Goal: Task Accomplishment & Management: Manage account settings

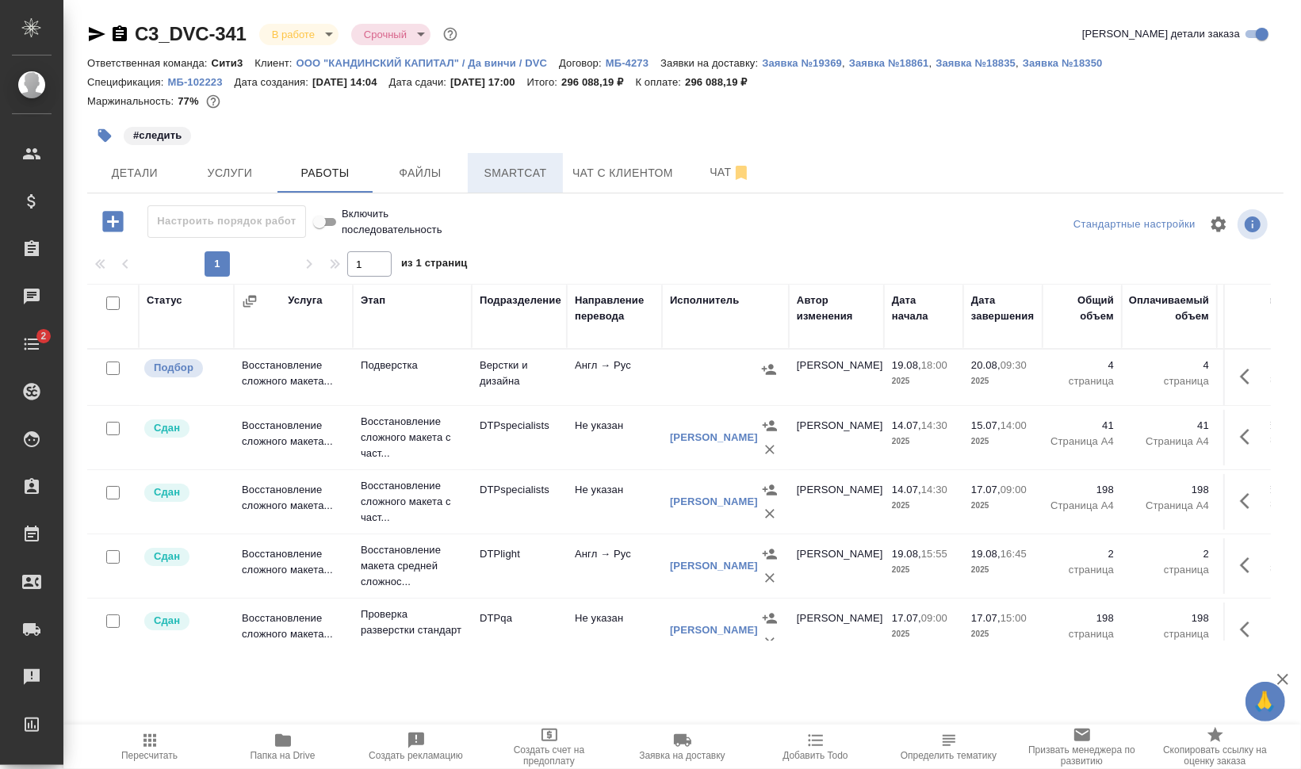
click at [549, 172] on span "Smartcat" at bounding box center [515, 173] width 76 height 20
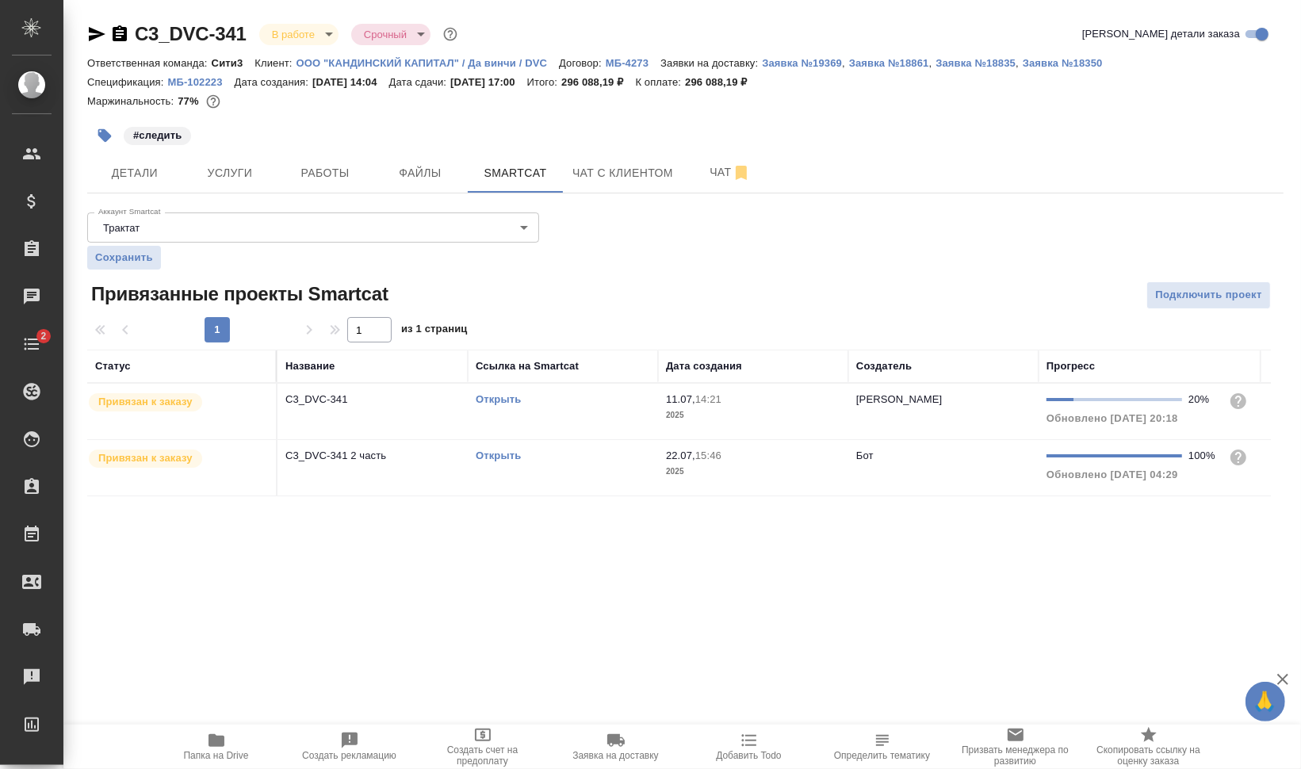
click at [509, 456] on link "Открыть" at bounding box center [498, 455] width 45 height 12
click at [587, 439] on td "Открыть" at bounding box center [563, 411] width 190 height 55
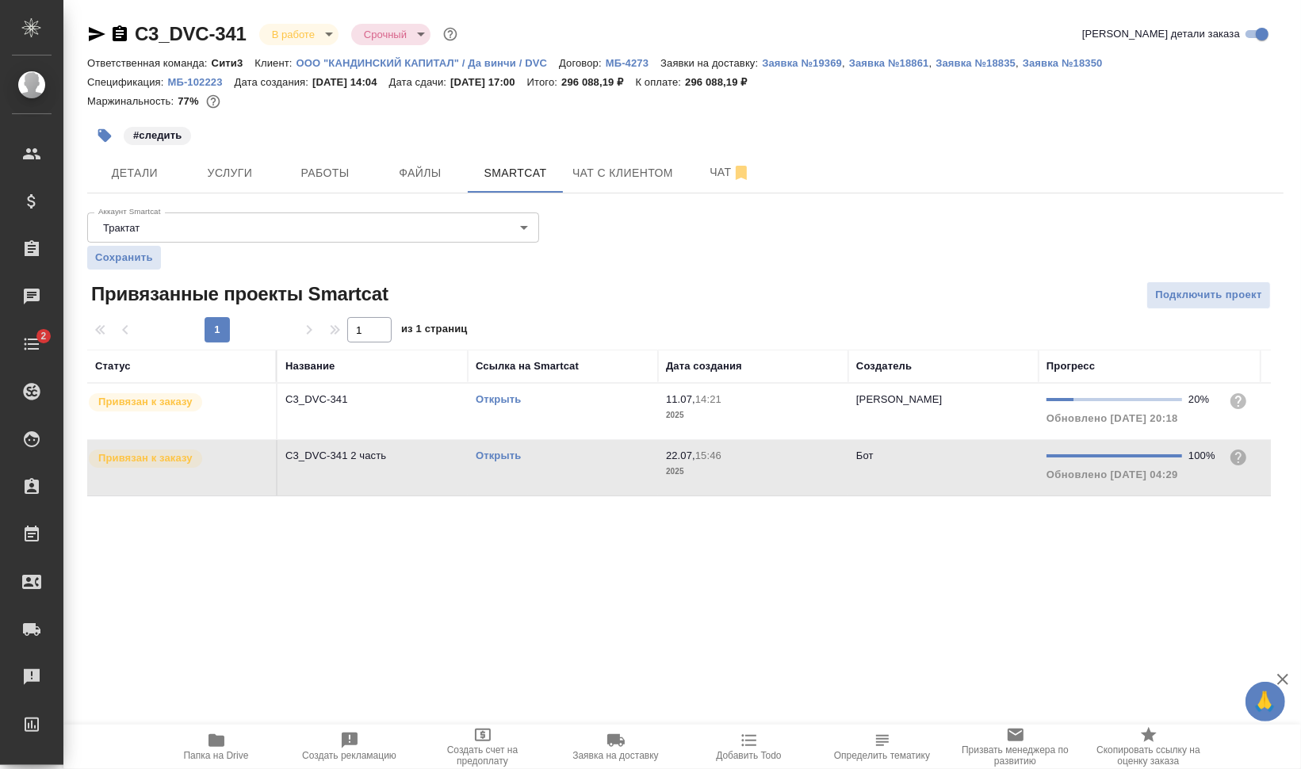
click at [587, 439] on td "Открыть" at bounding box center [563, 411] width 190 height 55
click at [252, 754] on span "Папка на Drive" at bounding box center [216, 746] width 114 height 30
click at [715, 155] on button "Чат" at bounding box center [730, 173] width 95 height 40
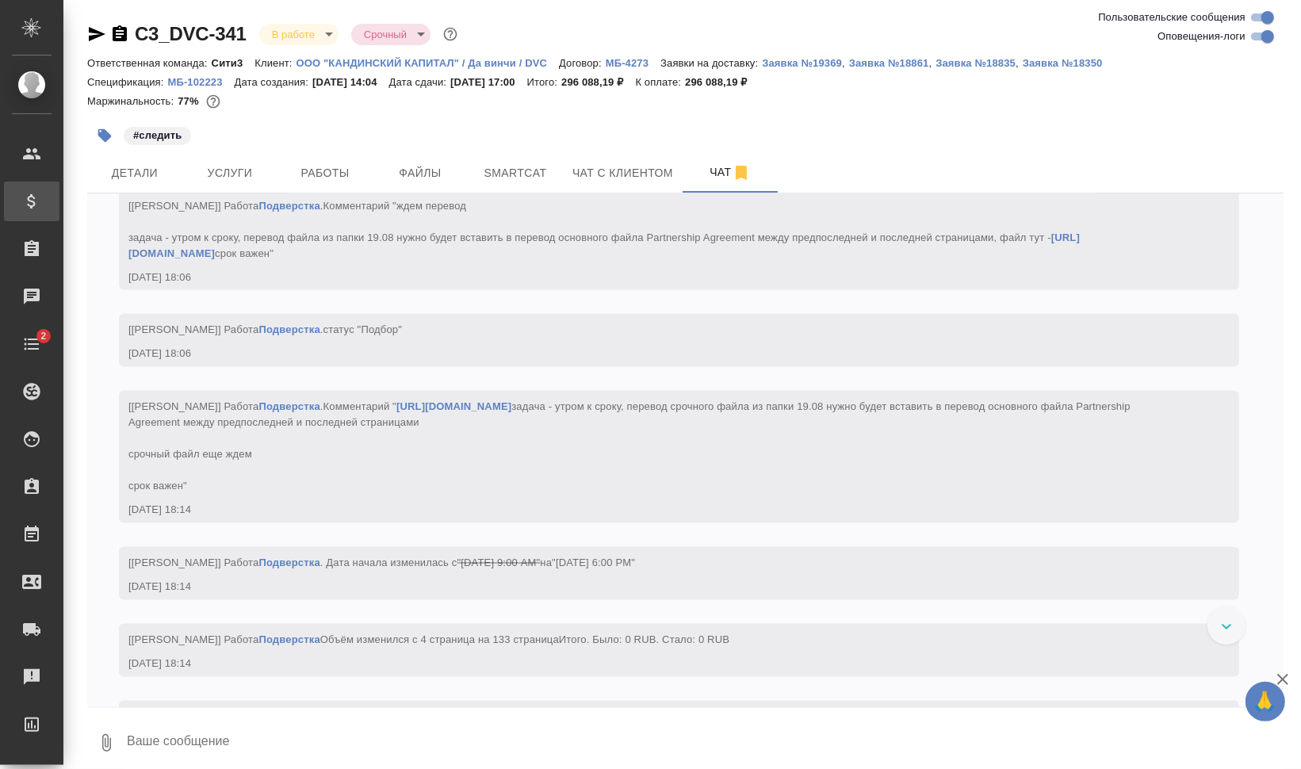
scroll to position [18120, 0]
click at [341, 173] on span "Работы" at bounding box center [325, 173] width 76 height 20
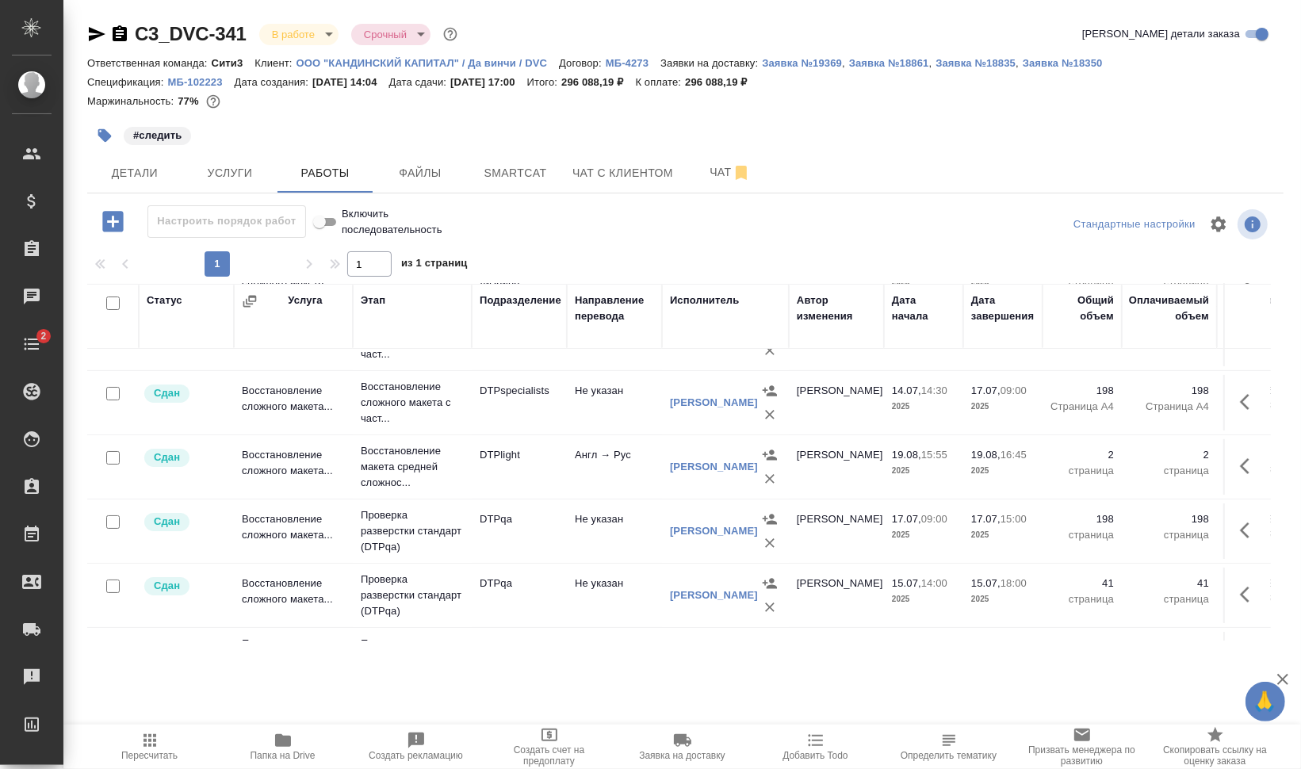
scroll to position [198, 0]
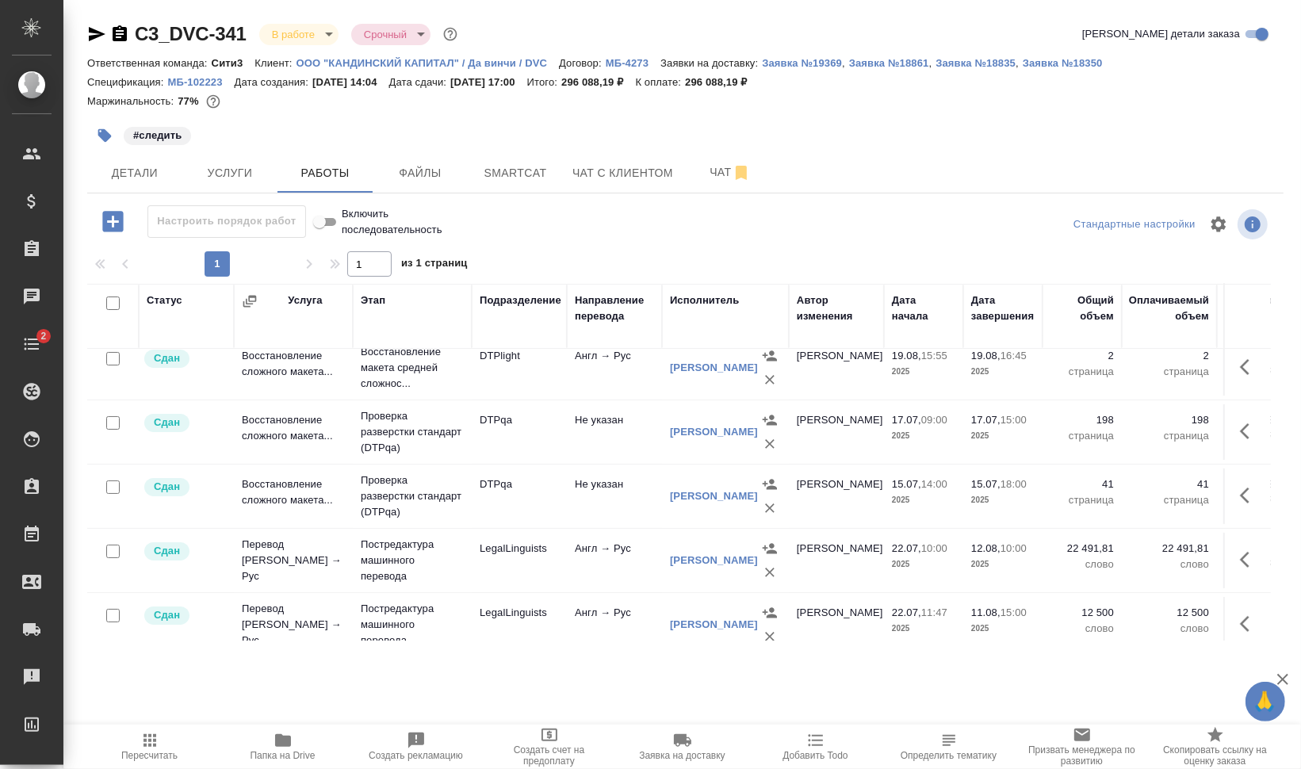
click at [142, 758] on span "Пересчитать" at bounding box center [149, 755] width 56 height 11
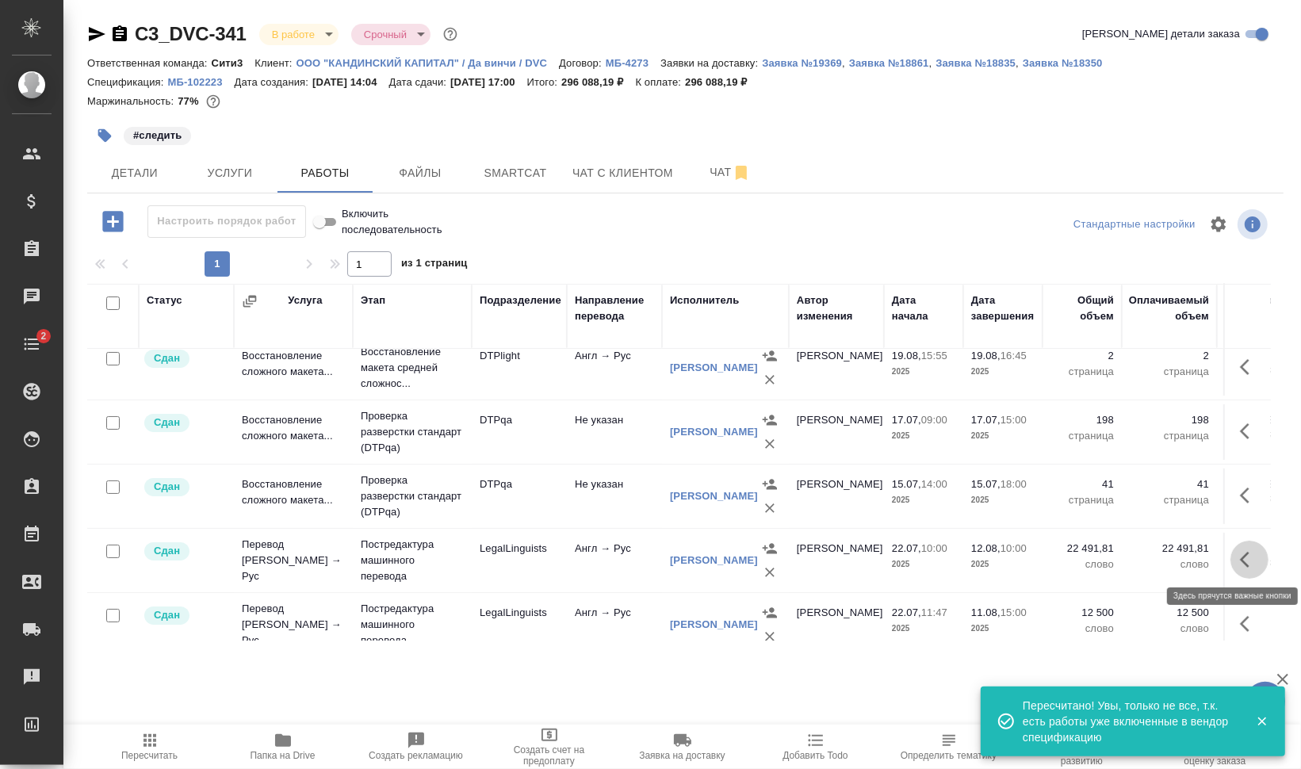
drag, startPoint x: 1238, startPoint y: 549, endPoint x: 1223, endPoint y: 561, distance: 19.2
click at [1240, 550] on icon "button" at bounding box center [1249, 559] width 19 height 19
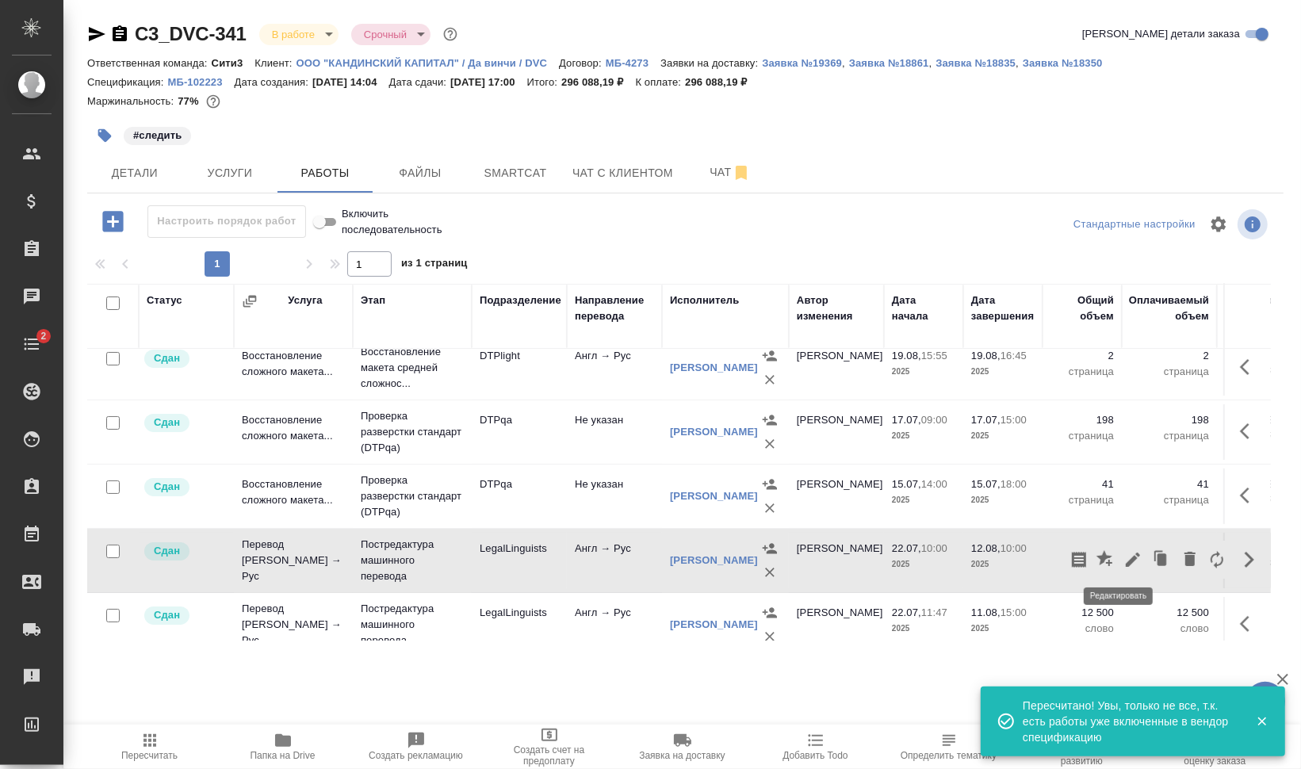
click at [1126, 555] on icon "button" at bounding box center [1133, 560] width 14 height 14
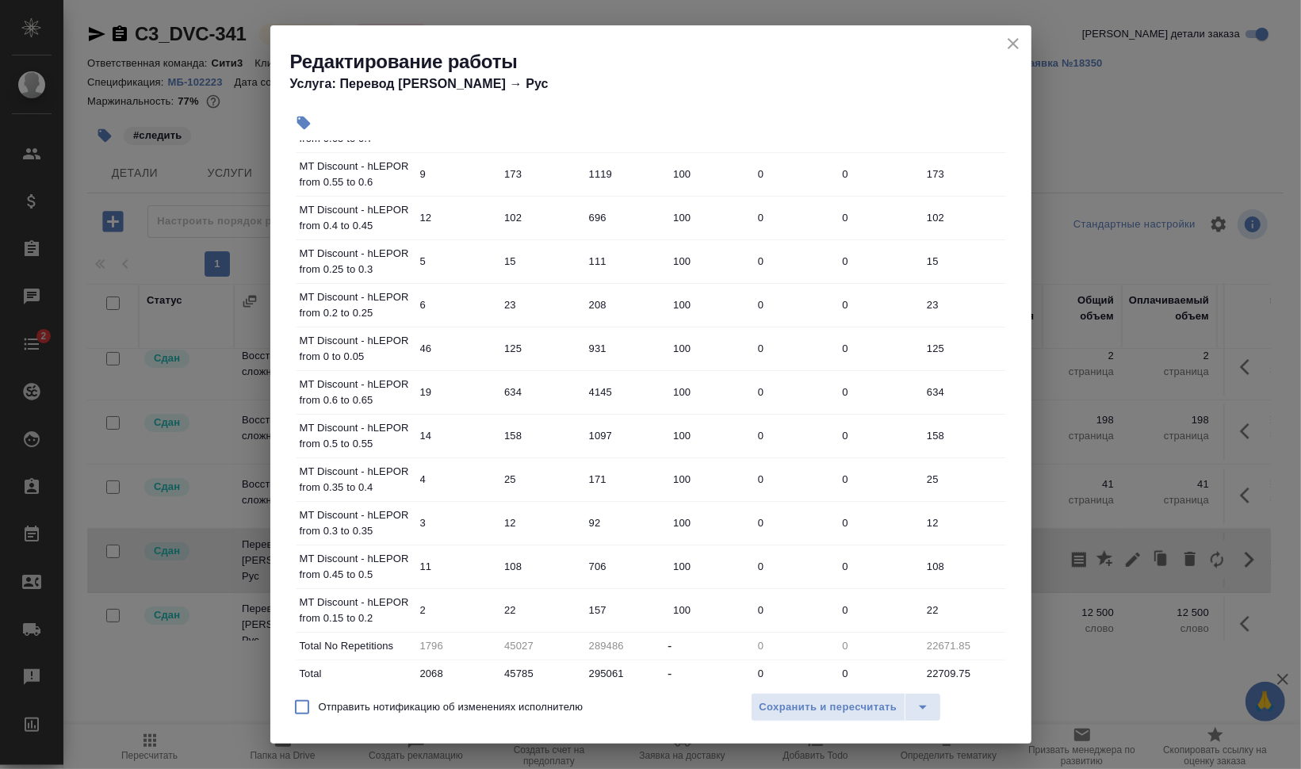
scroll to position [1206, 0]
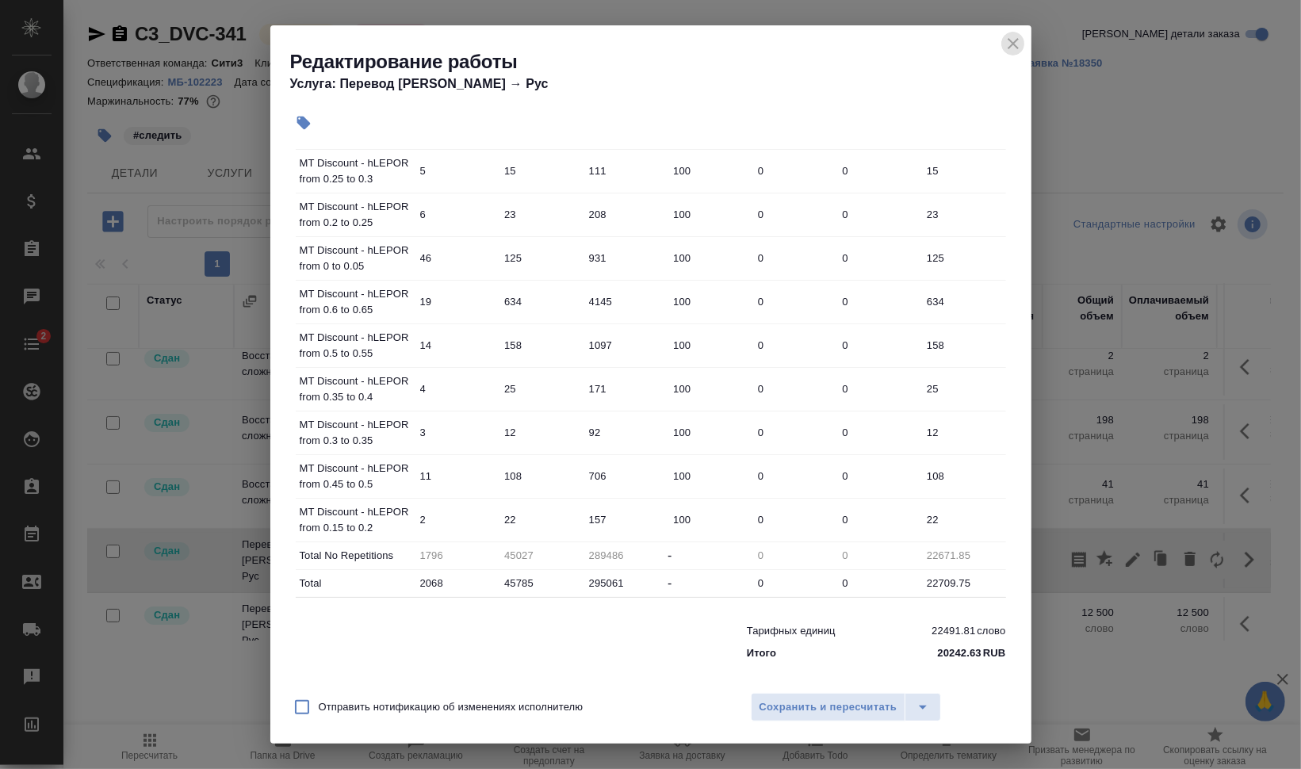
click at [1014, 46] on icon "close" at bounding box center [1013, 43] width 19 height 19
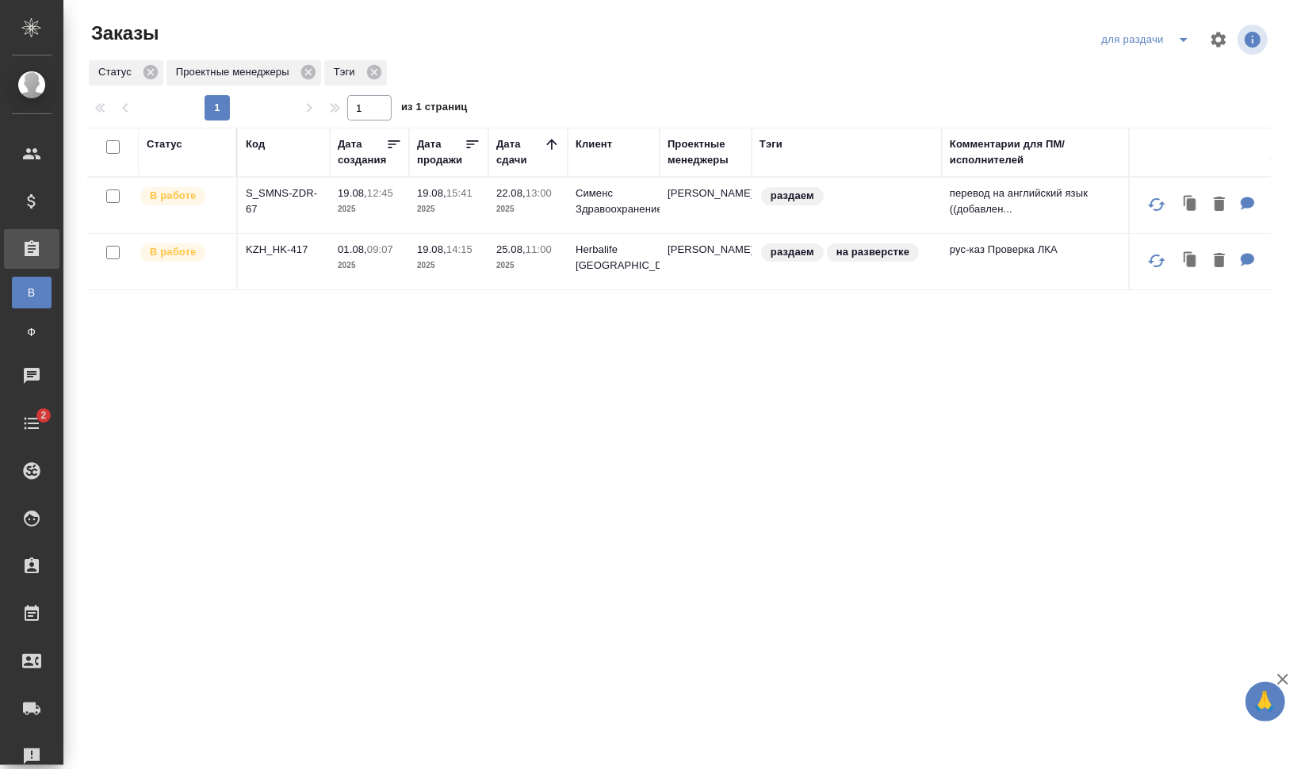
click at [1184, 44] on icon "split button" at bounding box center [1183, 39] width 19 height 19
click at [1159, 72] on li "заказы команды" at bounding box center [1148, 71] width 112 height 25
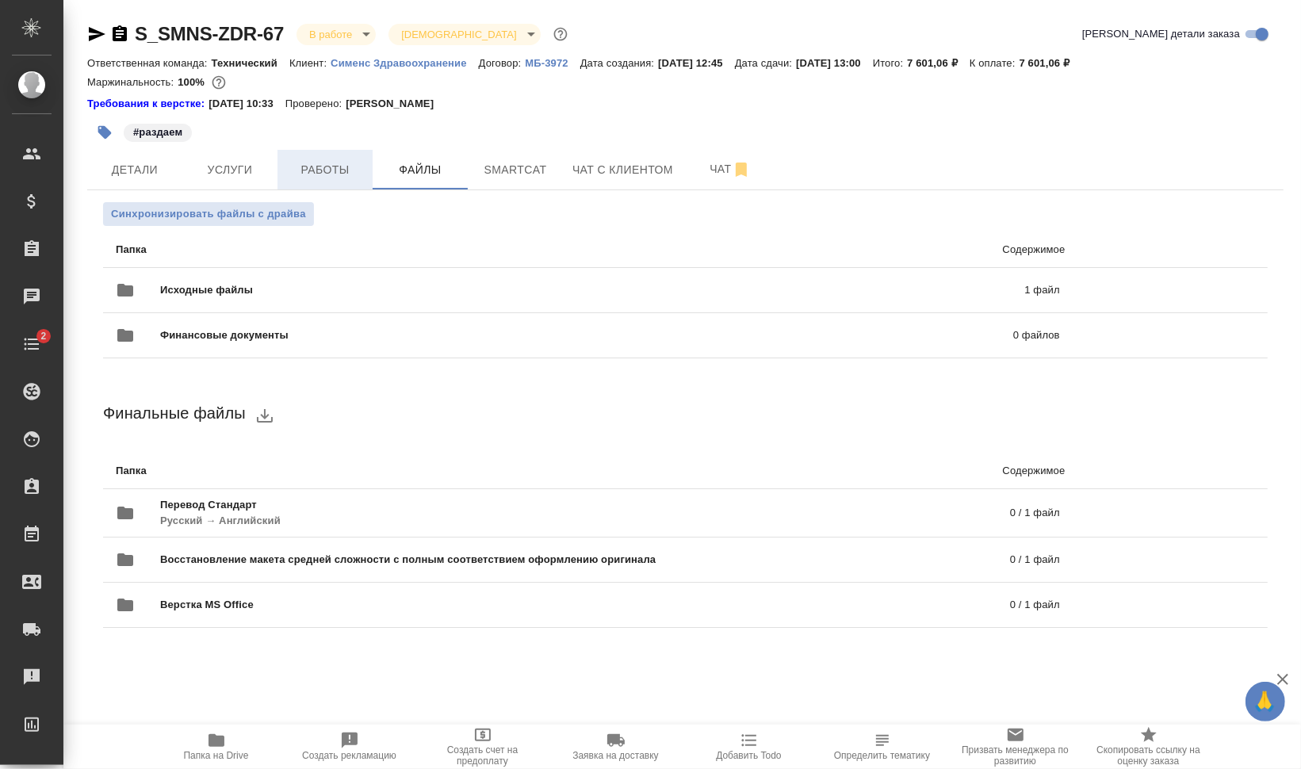
click at [335, 167] on span "Работы" at bounding box center [325, 170] width 76 height 20
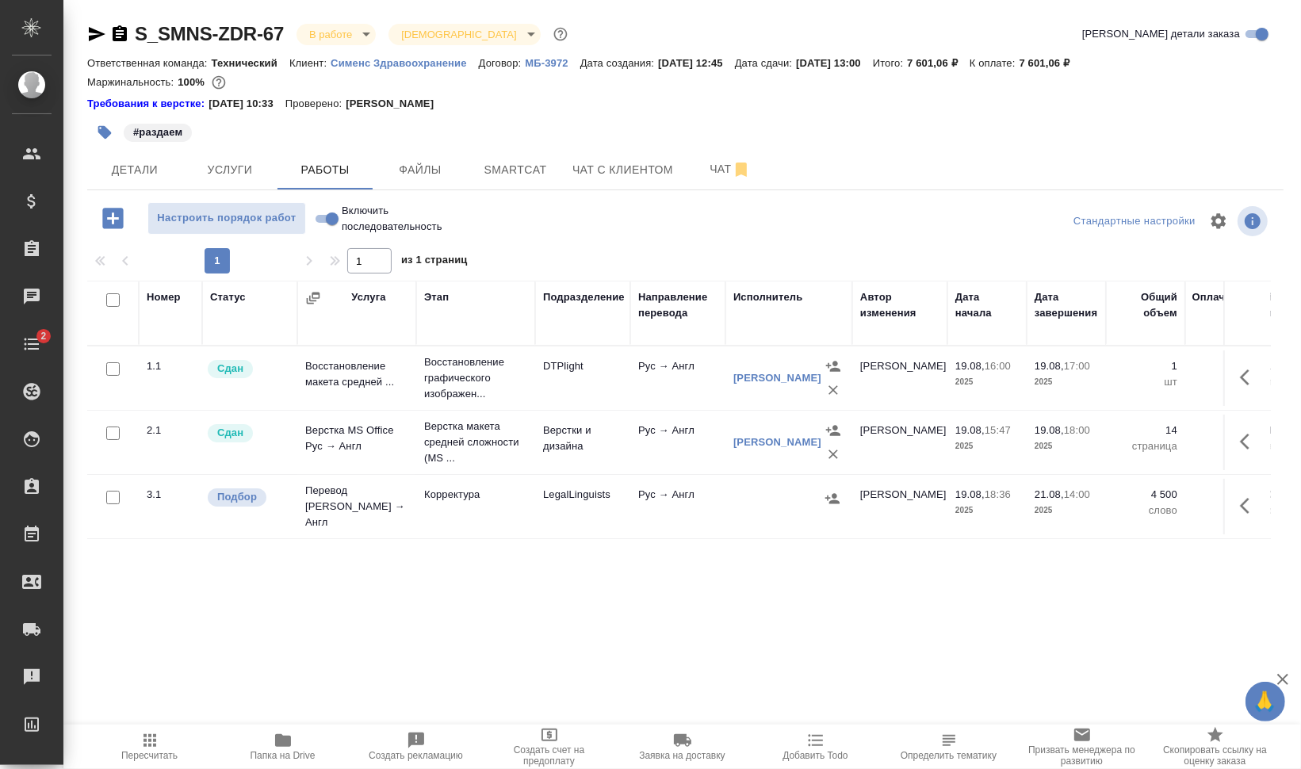
click at [115, 208] on icon "button" at bounding box center [112, 218] width 21 height 21
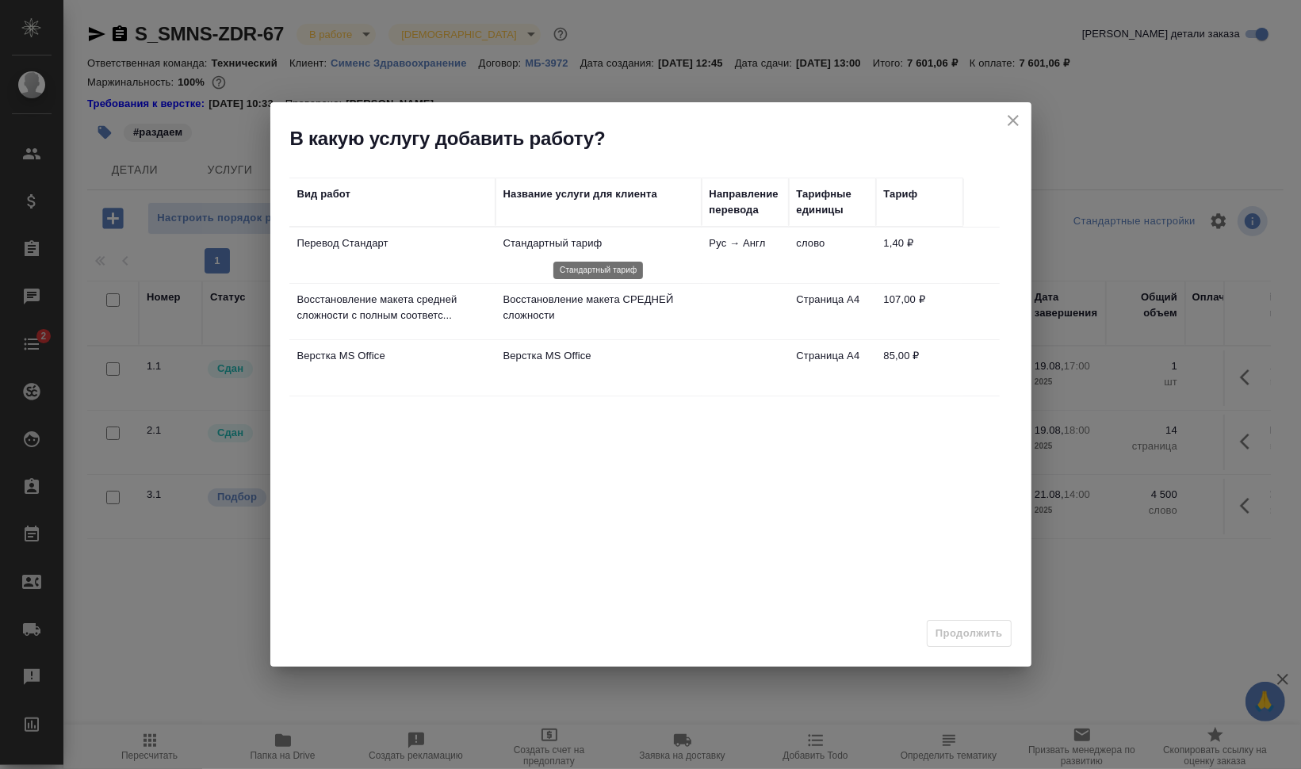
click at [619, 248] on p "Стандартный тариф" at bounding box center [598, 243] width 190 height 16
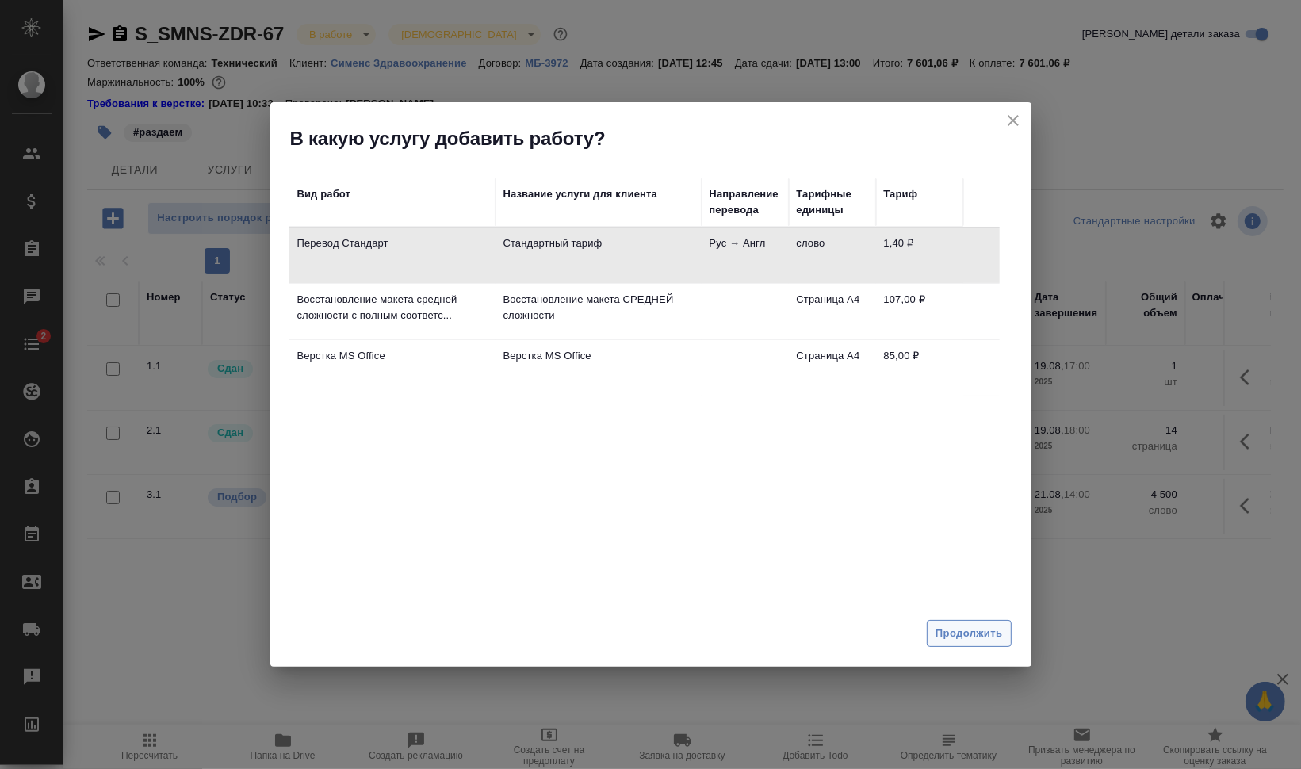
click at [957, 626] on span "Продолжить" at bounding box center [968, 634] width 67 height 18
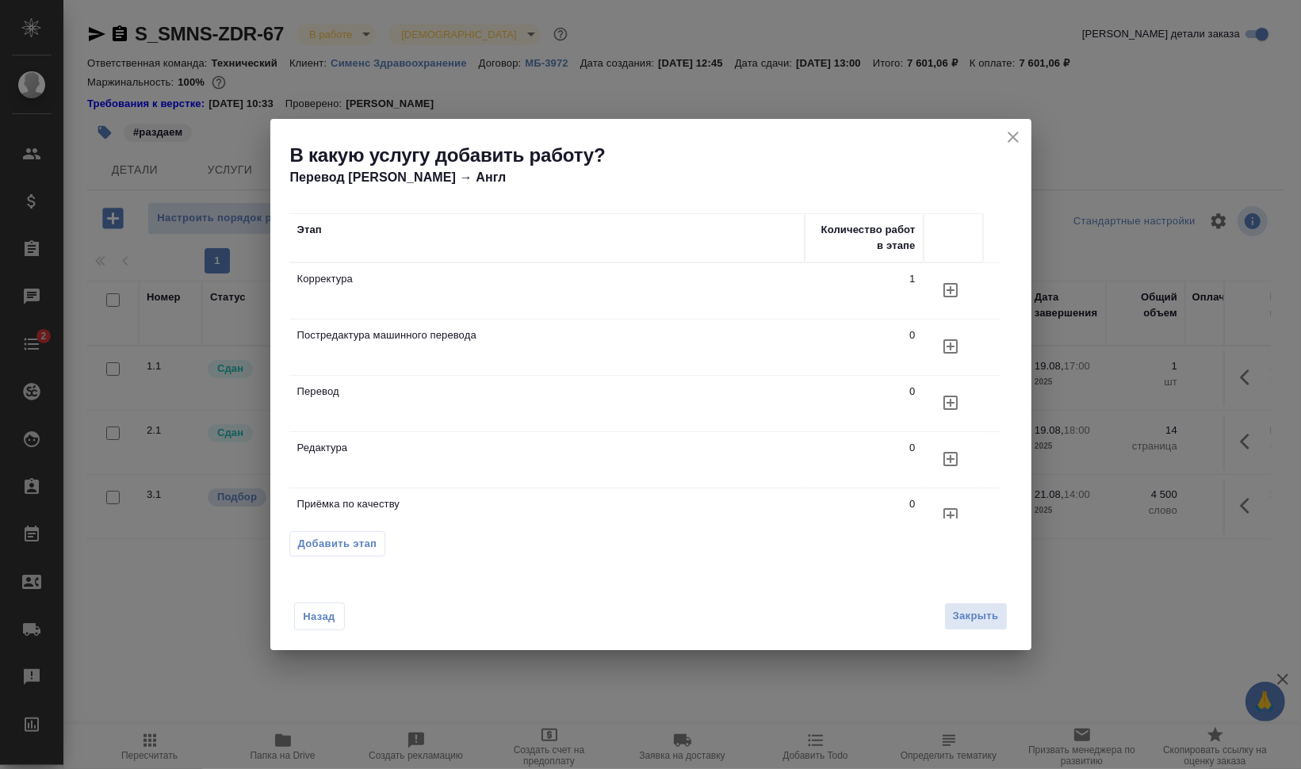
click at [951, 300] on icon "button" at bounding box center [950, 290] width 19 height 19
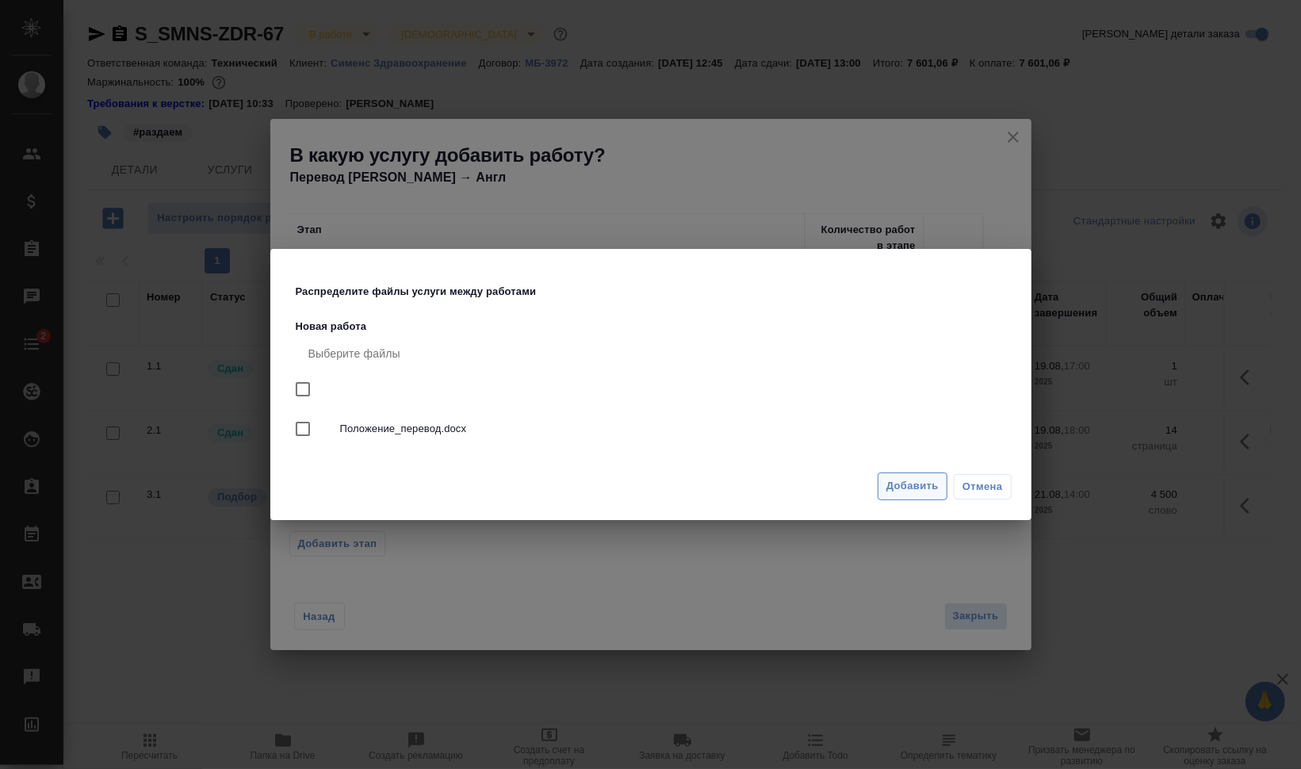
click at [904, 484] on span "Добавить" at bounding box center [912, 486] width 52 height 18
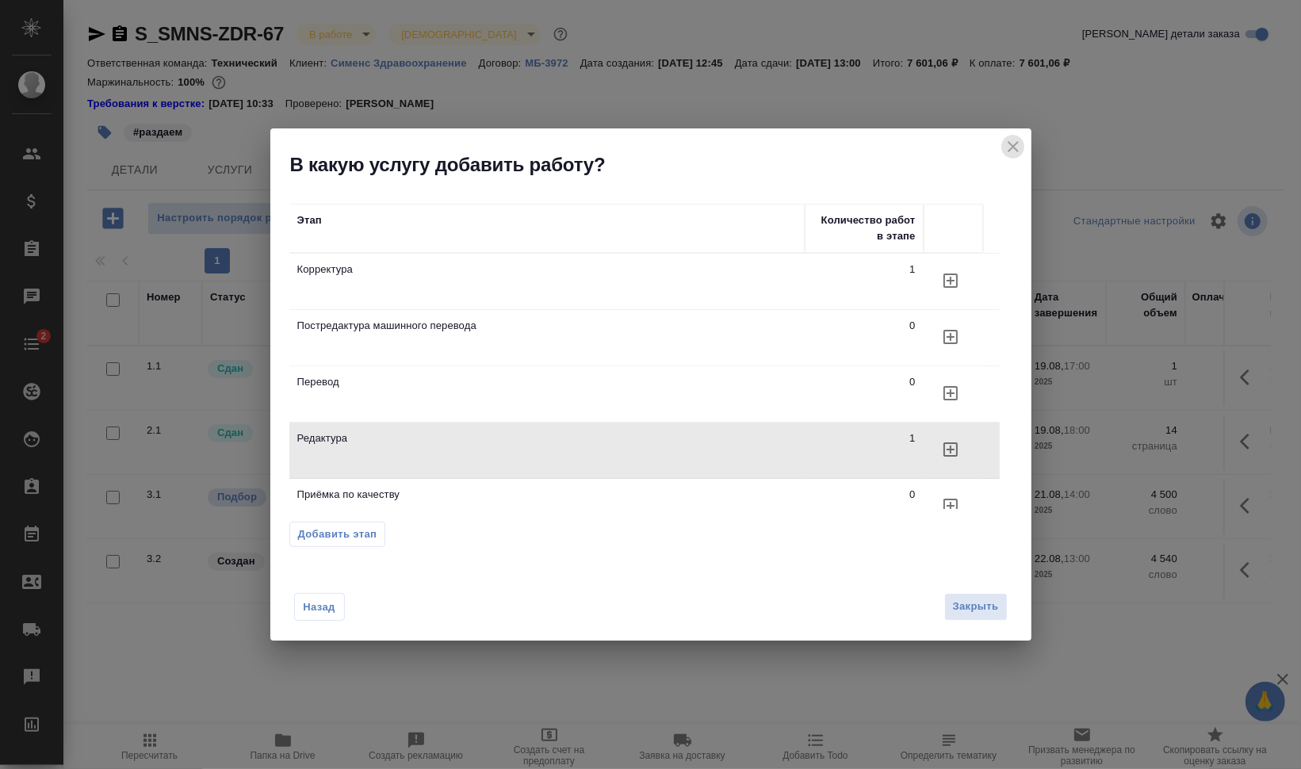
click at [1014, 149] on icon "close" at bounding box center [1013, 146] width 11 height 11
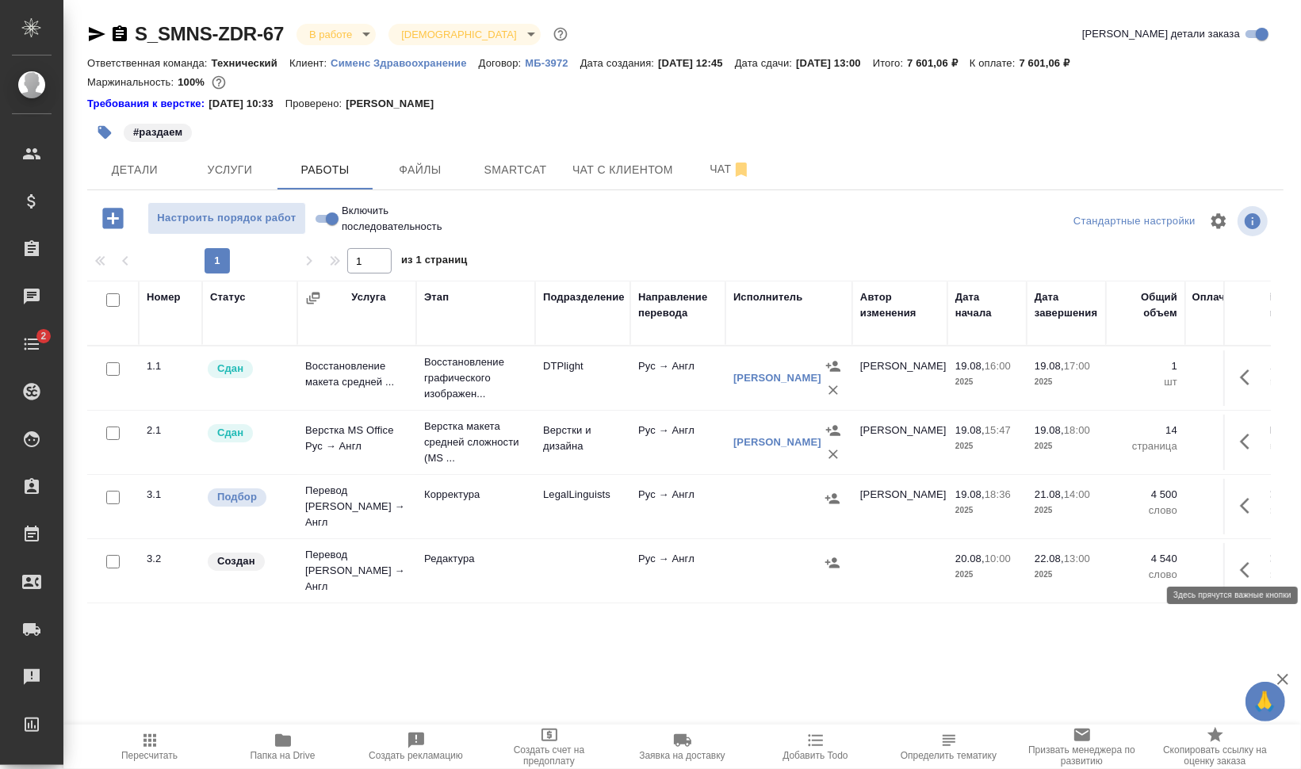
click at [1235, 560] on button "button" at bounding box center [1249, 570] width 38 height 38
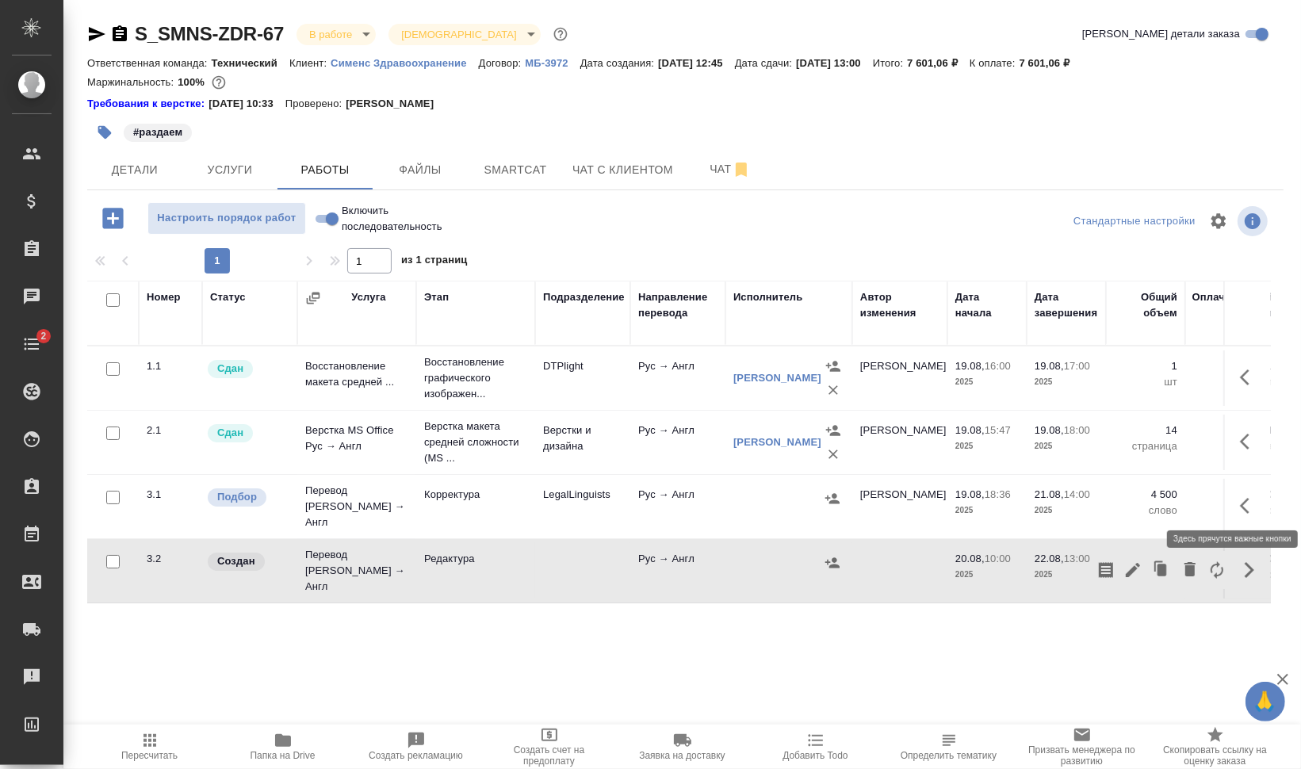
click at [1237, 500] on button "button" at bounding box center [1249, 506] width 38 height 38
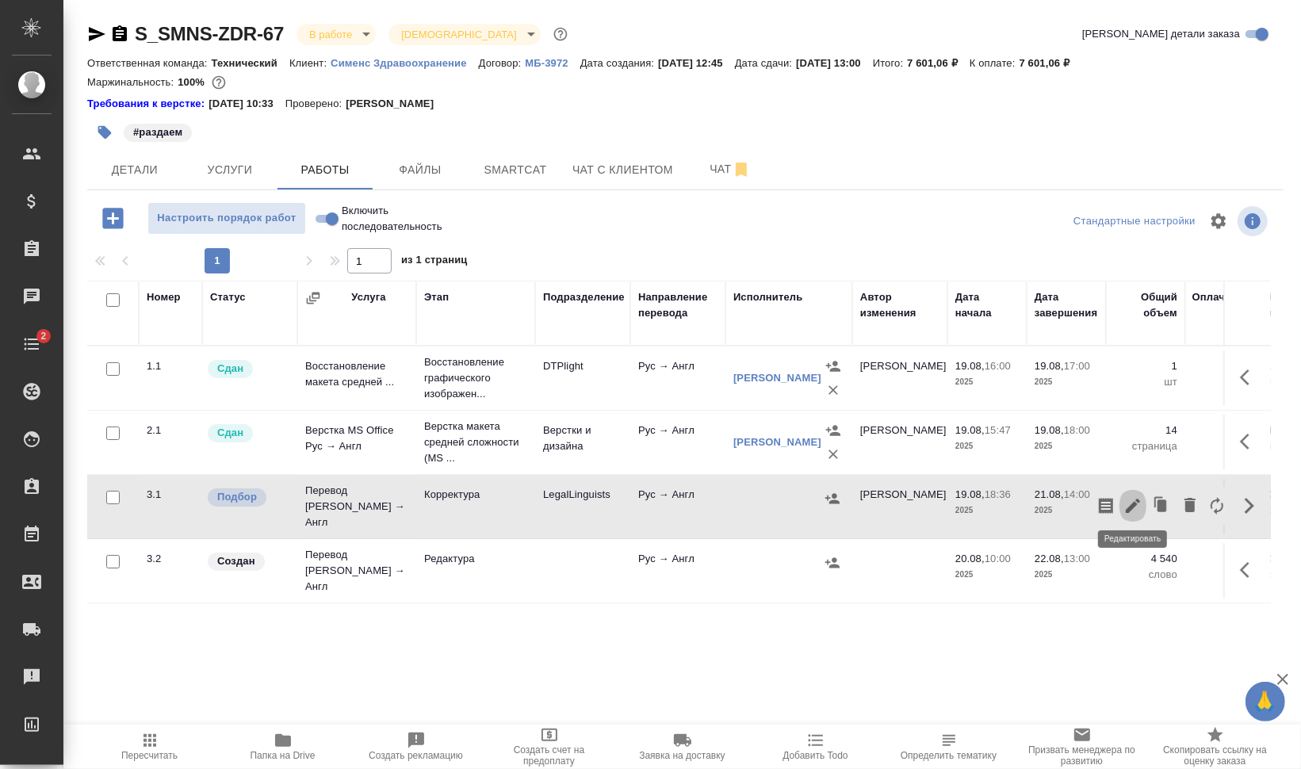
click at [1140, 504] on icon "button" at bounding box center [1132, 505] width 19 height 19
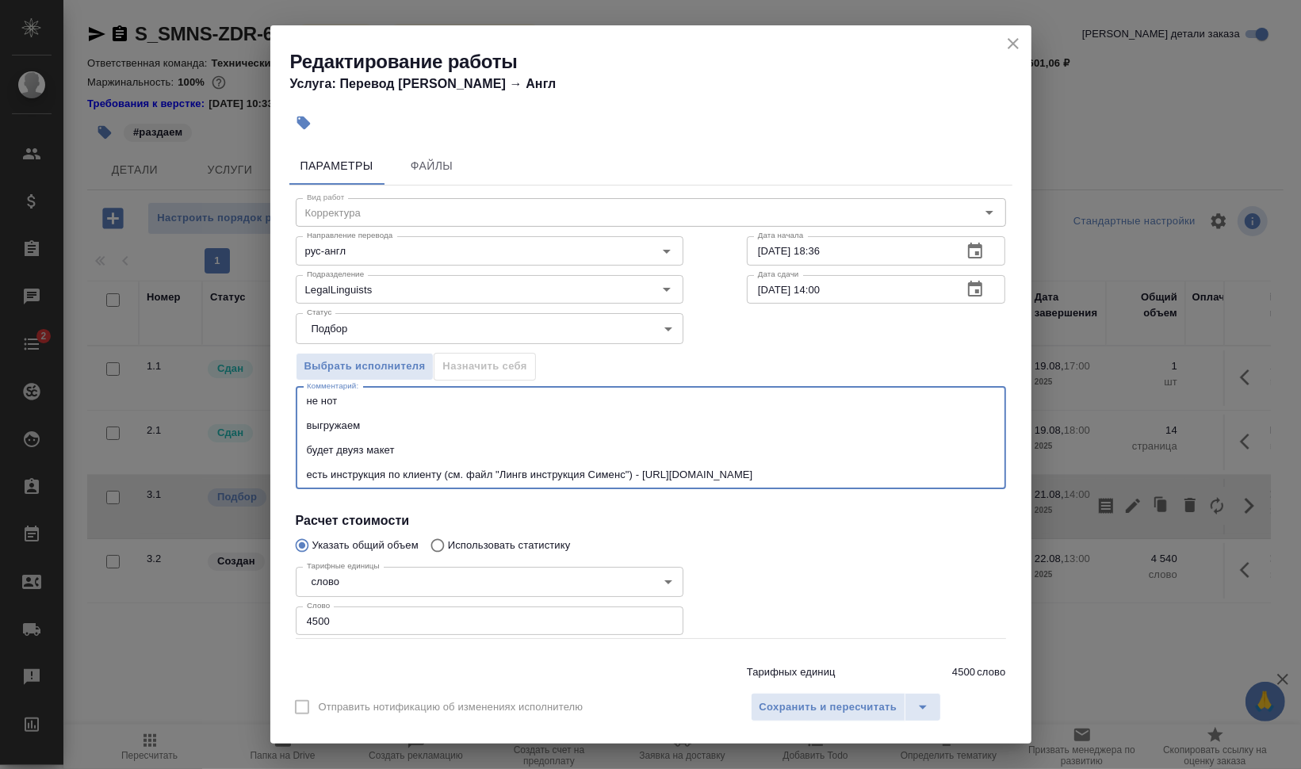
drag, startPoint x: 306, startPoint y: 400, endPoint x: 938, endPoint y: 484, distance: 637.3
click at [938, 484] on div "не нот выгружаем будет двуяз макет есть инструкция по клиенту (см. файл "Лингв …" at bounding box center [651, 438] width 710 height 102
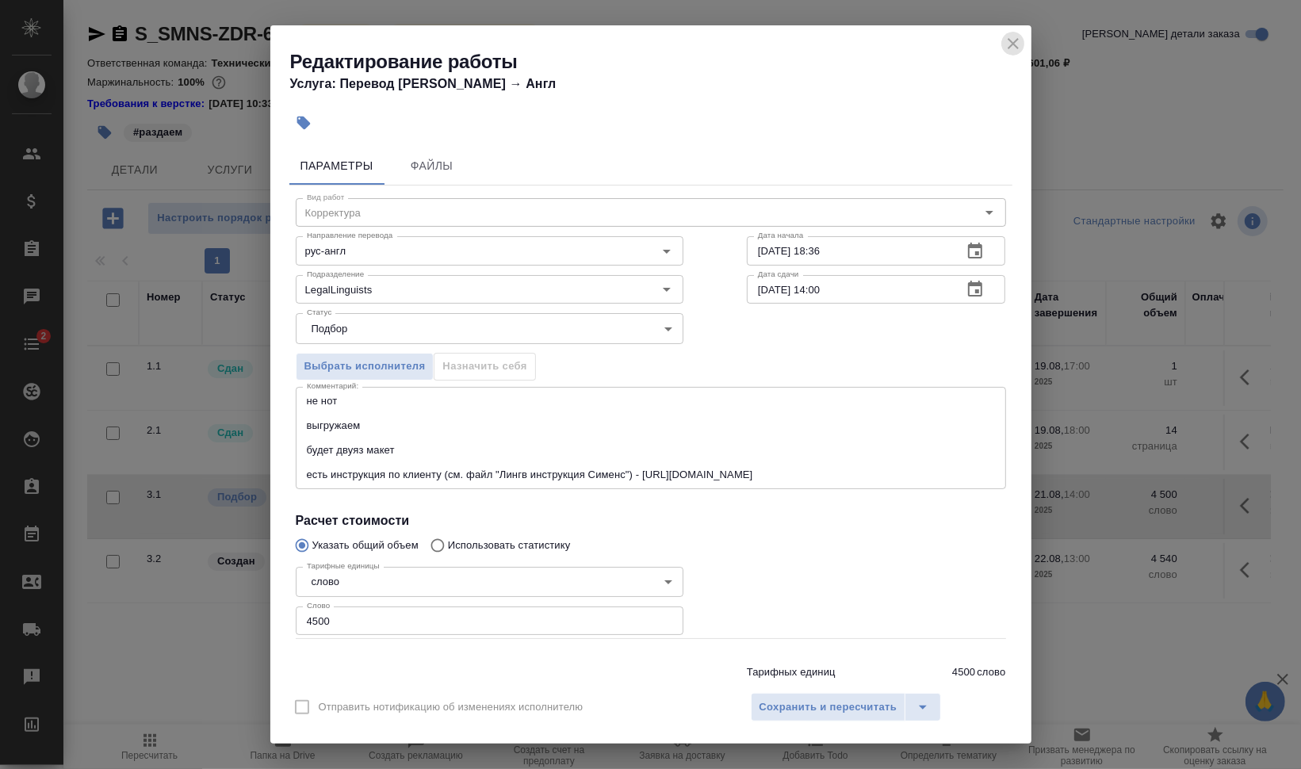
click at [1018, 42] on icon "close" at bounding box center [1013, 43] width 19 height 19
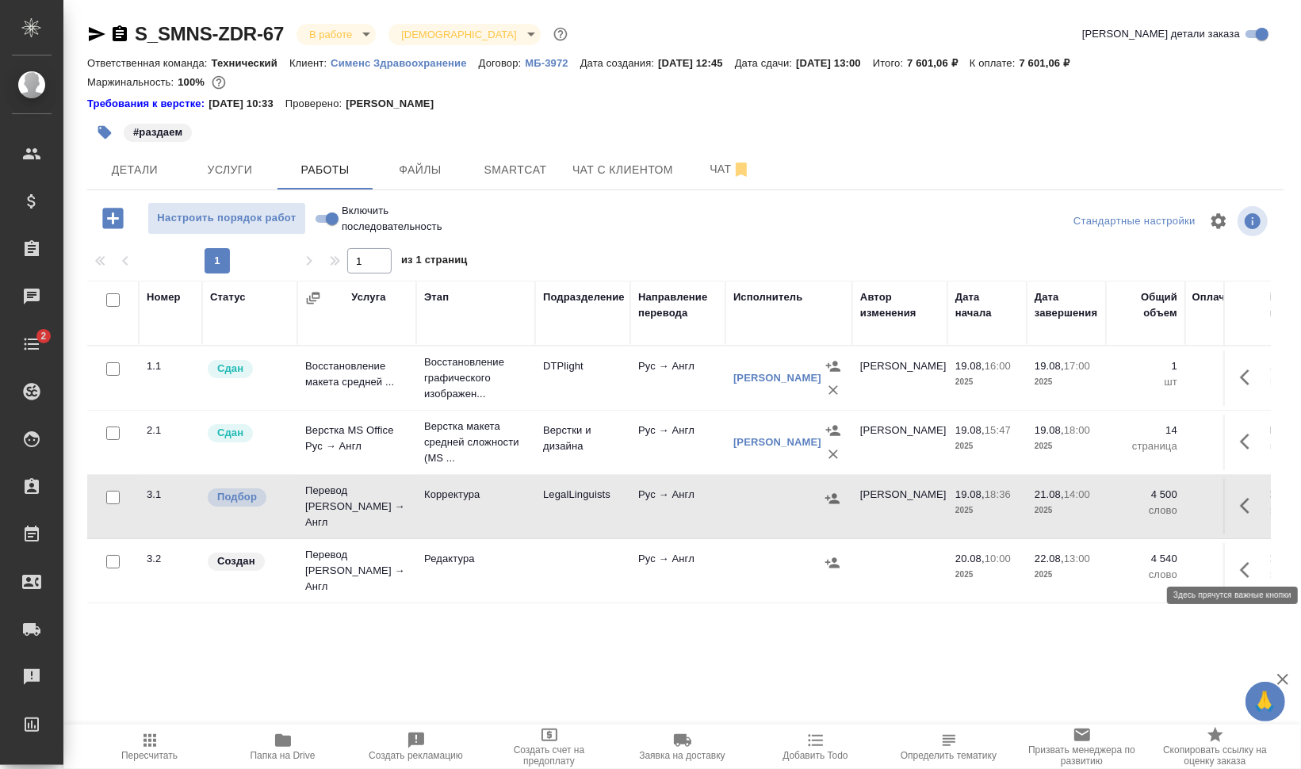
click at [1240, 556] on button "button" at bounding box center [1249, 570] width 38 height 38
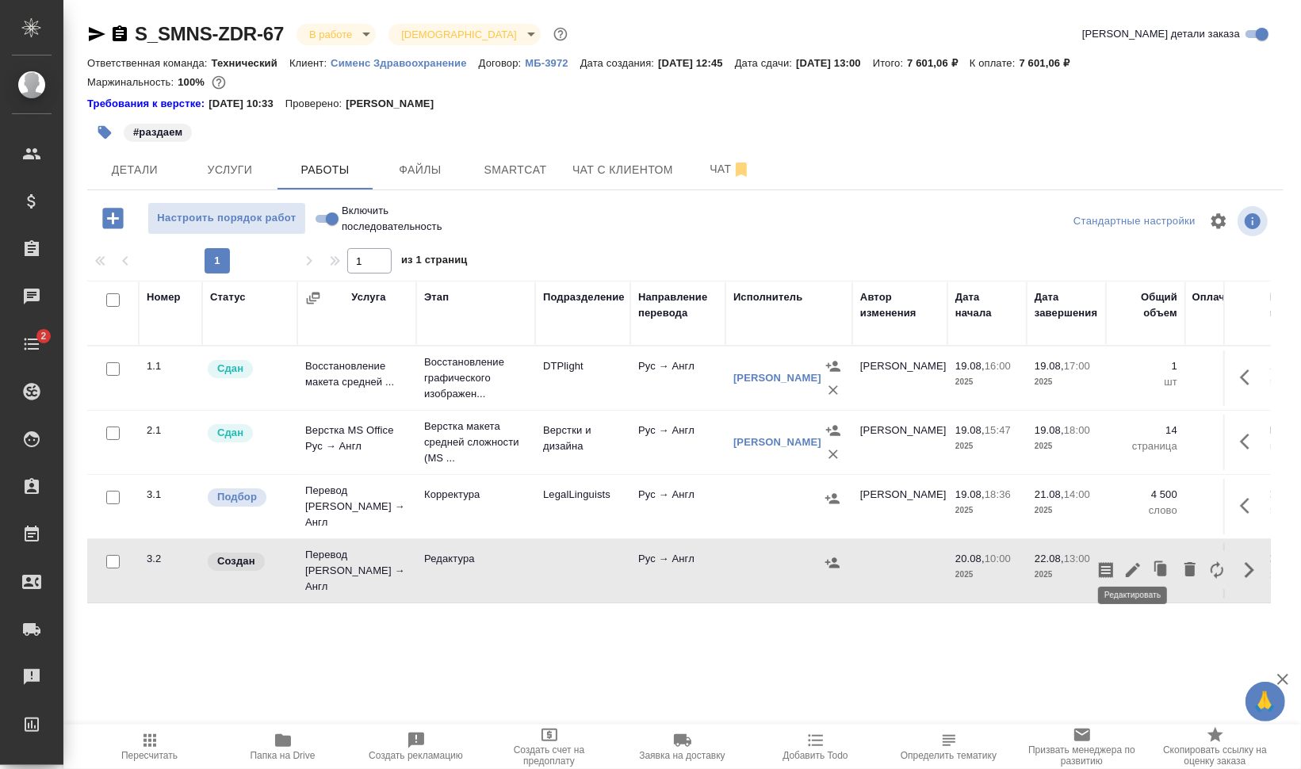
click at [1132, 563] on icon "button" at bounding box center [1133, 570] width 14 height 14
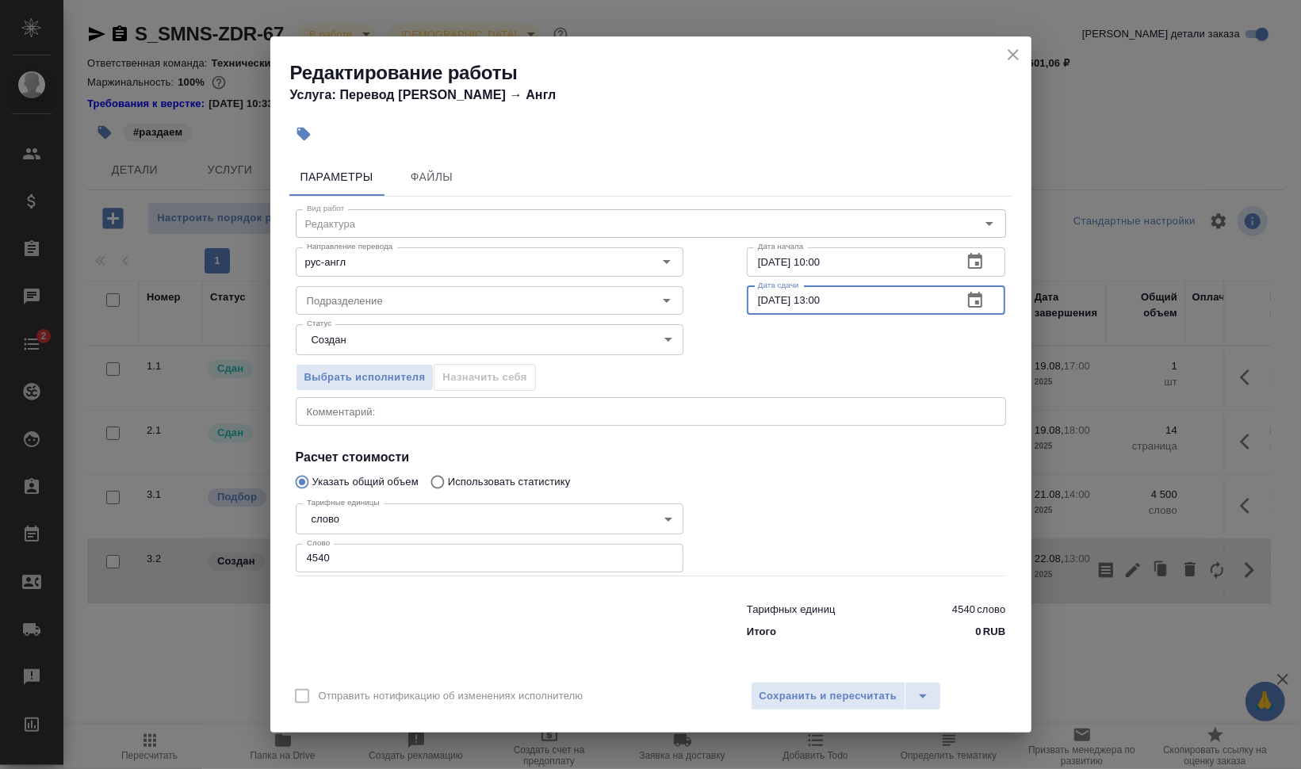
drag, startPoint x: 769, startPoint y: 293, endPoint x: 791, endPoint y: 295, distance: 22.3
click at [767, 293] on input "22.08.2025 13:00" at bounding box center [849, 300] width 204 height 29
drag, startPoint x: 825, startPoint y: 293, endPoint x: 816, endPoint y: 294, distance: 9.6
click at [816, 294] on input "22.08.2025 13:00" at bounding box center [849, 300] width 204 height 29
type input "22.08.2025 10:00"
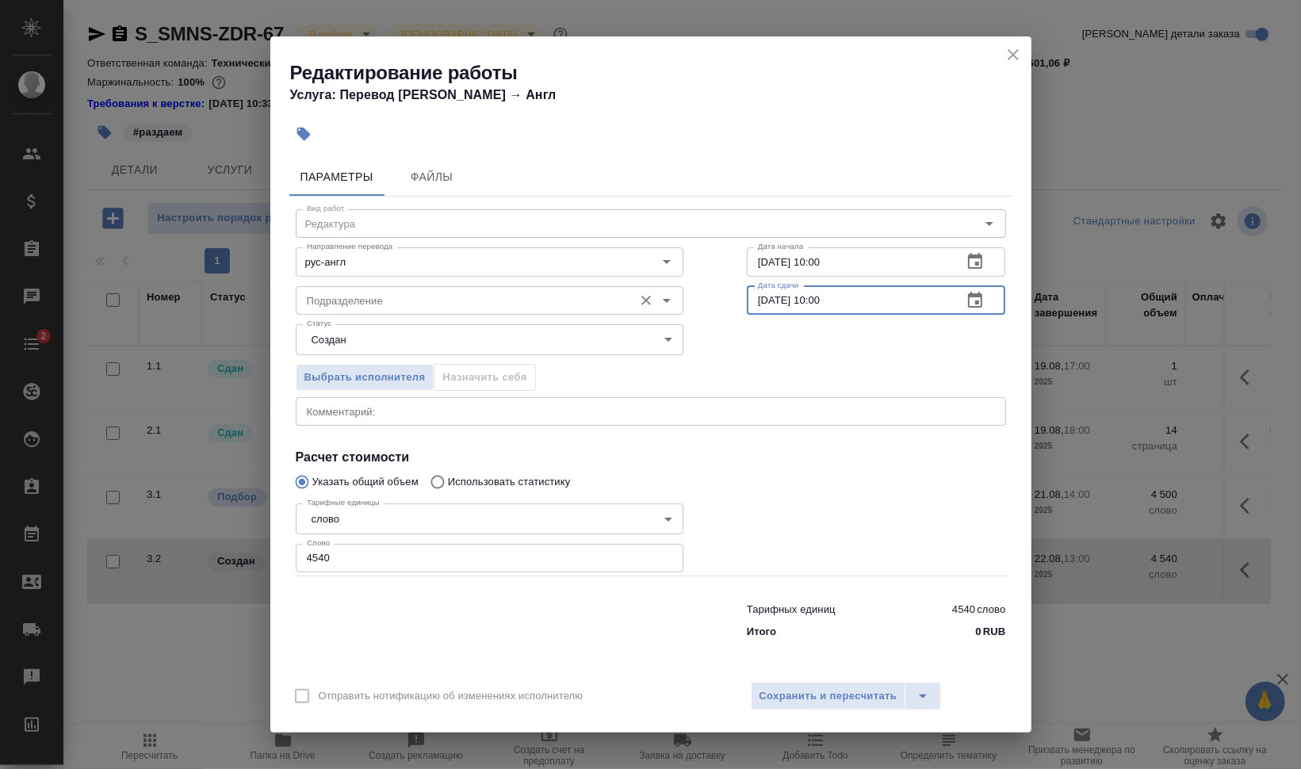
click at [312, 303] on input "Подразделение" at bounding box center [462, 300] width 325 height 19
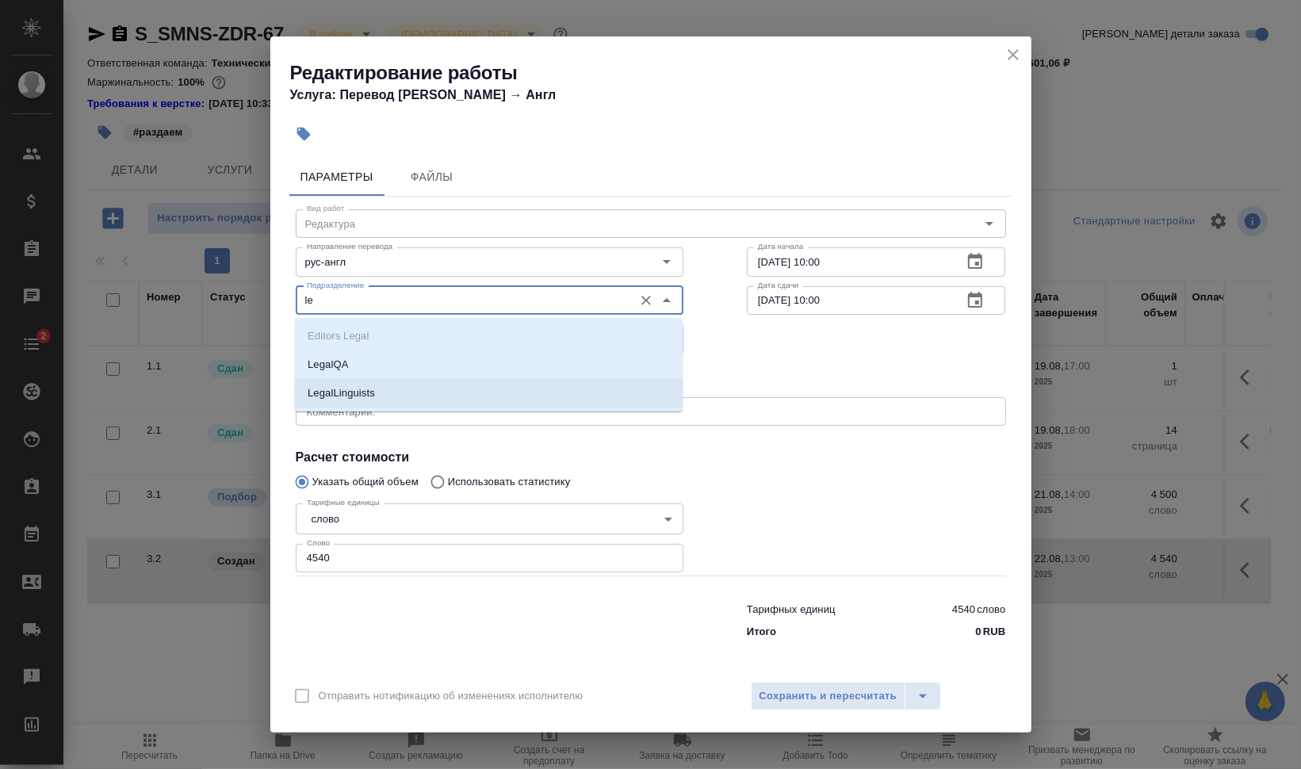
click at [384, 383] on li "LegalLinguists" at bounding box center [489, 393] width 388 height 29
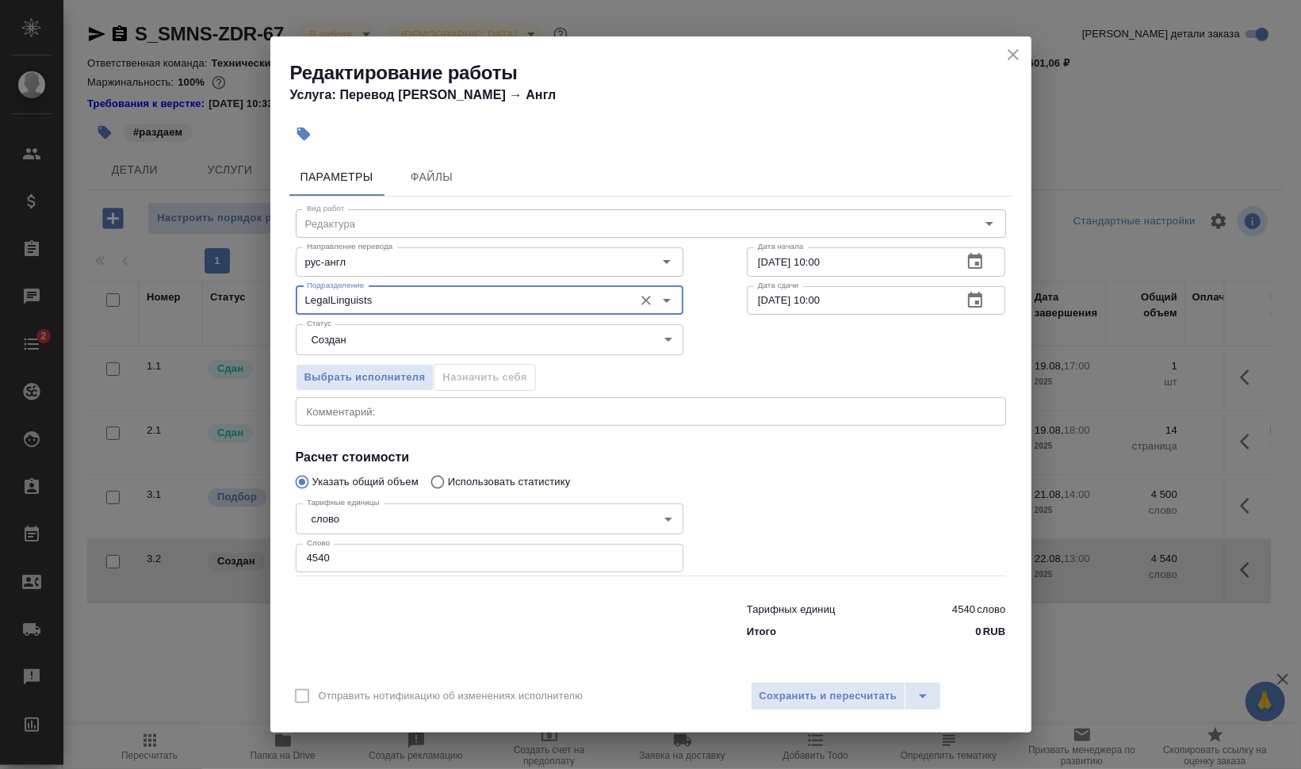
type input "LegalLinguists"
click at [396, 399] on div "x Комментарий:" at bounding box center [651, 411] width 710 height 29
paste textarea "не нот выгружаем будет двуяз макет есть инструкция по клиенту (см. файл "Лингв …"
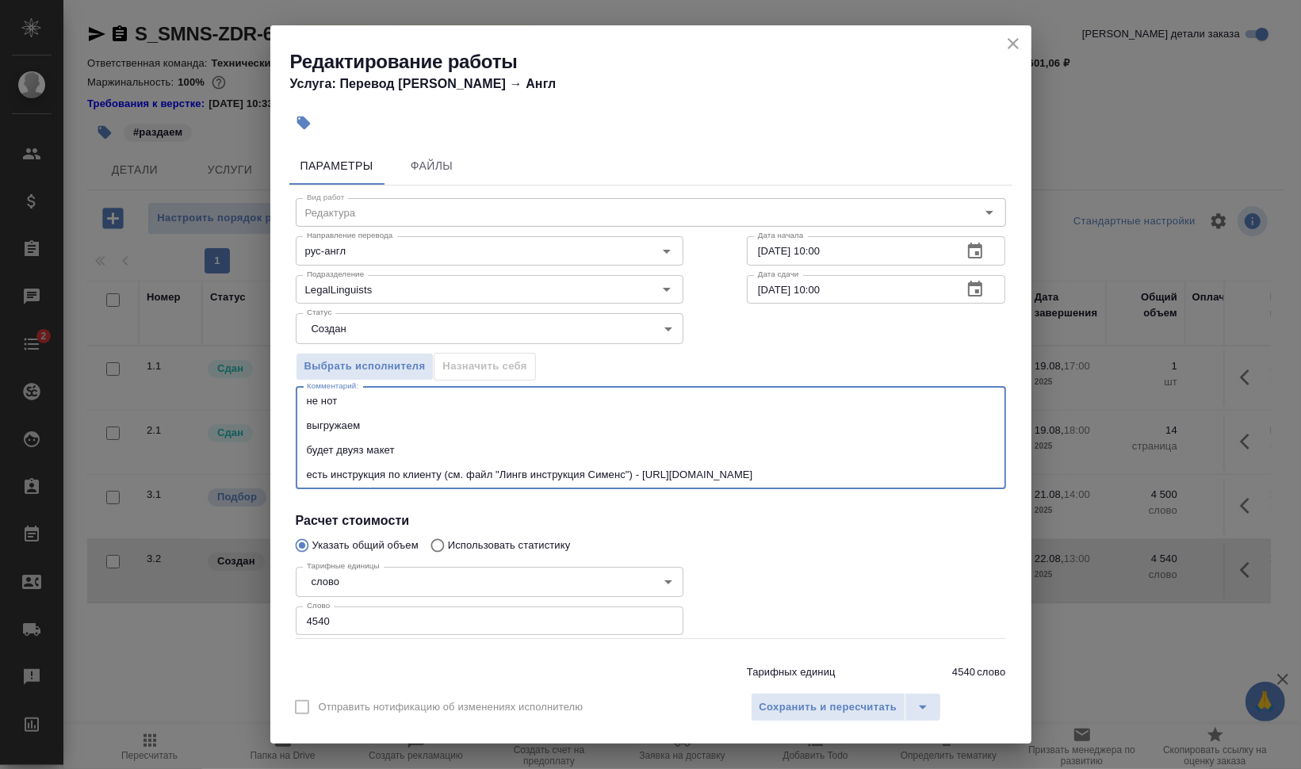
click at [307, 400] on textarea "не нот выгружаем будет двуяз макет есть инструкция по клиенту (см. файл "Лингв …" at bounding box center [651, 438] width 688 height 86
click at [386, 429] on textarea "ред после GPEMT не нот выгружаем будет двуяз макет есть инструкция по клиенту (…" at bounding box center [651, 438] width 688 height 86
click at [446, 401] on textarea "ред после GPEMT не нот выгружаем будет двуяз макет есть инструкция по клиенту (…" at bounding box center [651, 438] width 688 height 86
click at [387, 429] on textarea "ред после GPEMT не нот выгружаем будет двуяз макет есть инструкция по клиенту (…" at bounding box center [651, 438] width 688 height 86
click at [390, 437] on textarea "ред после GPEMT не нот выгружаем будет двуяз макет есть инструкция по клиенту (…" at bounding box center [651, 438] width 688 height 86
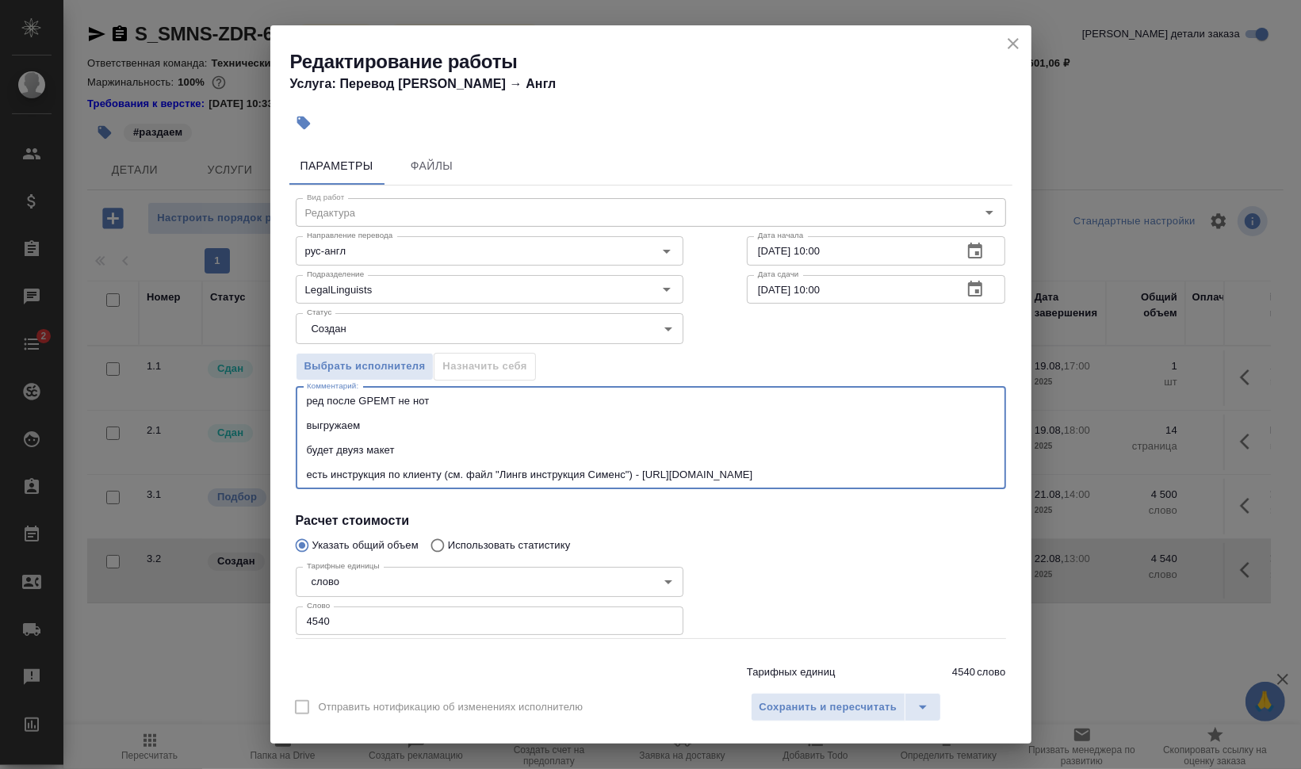
click at [411, 450] on textarea "ред после GPEMT не нот выгружаем будет двуяз макет есть инструкция по клиенту (…" at bounding box center [651, 438] width 688 height 86
type textarea "ред после GPEMT не нот выгружаем будет двуяз макет есть инструкция по клиенту (…"
click at [323, 618] on input "4540" at bounding box center [490, 620] width 388 height 29
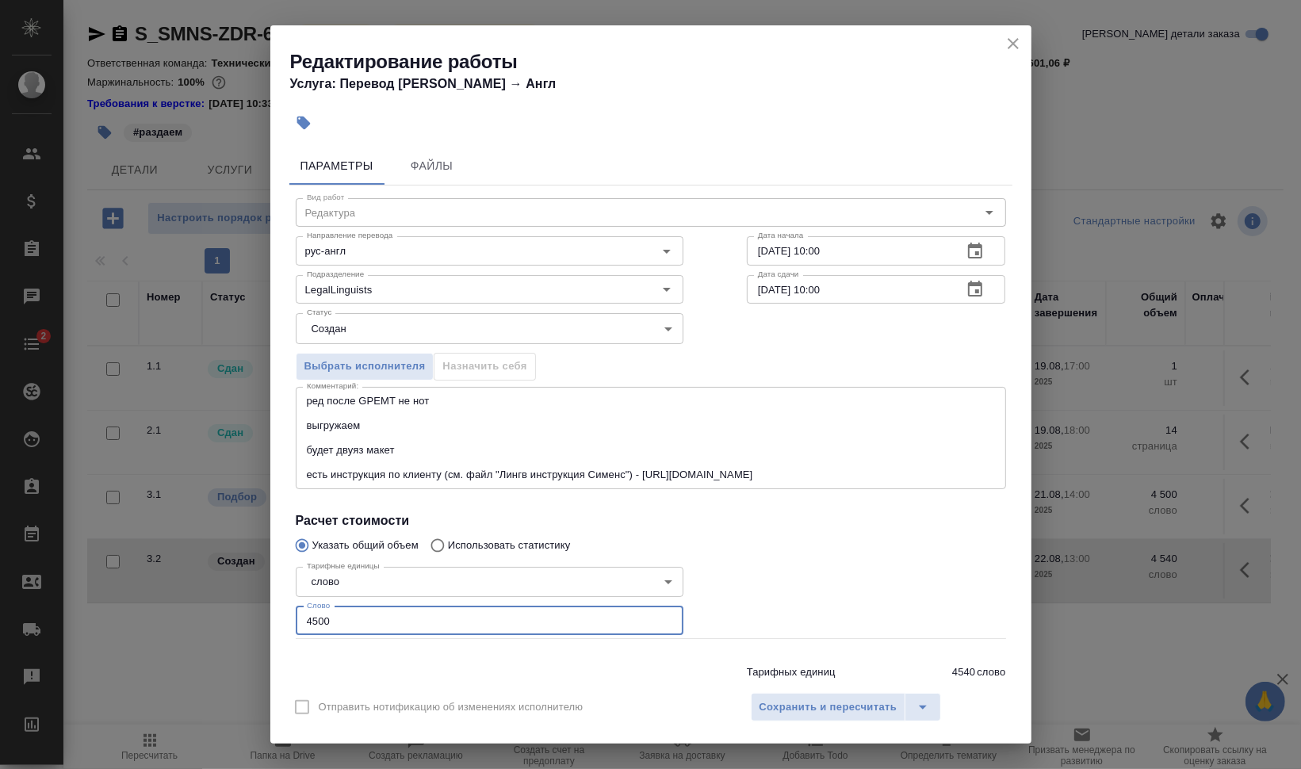
type input "4500"
click at [826, 576] on div at bounding box center [876, 600] width 323 height 142
click at [387, 338] on body "🙏 .cls-1 fill:#fff; AWATERA Валеев Динар Клиенты Спецификации Заказы 0 Чаты 2 T…" at bounding box center [650, 384] width 1301 height 769
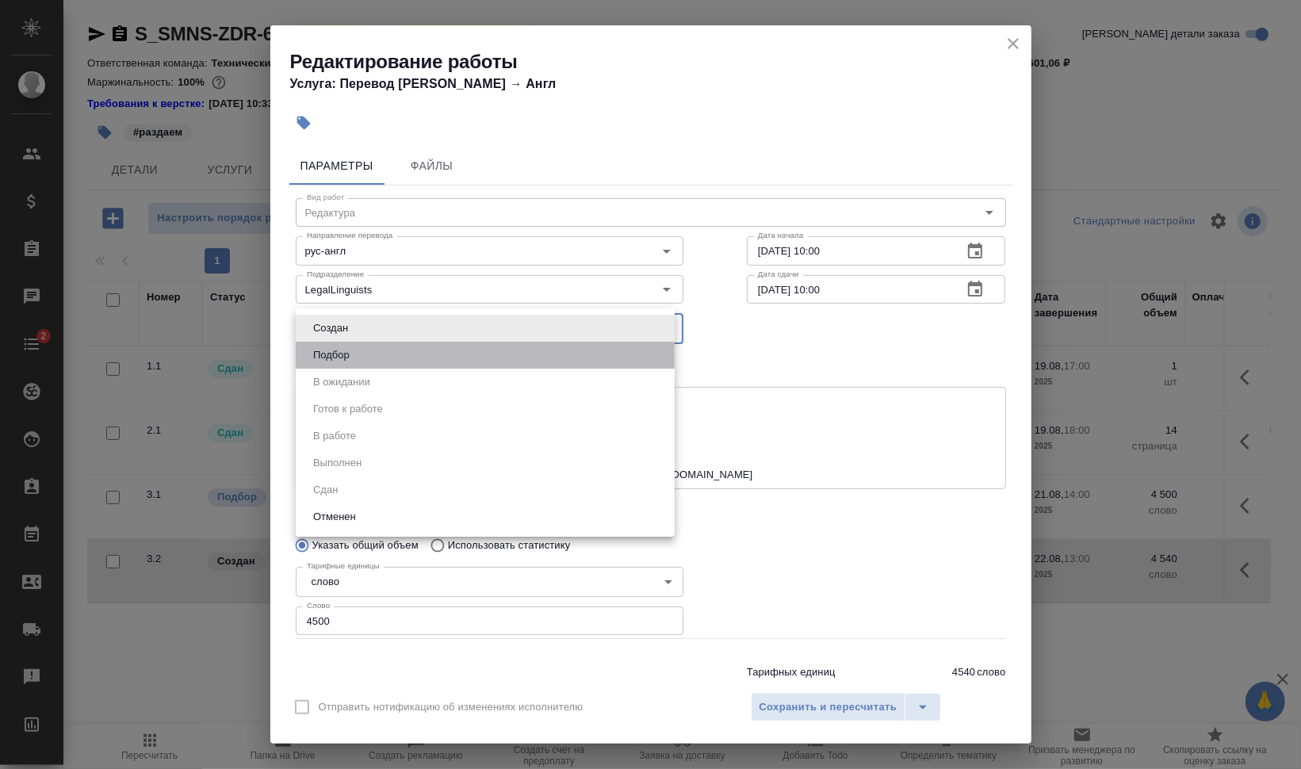
click at [386, 351] on li "Подбор" at bounding box center [485, 355] width 379 height 27
type input "recruiting"
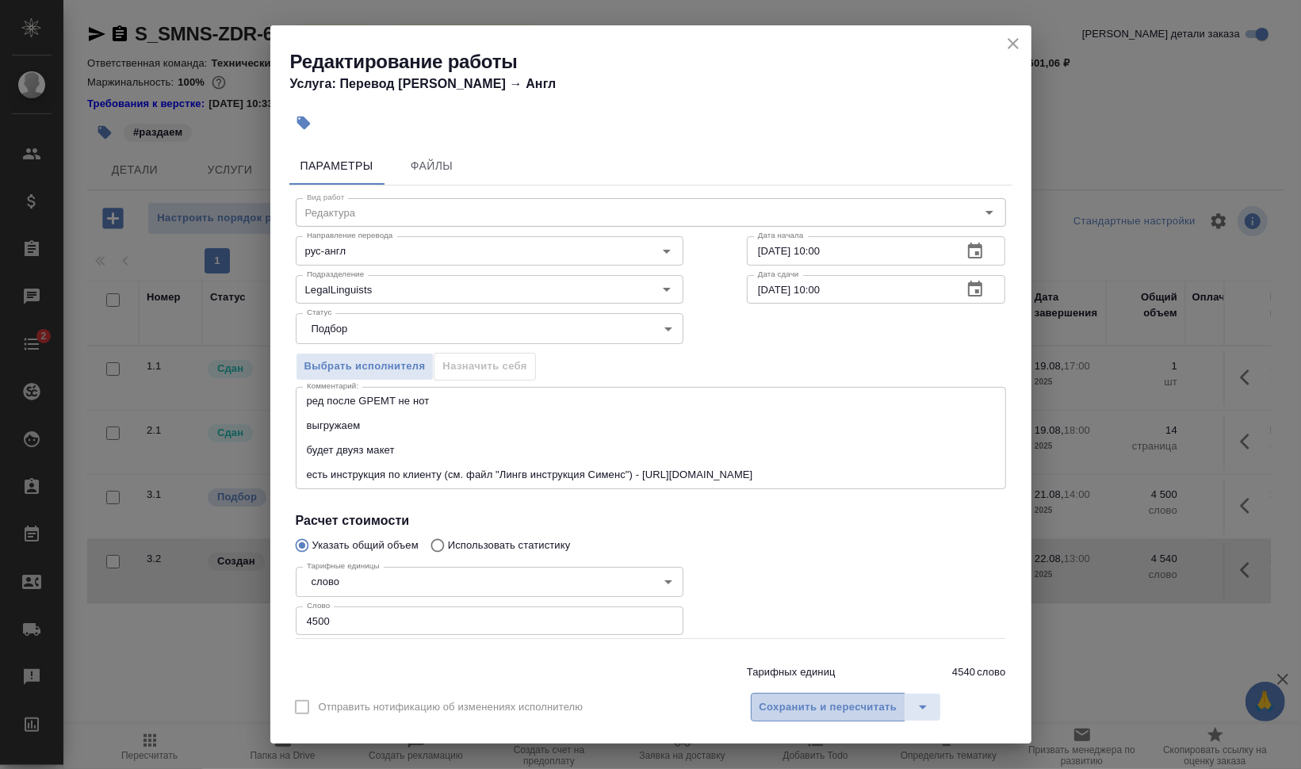
click at [815, 712] on span "Сохранить и пересчитать" at bounding box center [828, 707] width 138 height 18
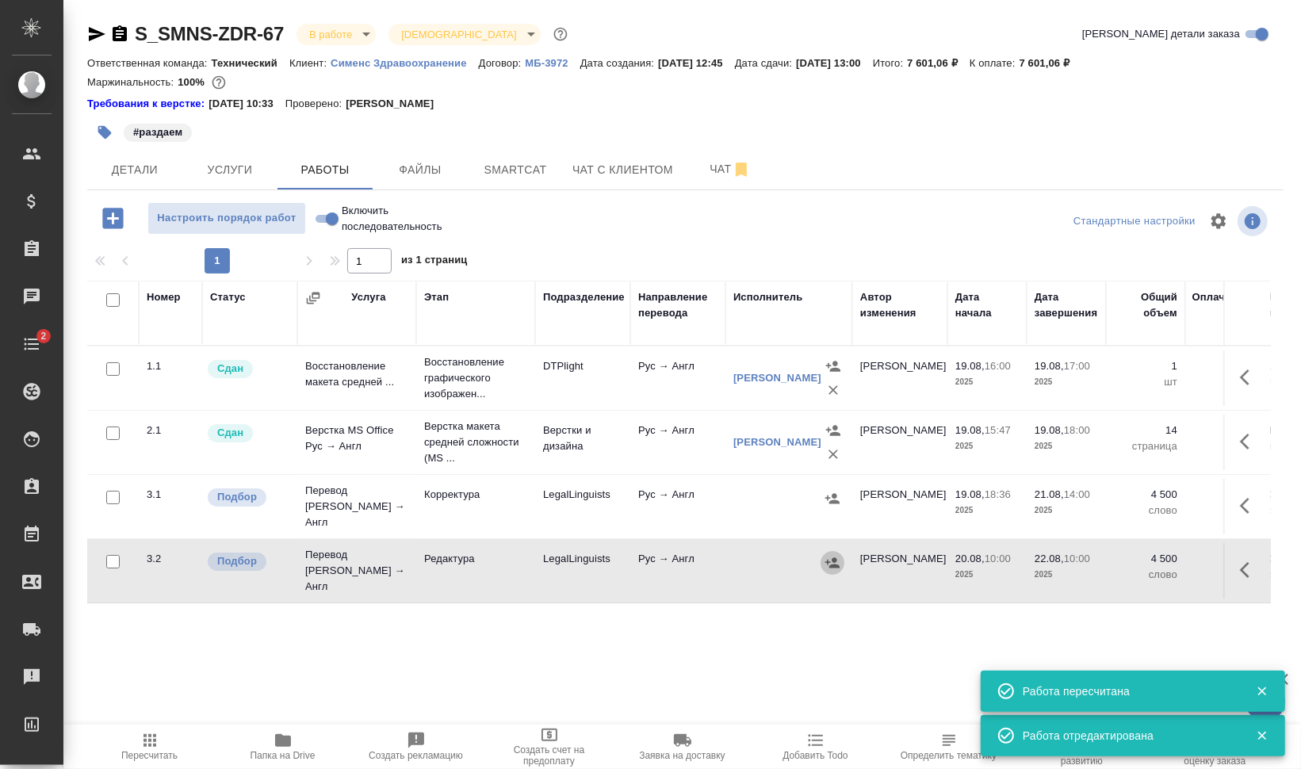
click at [835, 557] on icon "button" at bounding box center [832, 562] width 14 height 10
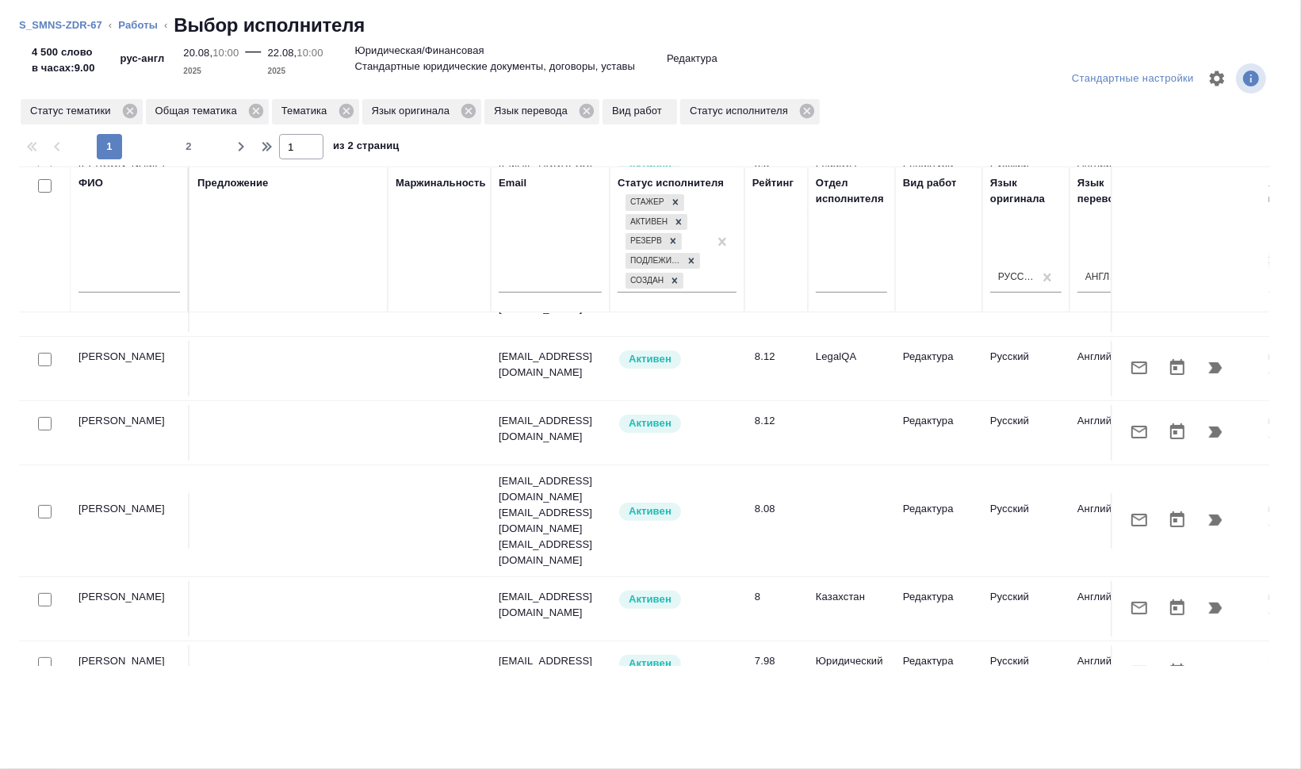
scroll to position [396, 0]
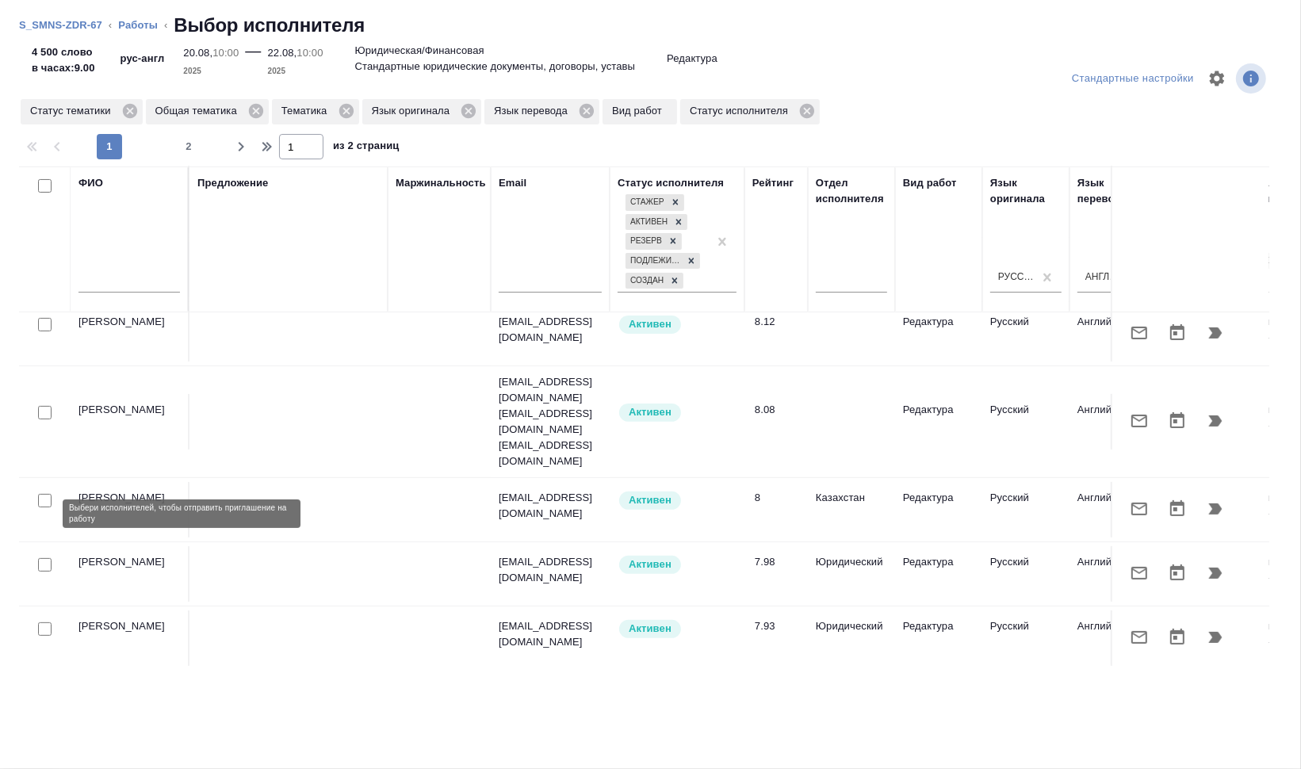
click at [44, 558] on input "checkbox" at bounding box center [44, 564] width 13 height 13
checkbox input "true"
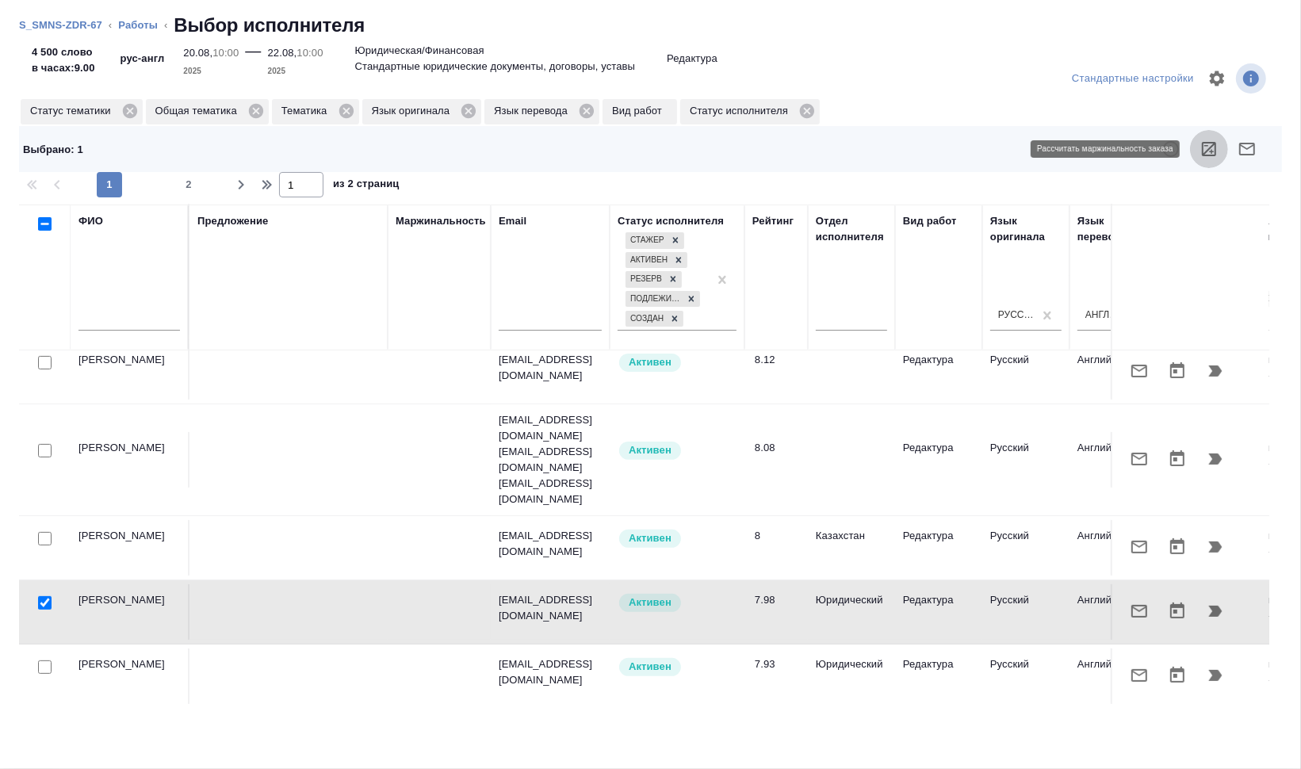
click at [1221, 152] on button "button" at bounding box center [1209, 149] width 38 height 38
drag, startPoint x: 48, startPoint y: 545, endPoint x: 367, endPoint y: 477, distance: 326.7
click at [48, 596] on input "checkbox" at bounding box center [44, 602] width 13 height 13
checkbox input "false"
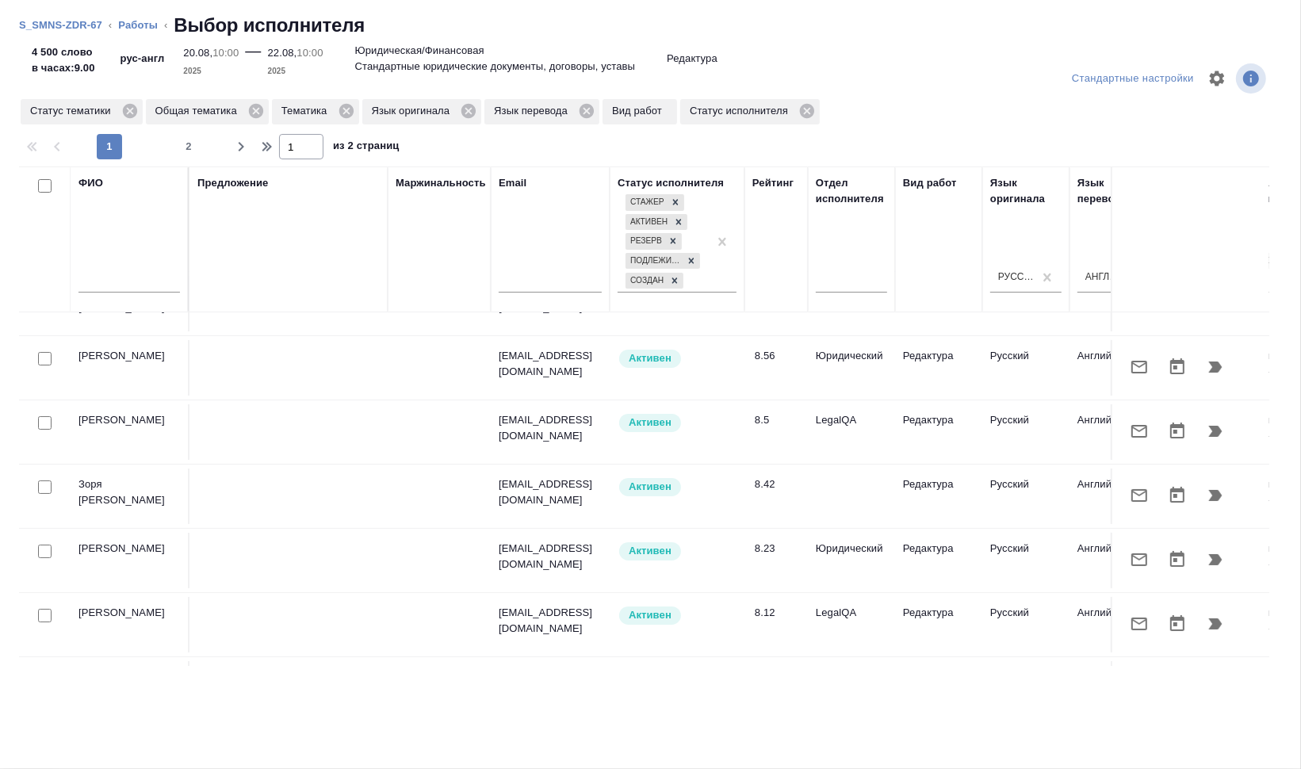
scroll to position [0, 0]
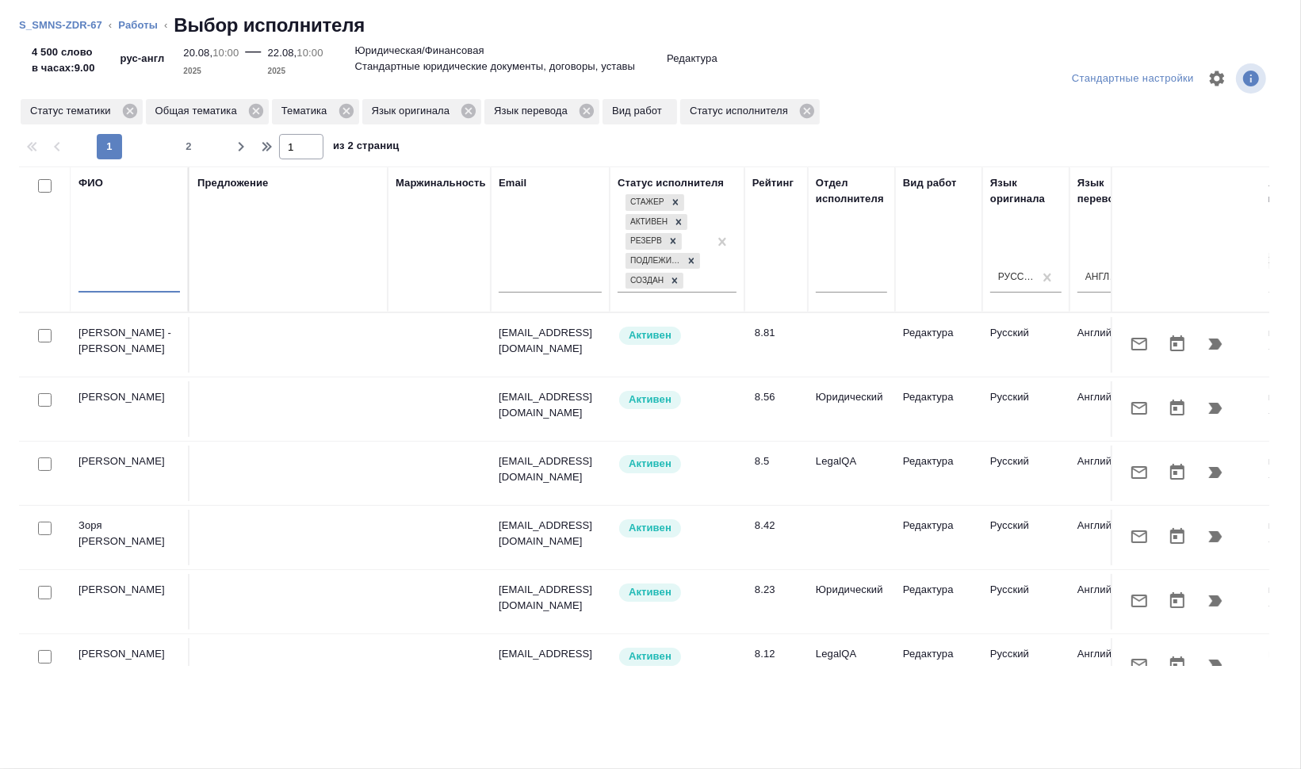
click at [127, 280] on input "text" at bounding box center [128, 283] width 101 height 20
type input "i"
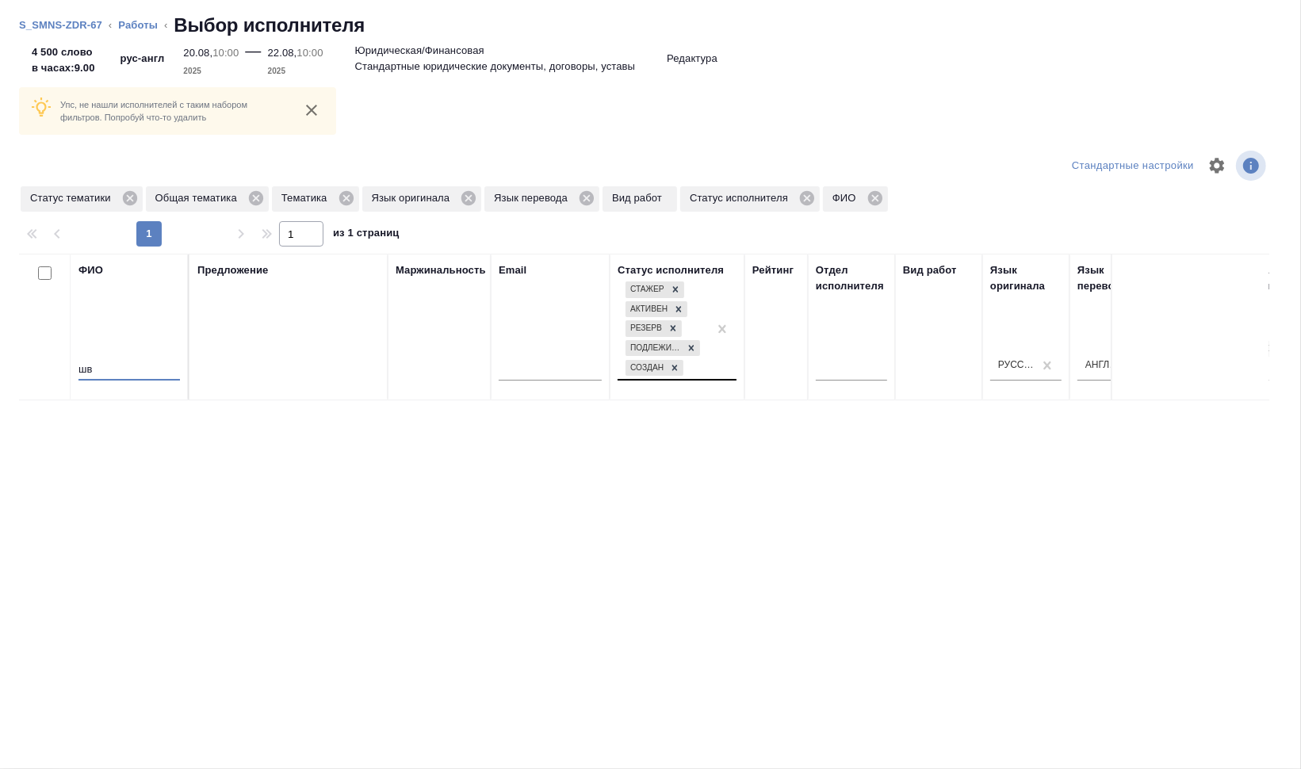
type input "ш"
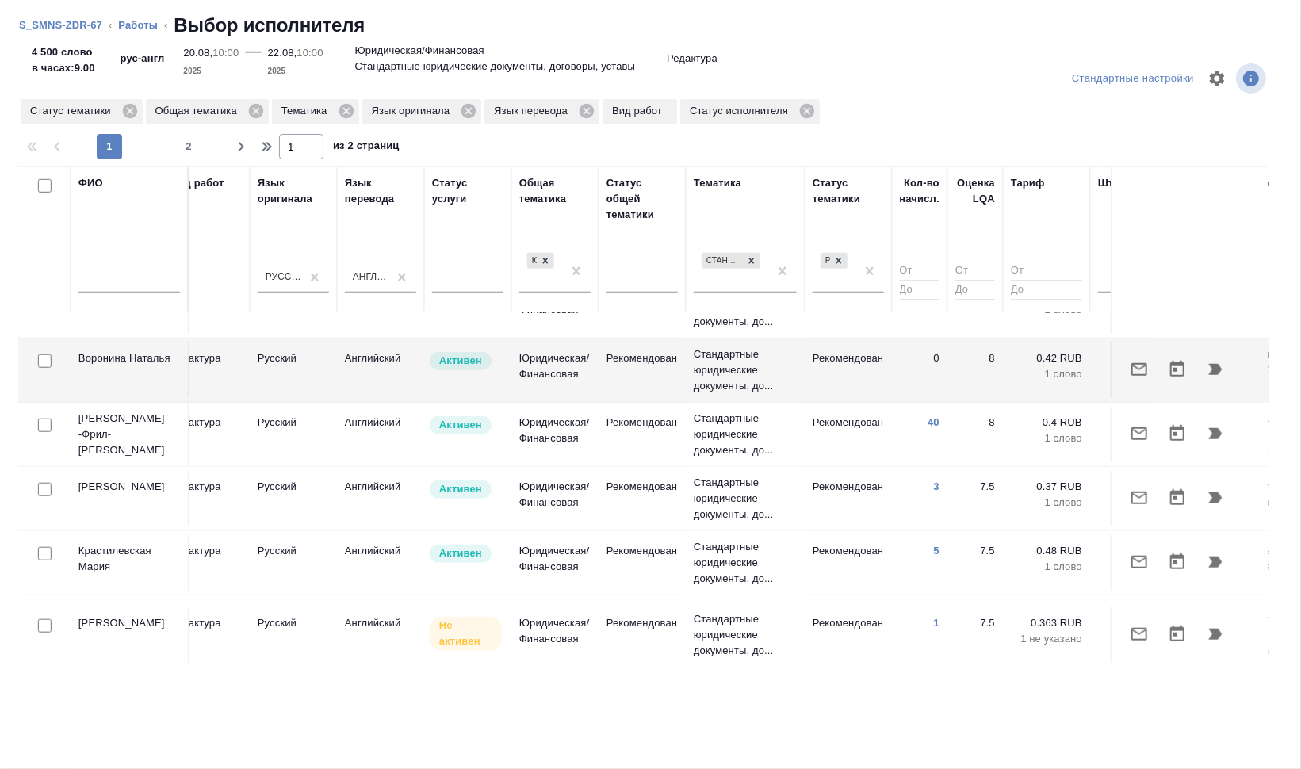
scroll to position [1275, 732]
drag, startPoint x: 139, startPoint y: 27, endPoint x: 190, endPoint y: 90, distance: 81.1
click at [139, 27] on link "Работы" at bounding box center [138, 25] width 40 height 12
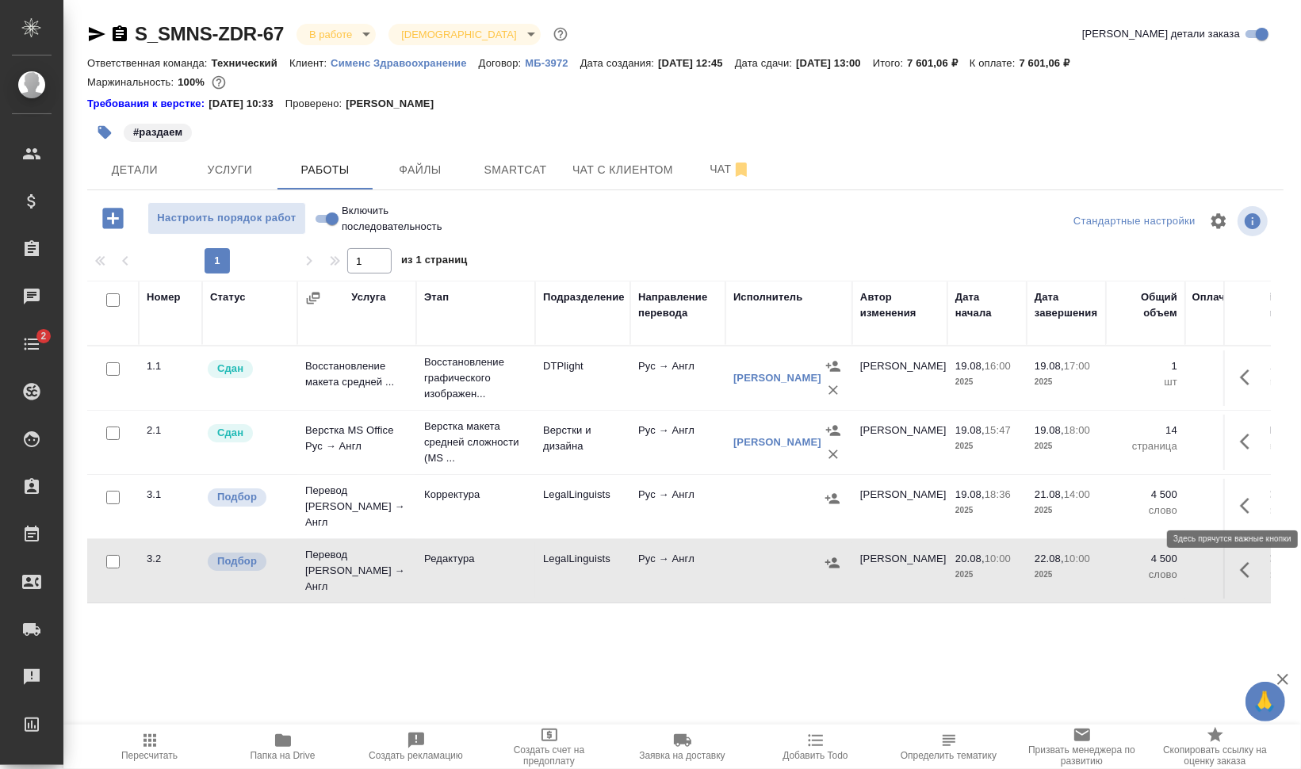
click at [1241, 496] on icon "button" at bounding box center [1249, 505] width 19 height 19
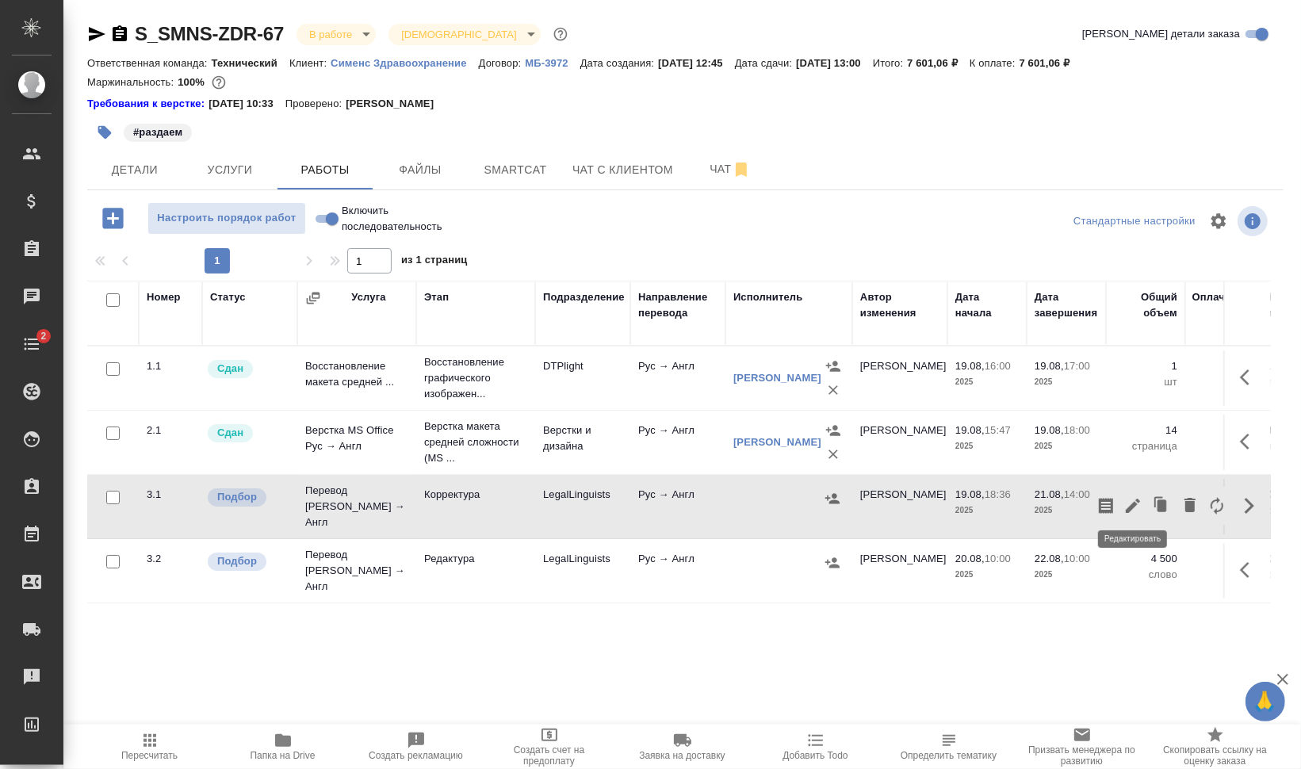
click at [1132, 499] on icon "button" at bounding box center [1133, 506] width 14 height 14
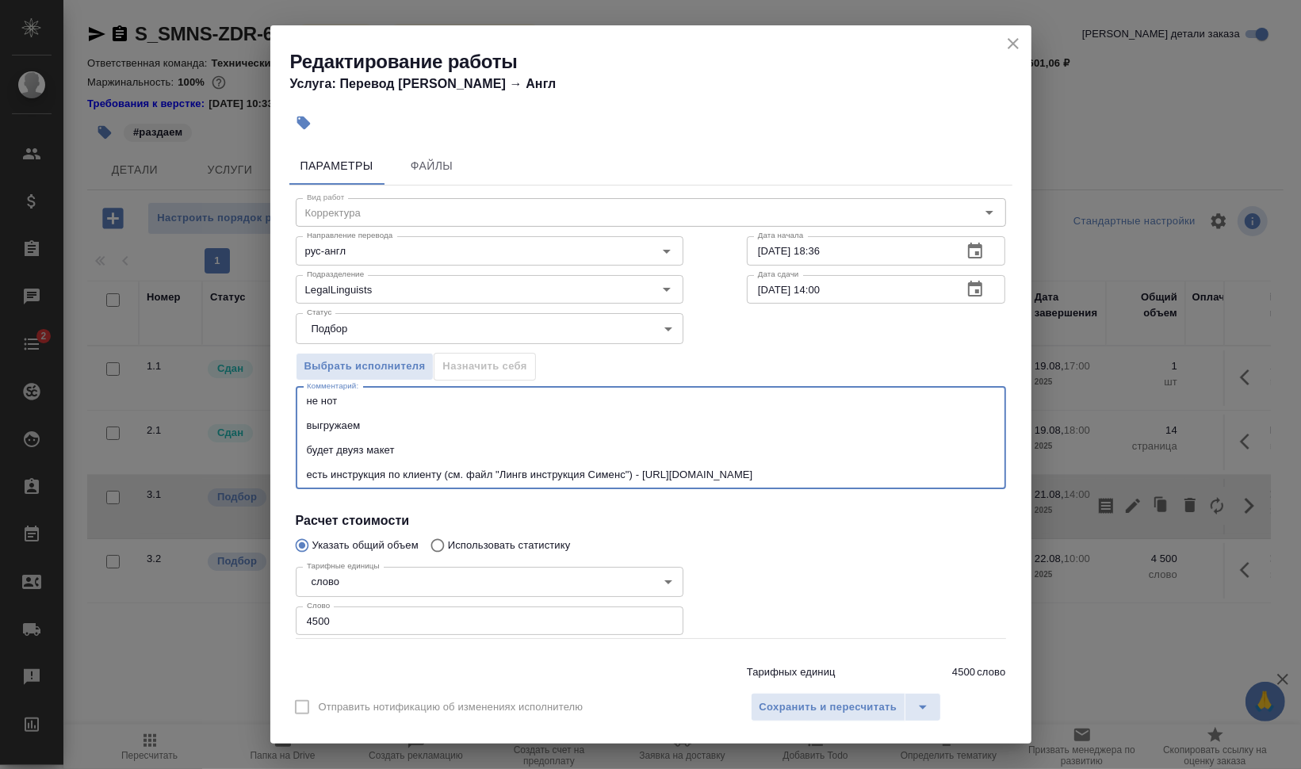
click at [311, 407] on textarea "не нот выгружаем будет двуяз макет есть инструкция по клиенту (см. файл "Лингв …" at bounding box center [651, 438] width 688 height 86
type textarea "корр после GPEMT не нот выгружаем будет двуяз макет есть инструкция по клиенту …"
click at [805, 711] on span "Сохранить и пересчитать" at bounding box center [828, 707] width 138 height 18
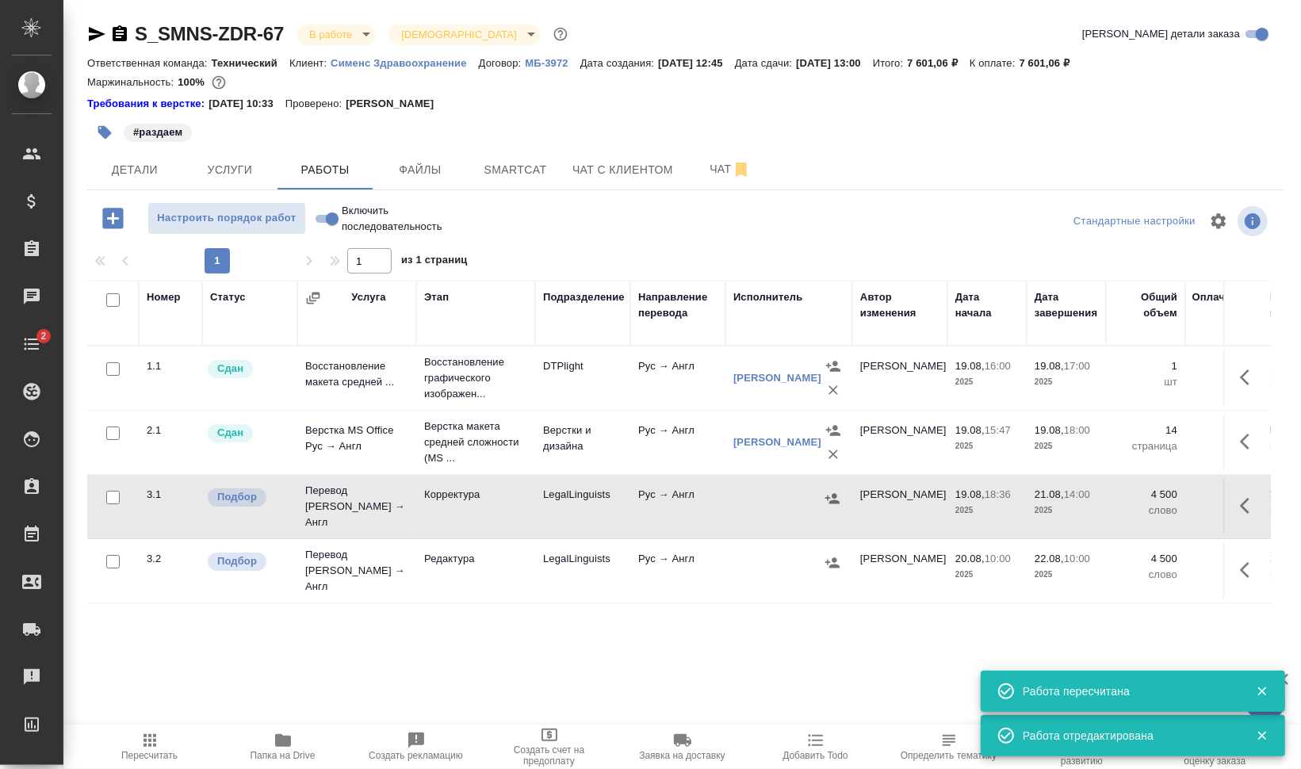
click at [1251, 502] on icon "button" at bounding box center [1249, 505] width 19 height 19
click at [1113, 503] on icon "button" at bounding box center [1105, 505] width 19 height 19
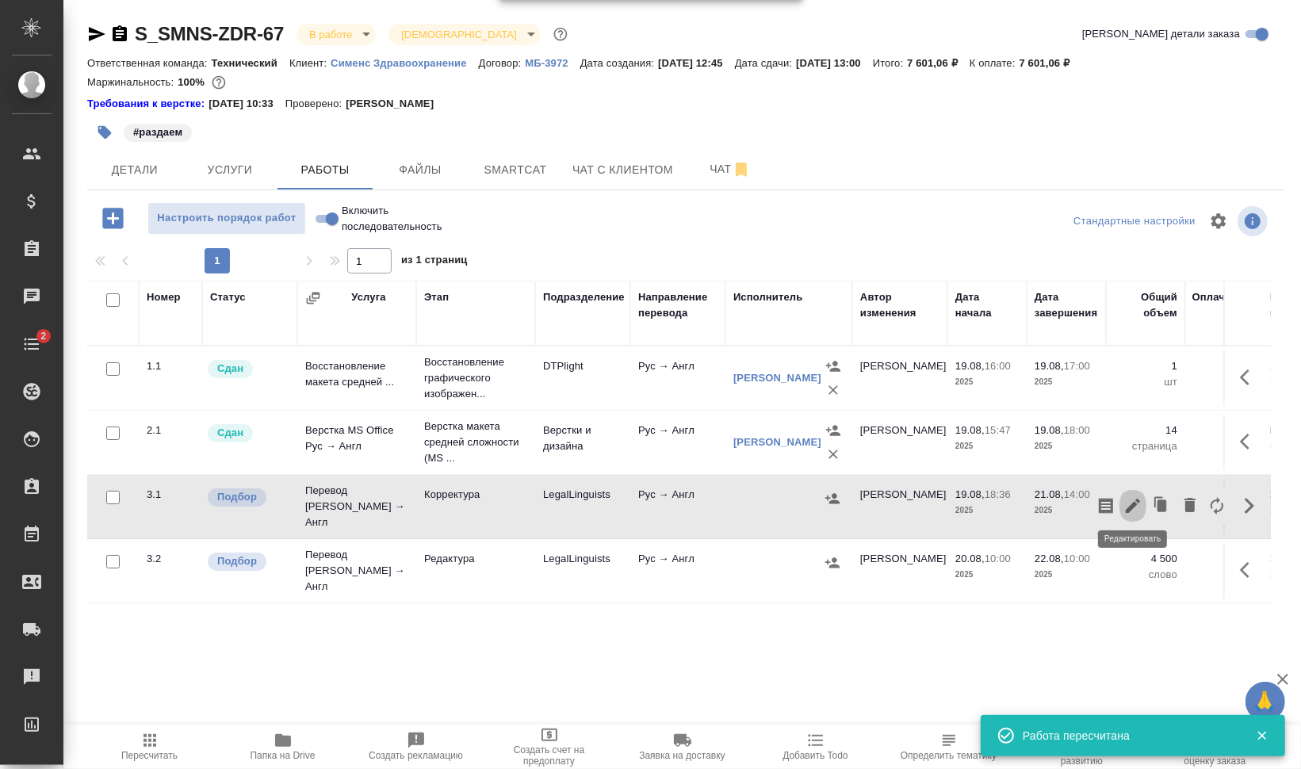
click at [1134, 500] on icon "button" at bounding box center [1133, 506] width 14 height 14
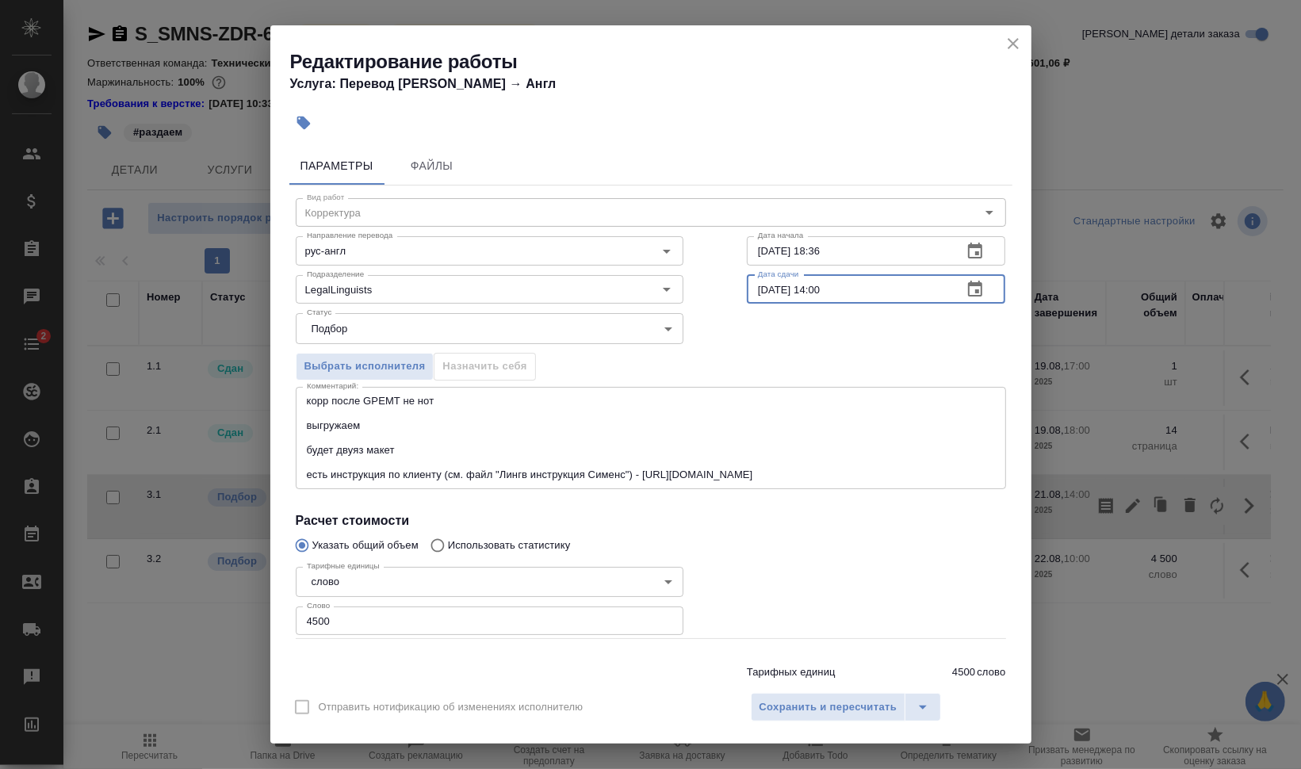
click at [754, 288] on input "21.08.2025 14:00" at bounding box center [849, 289] width 204 height 29
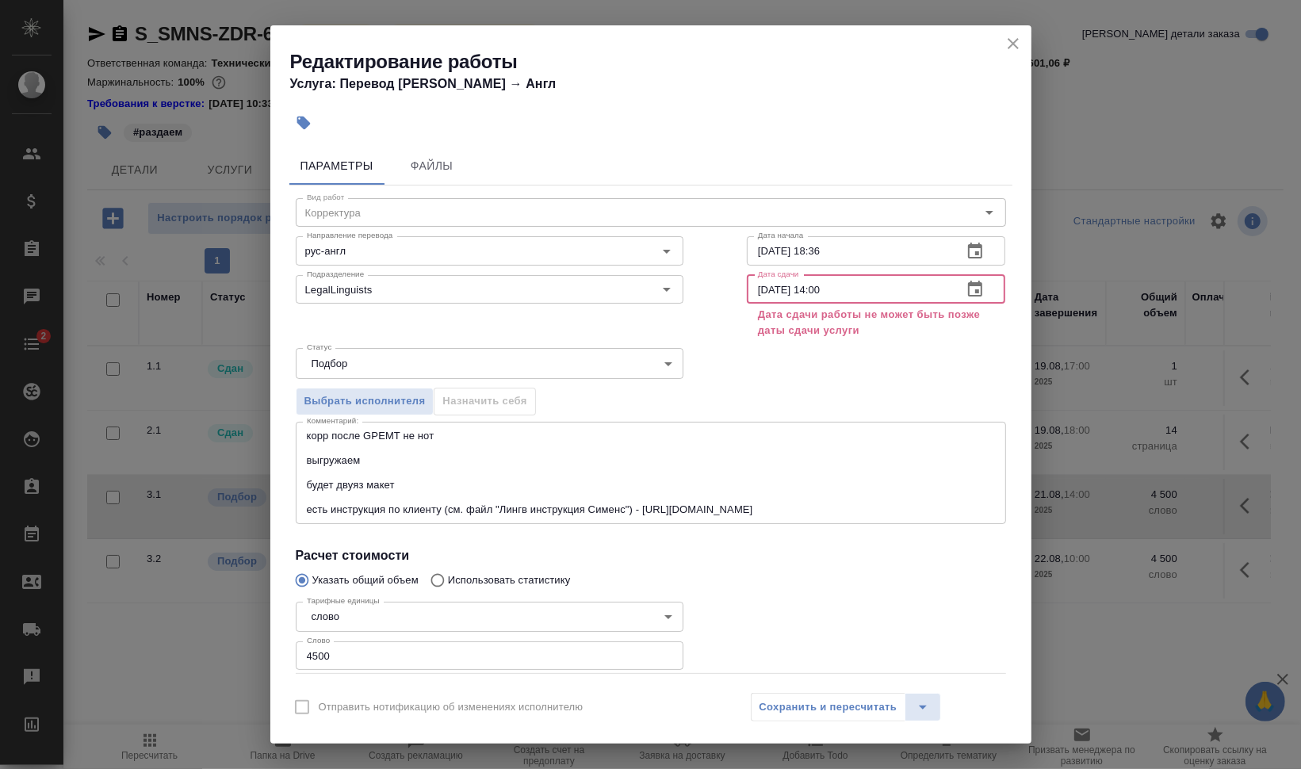
click at [813, 286] on input "22.08.2025 14:00" at bounding box center [849, 289] width 204 height 29
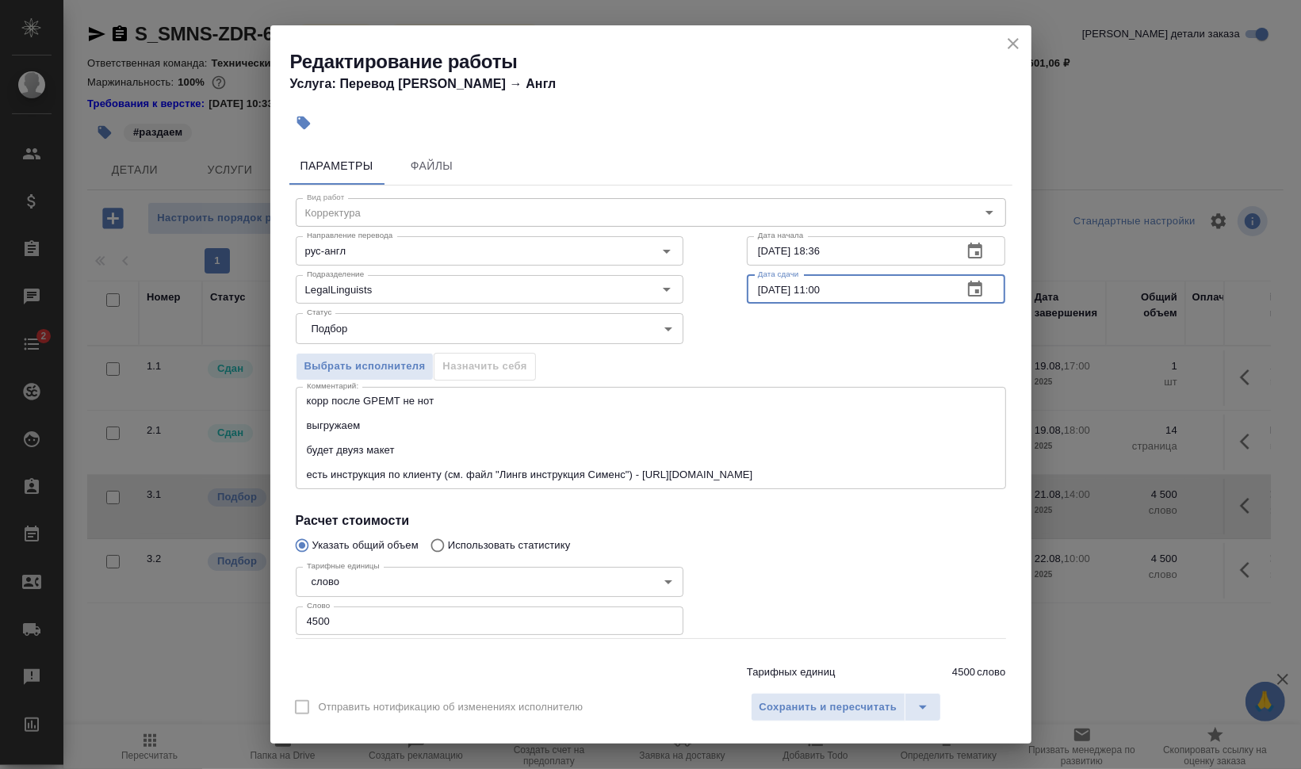
type input "22.08.2025 11:00"
drag, startPoint x: 761, startPoint y: 243, endPoint x: 732, endPoint y: 252, distance: 30.6
click at [732, 252] on div "Вид работ Корректура Вид работ Направление перевода рус-англ Направление перево…" at bounding box center [650, 446] width 723 height 523
drag, startPoint x: 812, startPoint y: 249, endPoint x: 949, endPoint y: 258, distance: 137.4
click at [932, 257] on input "20.08.2025 18:36" at bounding box center [849, 250] width 204 height 29
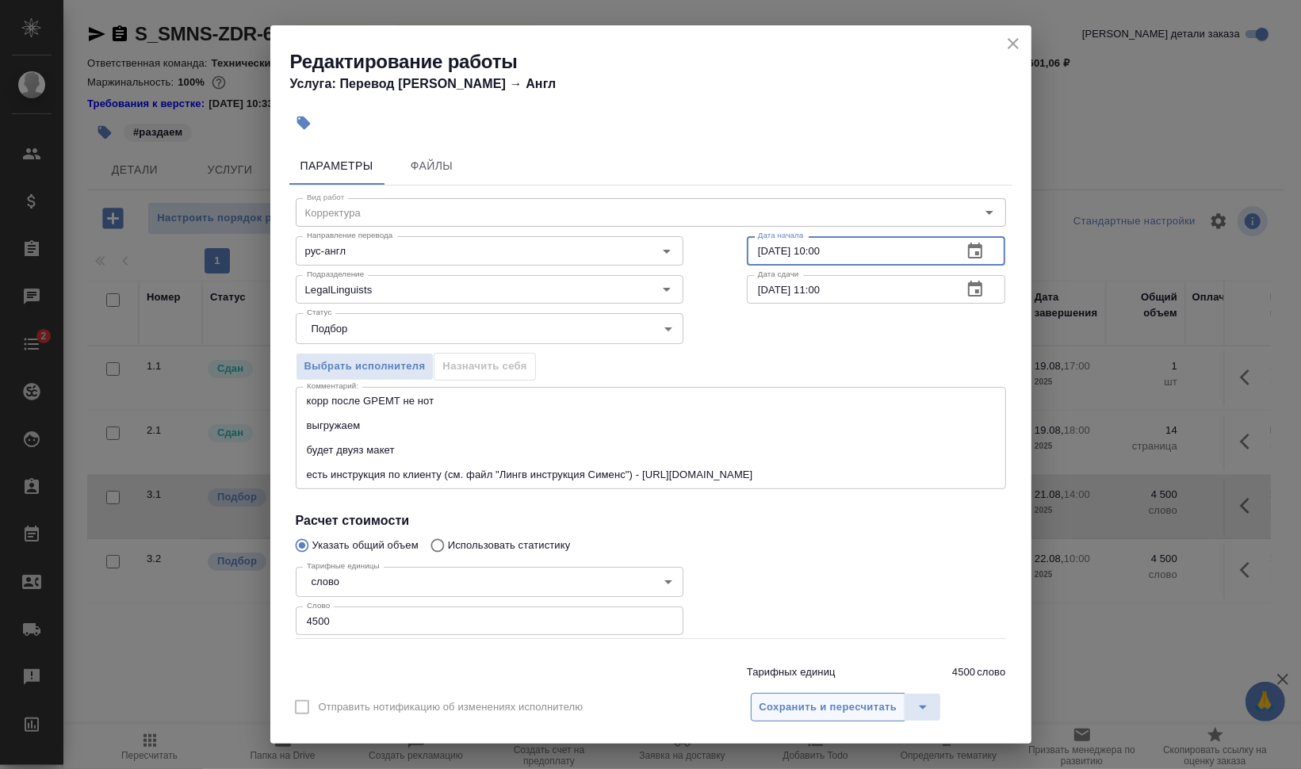
type input "20.08.2025 10:00"
click at [840, 706] on span "Сохранить и пересчитать" at bounding box center [828, 707] width 138 height 18
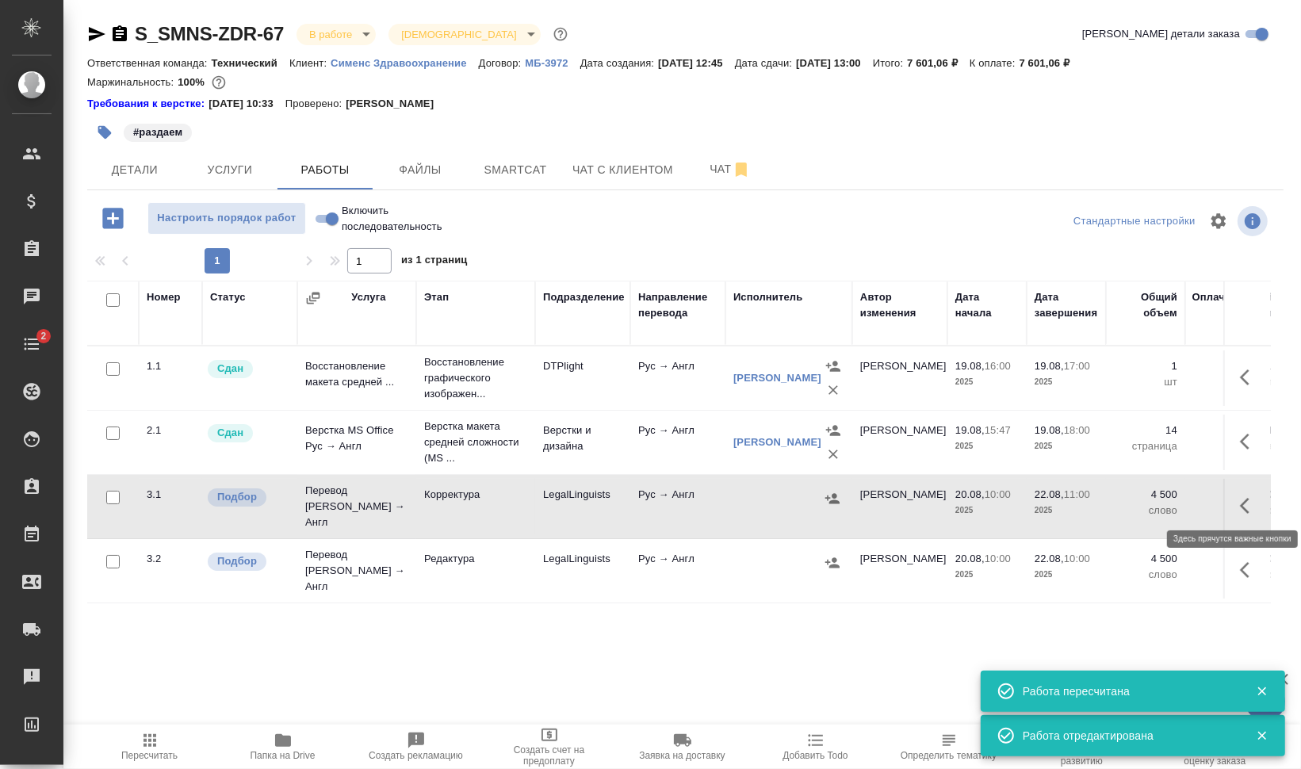
click at [1249, 496] on icon "button" at bounding box center [1249, 505] width 19 height 19
click at [1096, 496] on icon "button" at bounding box center [1105, 505] width 19 height 19
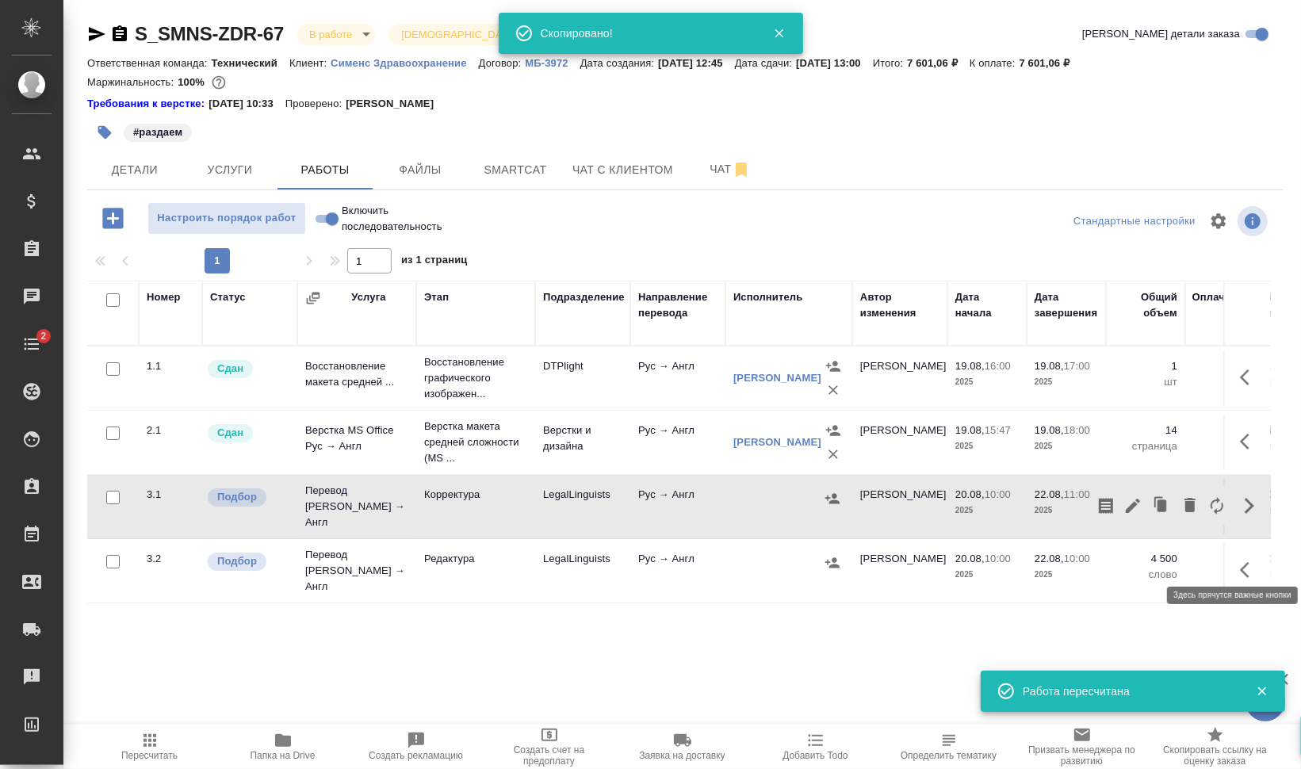
click at [1238, 554] on button "button" at bounding box center [1249, 570] width 38 height 38
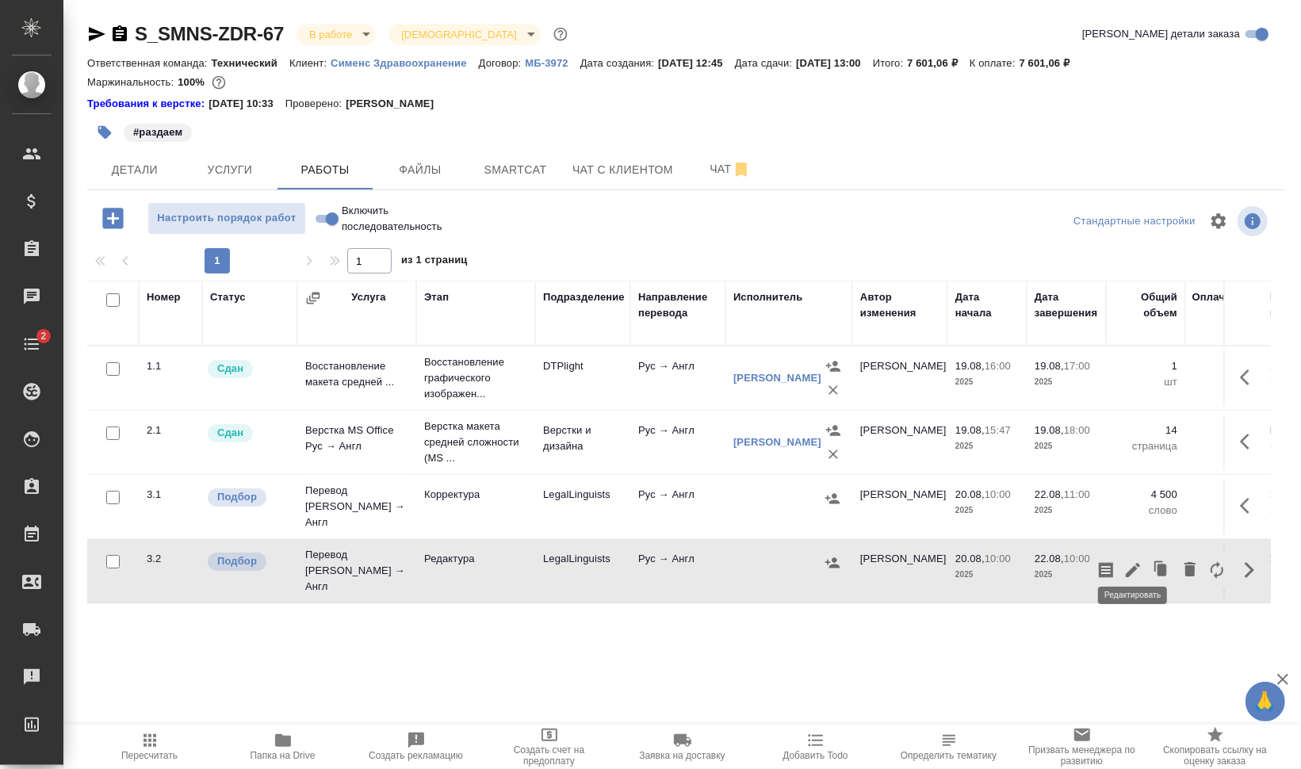
click at [1135, 563] on icon "button" at bounding box center [1133, 570] width 14 height 14
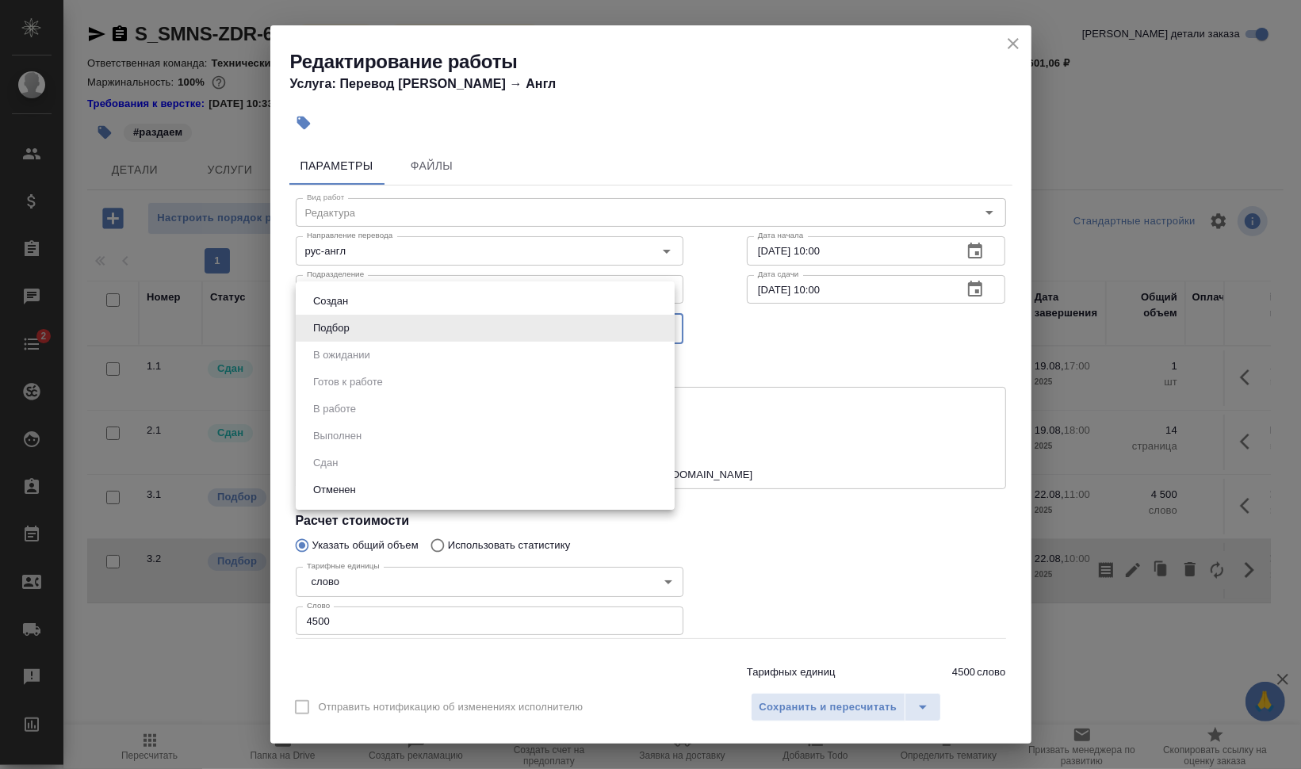
click at [373, 326] on body "🙏 .cls-1 fill:#fff; AWATERA Валеев Динар Клиенты Спецификации Заказы 0 Чаты 2 T…" at bounding box center [650, 384] width 1301 height 769
click at [368, 306] on li "Создан" at bounding box center [485, 301] width 379 height 27
type input "created"
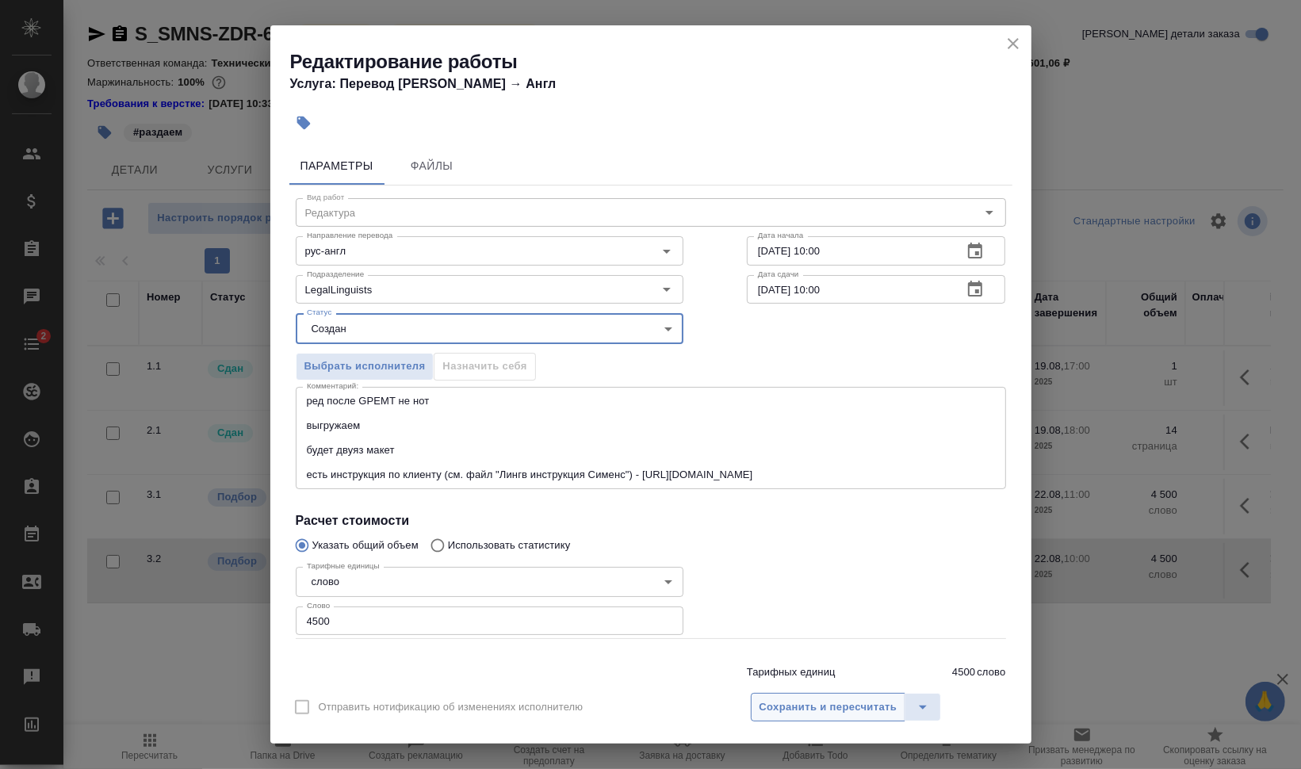
click at [824, 702] on span "Сохранить и пересчитать" at bounding box center [828, 707] width 138 height 18
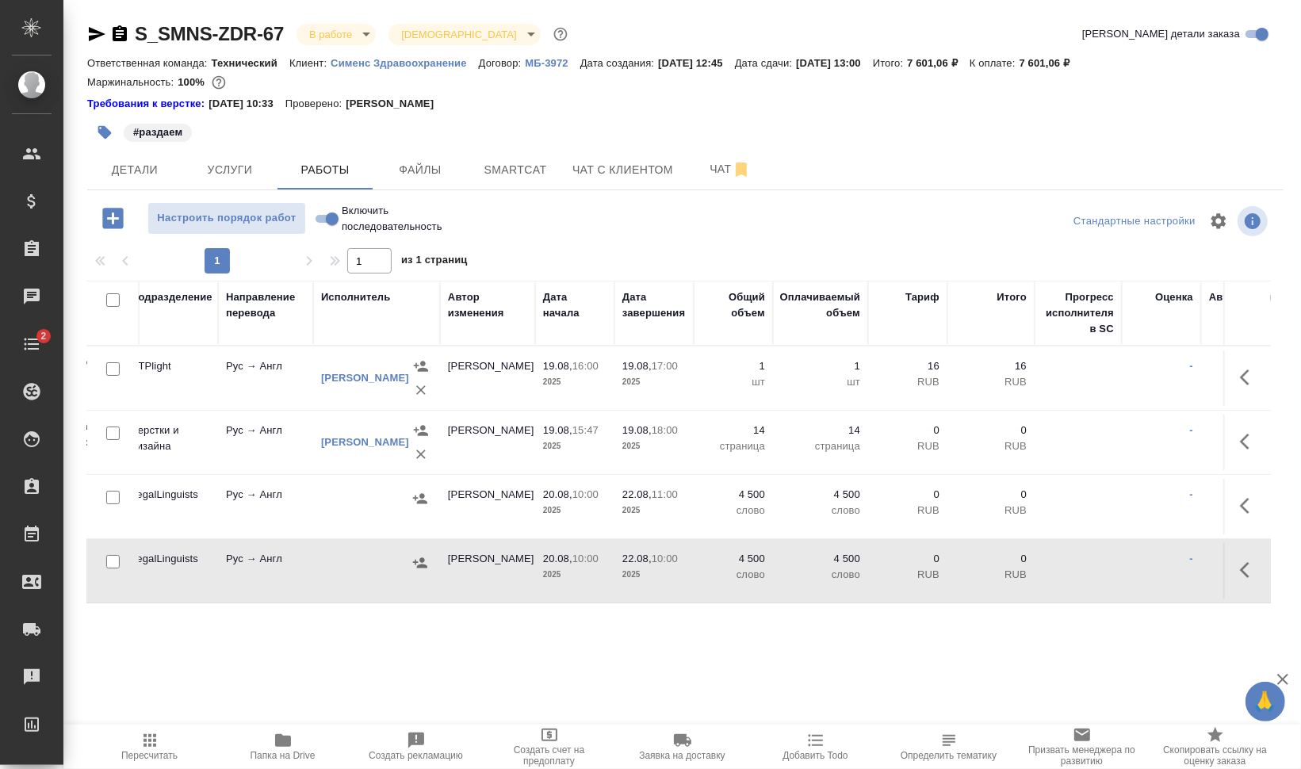
scroll to position [0, 0]
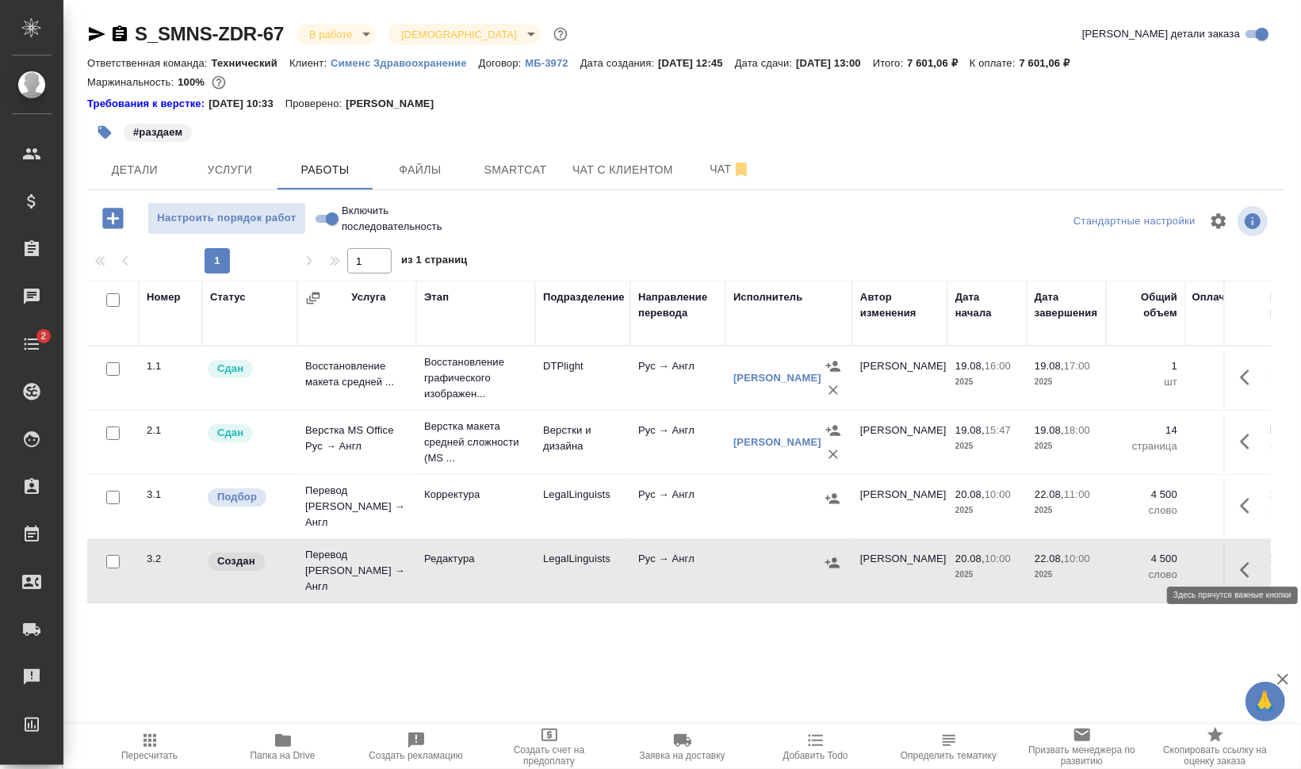
click at [1255, 560] on icon "button" at bounding box center [1249, 569] width 19 height 19
click at [1110, 560] on icon "button" at bounding box center [1105, 569] width 19 height 19
click at [537, 177] on span "Smartcat" at bounding box center [515, 170] width 76 height 20
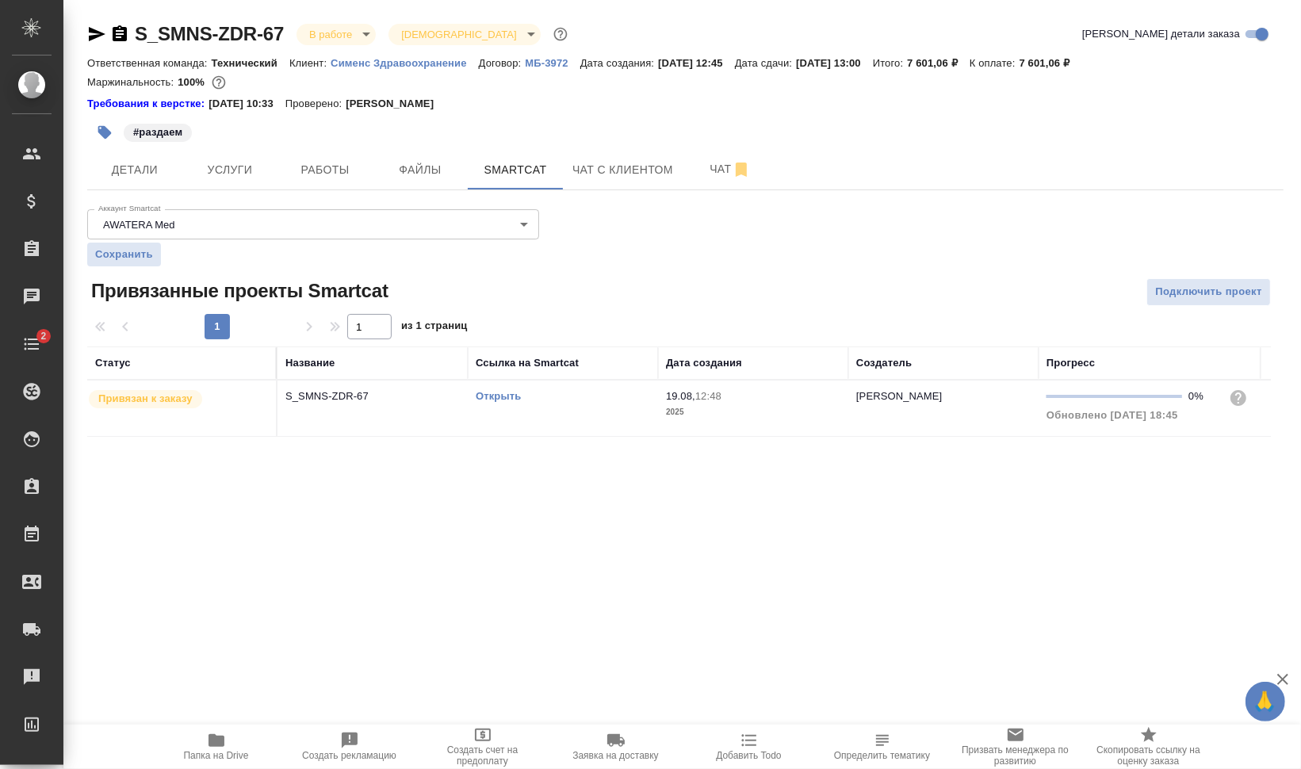
click at [494, 392] on link "Открыть" at bounding box center [498, 396] width 45 height 12
click at [312, 183] on button "Работы" at bounding box center [324, 170] width 95 height 40
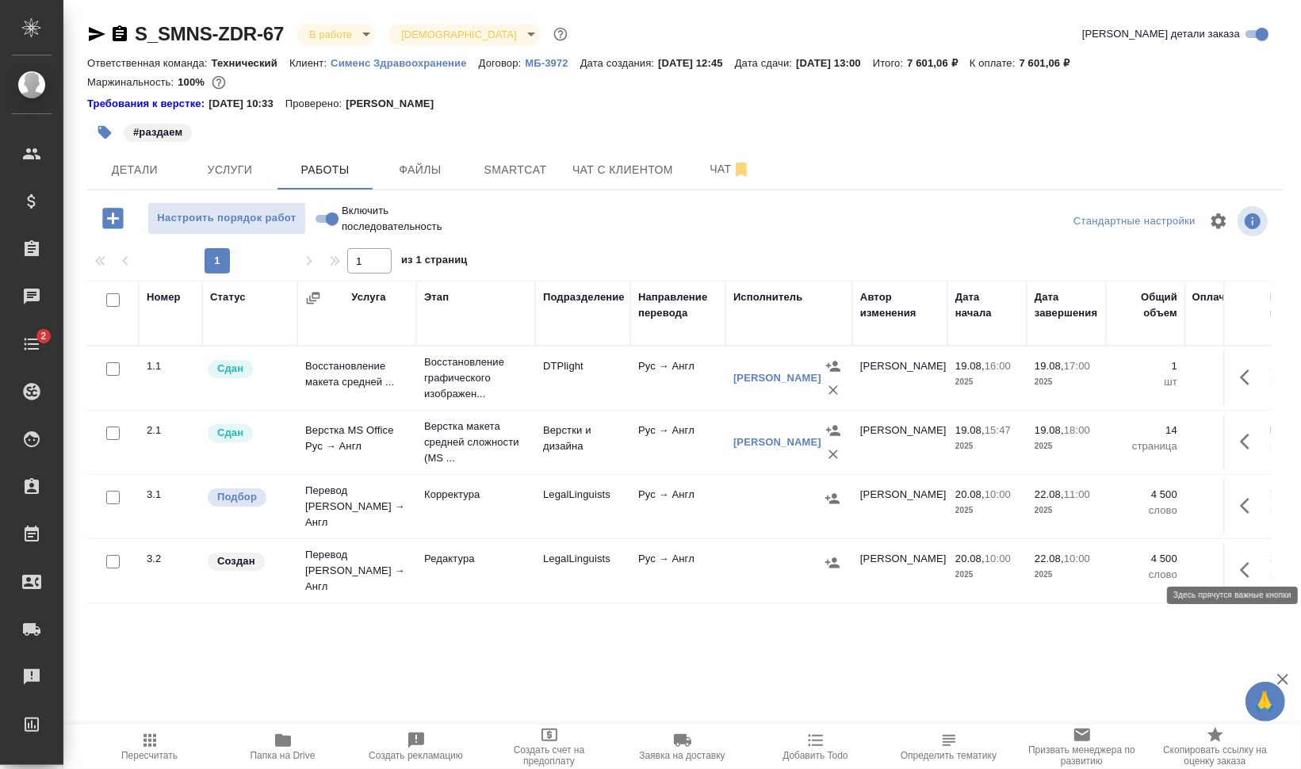
click at [1254, 560] on icon "button" at bounding box center [1249, 569] width 19 height 19
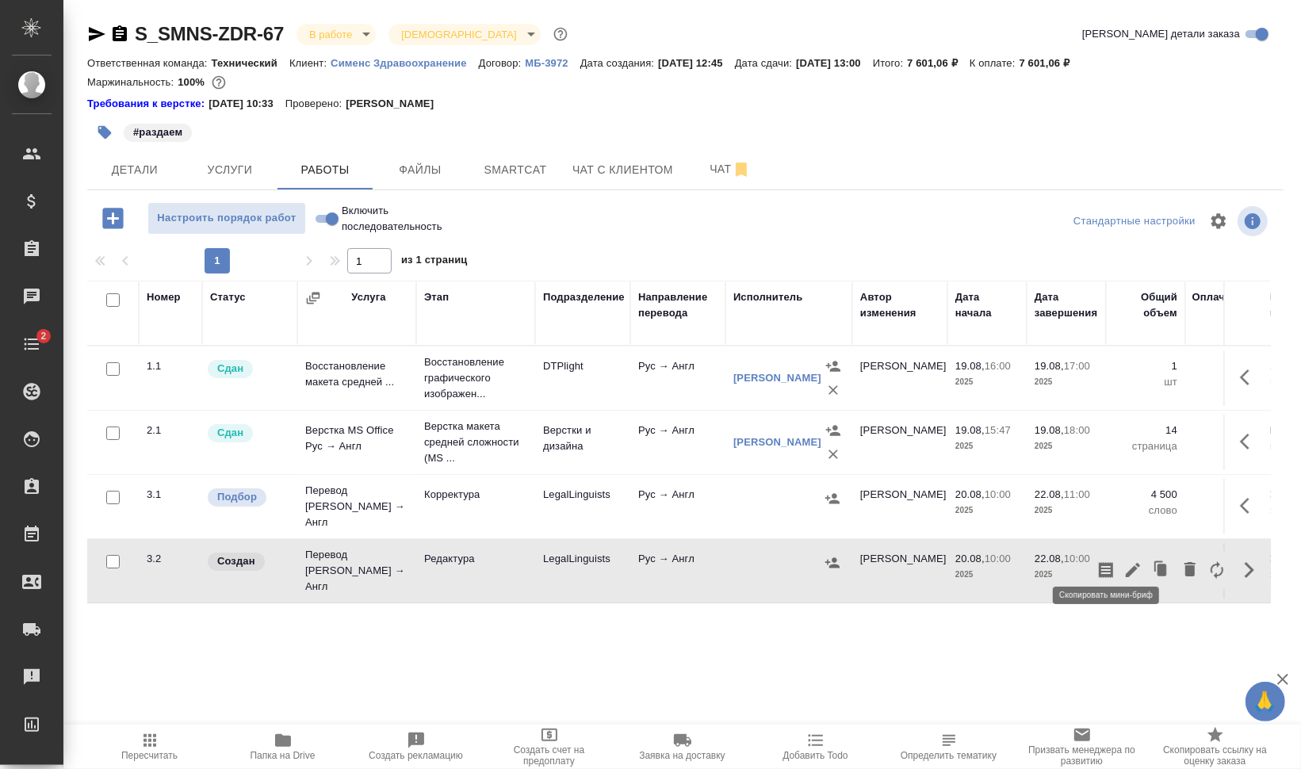
click at [1111, 562] on icon "button" at bounding box center [1106, 570] width 14 height 16
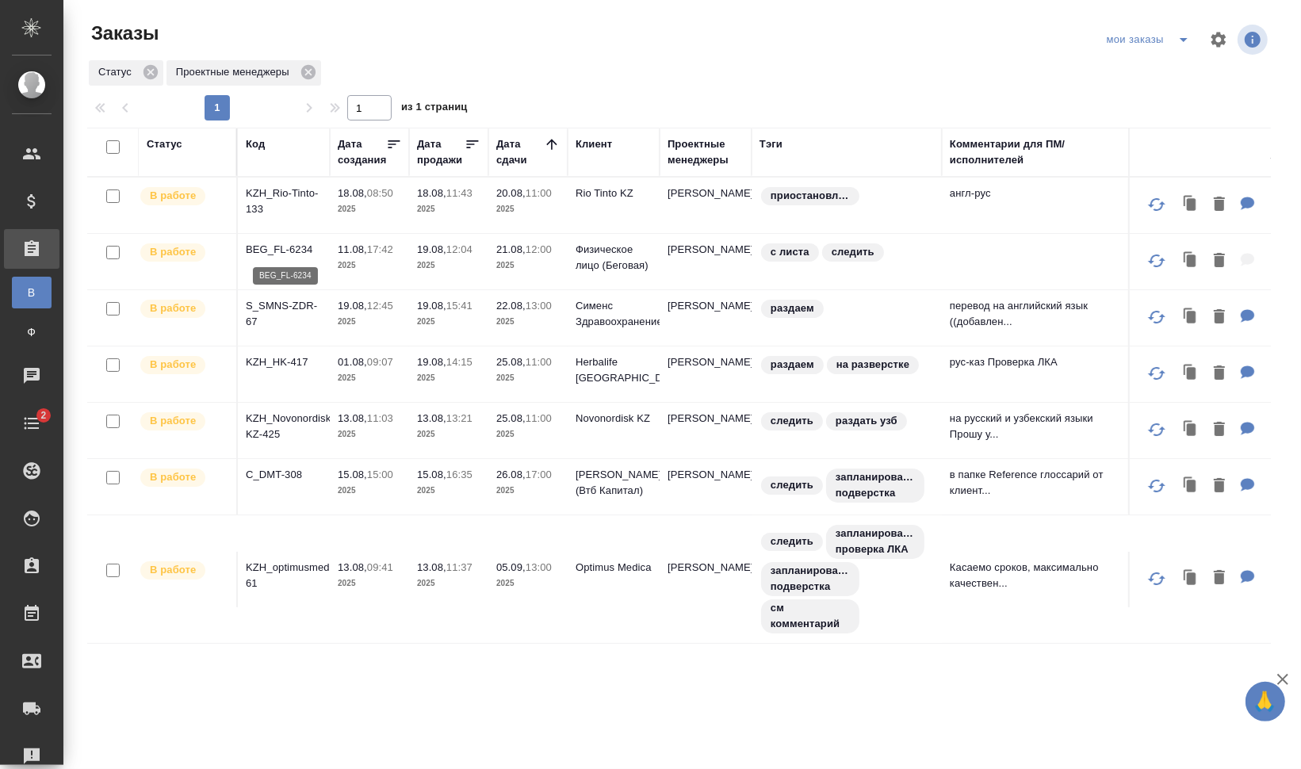
click at [277, 250] on p "BEG_FL-6234" at bounding box center [284, 250] width 76 height 16
click at [526, 572] on p "05.09," at bounding box center [510, 567] width 29 height 12
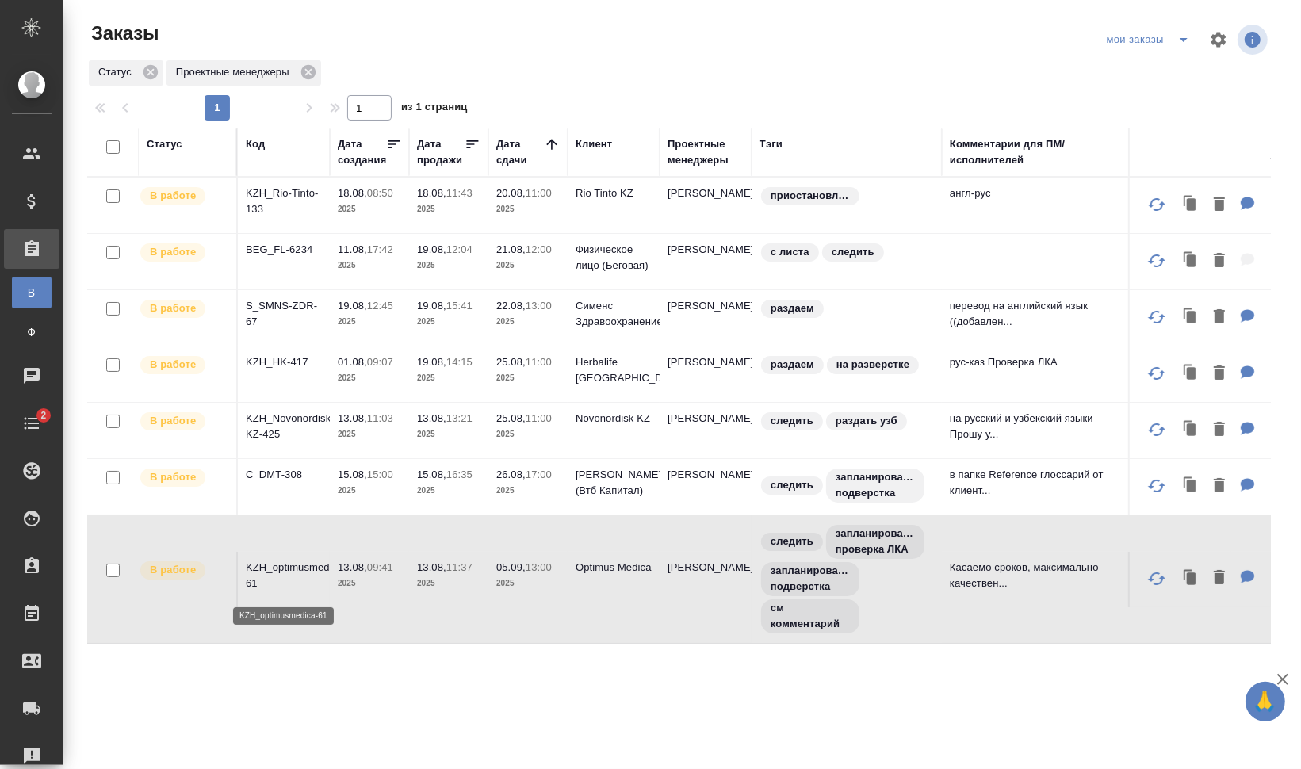
click at [254, 574] on p "KZH_optimusmedica-61" at bounding box center [284, 576] width 76 height 32
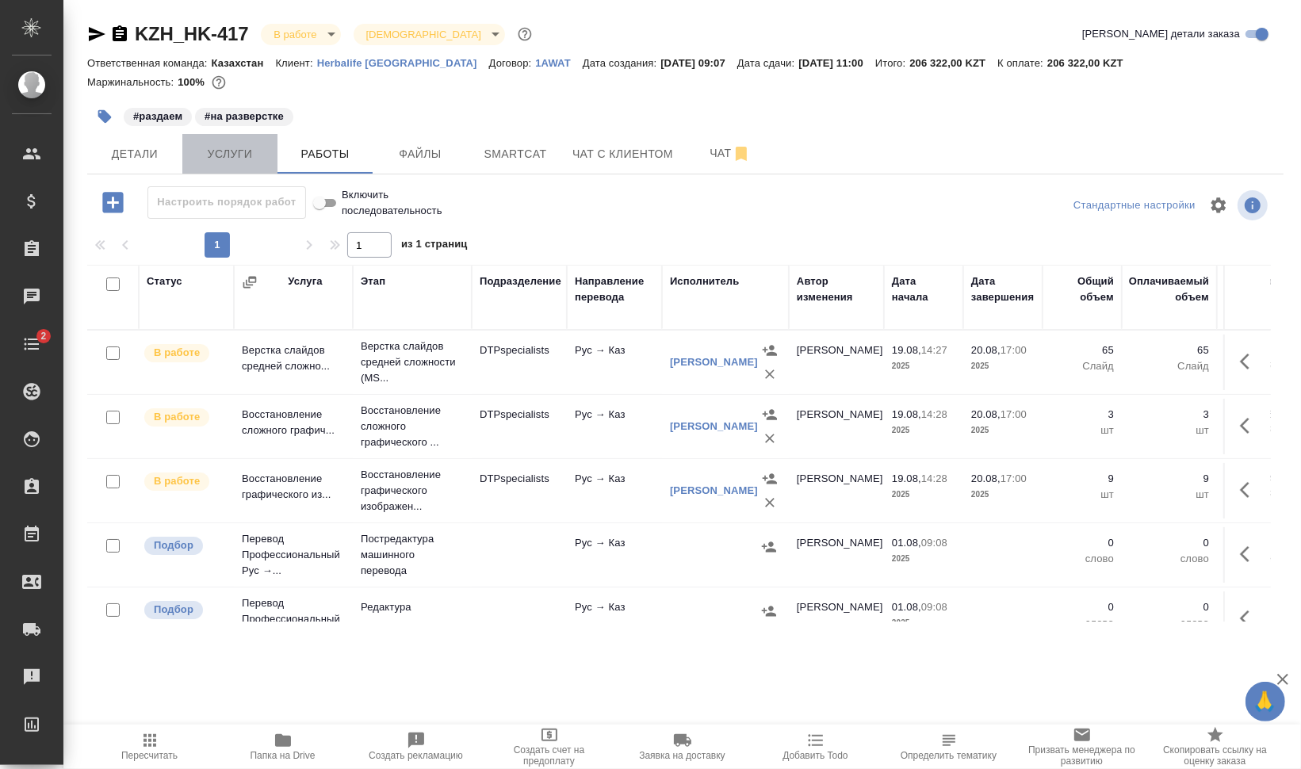
click at [231, 159] on span "Услуги" at bounding box center [230, 154] width 76 height 20
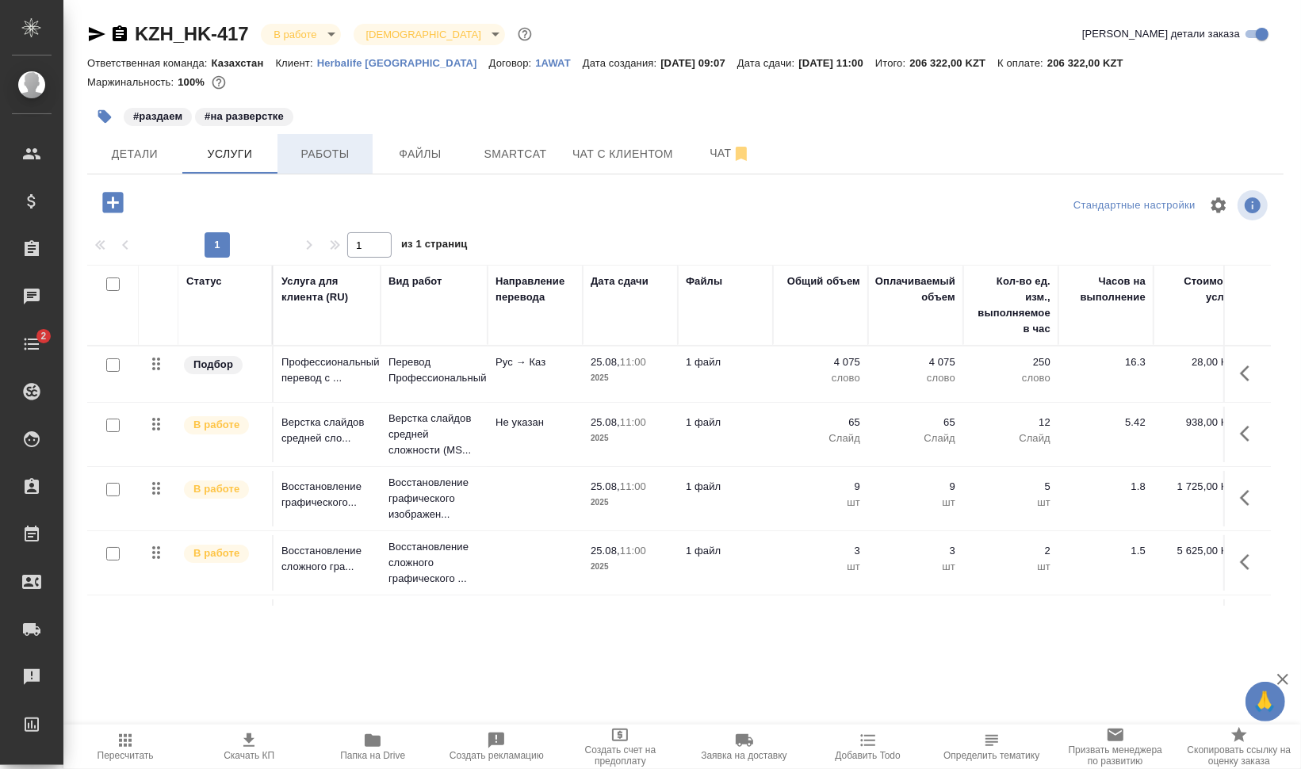
click at [326, 149] on span "Работы" at bounding box center [325, 154] width 76 height 20
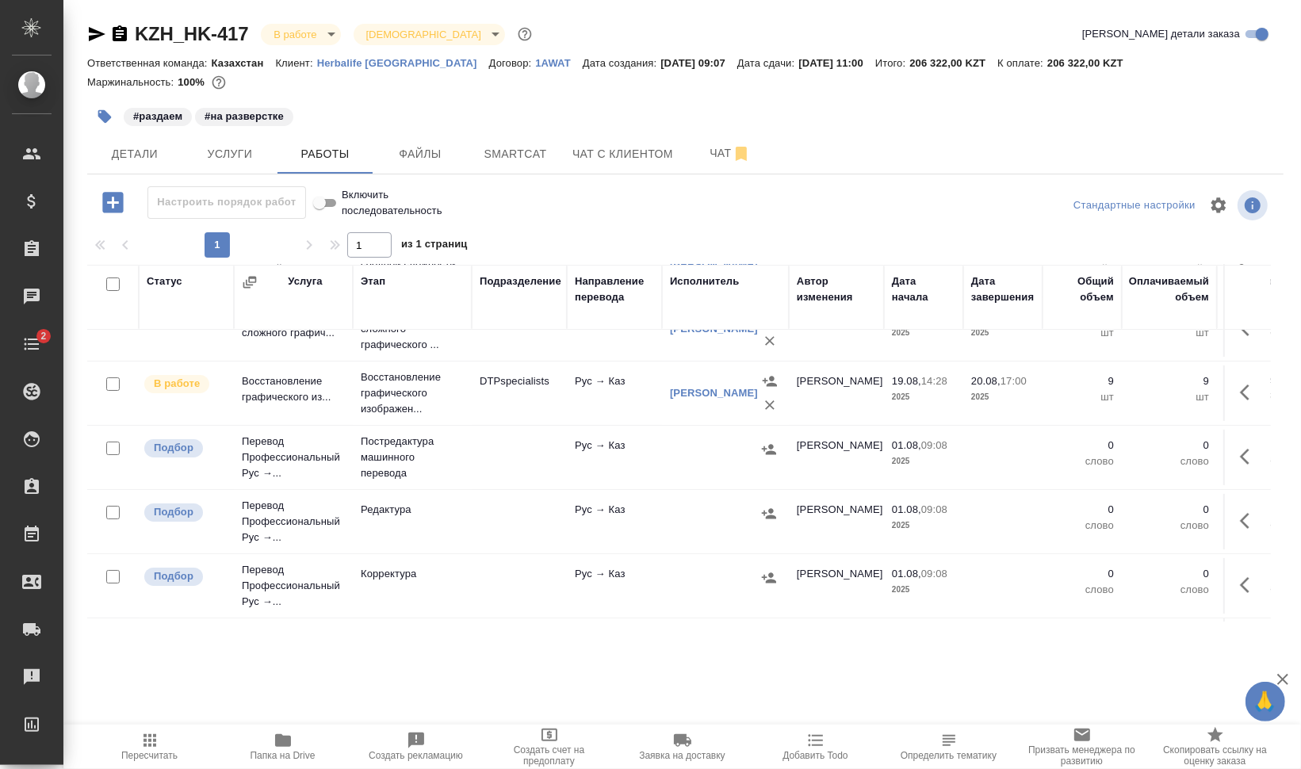
scroll to position [99, 0]
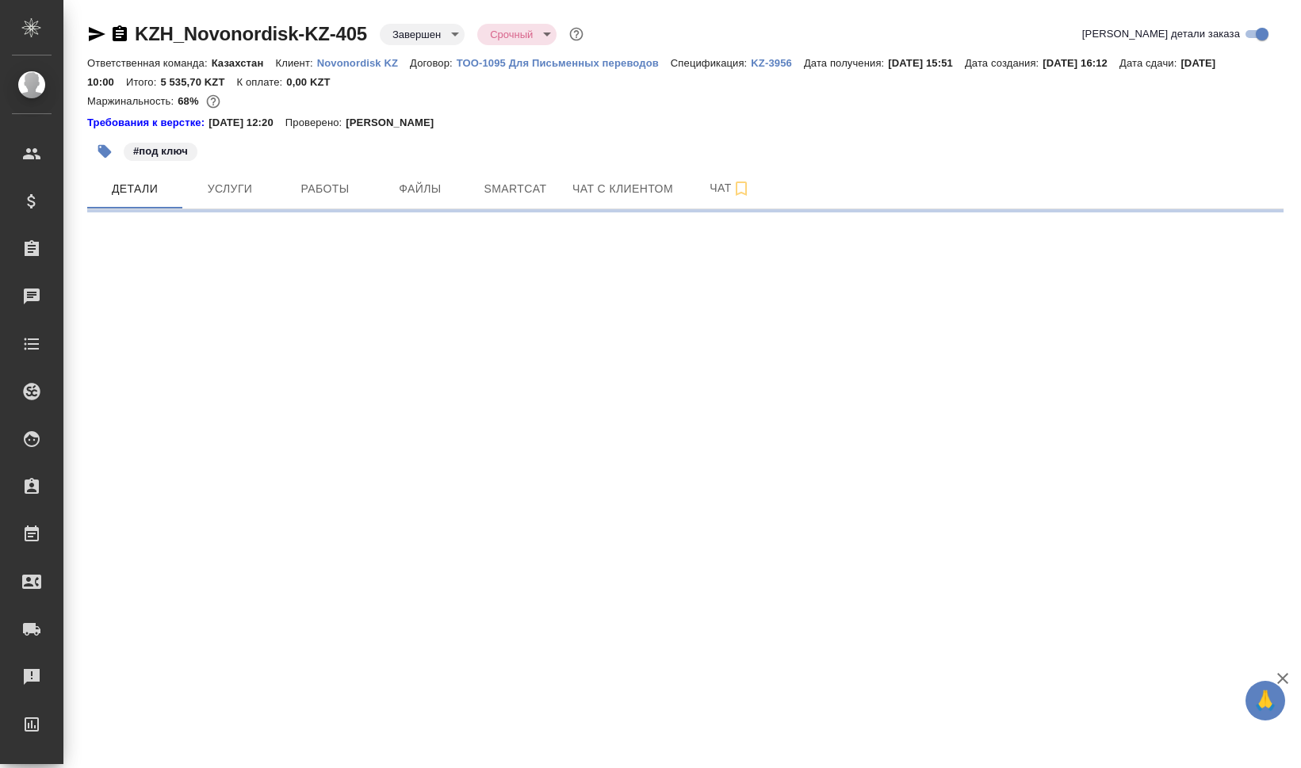
select select "RU"
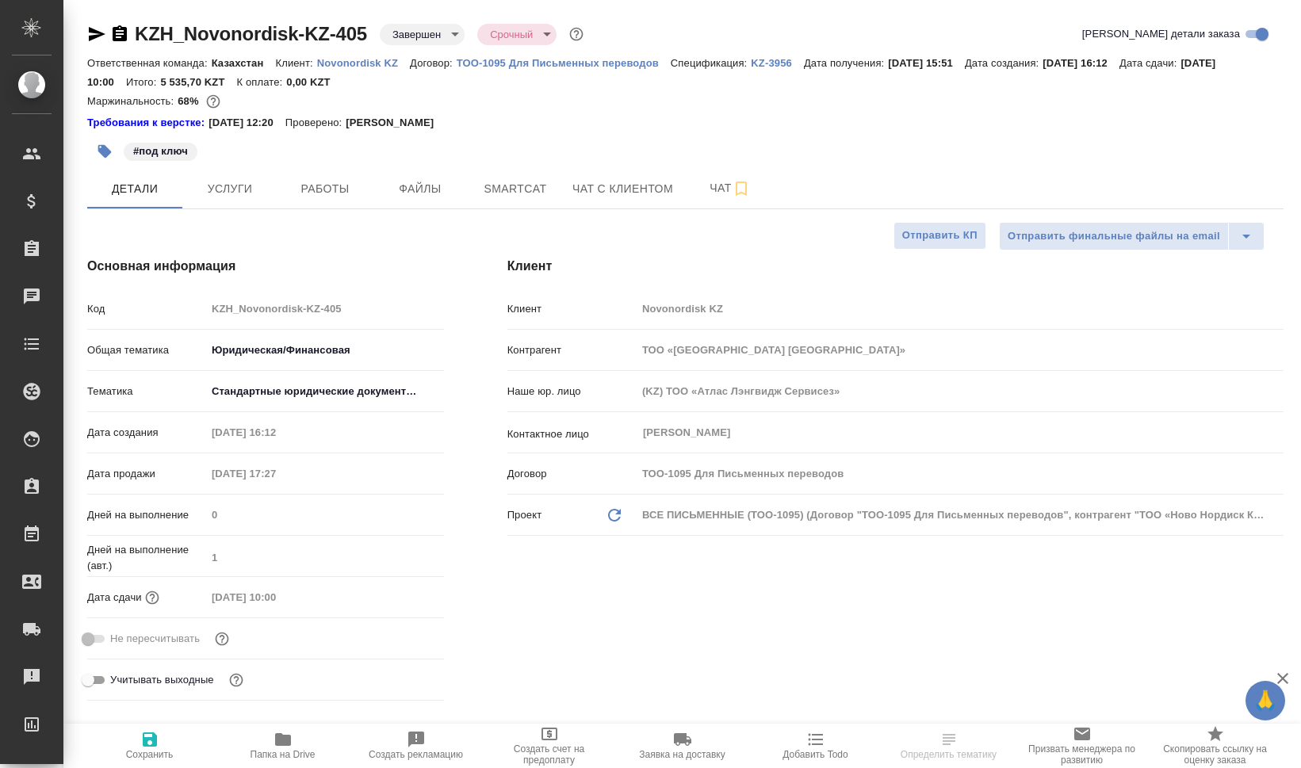
type input "Matveeva Anastasia"
type input "Тутаева Юлия"
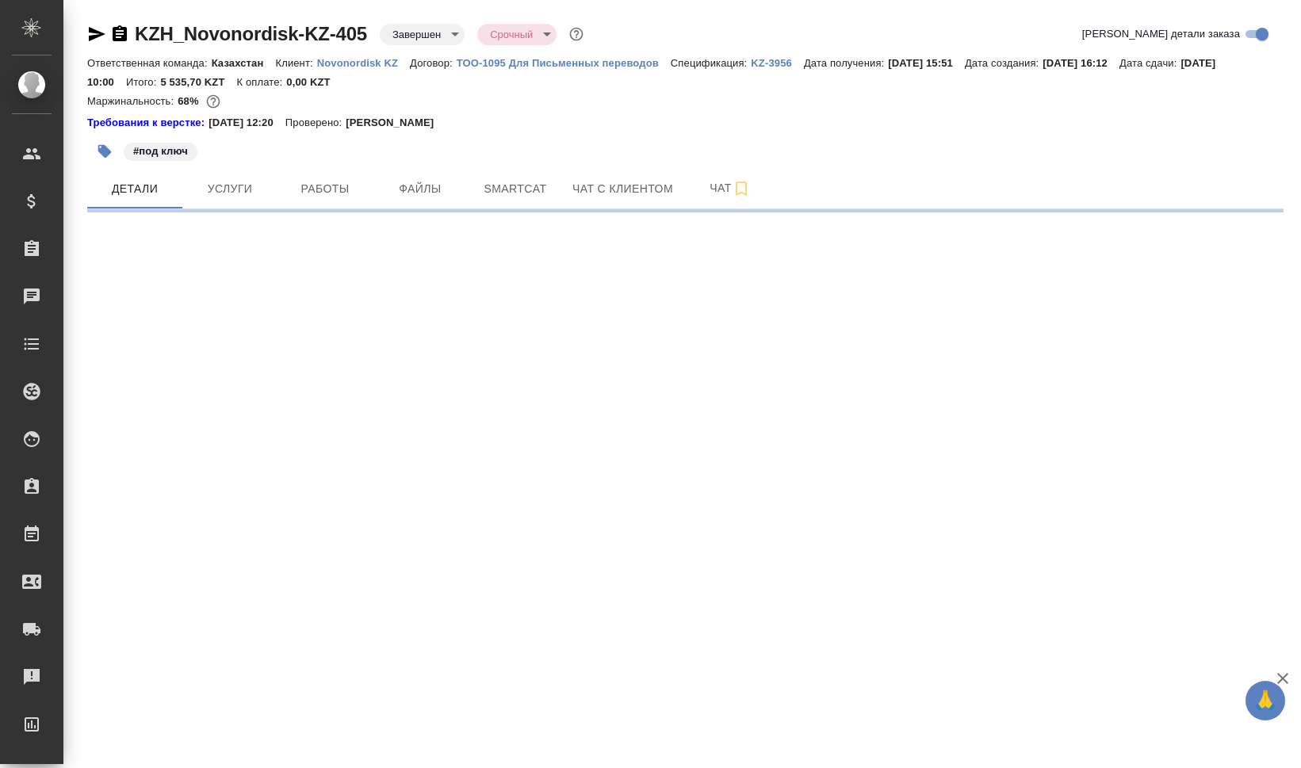
select select "RU"
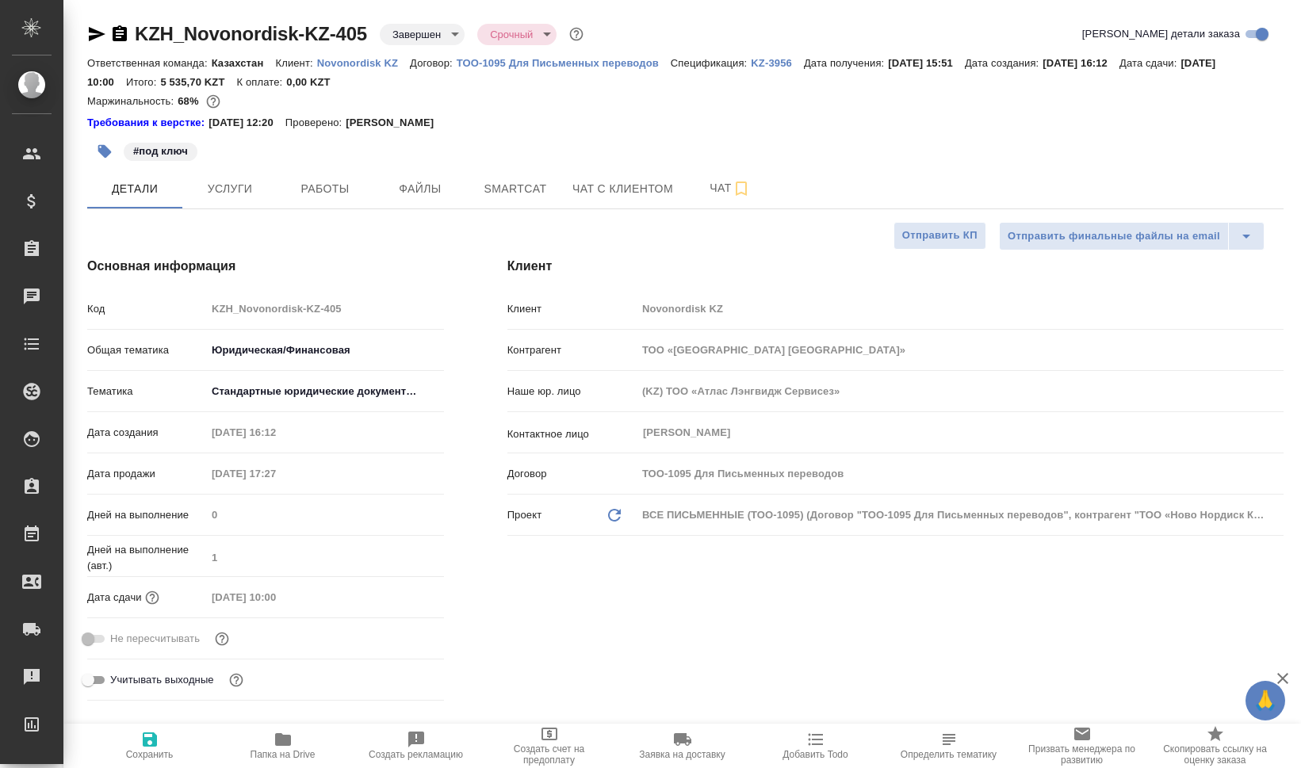
type textarea "x"
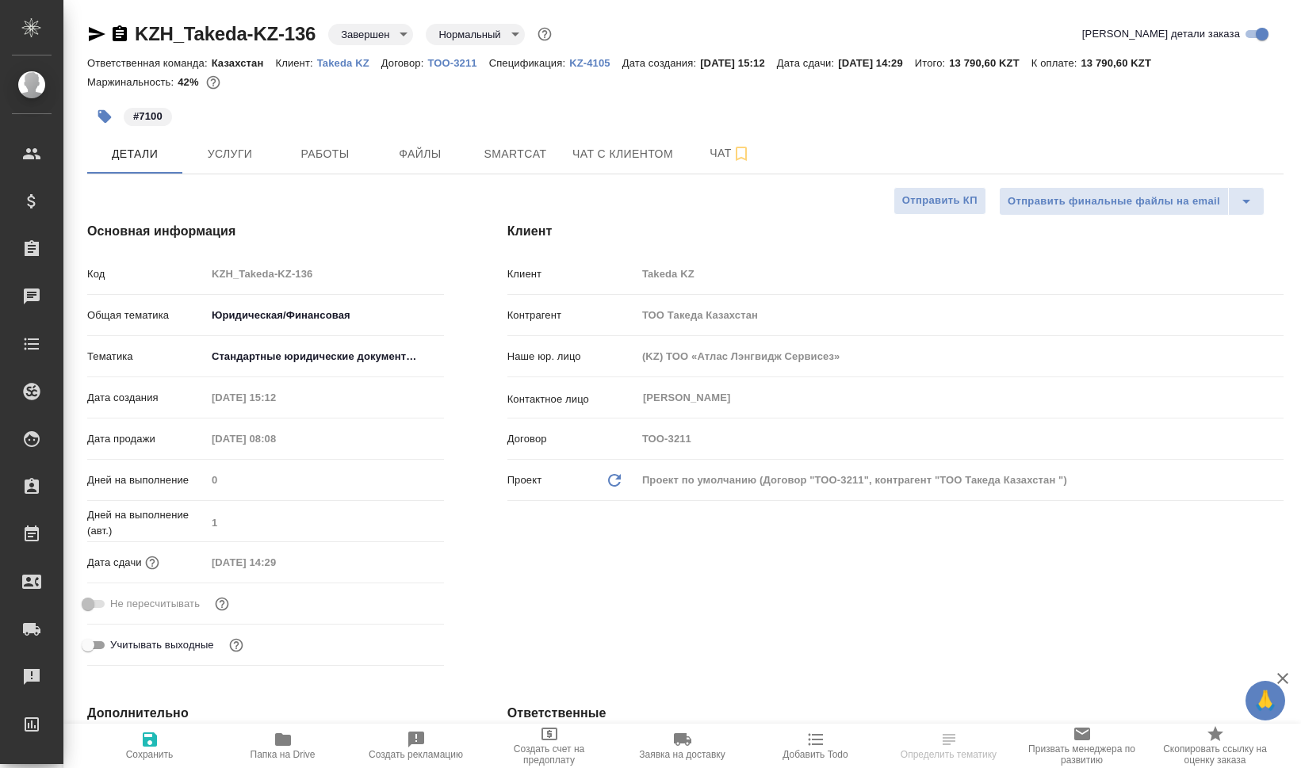
select select "RU"
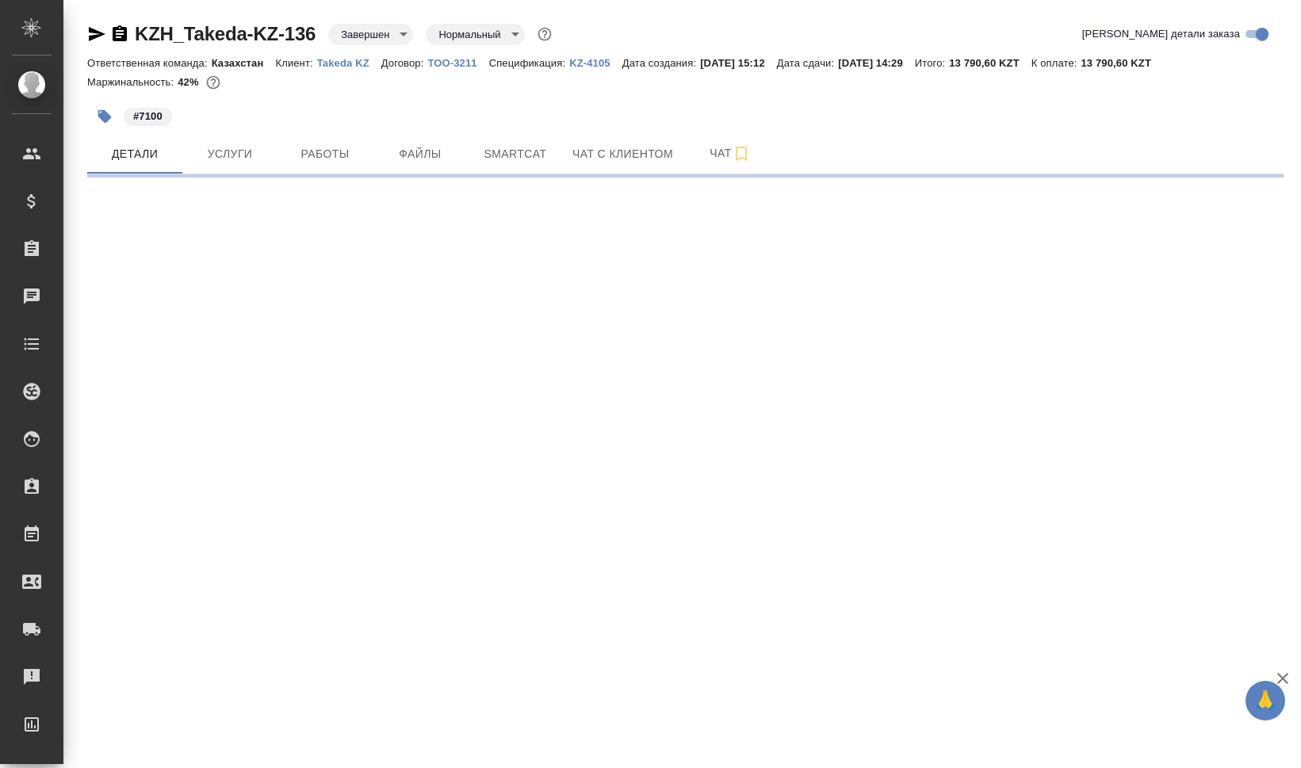
select select "RU"
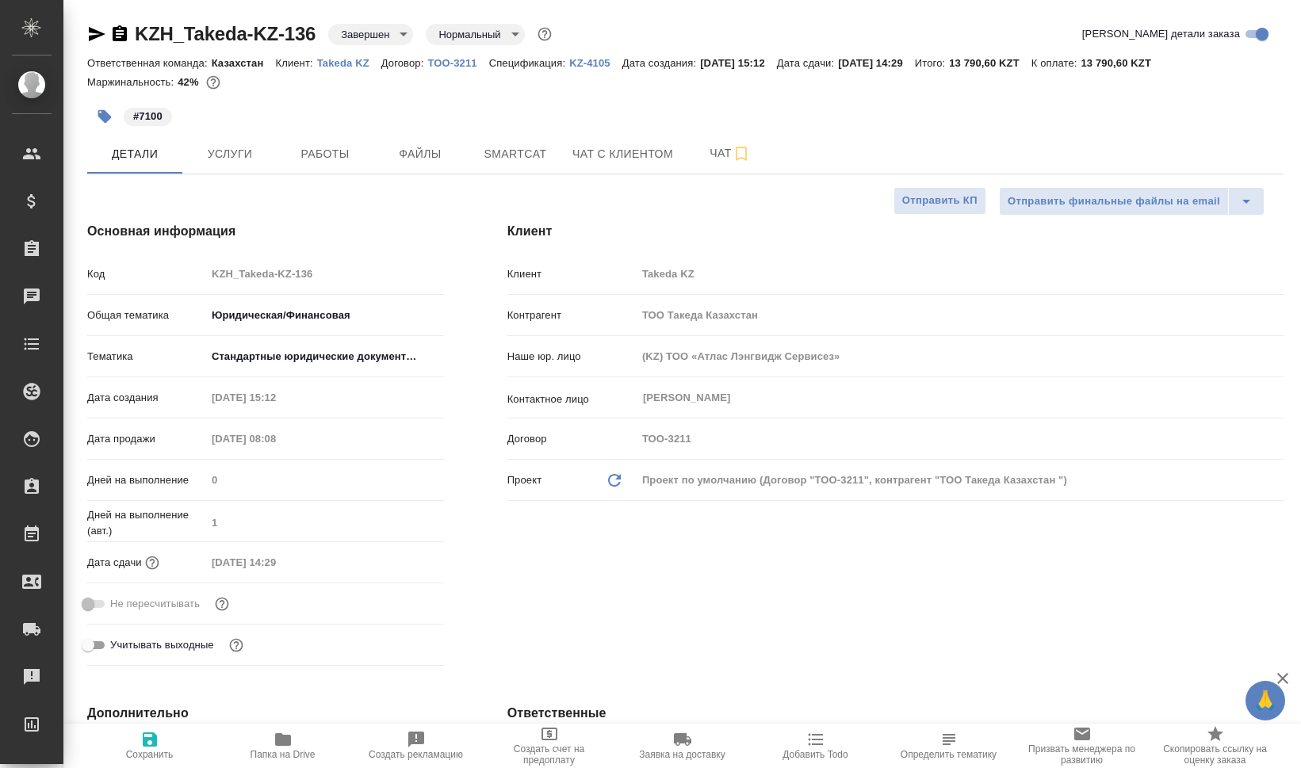
type textarea "x"
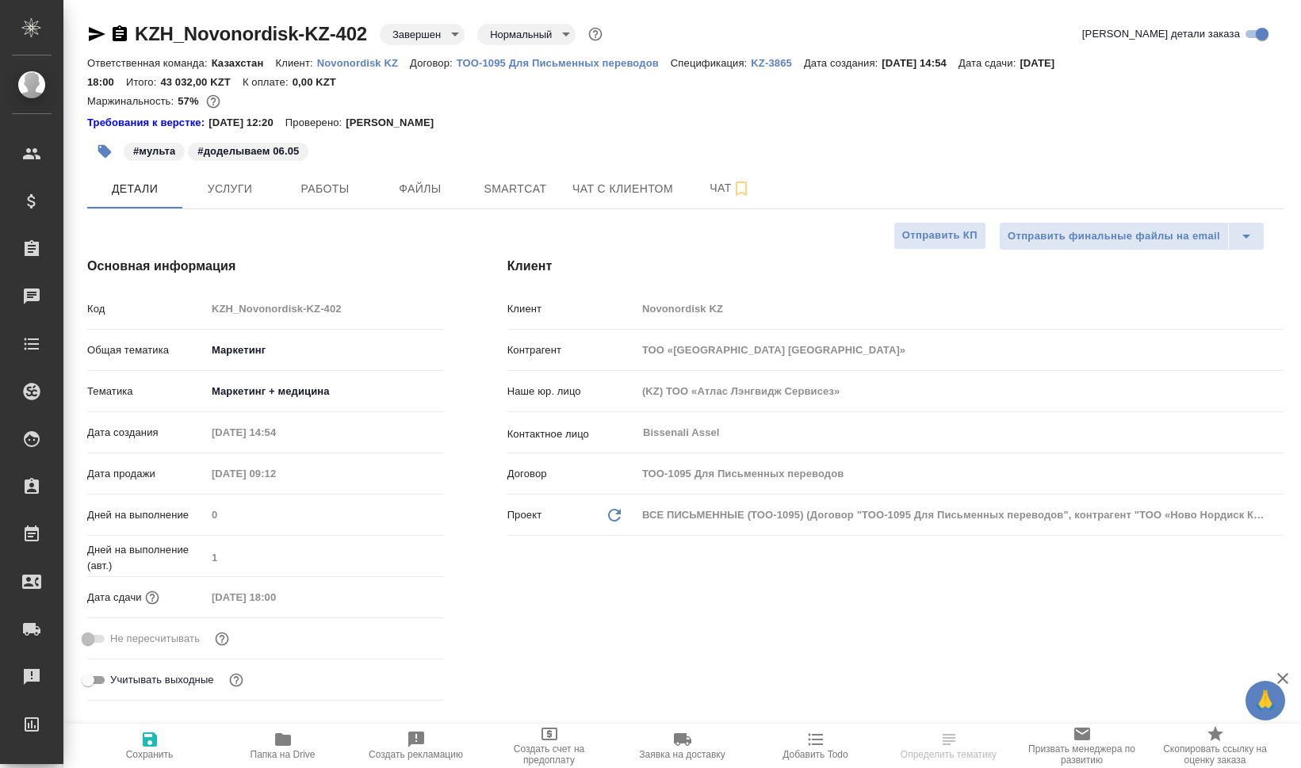
select select "RU"
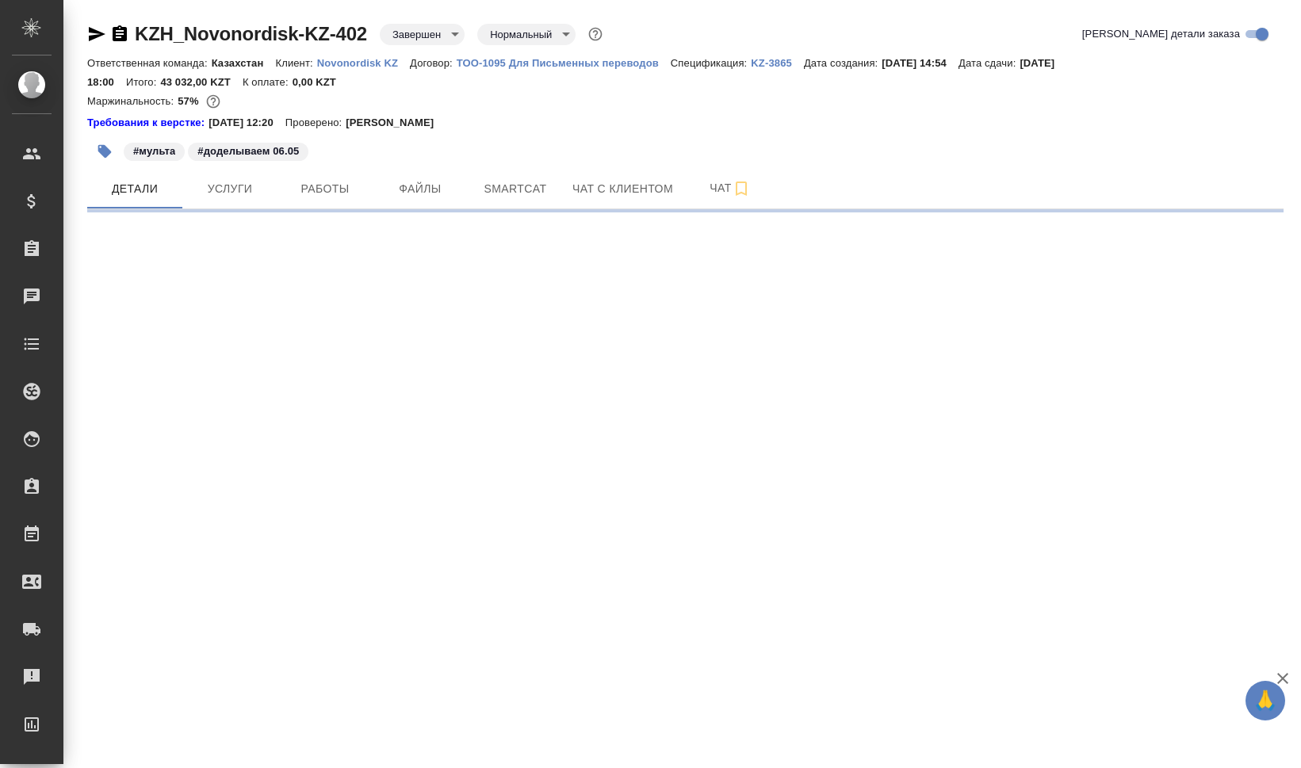
select select "RU"
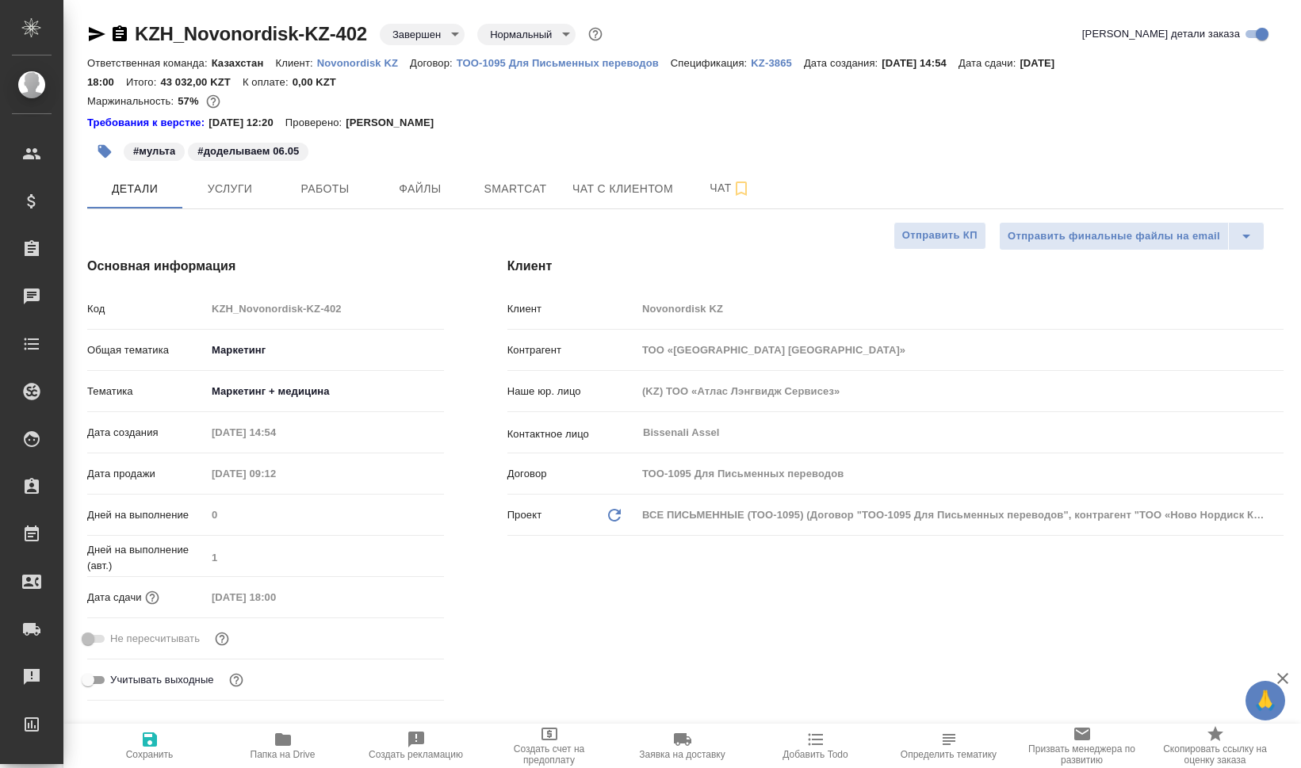
type textarea "x"
select select "RU"
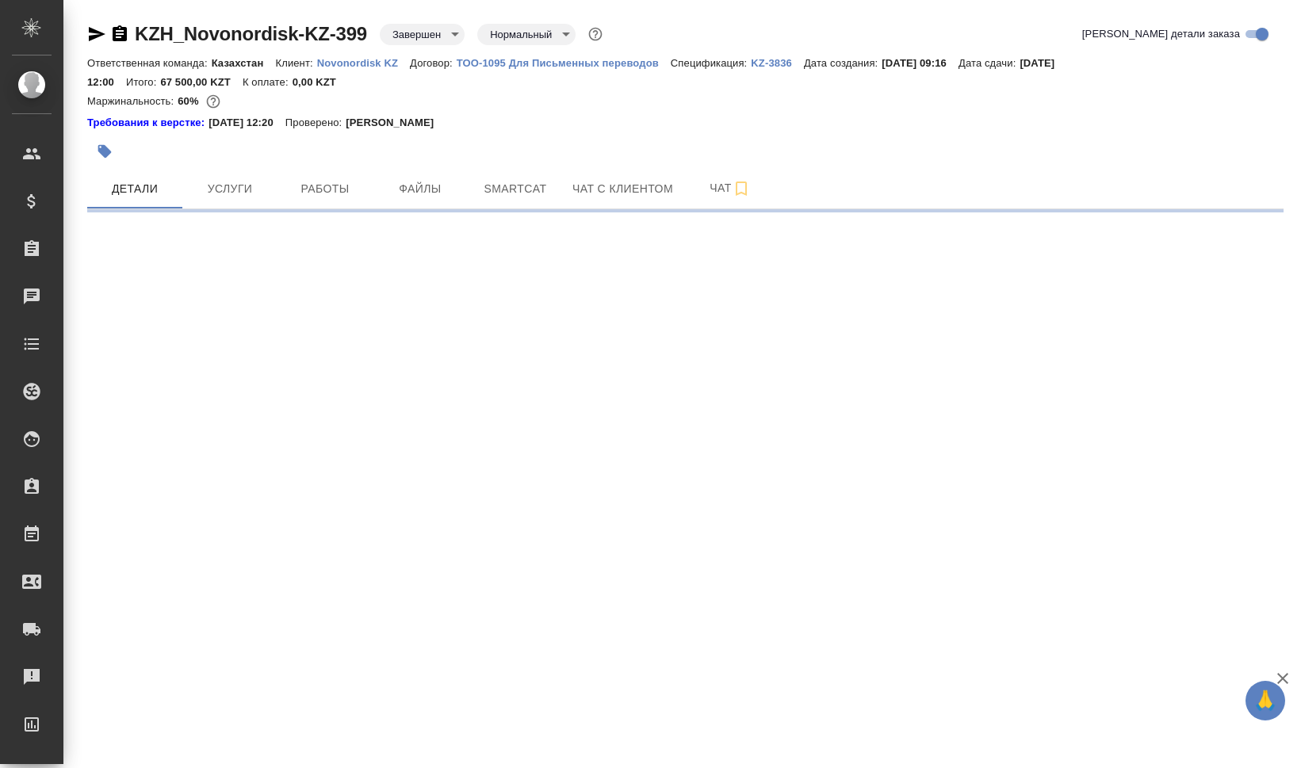
select select "RU"
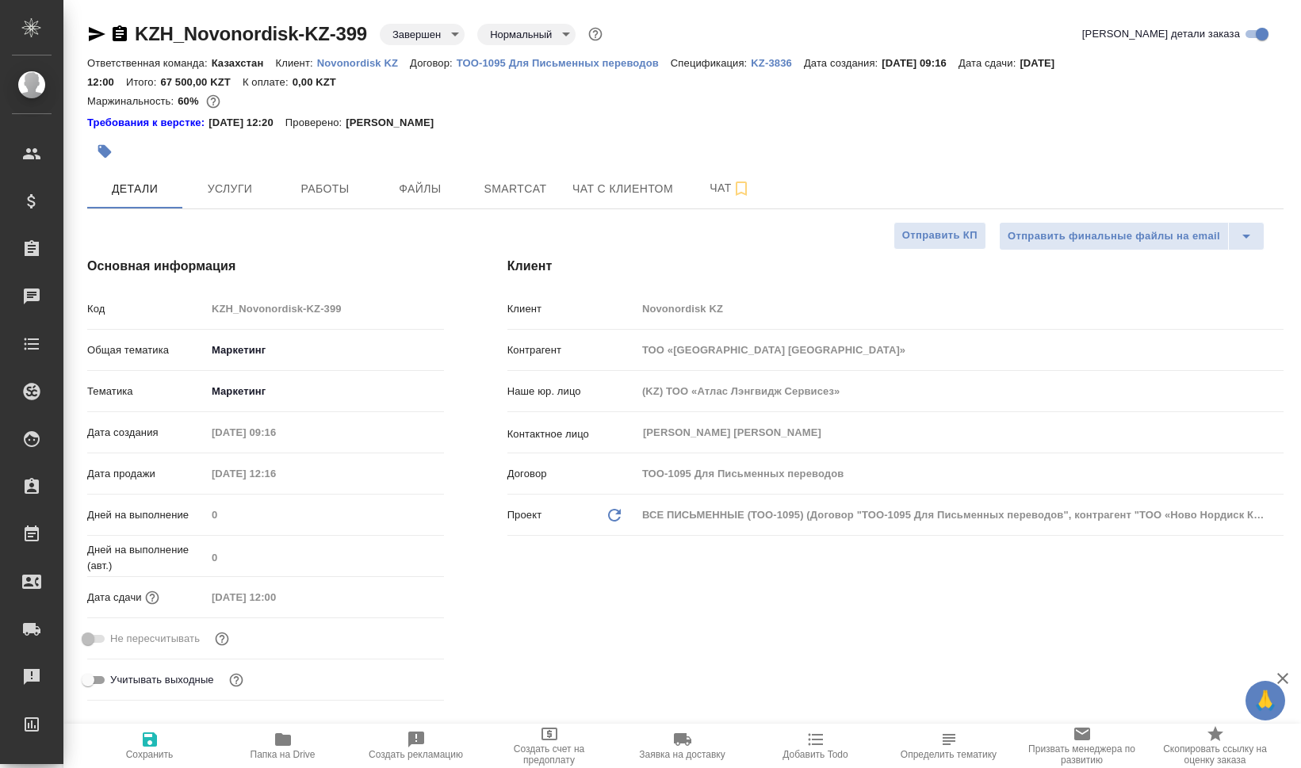
type textarea "x"
select select "RU"
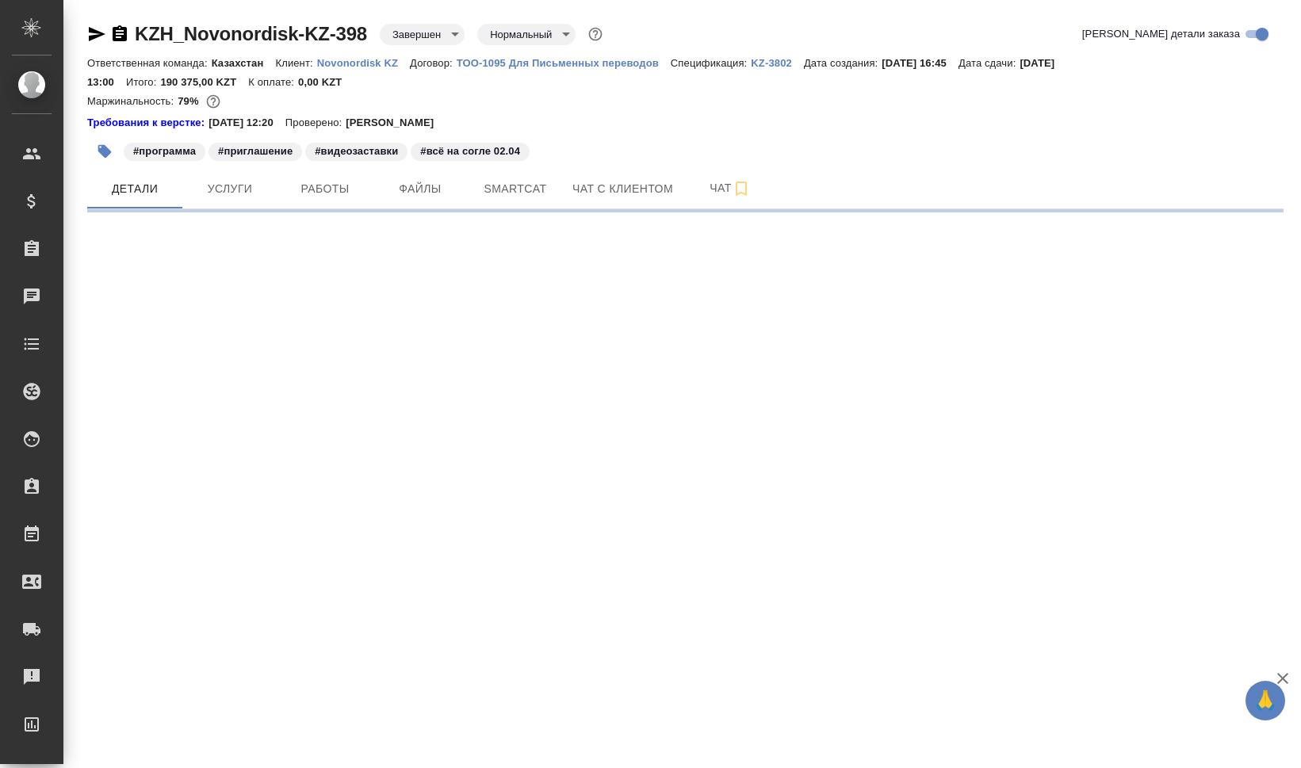
select select "RU"
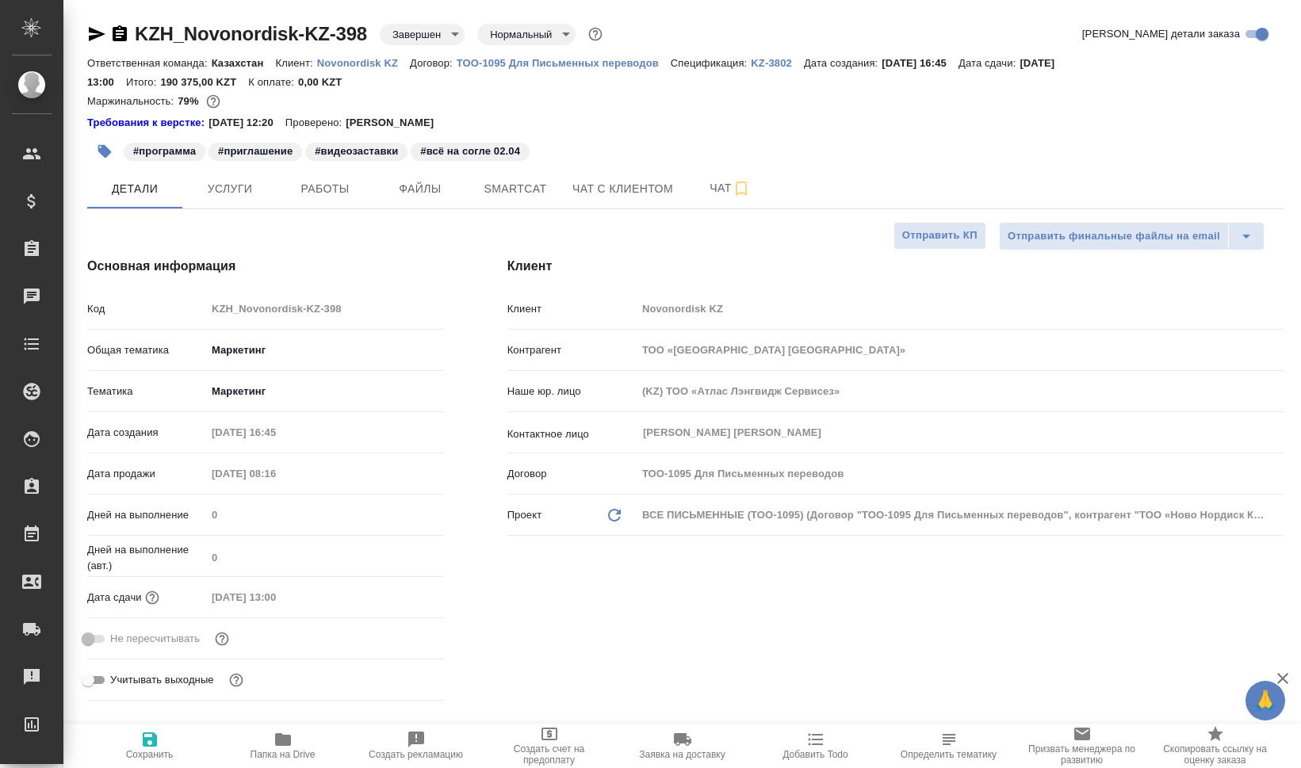
type textarea "x"
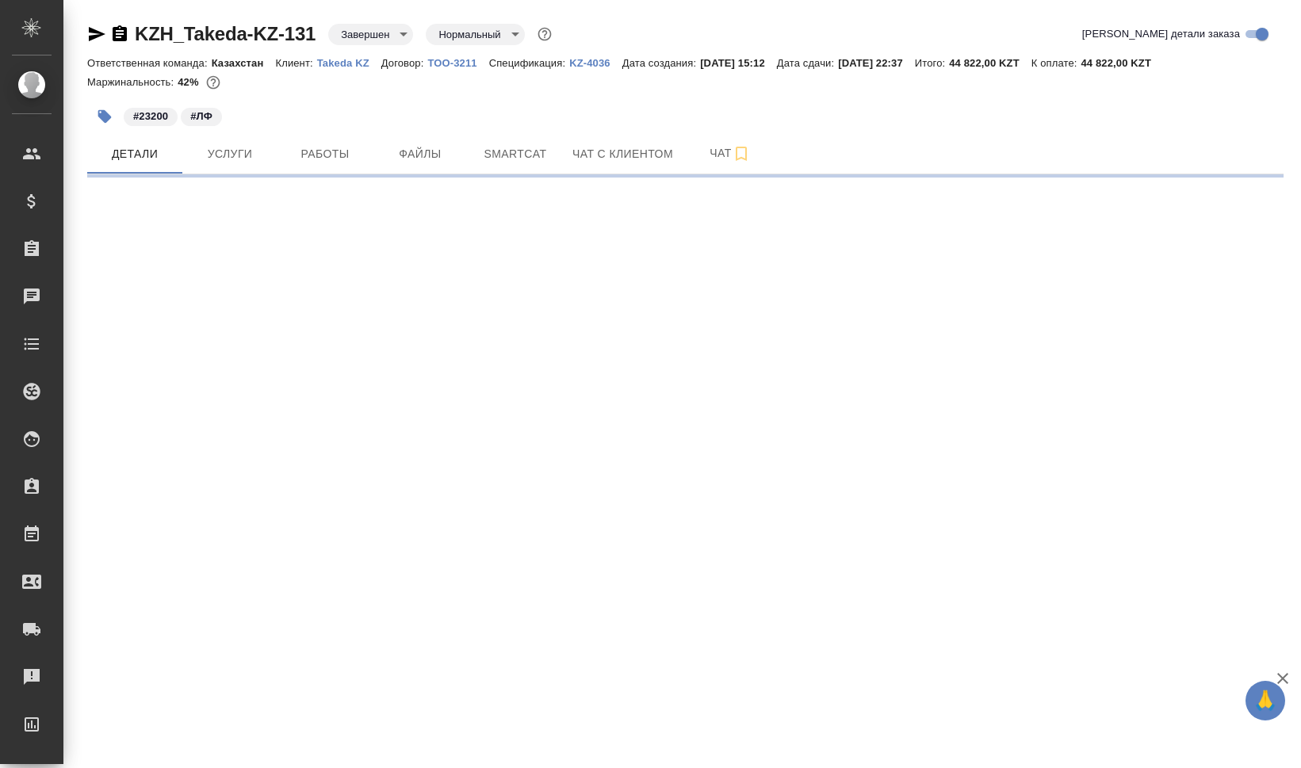
select select "RU"
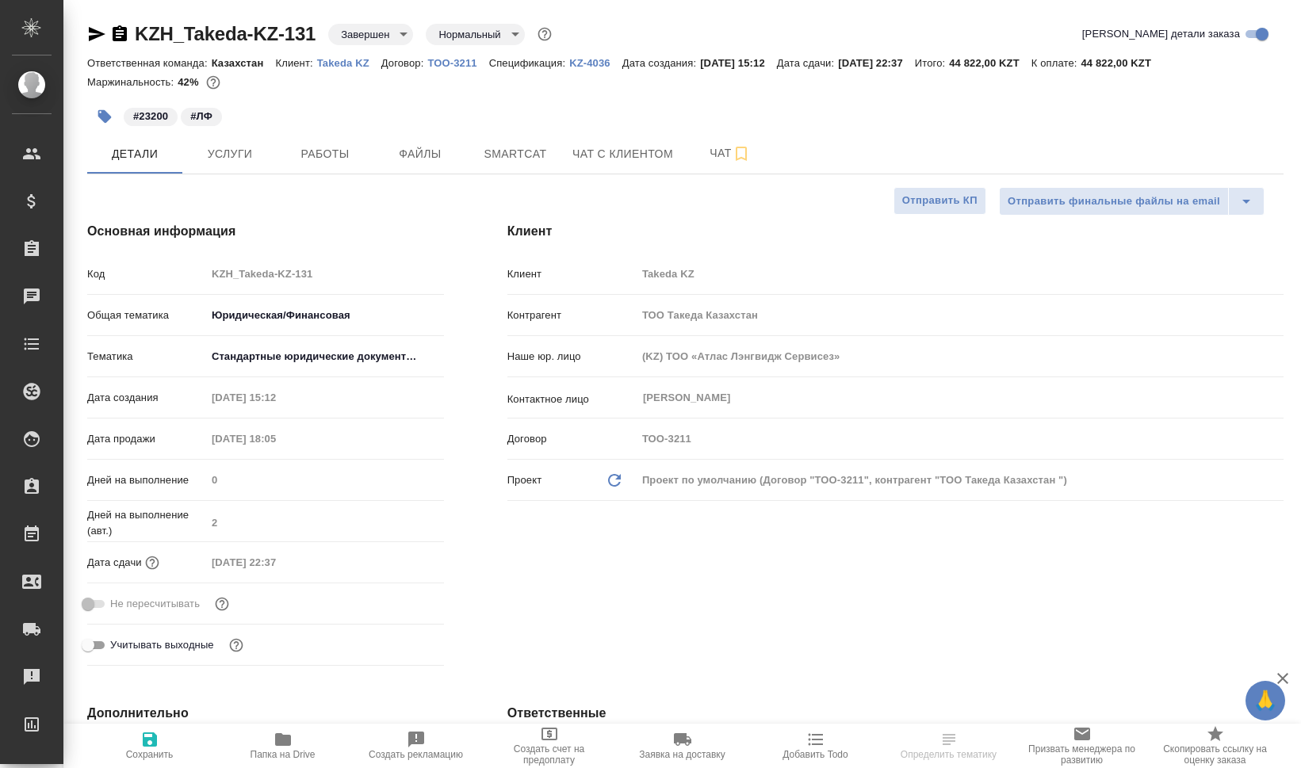
type textarea "x"
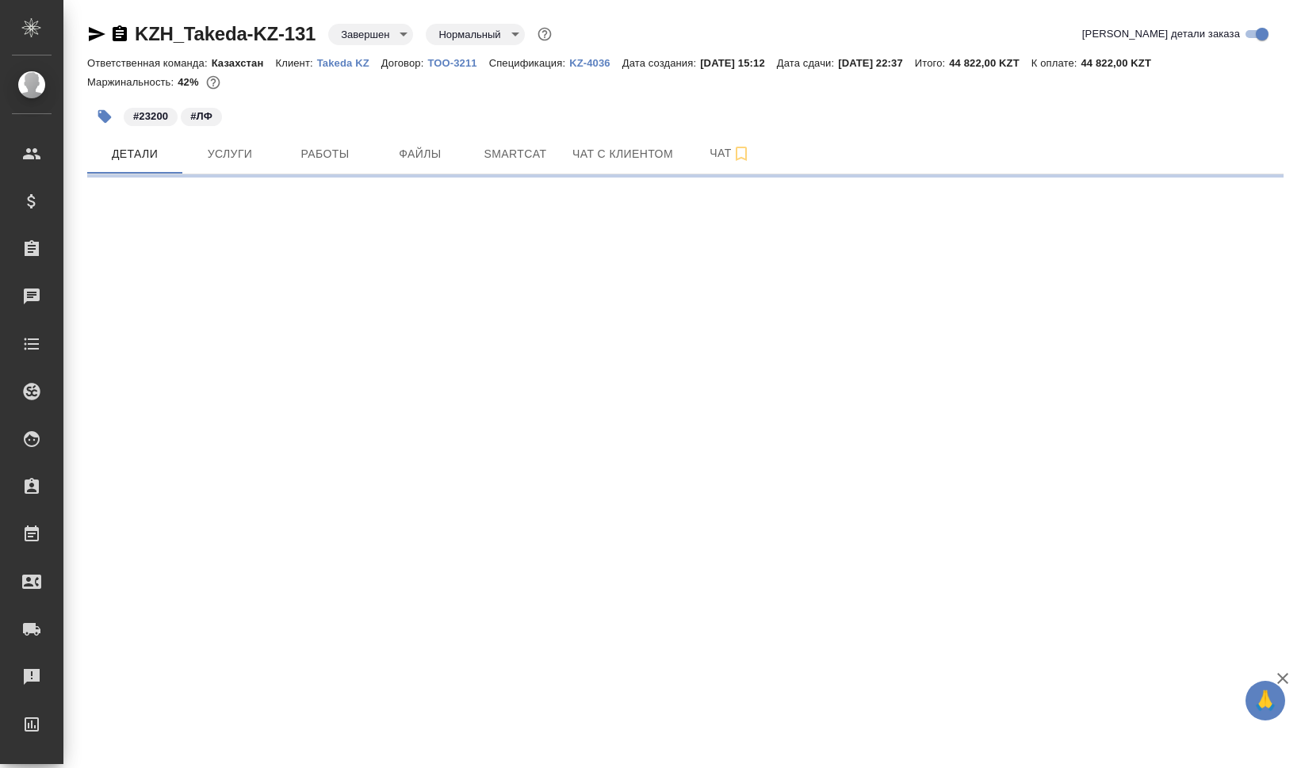
select select "RU"
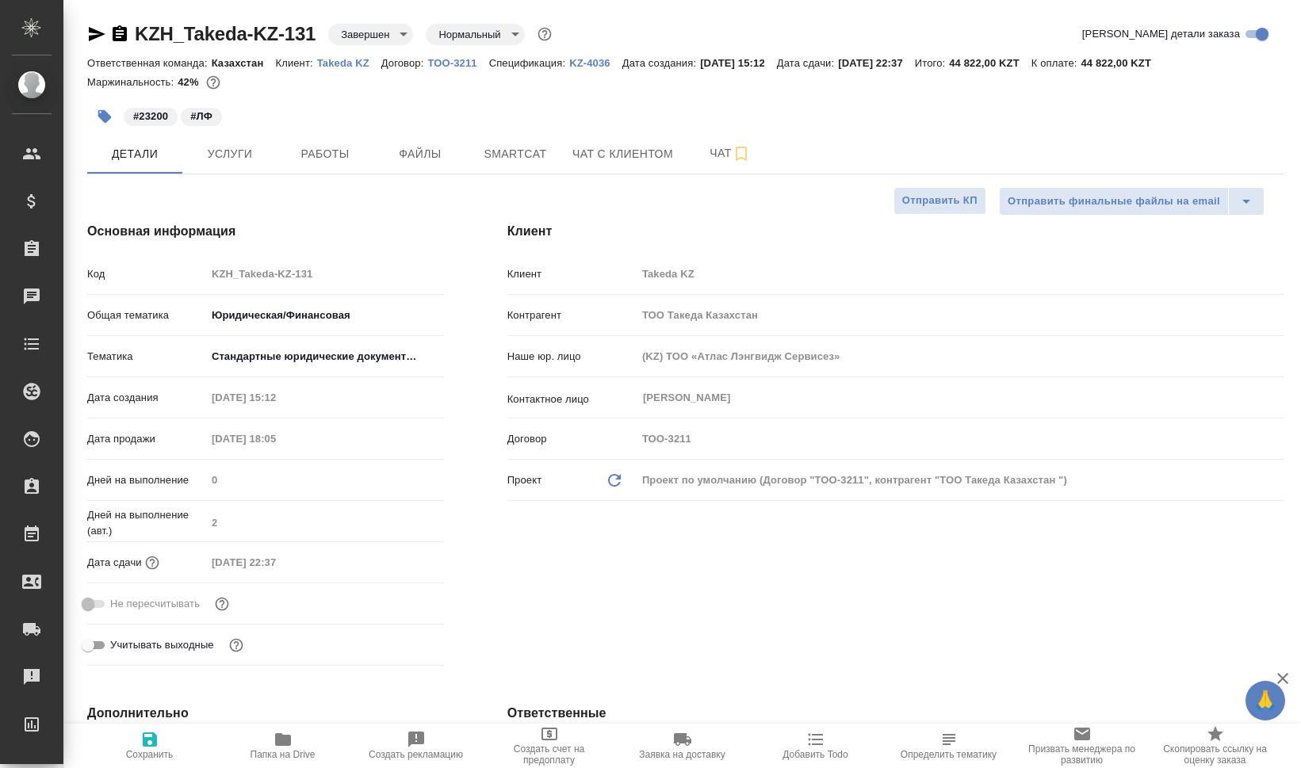
type textarea "x"
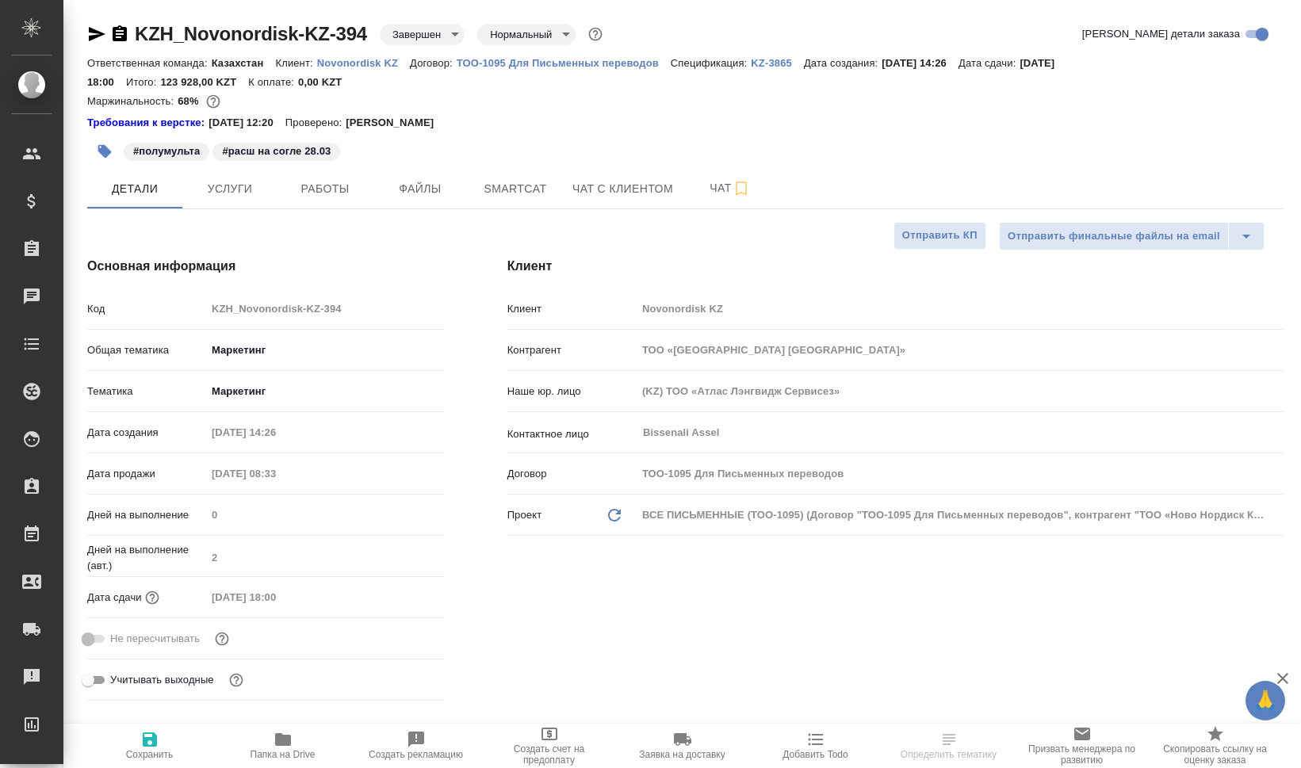
select select "RU"
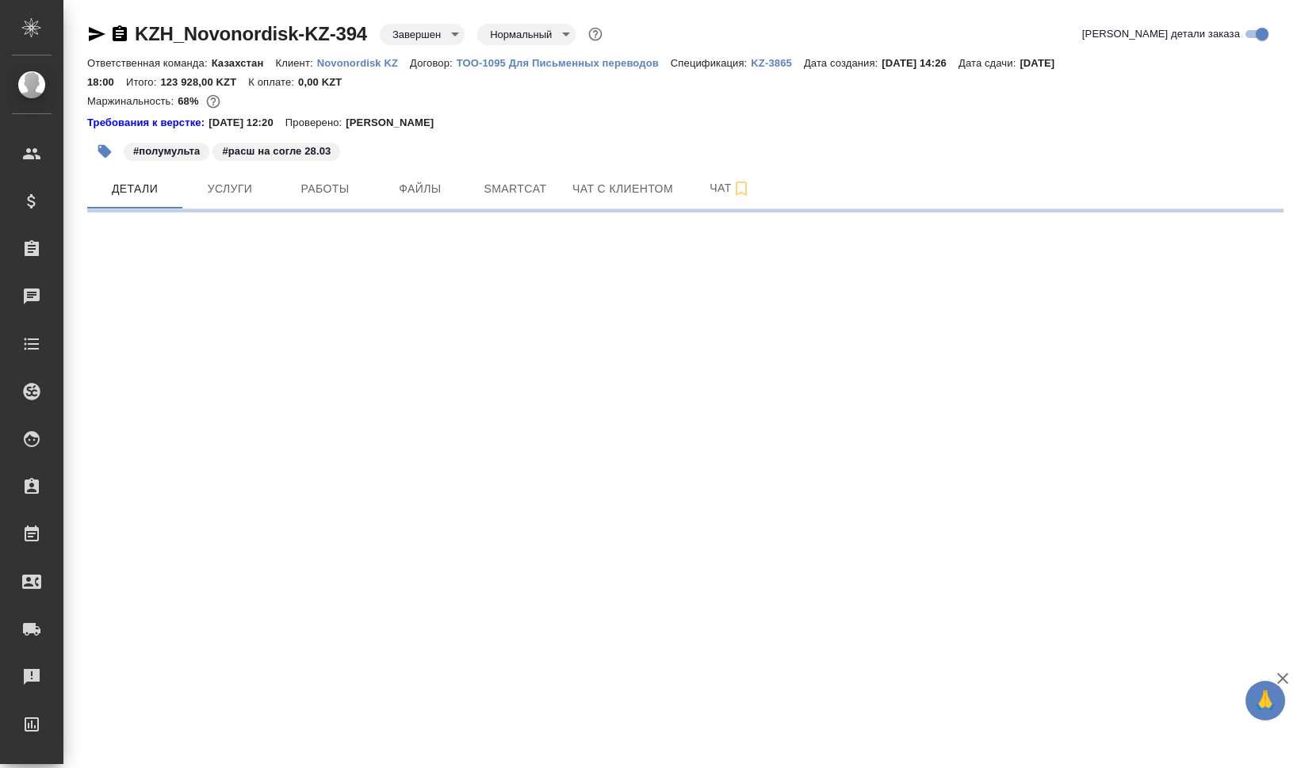
select select "RU"
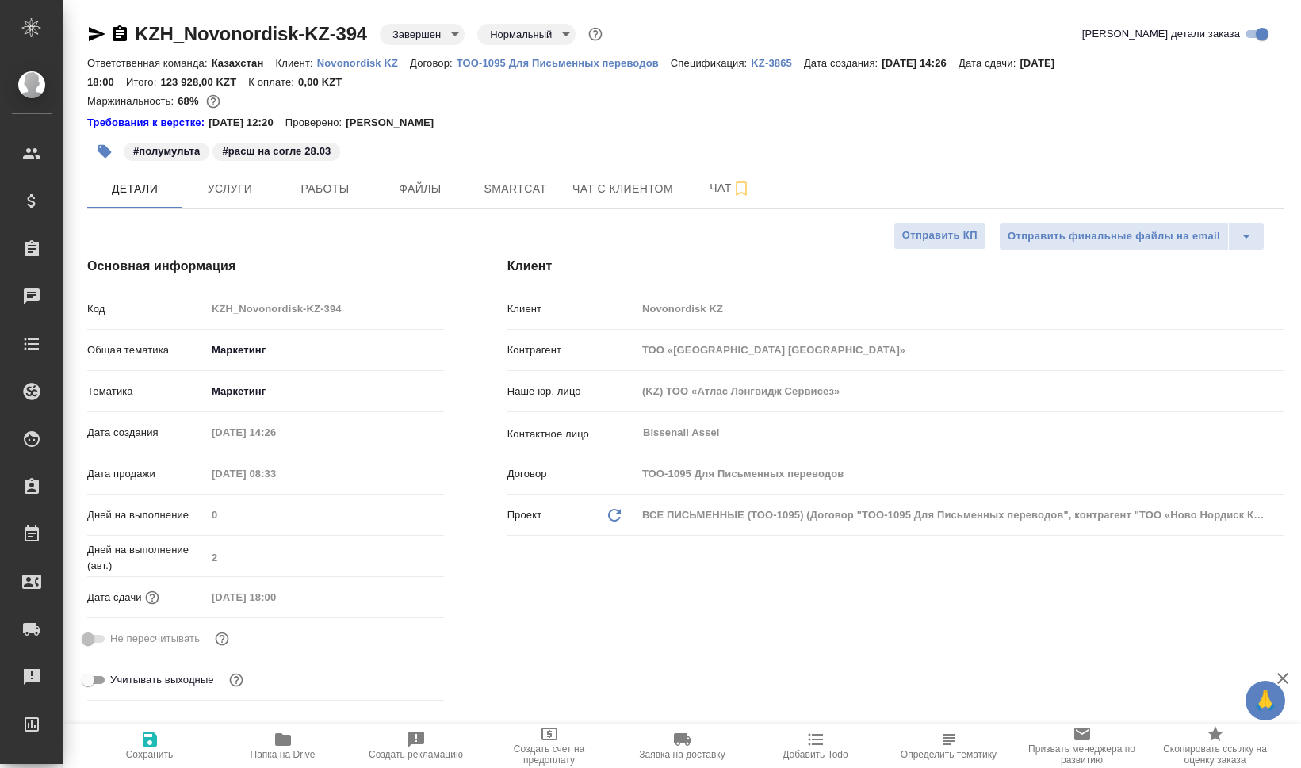
type textarea "x"
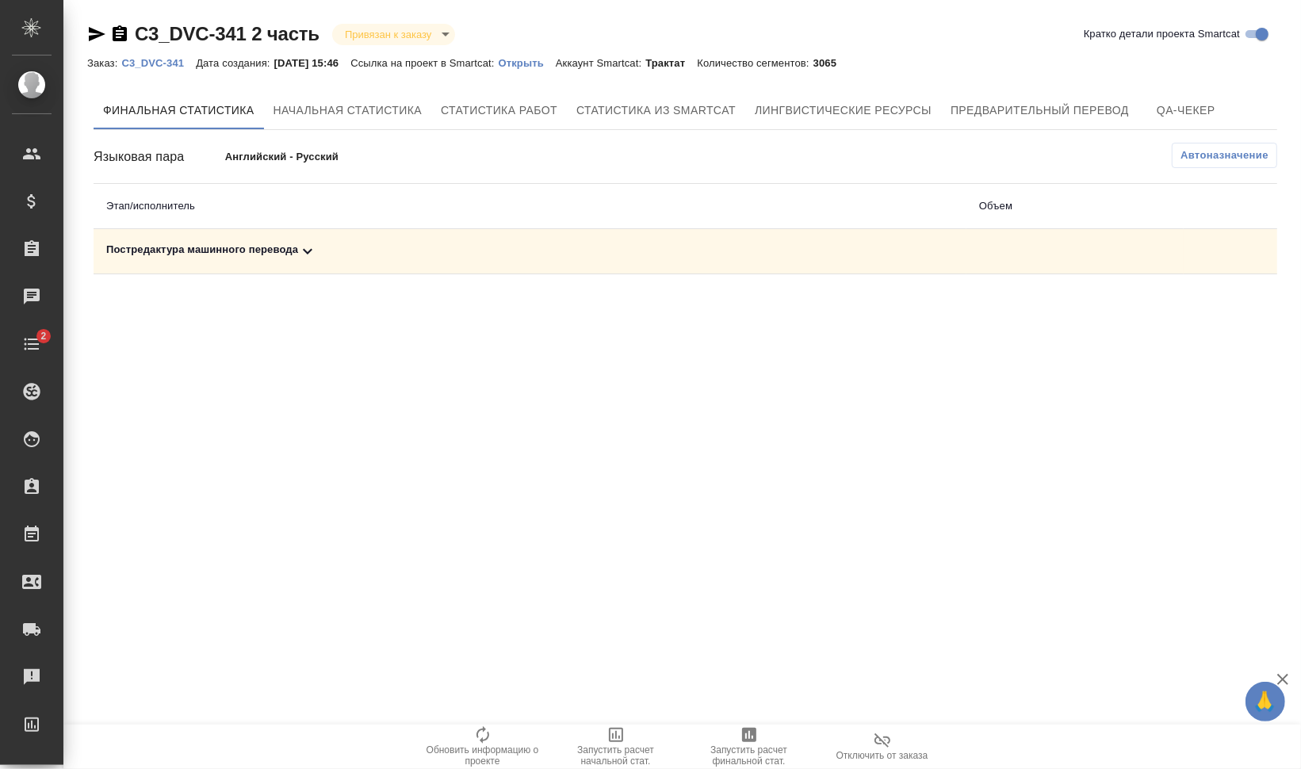
click at [197, 243] on div "Постредактура машинного перевода" at bounding box center [529, 251] width 847 height 19
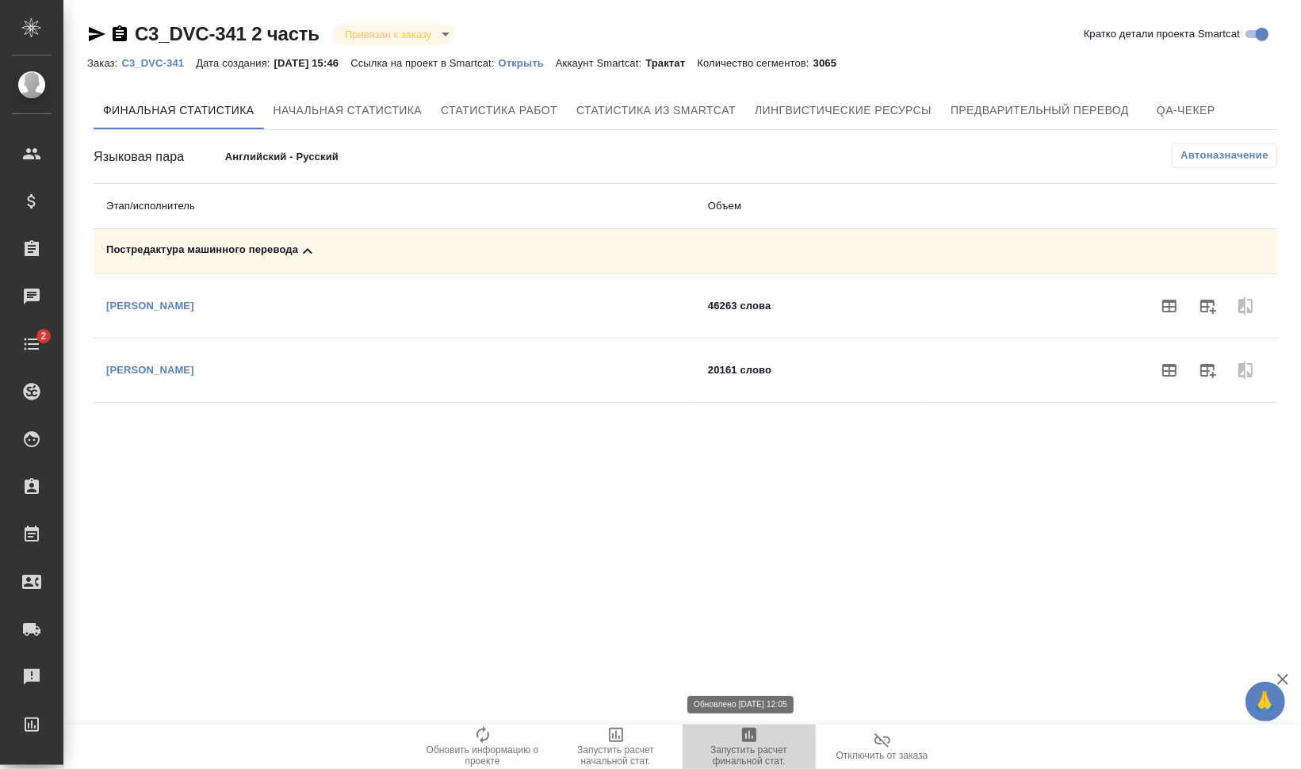
click at [779, 754] on span "Запустить расчет финальной стат." at bounding box center [749, 755] width 114 height 22
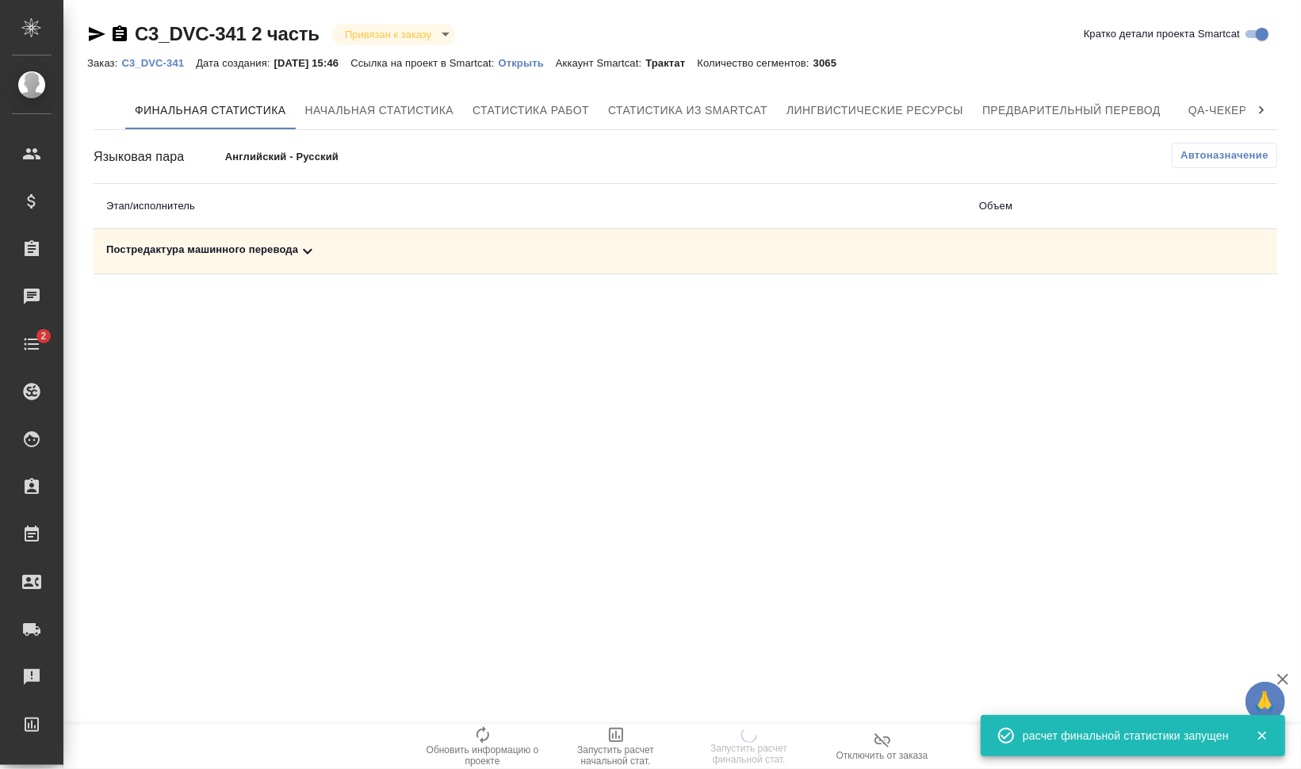
click at [258, 247] on div "Постредактура машинного перевода" at bounding box center [529, 251] width 847 height 19
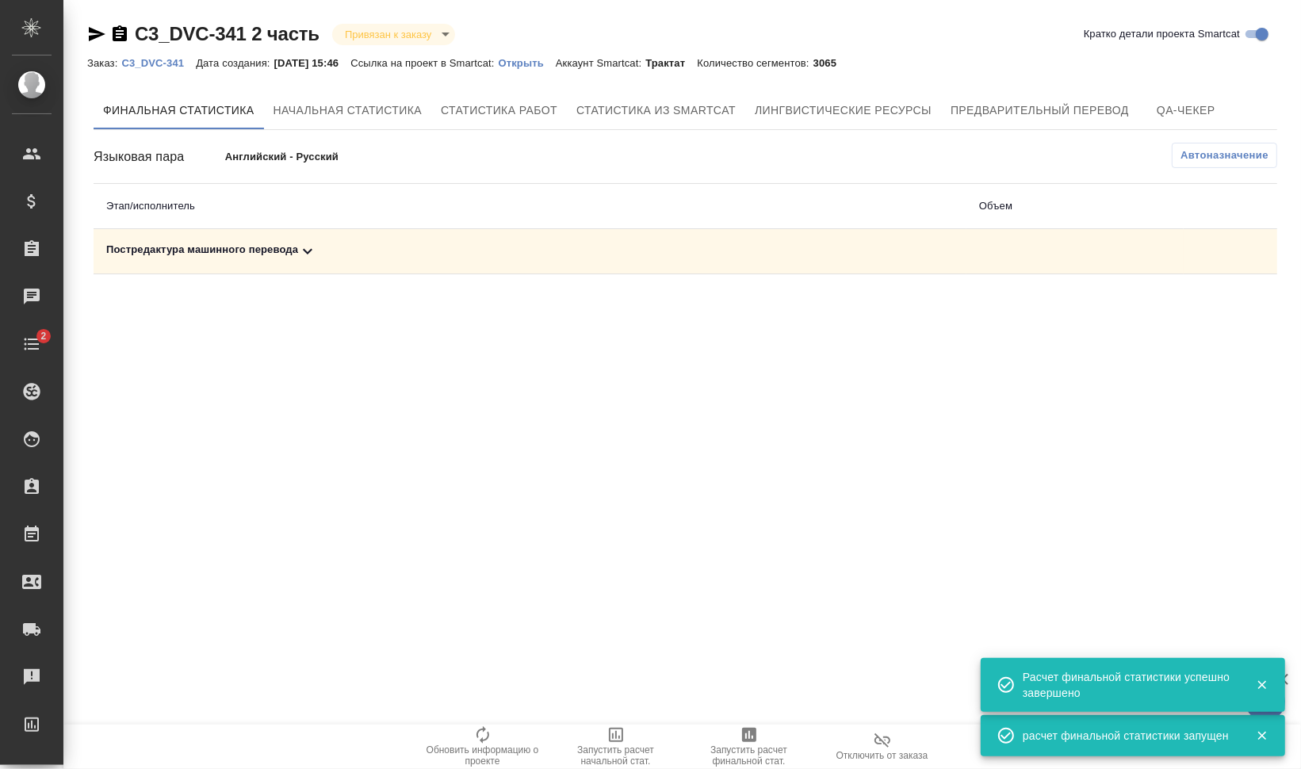
click at [262, 248] on div "Постредактура машинного перевода" at bounding box center [529, 251] width 847 height 19
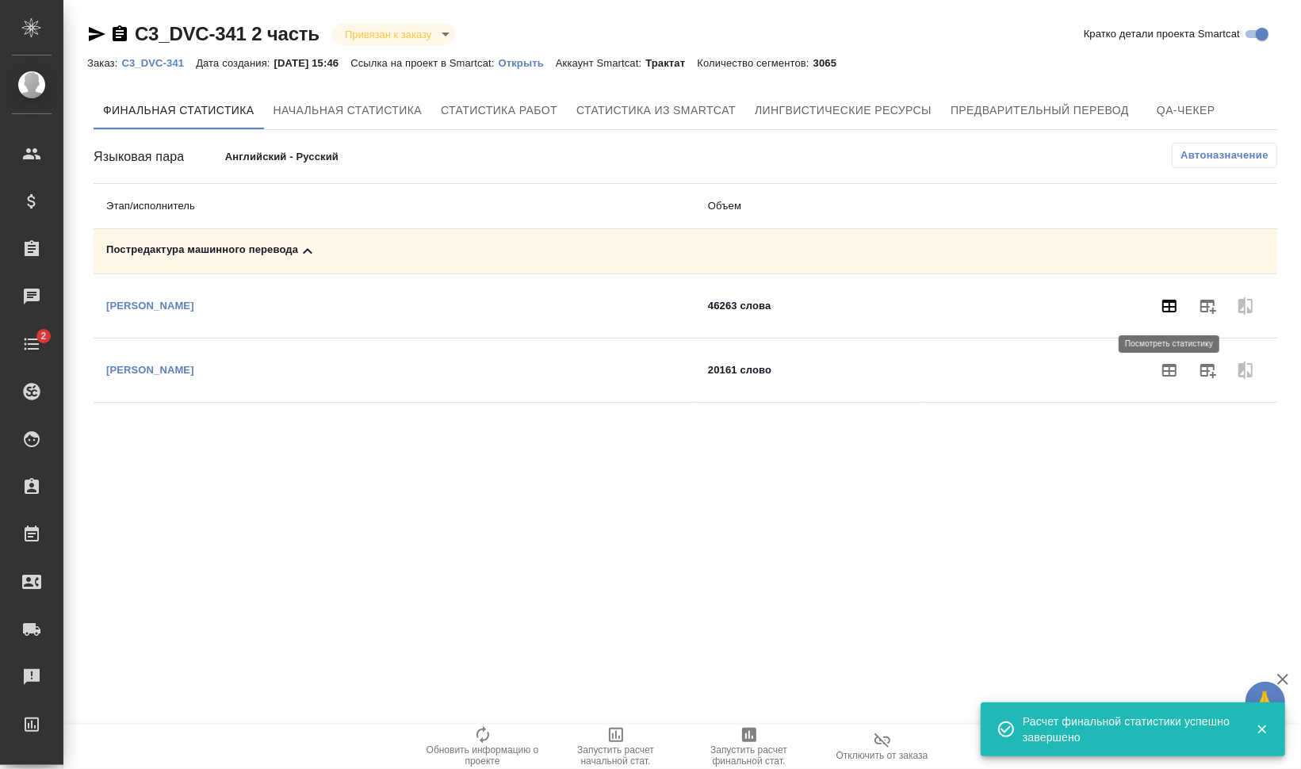
click at [1168, 305] on icon "button" at bounding box center [1169, 306] width 14 height 13
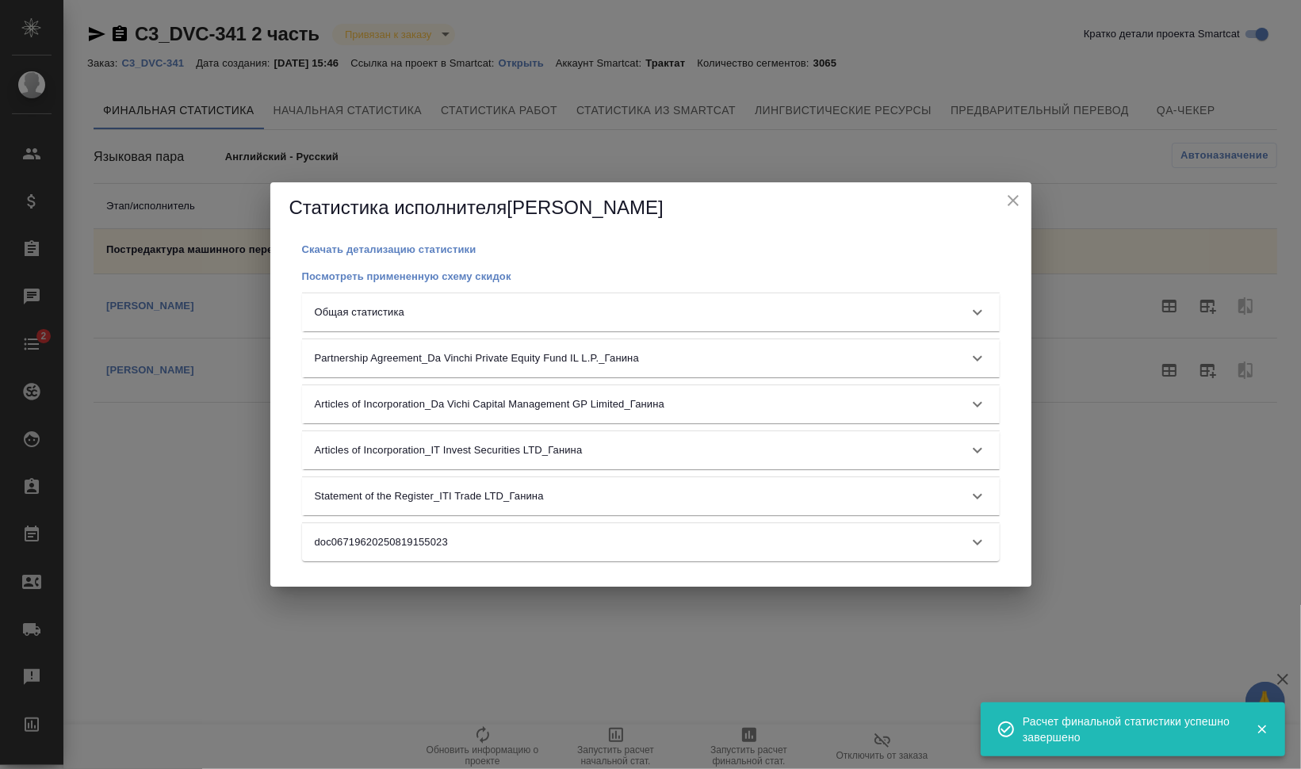
click at [698, 292] on div "Скачать детализацию статистики Посмотреть примененную схему скидок Общая статис…" at bounding box center [650, 409] width 723 height 341
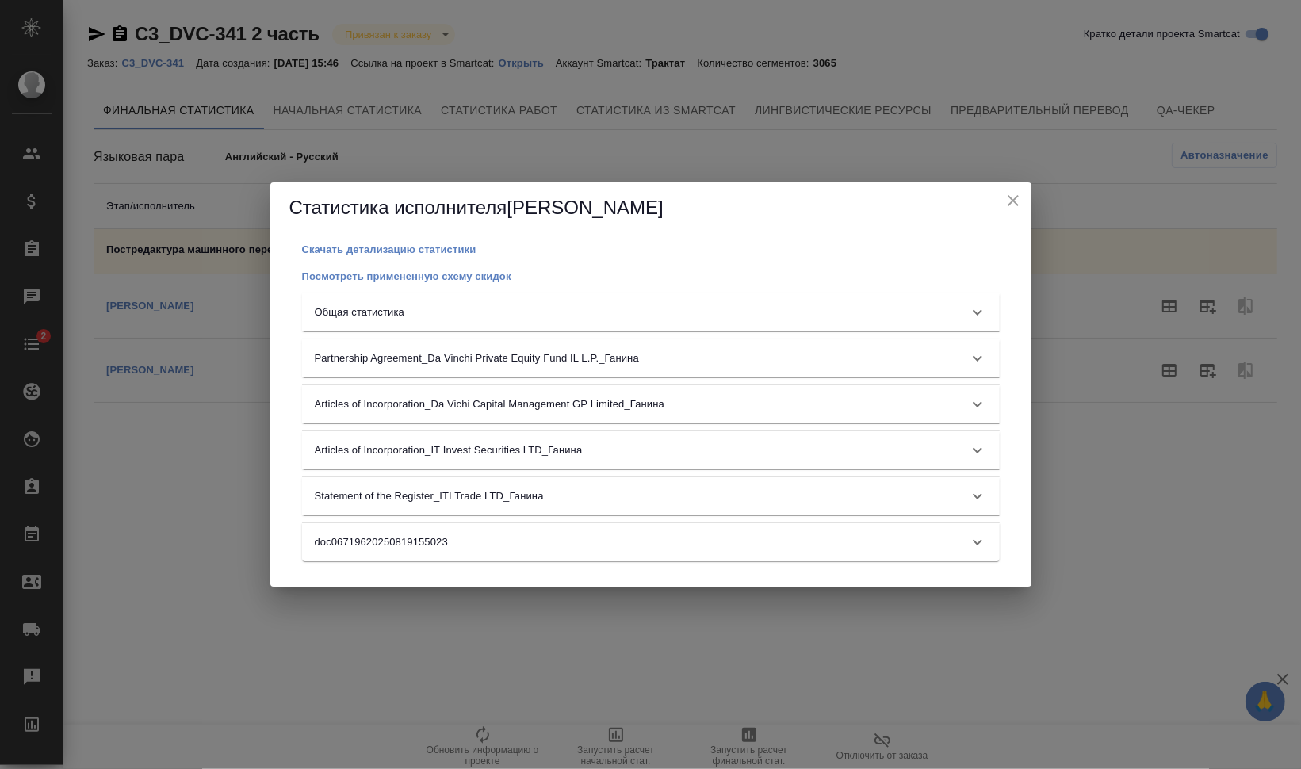
click at [698, 302] on div "Общая статистика" at bounding box center [651, 312] width 698 height 38
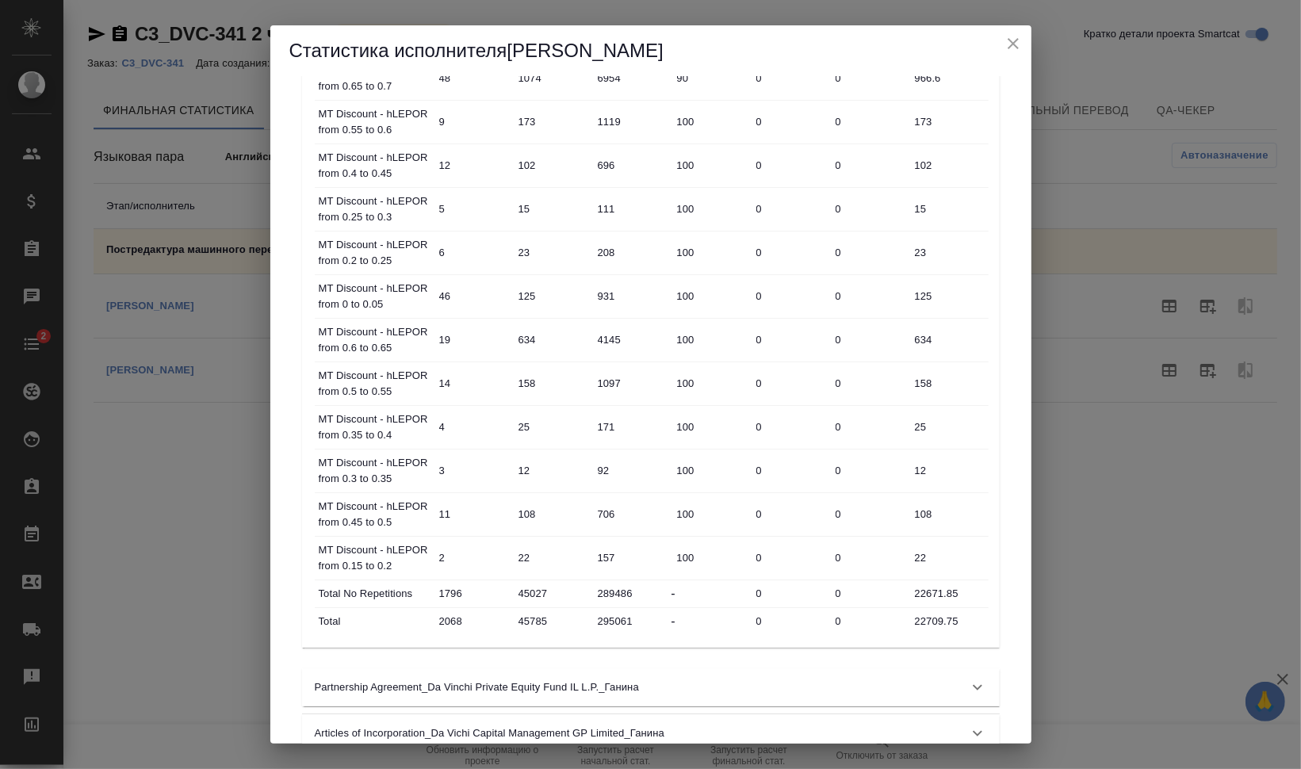
scroll to position [537, 0]
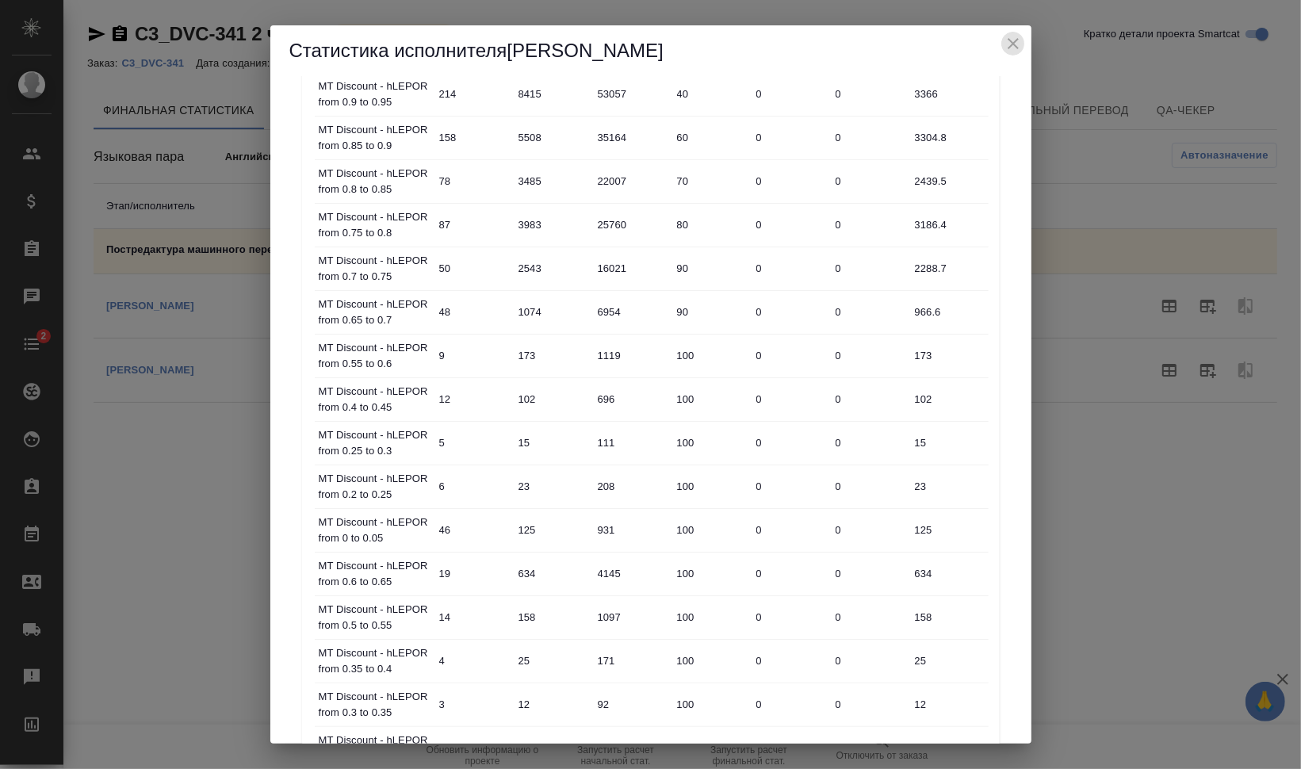
click at [1015, 46] on icon "close" at bounding box center [1013, 43] width 11 height 11
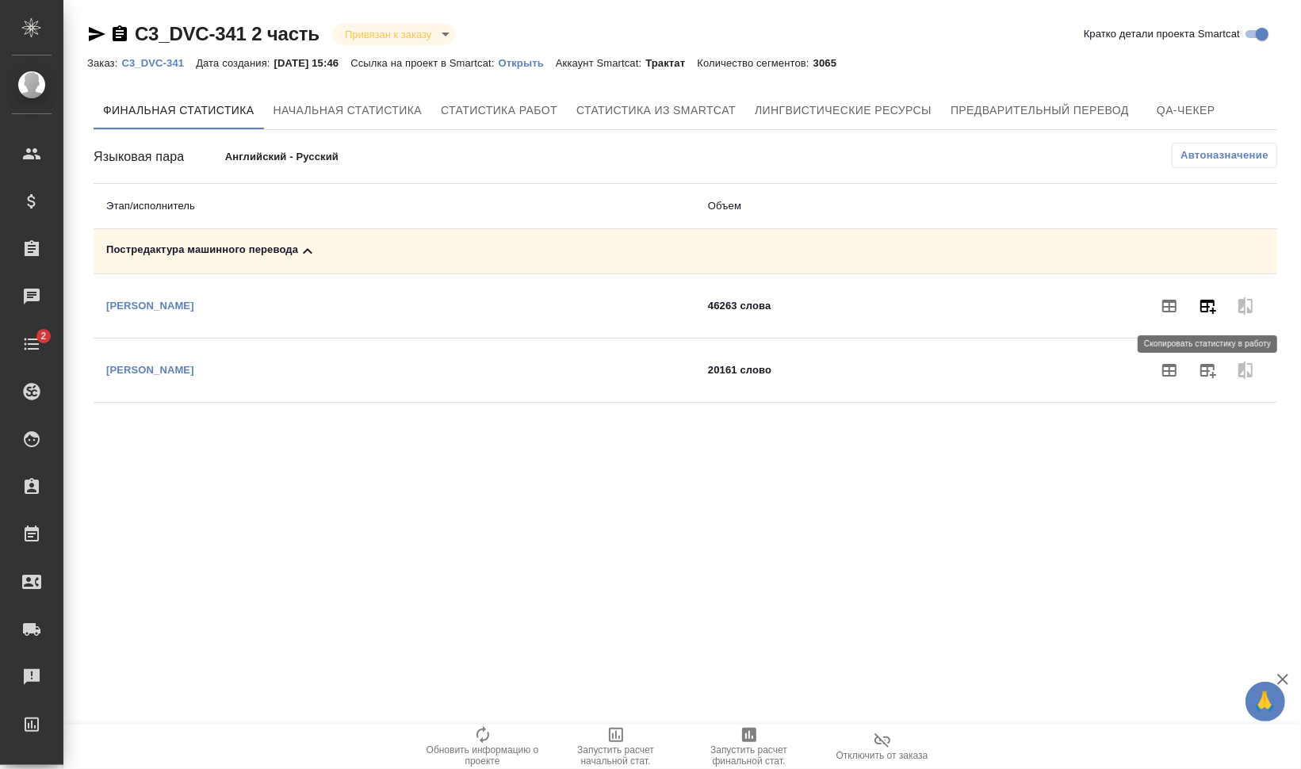
click at [1214, 304] on icon "button" at bounding box center [1208, 307] width 16 height 14
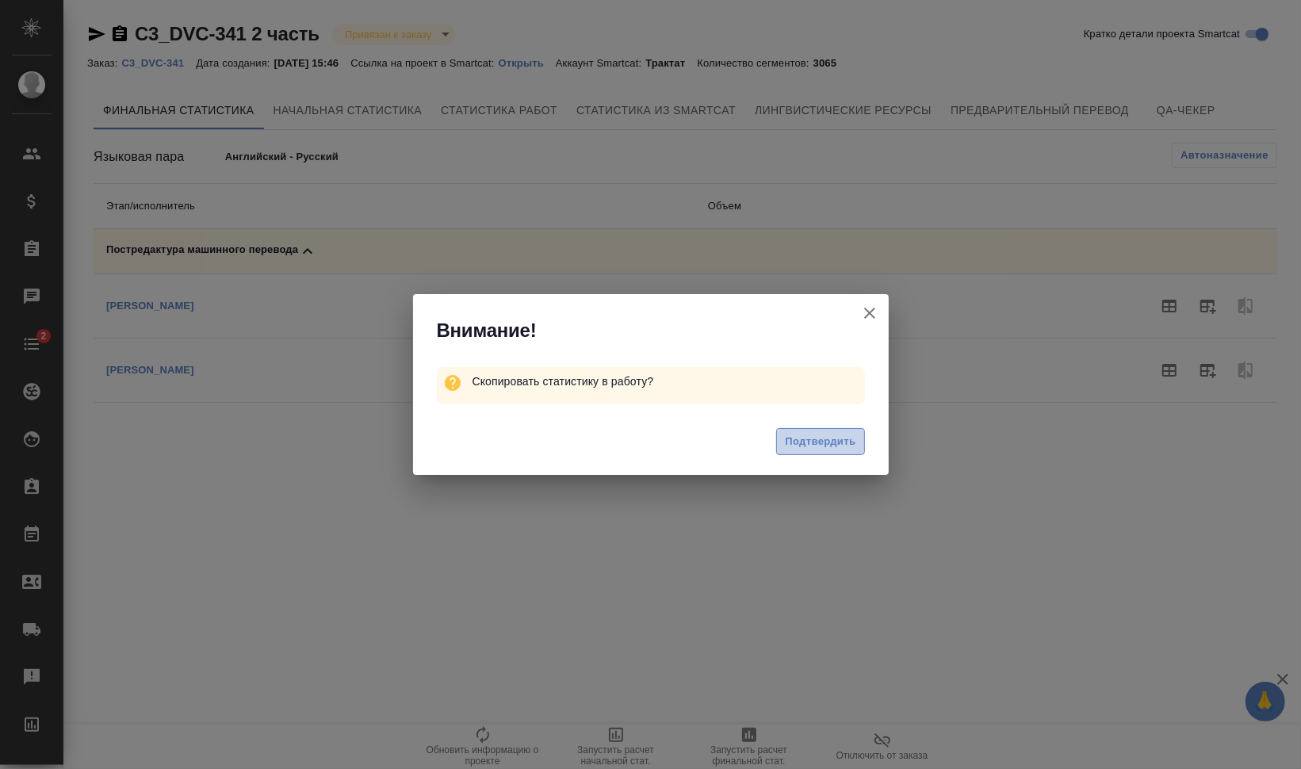
click at [829, 433] on span "Подтвердить" at bounding box center [820, 442] width 71 height 18
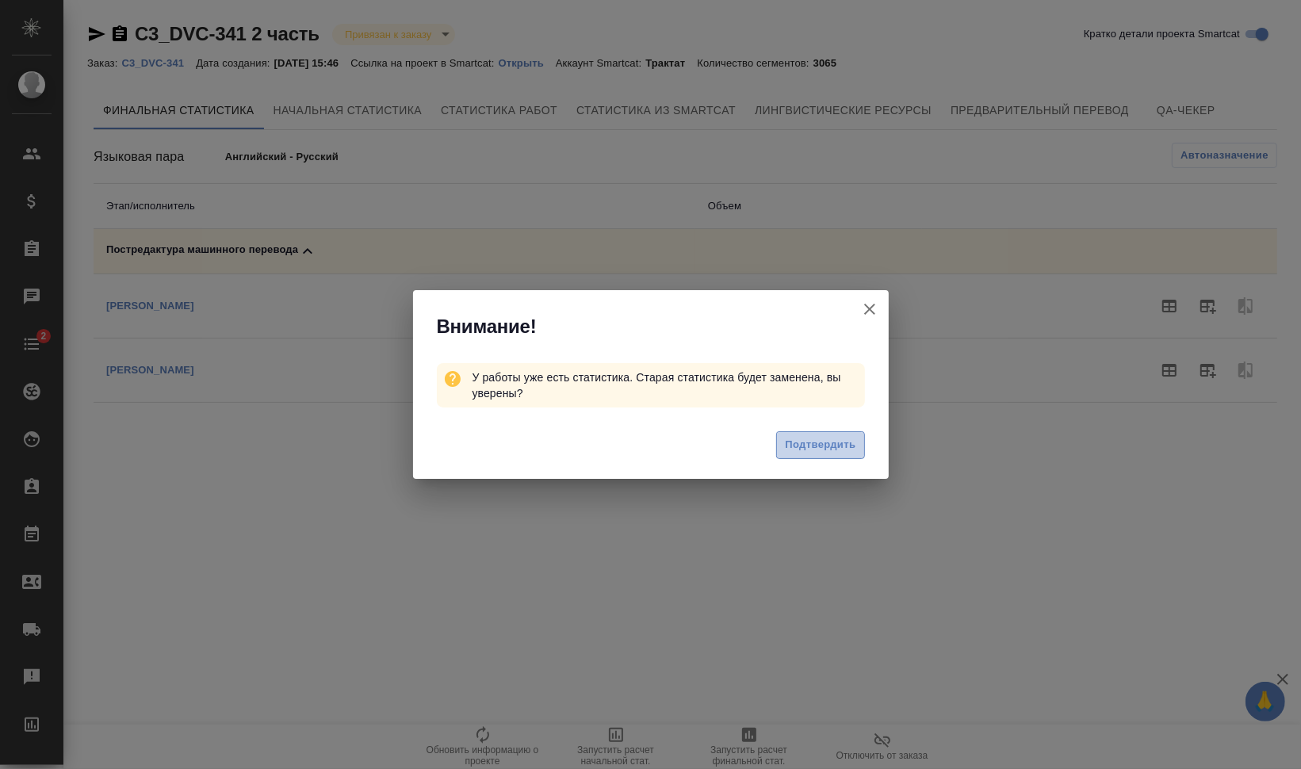
click at [836, 438] on span "Подтвердить" at bounding box center [820, 445] width 71 height 18
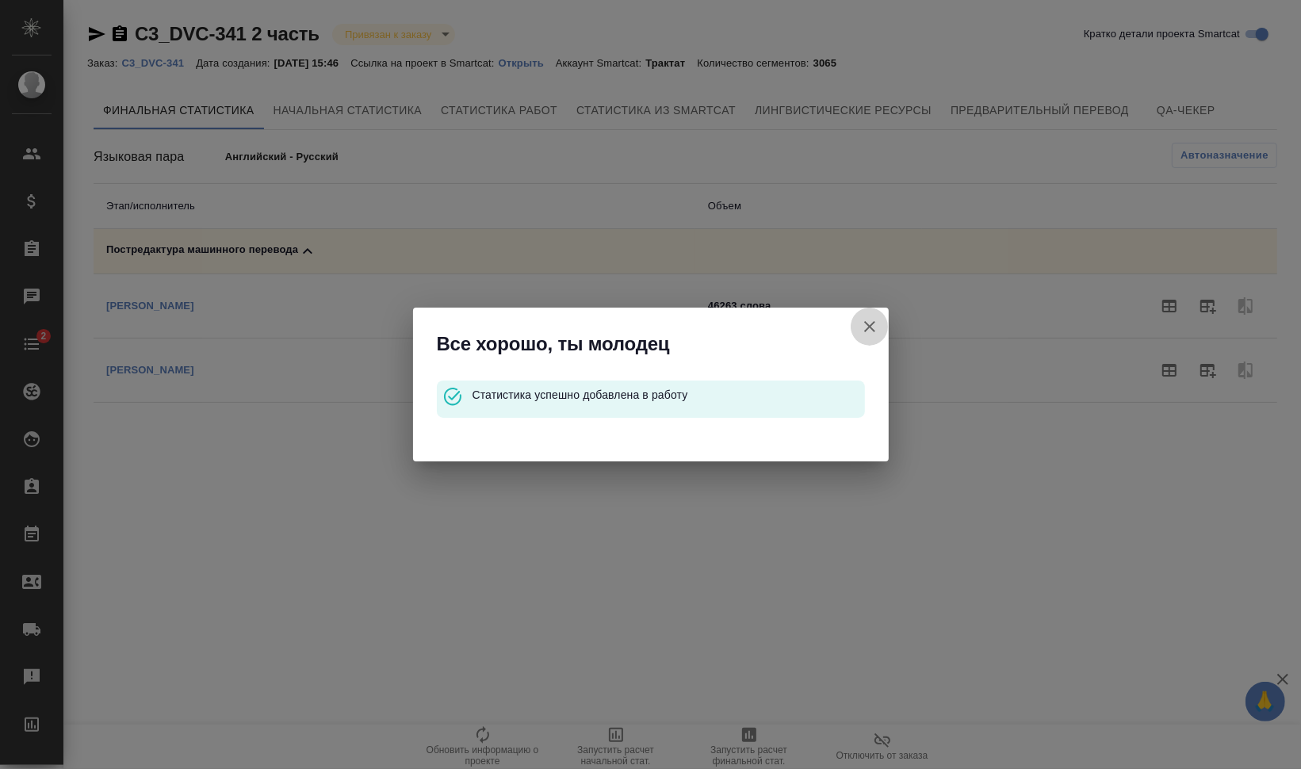
click at [872, 323] on icon "button" at bounding box center [869, 326] width 11 height 11
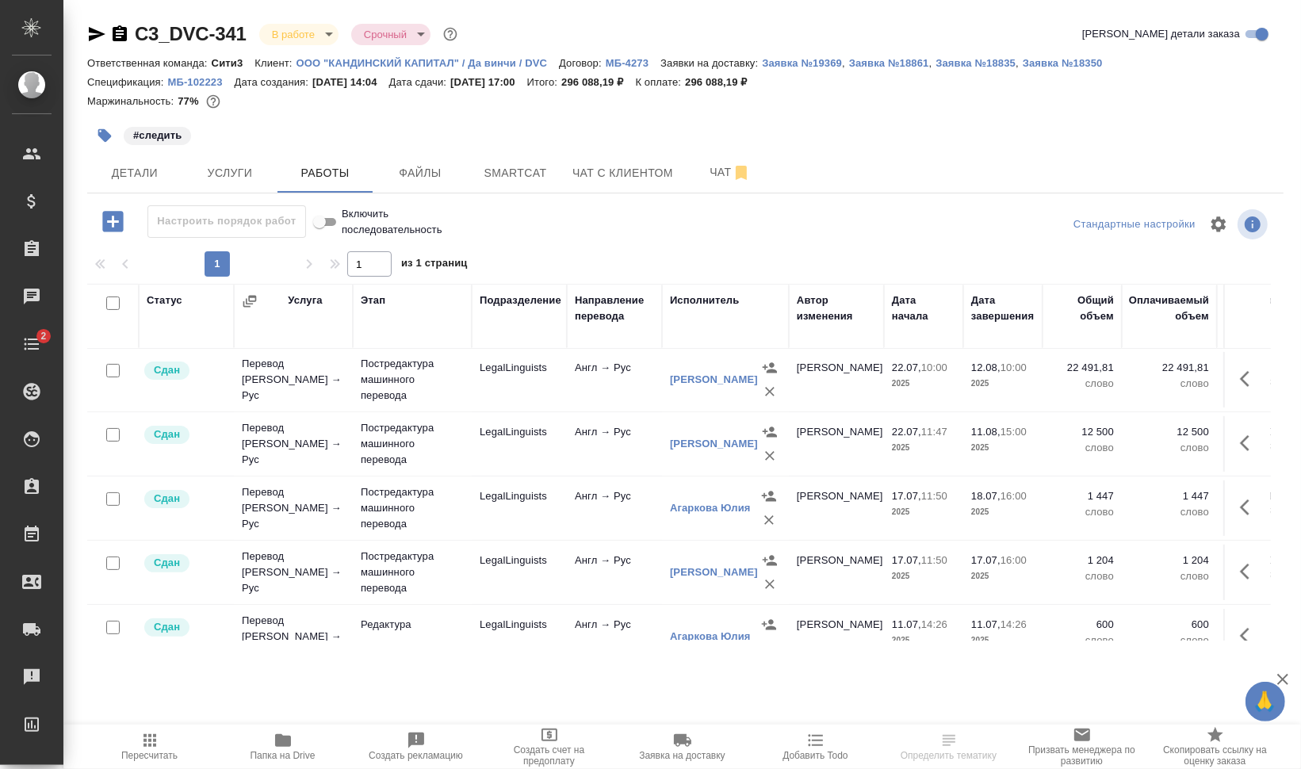
scroll to position [280, 0]
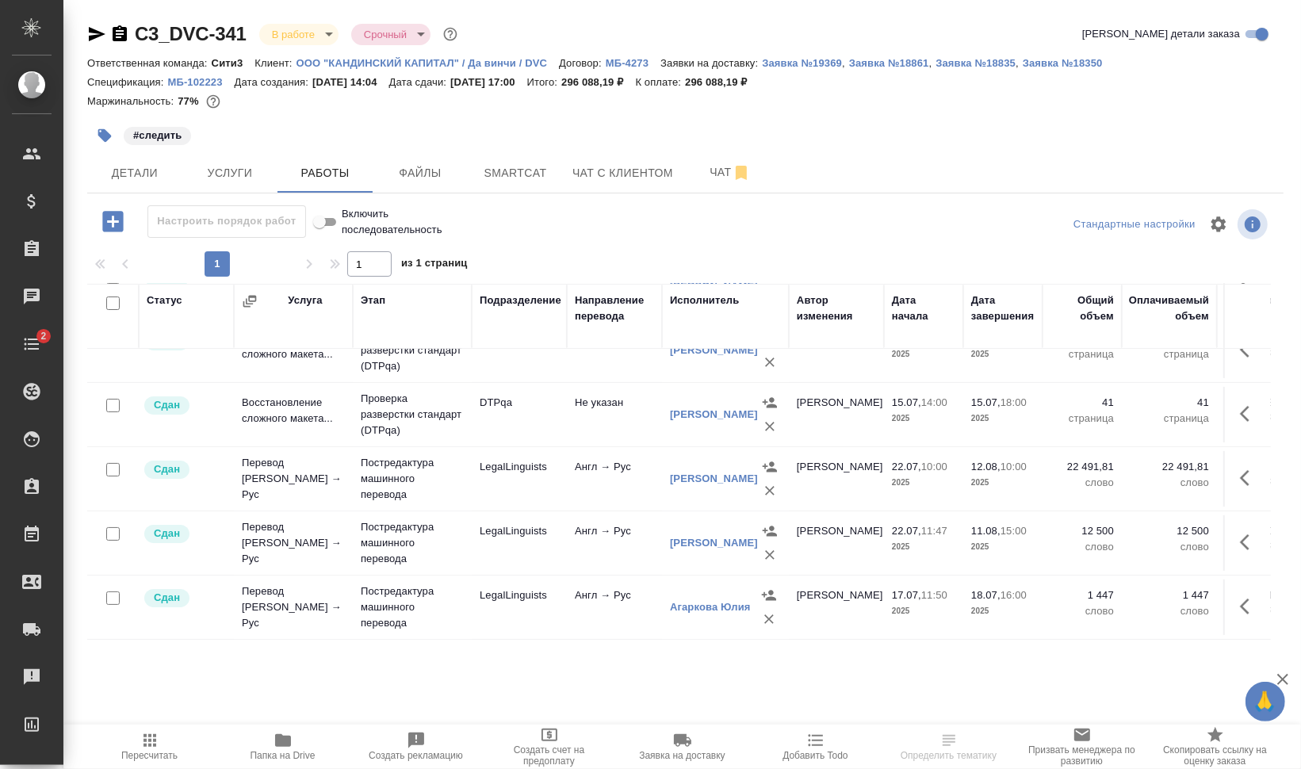
click at [623, 125] on td "Англ → Рус" at bounding box center [614, 97] width 95 height 55
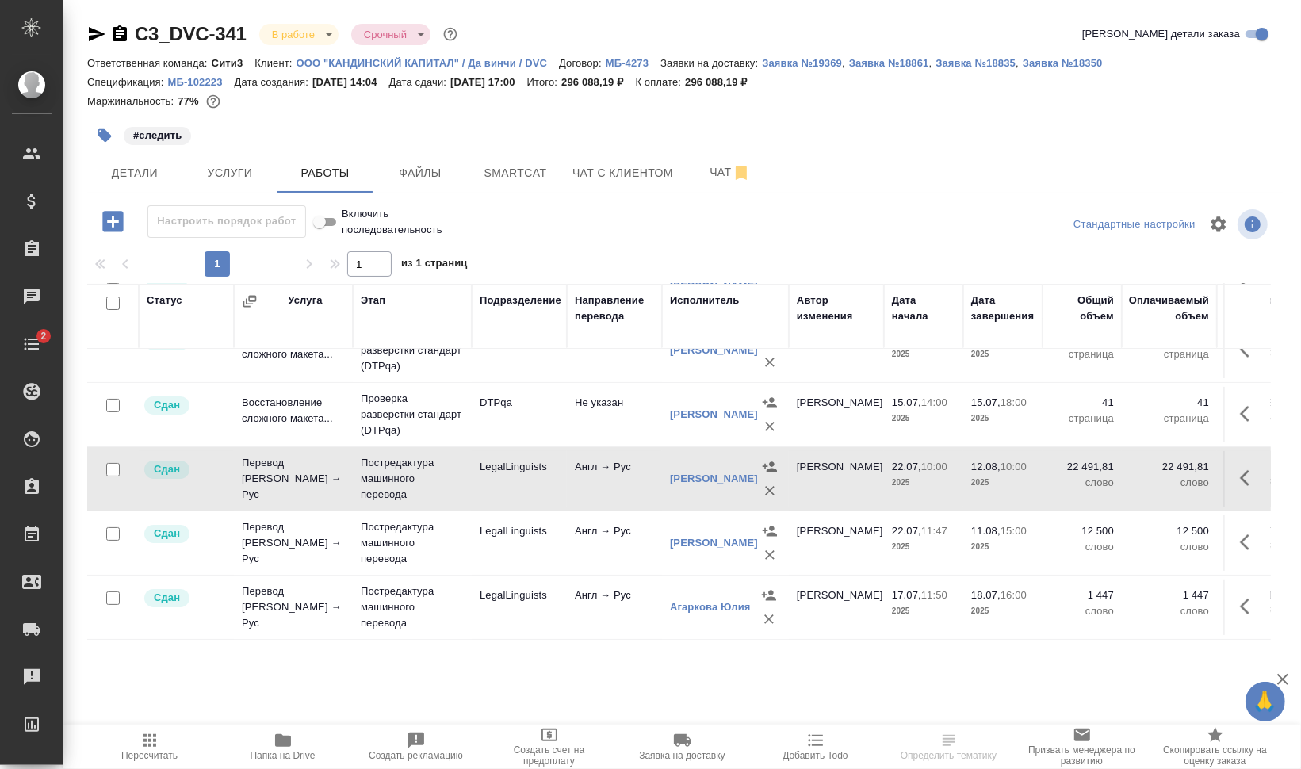
click at [623, 125] on td "Англ → Рус" at bounding box center [614, 97] width 95 height 55
click at [1240, 472] on icon "button" at bounding box center [1249, 477] width 19 height 19
click at [1123, 468] on icon "button" at bounding box center [1132, 477] width 19 height 19
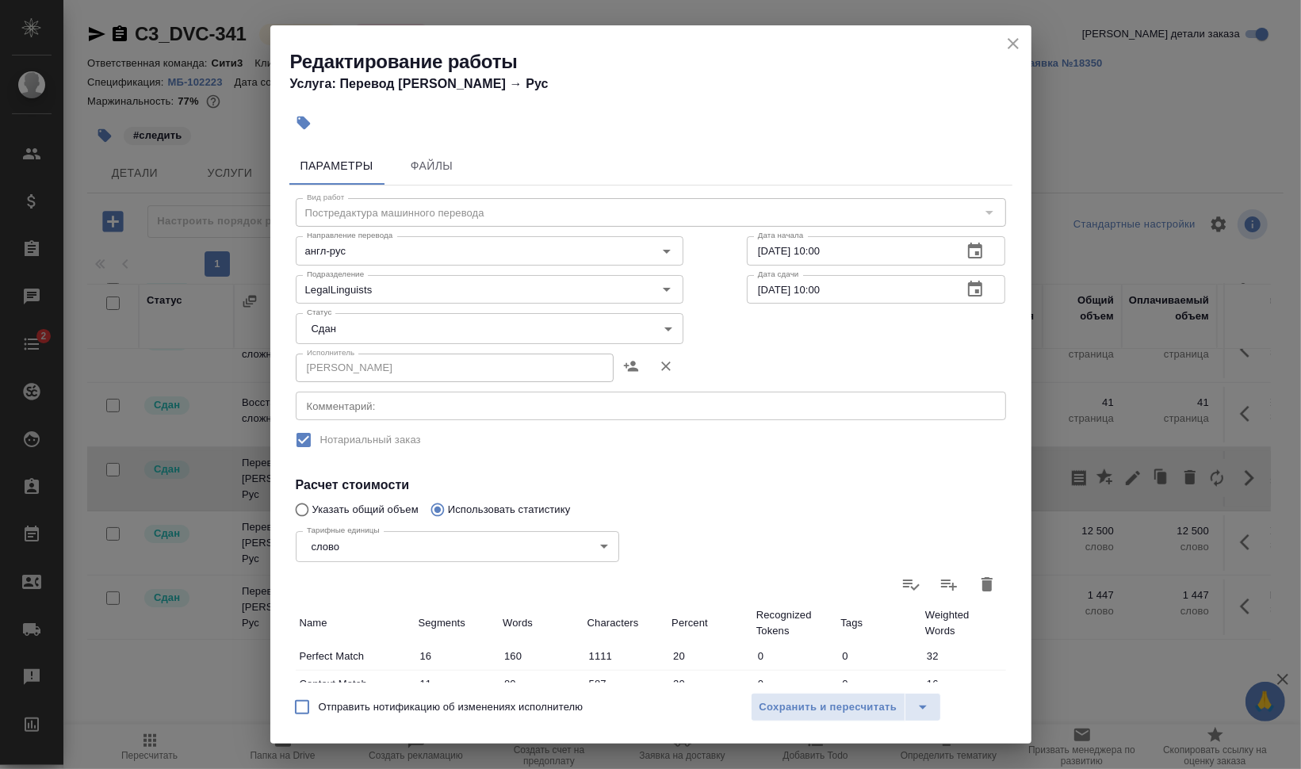
click at [671, 48] on div "Редактирование работы Услуга: Перевод Стандарт Англ → Рус" at bounding box center [650, 65] width 761 height 80
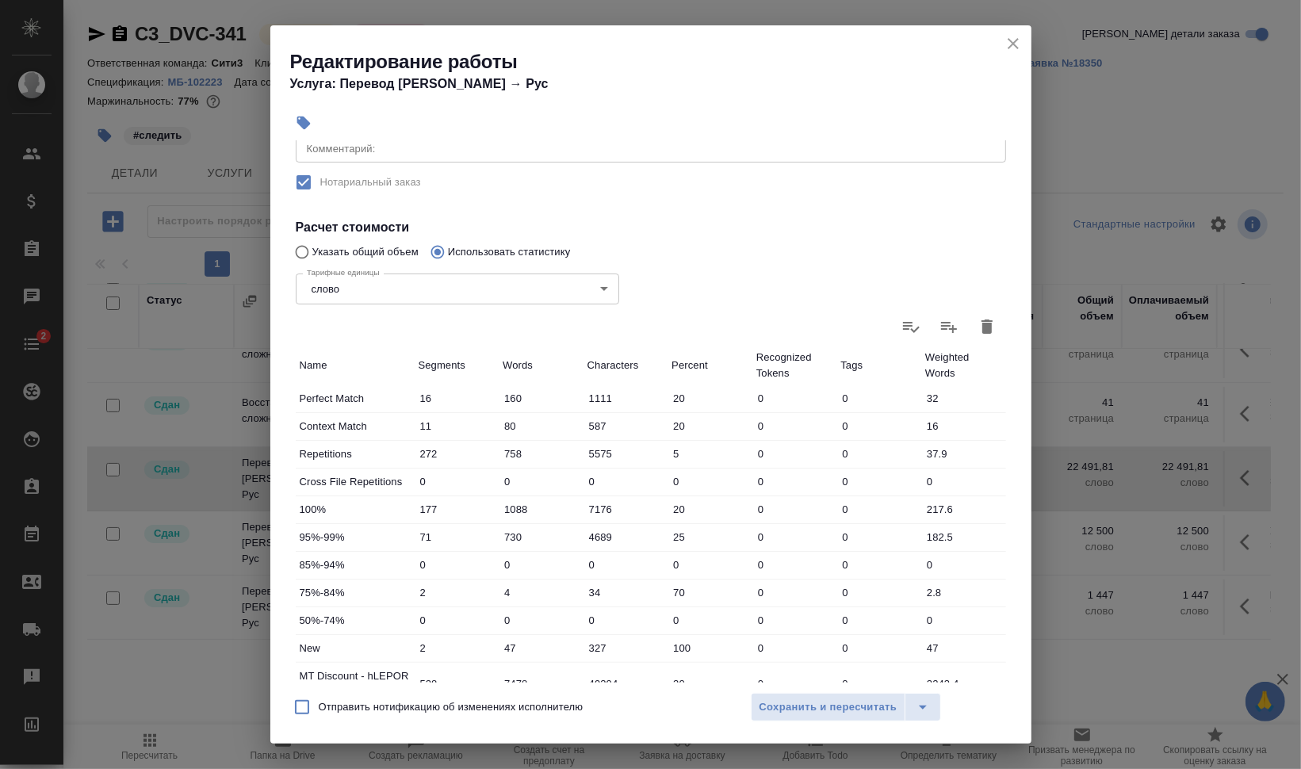
scroll to position [297, 0]
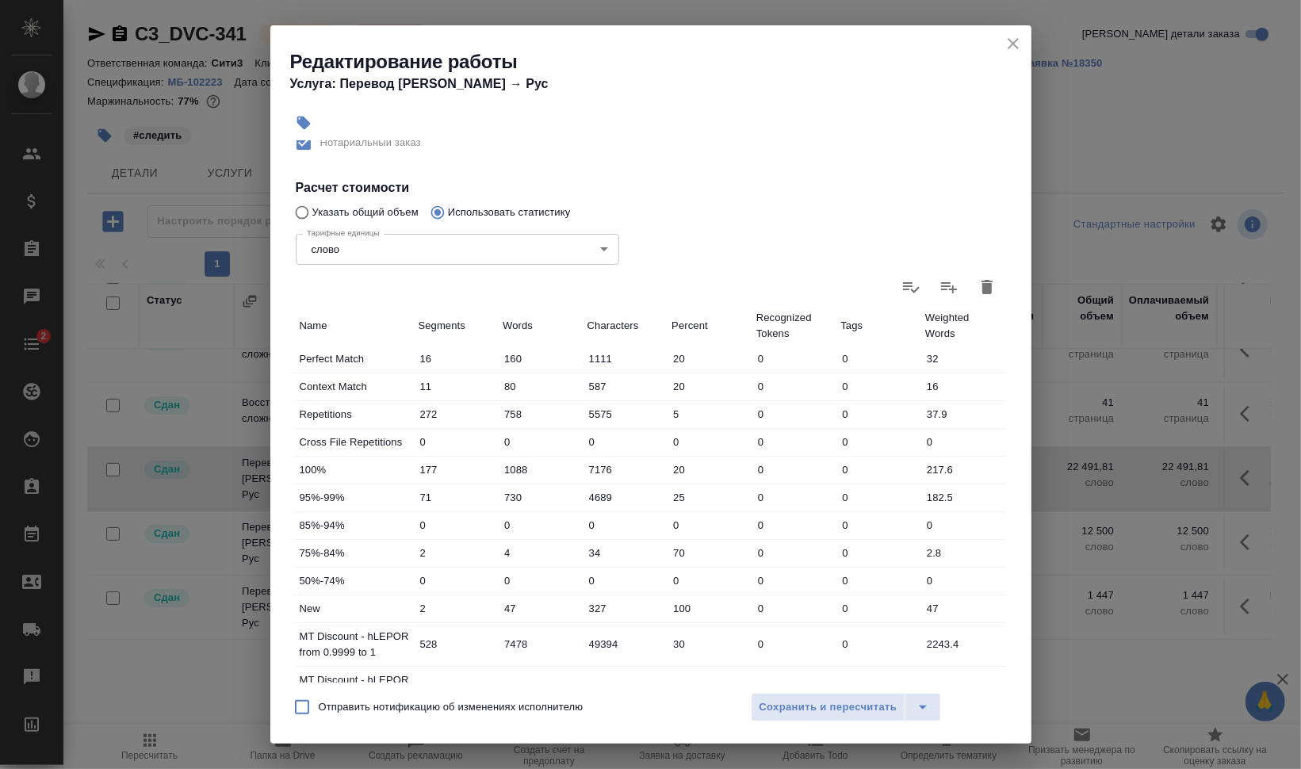
click at [977, 293] on icon "button" at bounding box center [986, 286] width 19 height 19
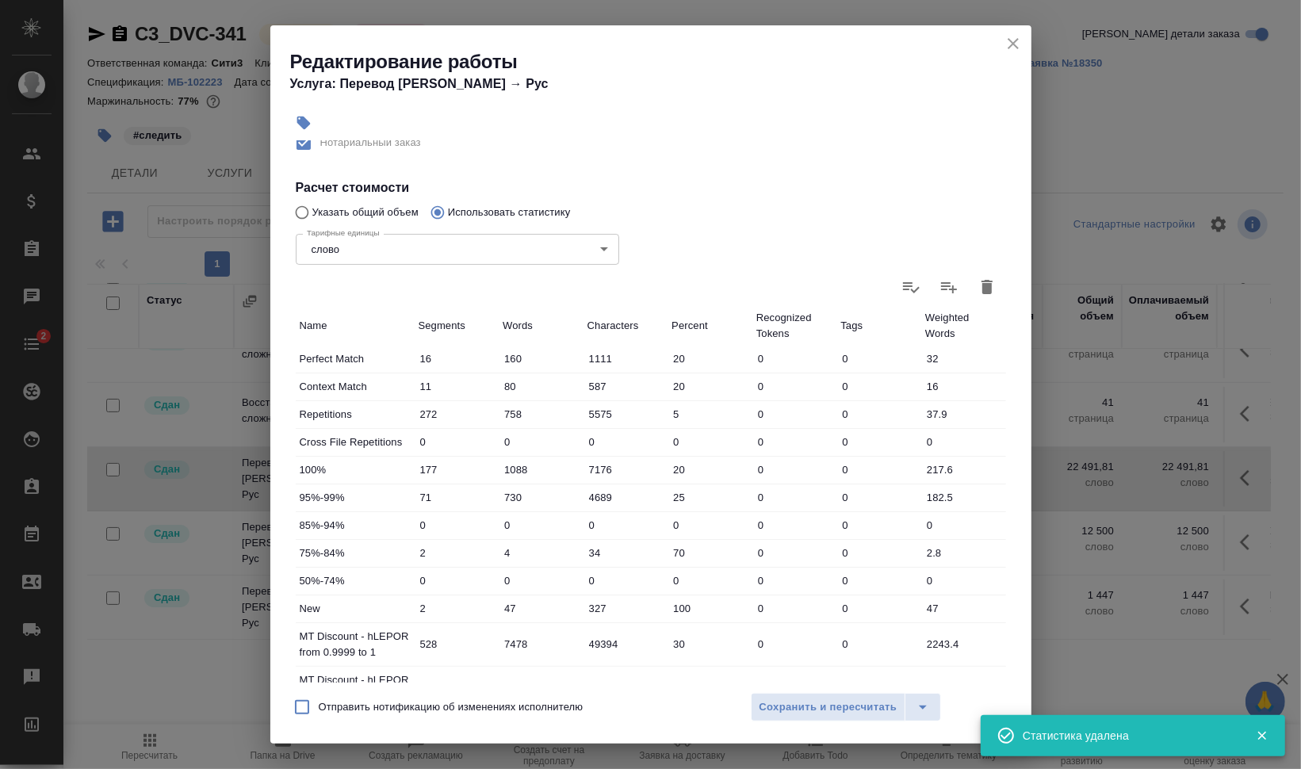
type input "0"
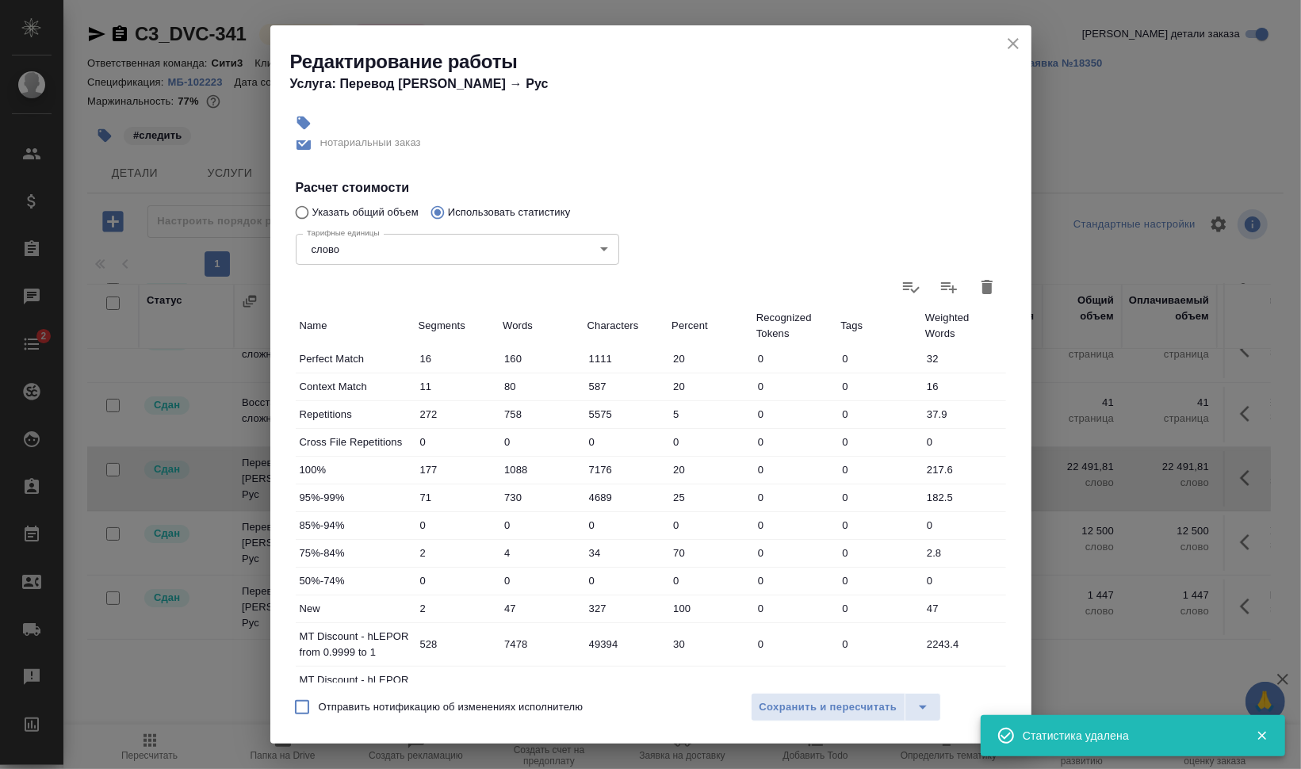
type input "0"
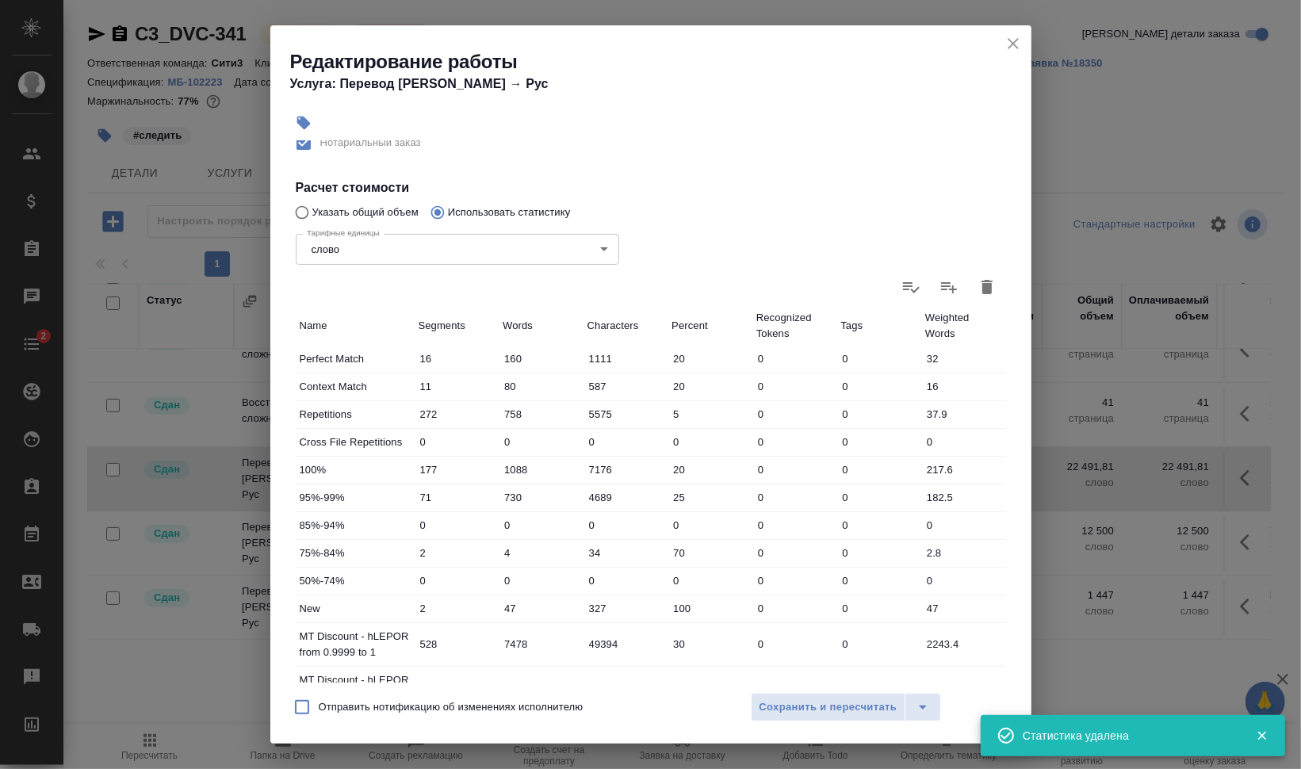
type input "0"
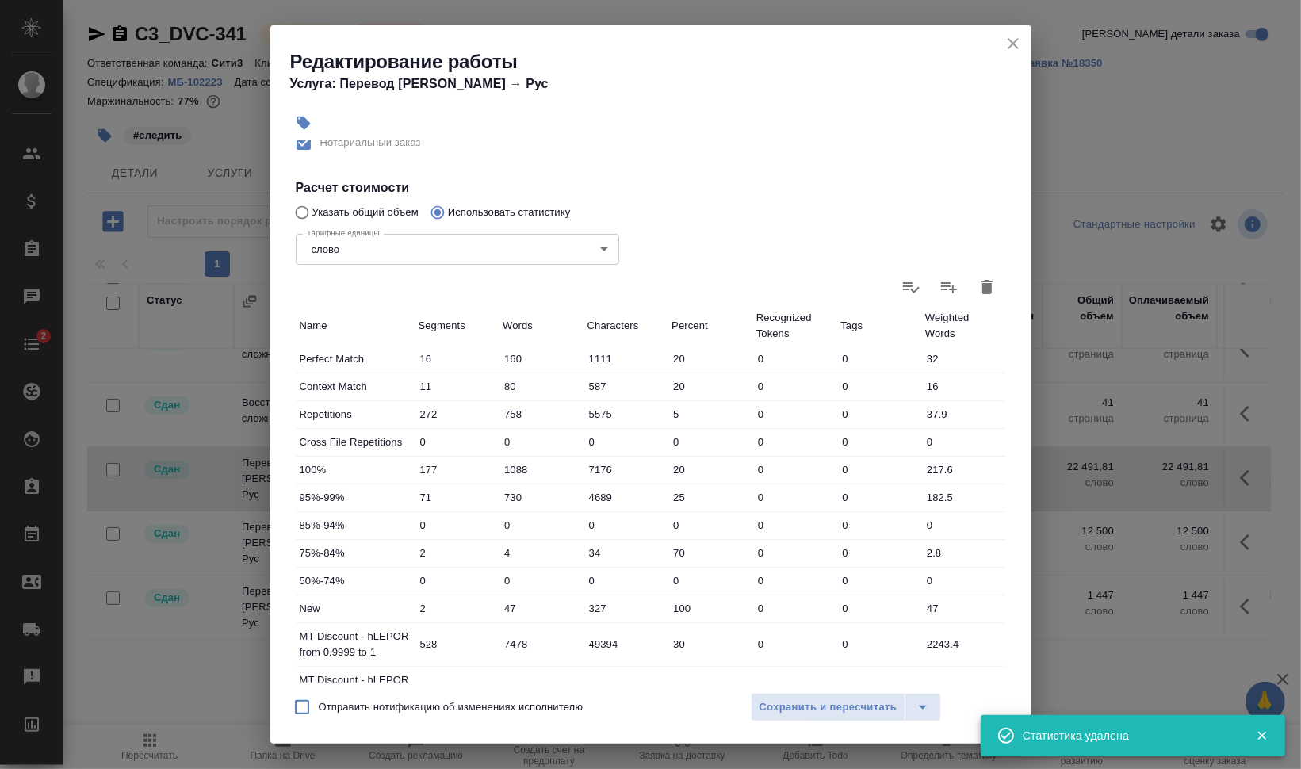
type input "0"
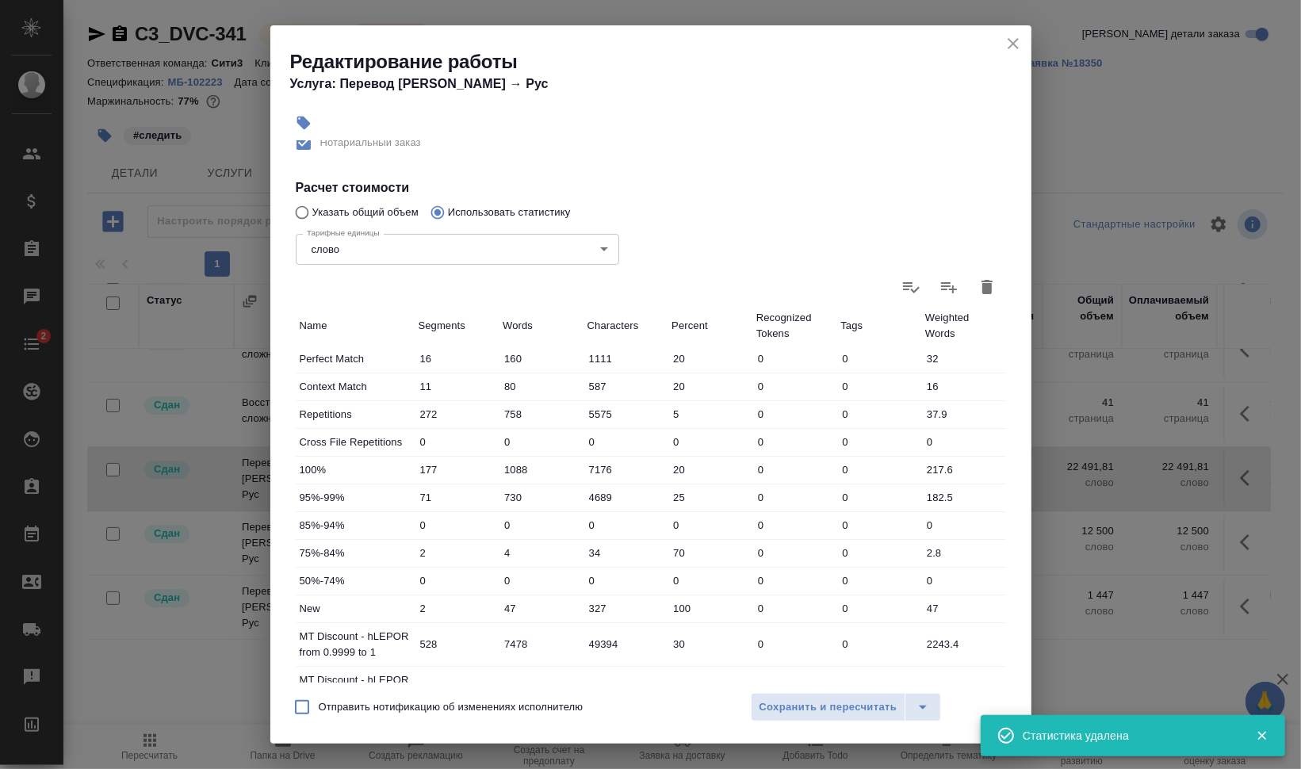
type input "0"
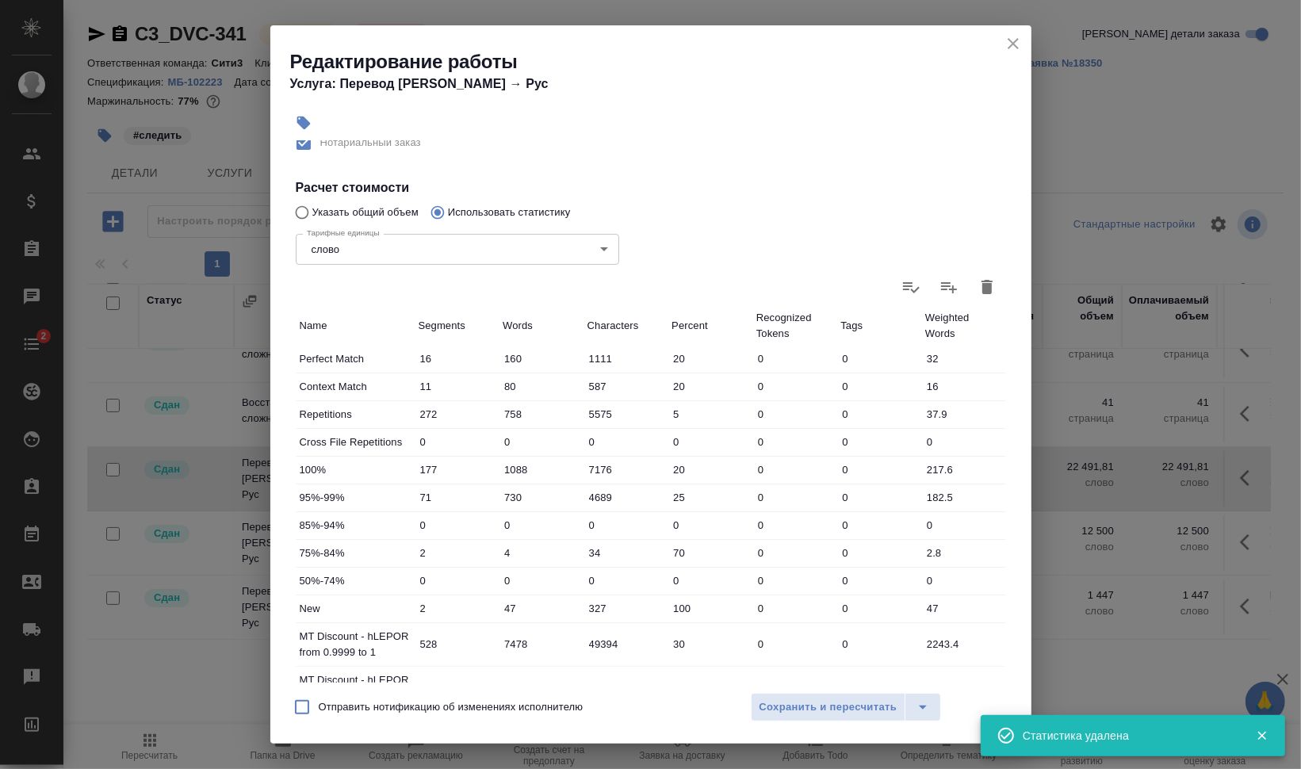
type input "0"
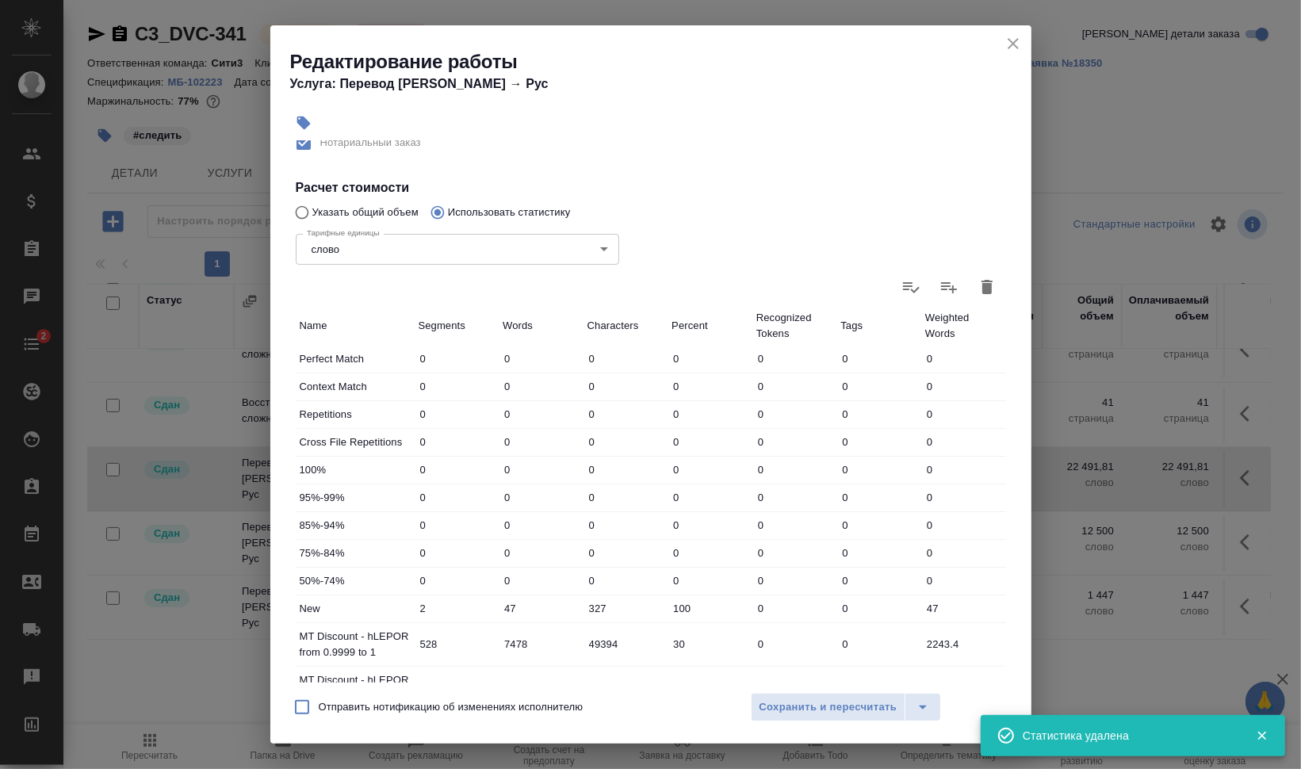
type input "0"
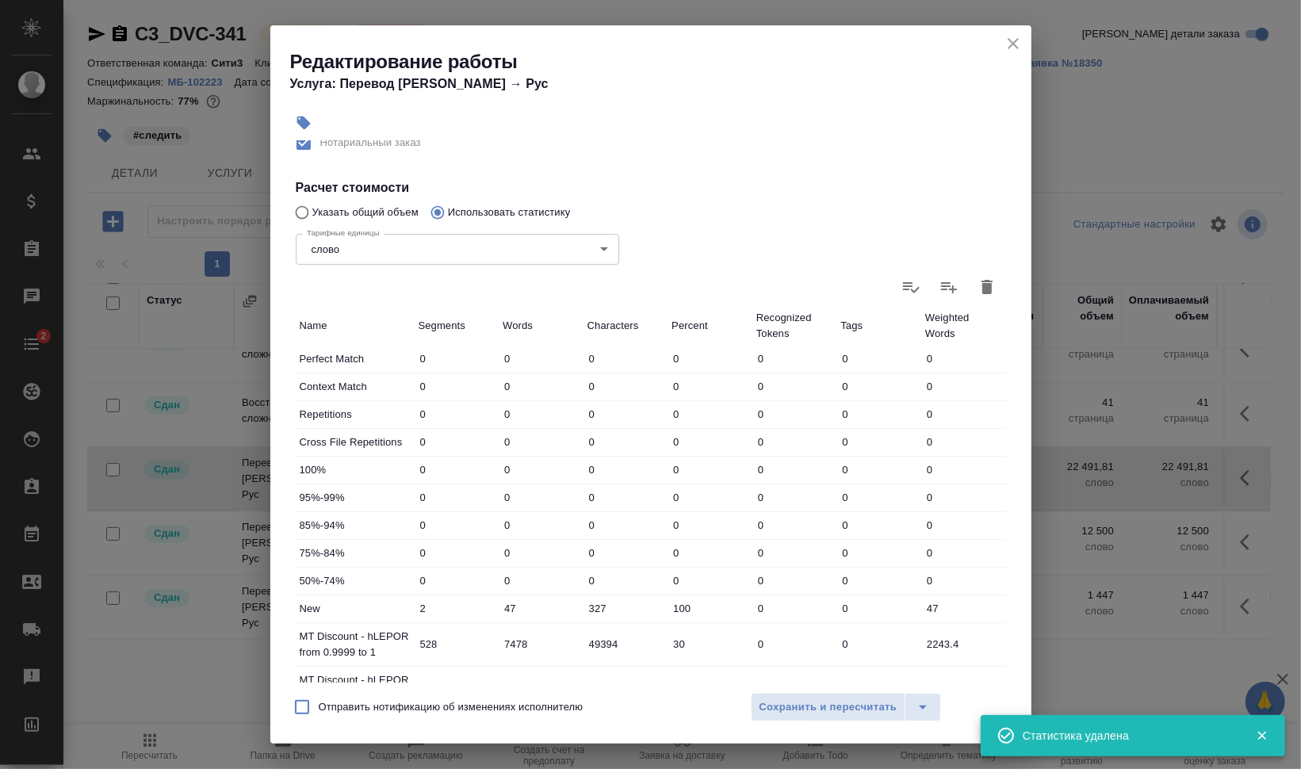
type input "0"
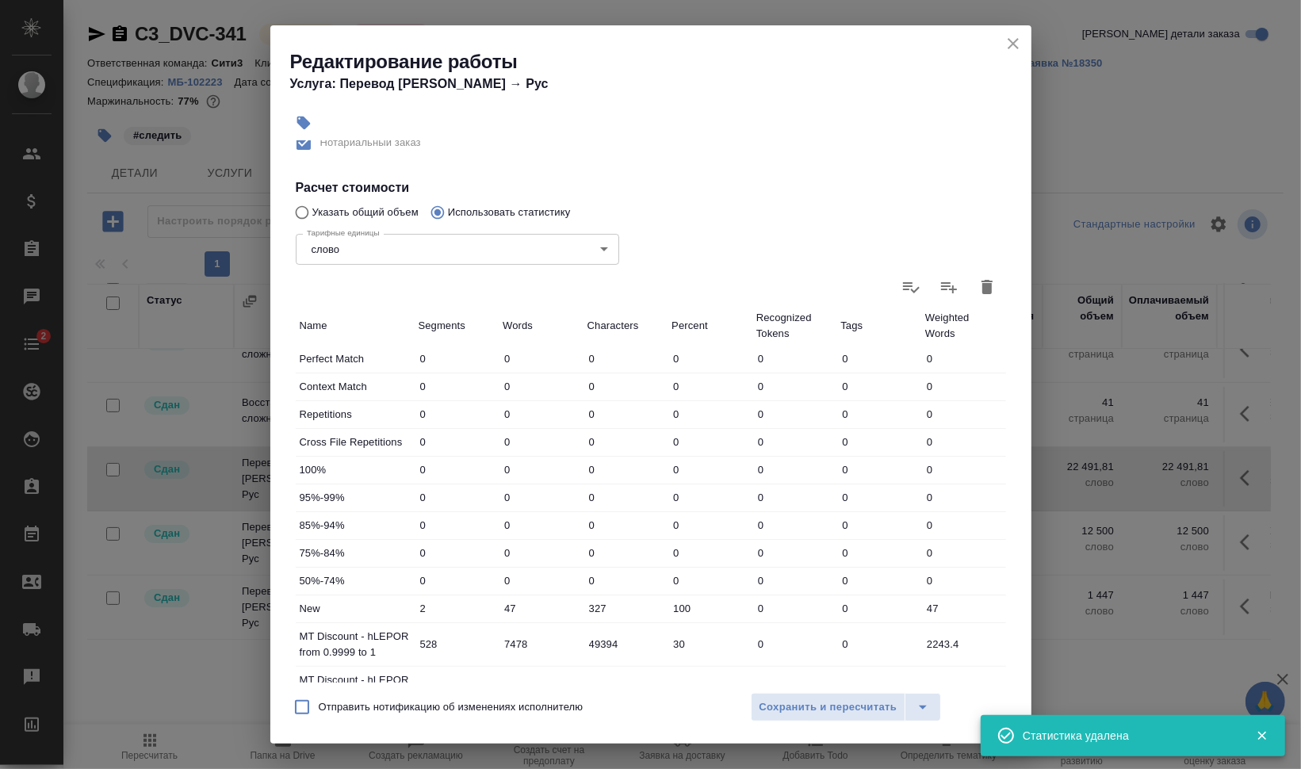
type input "0"
click at [824, 706] on span "Сохранить и пересчитать" at bounding box center [828, 707] width 138 height 18
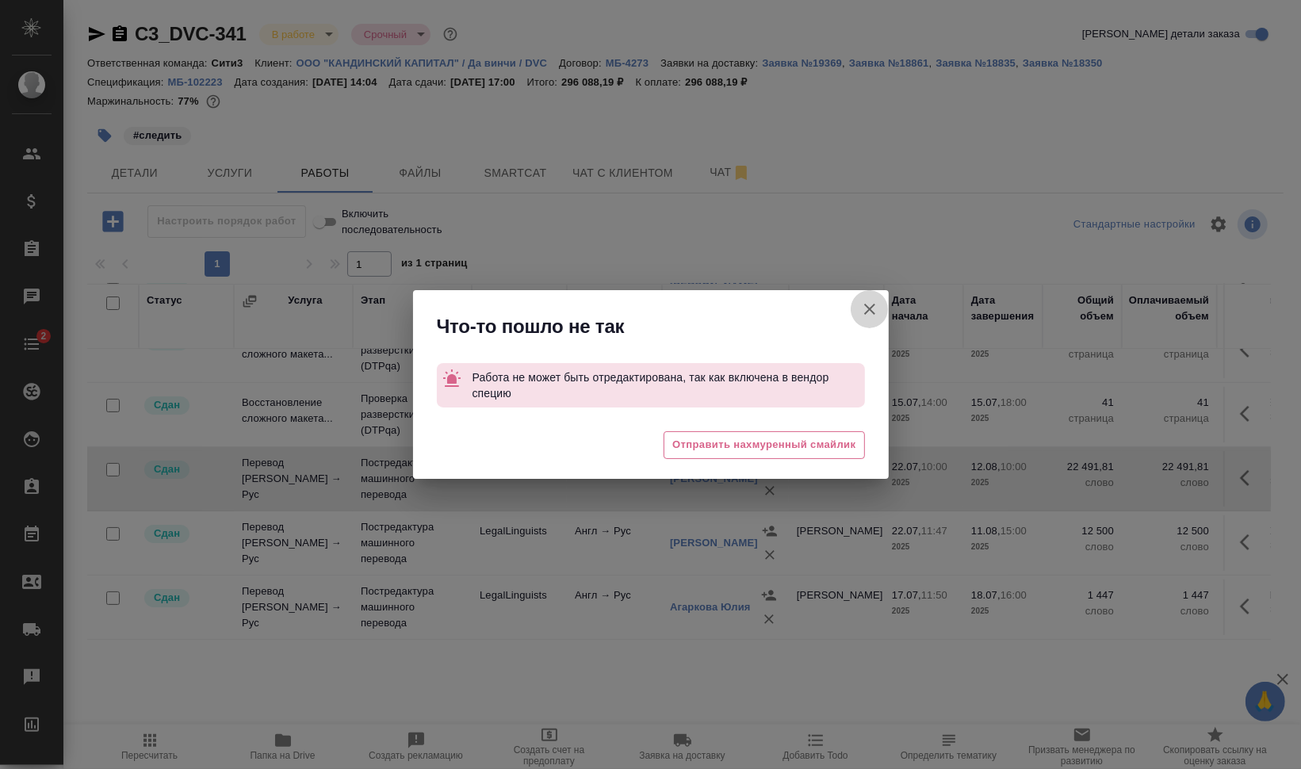
click at [868, 307] on icon "button" at bounding box center [869, 309] width 19 height 19
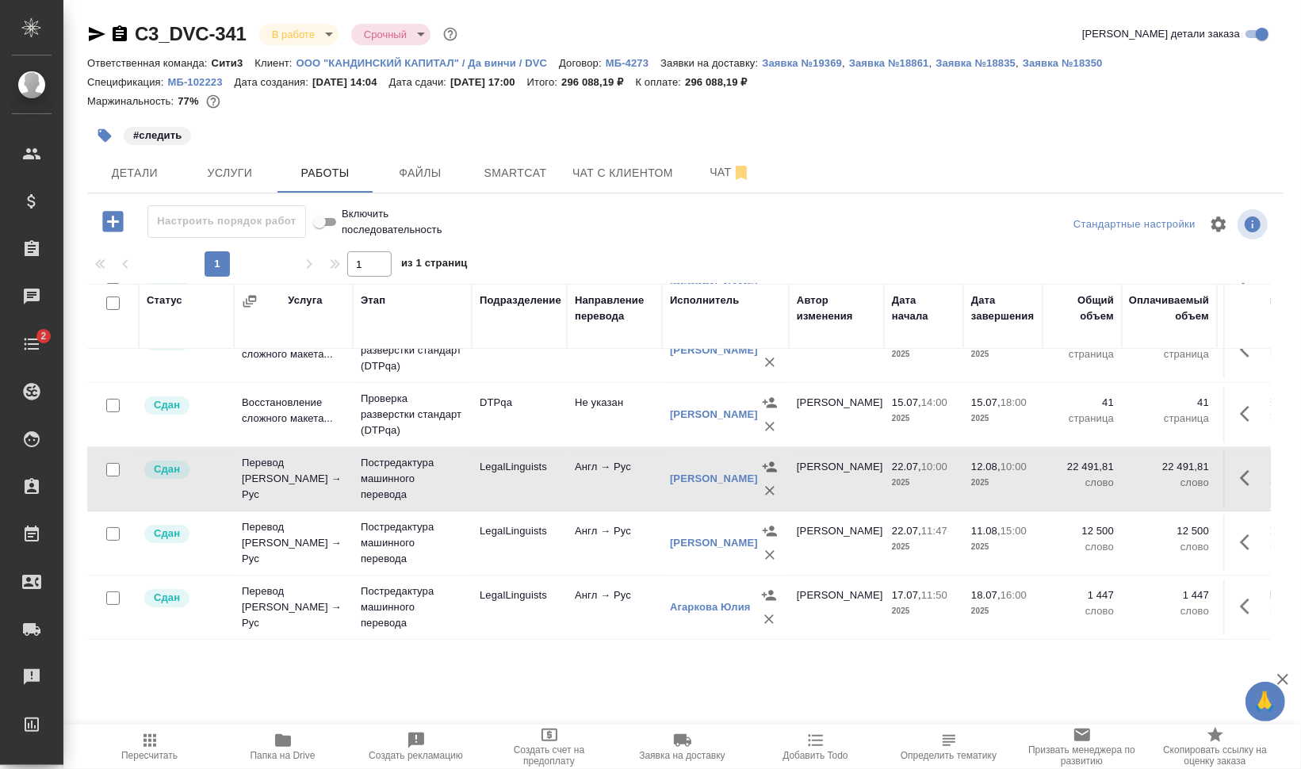
click at [775, 133] on div "#следить" at bounding box center [485, 135] width 797 height 35
click at [1241, 476] on icon "button" at bounding box center [1249, 477] width 19 height 19
click at [1123, 480] on icon "button" at bounding box center [1132, 477] width 19 height 19
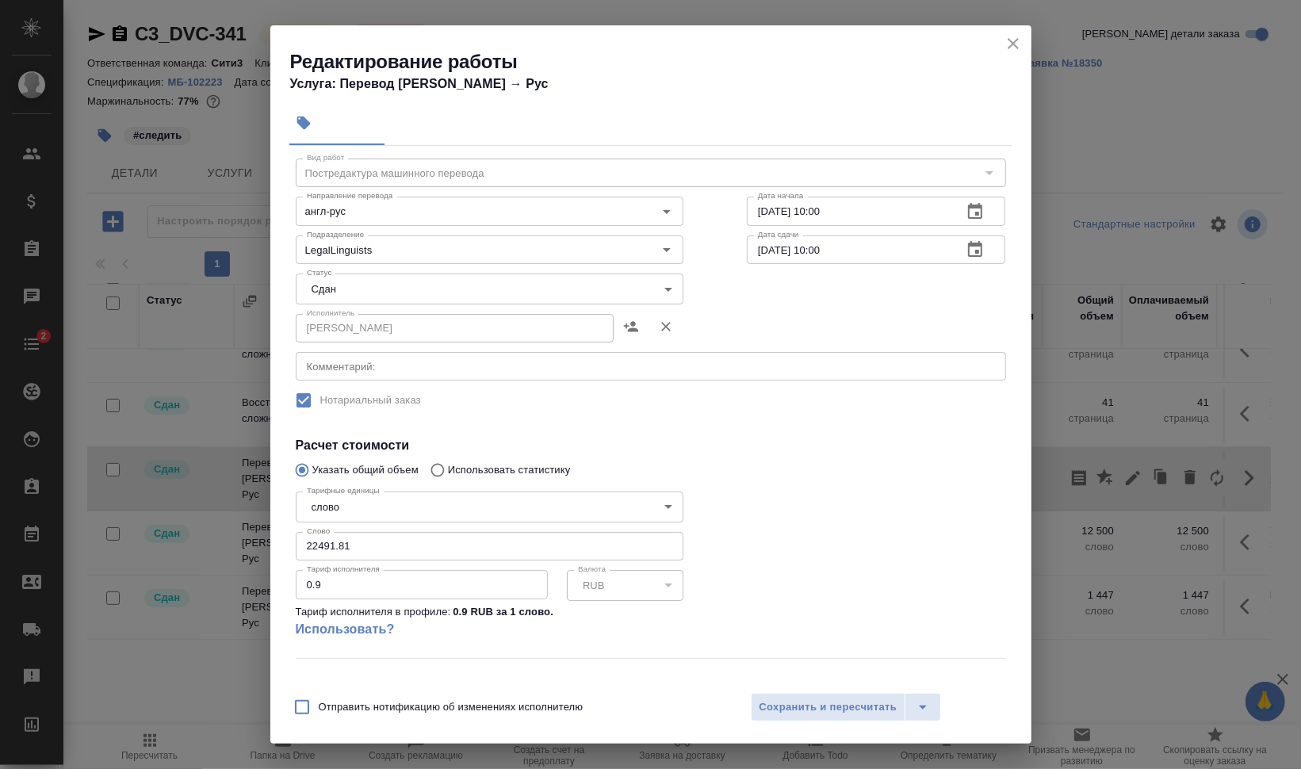
scroll to position [109, 0]
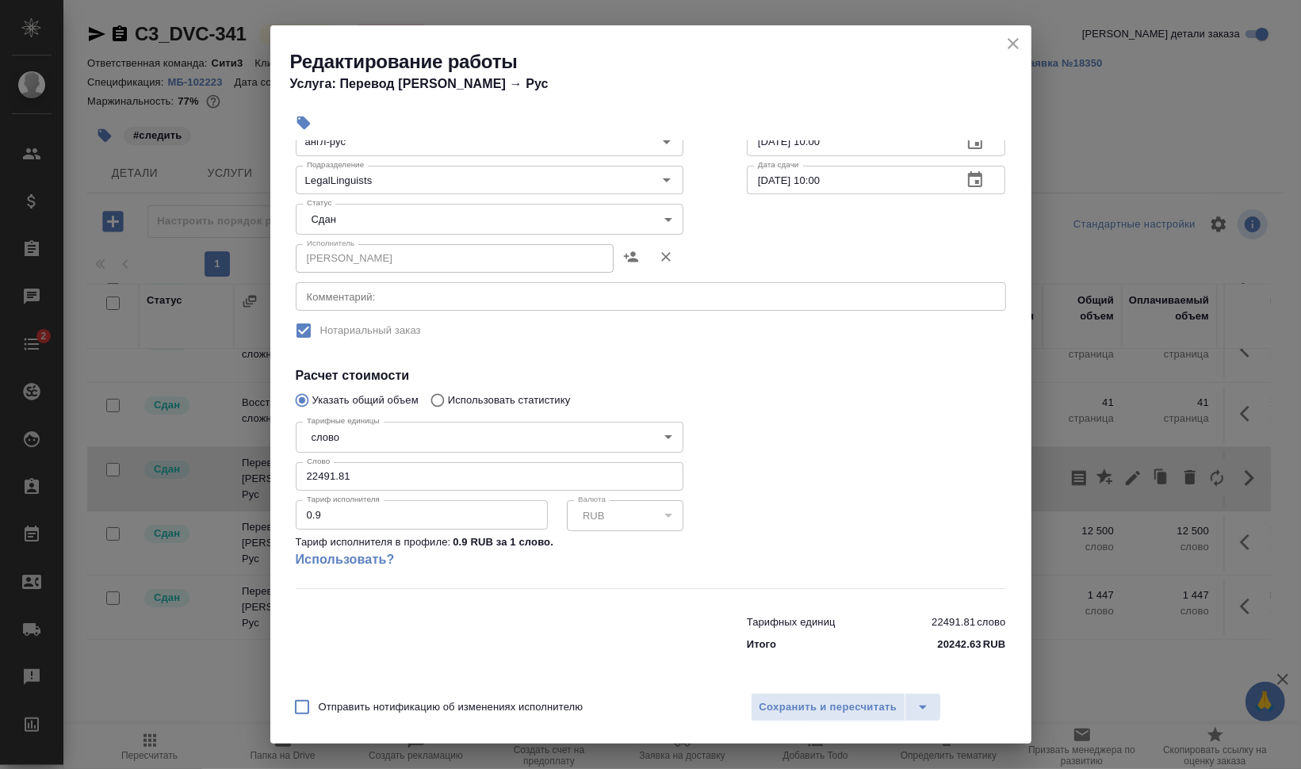
click at [1011, 36] on icon "close" at bounding box center [1013, 43] width 19 height 19
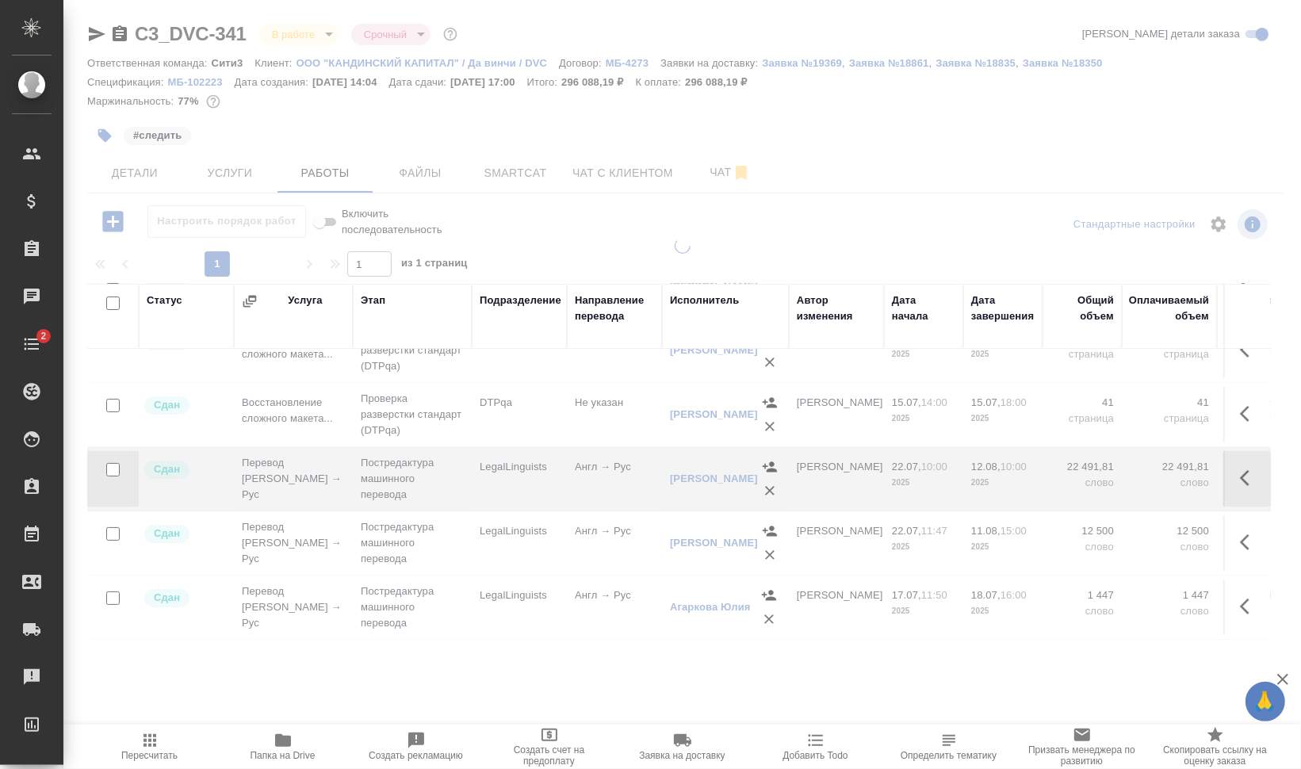
click at [504, 166] on div at bounding box center [681, 340] width 1237 height 681
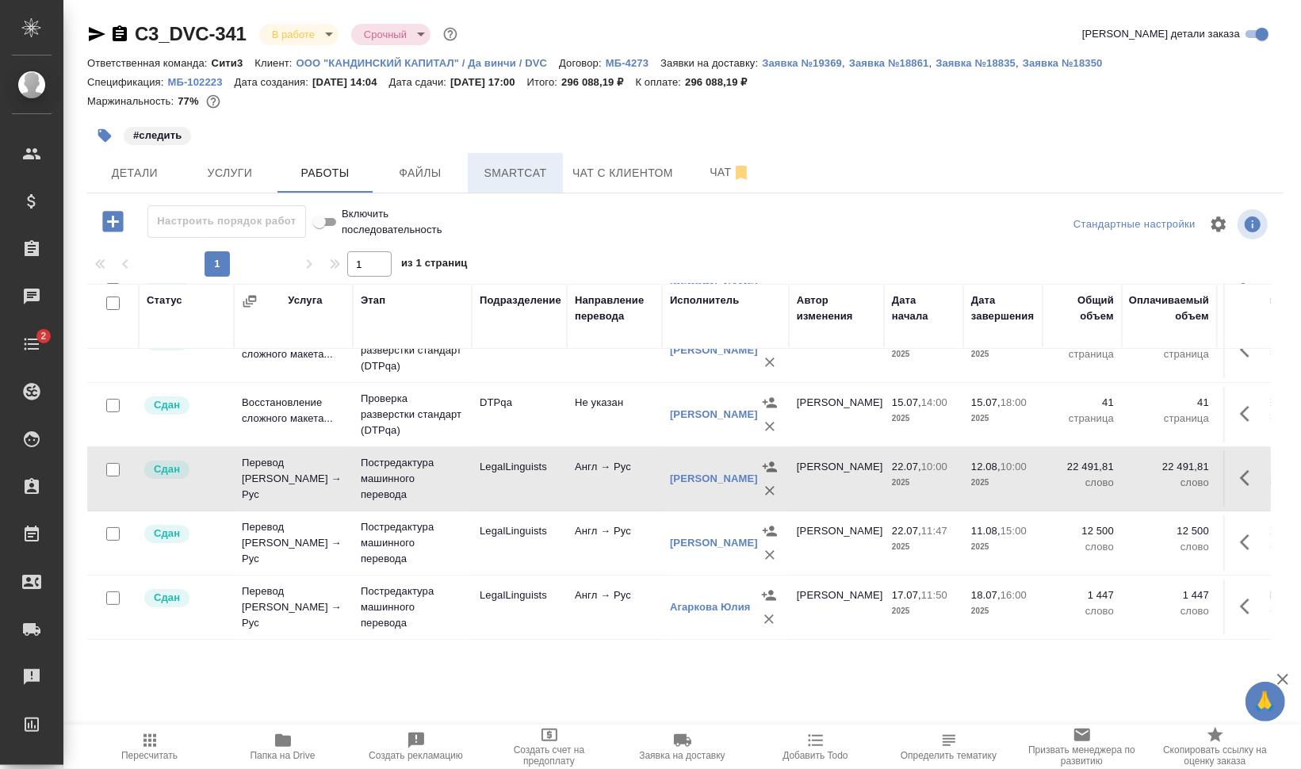
click at [506, 174] on span "Smartcat" at bounding box center [515, 173] width 76 height 20
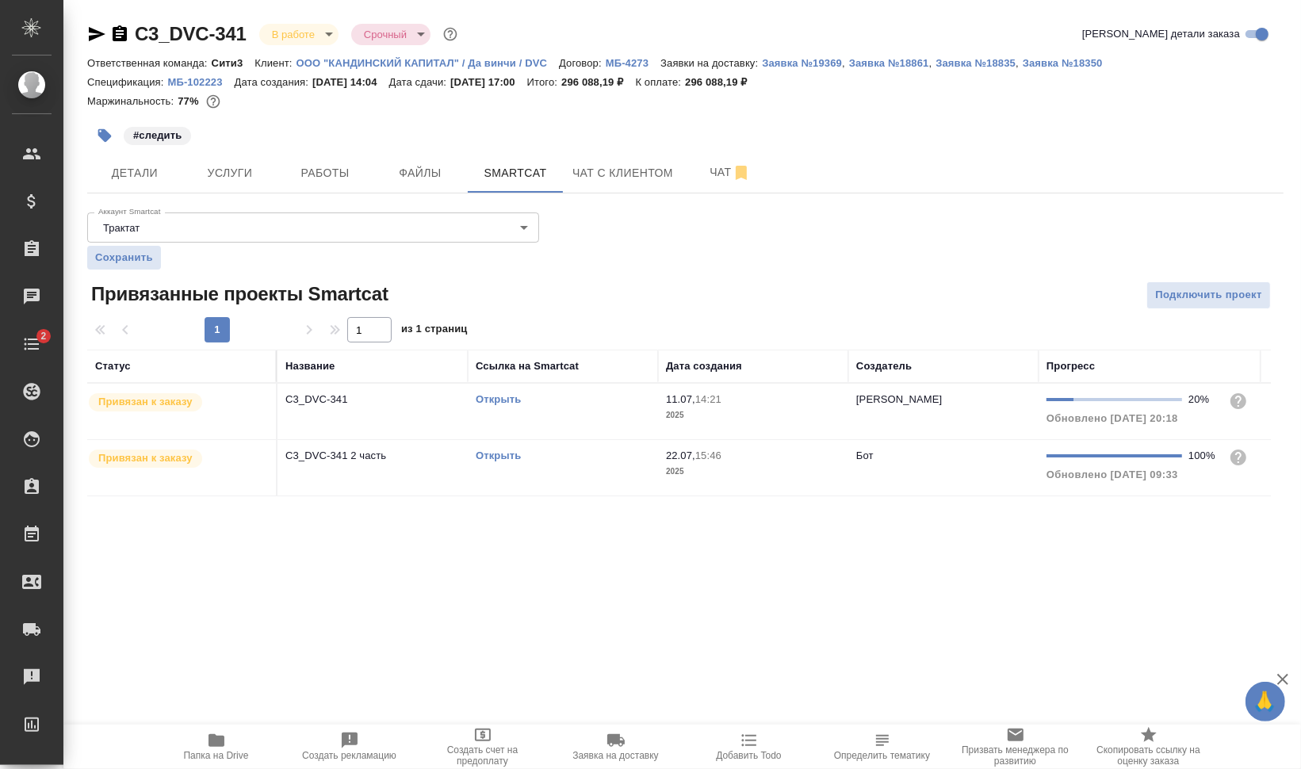
click at [544, 439] on td "Открыть" at bounding box center [563, 411] width 190 height 55
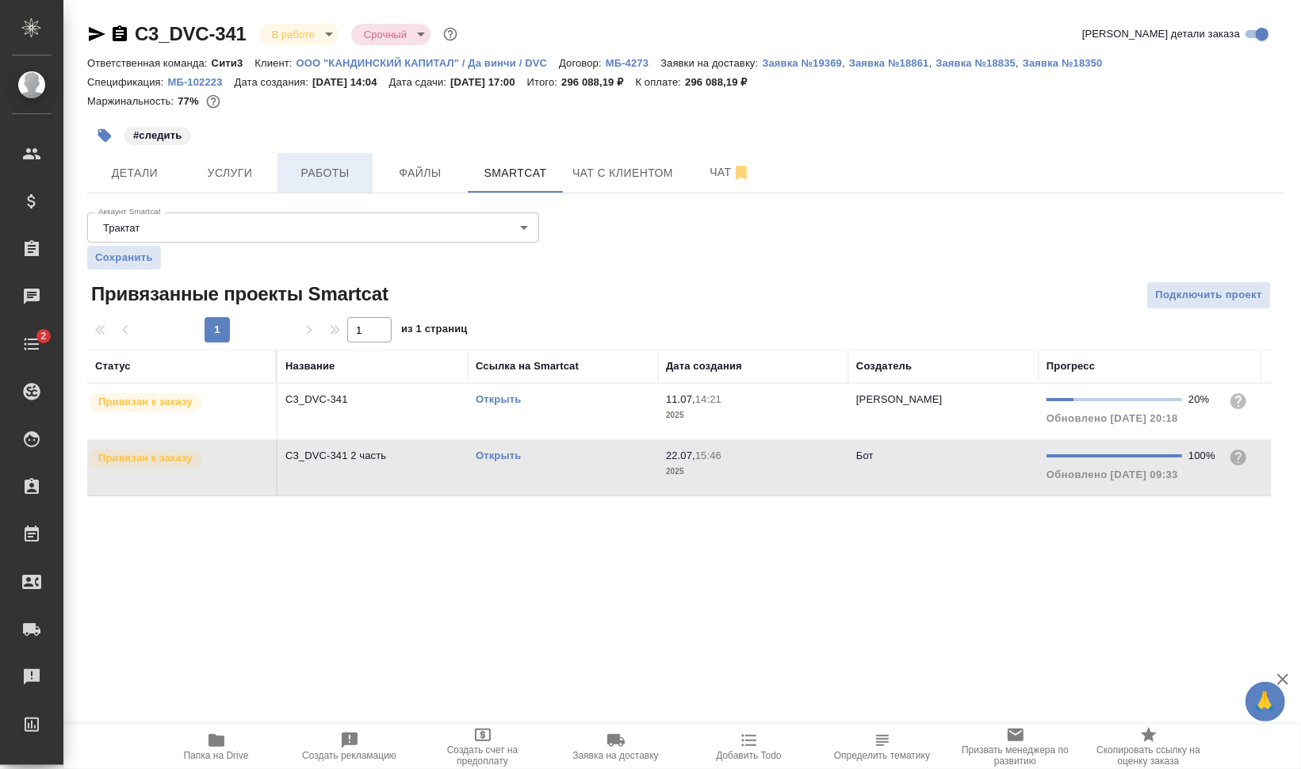
click at [302, 167] on span "Работы" at bounding box center [325, 173] width 76 height 20
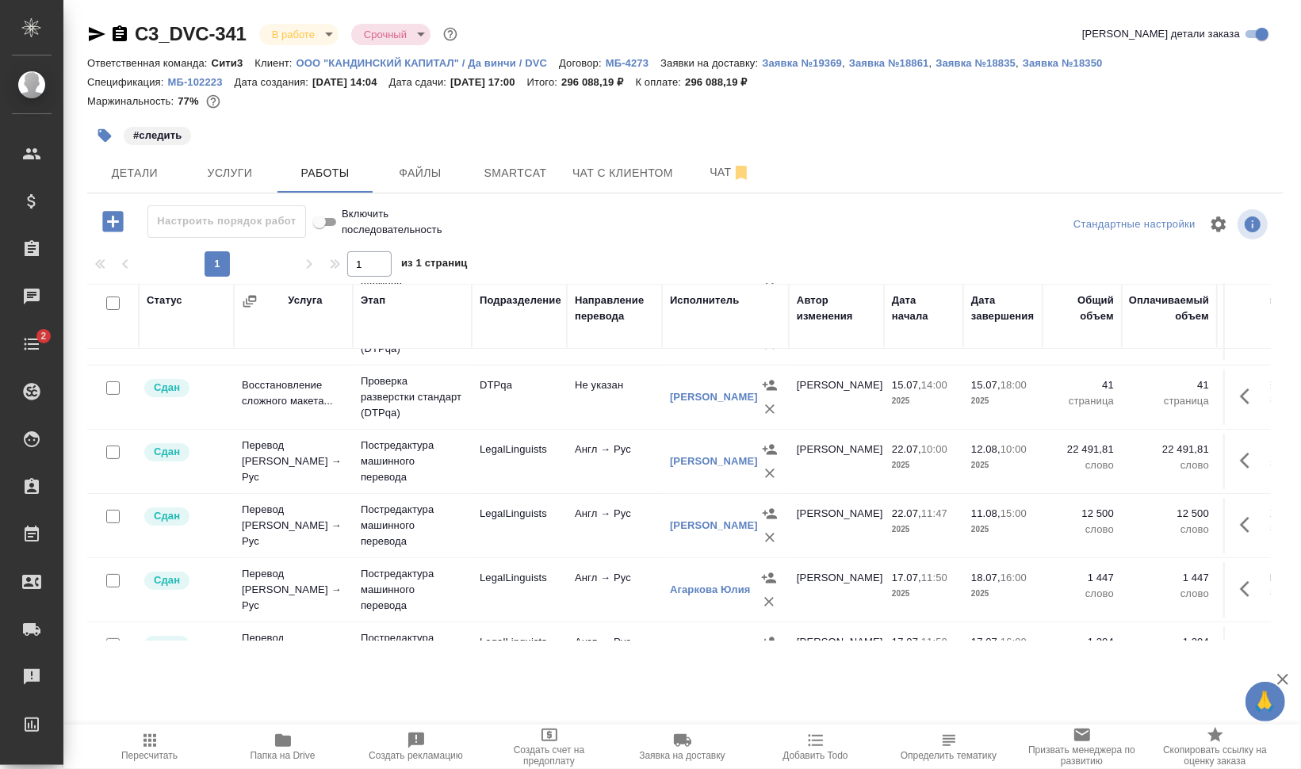
scroll to position [297, 0]
click at [104, 136] on icon "button" at bounding box center [104, 135] width 13 height 13
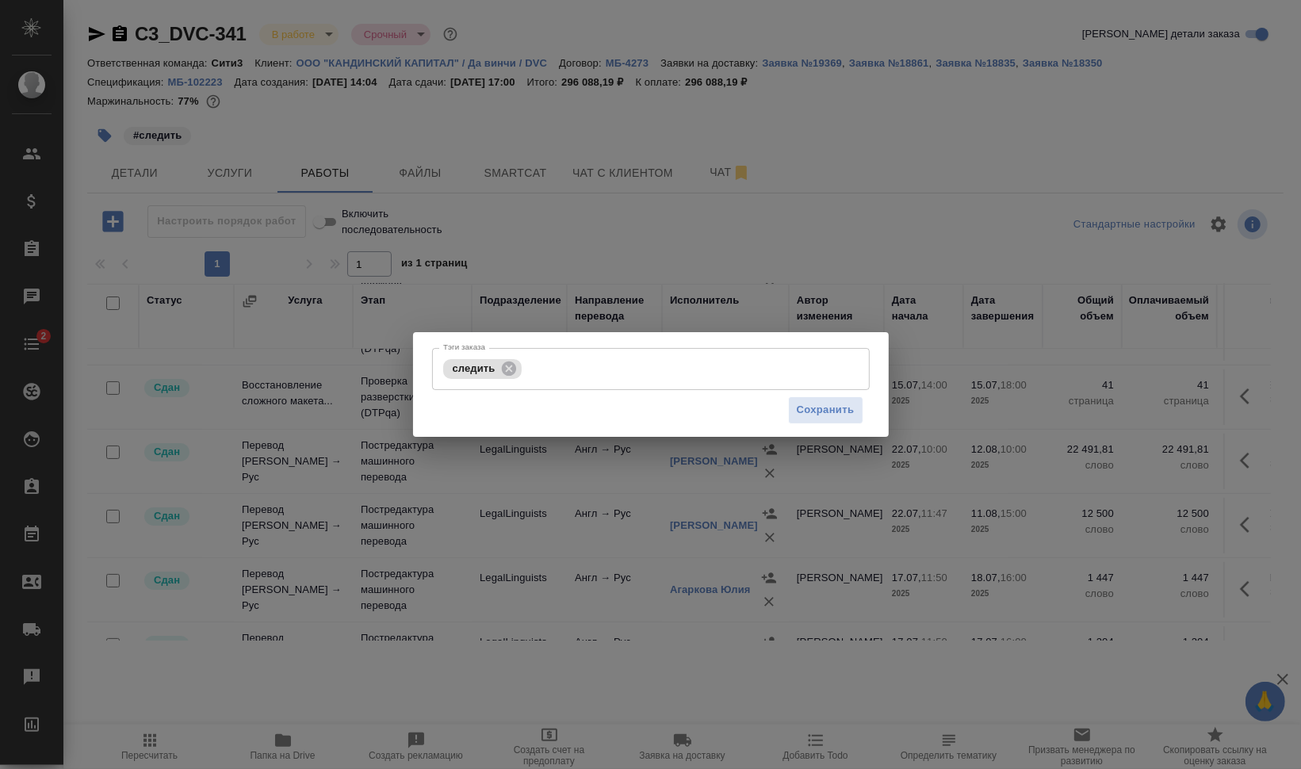
drag, startPoint x: 511, startPoint y: 369, endPoint x: 548, endPoint y: 338, distance: 47.3
click at [548, 338] on div "Тэги заказа следить Тэги заказа Сохранить" at bounding box center [651, 384] width 476 height 105
click at [504, 365] on icon at bounding box center [508, 368] width 14 height 14
click at [825, 404] on span "Сохранить" at bounding box center [826, 410] width 58 height 18
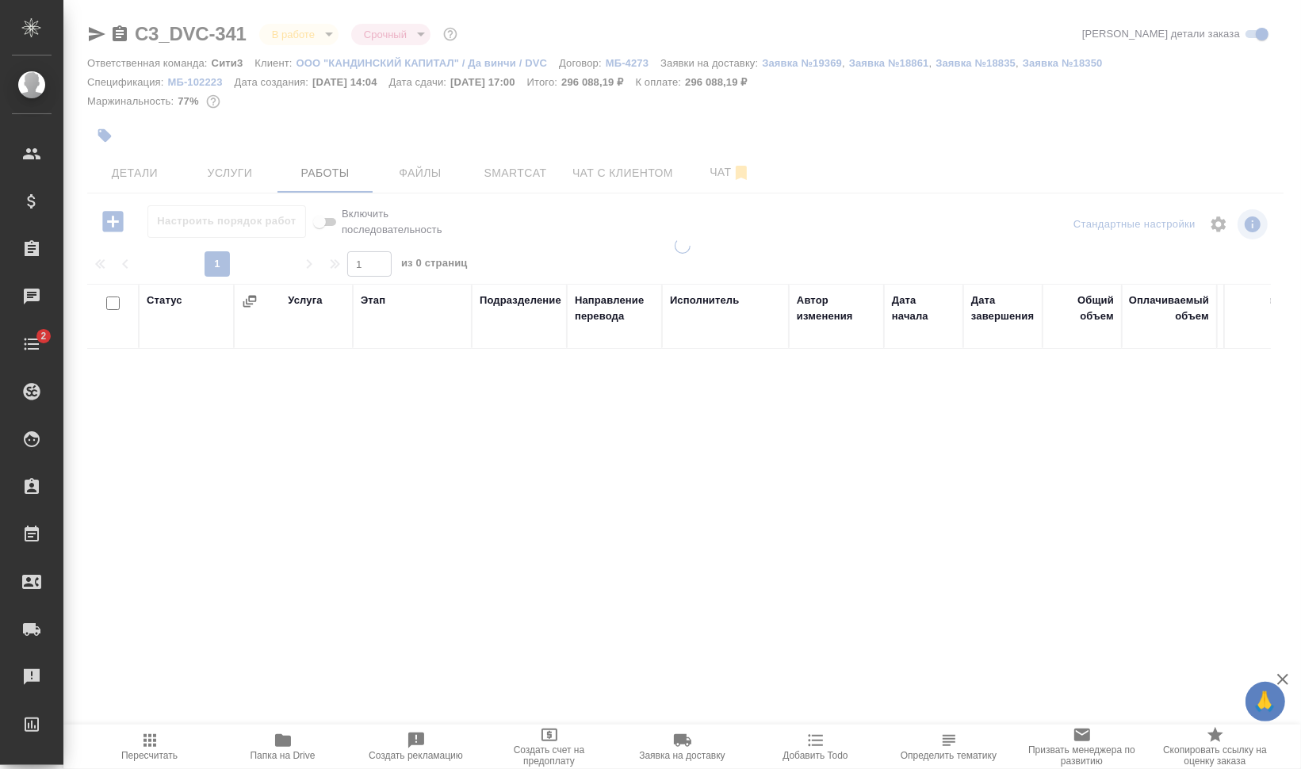
click at [323, 33] on body "🙏 .cls-1 fill:#fff; AWATERA Валеев Динар Клиенты Спецификации Заказы 0 Чаты 2 T…" at bounding box center [650, 384] width 1301 height 769
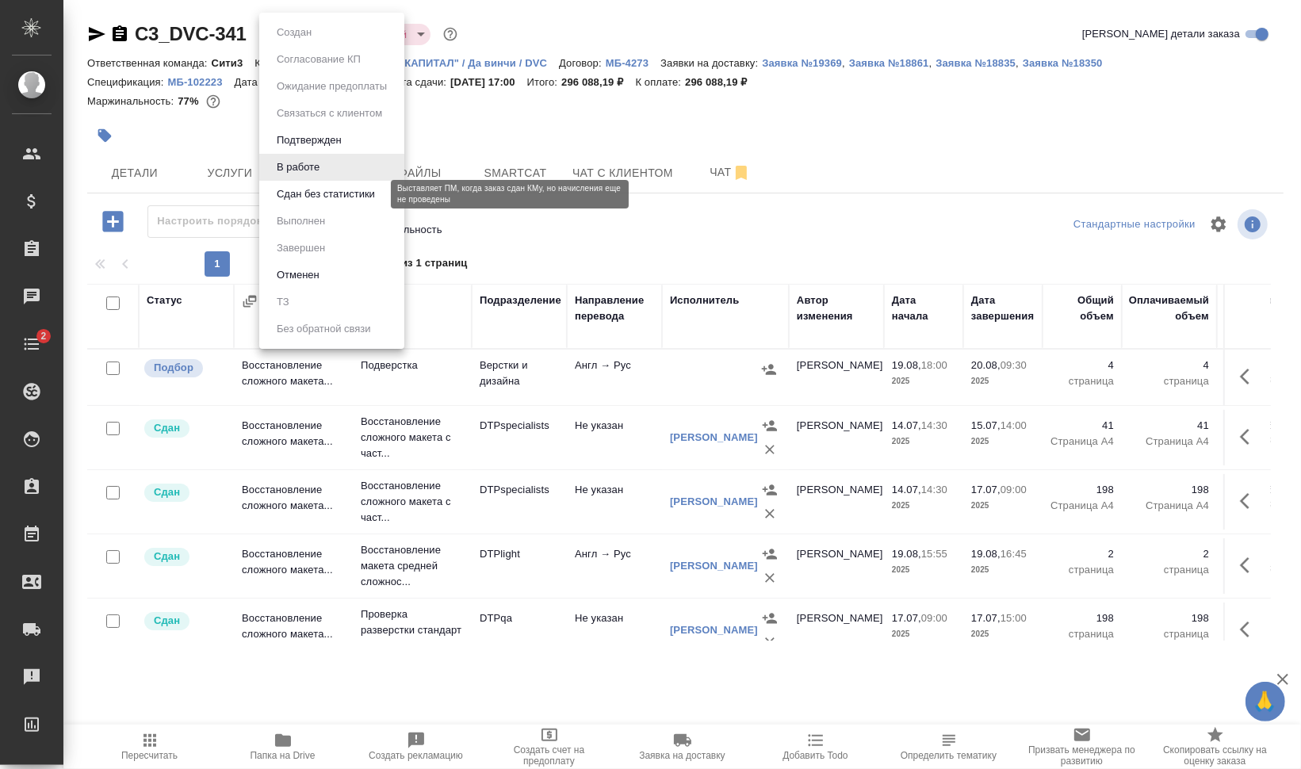
click at [308, 189] on button "Сдан без статистики" at bounding box center [326, 193] width 108 height 17
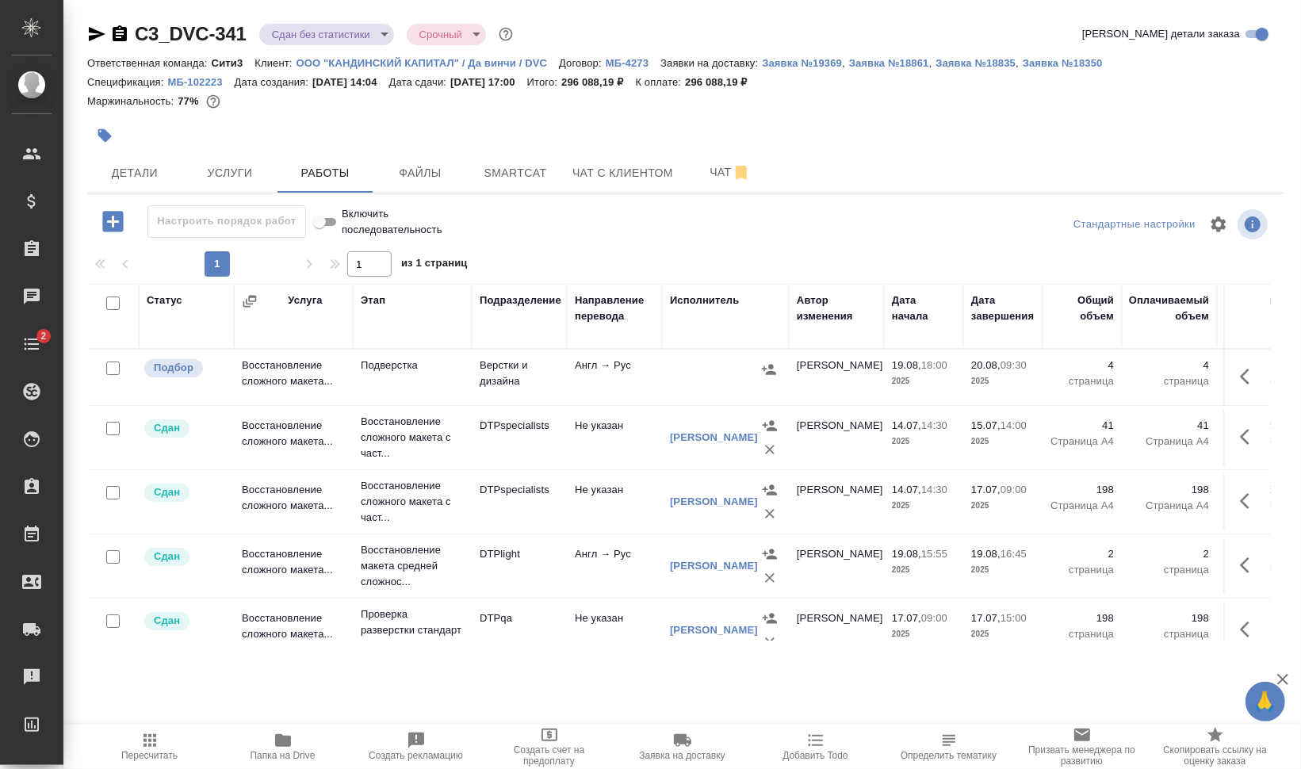
click at [350, 38] on body "🙏 .cls-1 fill:#fff; AWATERA Валеев Динар Клиенты Спецификации Заказы 0 Чаты 2 T…" at bounding box center [650, 384] width 1301 height 769
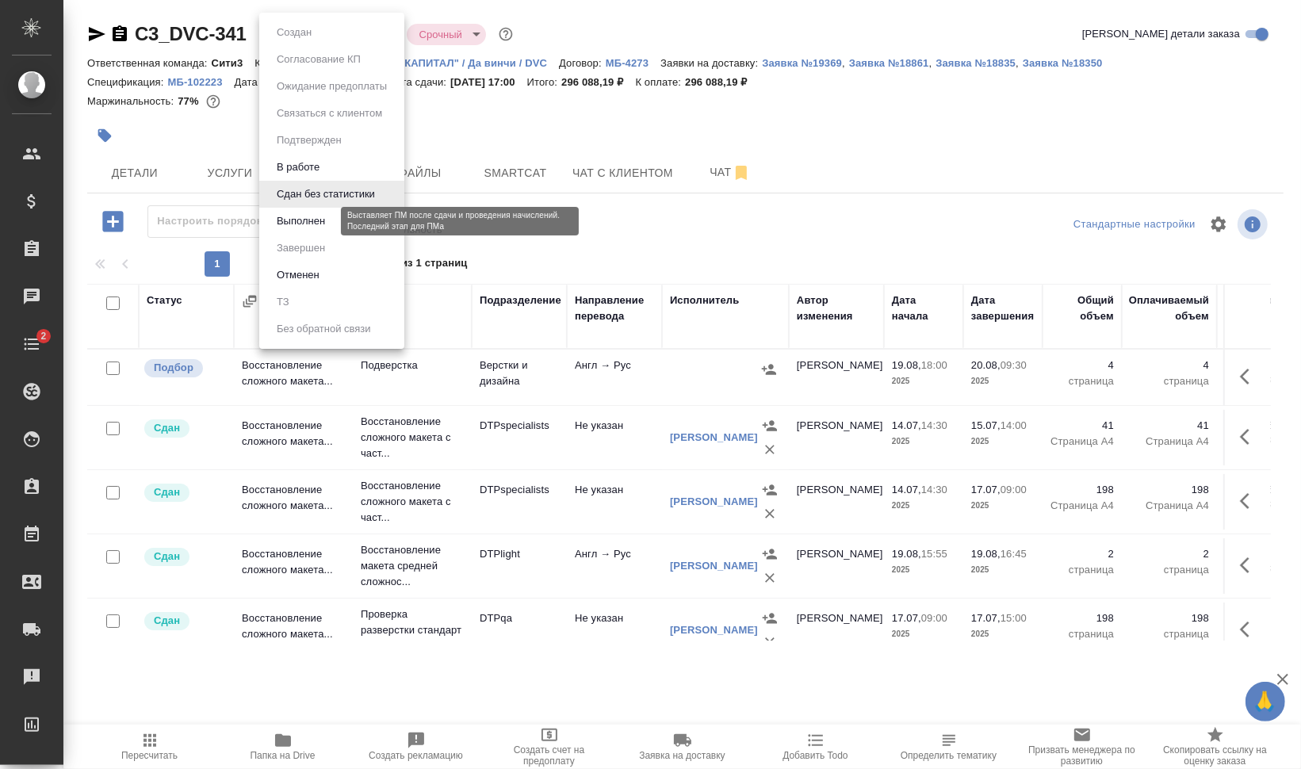
click at [309, 216] on button "Выполнен" at bounding box center [301, 220] width 58 height 17
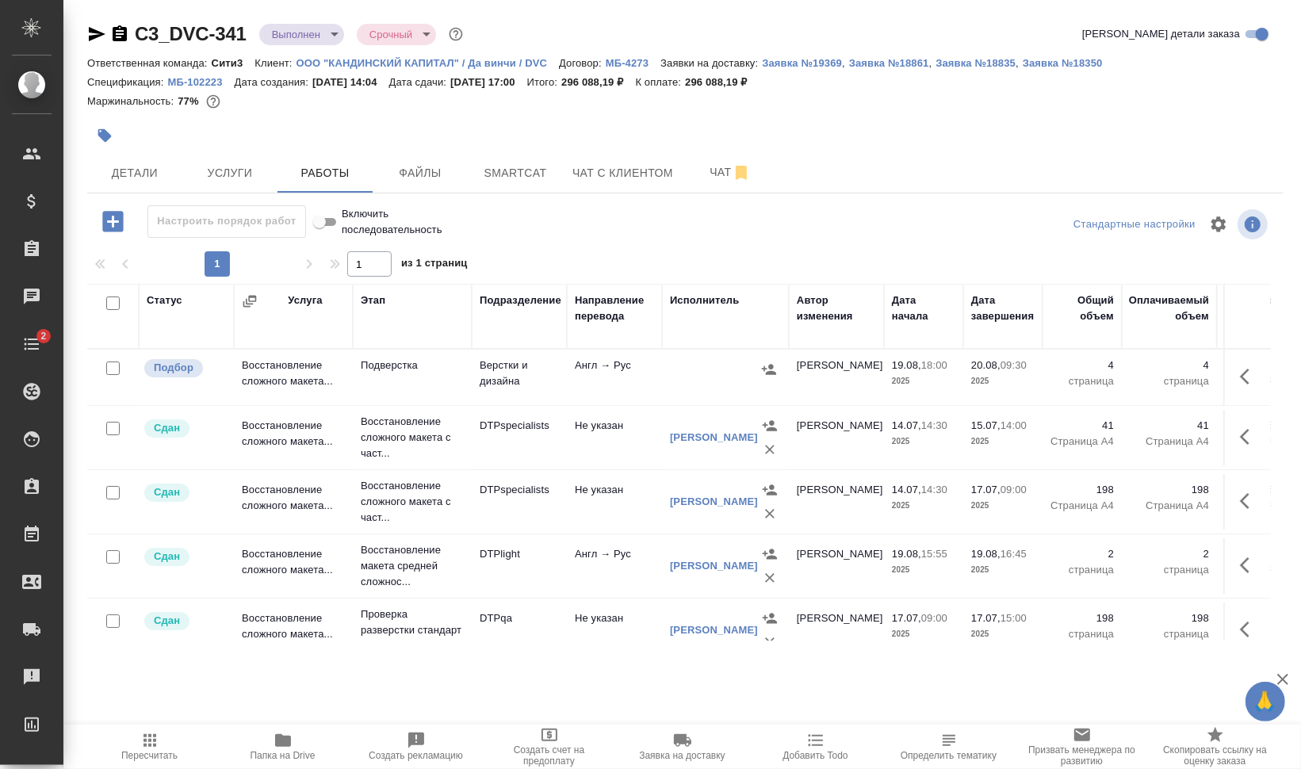
click at [1240, 380] on icon "button" at bounding box center [1249, 376] width 19 height 19
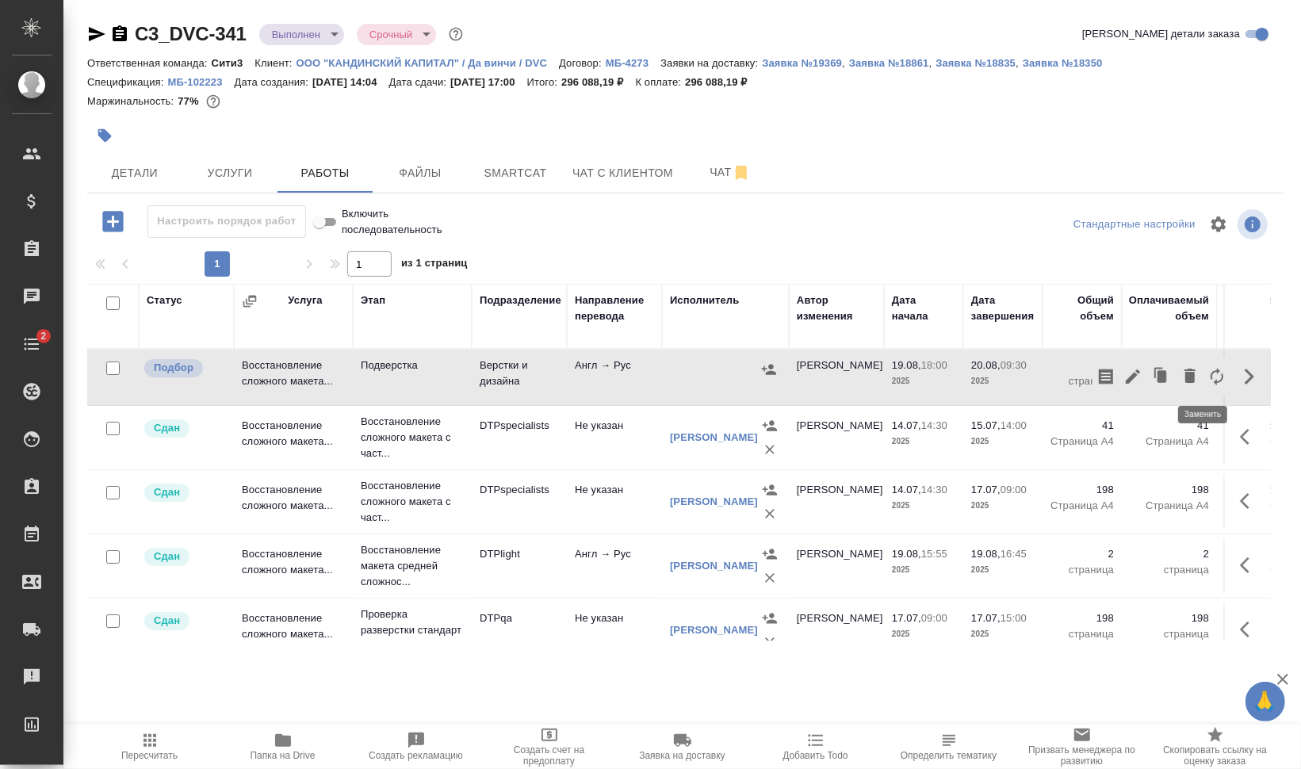
click at [1207, 373] on icon "button" at bounding box center [1216, 376] width 19 height 19
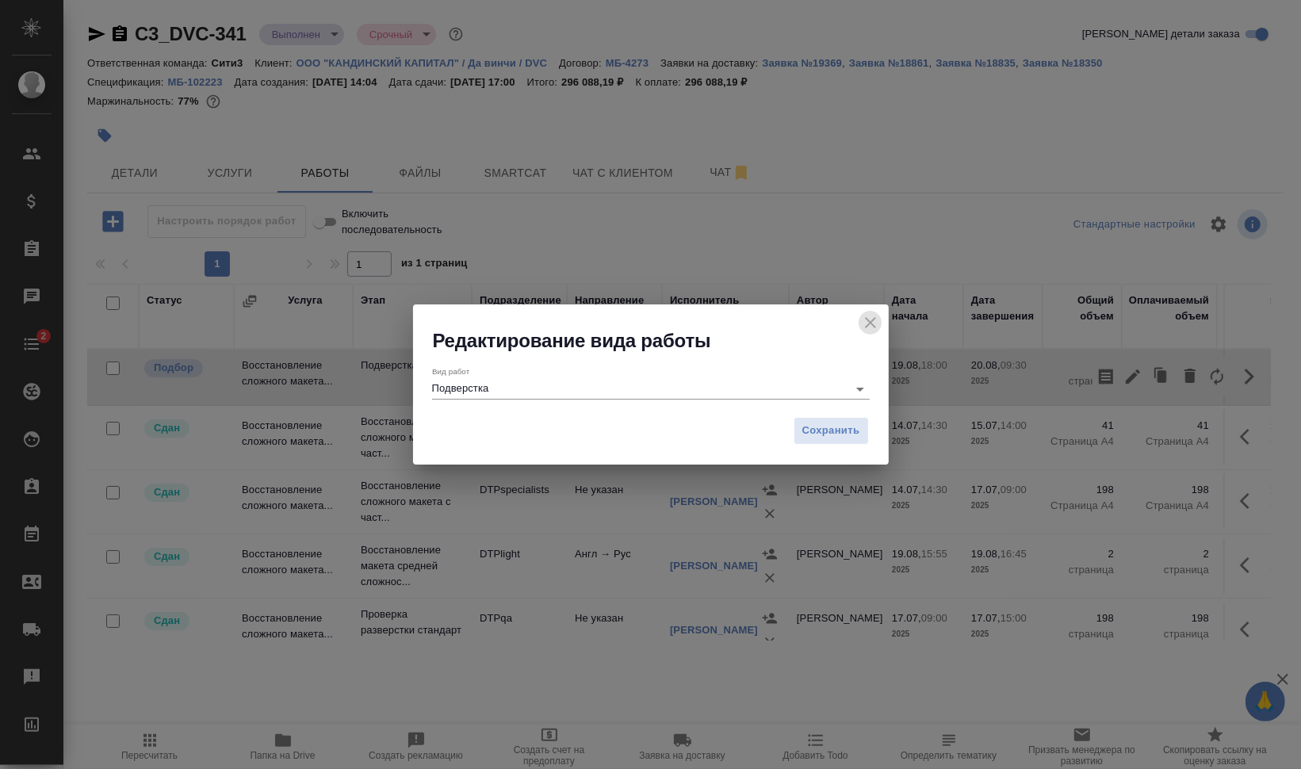
click at [874, 321] on icon "close" at bounding box center [870, 322] width 19 height 19
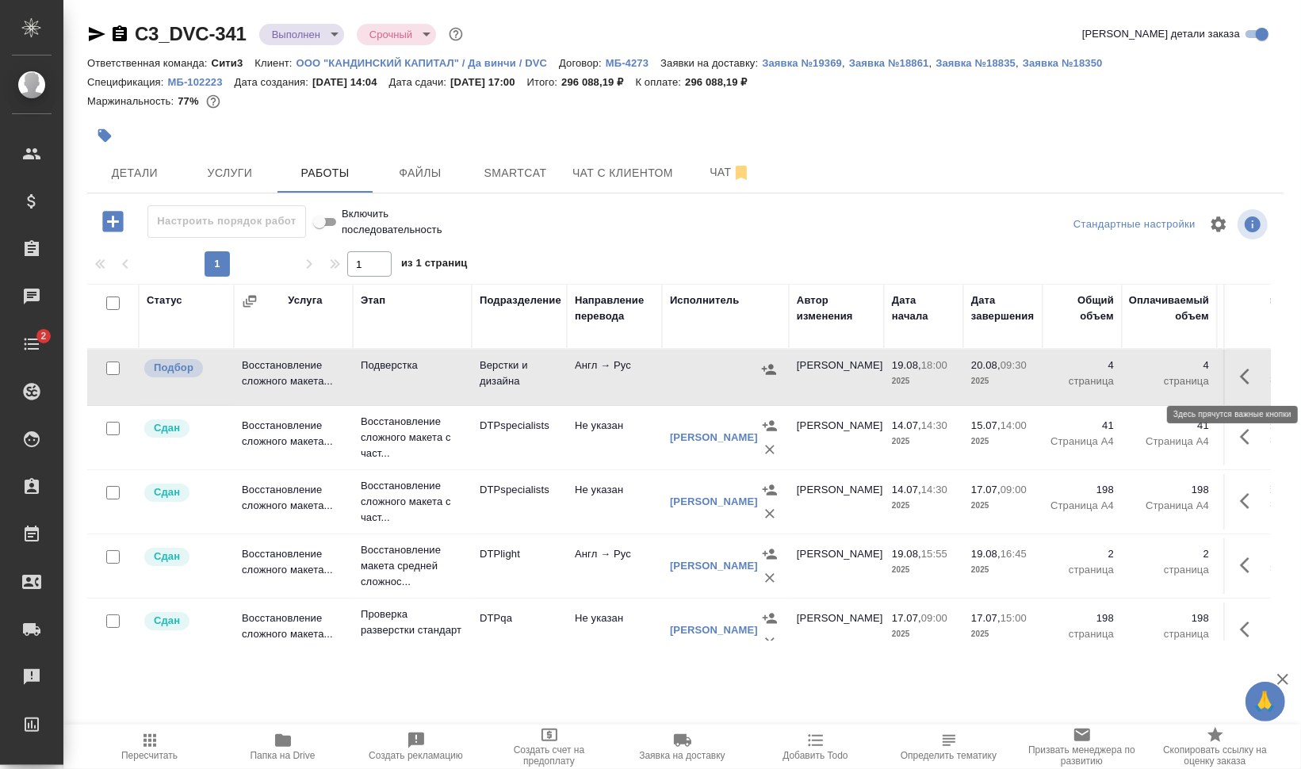
click at [1240, 367] on icon "button" at bounding box center [1249, 376] width 19 height 19
click at [1184, 373] on icon "button" at bounding box center [1189, 376] width 11 height 14
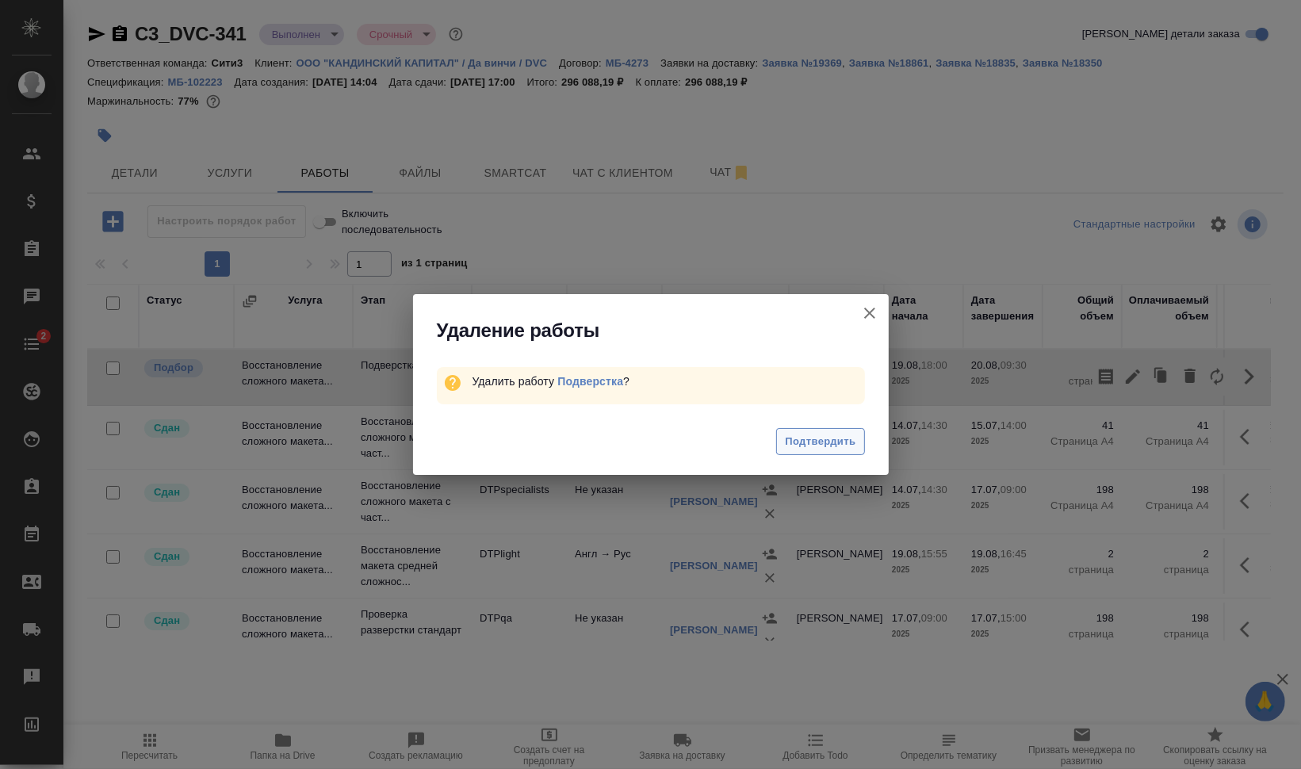
click at [810, 439] on span "Подтвердить" at bounding box center [820, 442] width 71 height 18
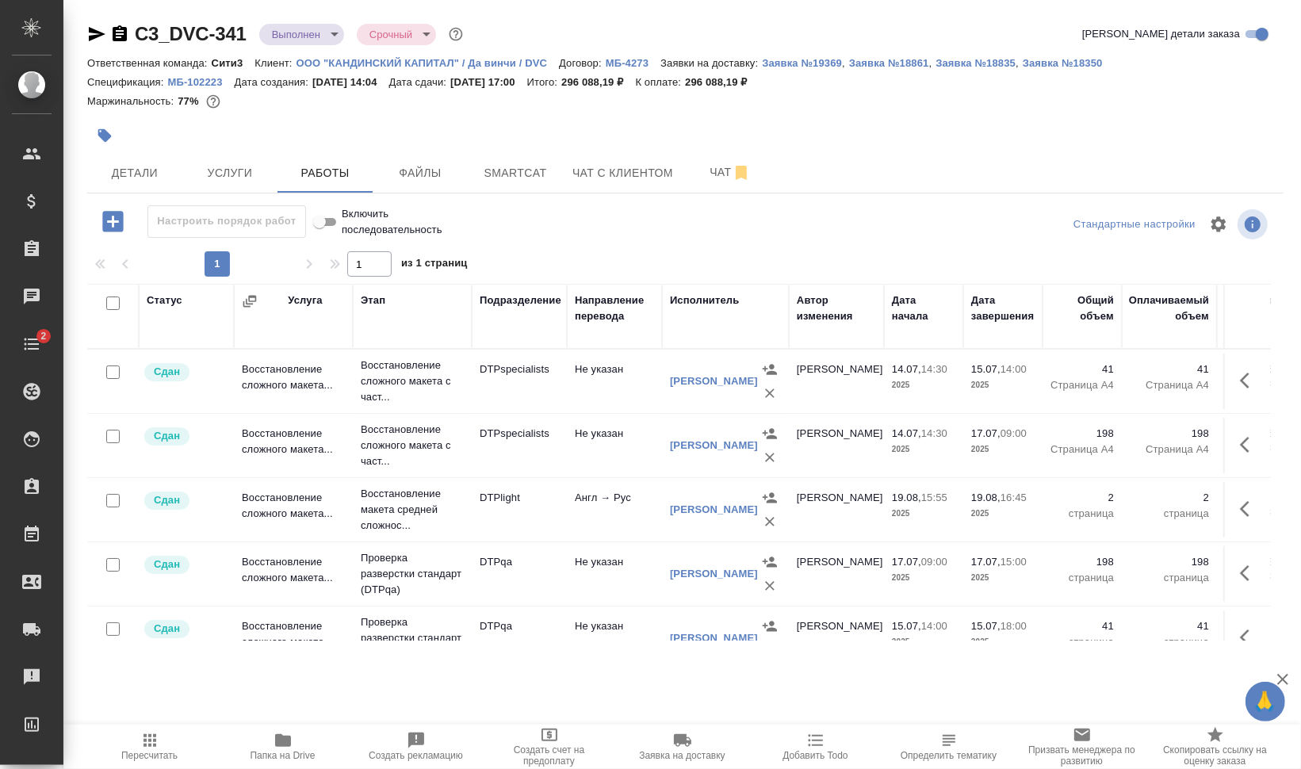
scroll to position [0, 0]
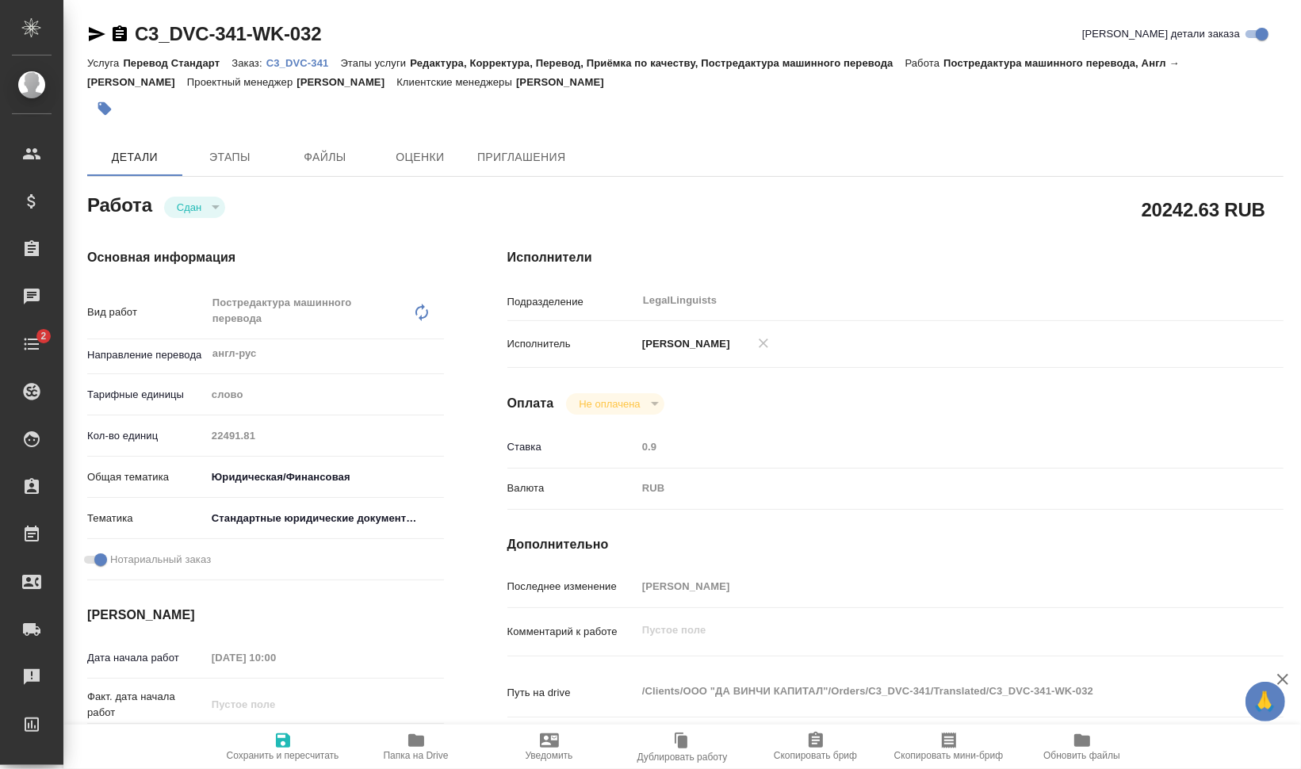
type textarea "x"
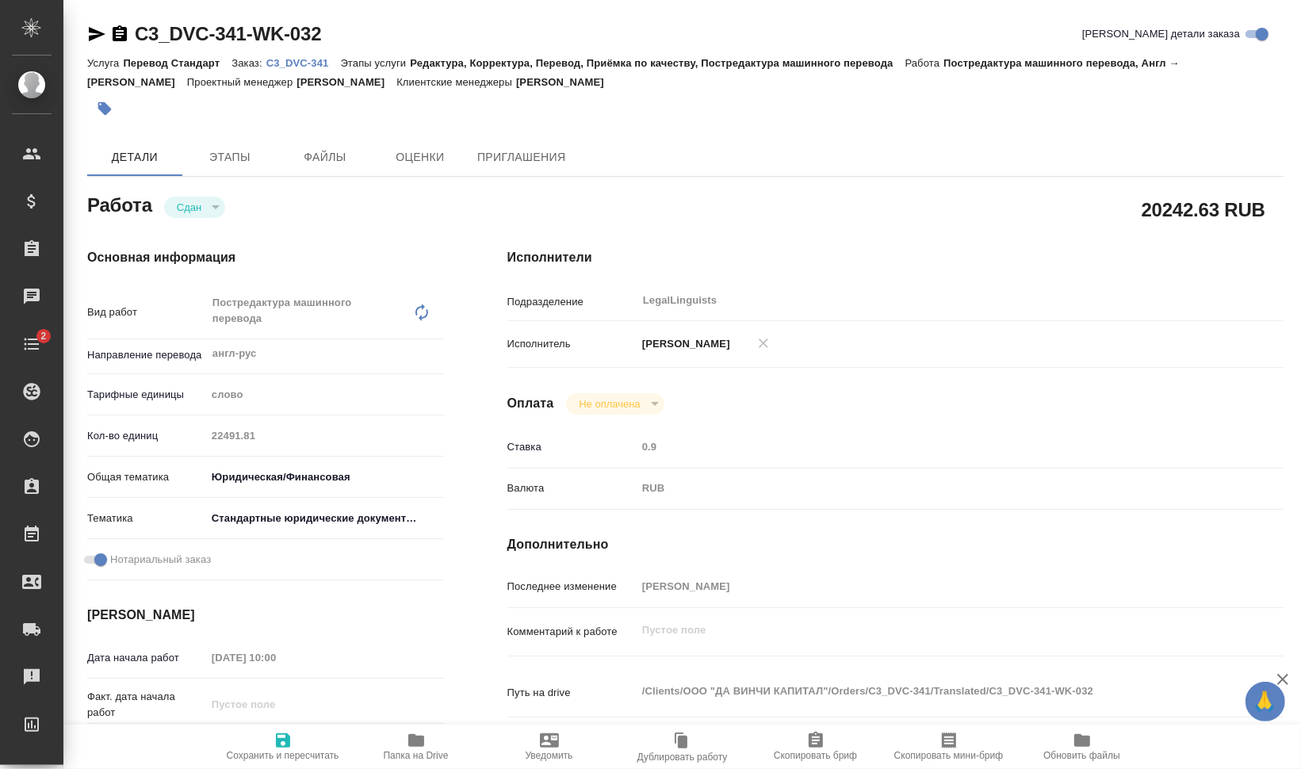
type textarea "x"
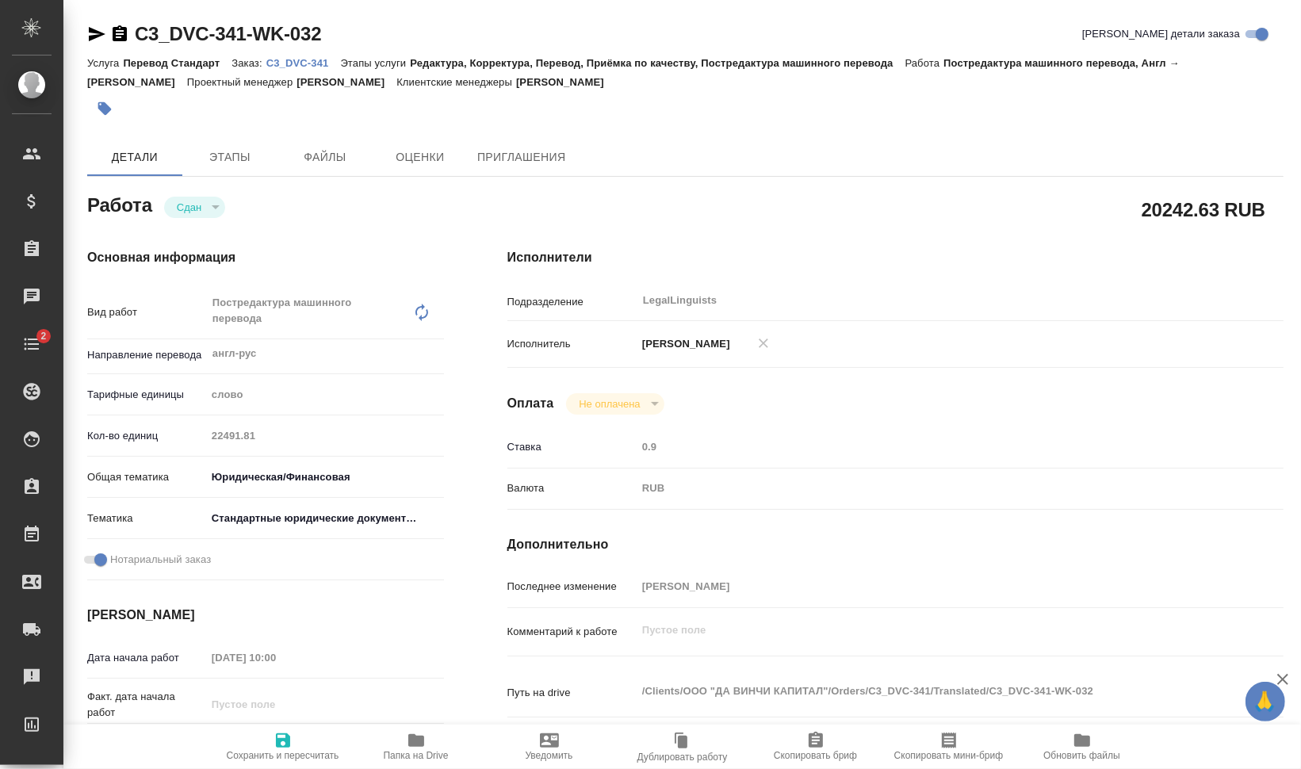
type textarea "x"
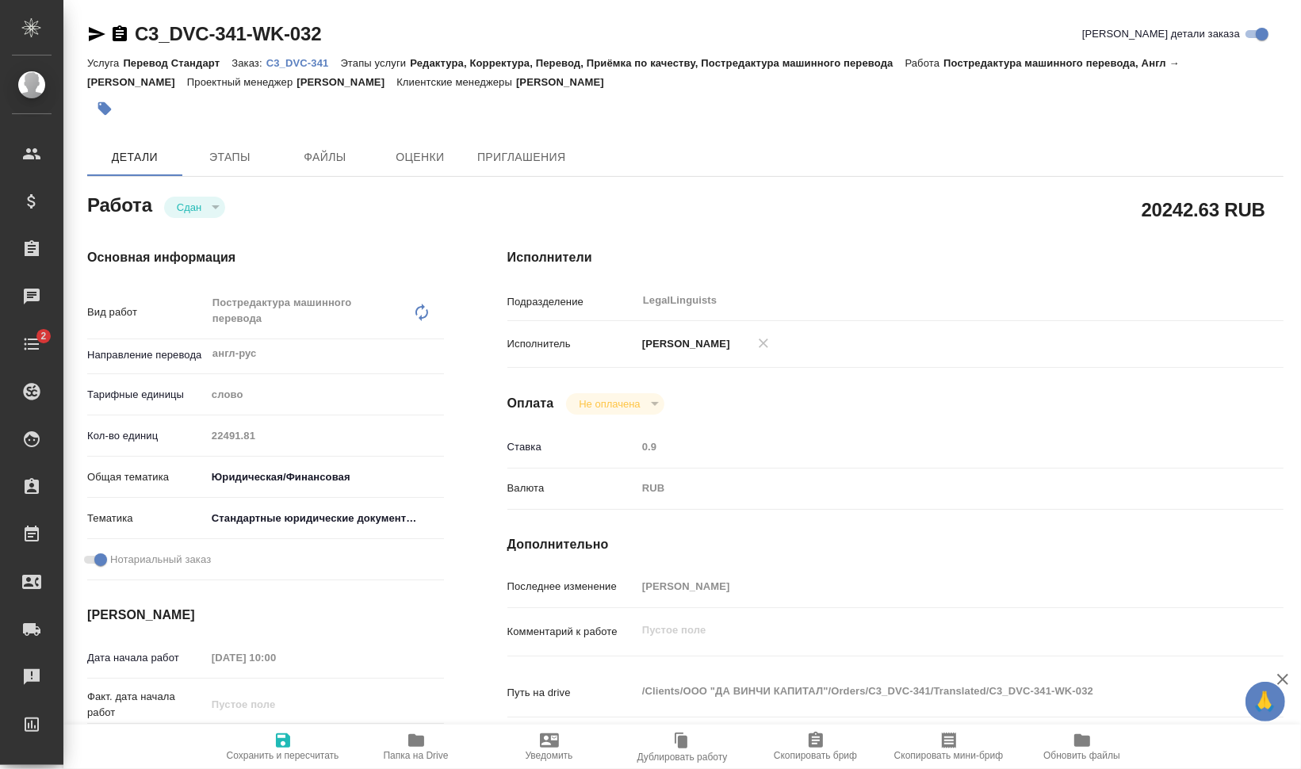
type textarea "x"
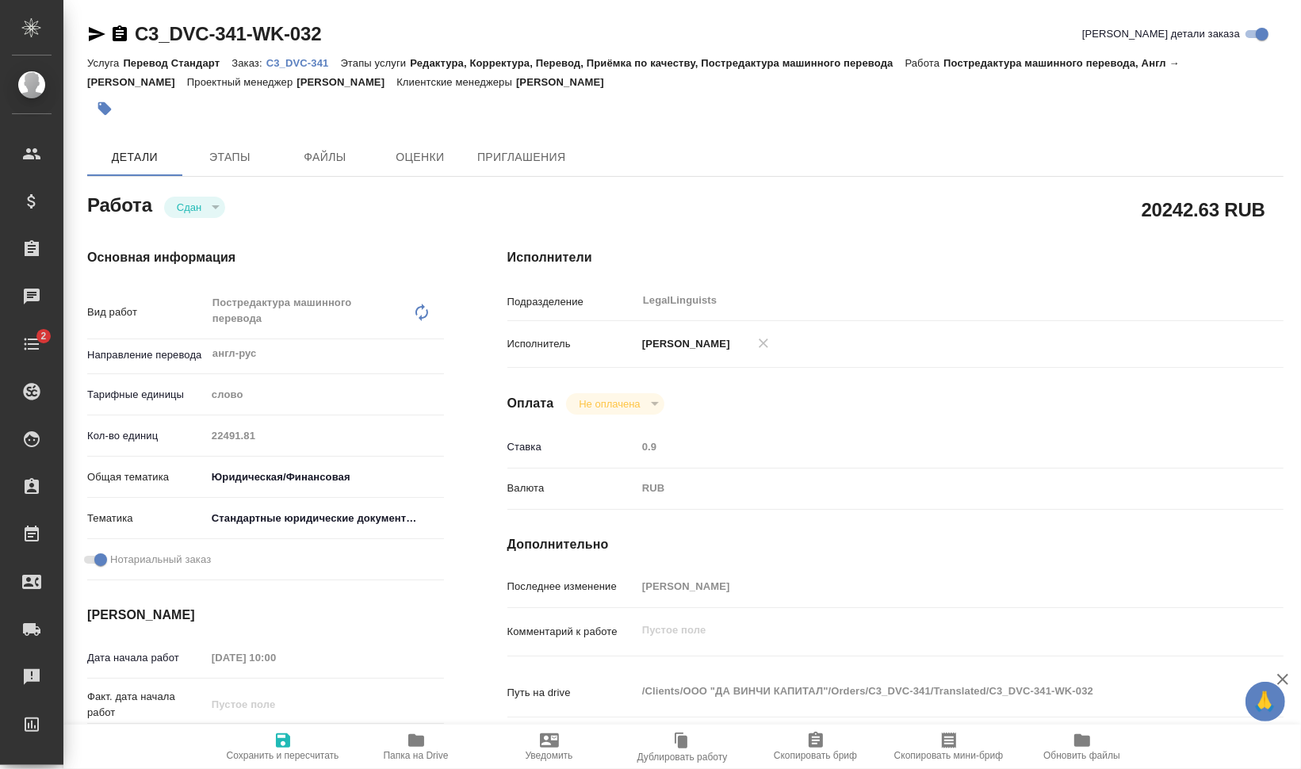
type textarea "x"
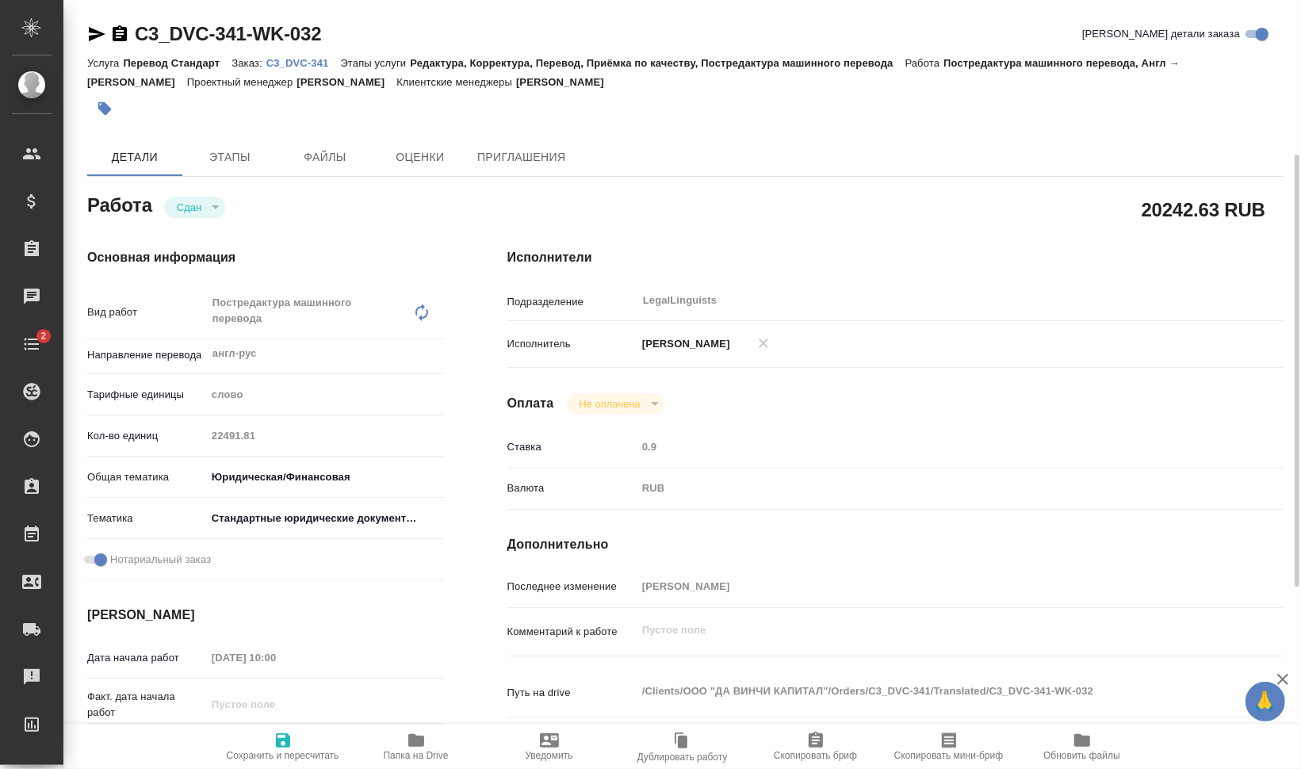
scroll to position [99, 0]
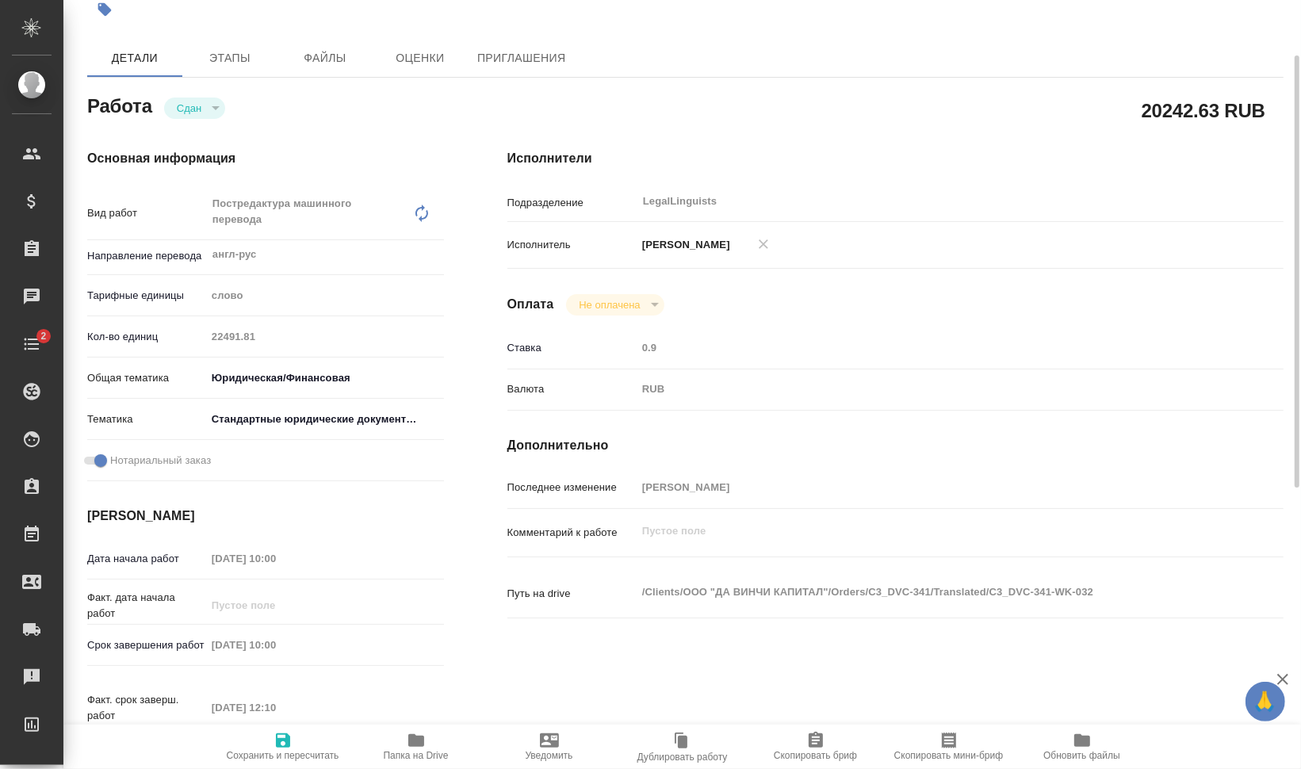
type textarea "x"
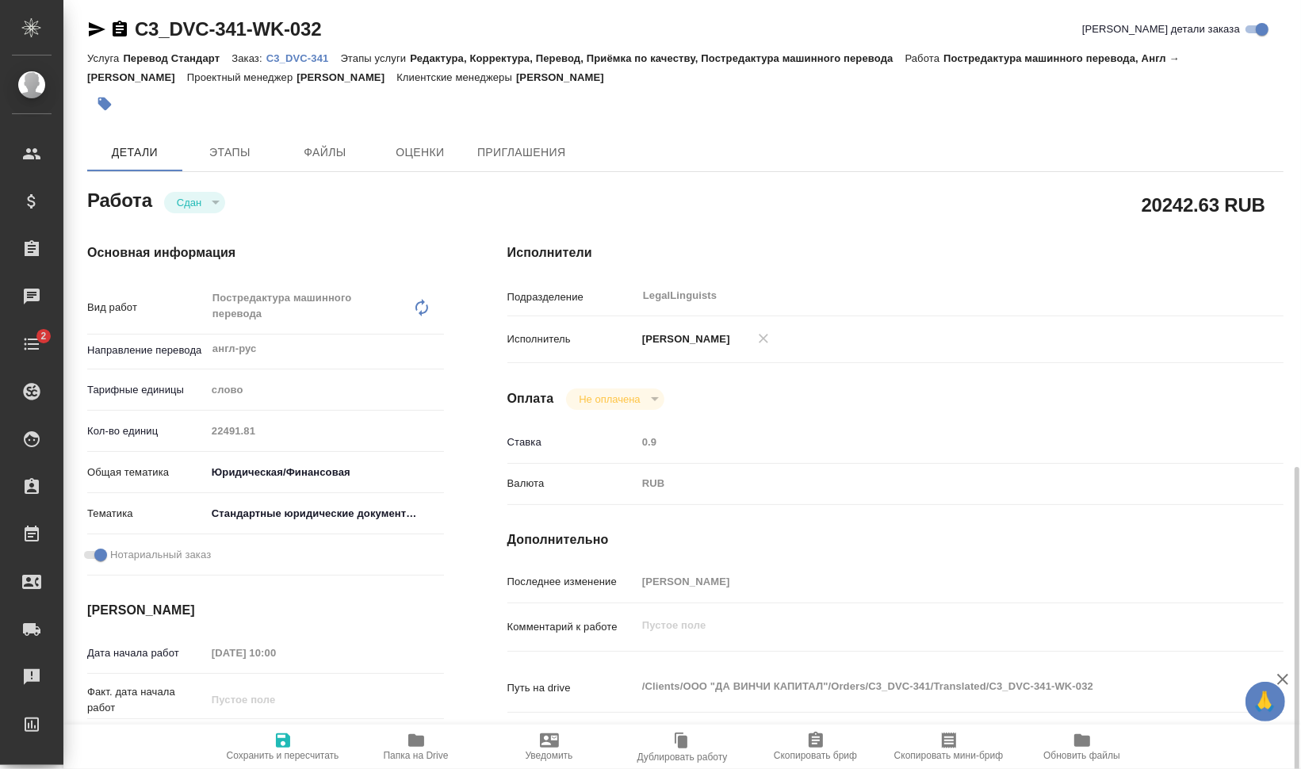
scroll to position [0, 0]
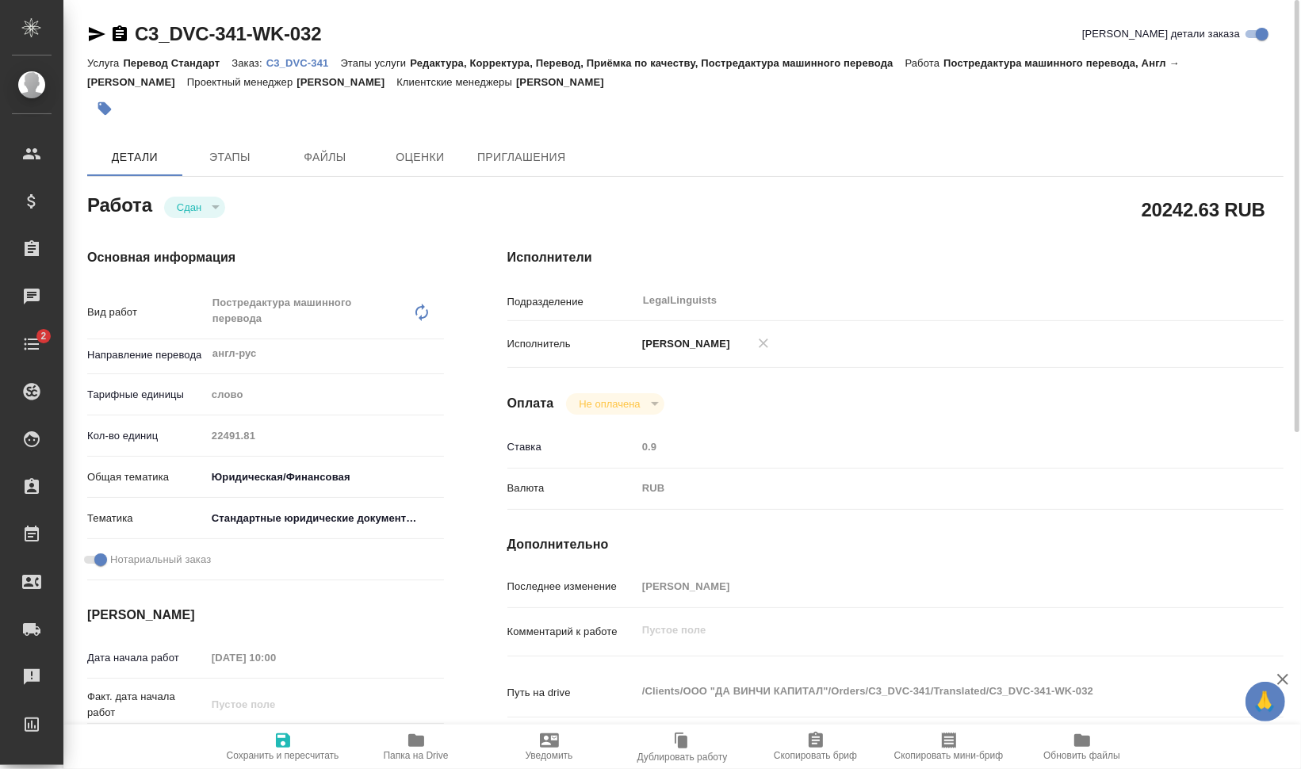
type textarea "x"
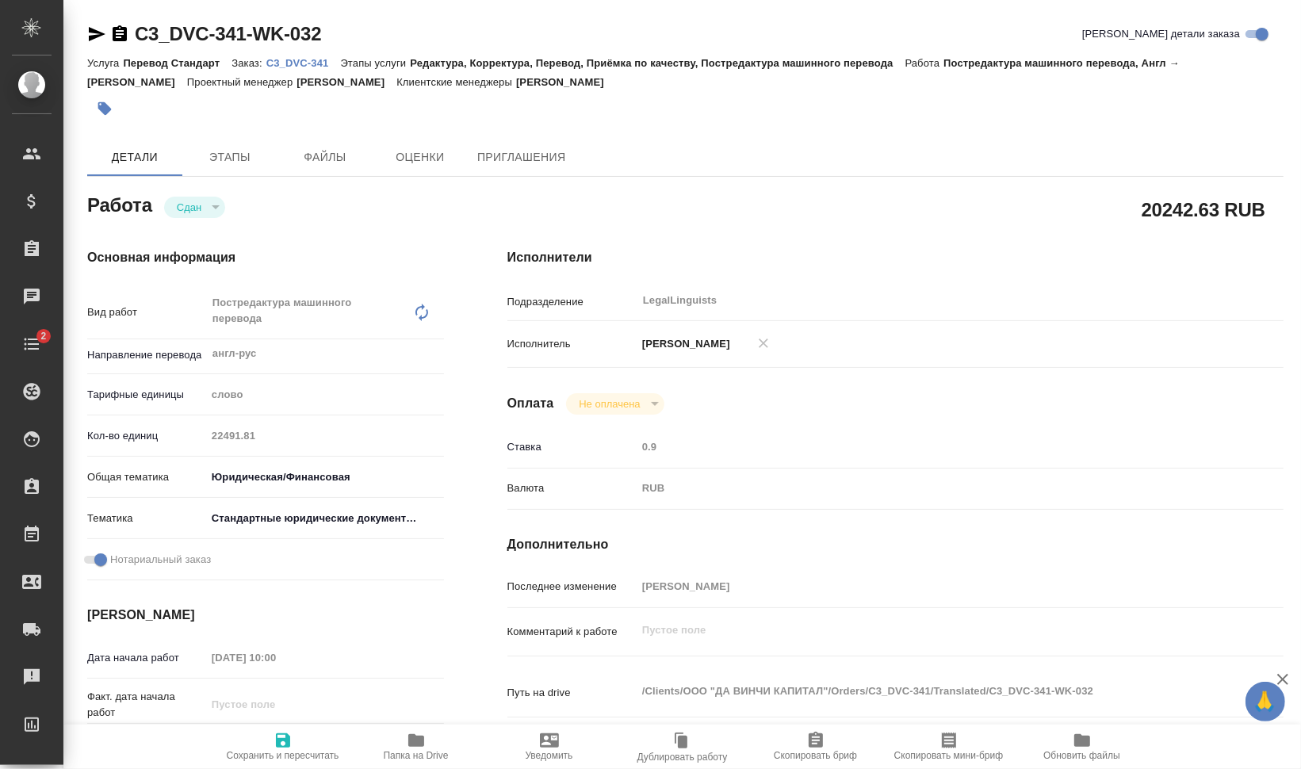
type textarea "x"
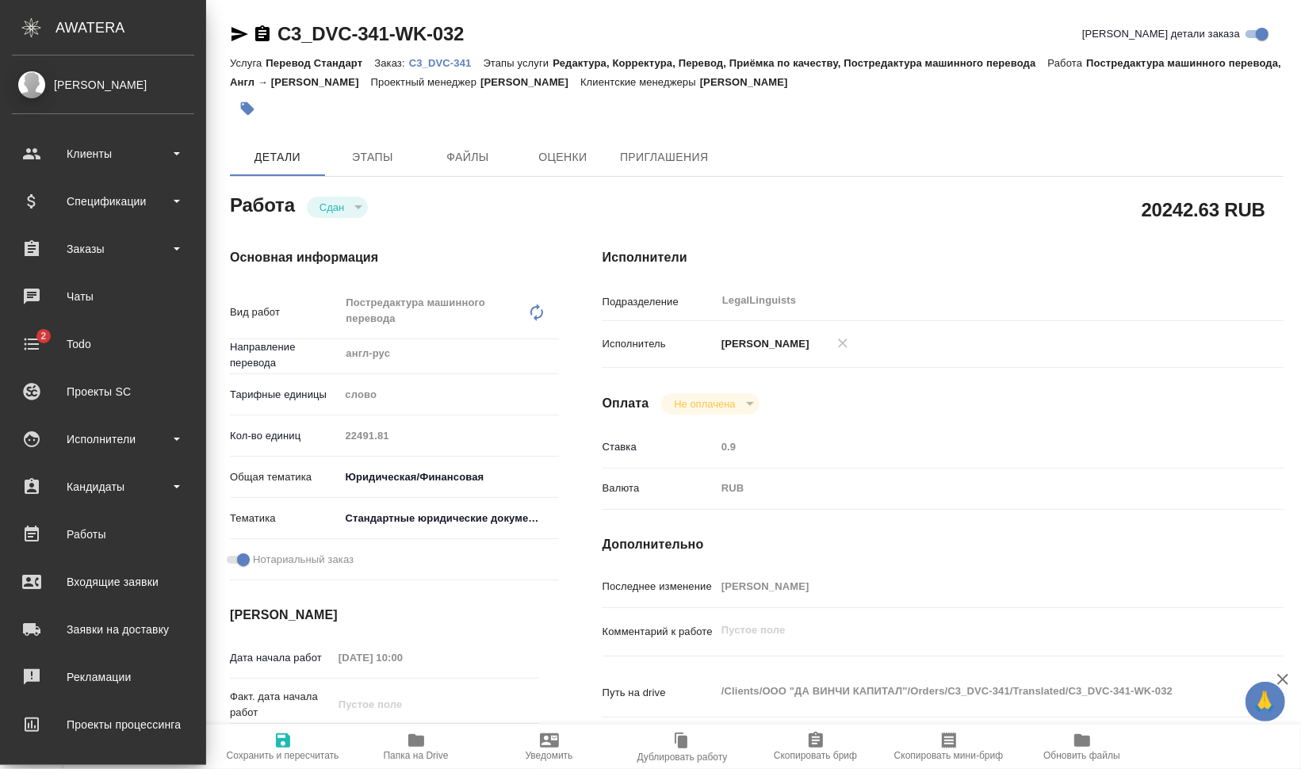
type textarea "x"
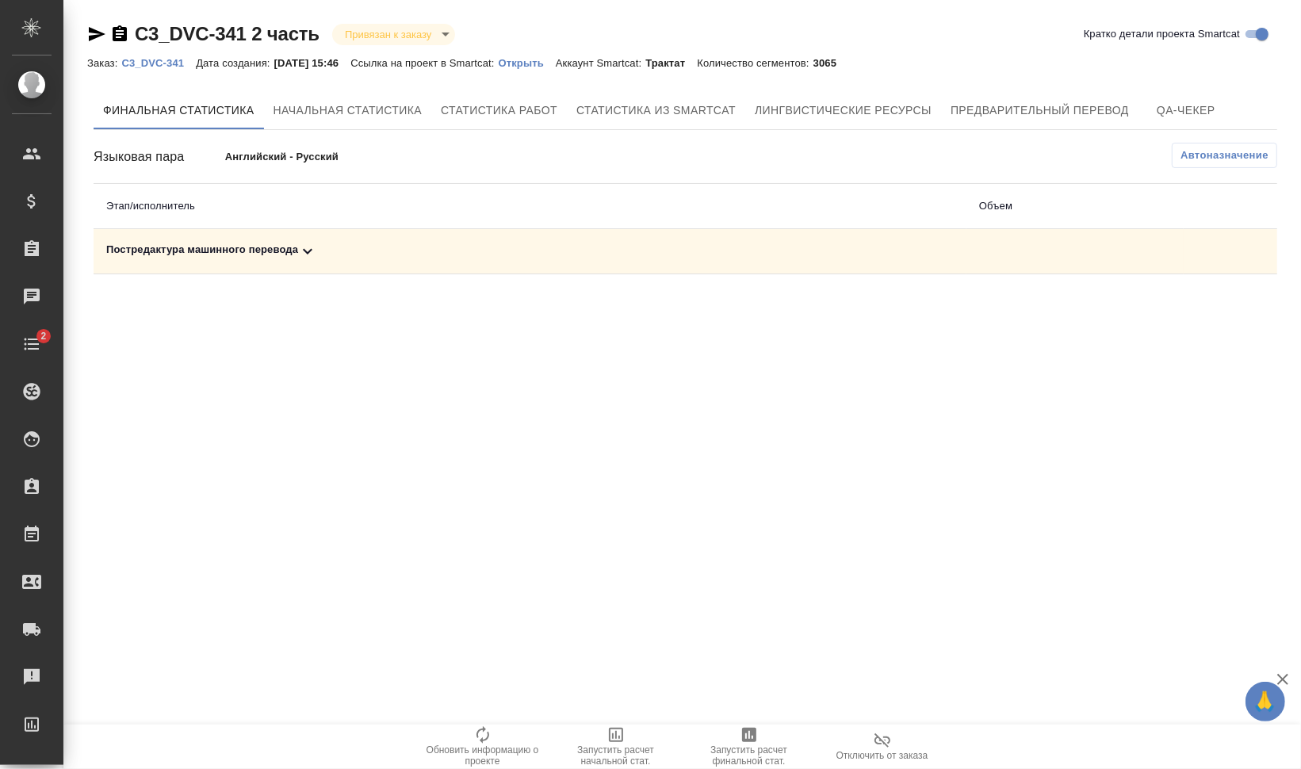
click at [229, 248] on div "Постредактура машинного перевода" at bounding box center [529, 251] width 847 height 19
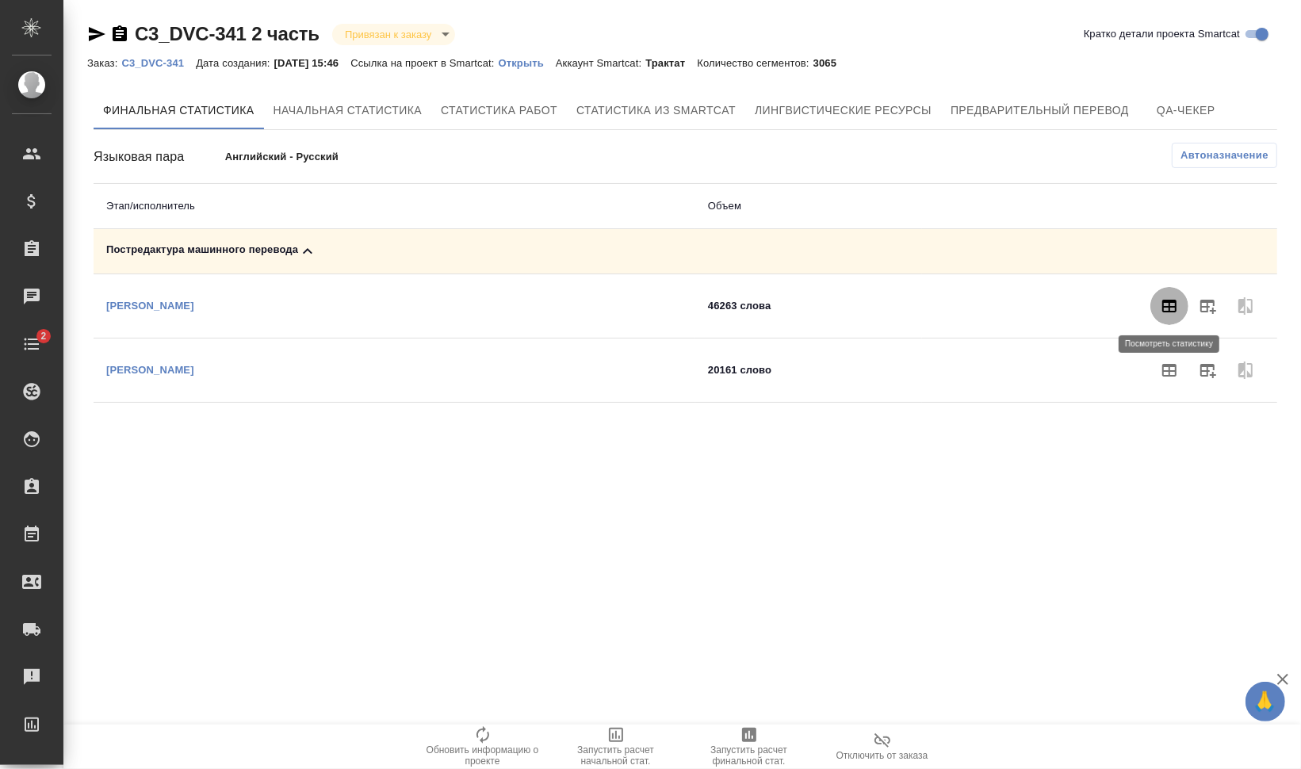
click at [1159, 306] on button "button" at bounding box center [1169, 306] width 38 height 38
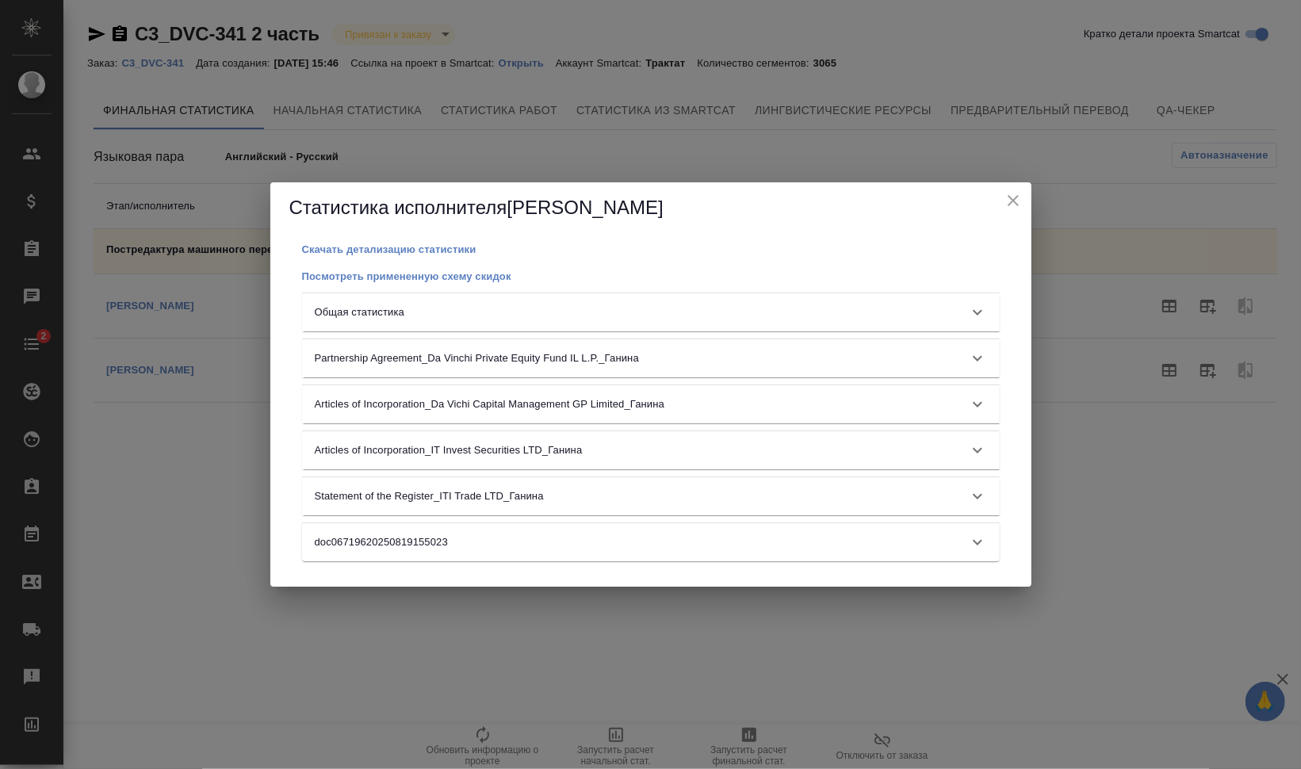
click at [569, 300] on div "Общая статистика" at bounding box center [651, 312] width 698 height 38
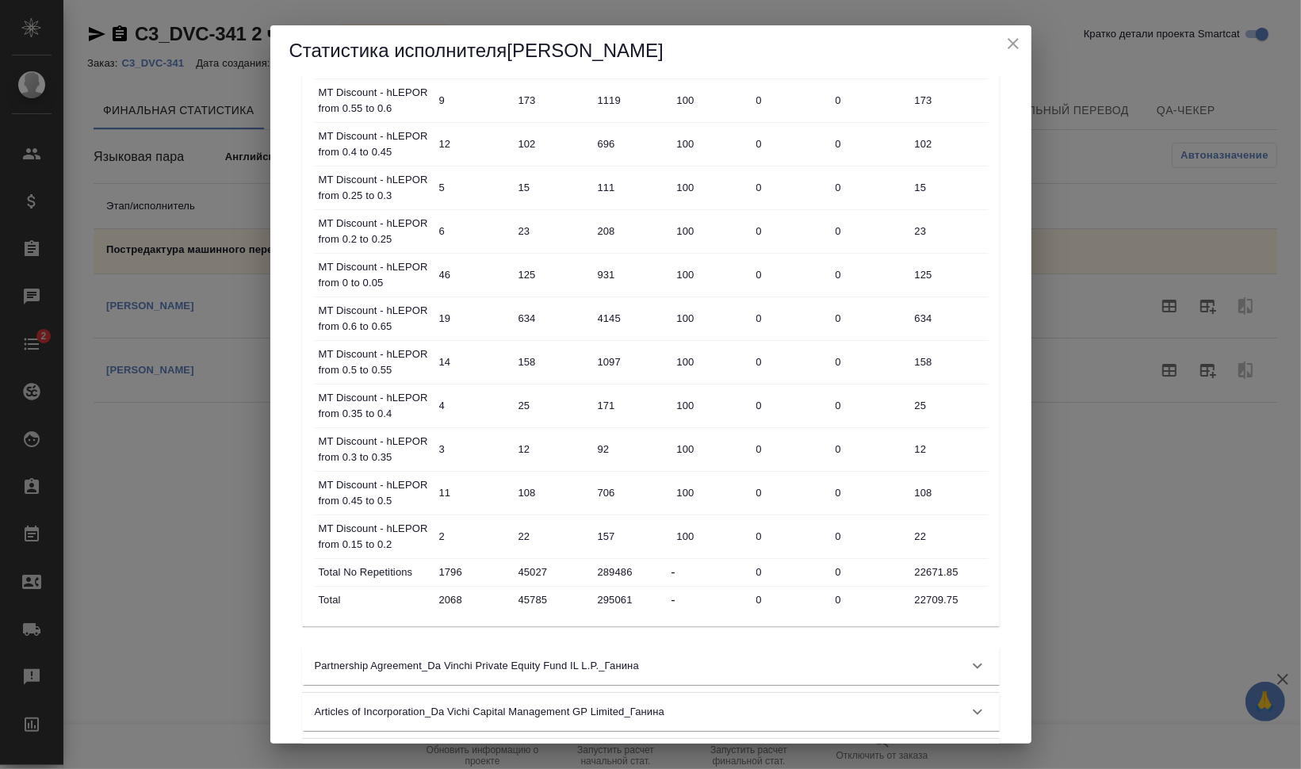
scroll to position [892, 0]
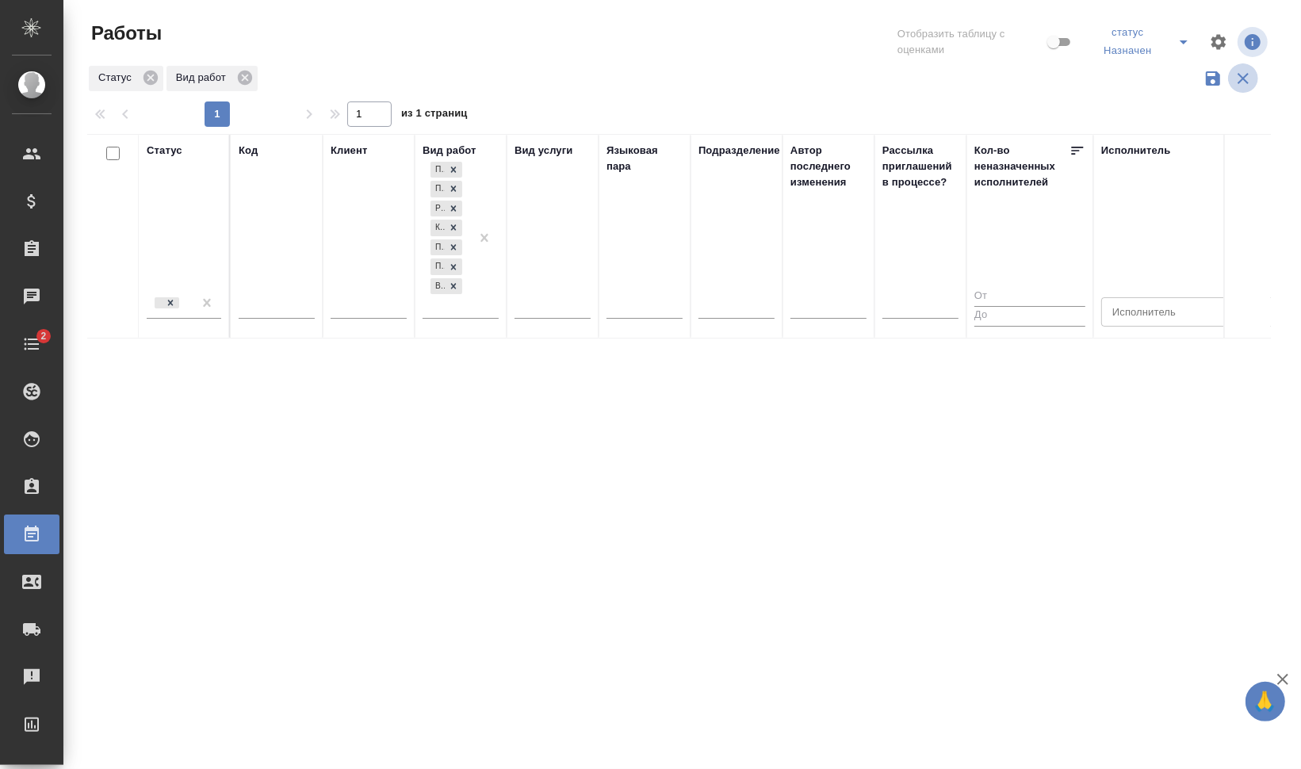
click at [1245, 80] on icon "button" at bounding box center [1242, 78] width 11 height 11
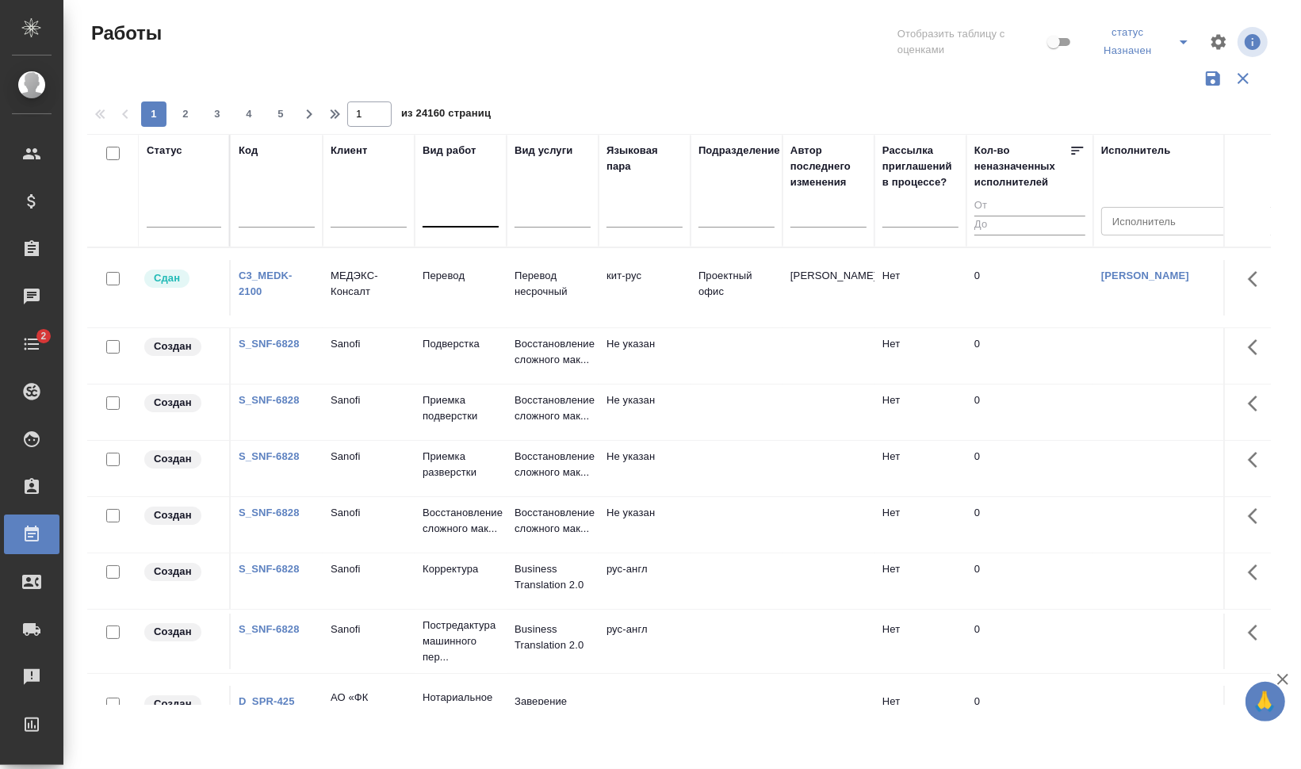
click at [437, 208] on div at bounding box center [461, 212] width 76 height 23
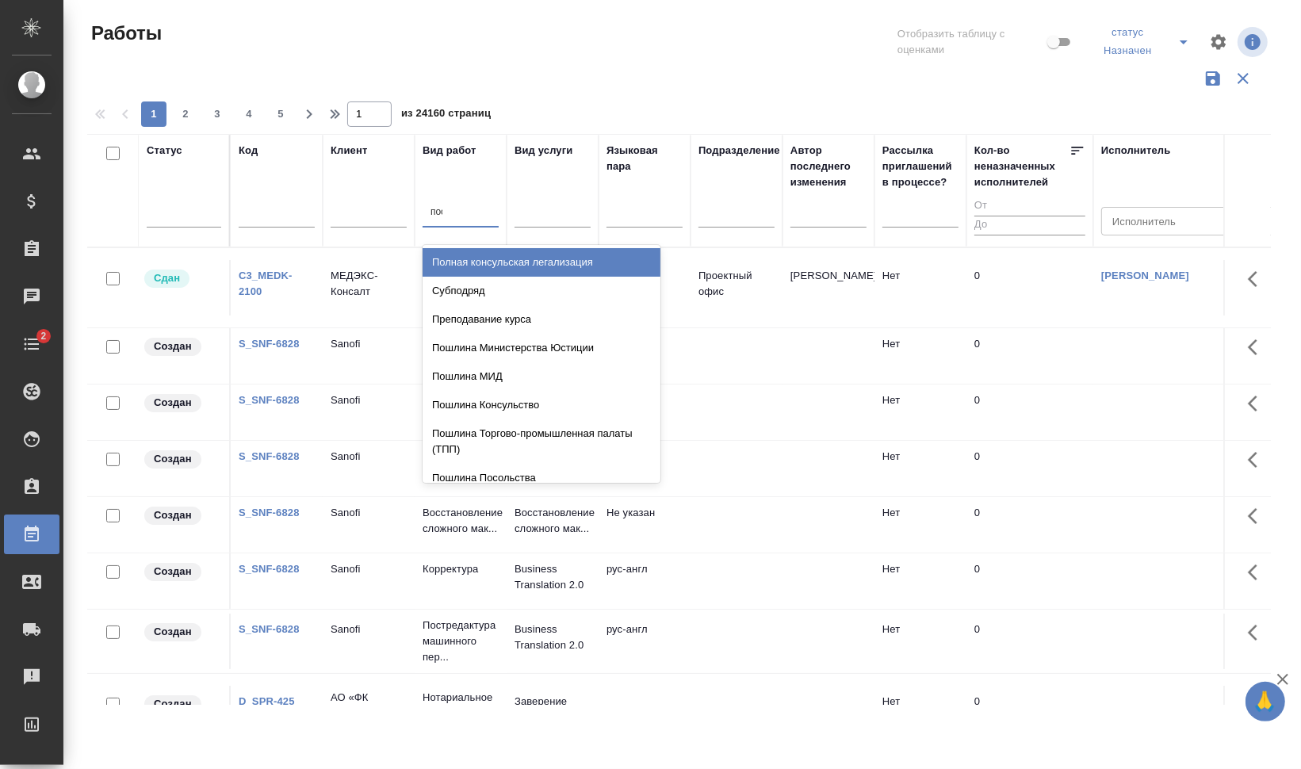
type input "пост"
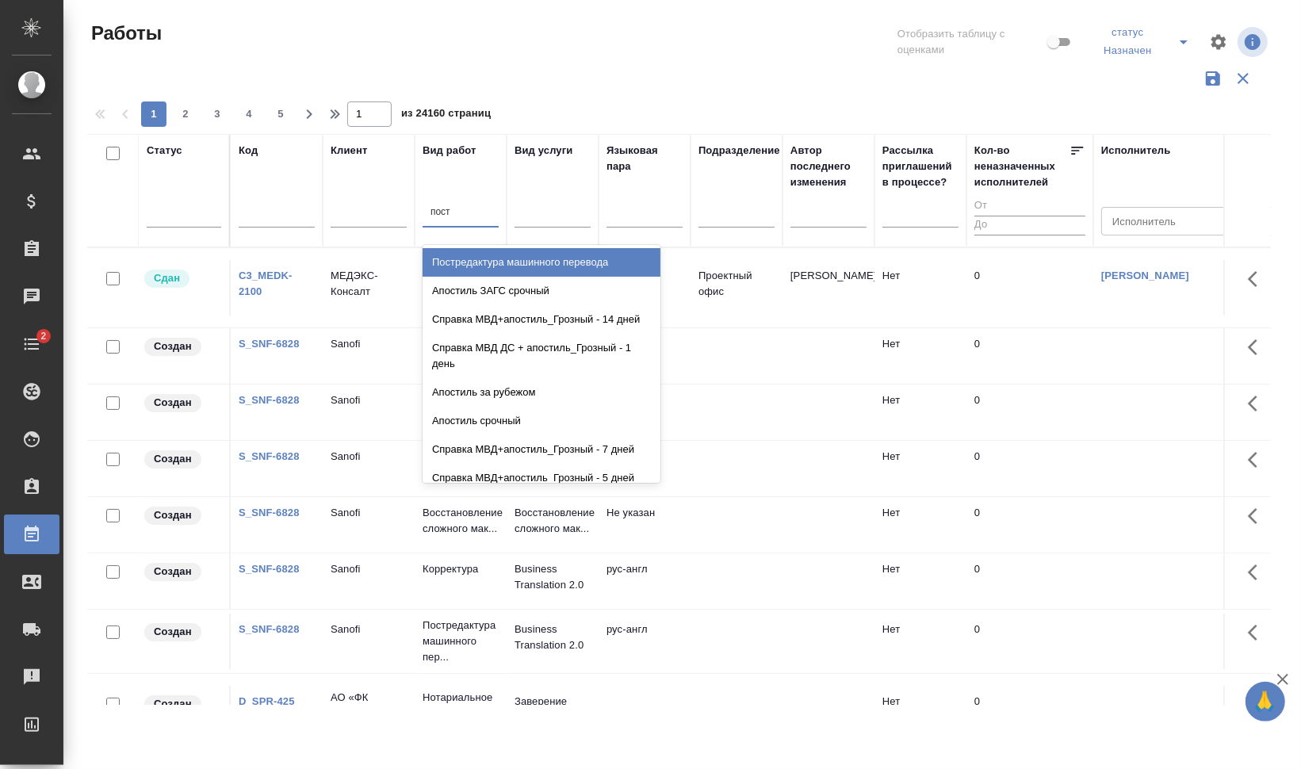
click at [463, 266] on div "Постредактура машинного перевода" at bounding box center [542, 262] width 238 height 29
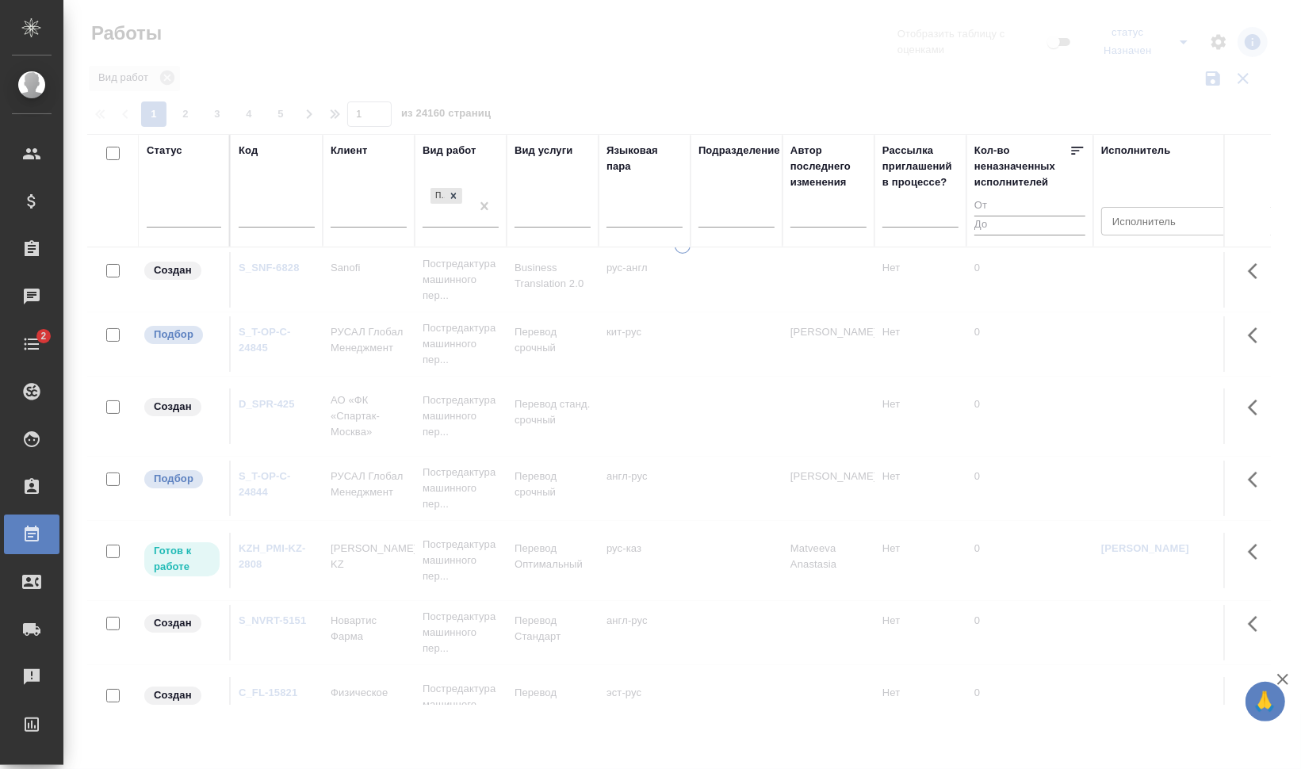
drag, startPoint x: 350, startPoint y: 695, endPoint x: 411, endPoint y: 700, distance: 61.2
click at [411, 700] on div at bounding box center [681, 476] width 1237 height 476
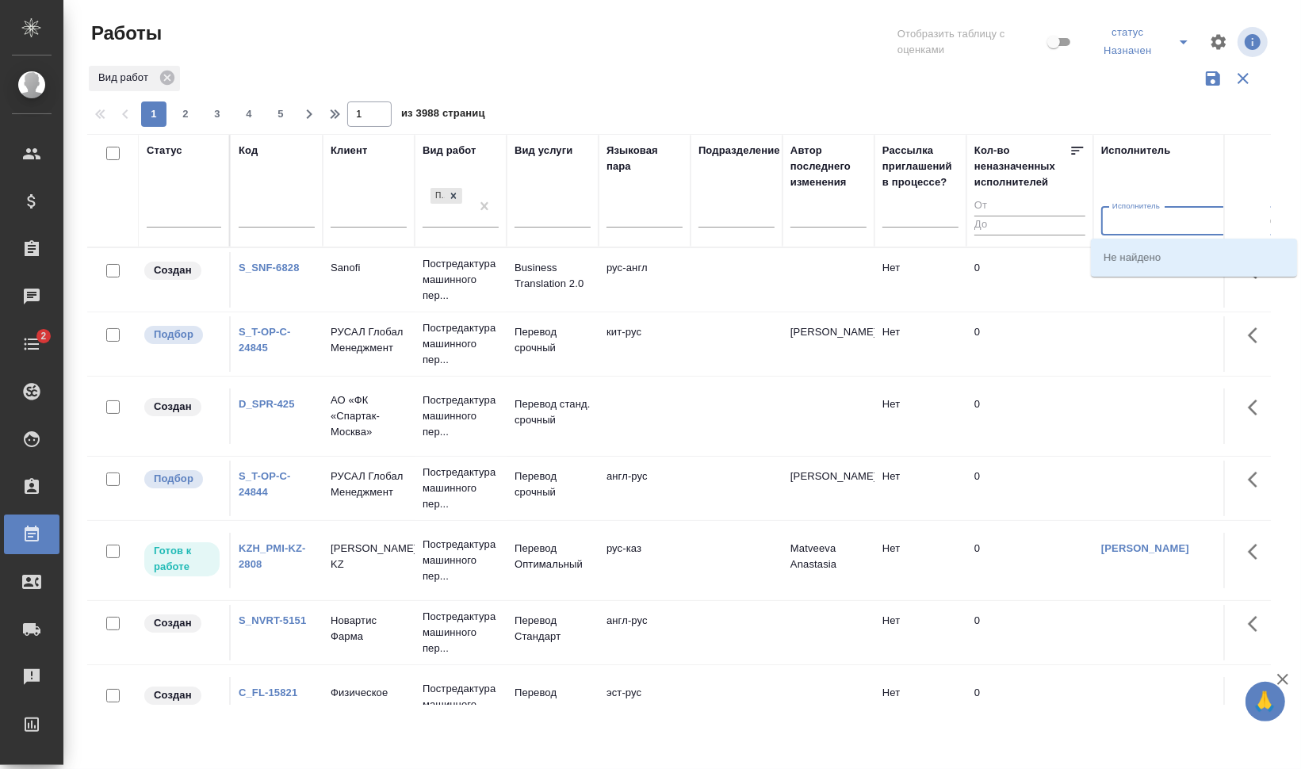
click at [1154, 219] on input "Исполнитель" at bounding box center [1166, 221] width 120 height 19
type input "мицке"
click at [1138, 258] on p "[PERSON_NAME]" at bounding box center [1146, 257] width 86 height 16
type input "[PERSON_NAME]"
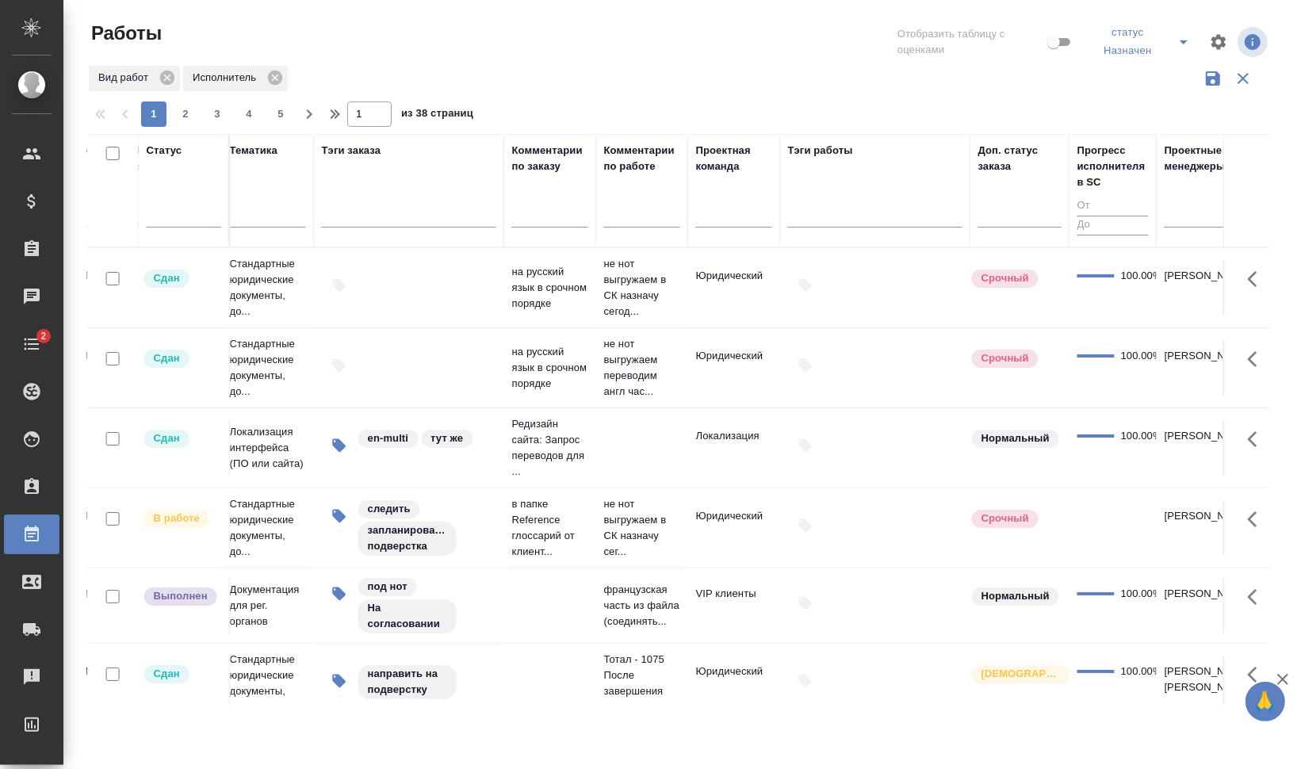
scroll to position [0, 2178]
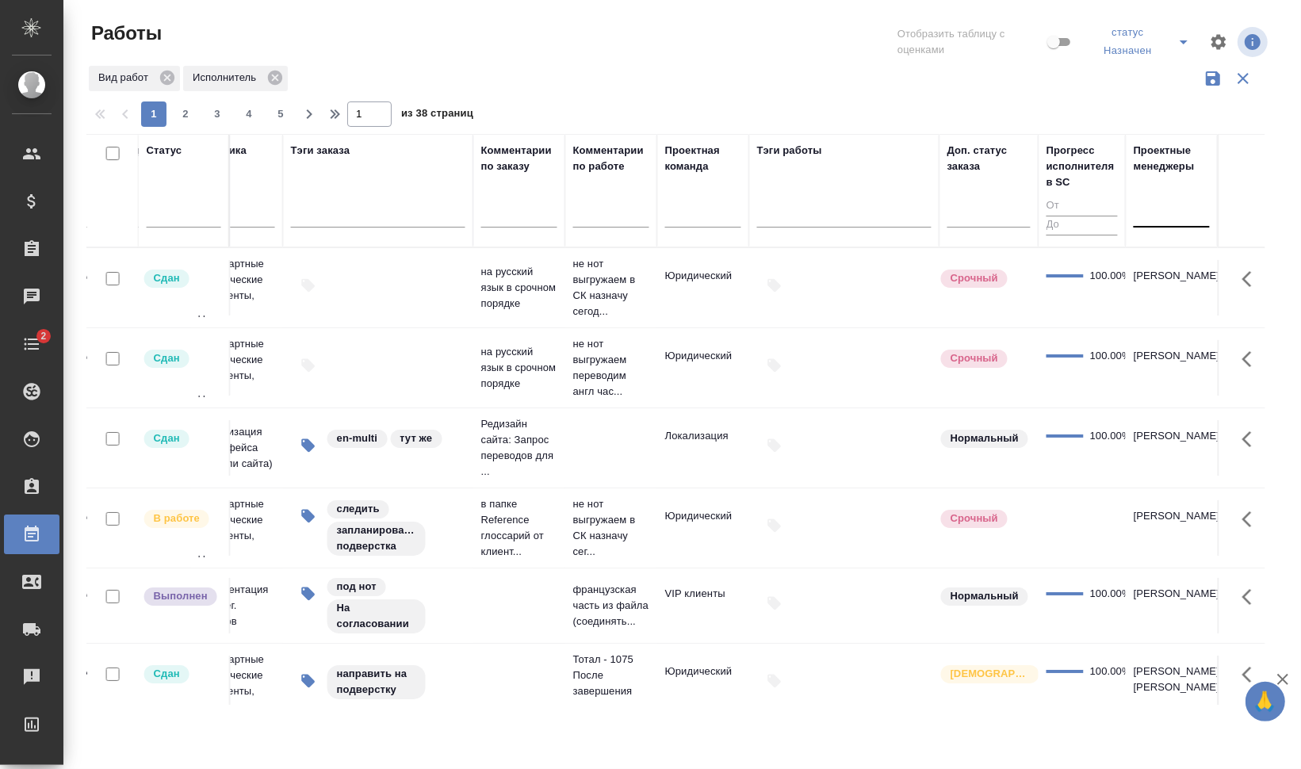
click at [1140, 220] on div at bounding box center [1172, 212] width 76 height 23
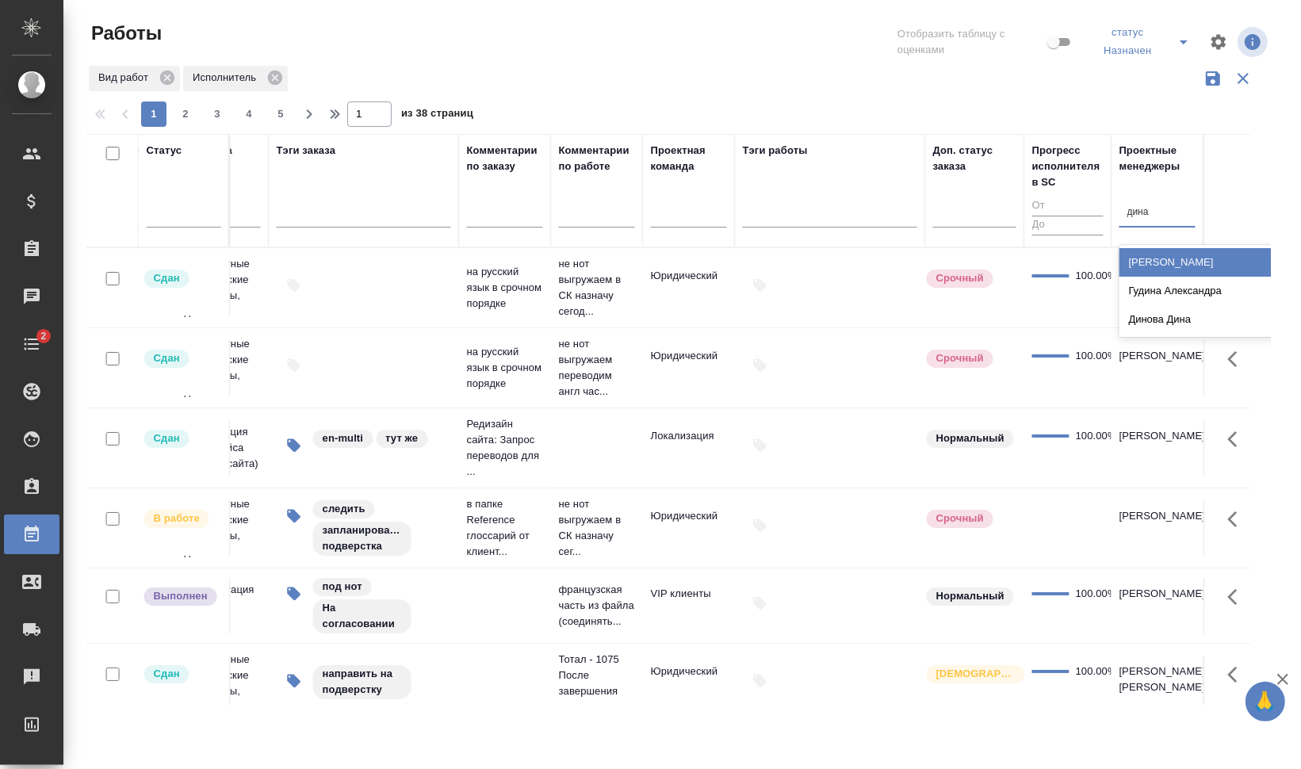
type input "динар"
click at [1158, 255] on div "[PERSON_NAME]" at bounding box center [1238, 262] width 238 height 29
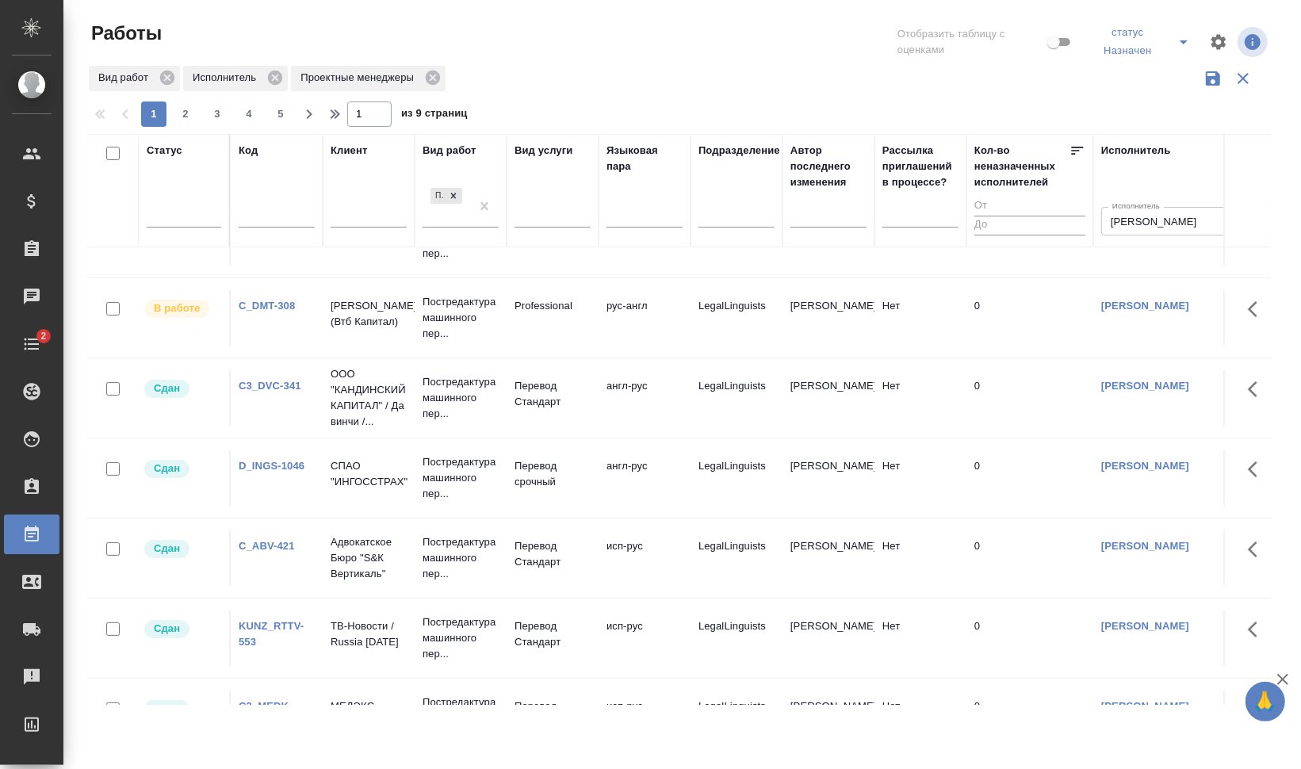
scroll to position [0, 0]
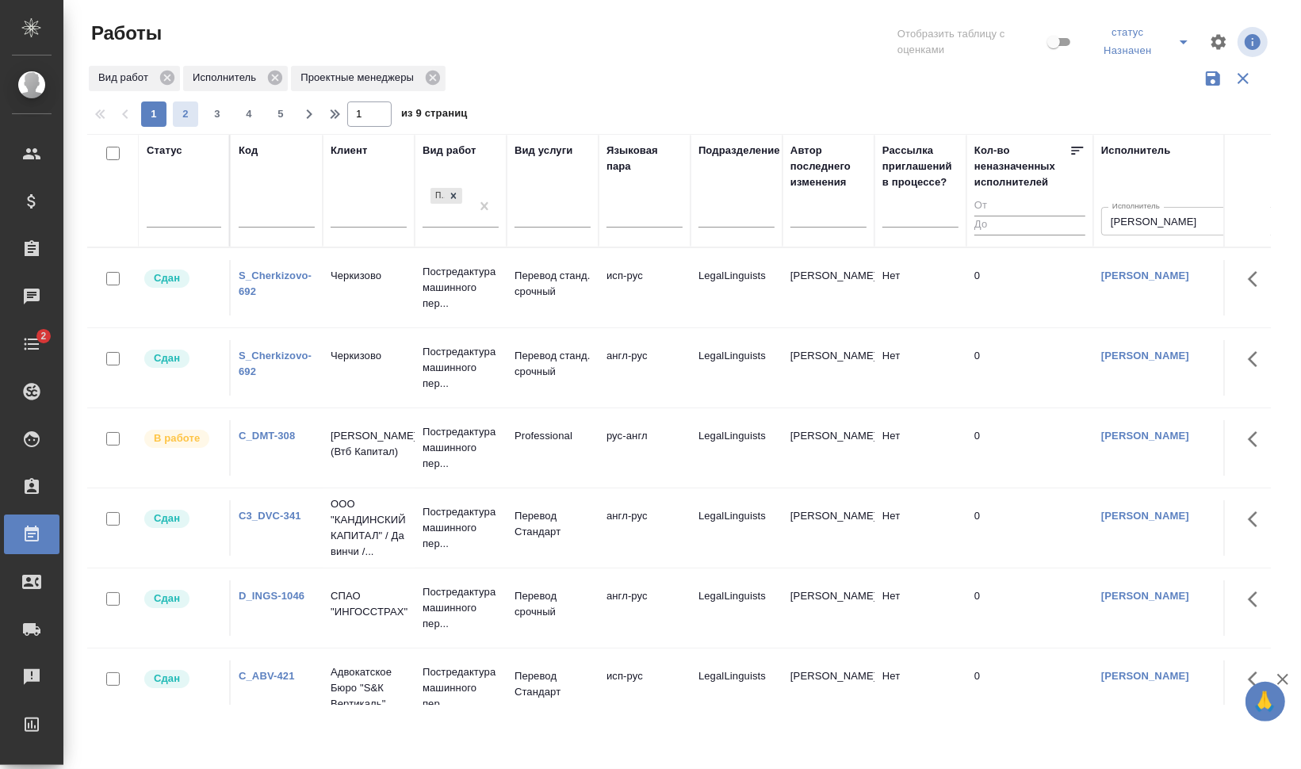
click at [185, 107] on span "2" at bounding box center [185, 114] width 25 height 16
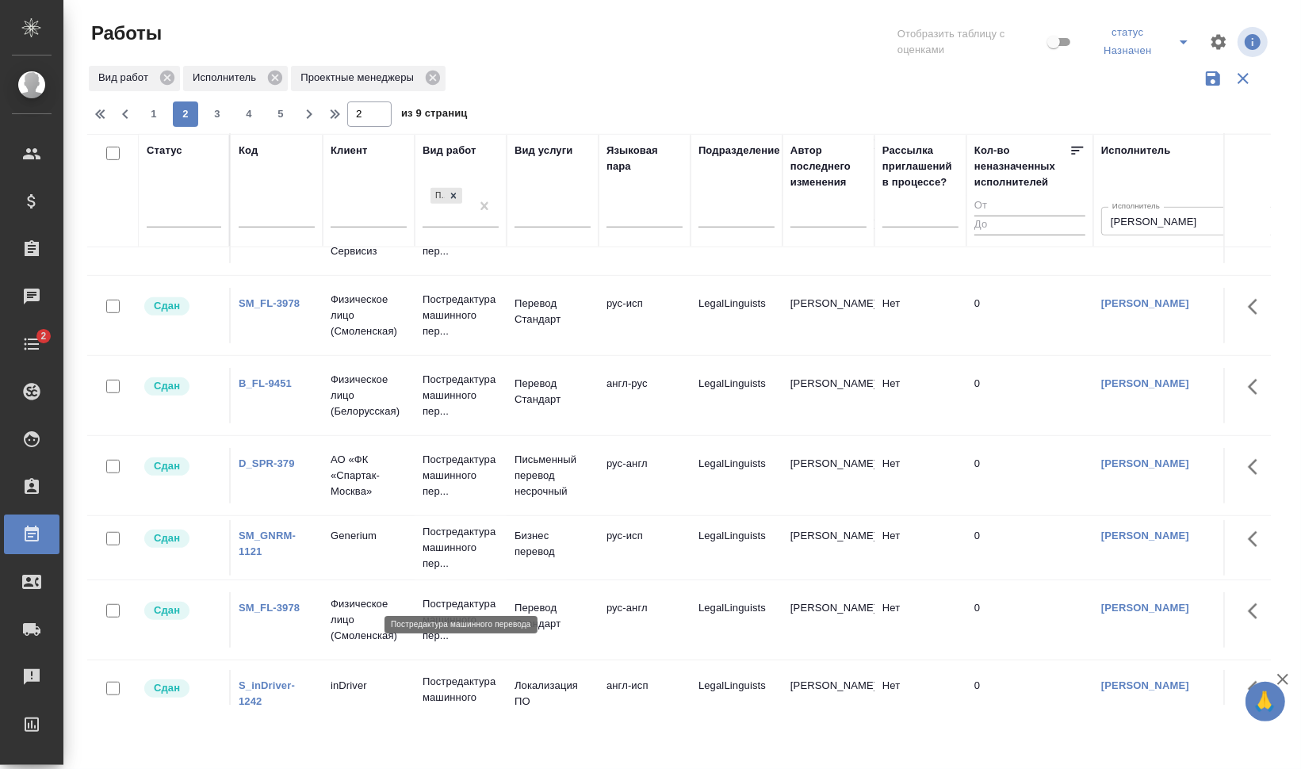
scroll to position [358, 0]
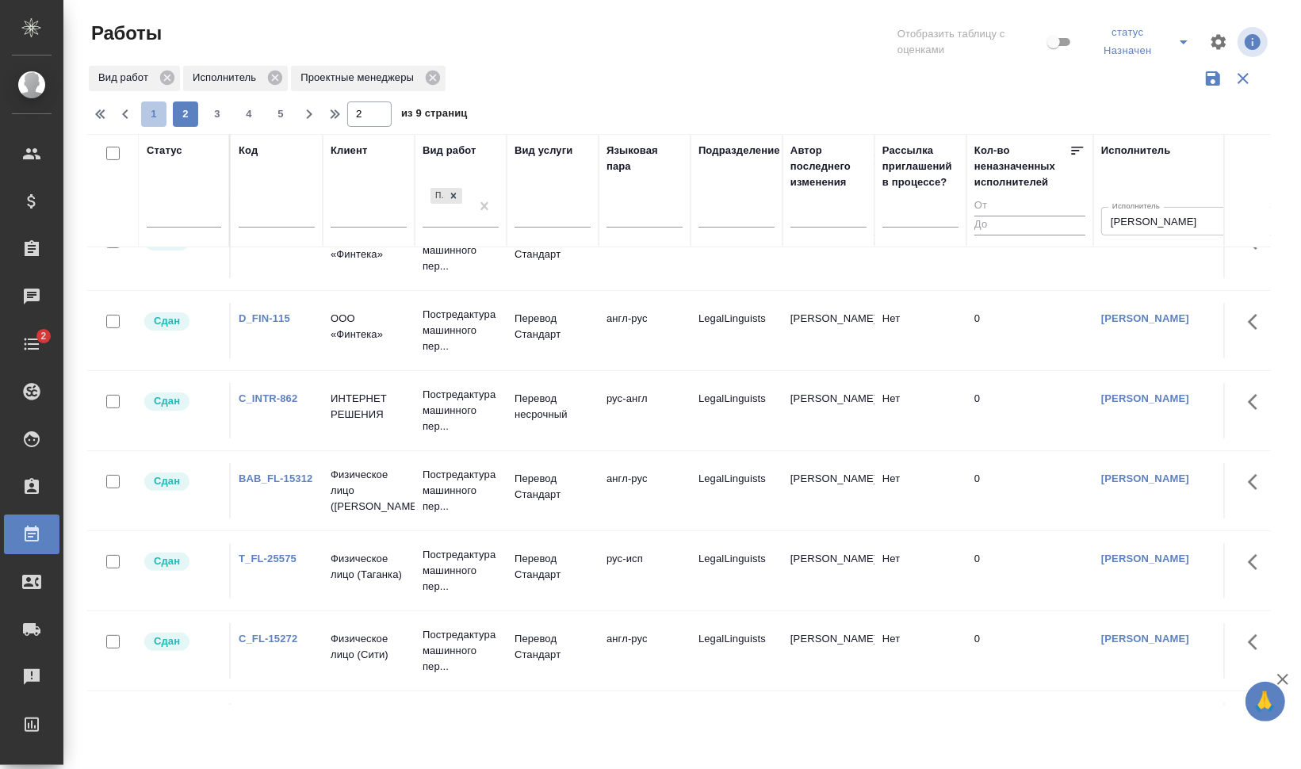
click at [155, 110] on span "1" at bounding box center [153, 114] width 25 height 16
type input "1"
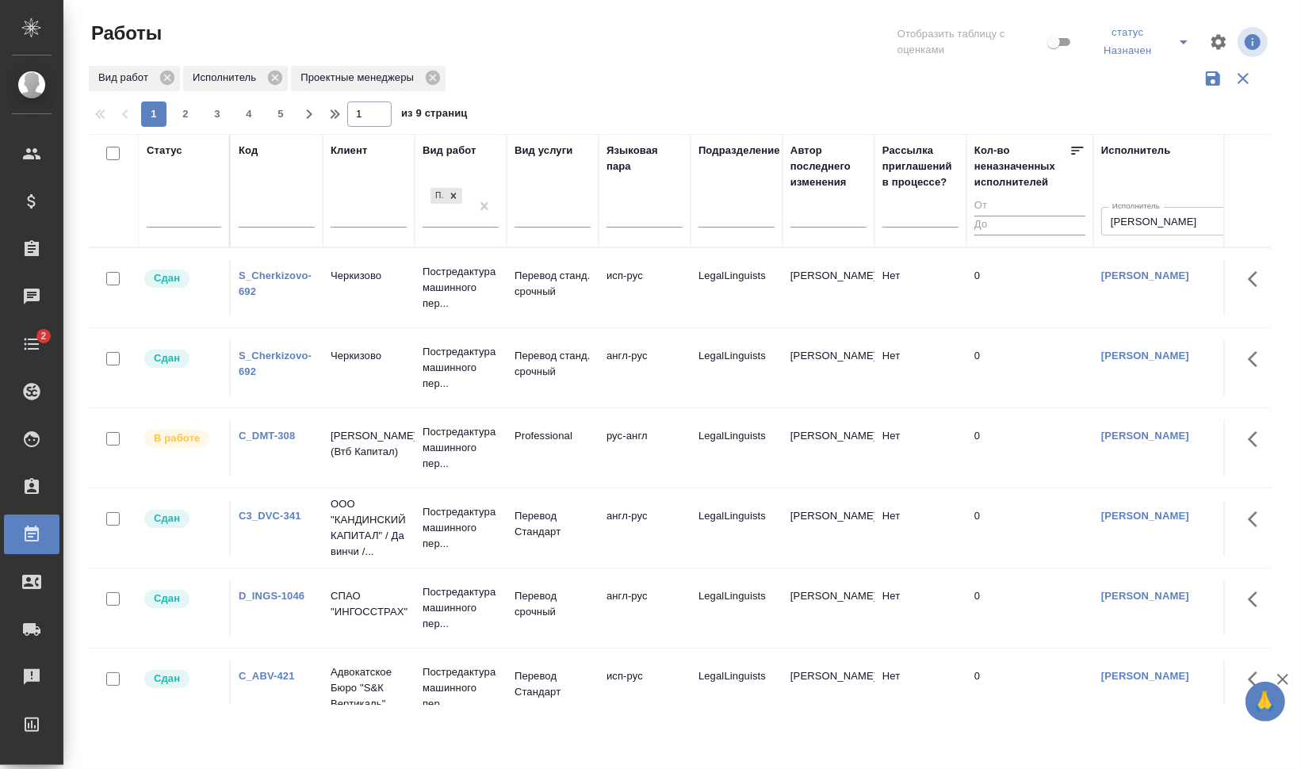
click at [285, 433] on link "C_DMT-308" at bounding box center [267, 436] width 56 height 12
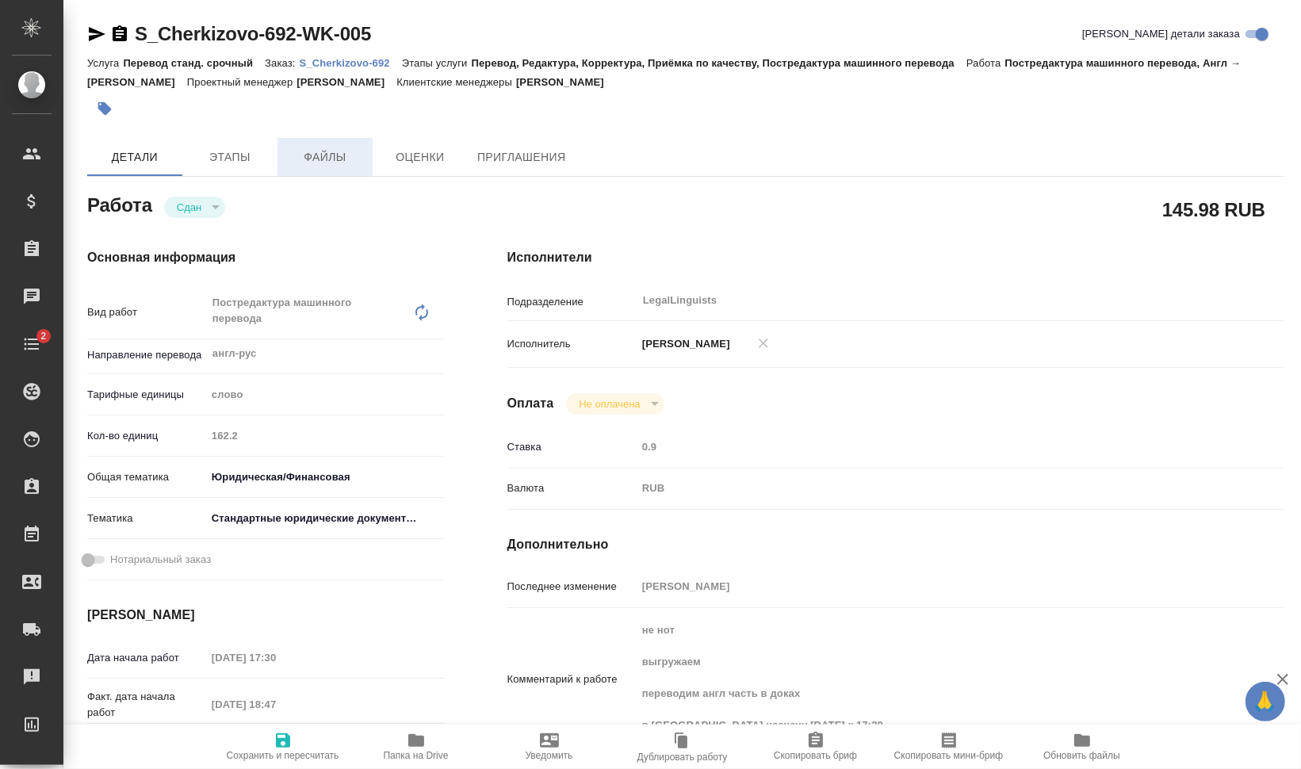
type textarea "x"
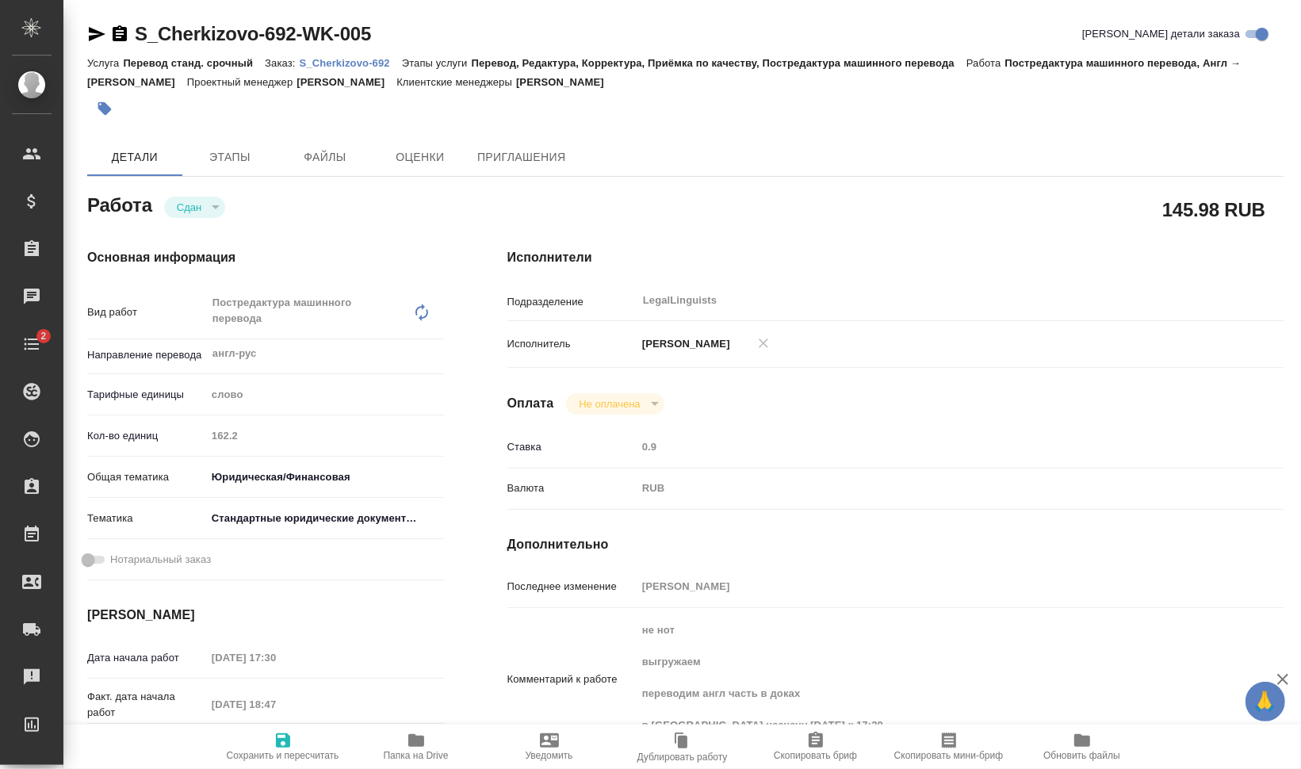
type textarea "x"
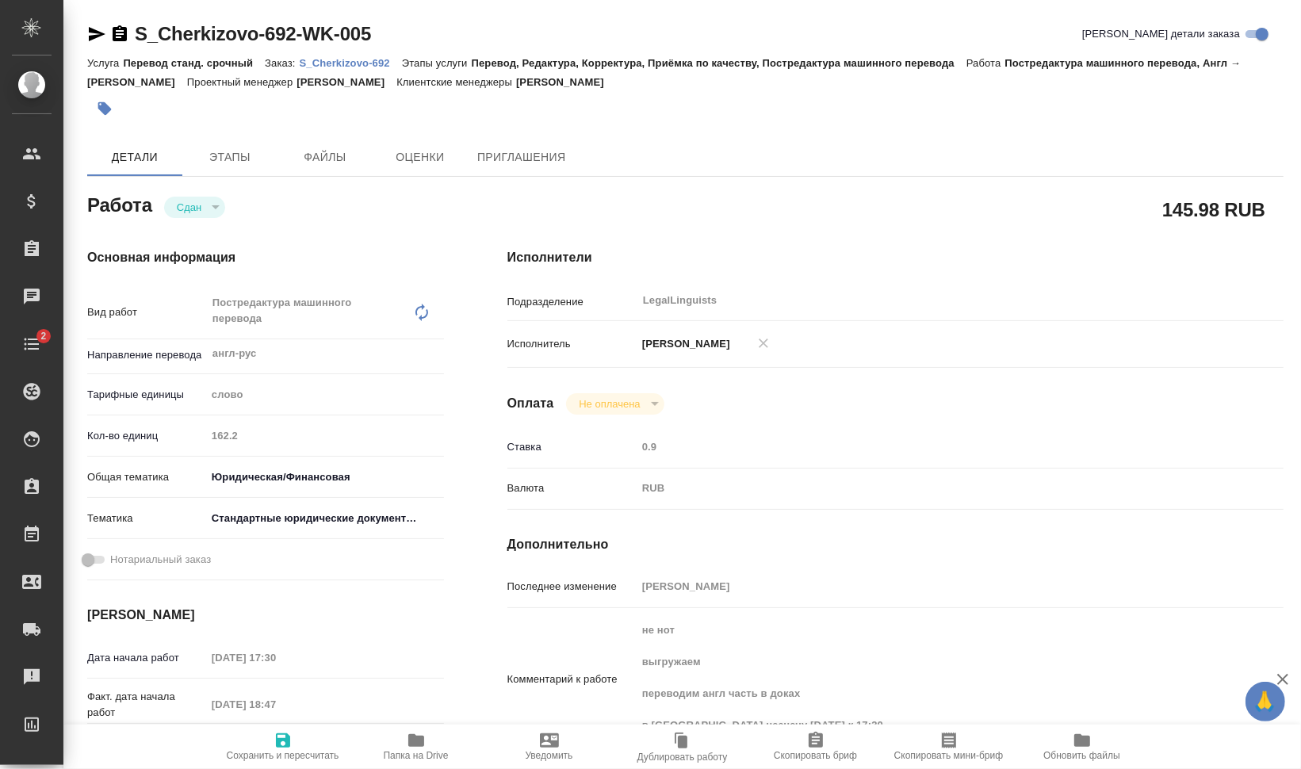
type textarea "x"
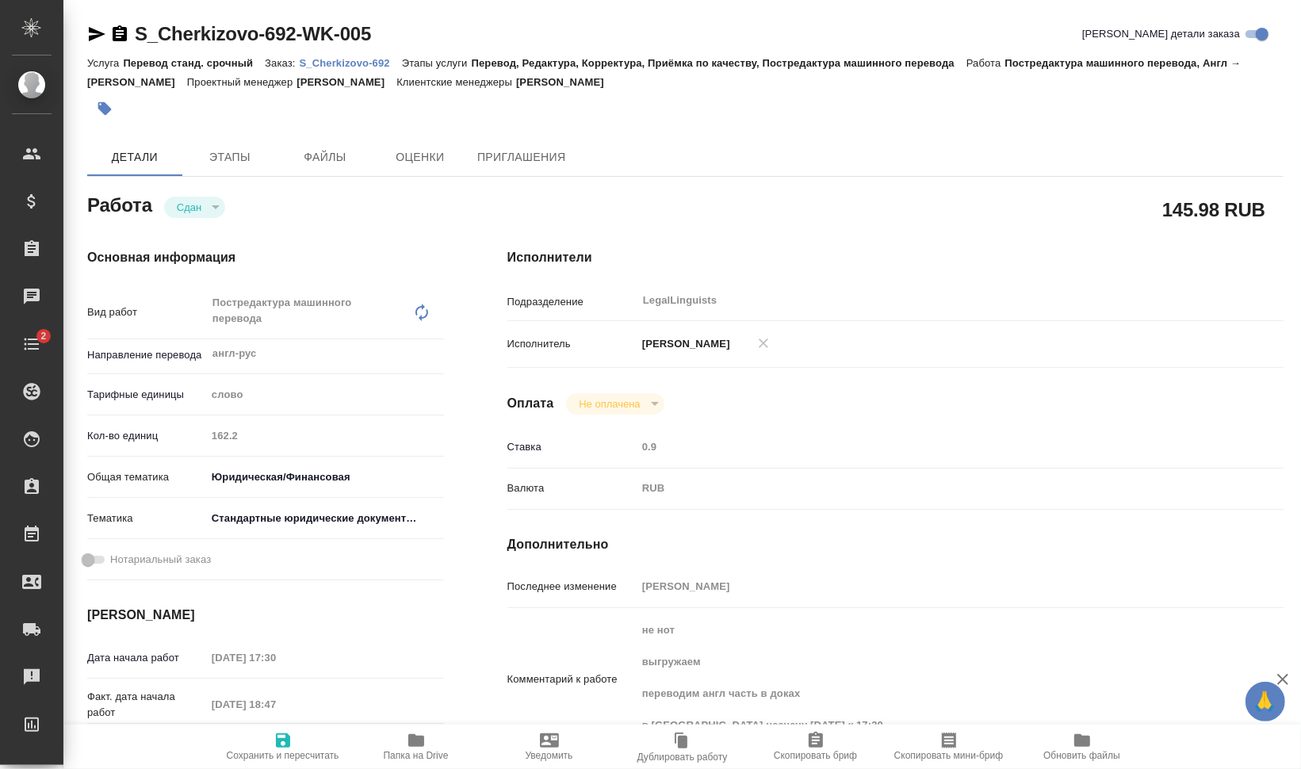
type textarea "x"
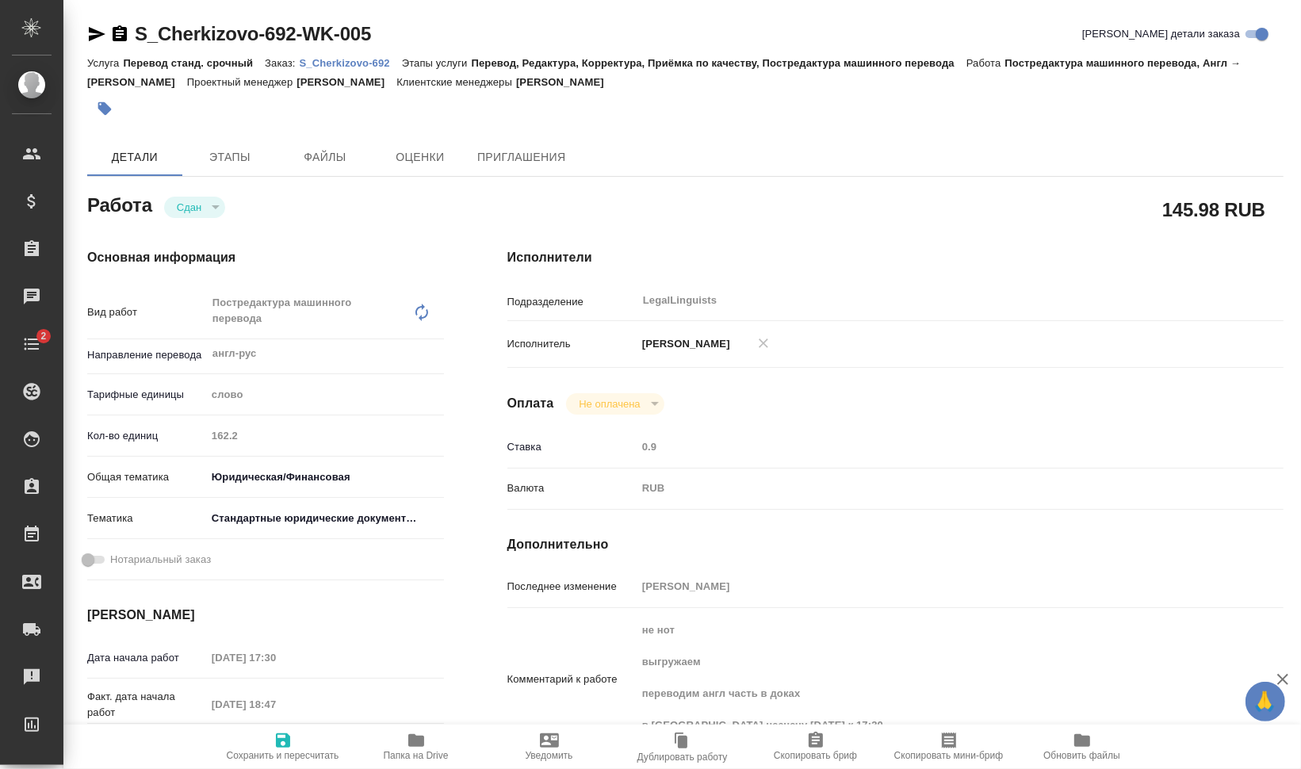
type textarea "x"
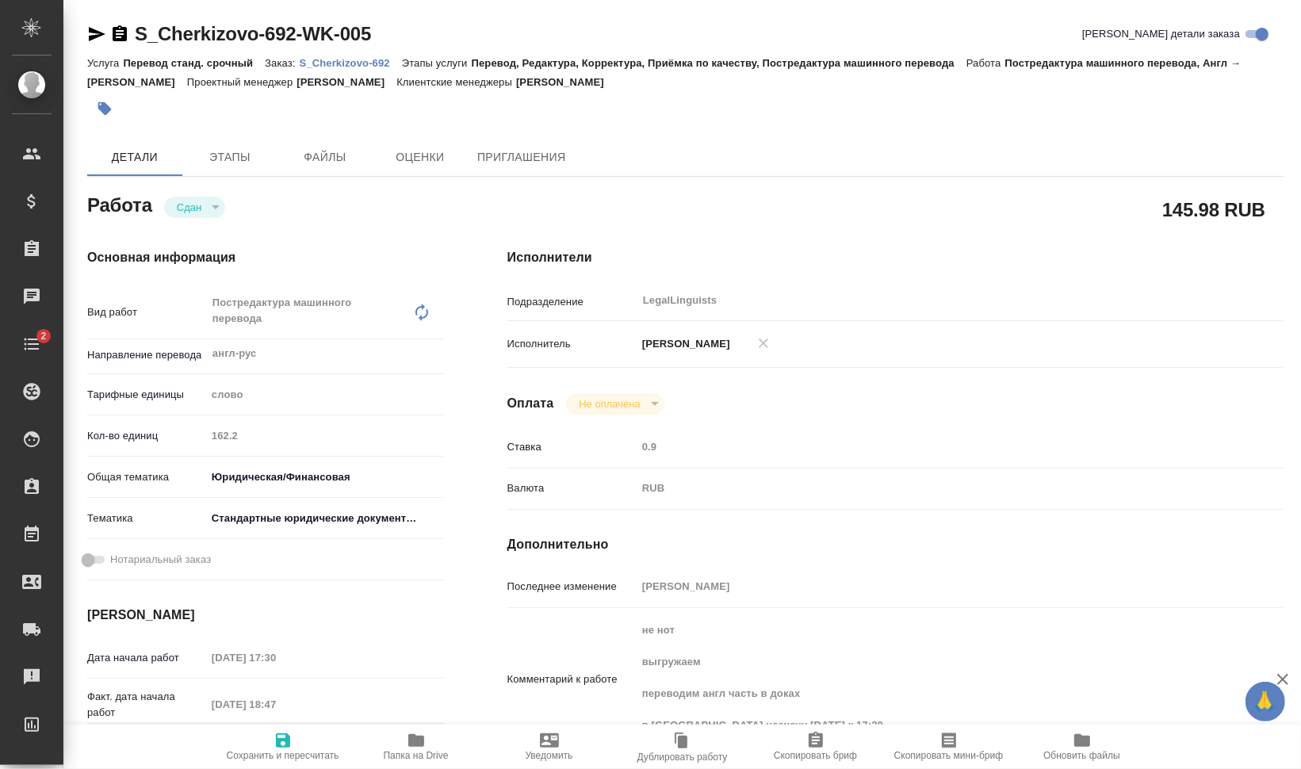
type textarea "x"
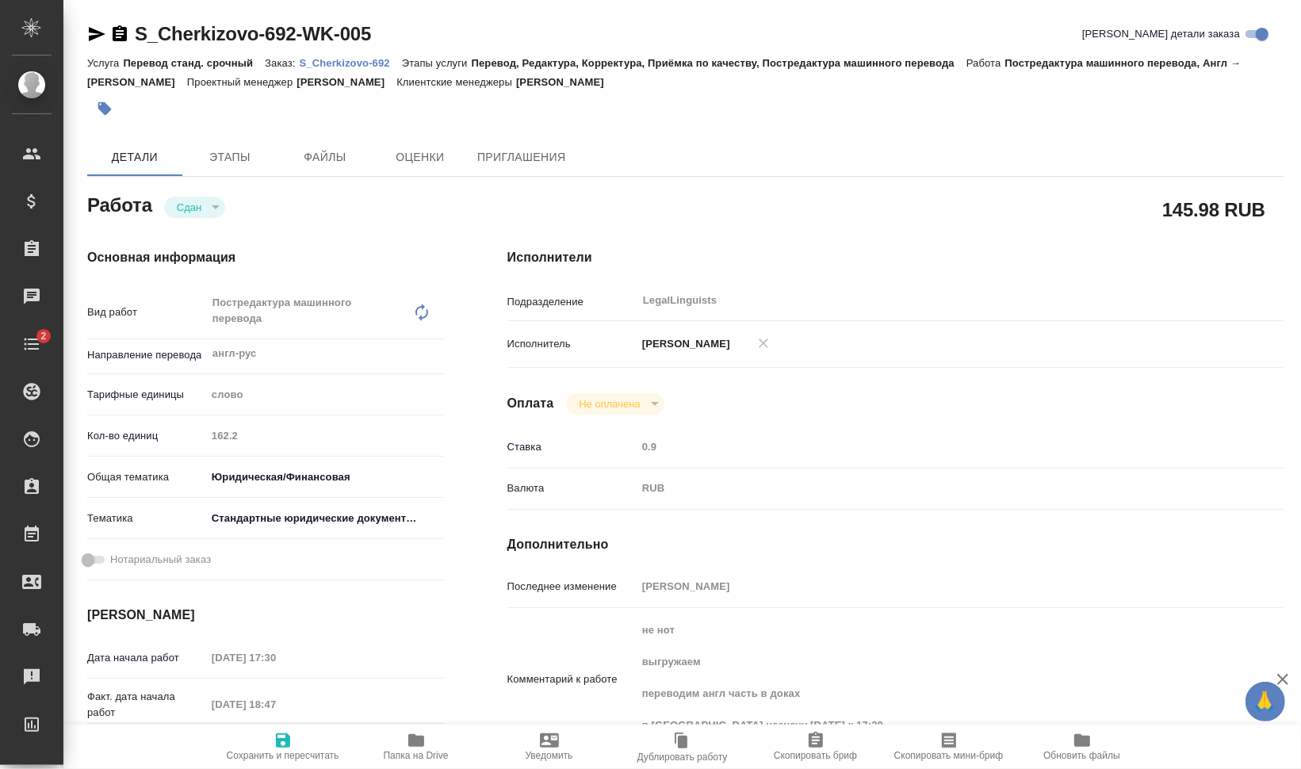
click at [349, 62] on p "S_Cherkizovo-692" at bounding box center [351, 63] width 102 height 12
type textarea "x"
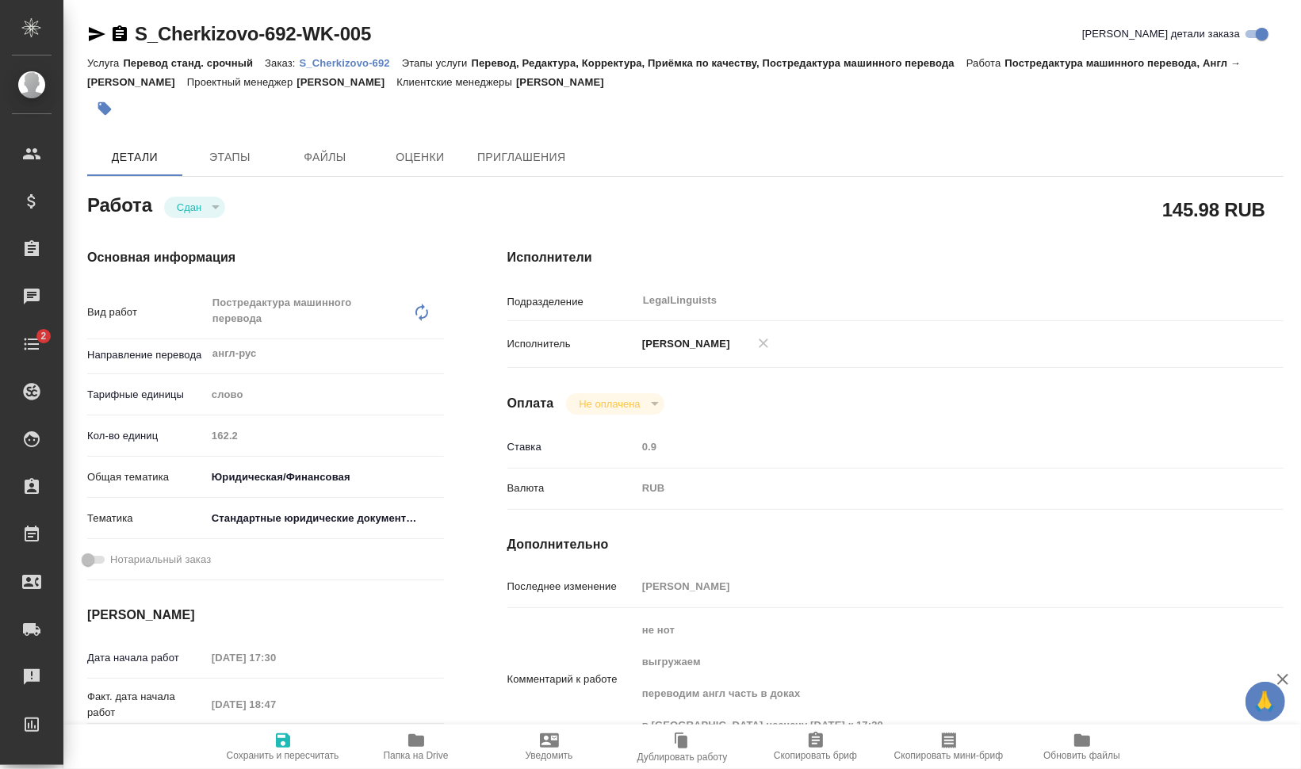
type textarea "x"
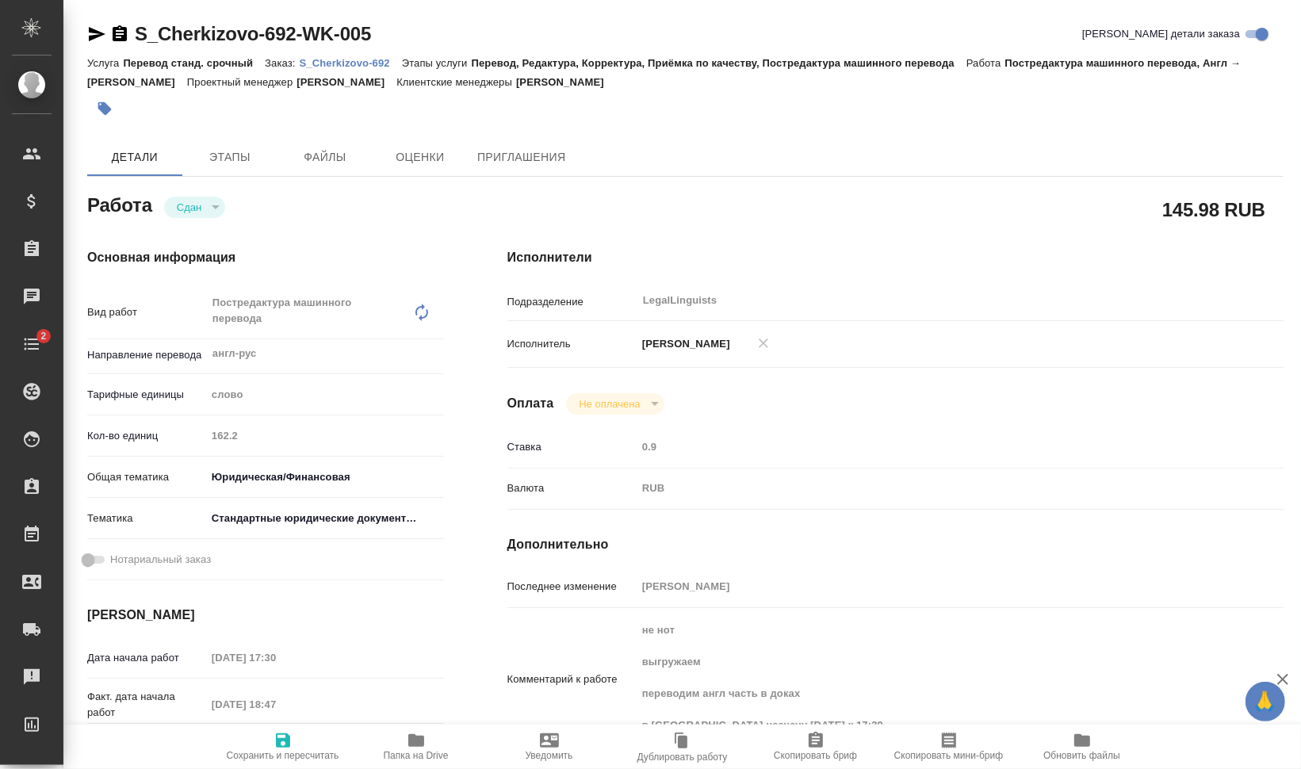
type textarea "x"
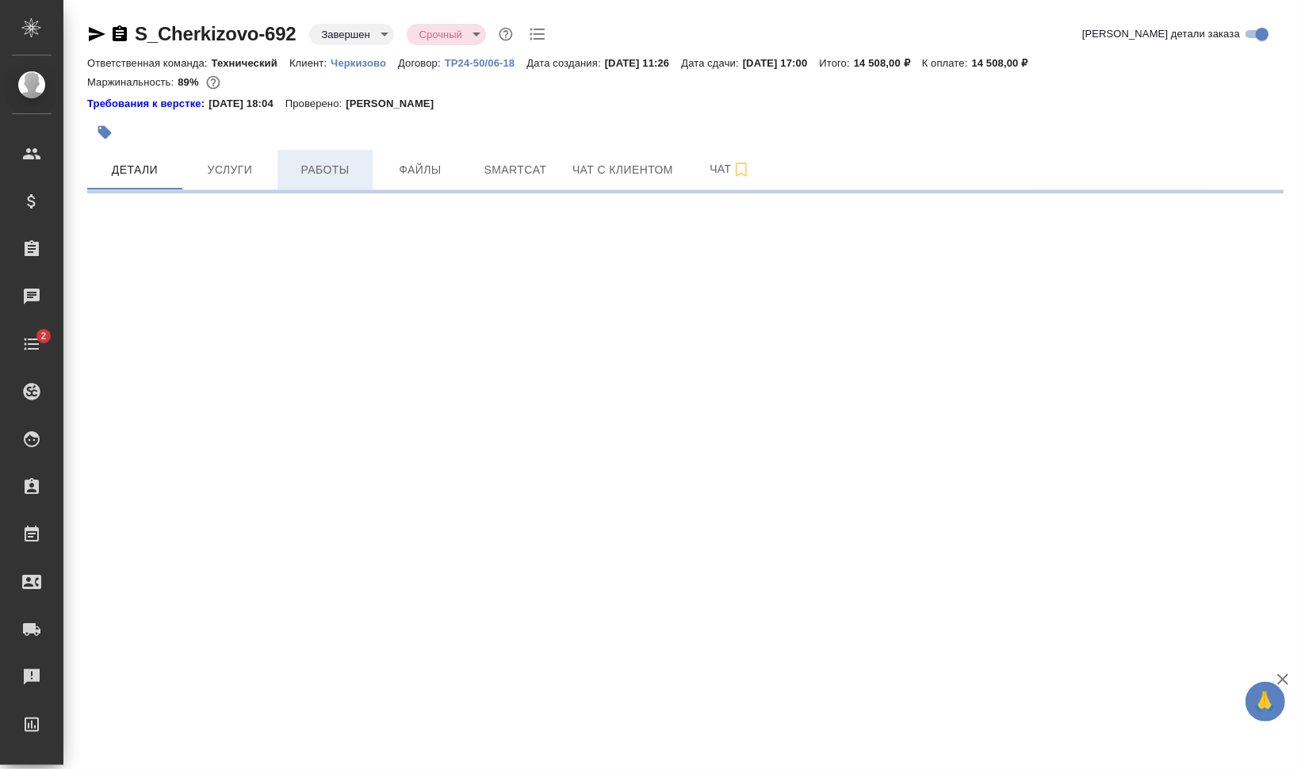
click at [319, 166] on span "Работы" at bounding box center [325, 170] width 76 height 20
select select "RU"
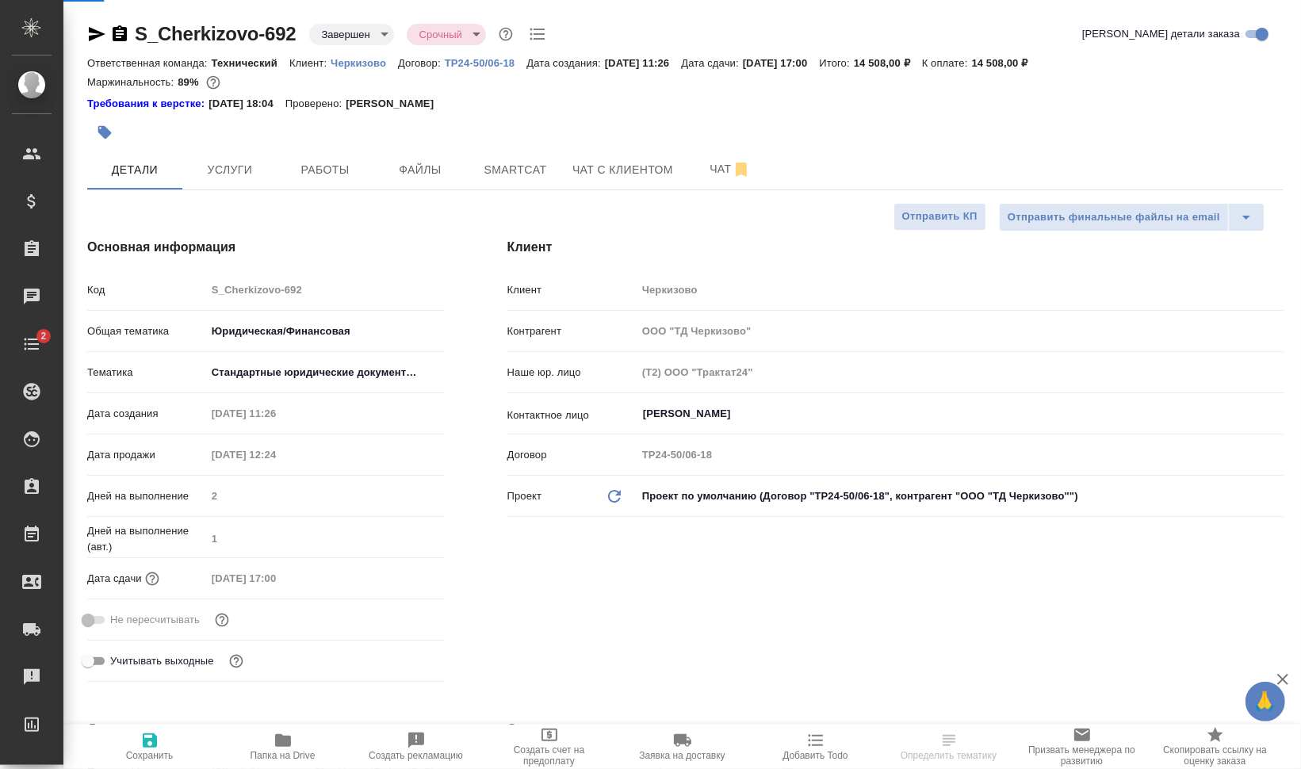
type textarea "x"
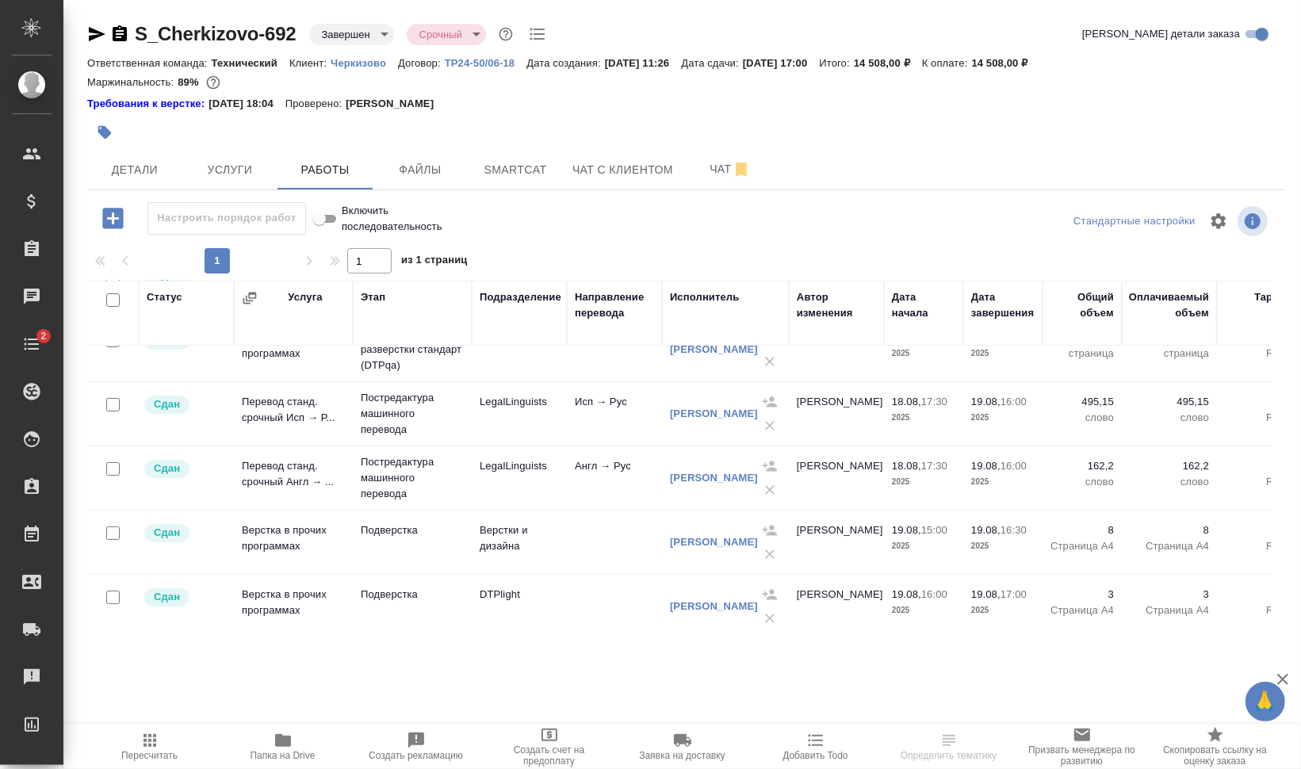
scroll to position [170, 0]
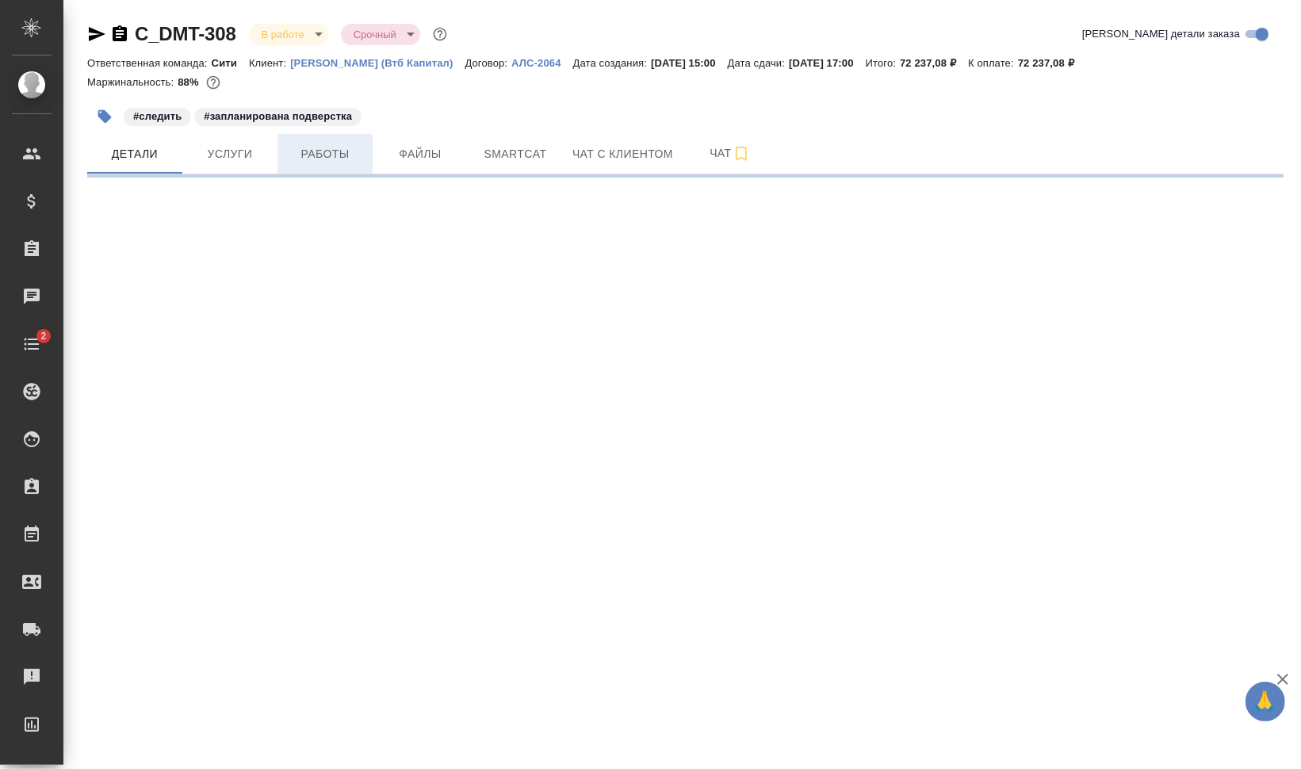
select select "RU"
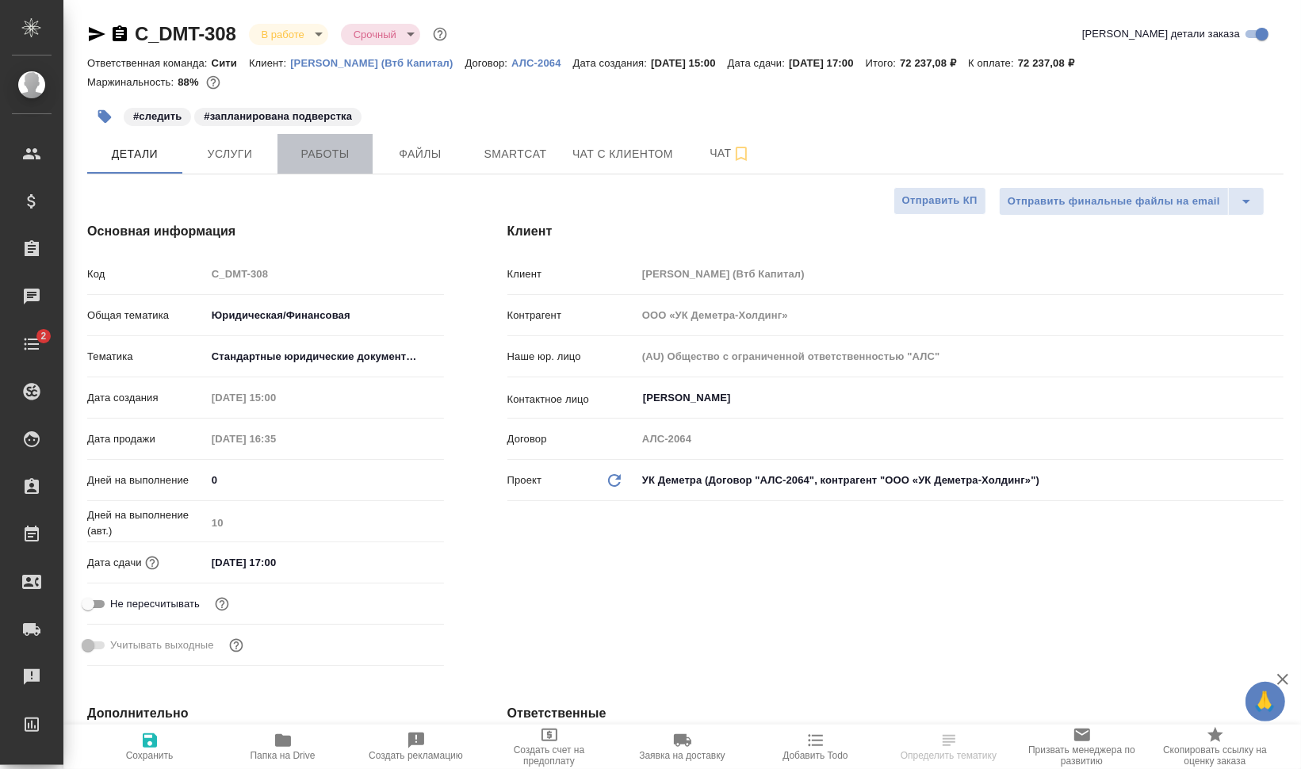
click at [324, 151] on span "Работы" at bounding box center [325, 154] width 76 height 20
type textarea "x"
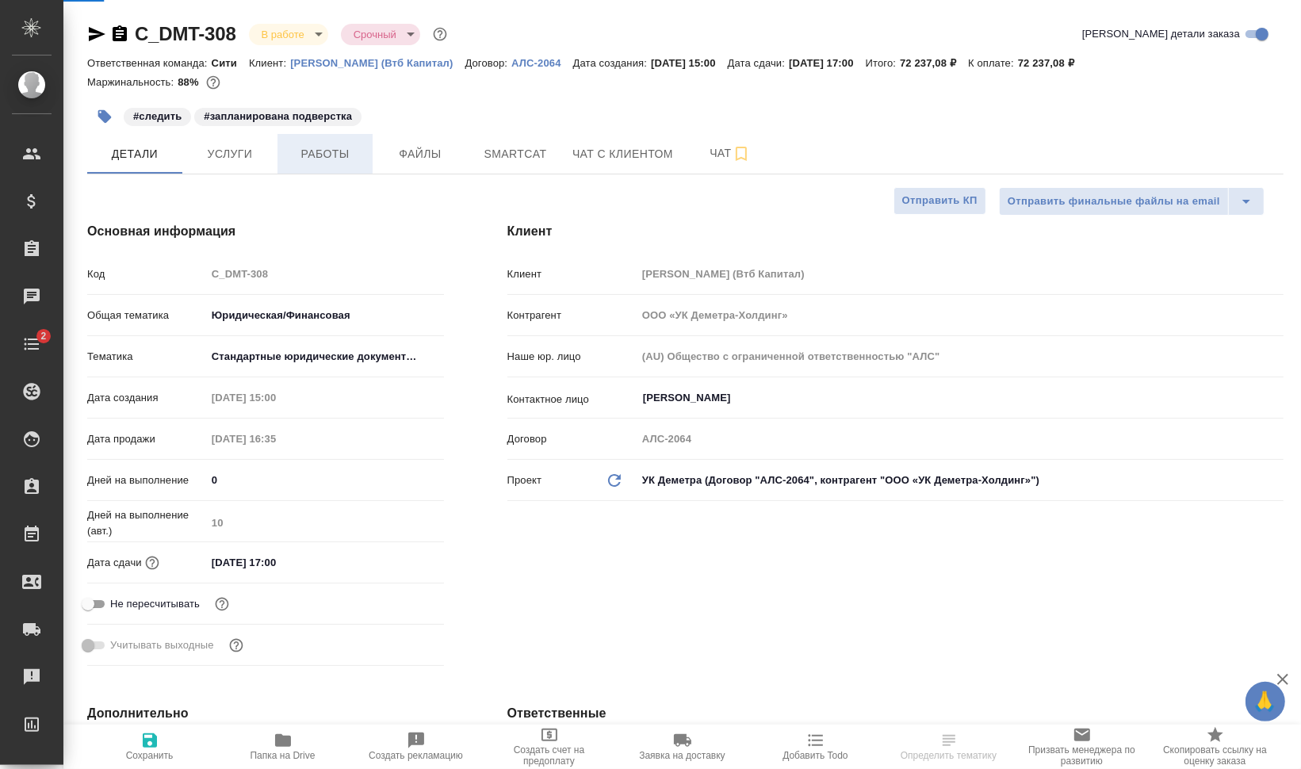
type textarea "x"
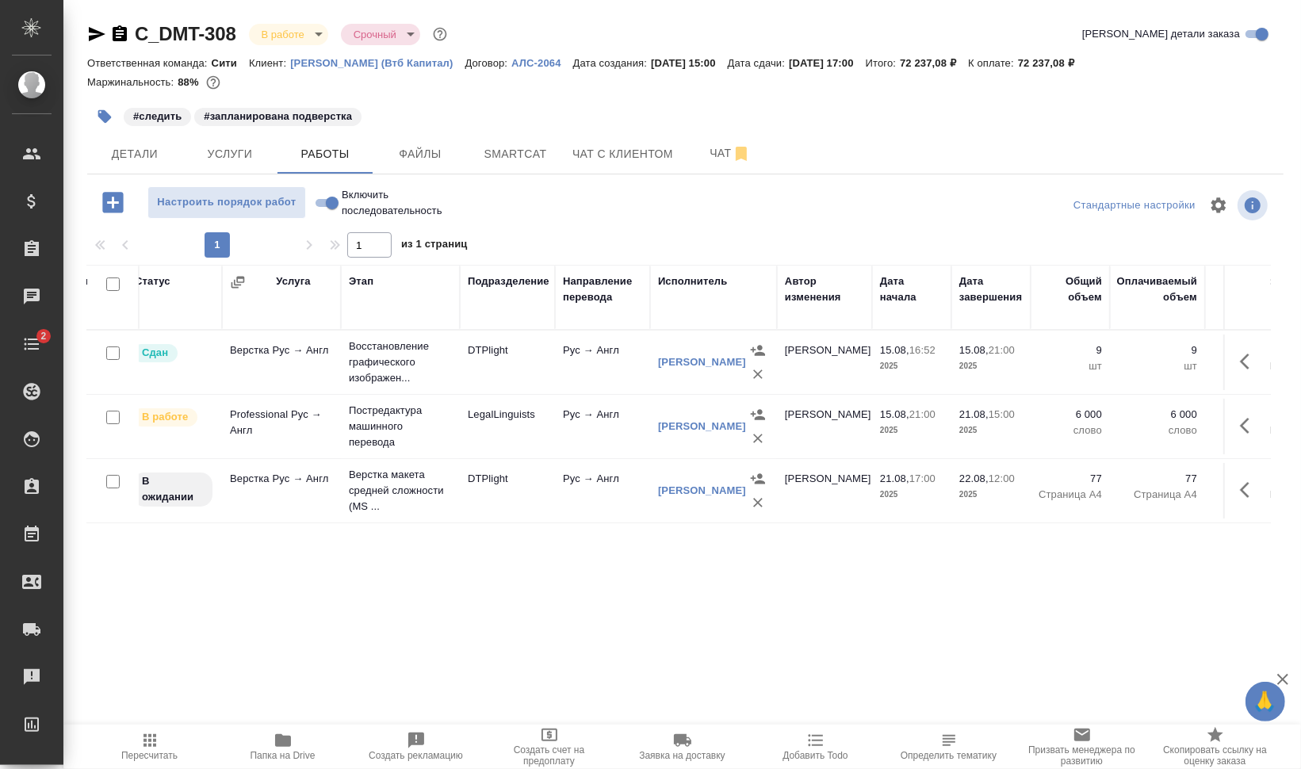
scroll to position [0, 76]
click at [432, 386] on p "Постредактура машинного перевода" at bounding box center [399, 362] width 103 height 48
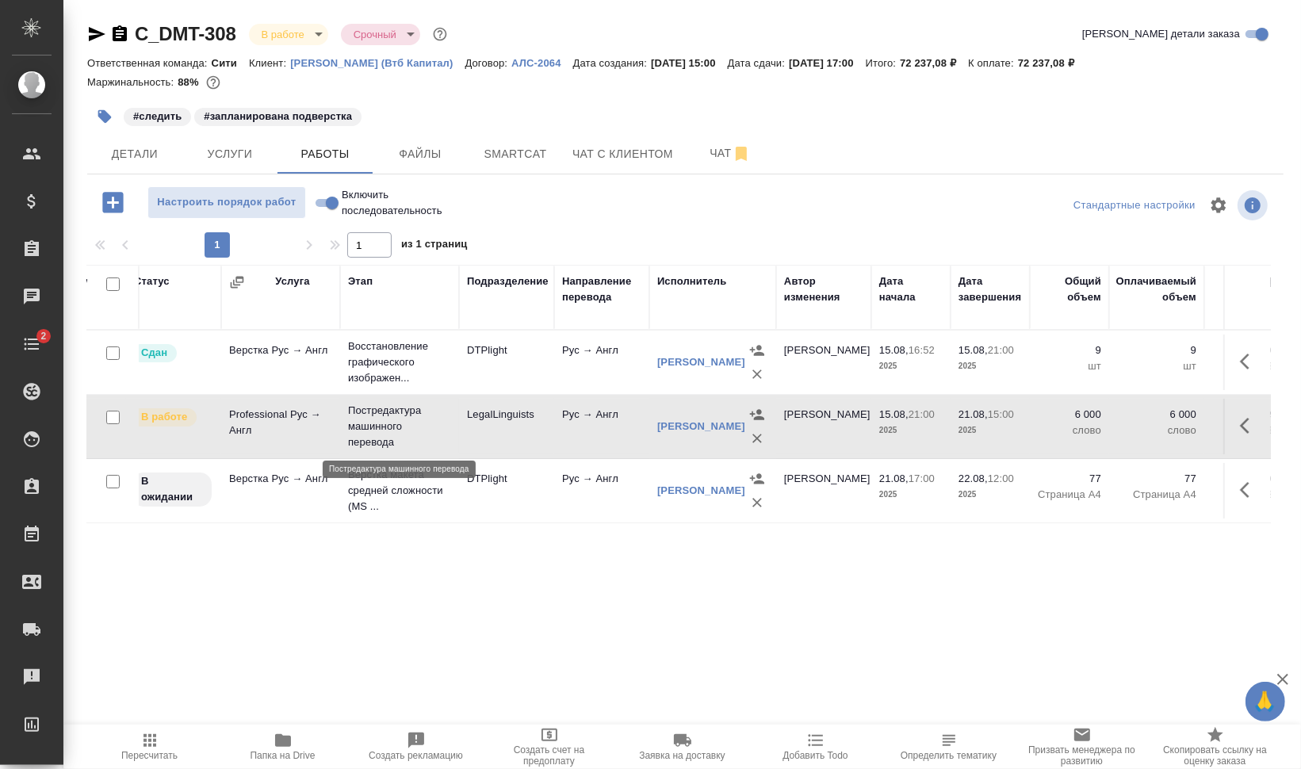
click at [432, 436] on p "Постредактура машинного перевода" at bounding box center [399, 427] width 103 height 48
click at [1260, 428] on button "button" at bounding box center [1249, 426] width 38 height 38
click at [1129, 423] on icon "button" at bounding box center [1132, 425] width 19 height 19
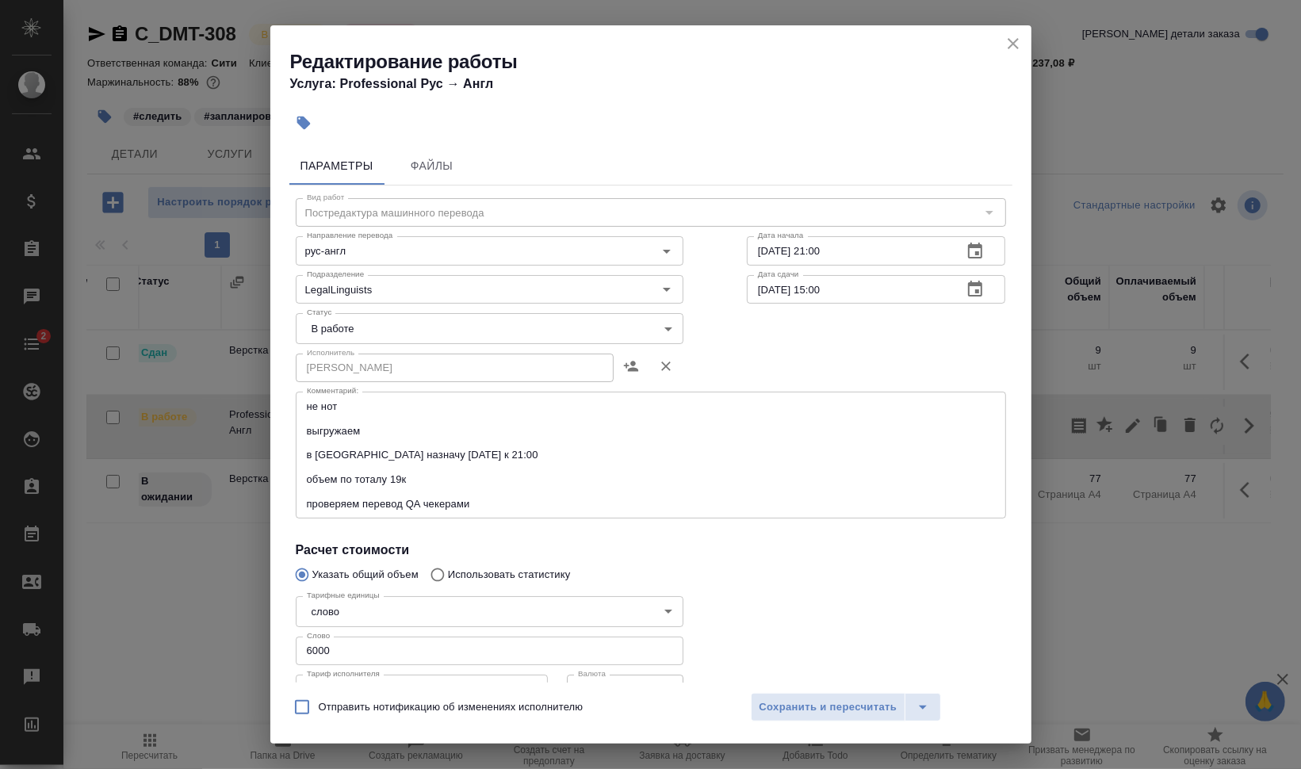
click at [480, 501] on textarea "не нот выгружаем в [GEOGRAPHIC_DATA] назначу [DATE] к 21:00 объем по тоталу 19к…" at bounding box center [651, 455] width 688 height 110
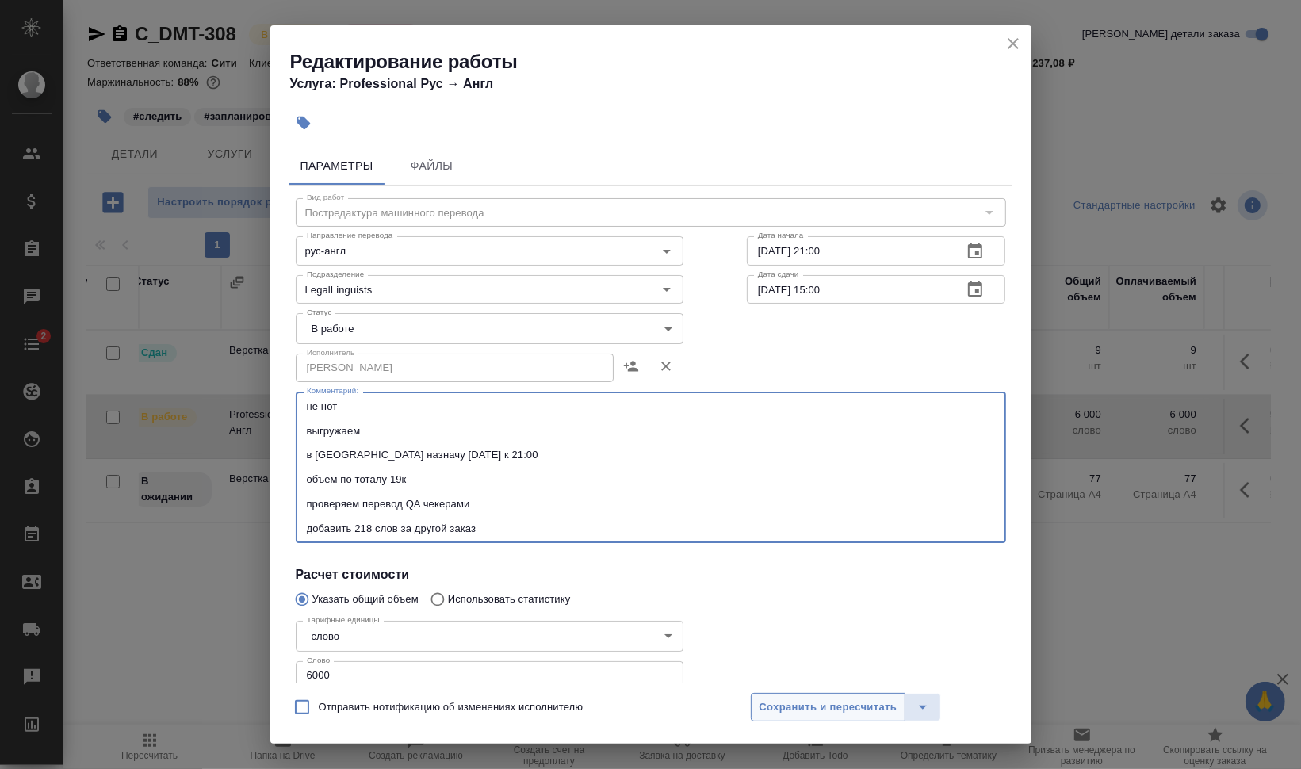
type textarea "не нот выгружаем в СК назначу сегодня к 21:00 объем по тоталу 19к проверяем пер…"
click at [848, 702] on span "Сохранить и пересчитать" at bounding box center [828, 707] width 138 height 18
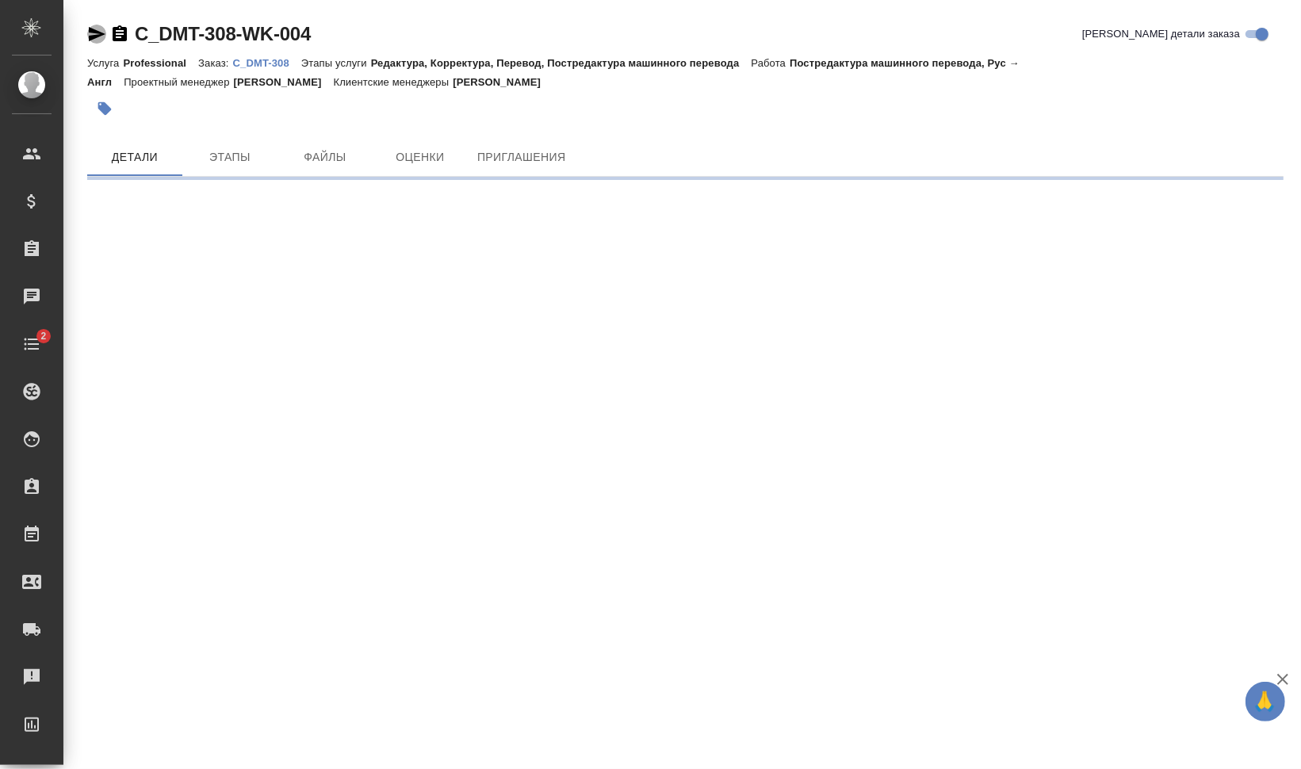
click at [99, 34] on icon "button" at bounding box center [96, 34] width 19 height 19
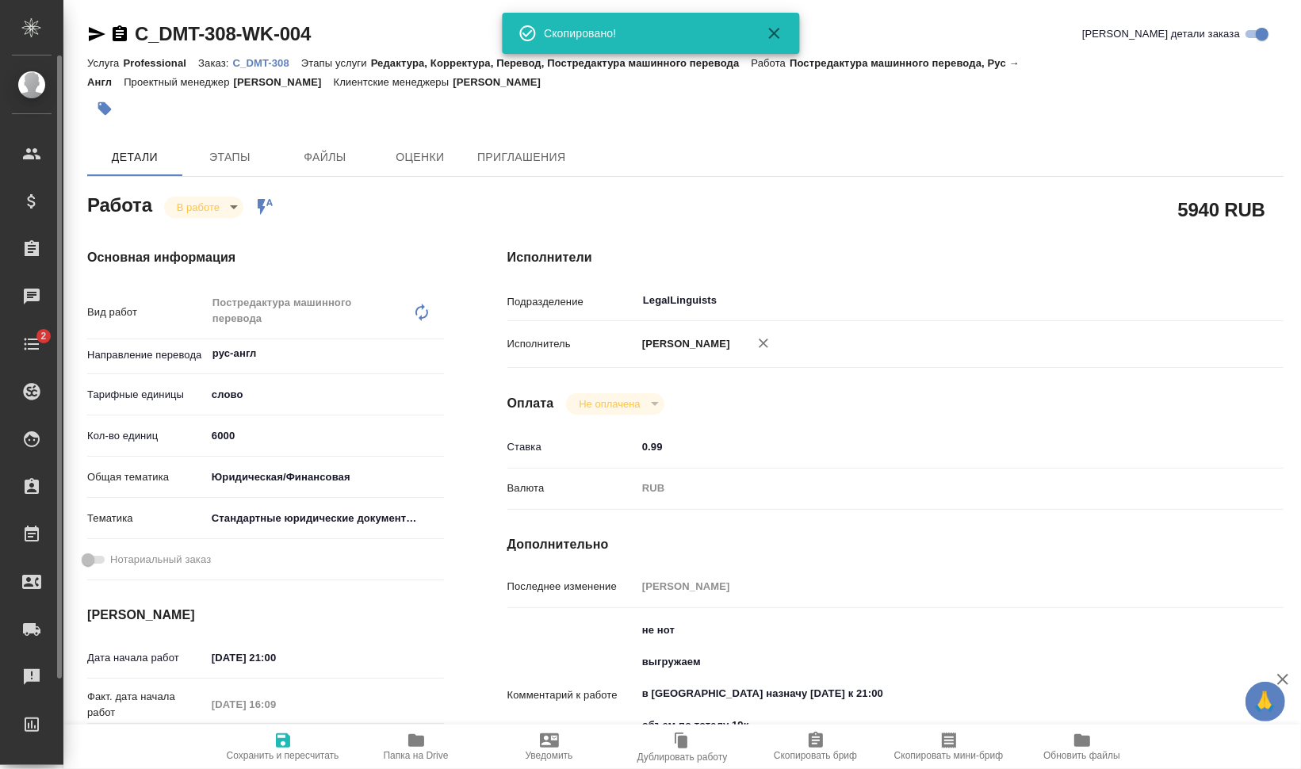
type textarea "x"
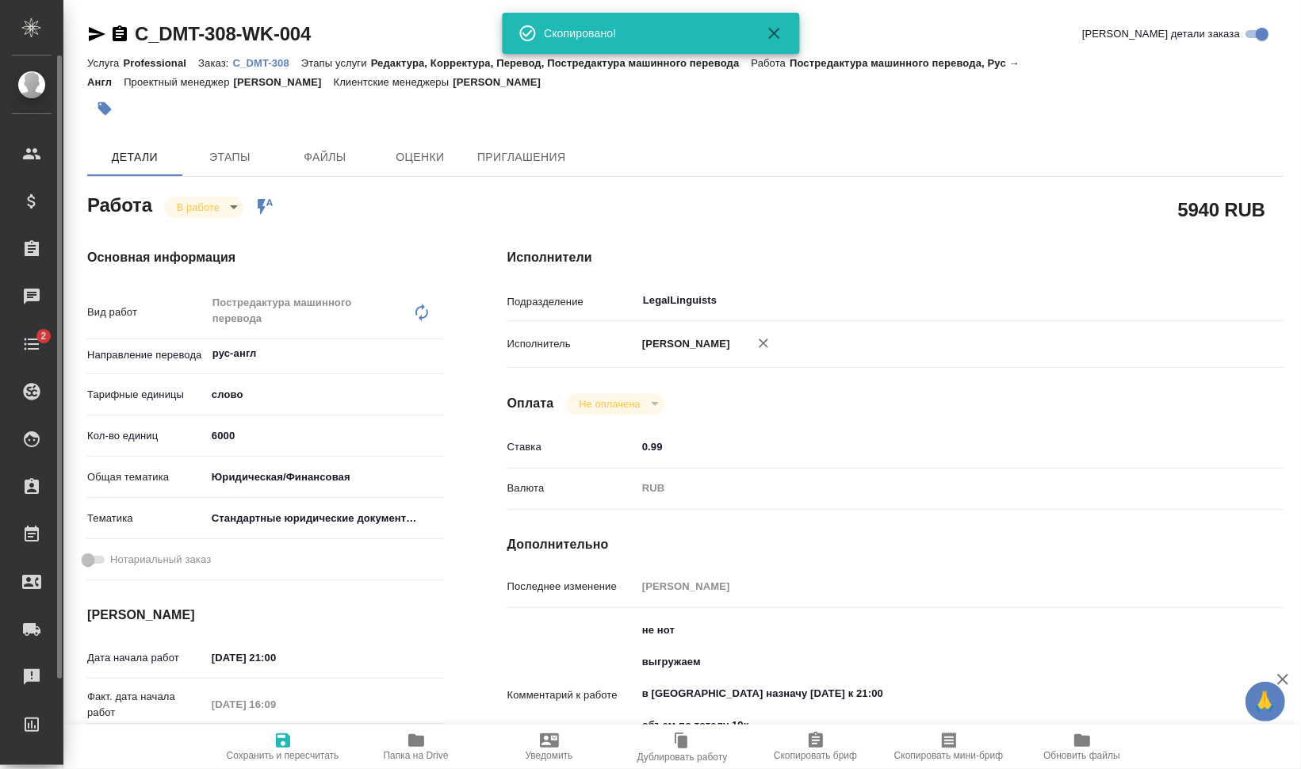
type textarea "x"
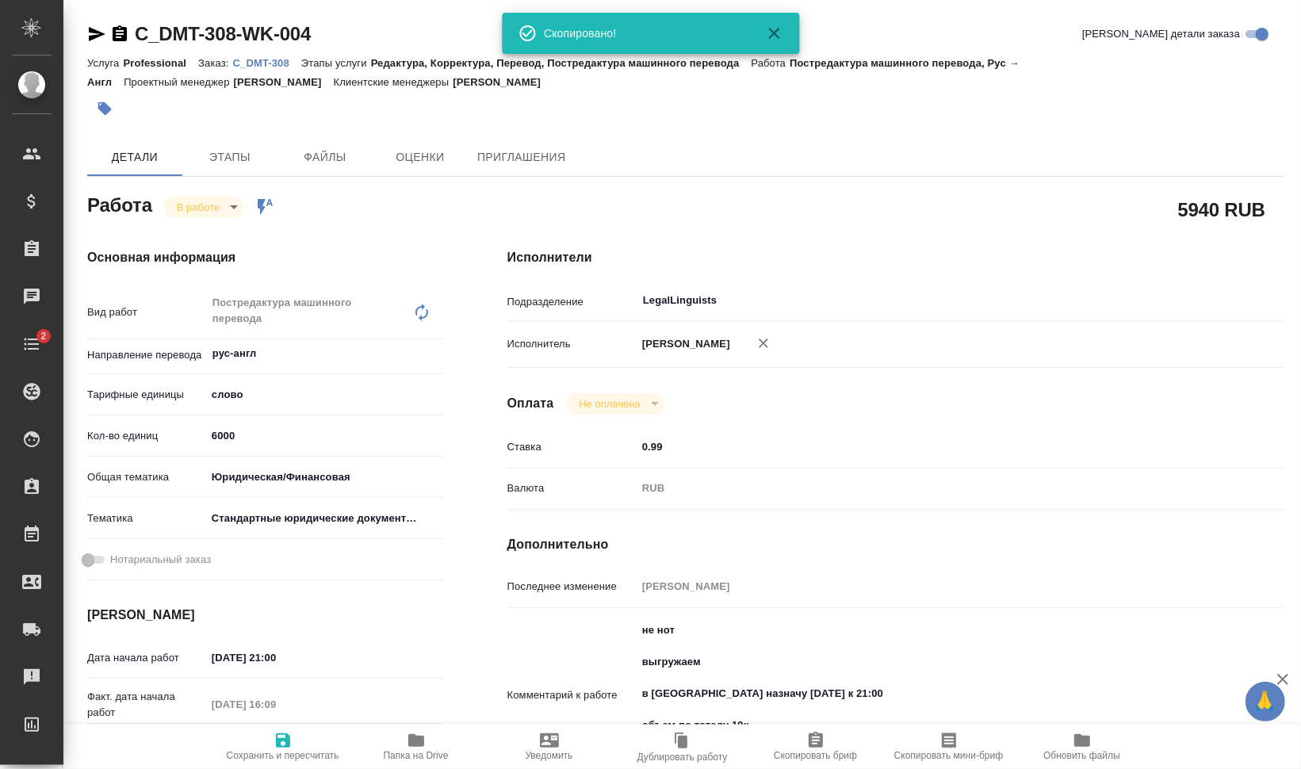
type textarea "x"
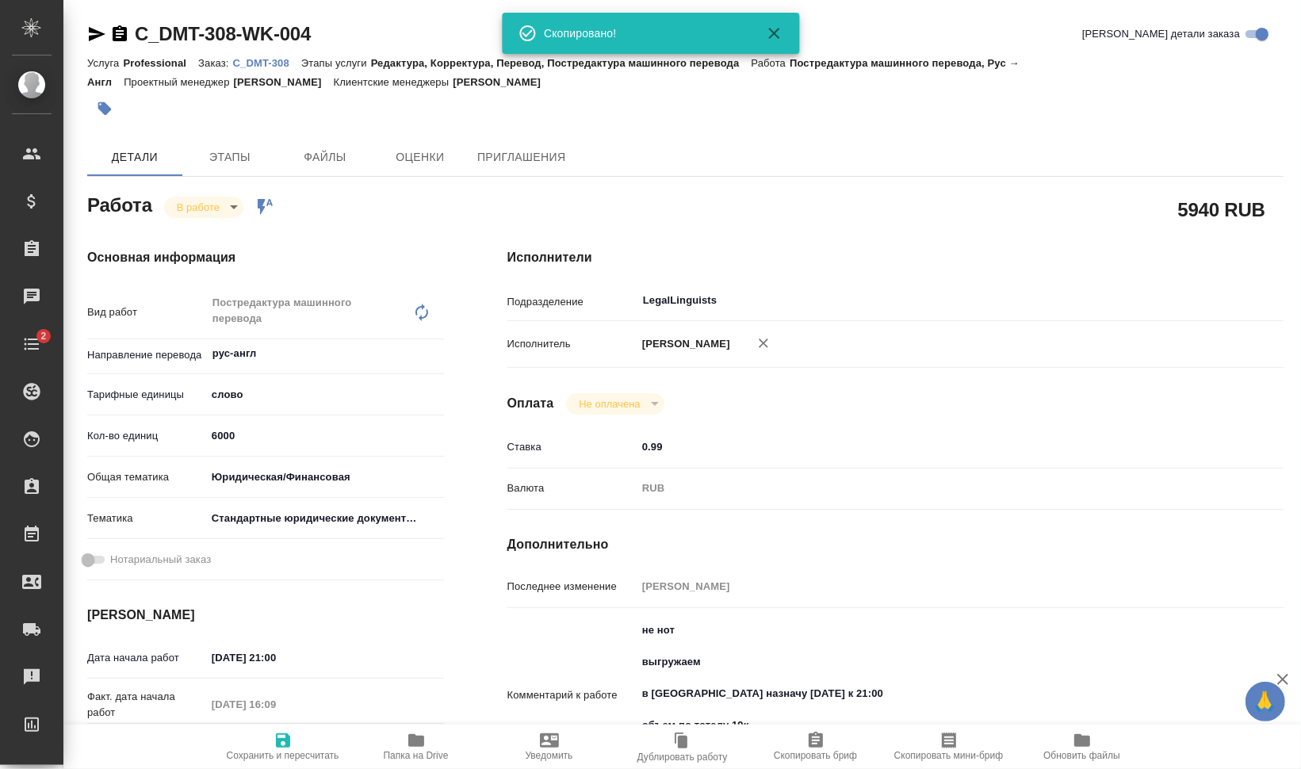
type textarea "x"
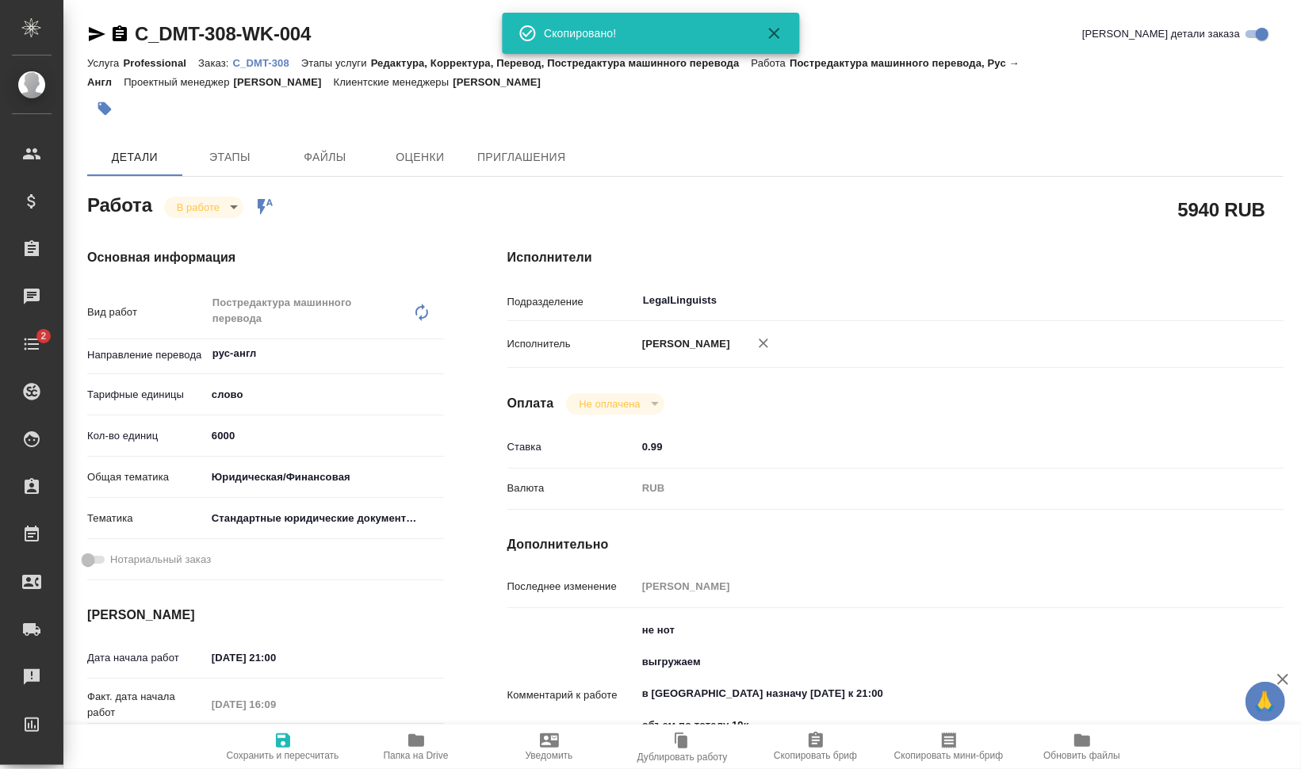
type textarea "x"
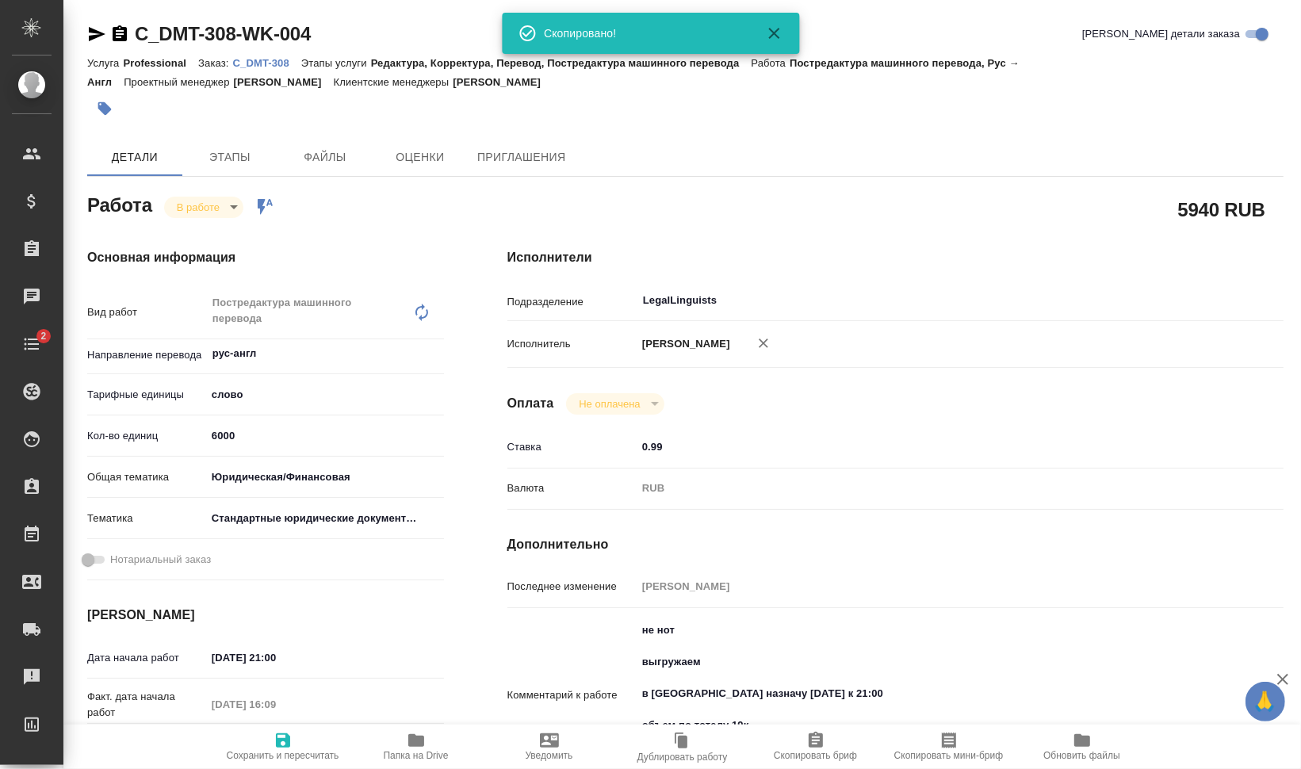
type textarea "x"
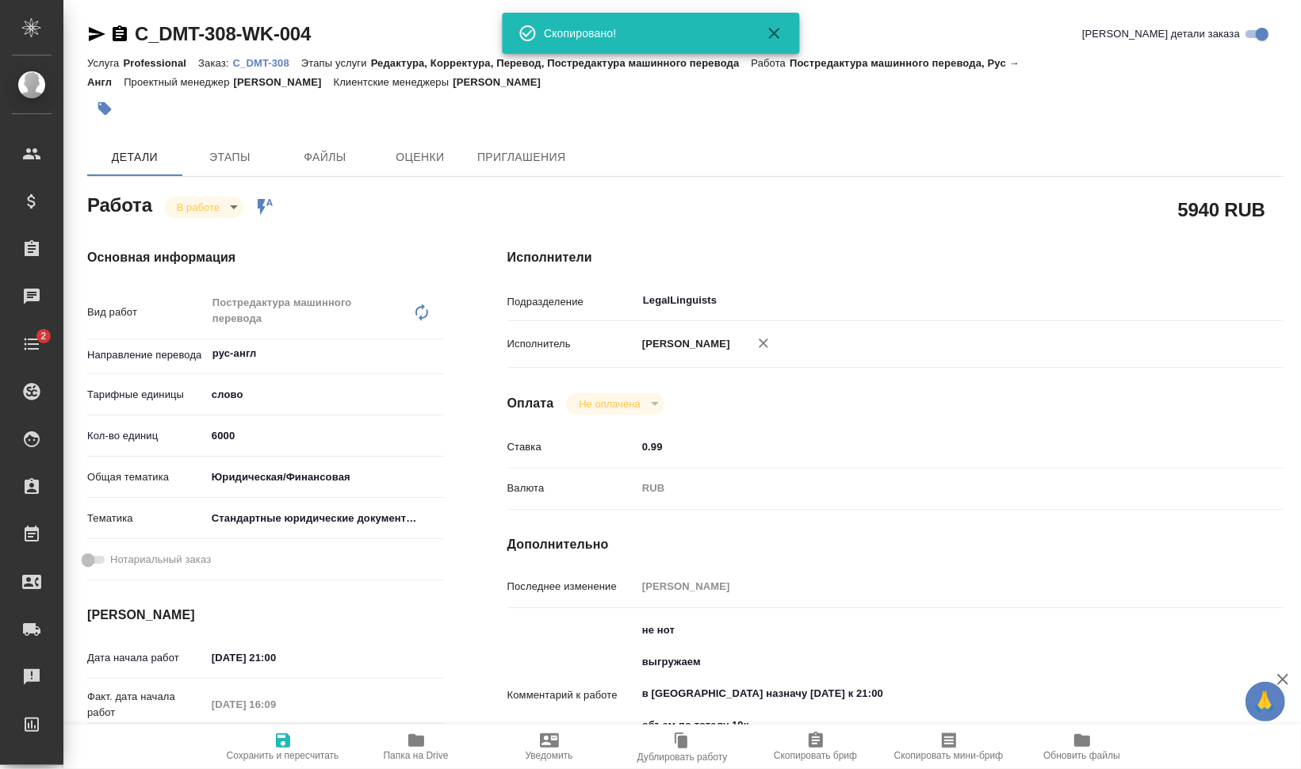
type textarea "x"
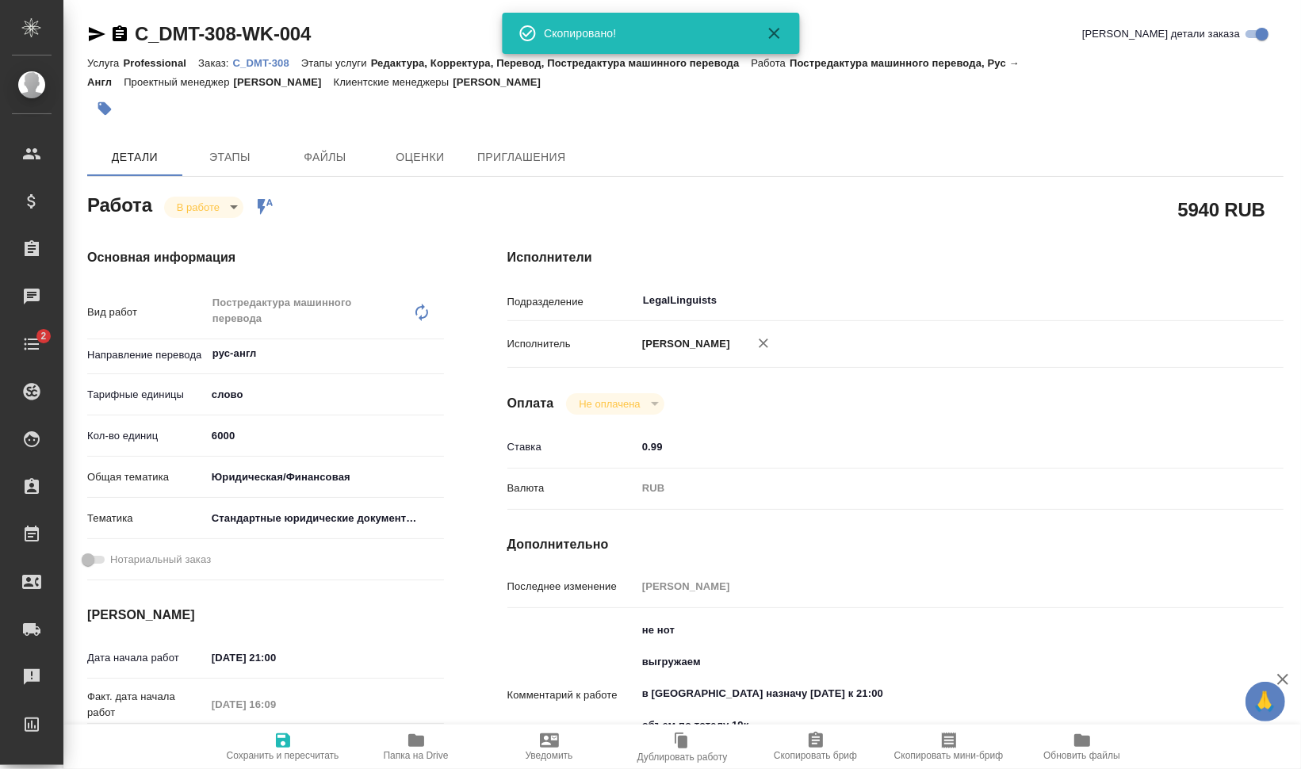
type textarea "x"
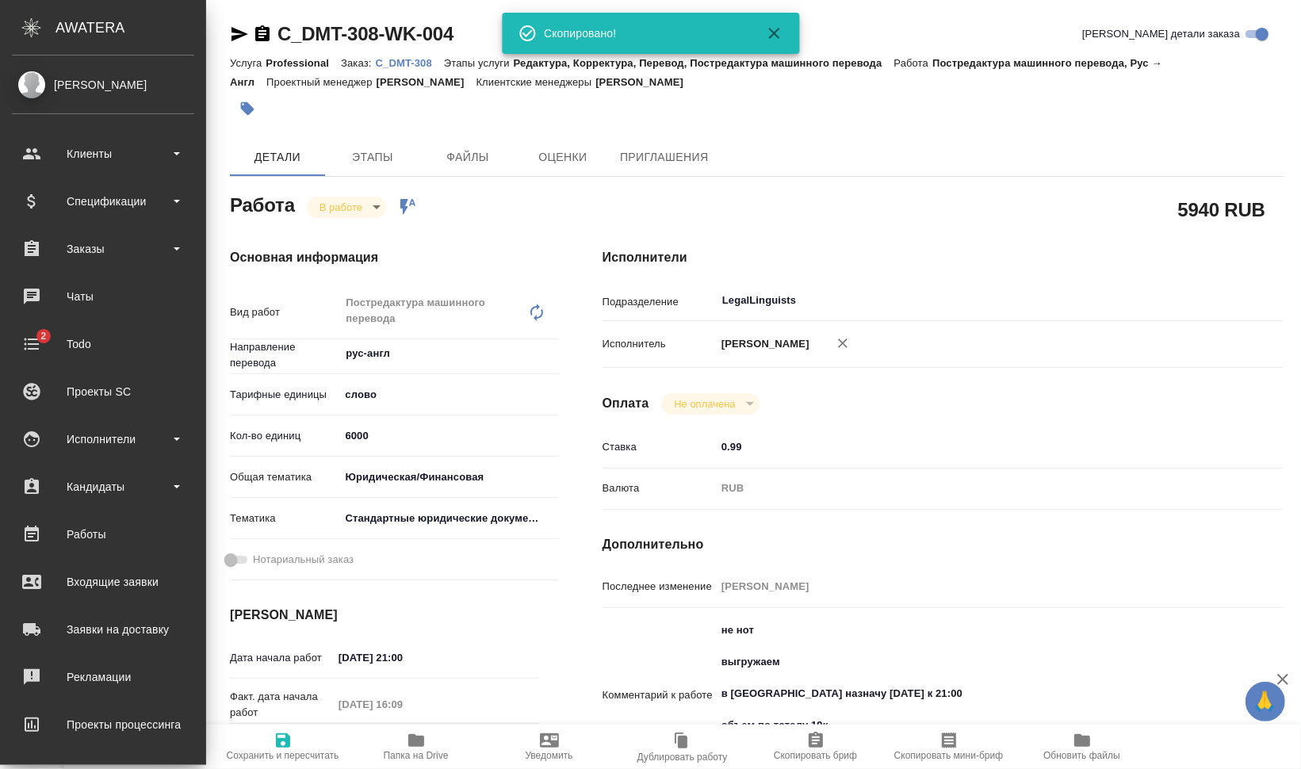
type textarea "x"
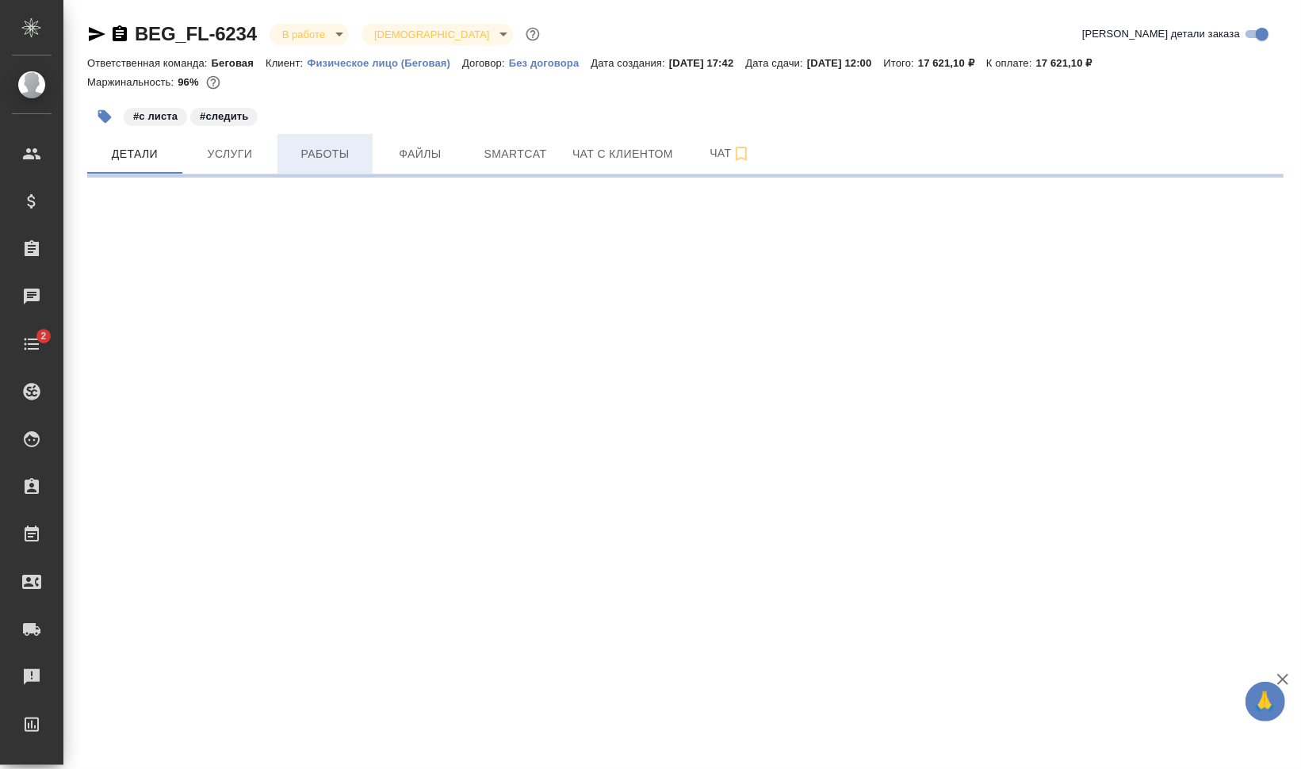
click at [303, 161] on span "Работы" at bounding box center [325, 154] width 76 height 20
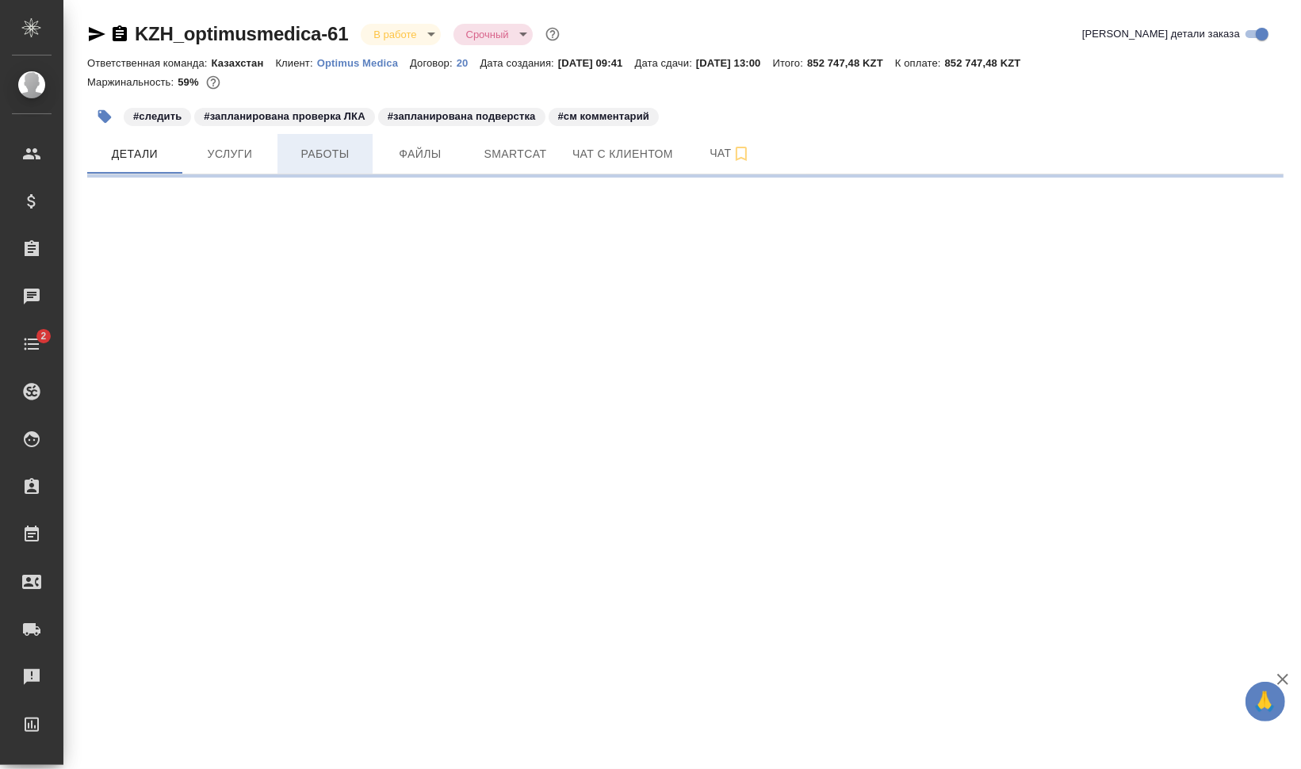
select select "RU"
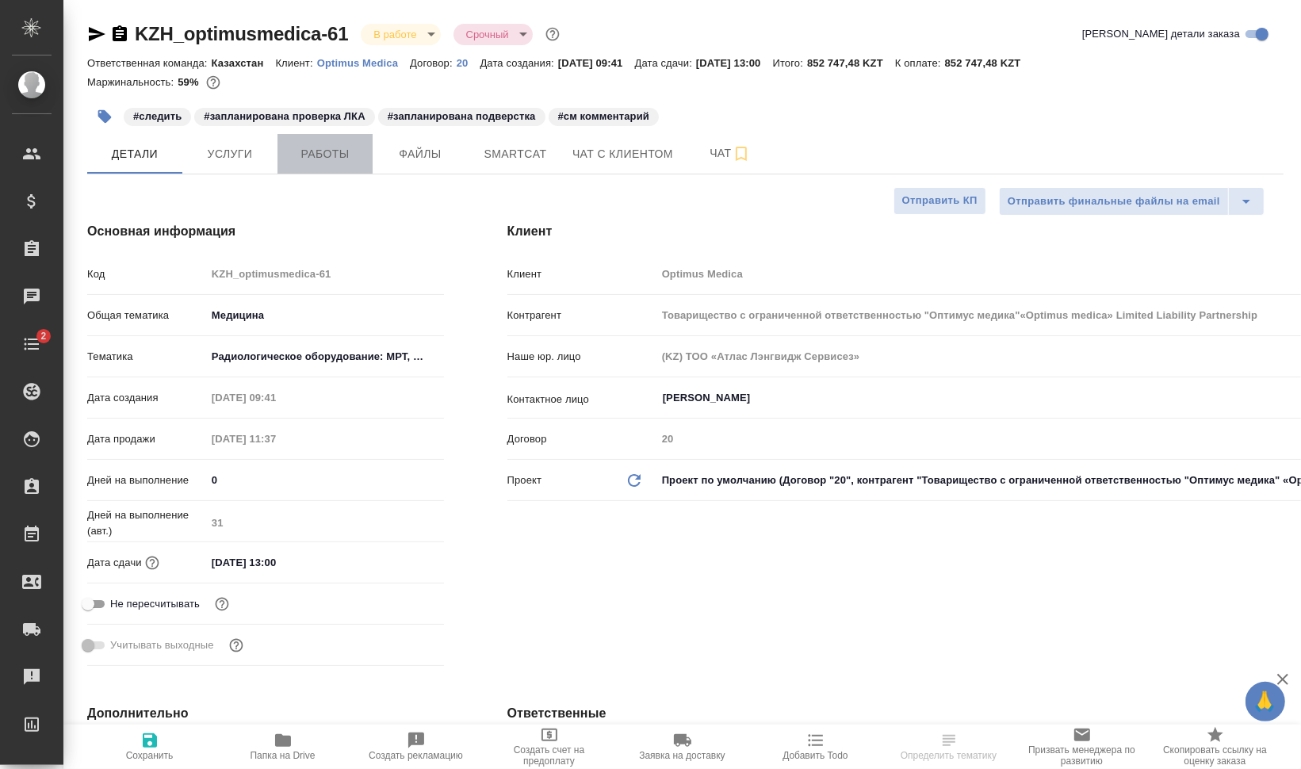
click at [336, 160] on span "Работы" at bounding box center [325, 154] width 76 height 20
type input "Товарищество с ограниченной ответственностью "Оптимус медика"«Optimus medica» L…"
type textarea "x"
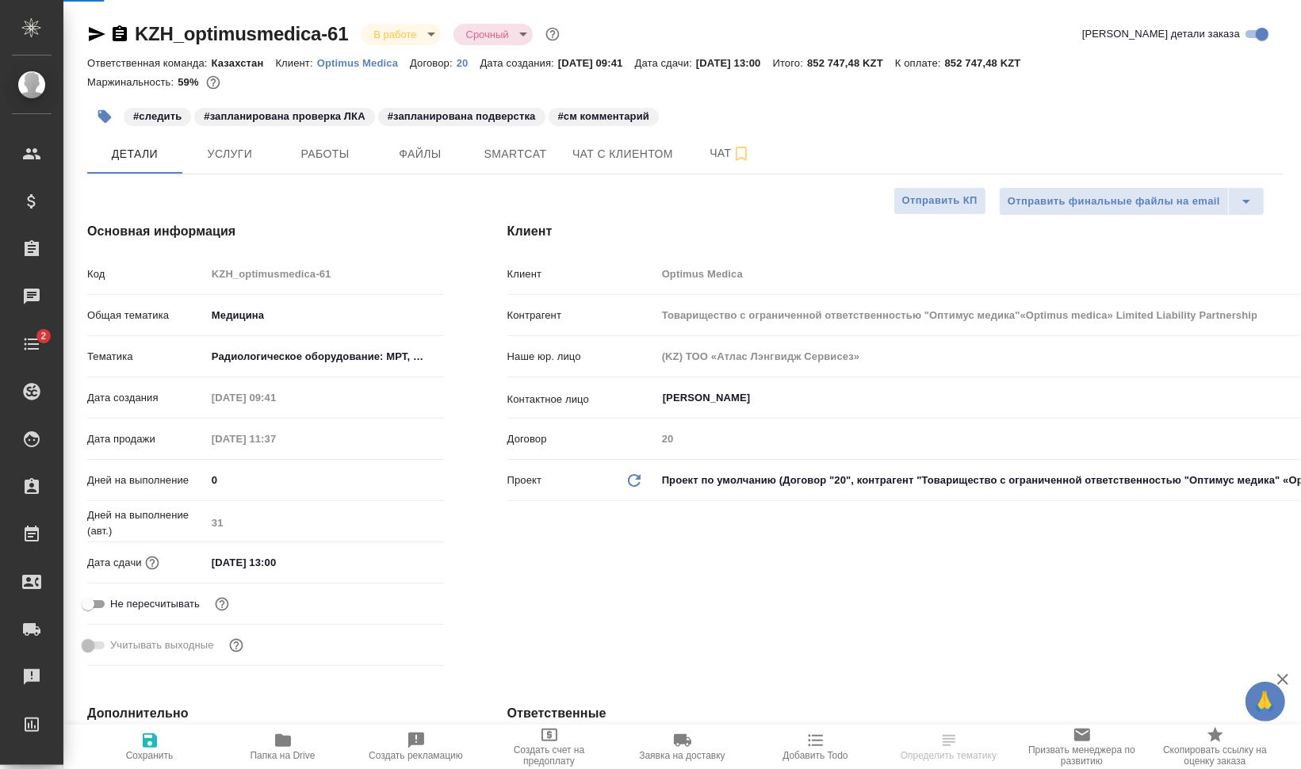
type textarea "x"
type input "Товарищество с ограниченной ответственностью "Оптимус медика"«Optimus medica» L…"
type textarea "x"
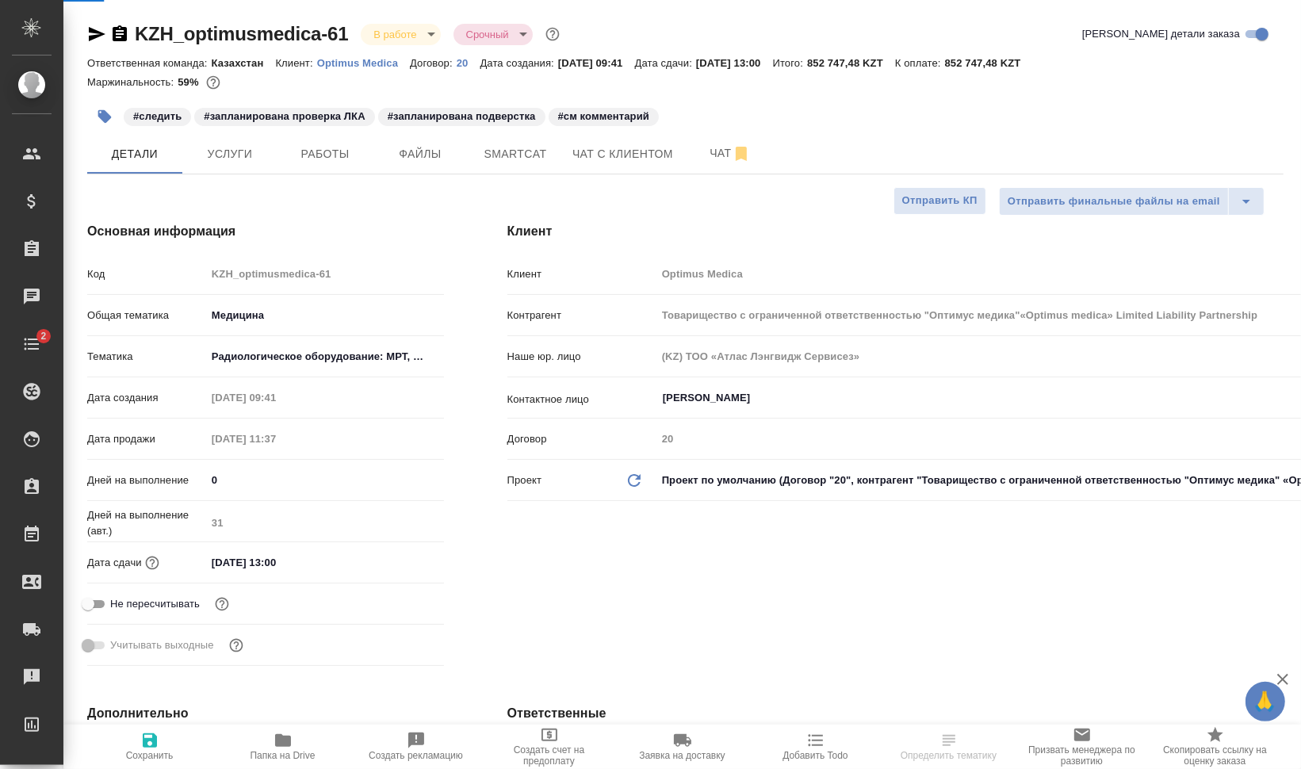
type textarea "x"
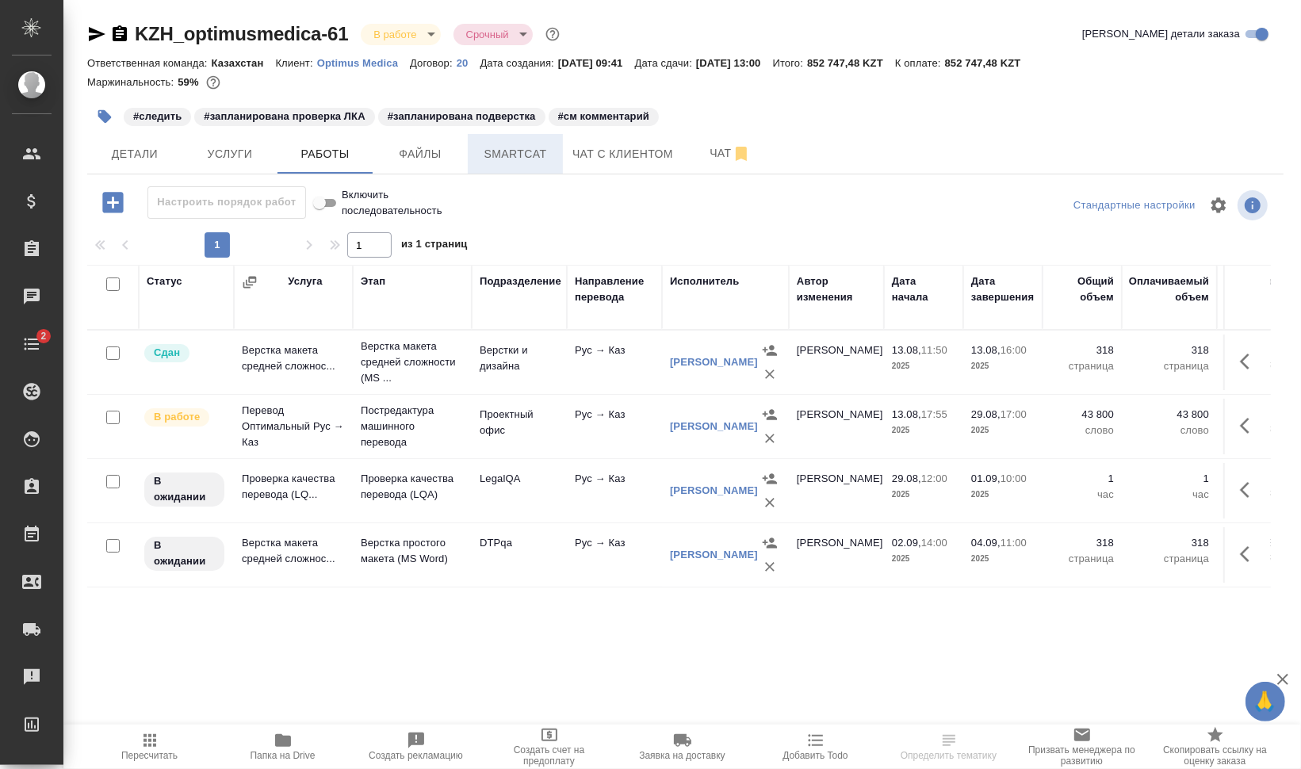
click at [512, 145] on span "Smartcat" at bounding box center [515, 154] width 76 height 20
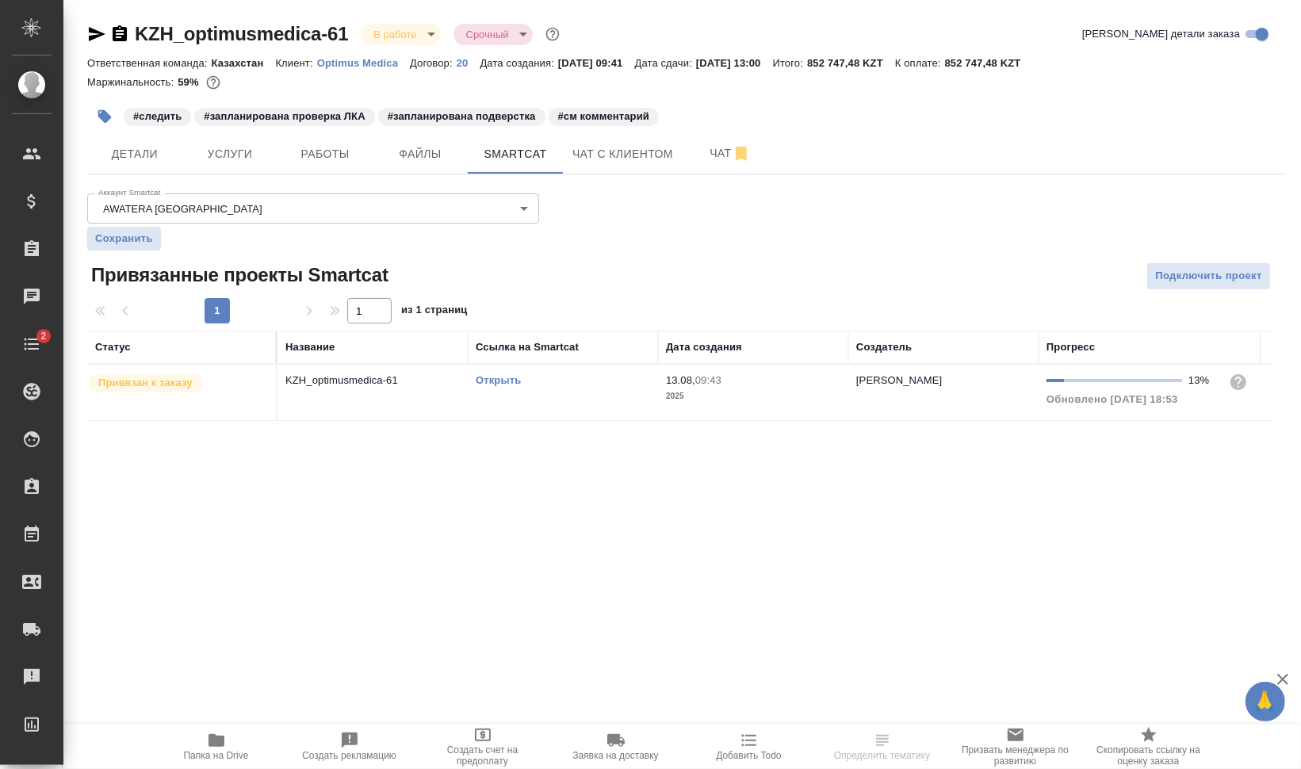
click at [504, 381] on link "Открыть" at bounding box center [498, 380] width 45 height 12
click at [353, 147] on span "Работы" at bounding box center [325, 154] width 76 height 20
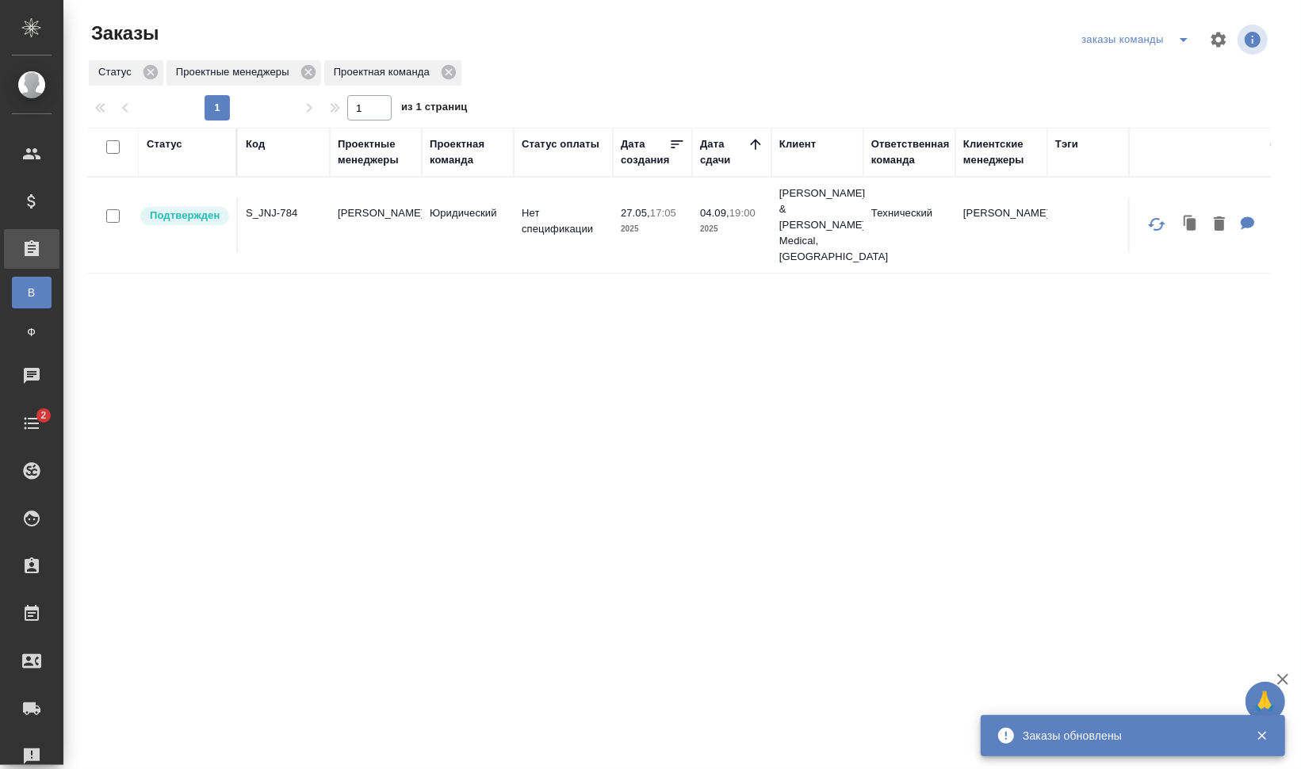
click at [263, 149] on div "Код" at bounding box center [255, 144] width 19 height 16
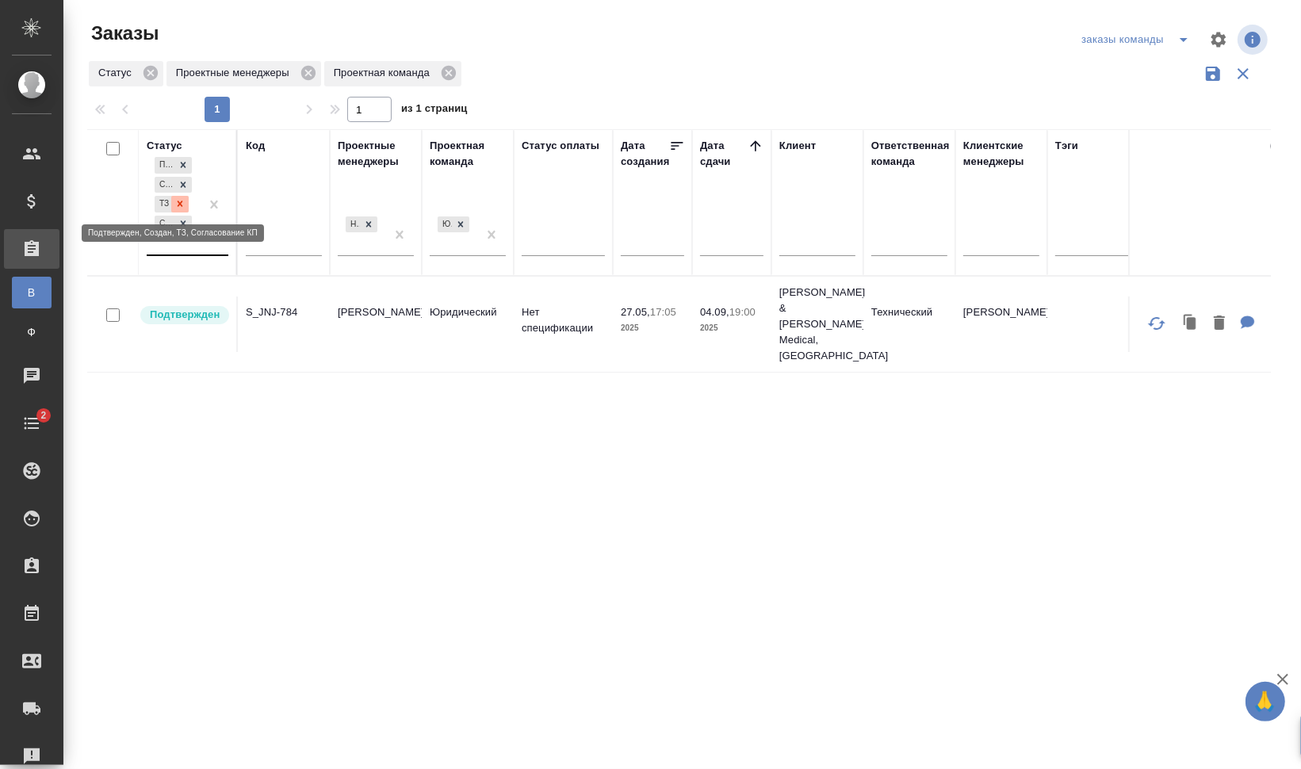
click at [181, 200] on icon at bounding box center [179, 203] width 11 height 11
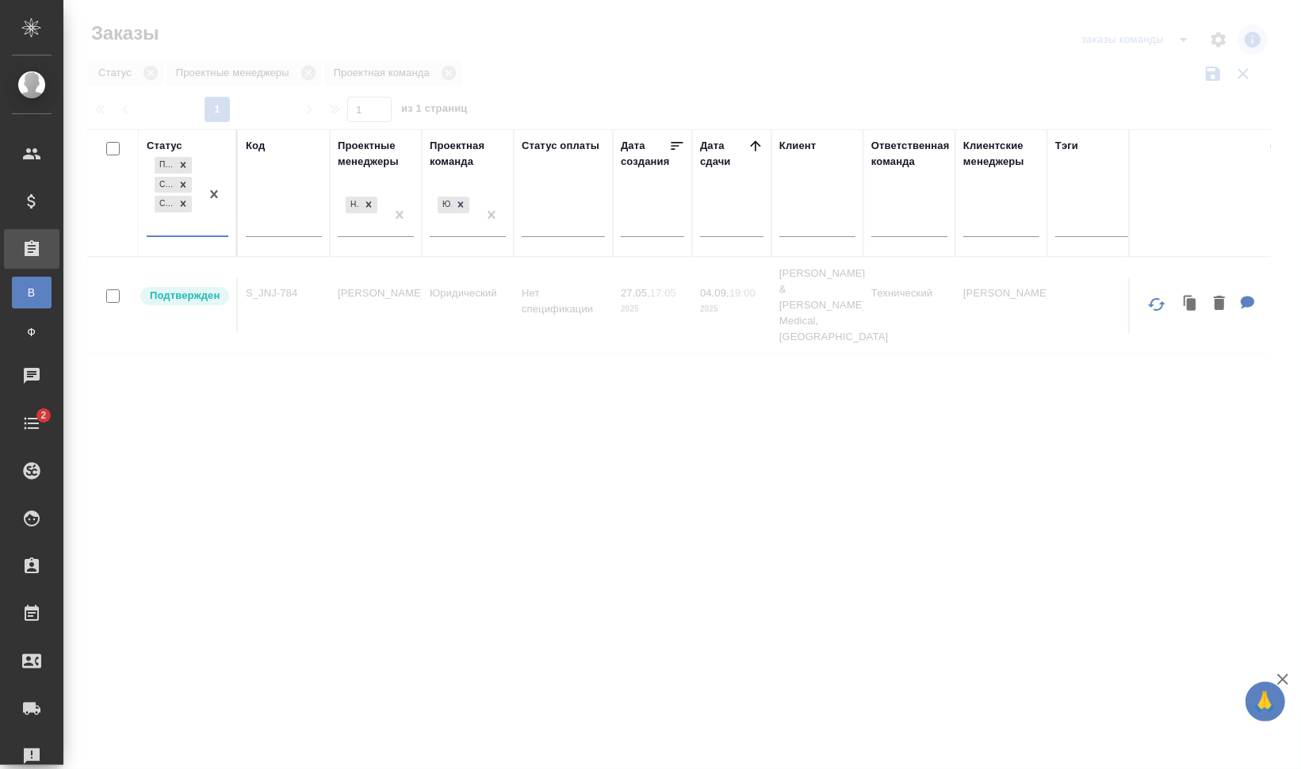
click at [188, 220] on div "Подтвержден Создан Согласование КП" at bounding box center [173, 195] width 53 height 82
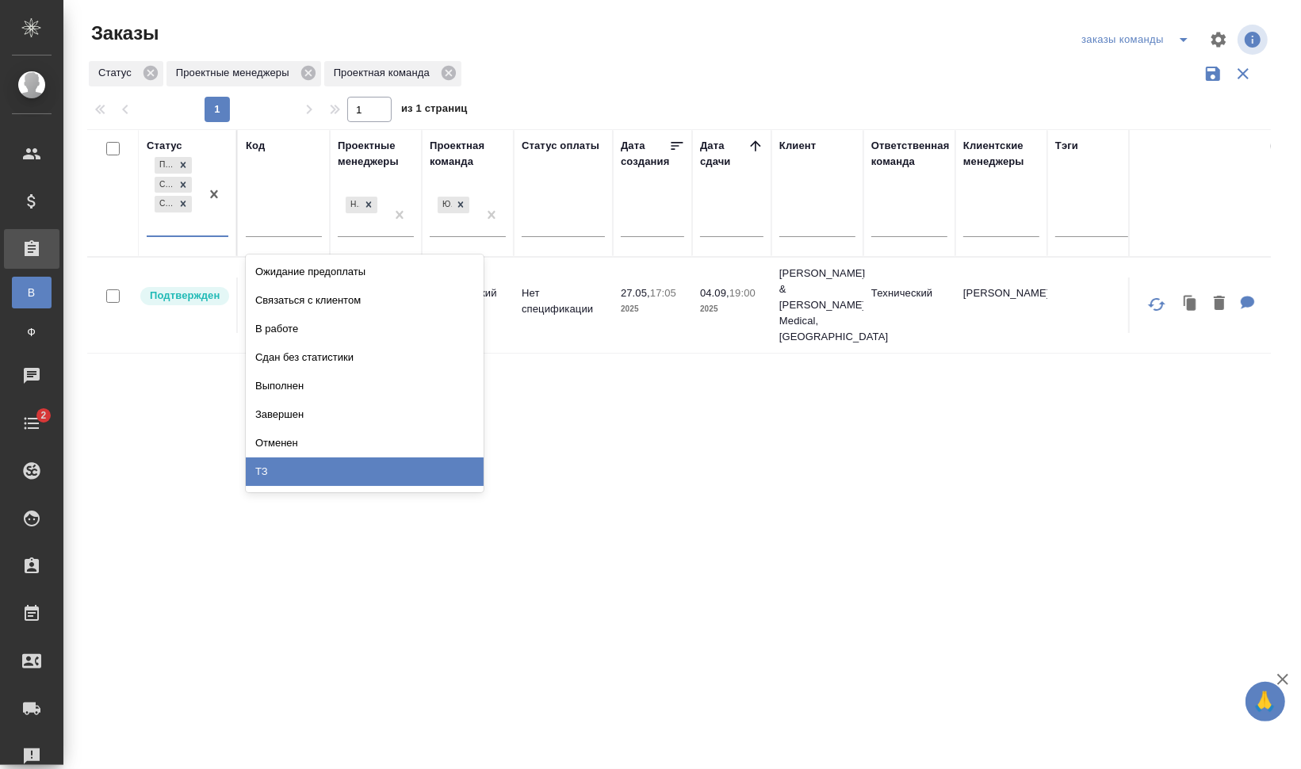
click at [397, 470] on div "ТЗ" at bounding box center [365, 471] width 238 height 29
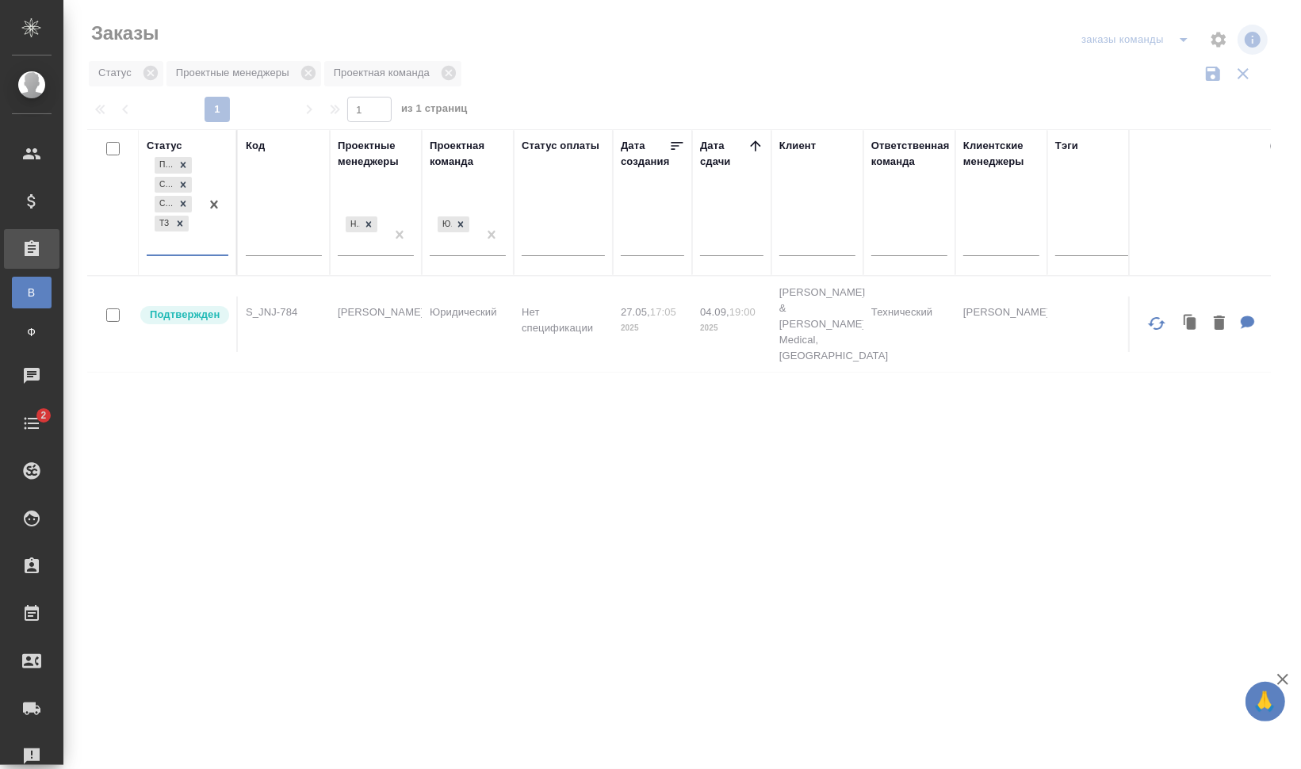
click at [388, 157] on div "Проектные менеджеры" at bounding box center [376, 154] width 76 height 32
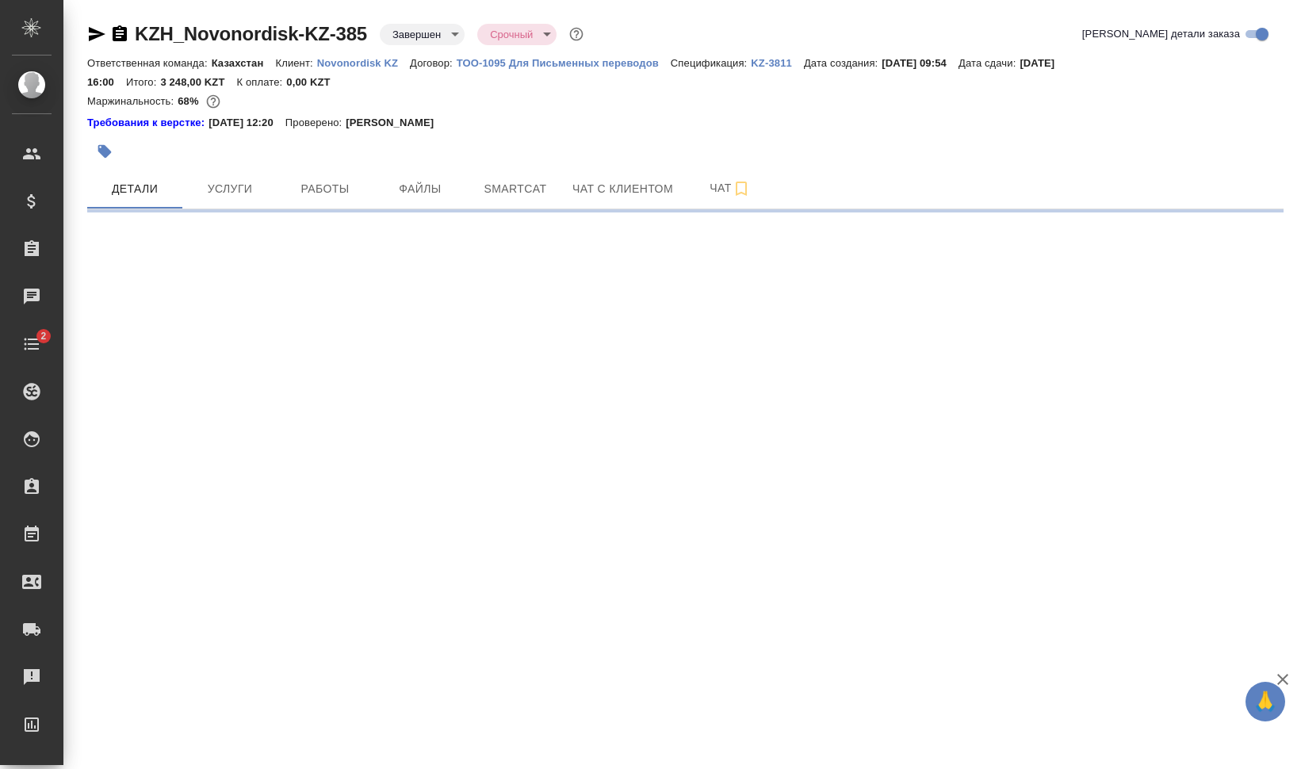
select select "RU"
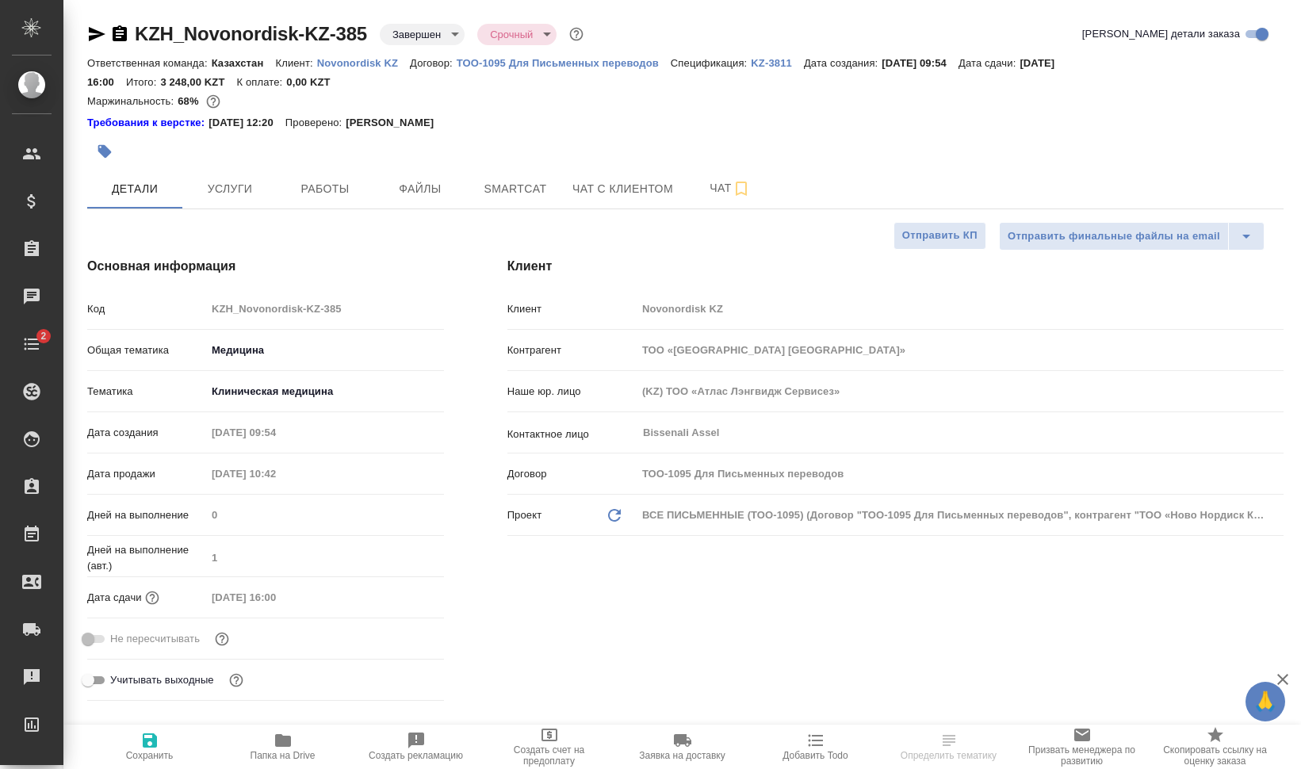
type textarea "x"
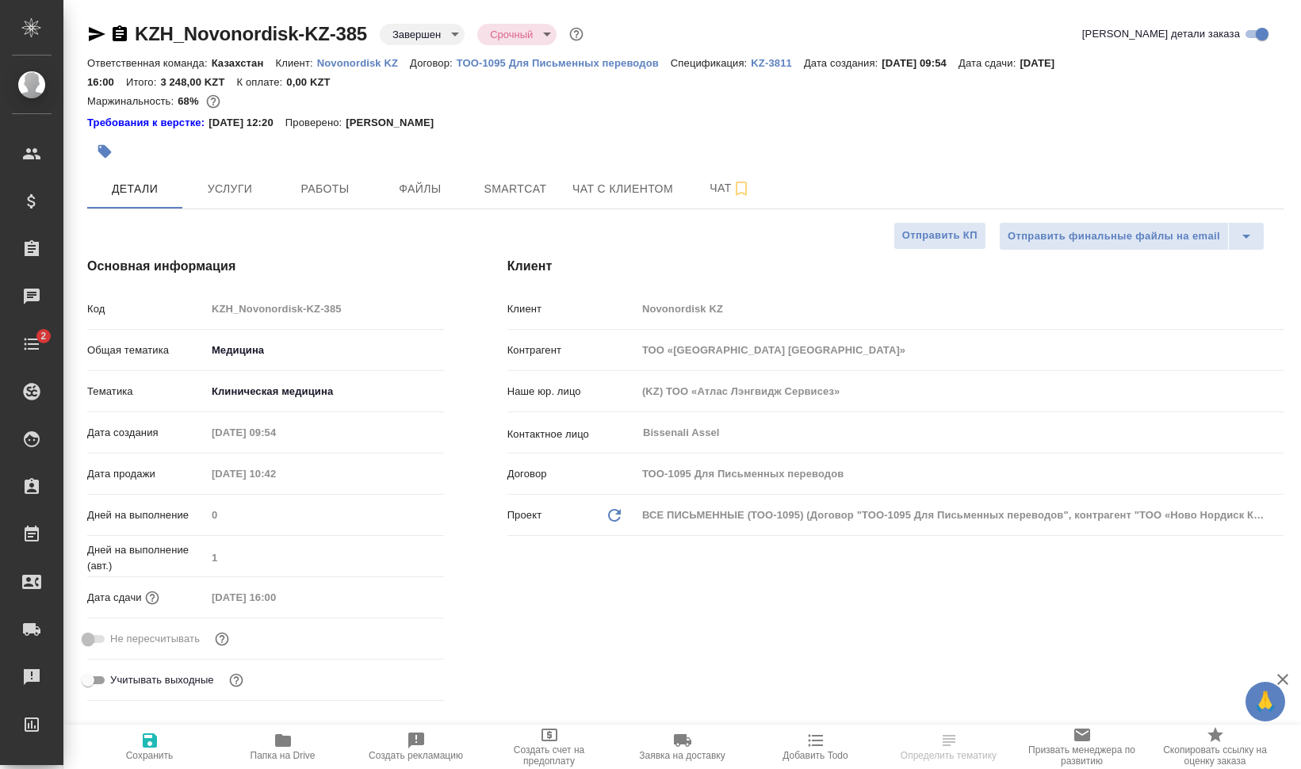
type textarea "x"
type input "[PERSON_NAME]"
type textarea "x"
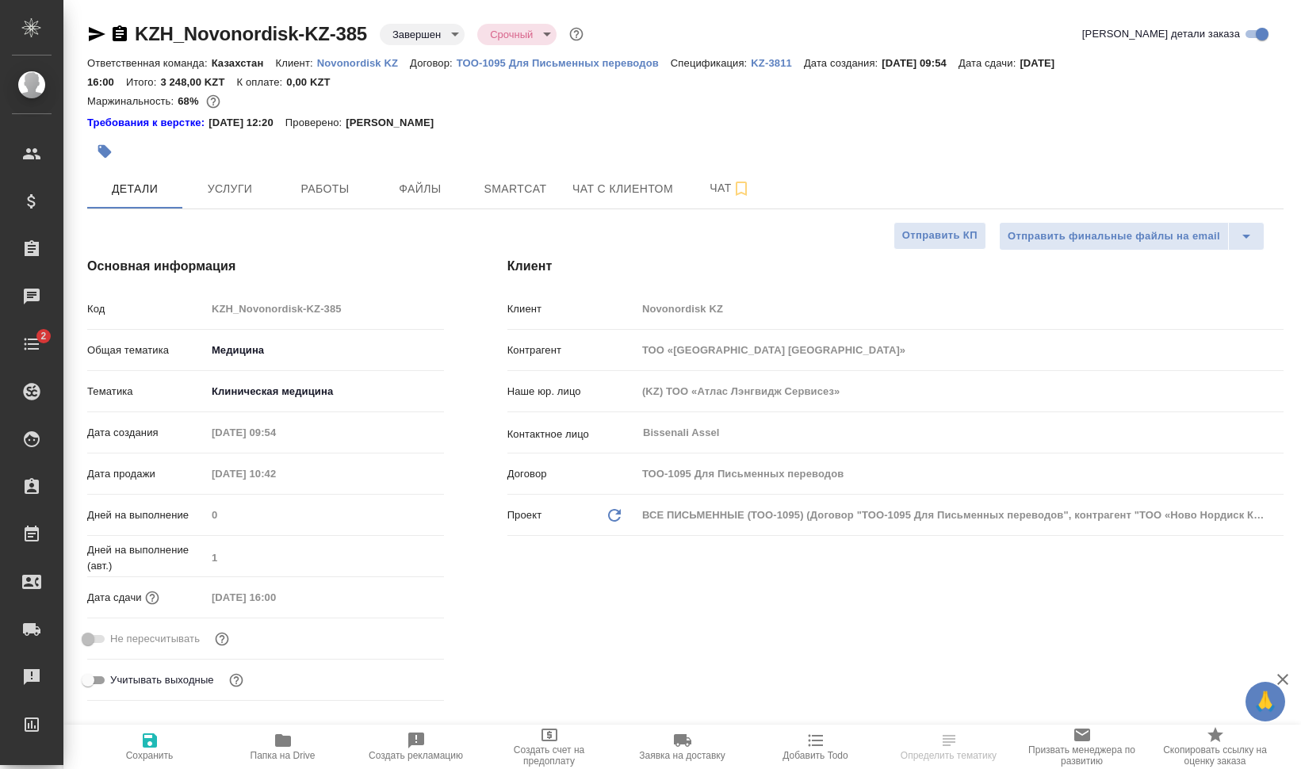
type textarea "x"
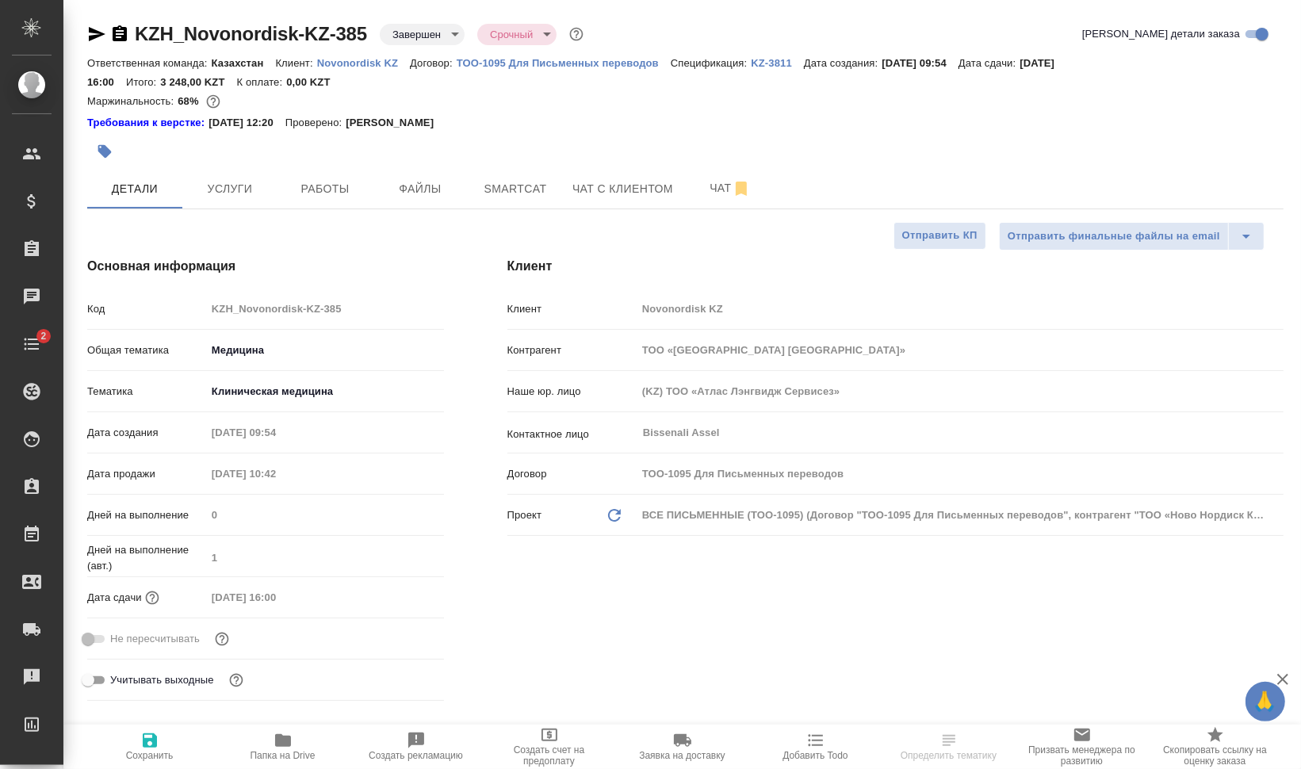
type textarea "x"
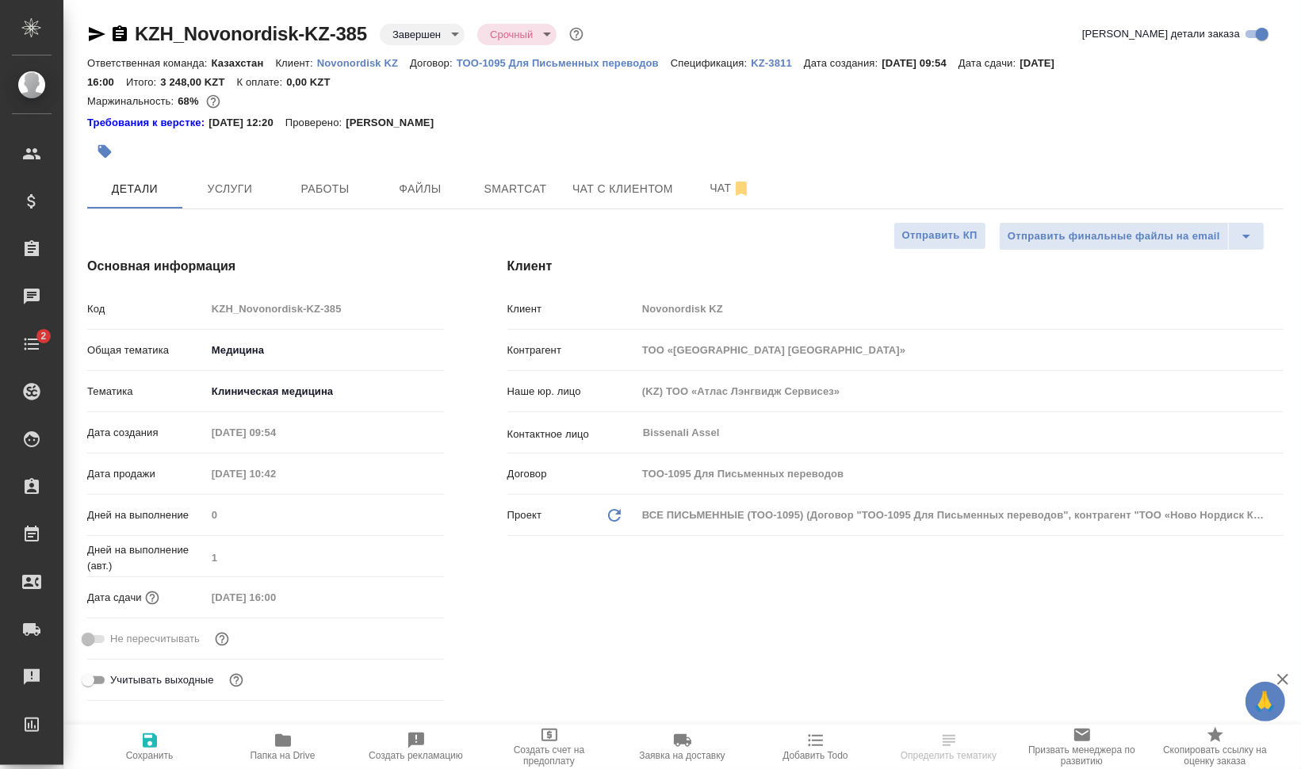
type textarea "x"
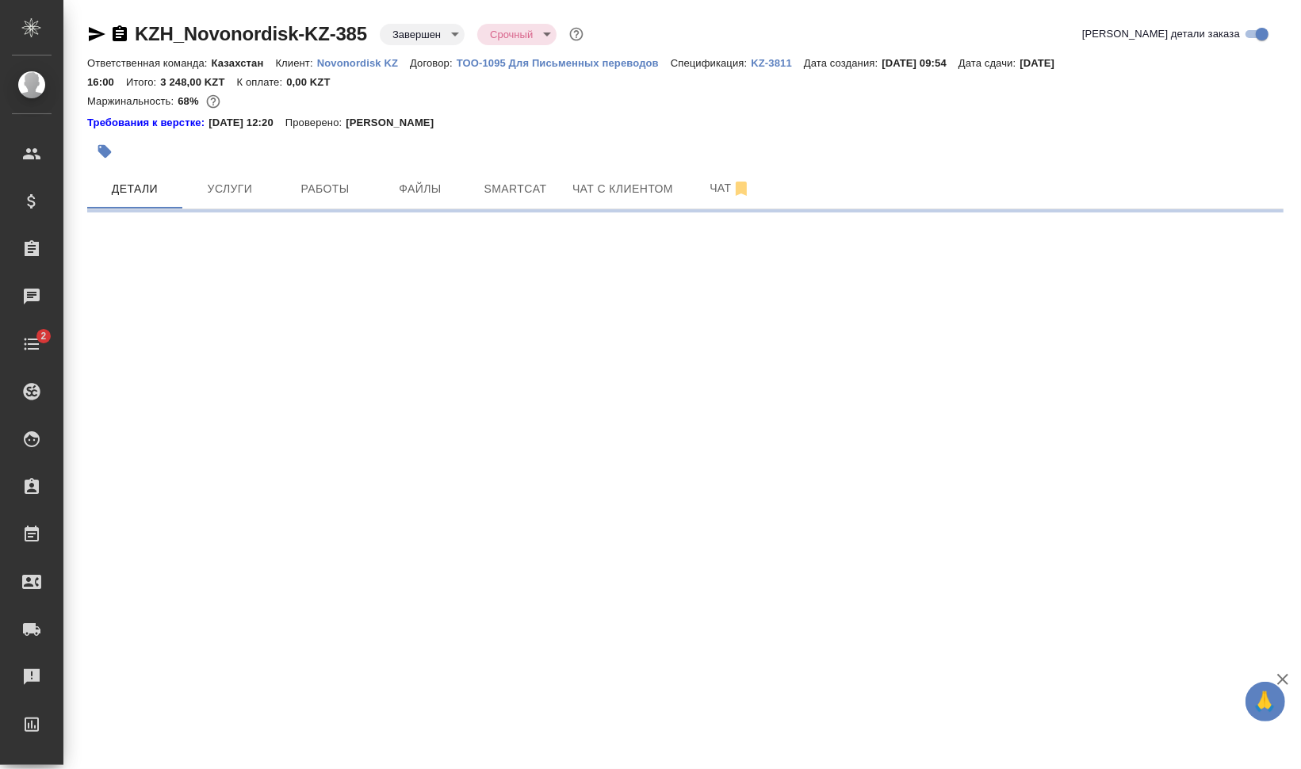
select select "RU"
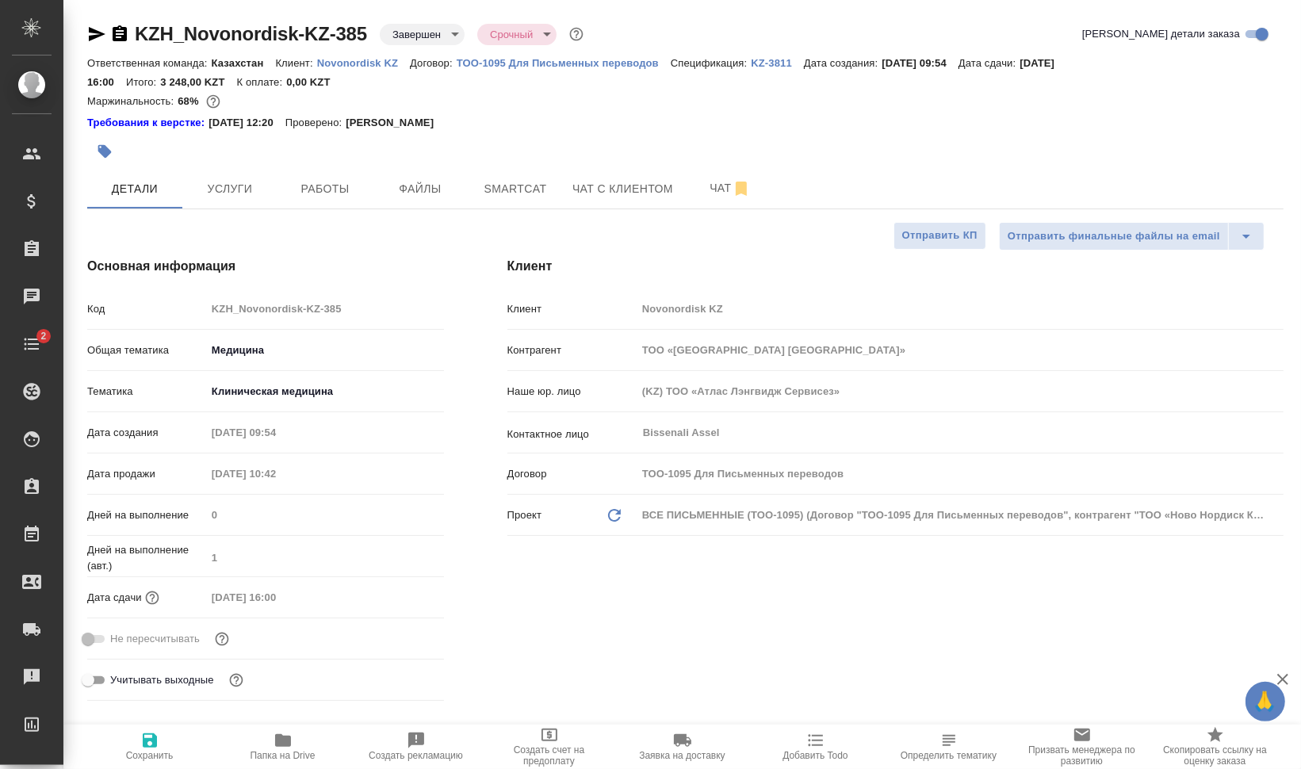
type textarea "x"
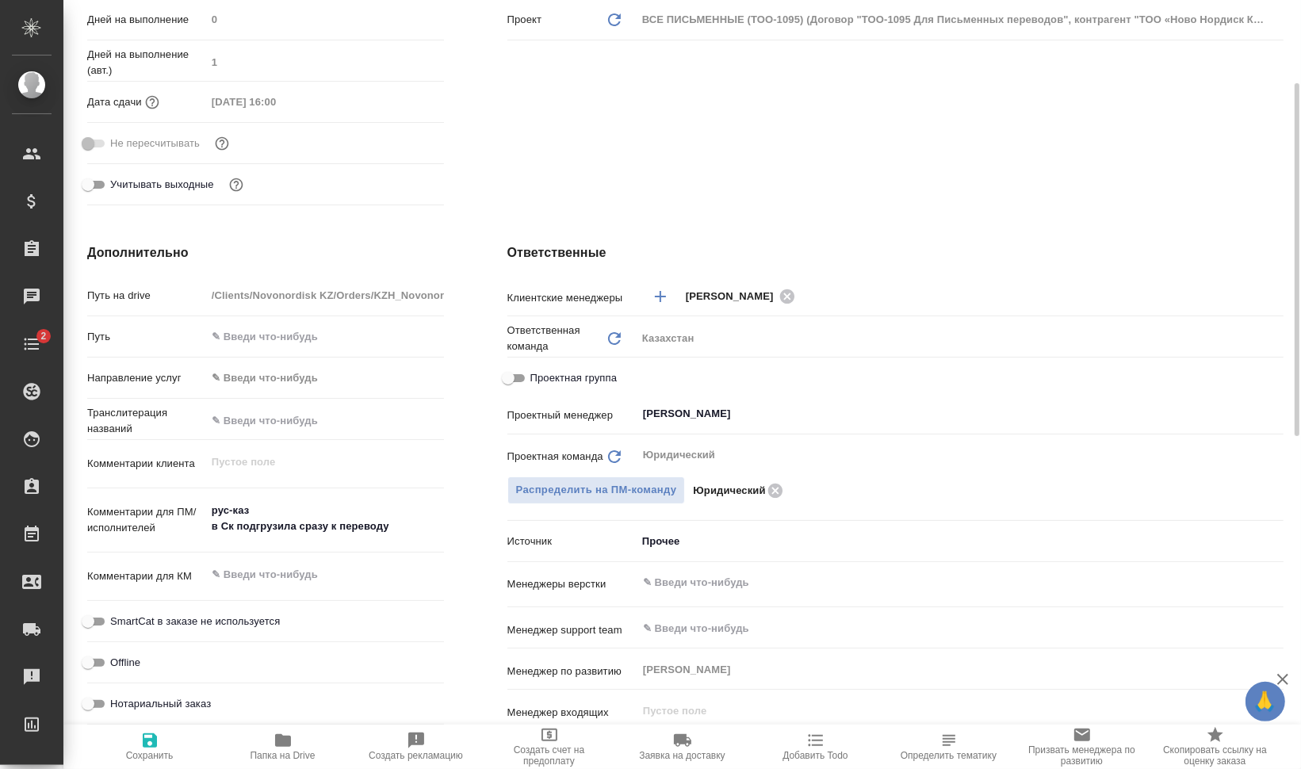
scroll to position [595, 0]
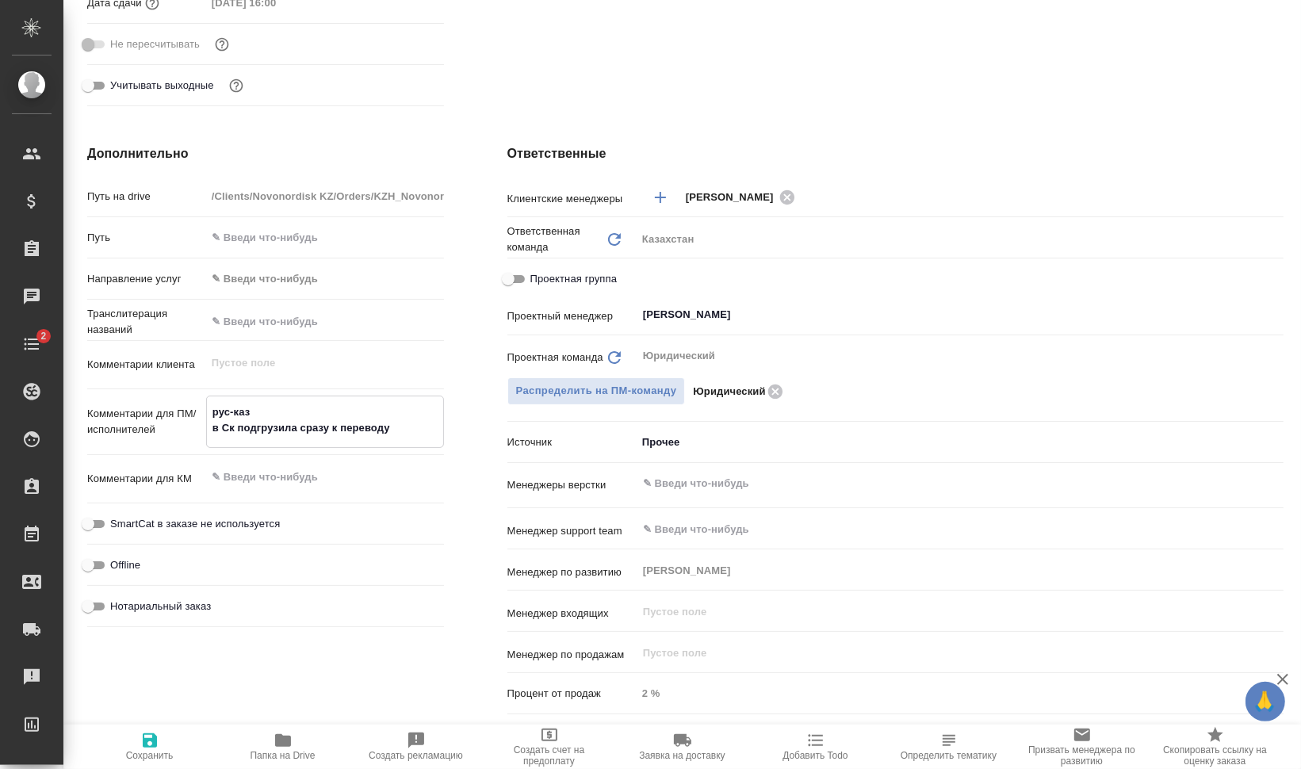
click at [411, 425] on textarea "рус-каз в Ск подгрузила сразу к переводу" at bounding box center [325, 420] width 236 height 43
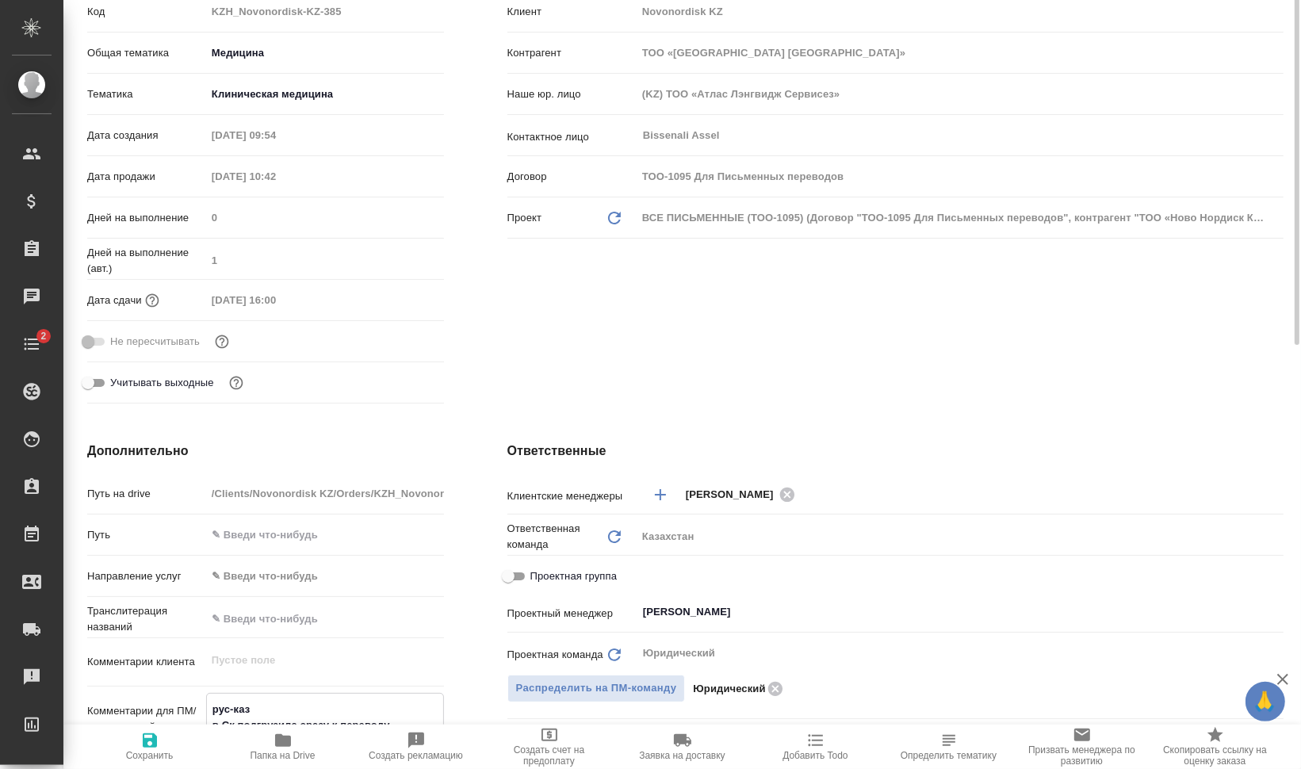
scroll to position [0, 0]
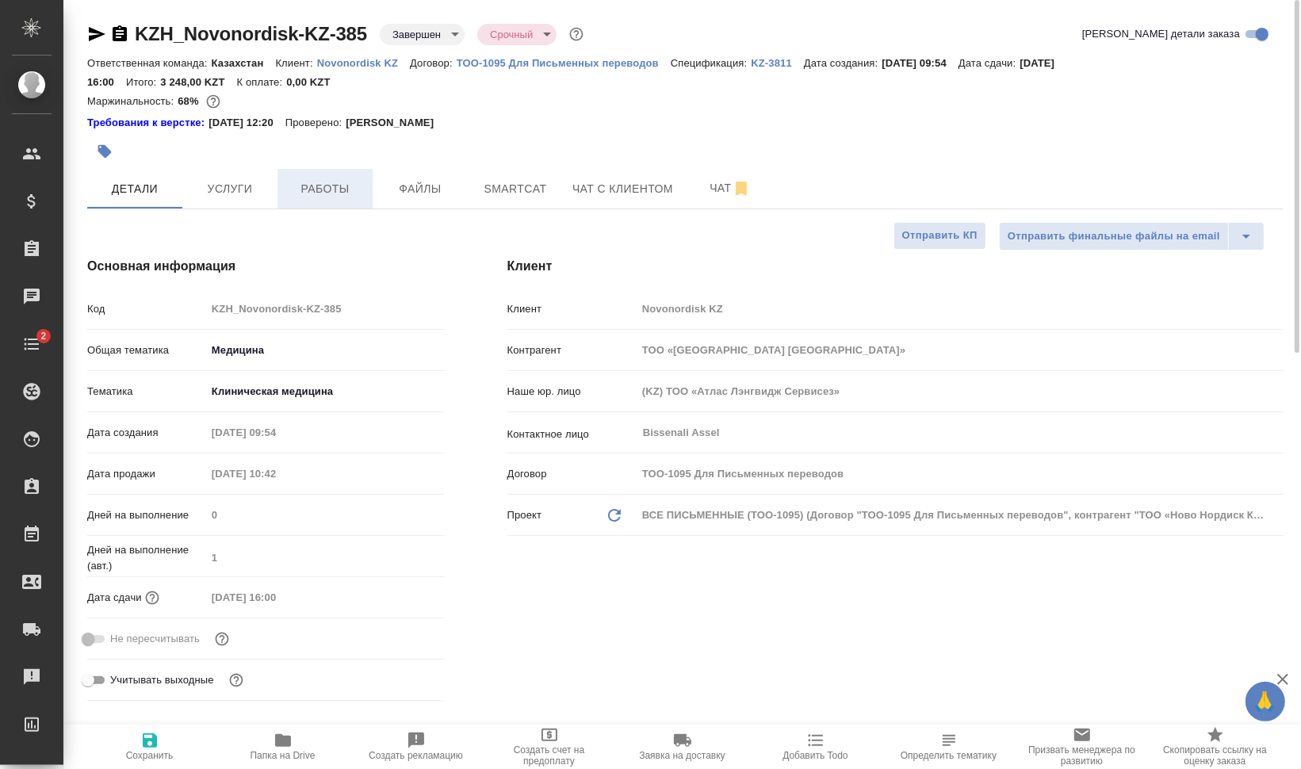
type textarea "x"
click at [302, 187] on span "Работы" at bounding box center [325, 189] width 76 height 20
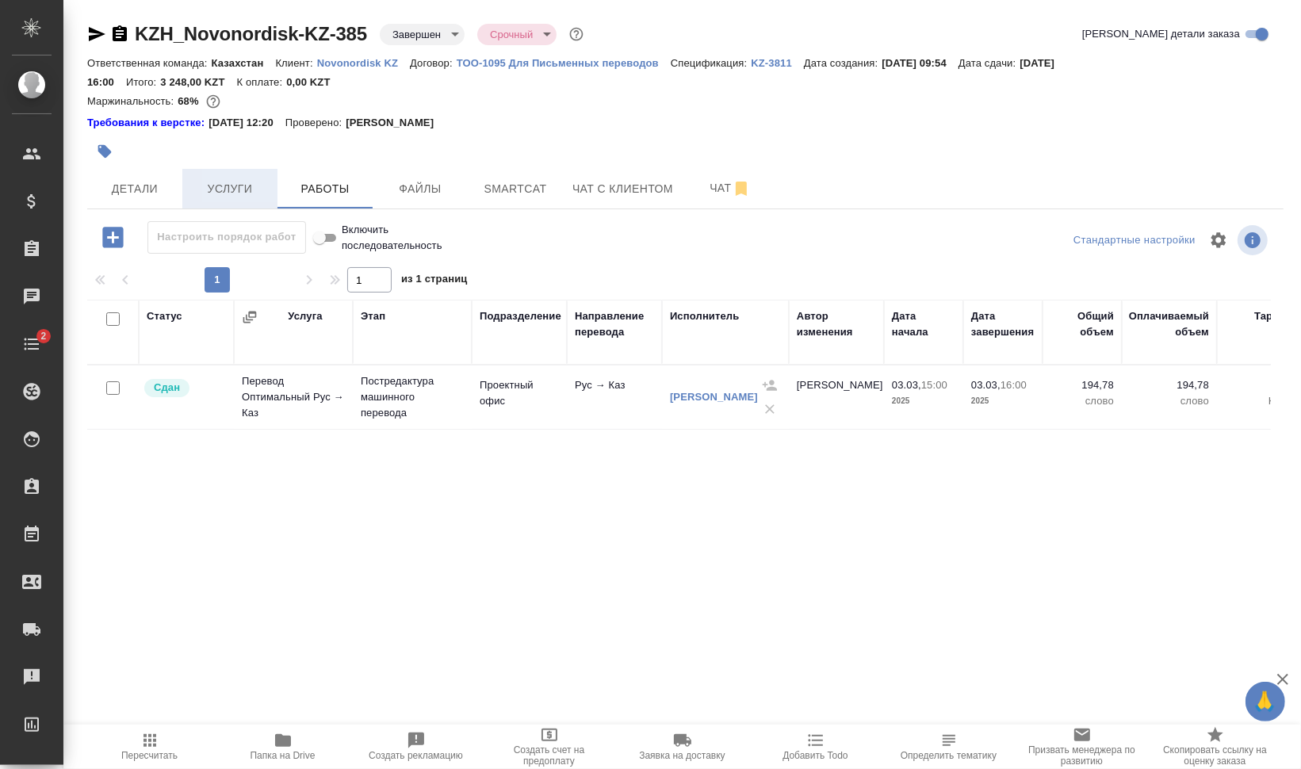
click at [208, 192] on span "Услуги" at bounding box center [230, 189] width 76 height 20
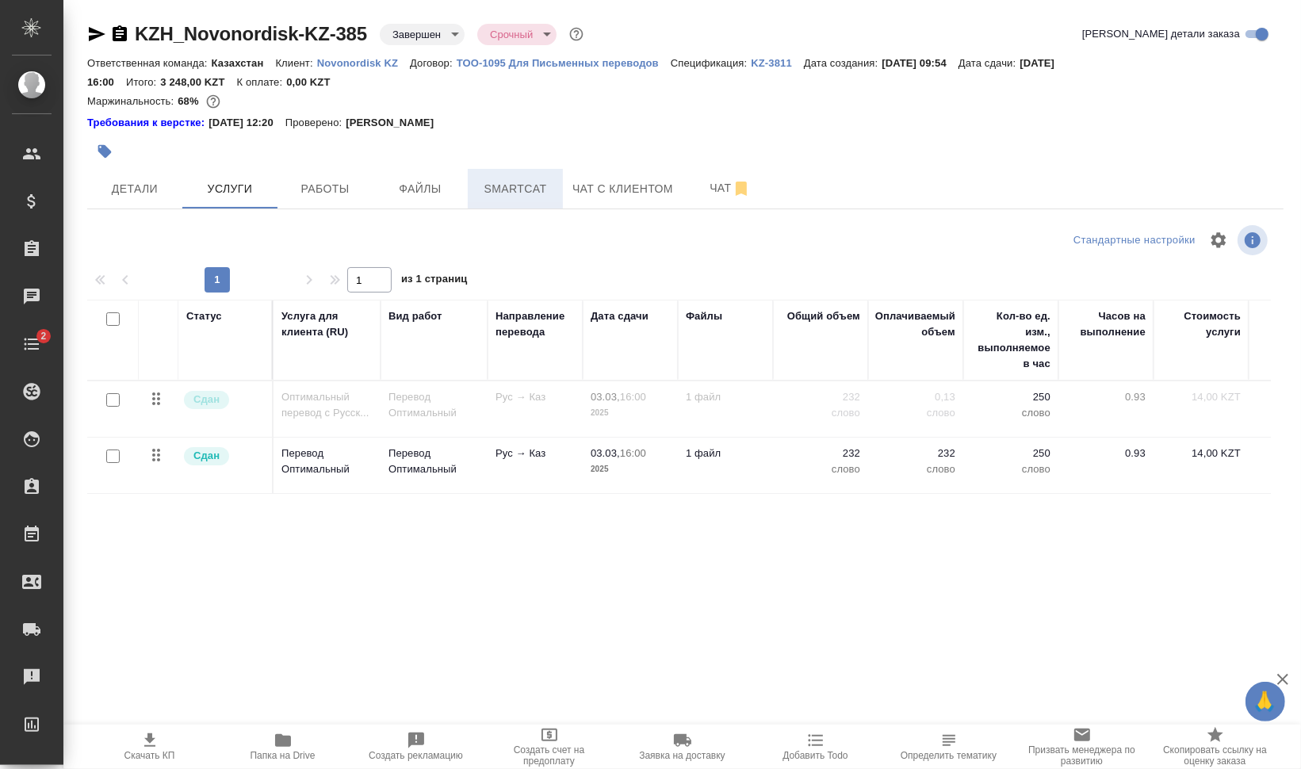
click at [556, 191] on button "Smartcat" at bounding box center [515, 189] width 95 height 40
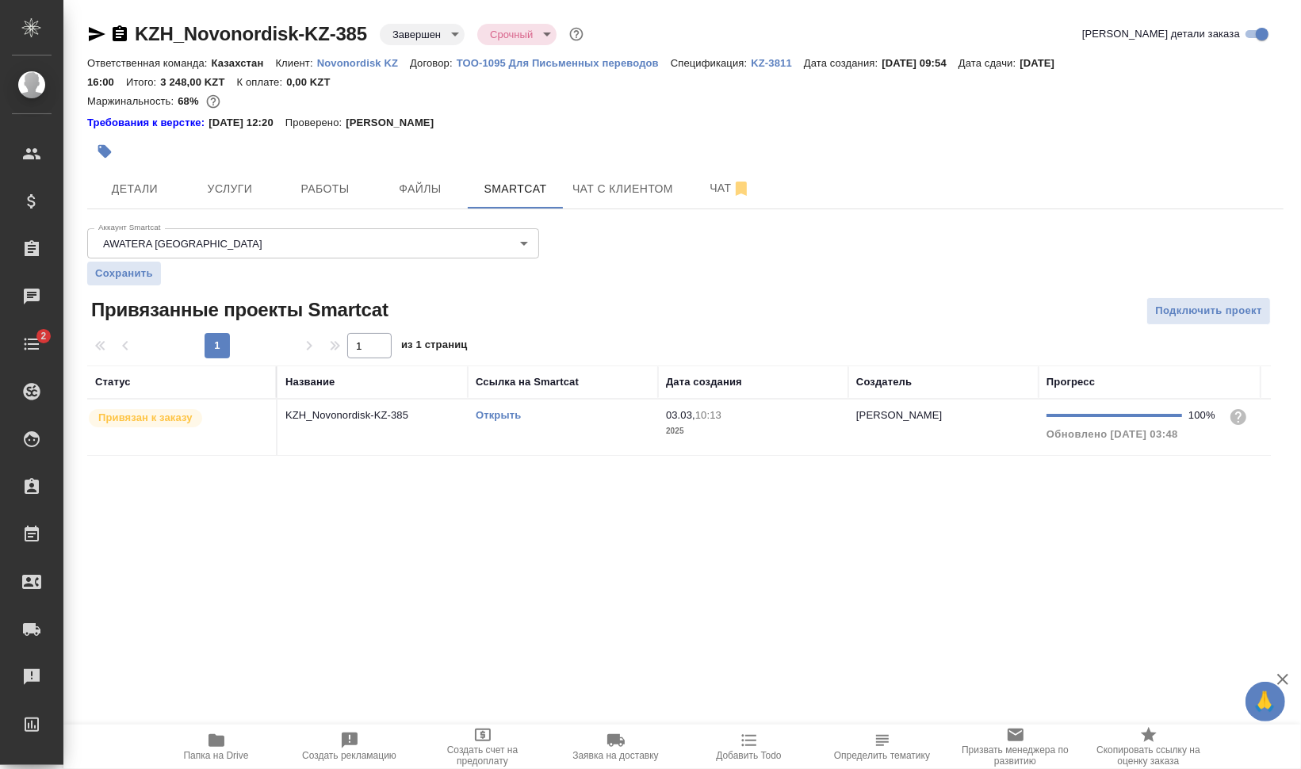
click at [513, 430] on td "Открыть" at bounding box center [563, 427] width 190 height 55
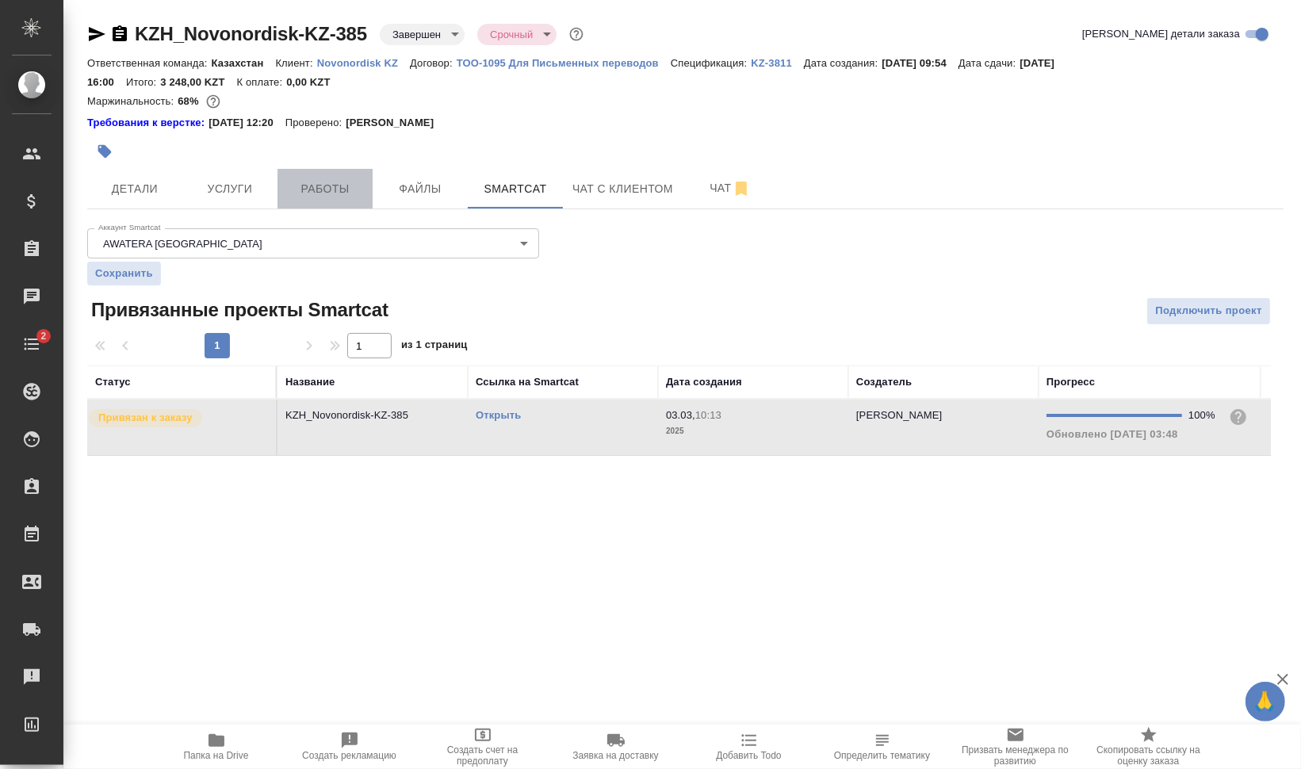
click at [314, 193] on span "Работы" at bounding box center [325, 189] width 76 height 20
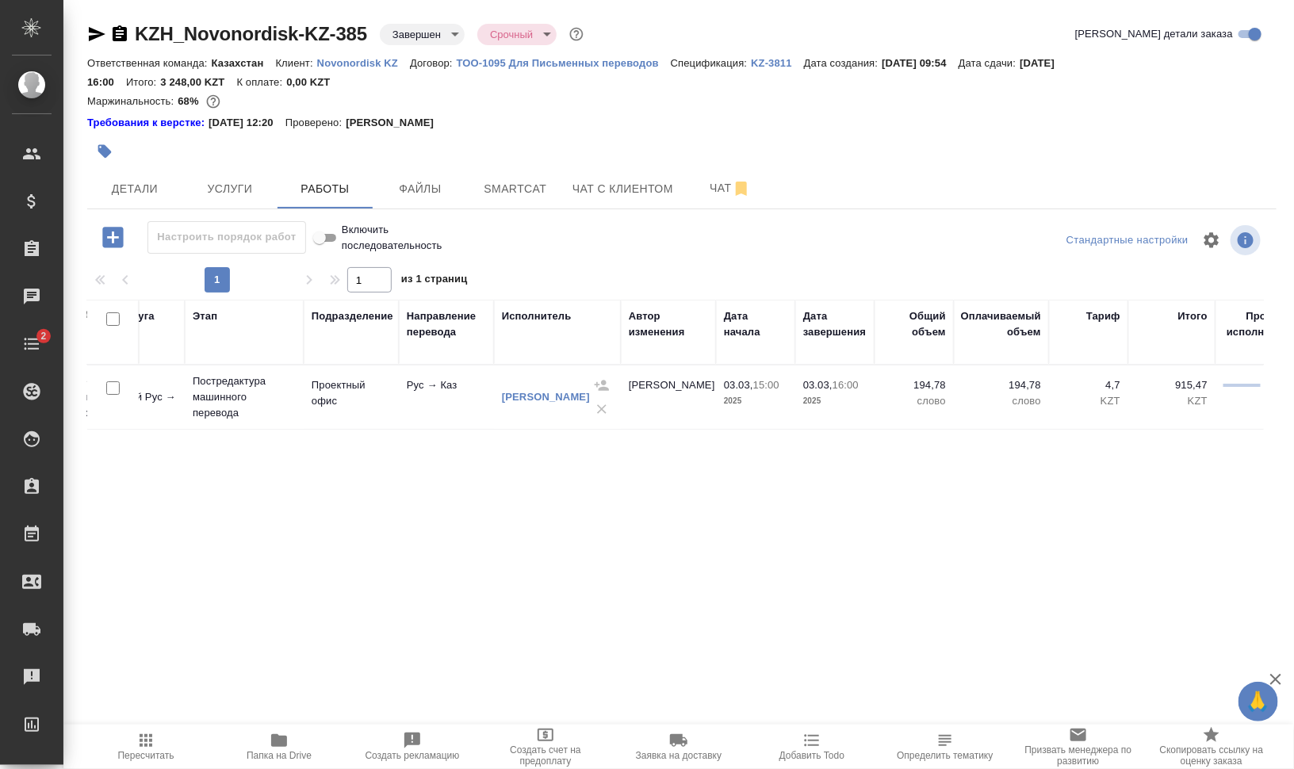
scroll to position [0, 170]
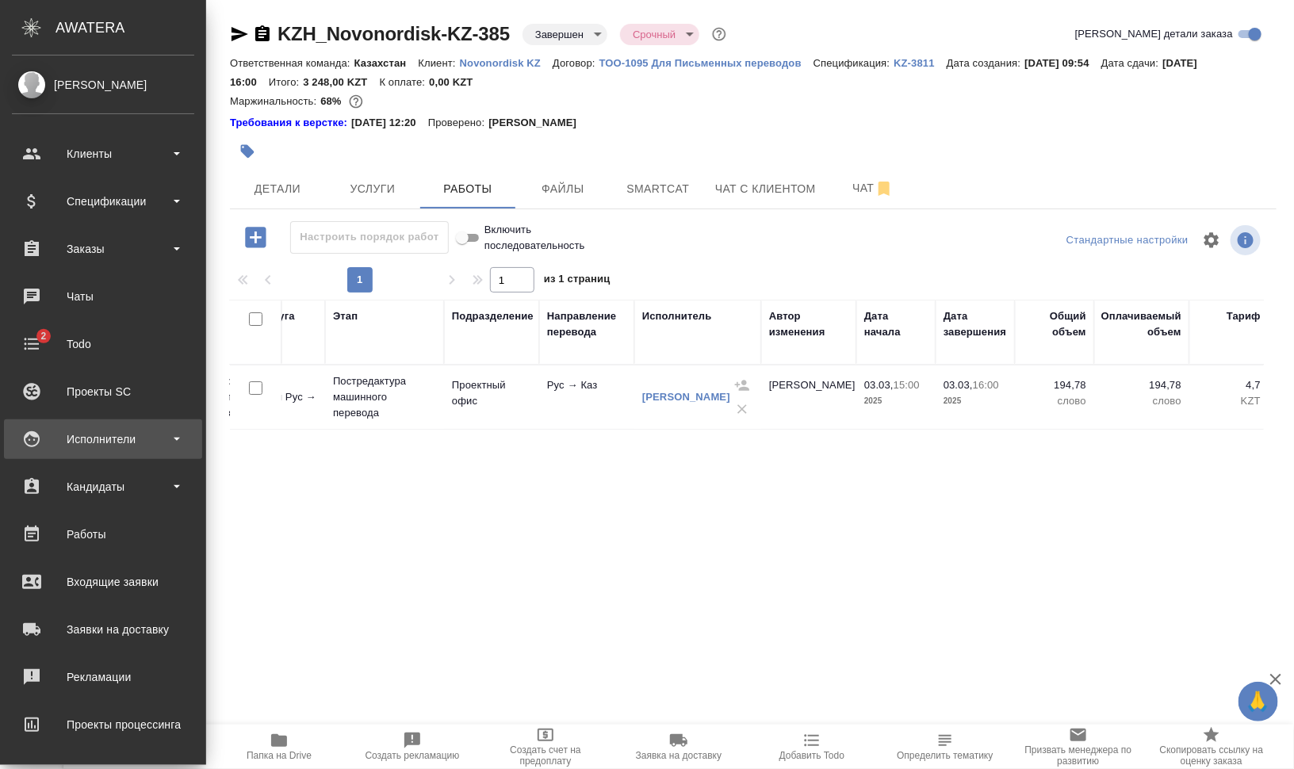
click at [124, 449] on div "Исполнители" at bounding box center [103, 439] width 182 height 24
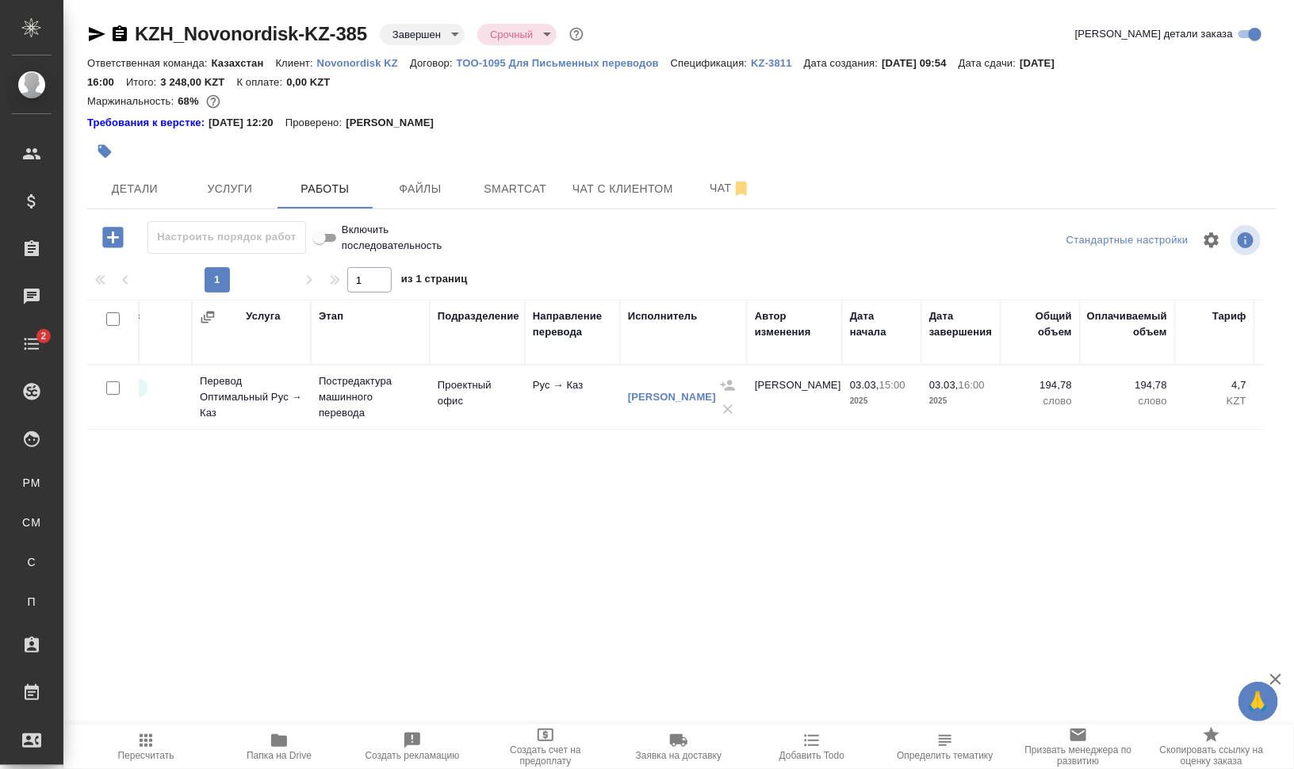
scroll to position [0, 0]
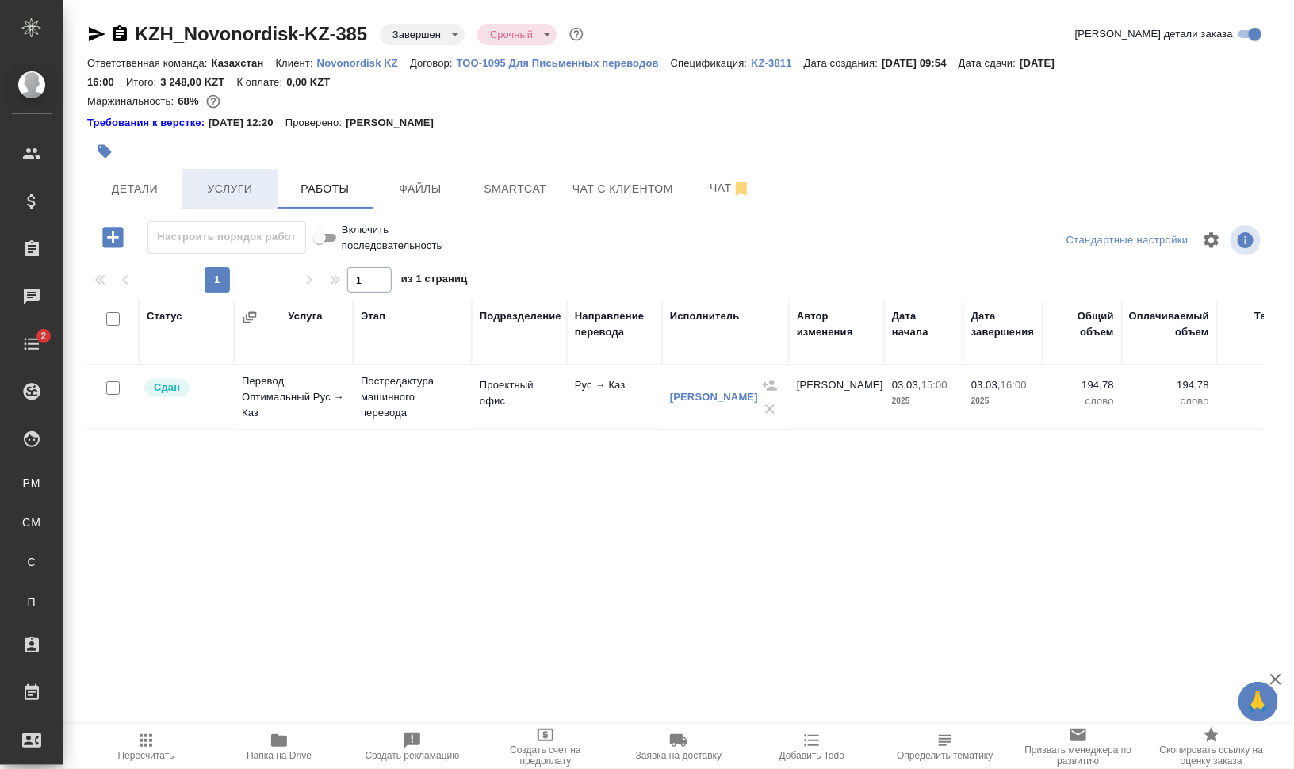
click at [247, 177] on button "Услуги" at bounding box center [229, 189] width 95 height 40
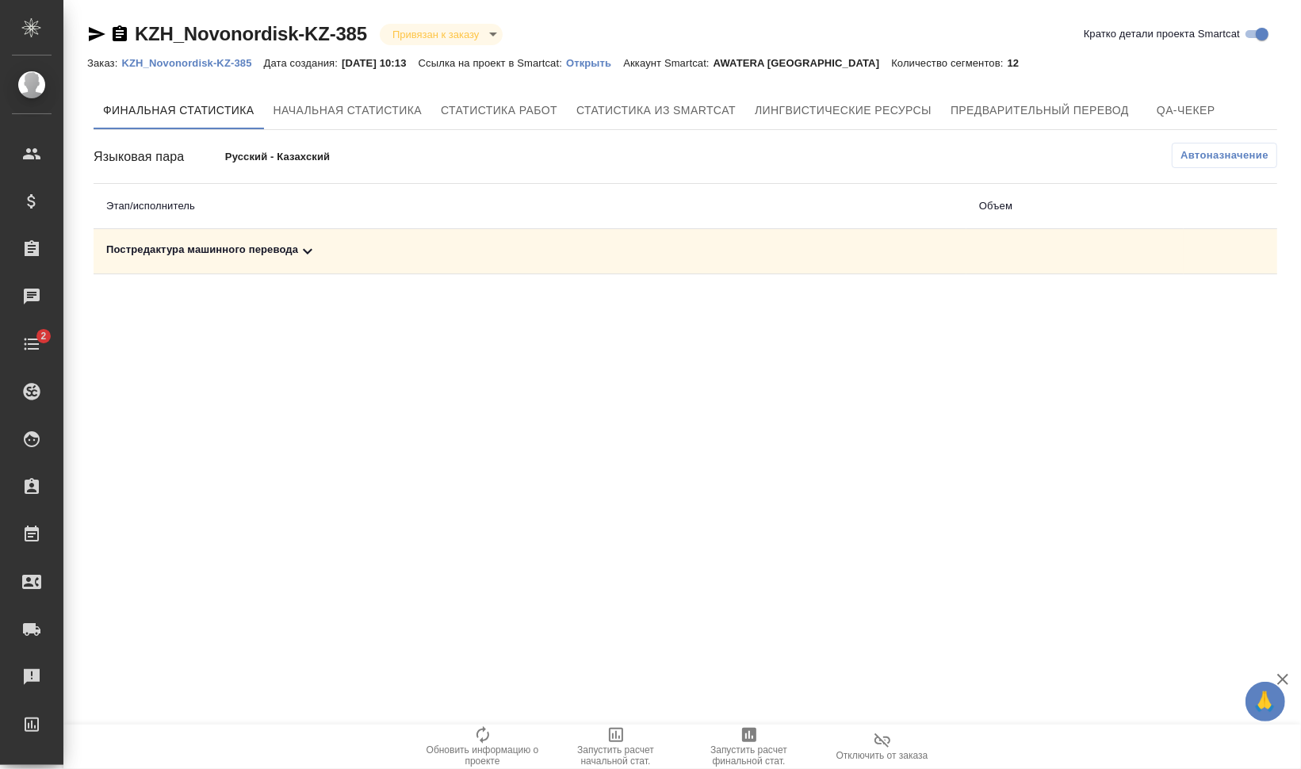
click at [285, 247] on div "Постредактура машинного перевода" at bounding box center [529, 251] width 847 height 19
click at [967, 101] on span "Предварительный перевод" at bounding box center [1039, 111] width 178 height 20
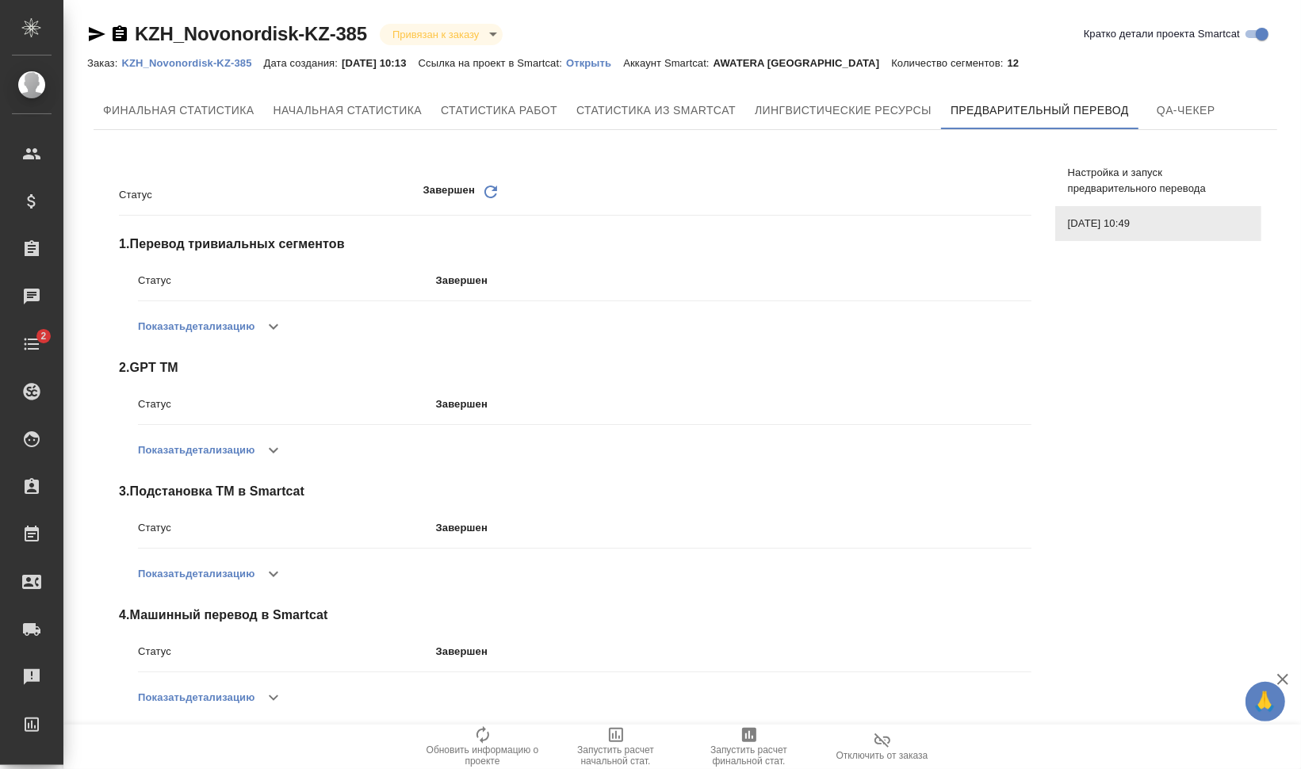
scroll to position [136, 0]
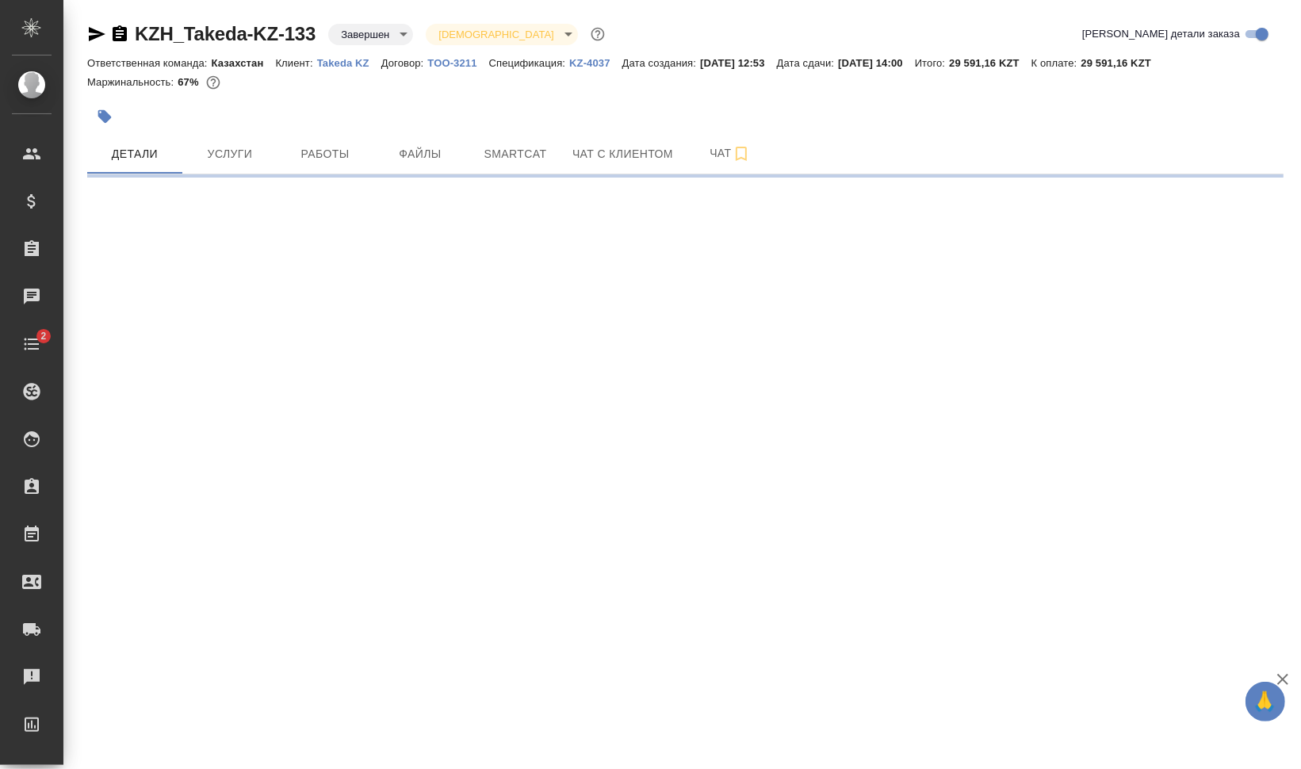
select select "RU"
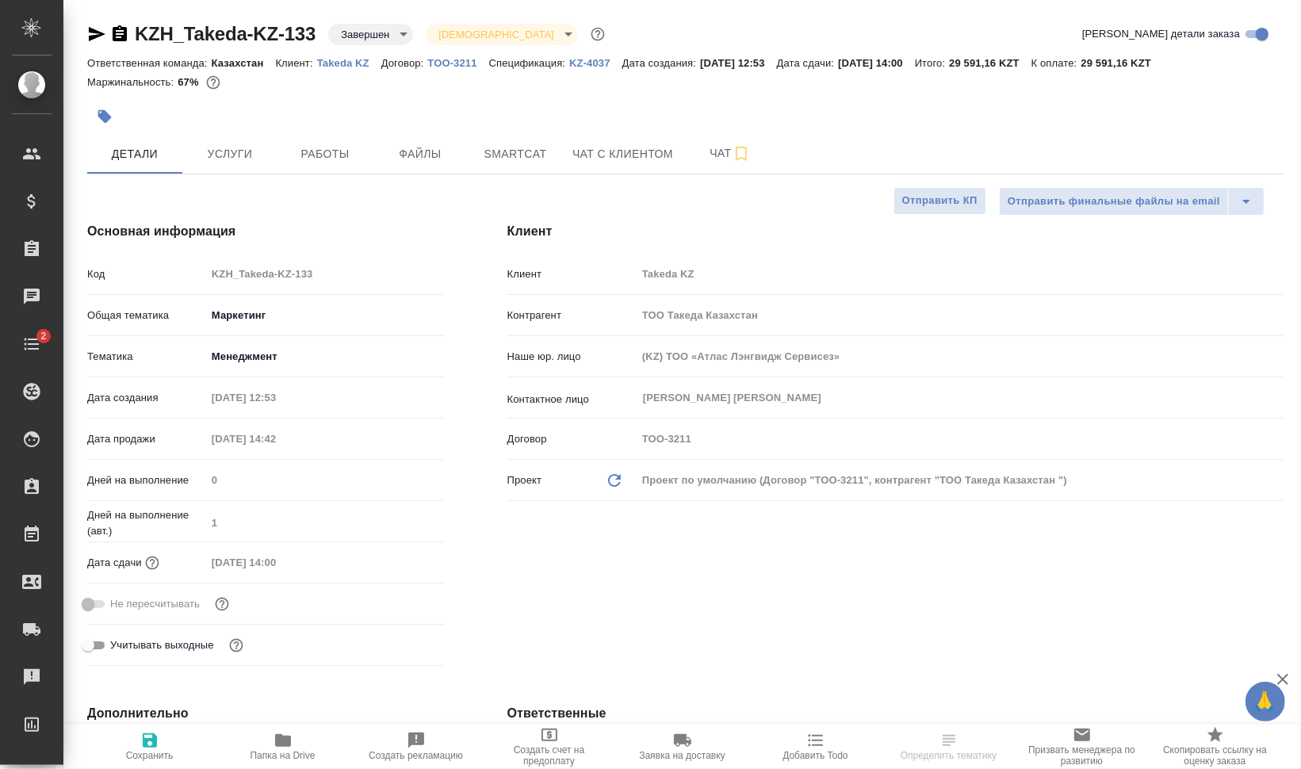
type textarea "x"
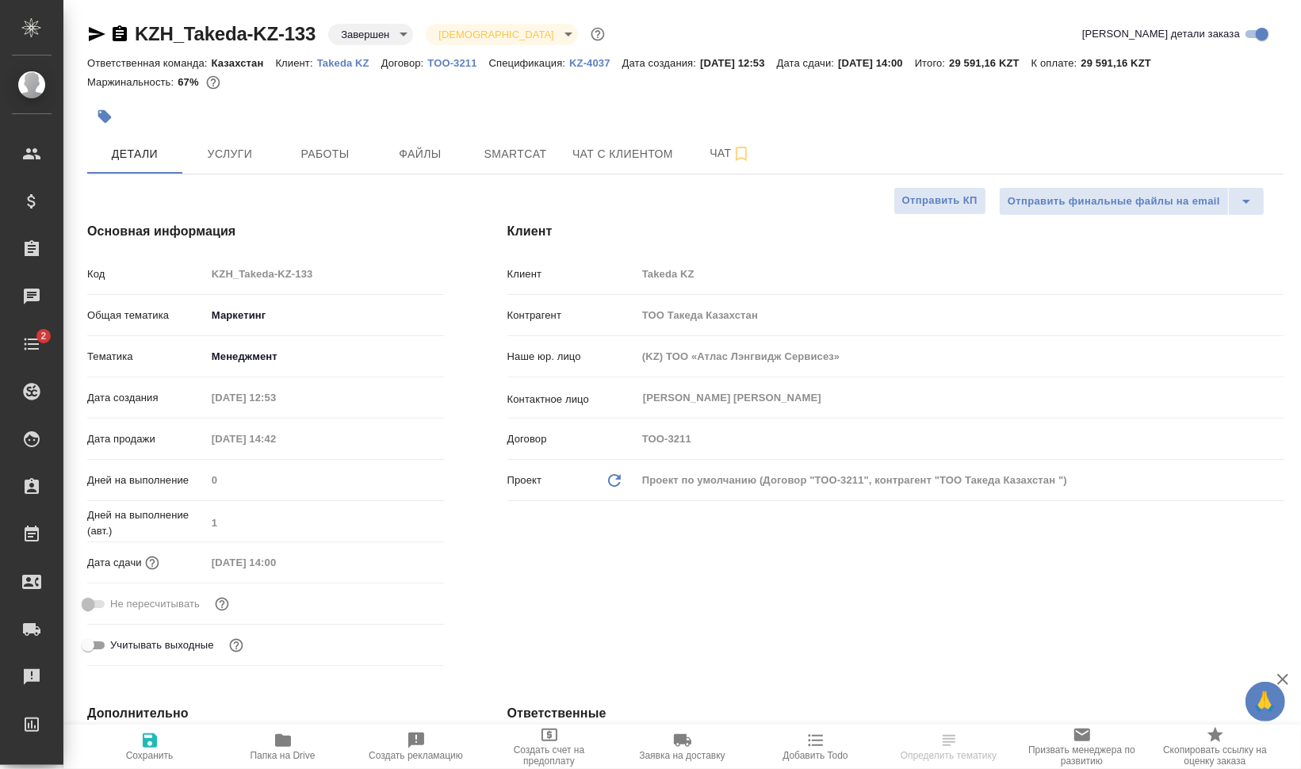
type textarea "x"
click at [305, 151] on span "Работы" at bounding box center [325, 154] width 76 height 20
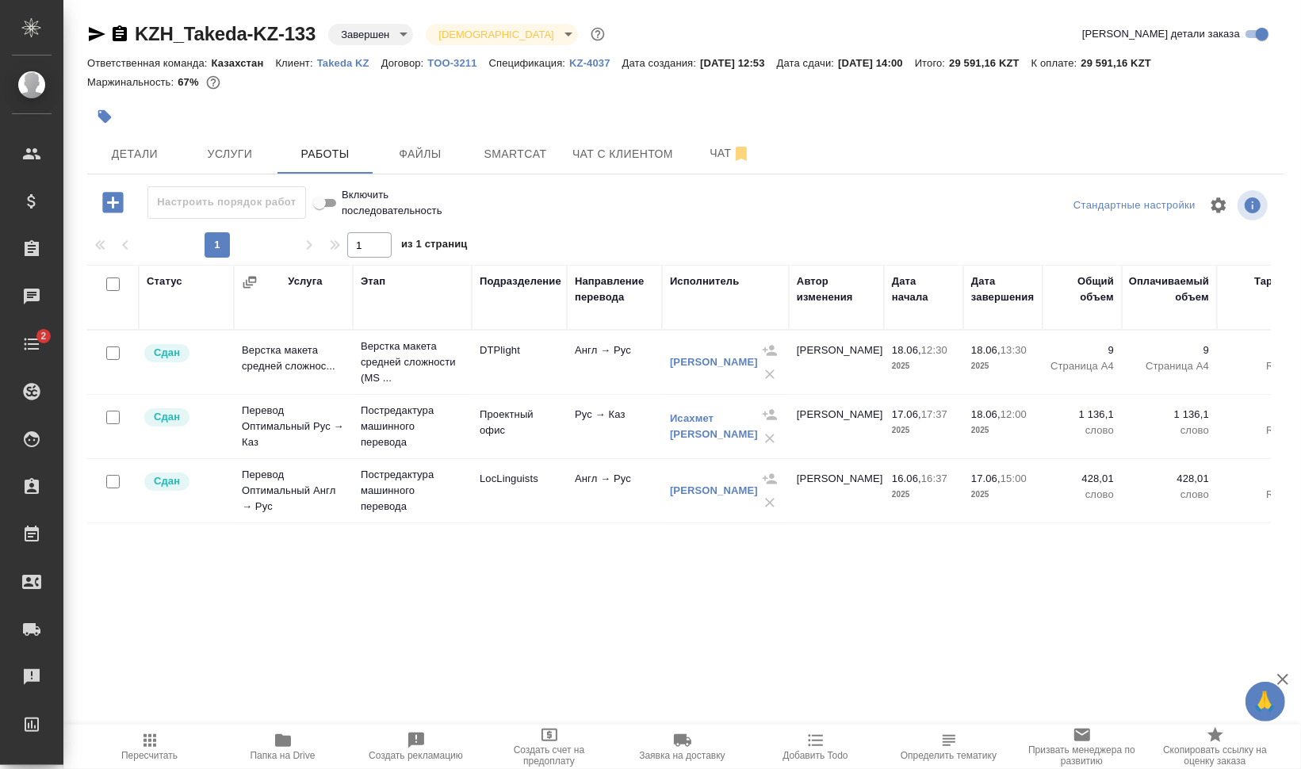
click at [517, 604] on div "Статус Услуга Этап Подразделение Направление перевода Исполнитель Автор изменен…" at bounding box center [679, 443] width 1184 height 357
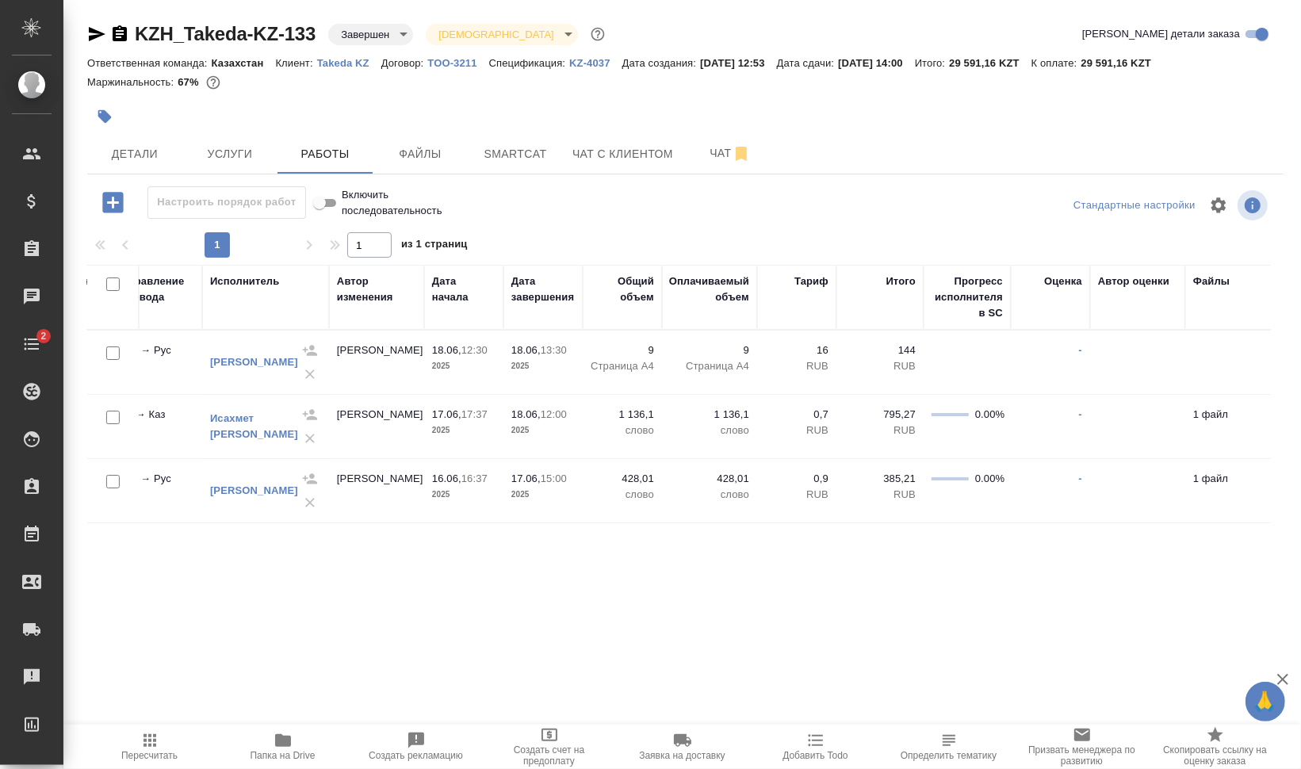
scroll to position [0, 470]
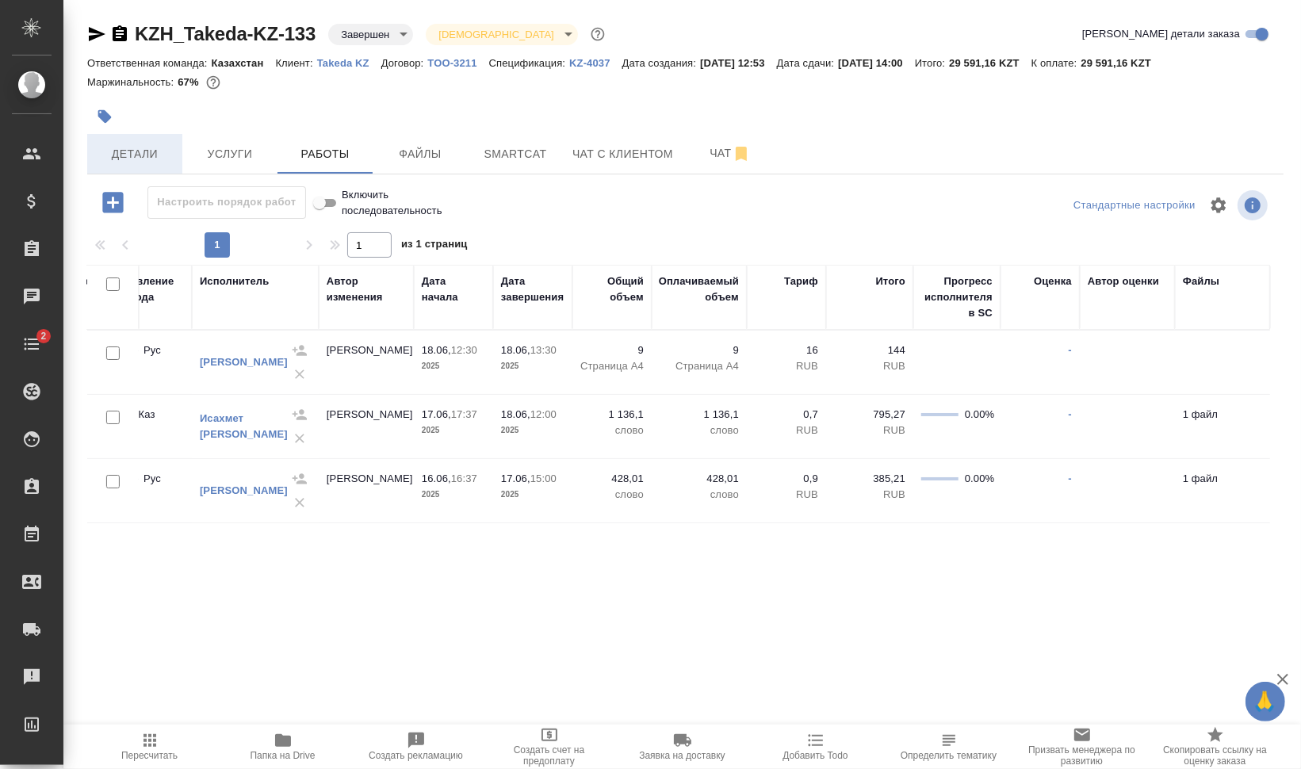
click at [153, 152] on span "Детали" at bounding box center [135, 154] width 76 height 20
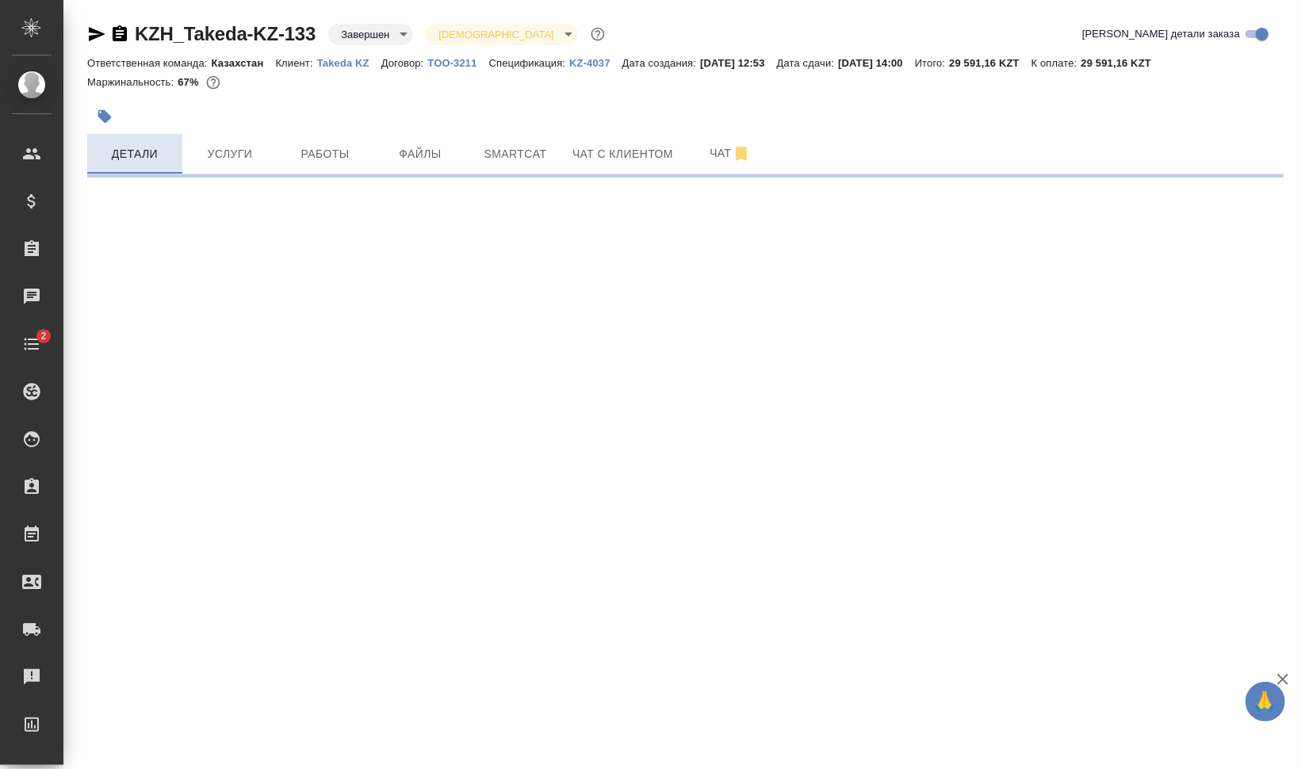
select select "RU"
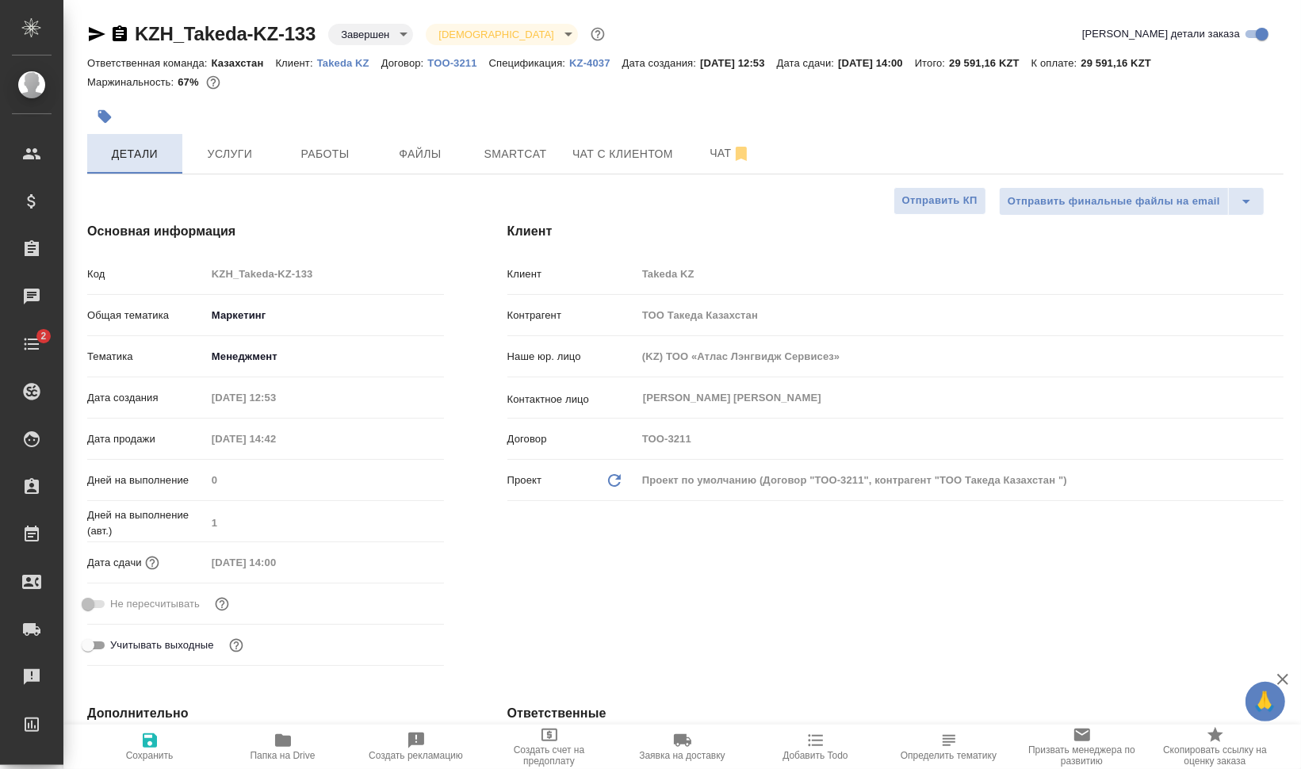
type textarea "x"
click at [240, 169] on button "Услуги" at bounding box center [229, 154] width 95 height 40
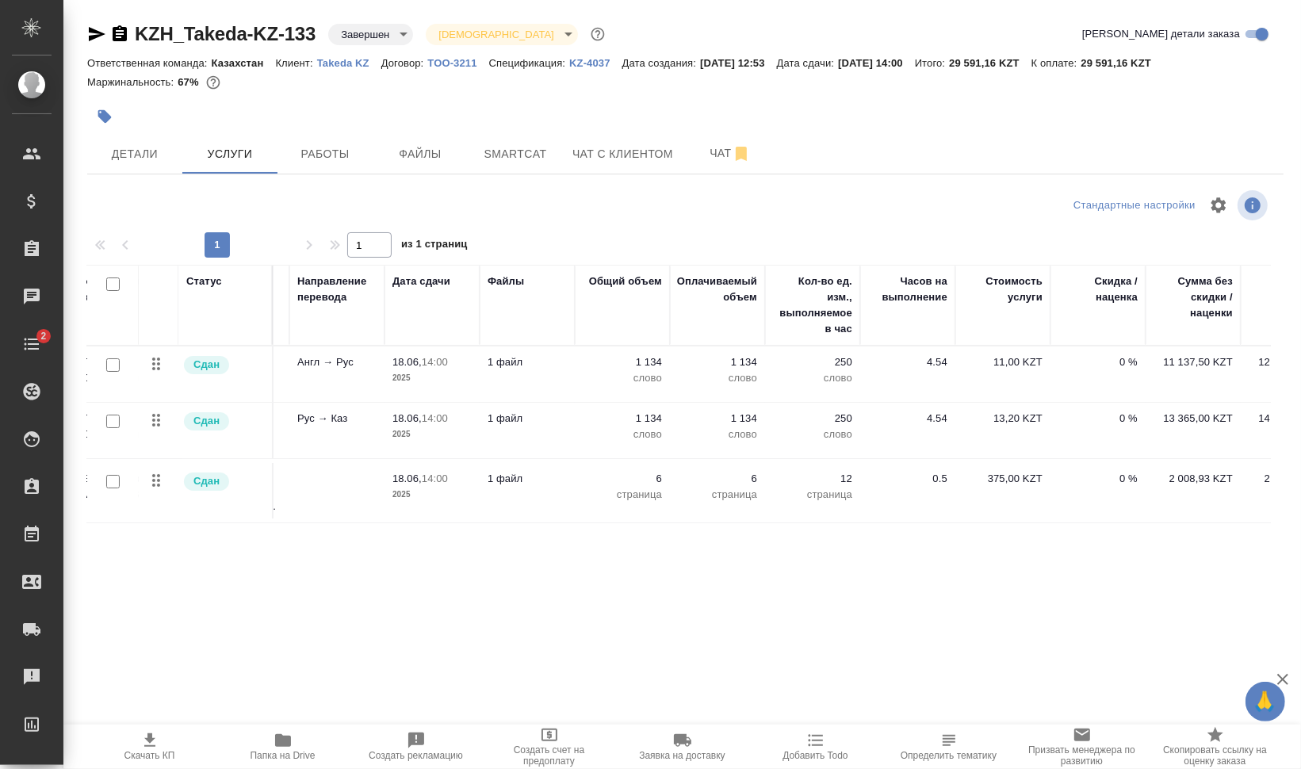
scroll to position [0, 264]
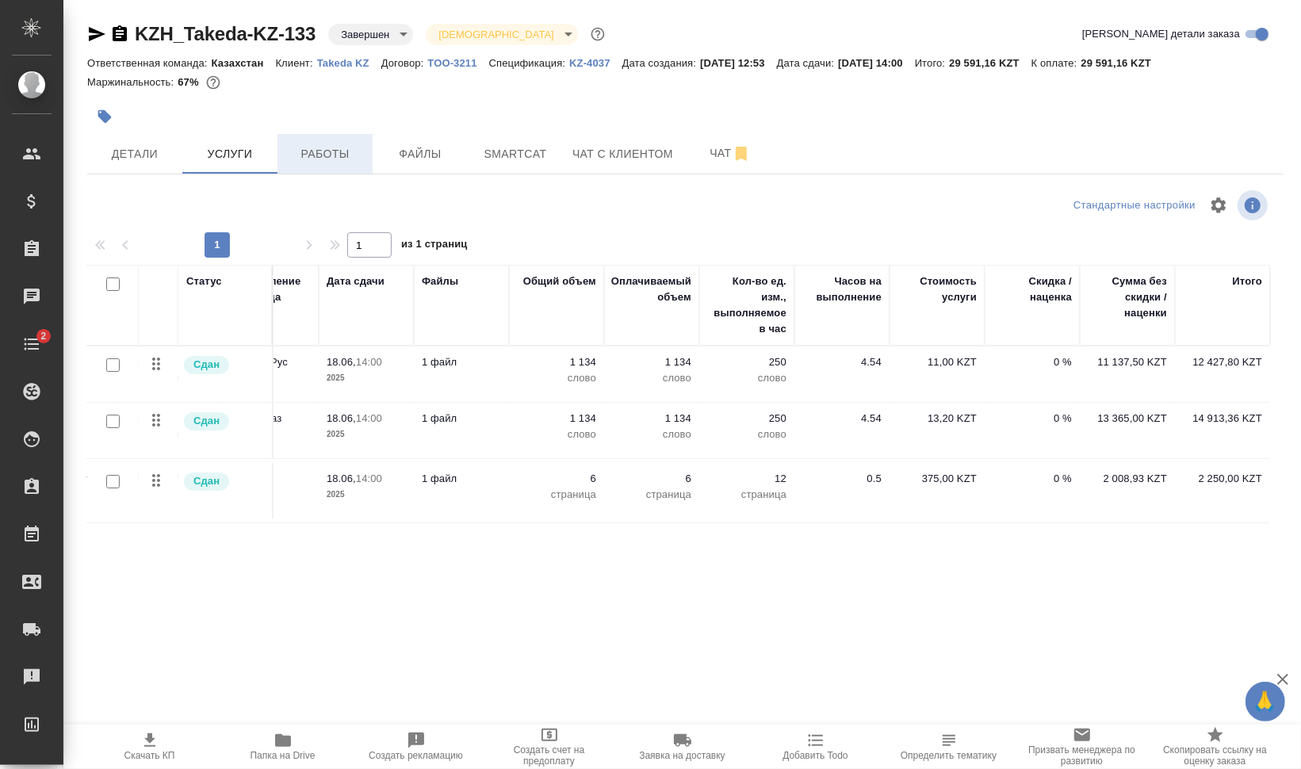
click at [300, 139] on button "Работы" at bounding box center [324, 154] width 95 height 40
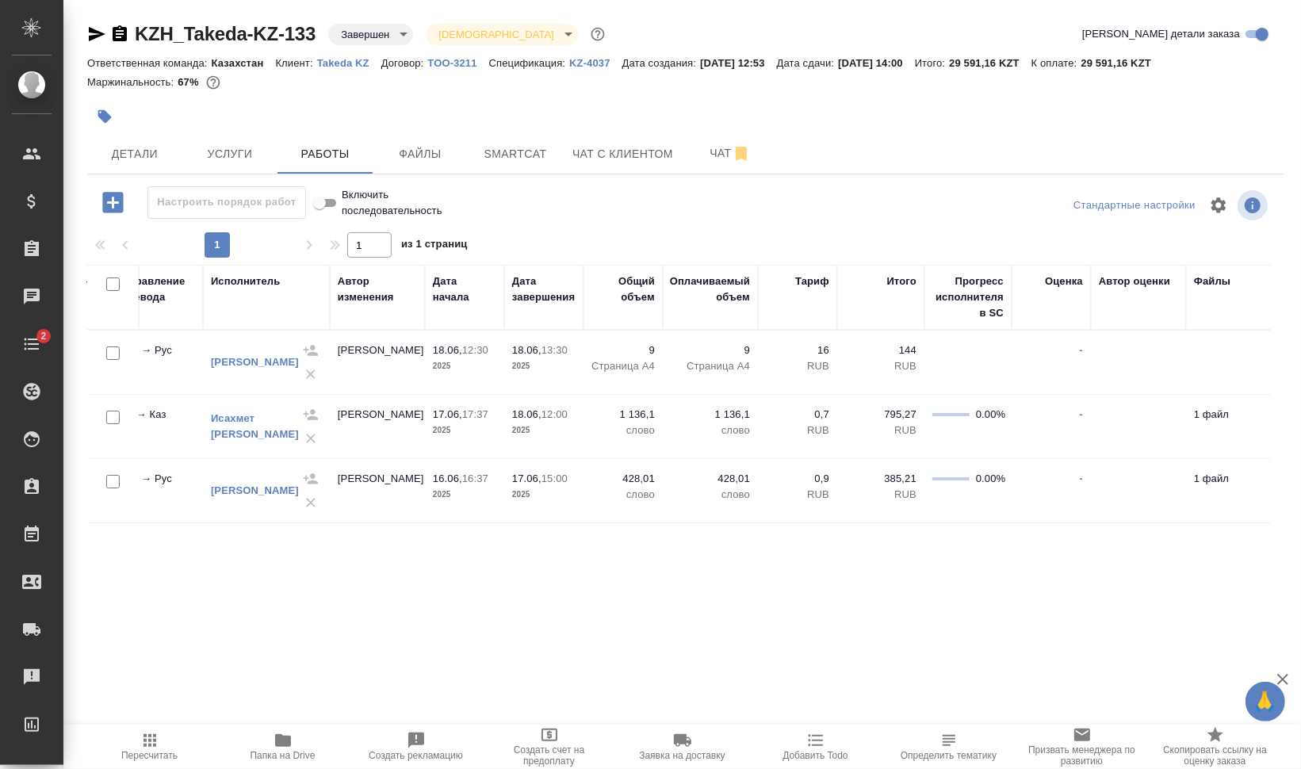
scroll to position [0, 470]
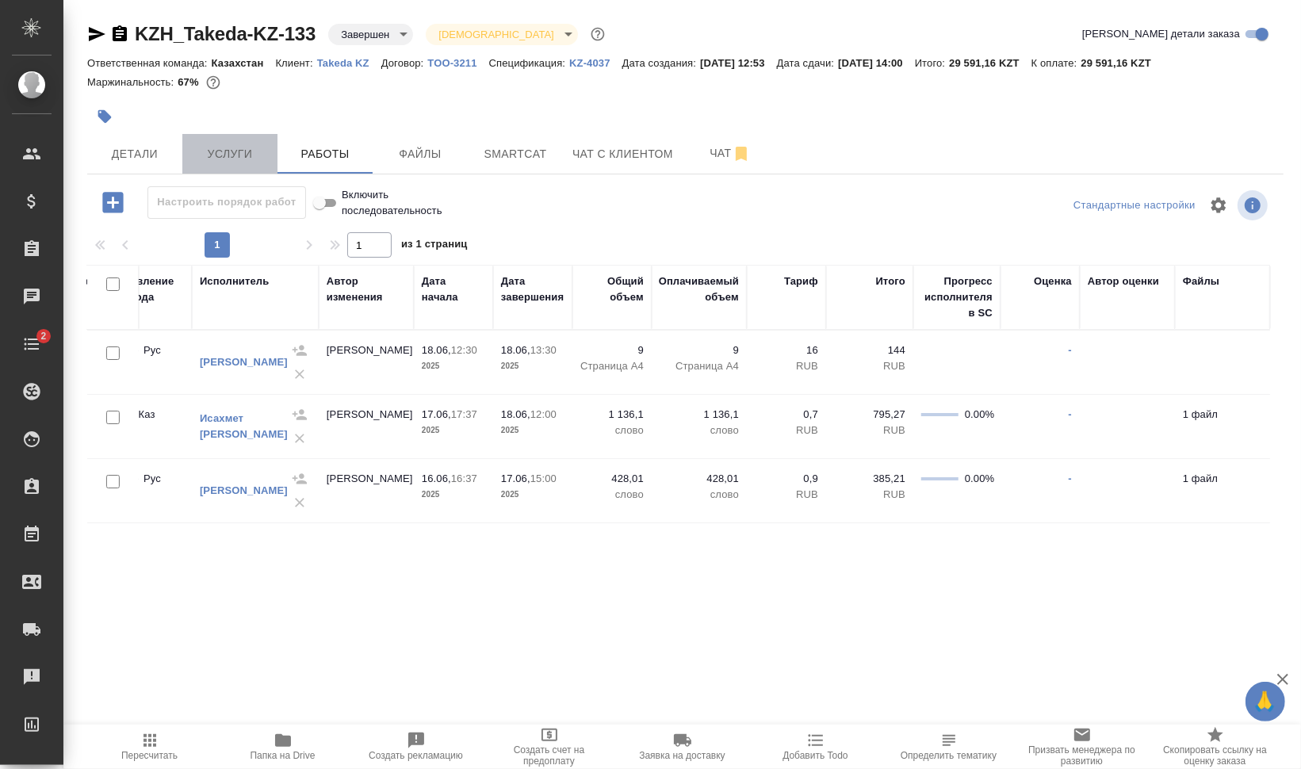
click at [232, 149] on span "Услуги" at bounding box center [230, 154] width 76 height 20
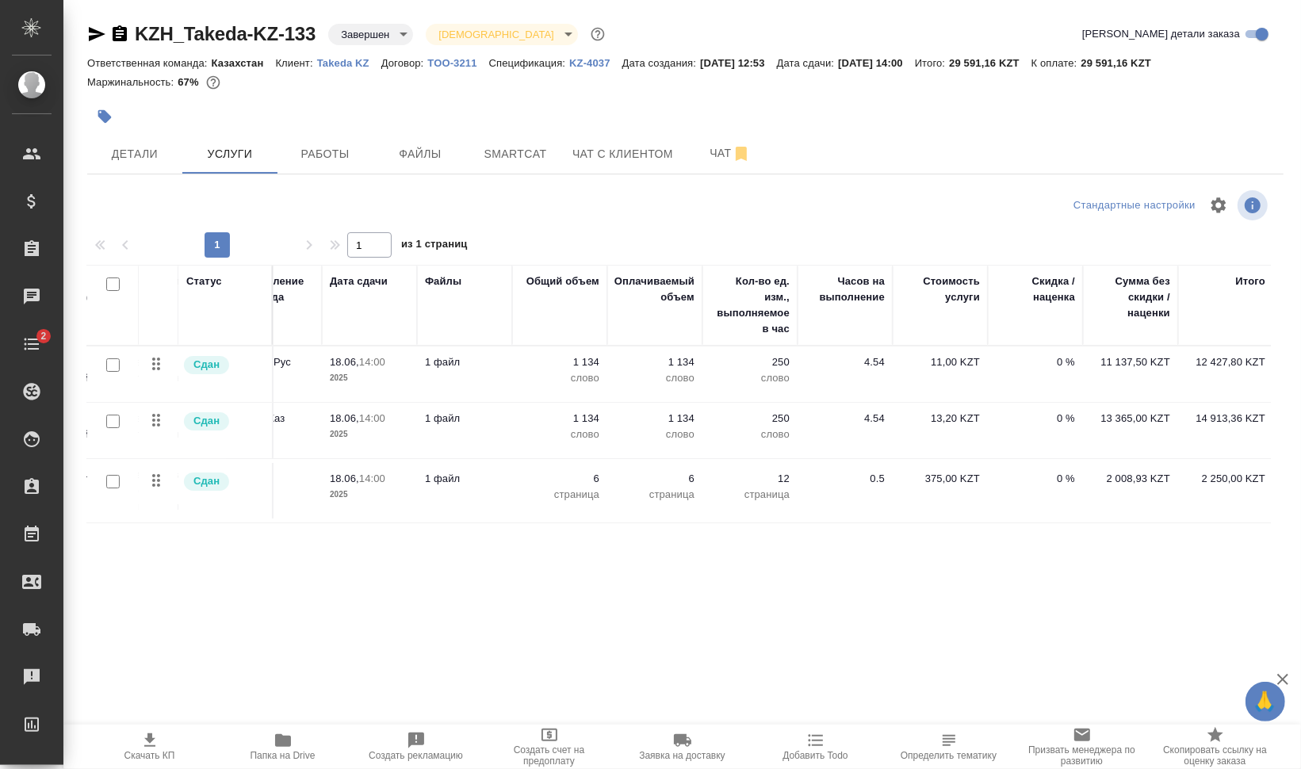
scroll to position [0, 264]
click at [335, 129] on div at bounding box center [485, 116] width 797 height 35
click at [338, 143] on button "Работы" at bounding box center [324, 154] width 95 height 40
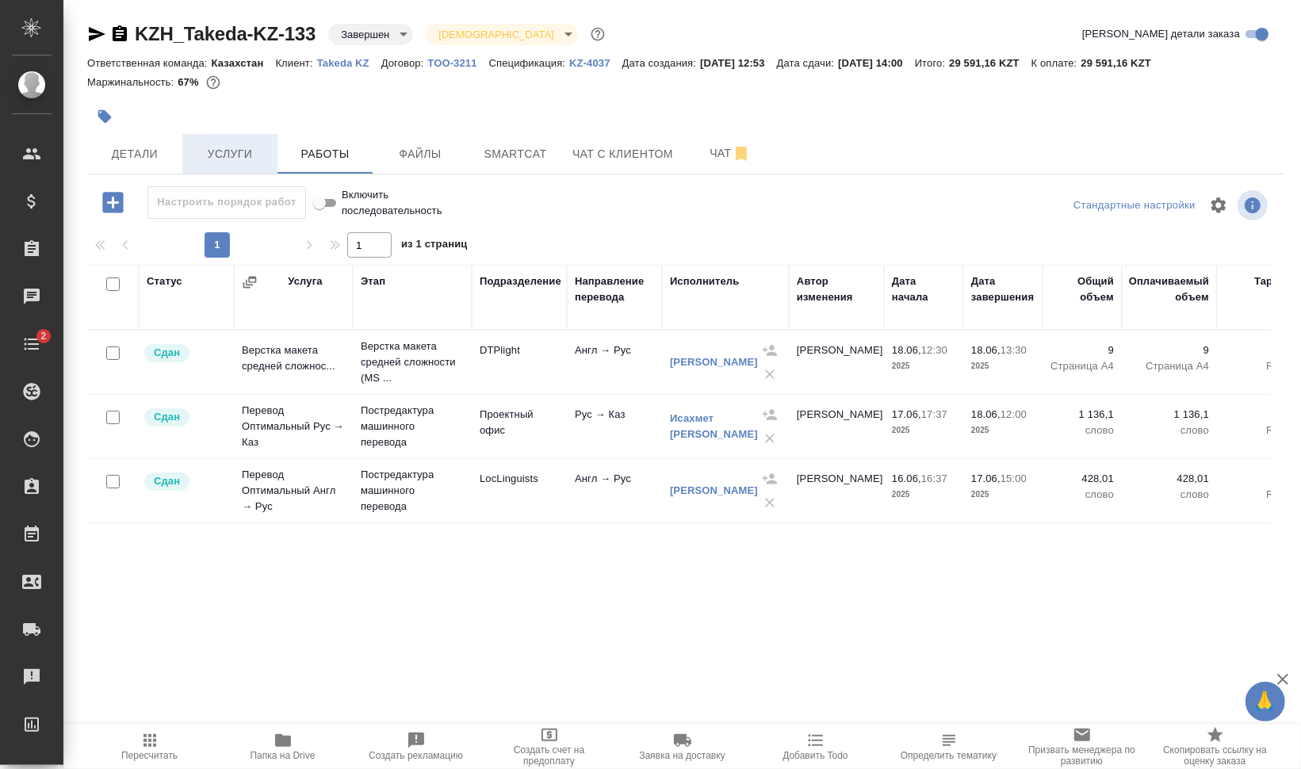
click at [231, 153] on span "Услуги" at bounding box center [230, 154] width 76 height 20
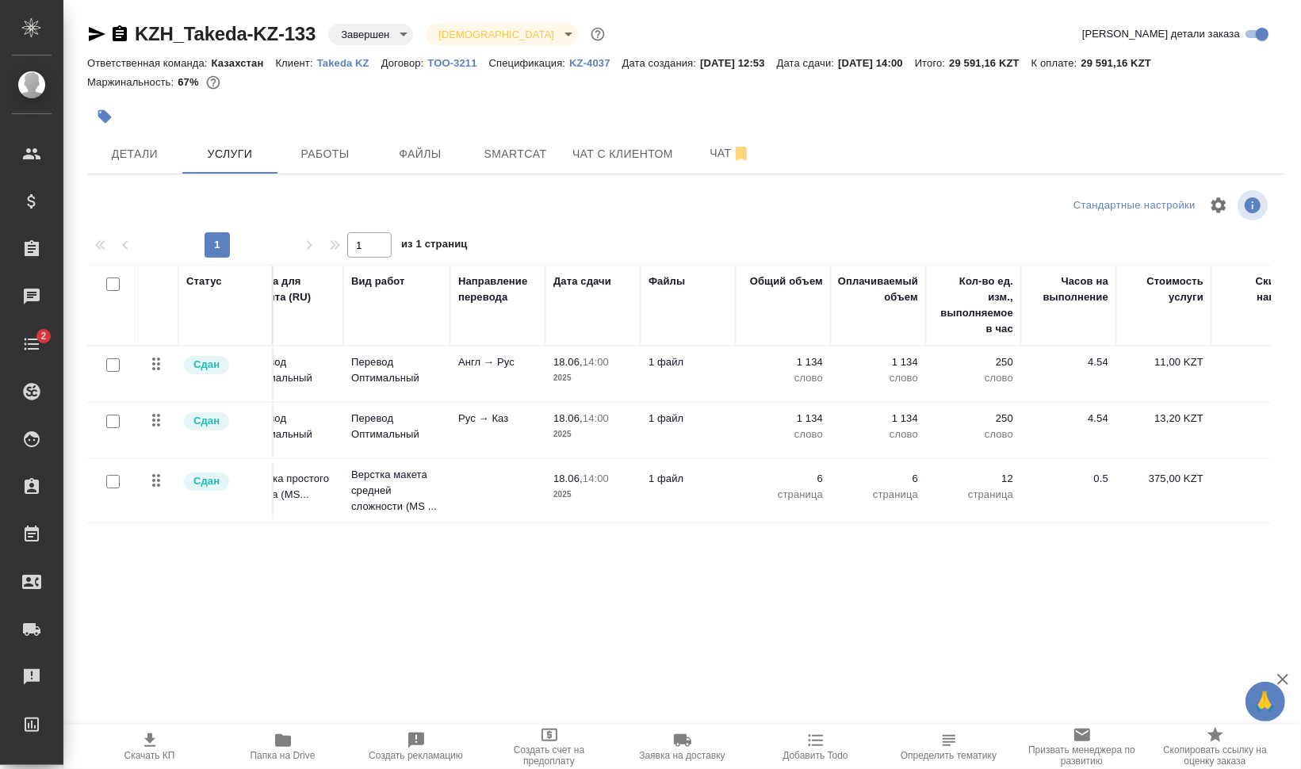
scroll to position [0, 9]
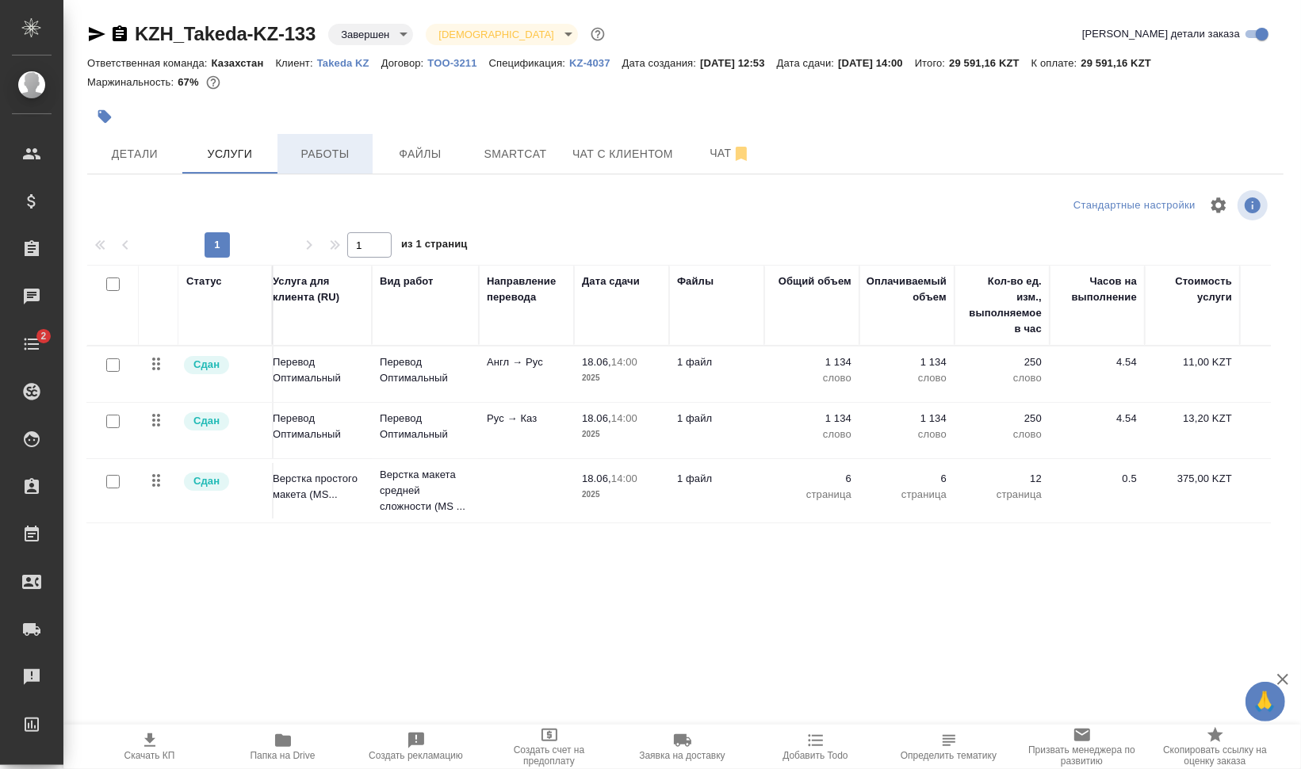
click at [360, 153] on span "Работы" at bounding box center [325, 154] width 76 height 20
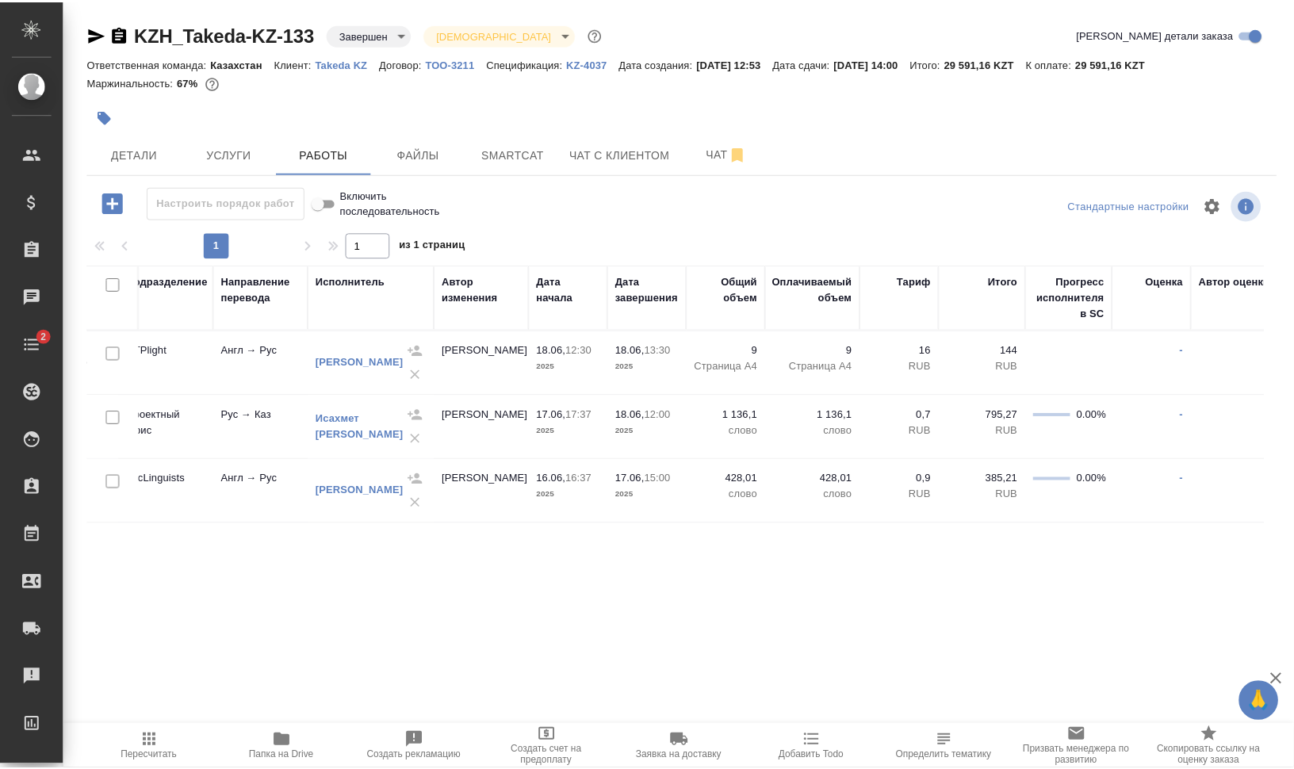
scroll to position [0, 354]
click at [210, 82] on icon "button" at bounding box center [213, 83] width 16 height 16
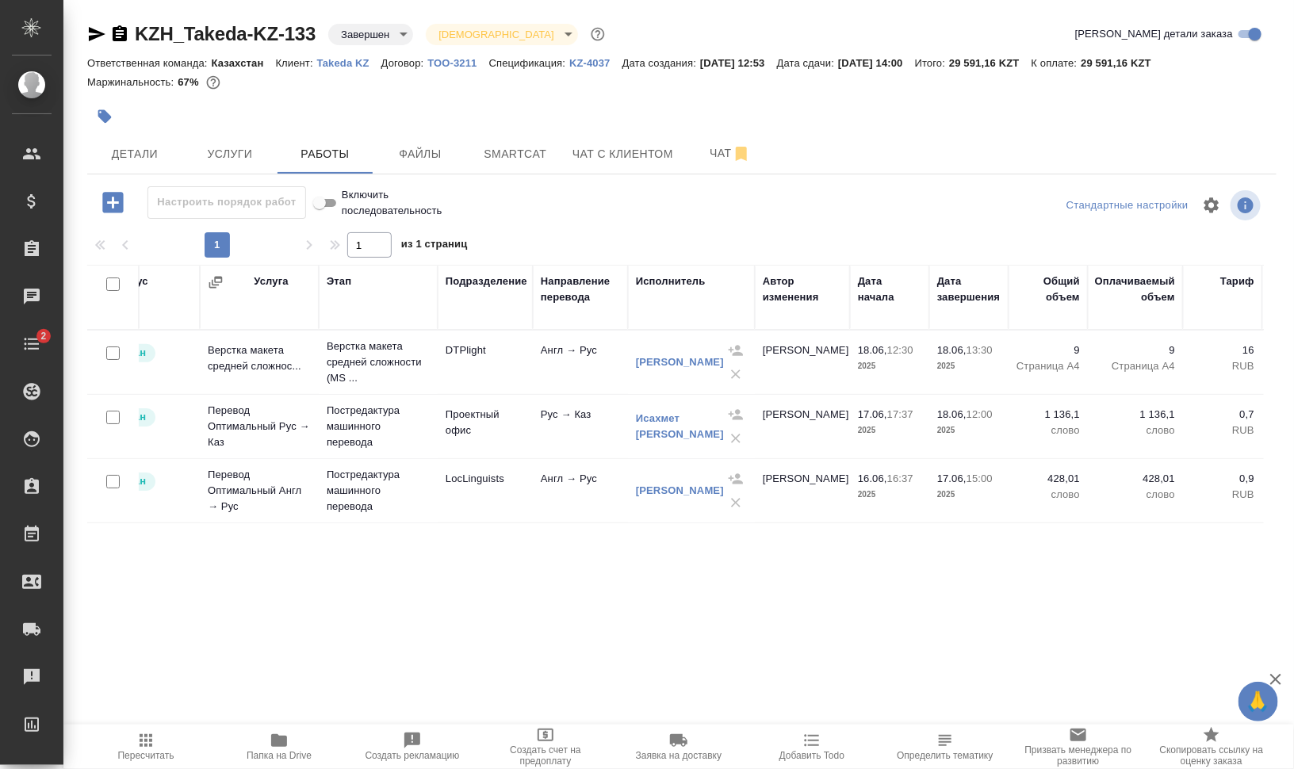
scroll to position [0, 0]
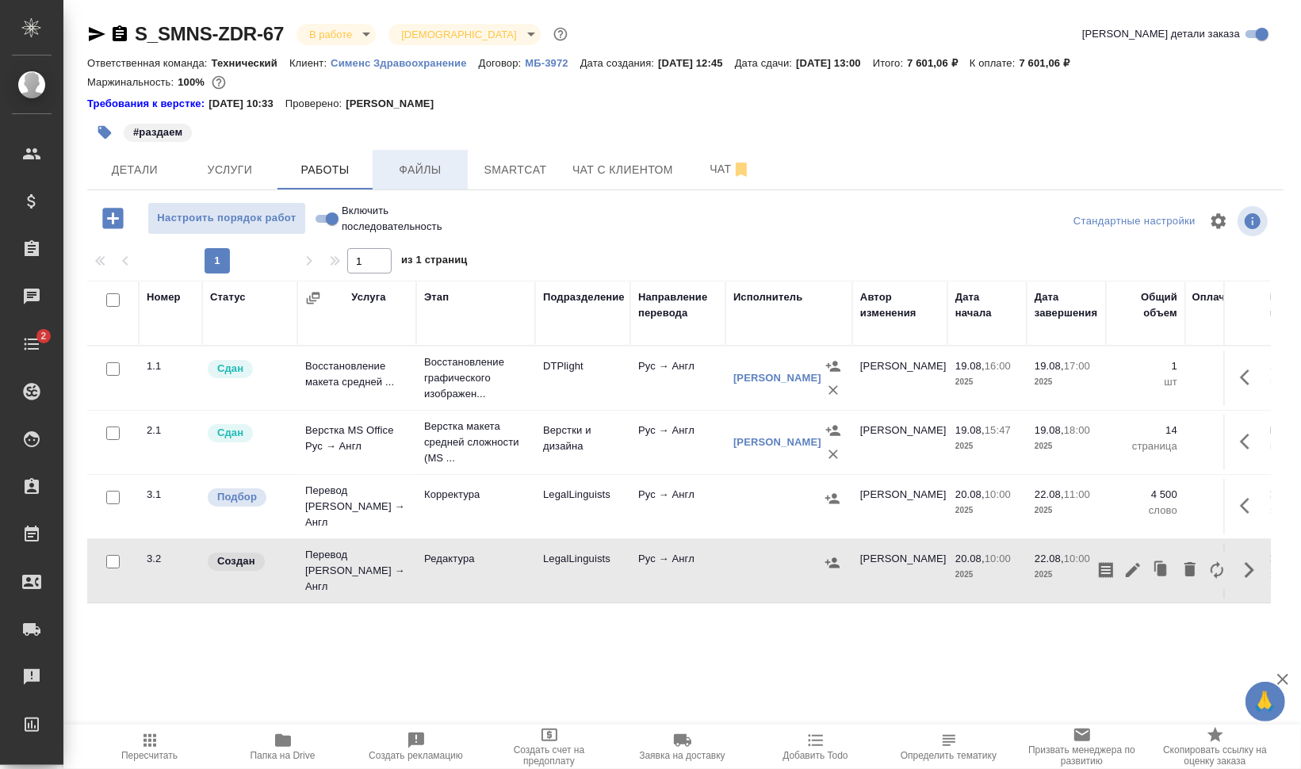
click at [415, 163] on span "Файлы" at bounding box center [420, 170] width 76 height 20
click at [357, 166] on span "Работы" at bounding box center [325, 170] width 76 height 20
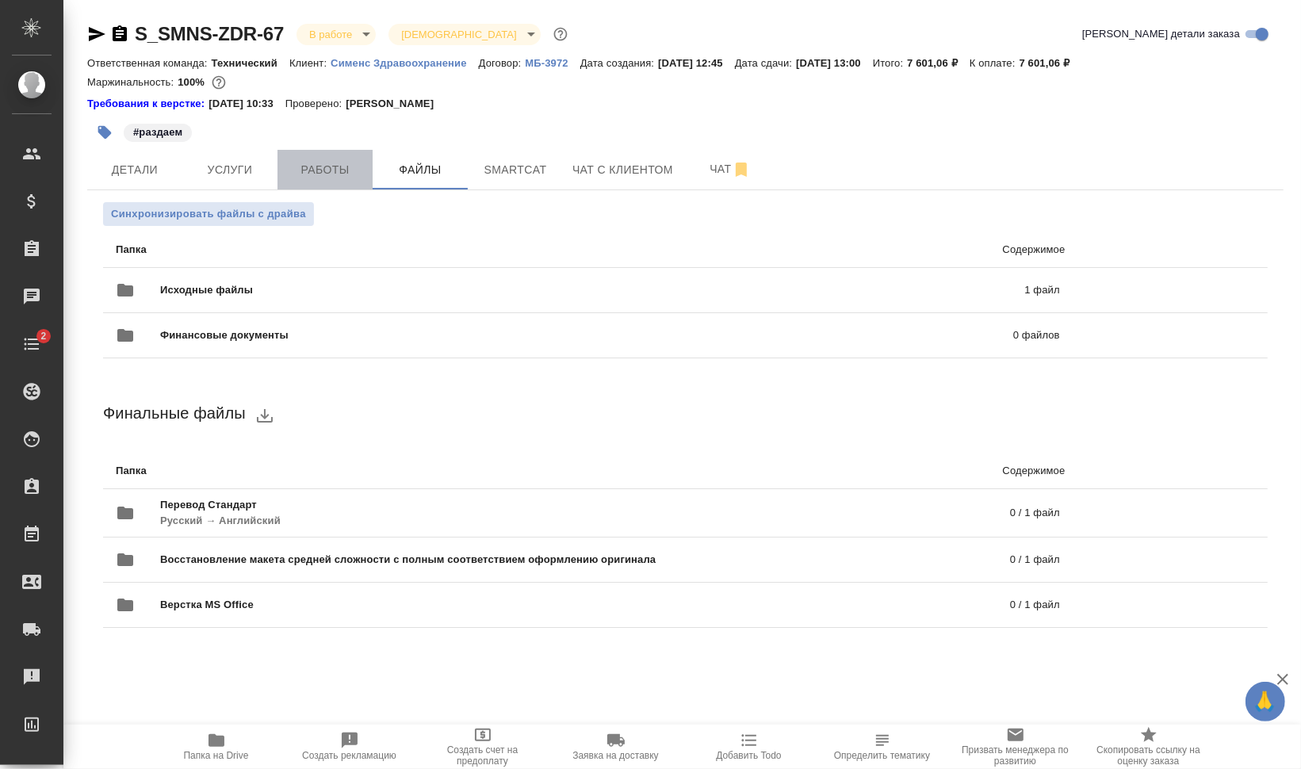
click at [324, 160] on span "Работы" at bounding box center [325, 170] width 76 height 20
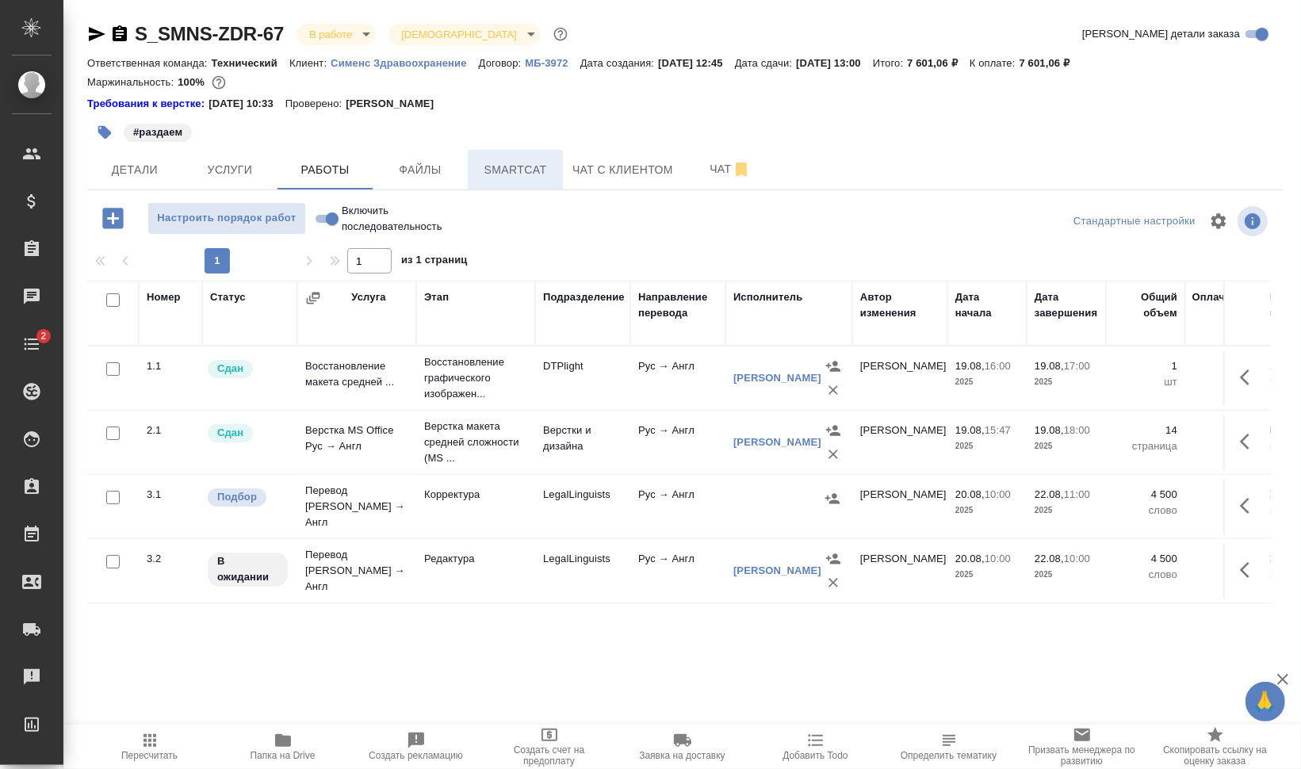
click at [526, 161] on span "Smartcat" at bounding box center [515, 170] width 76 height 20
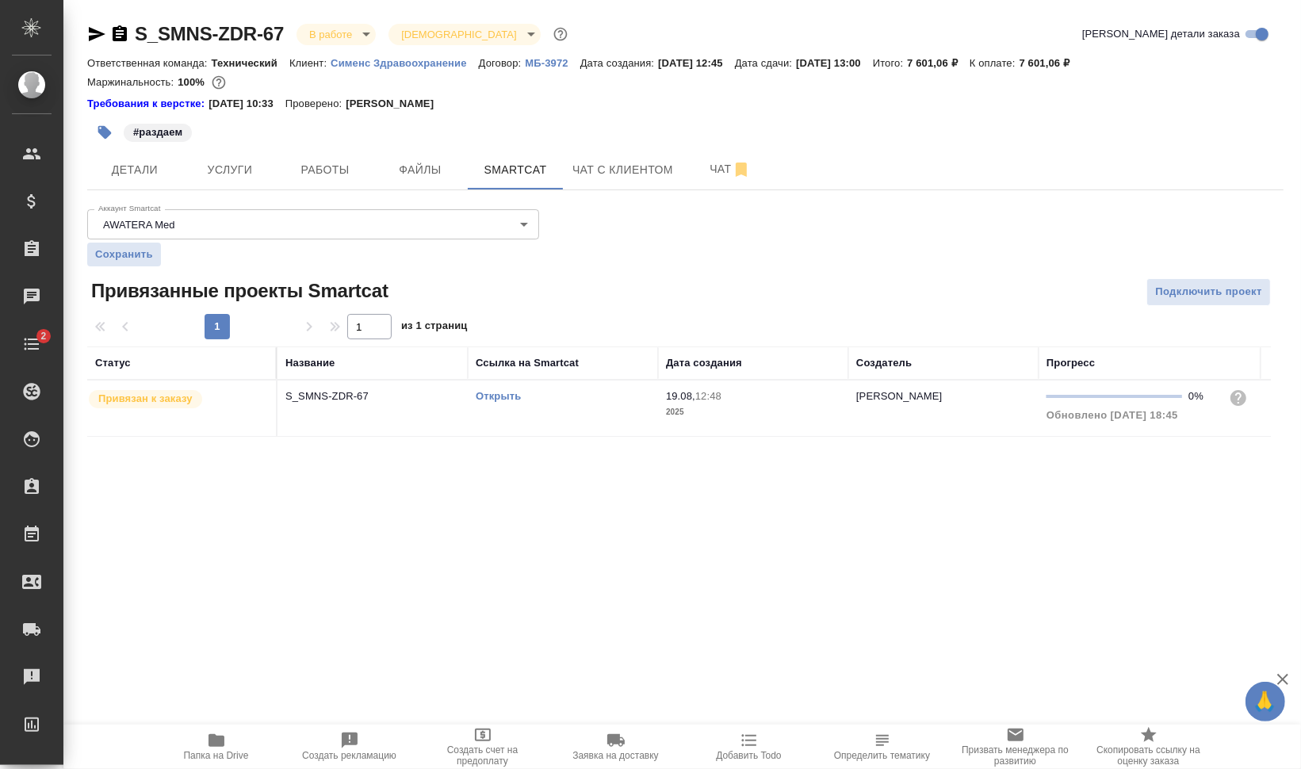
click at [511, 397] on link "Открыть" at bounding box center [498, 396] width 45 height 12
click at [209, 744] on icon "button" at bounding box center [213, 740] width 16 height 13
click at [690, 166] on button "Чат" at bounding box center [730, 170] width 95 height 40
click at [708, 169] on span "Чат" at bounding box center [730, 169] width 76 height 20
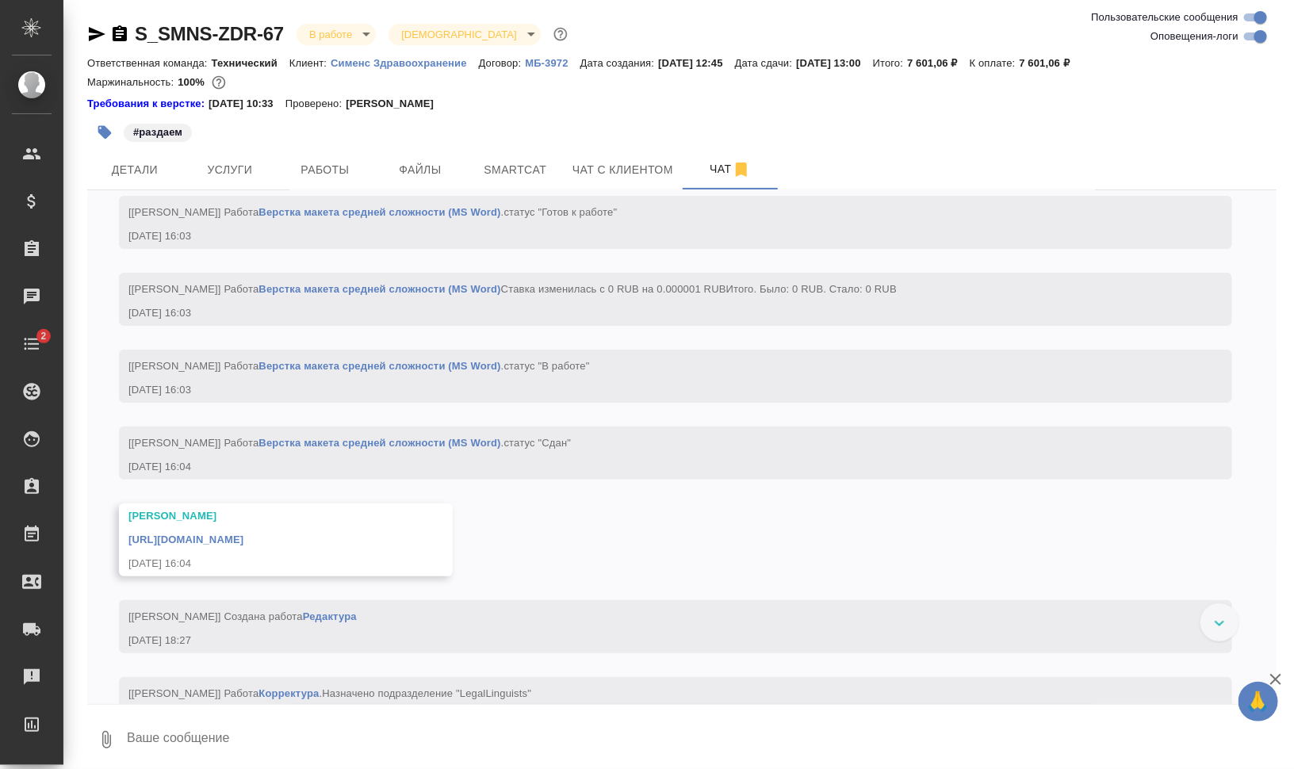
scroll to position [5480, 0]
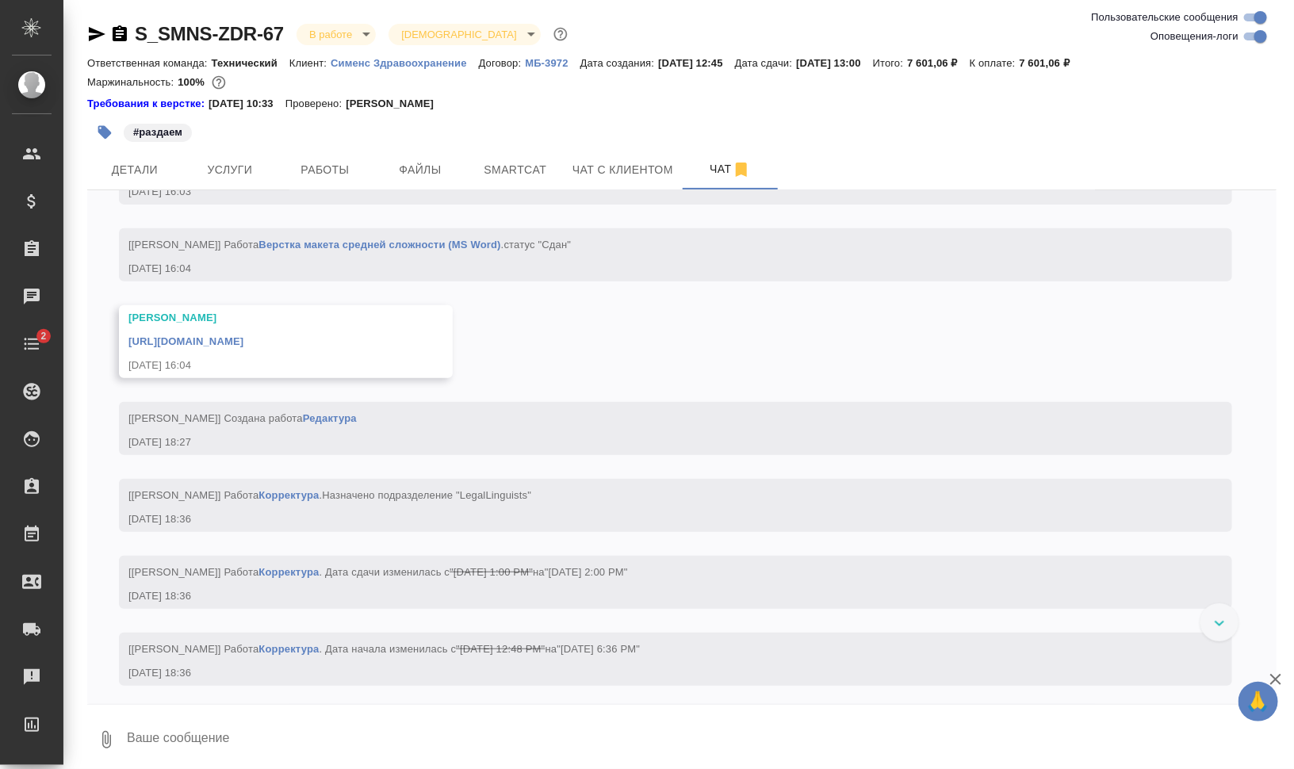
click at [243, 347] on link "https://drive.awatera.com/apps/files/files/10144523?dir=/Shares/%D0%A1%D0%B8%D0…" at bounding box center [185, 341] width 115 height 12
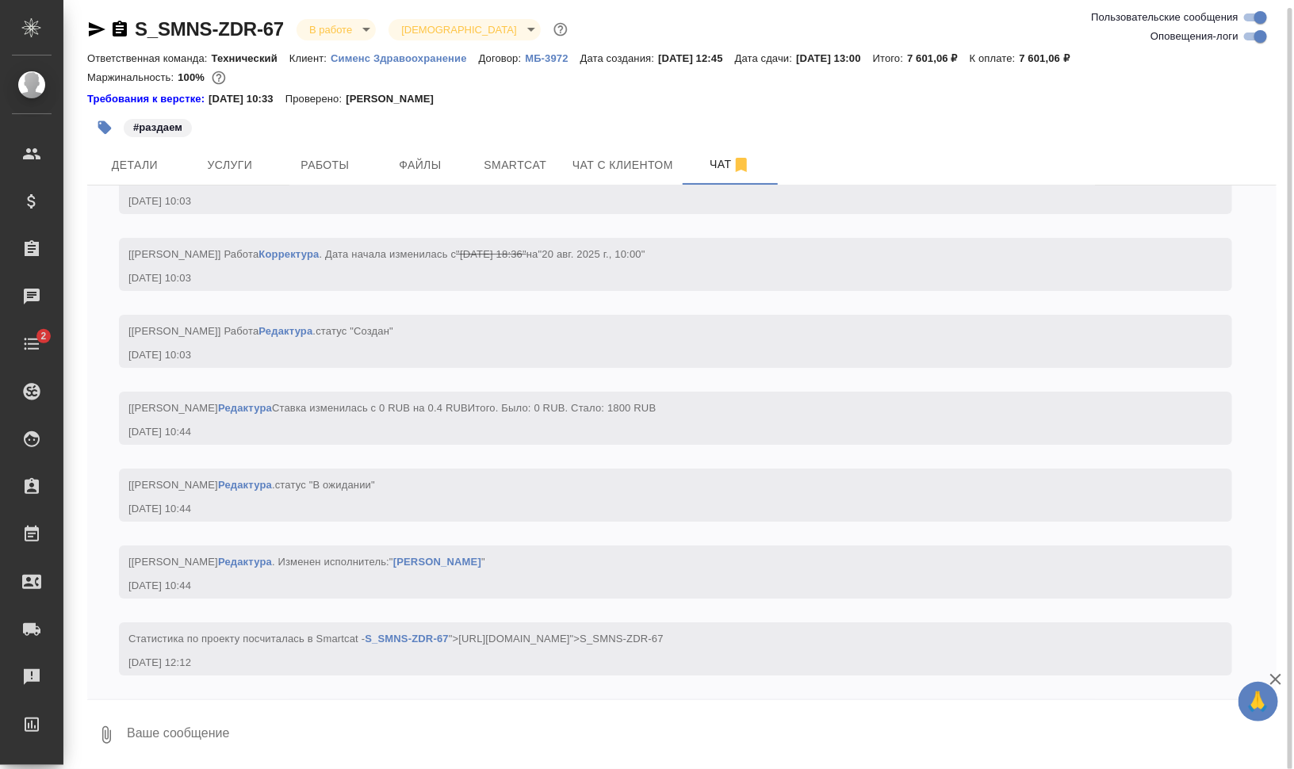
scroll to position [6, 0]
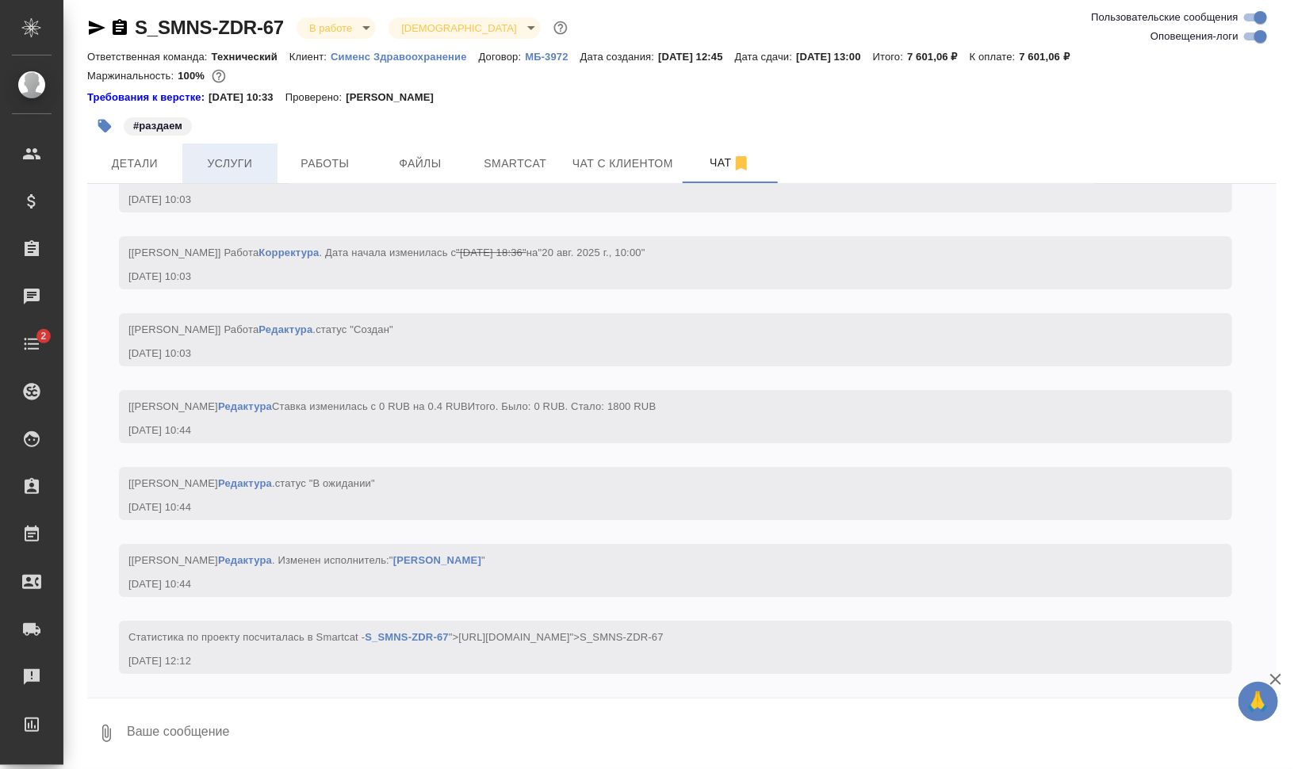
click at [215, 159] on span "Услуги" at bounding box center [230, 164] width 76 height 20
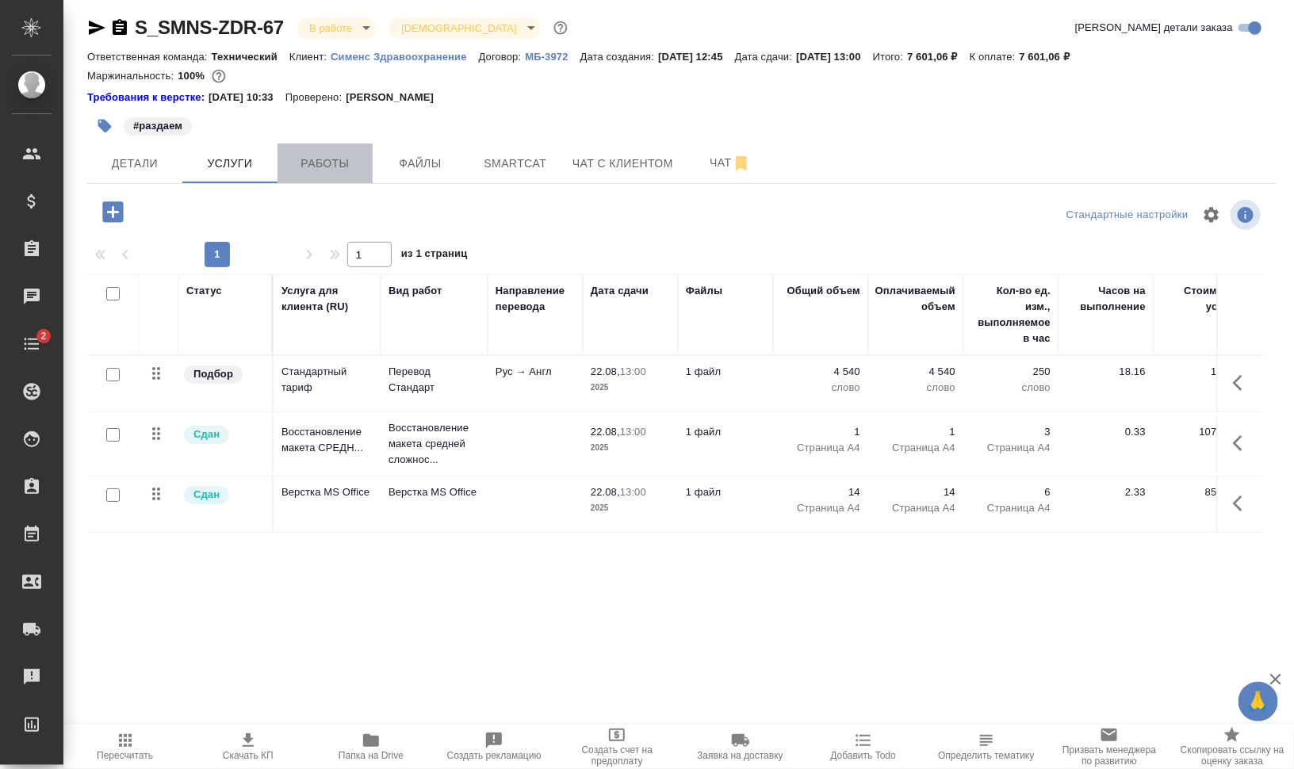
click at [323, 161] on span "Работы" at bounding box center [325, 164] width 76 height 20
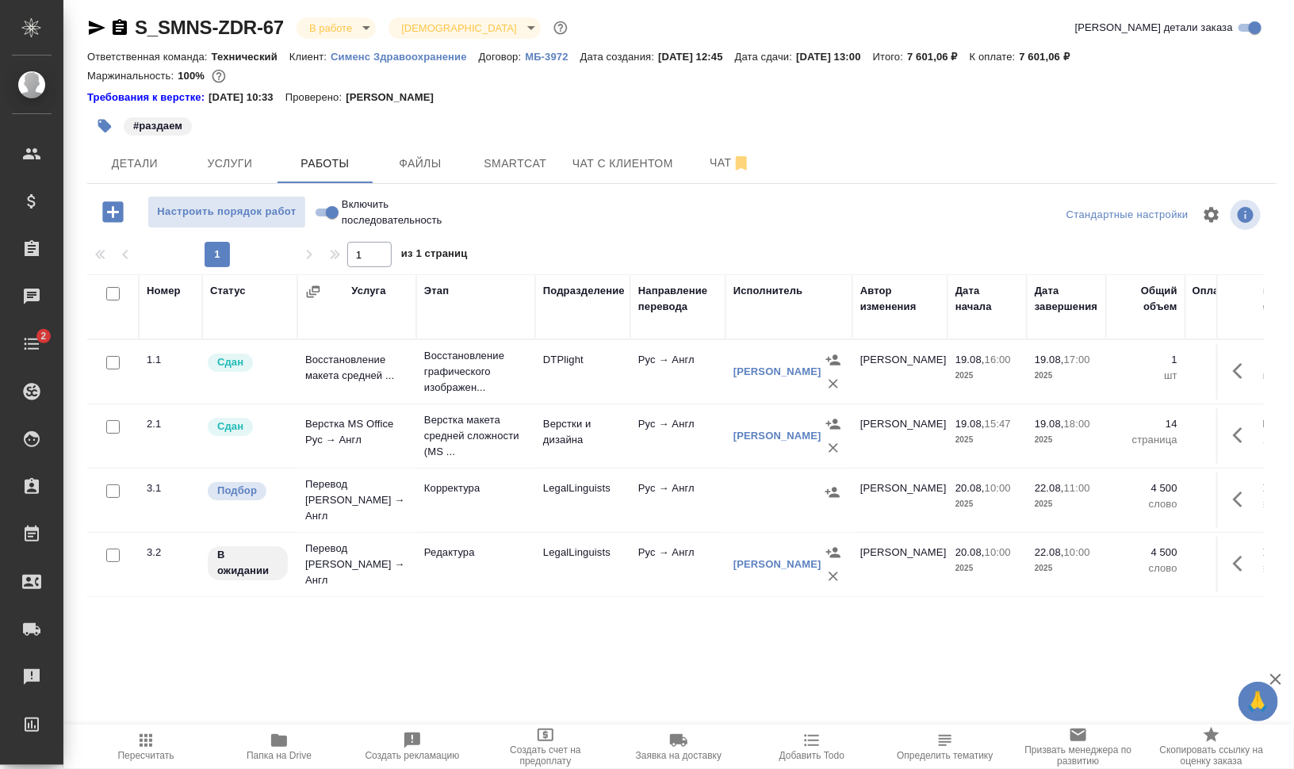
click at [119, 484] on input "checkbox" at bounding box center [112, 490] width 13 height 13
checkbox input "true"
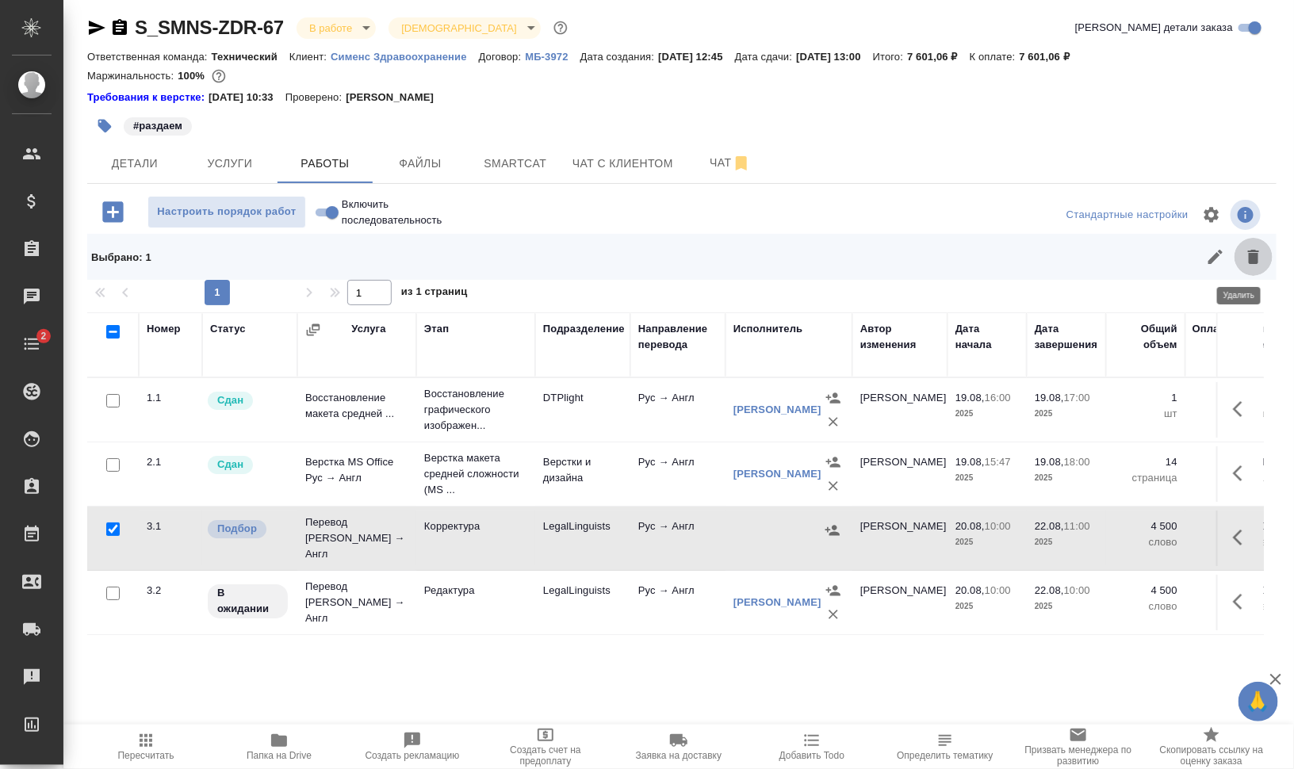
click at [1248, 256] on icon "button" at bounding box center [1253, 257] width 11 height 14
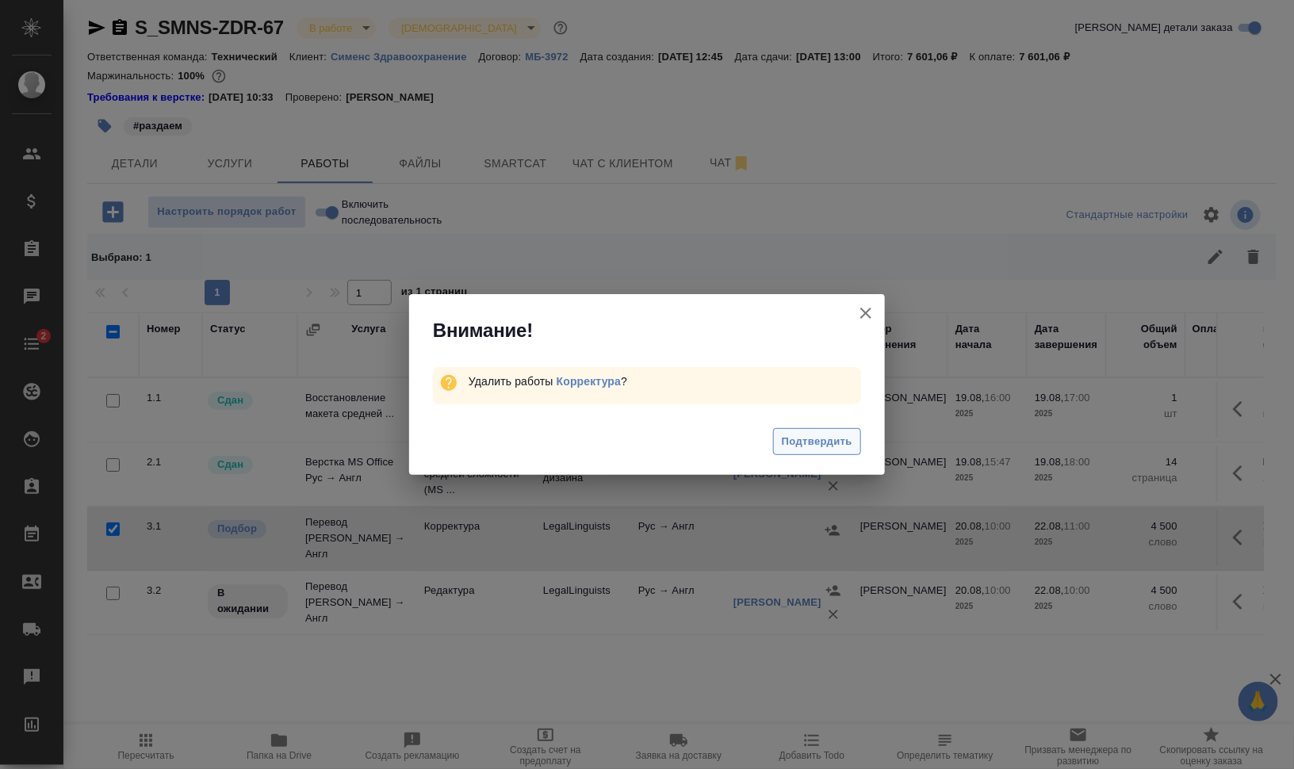
click at [825, 438] on span "Подтвердить" at bounding box center [817, 442] width 71 height 18
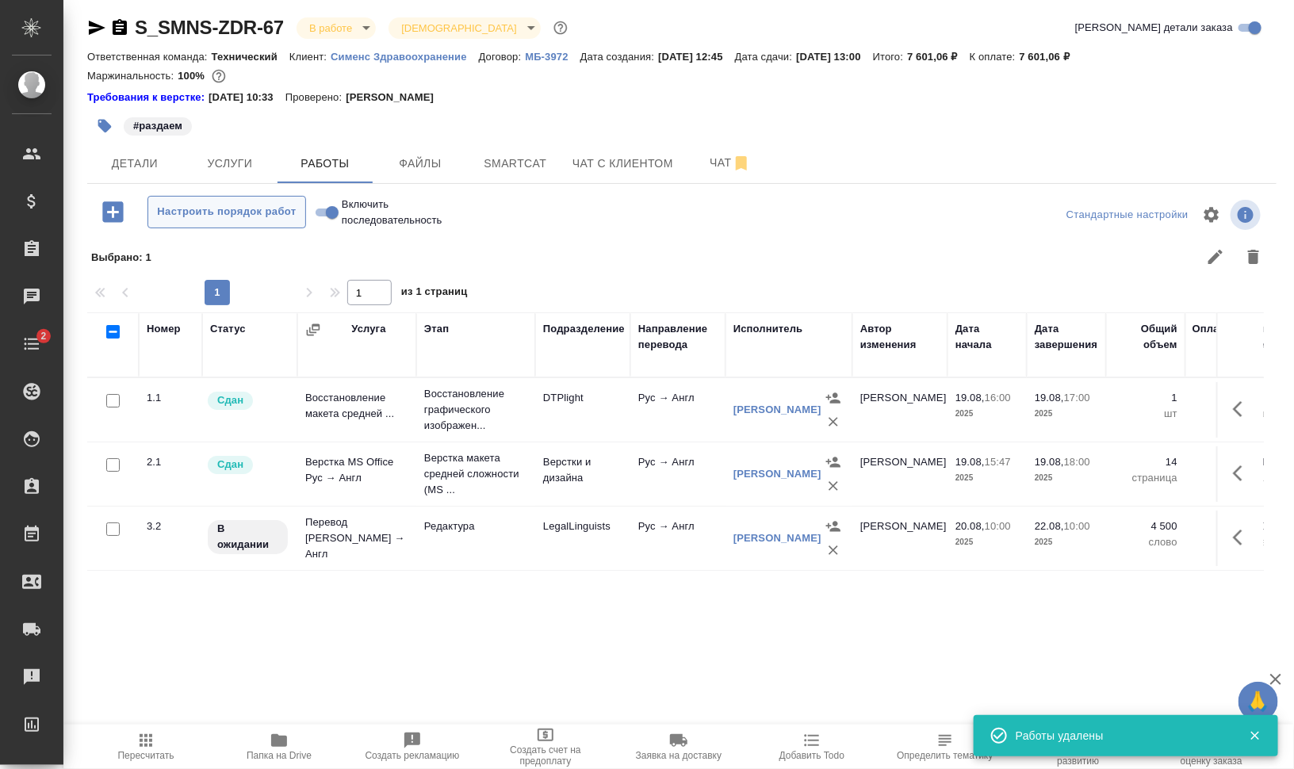
click at [254, 215] on span "Настроить порядок работ" at bounding box center [226, 212] width 141 height 18
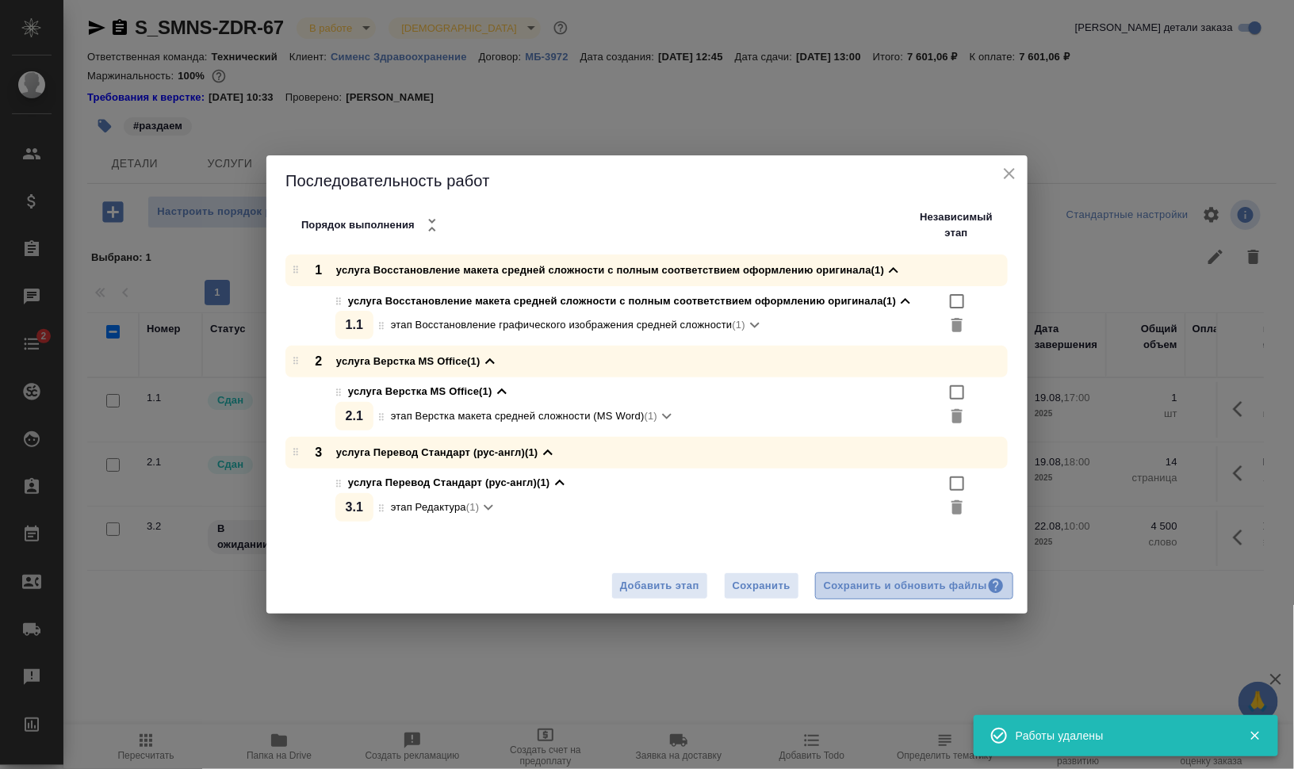
click at [862, 581] on div "Сохранить и обновить файлы" at bounding box center [914, 586] width 181 height 18
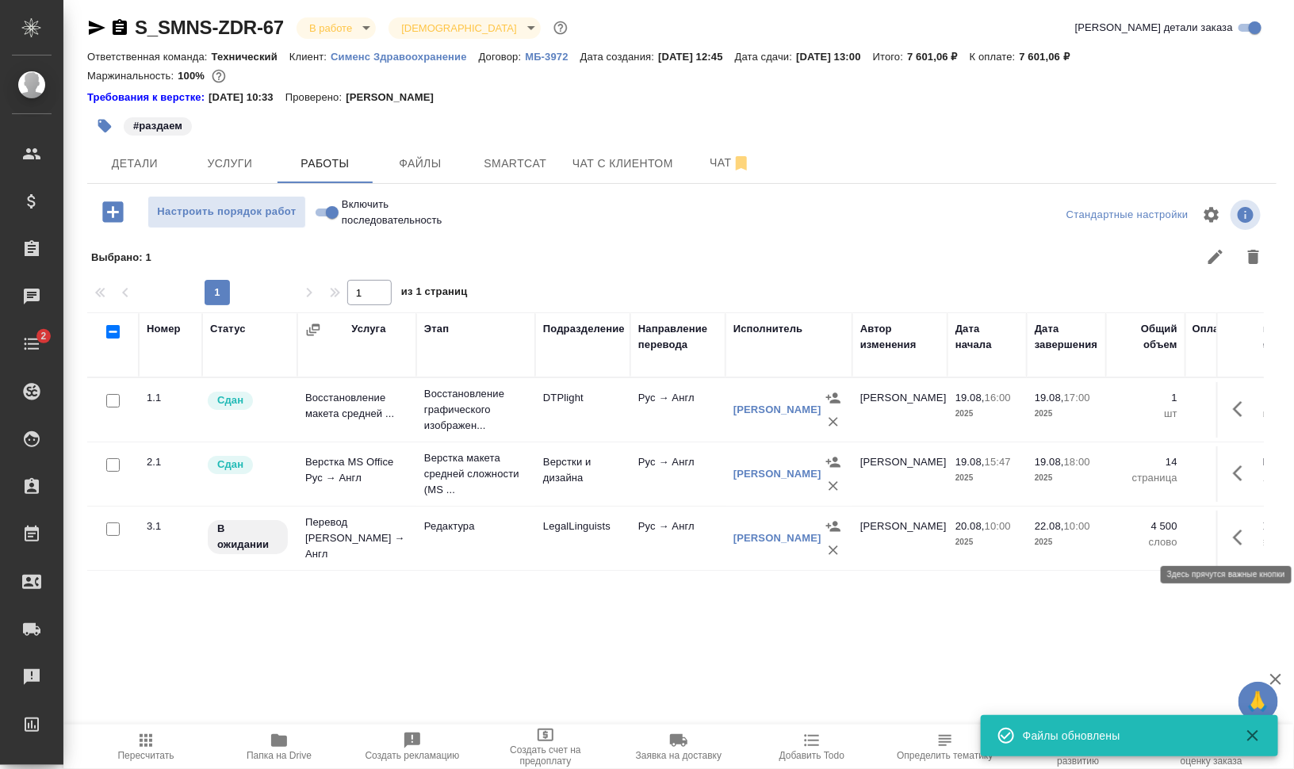
click at [1233, 537] on icon "button" at bounding box center [1242, 537] width 19 height 19
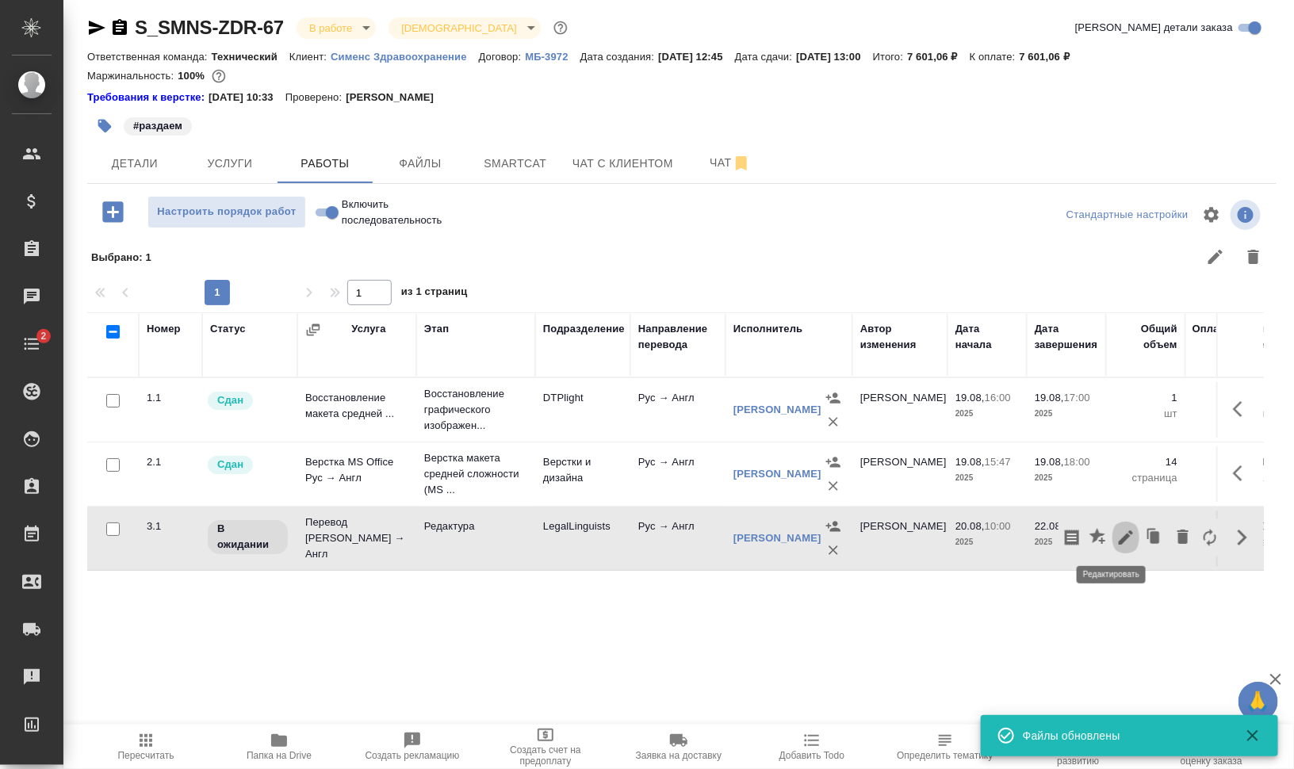
click at [1116, 528] on icon "button" at bounding box center [1125, 537] width 19 height 19
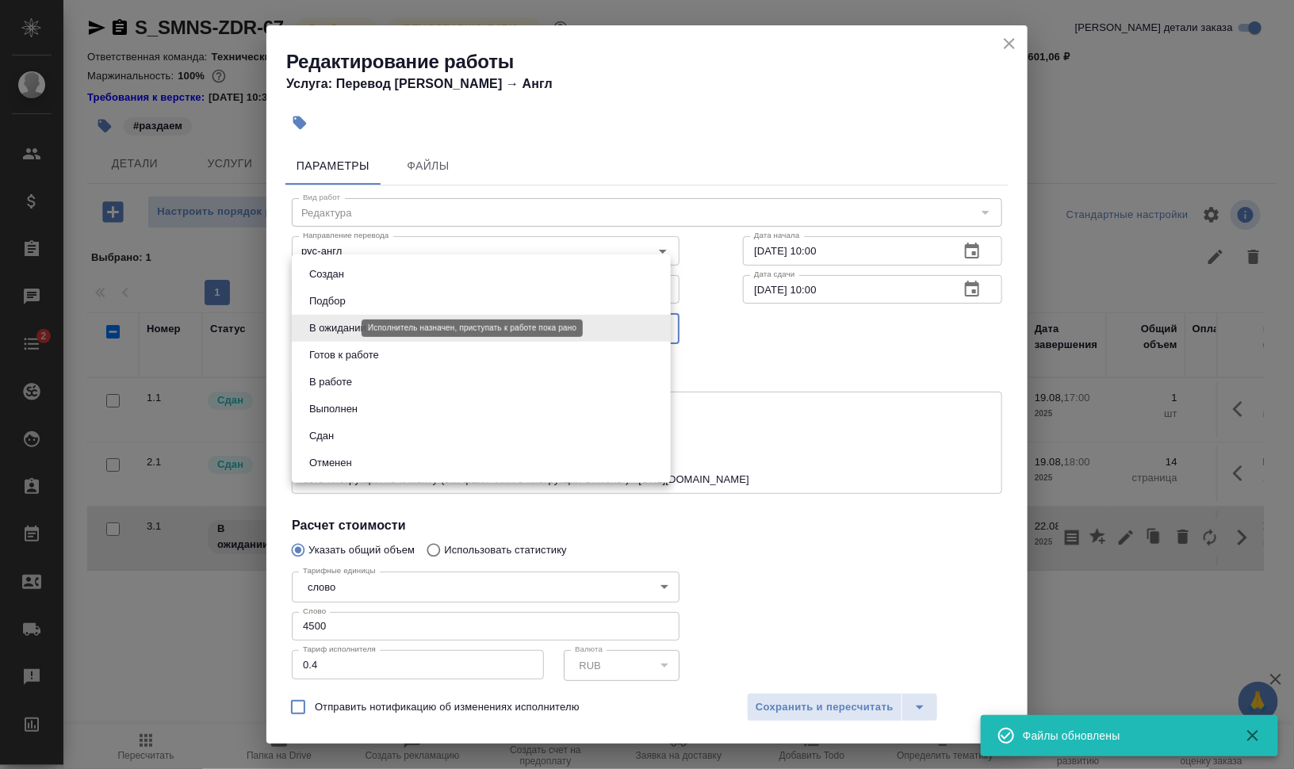
click at [332, 329] on body "🙏 .cls-1 fill:#fff; AWATERA Валеев Динар Клиенты Спецификации Заказы 0 Чаты 2 T…" at bounding box center [647, 384] width 1294 height 769
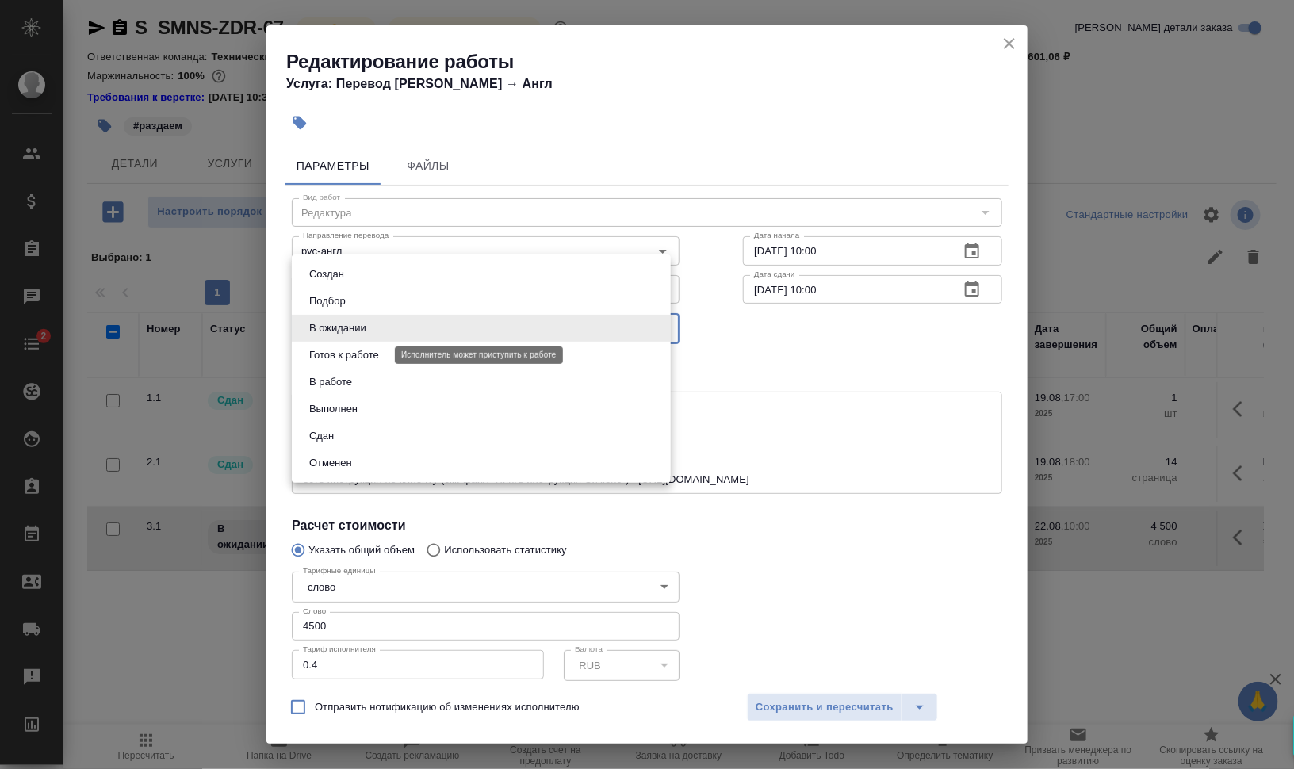
click at [331, 350] on button "Готов к работе" at bounding box center [343, 354] width 79 height 17
type input "readyForWork"
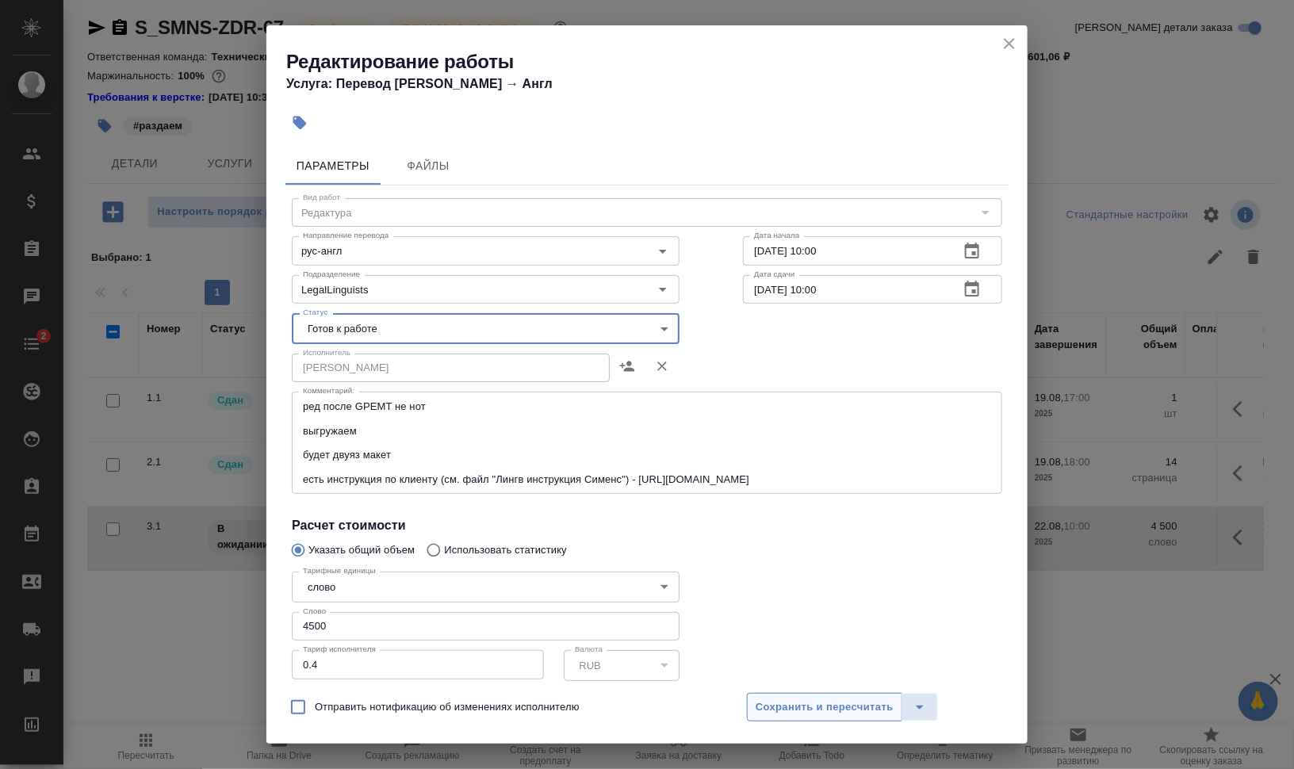
click at [815, 706] on span "Сохранить и пересчитать" at bounding box center [824, 707] width 138 height 18
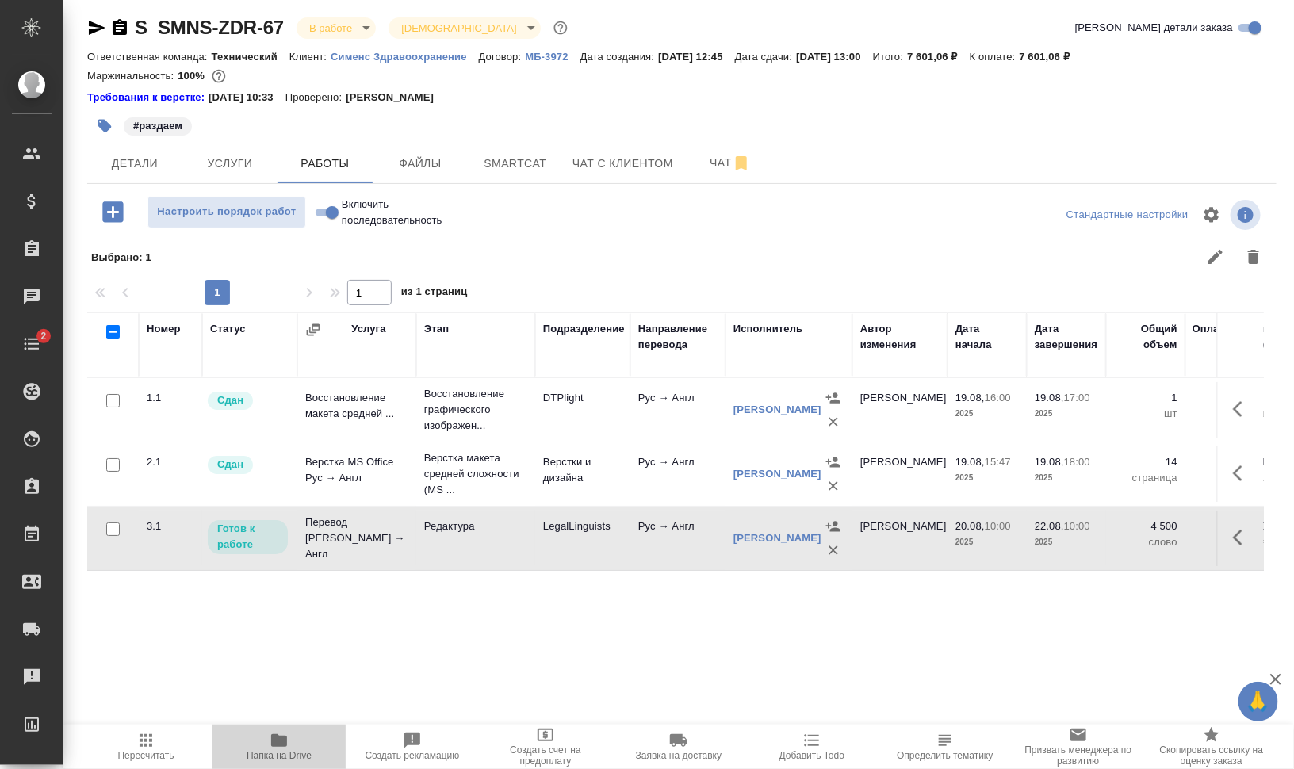
click at [285, 751] on span "Папка на Drive" at bounding box center [279, 755] width 65 height 11
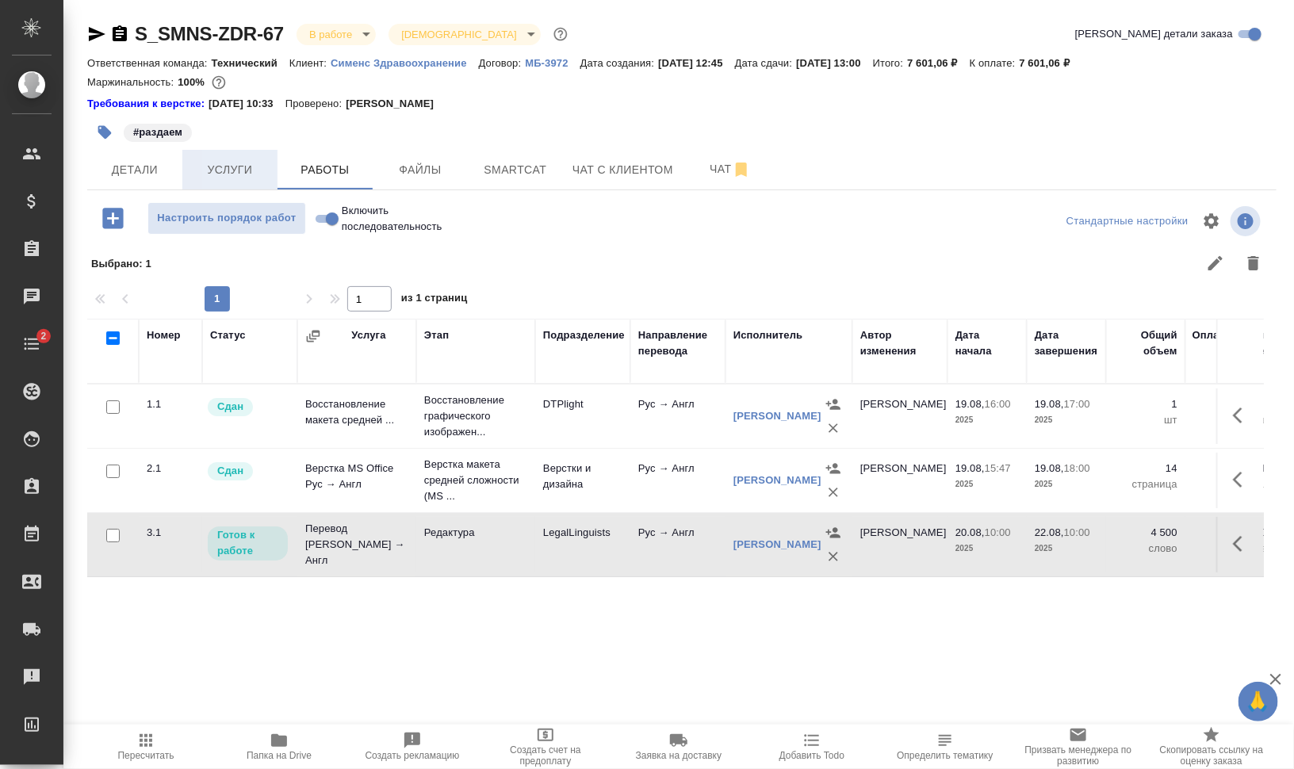
click at [254, 175] on span "Услуги" at bounding box center [230, 170] width 76 height 20
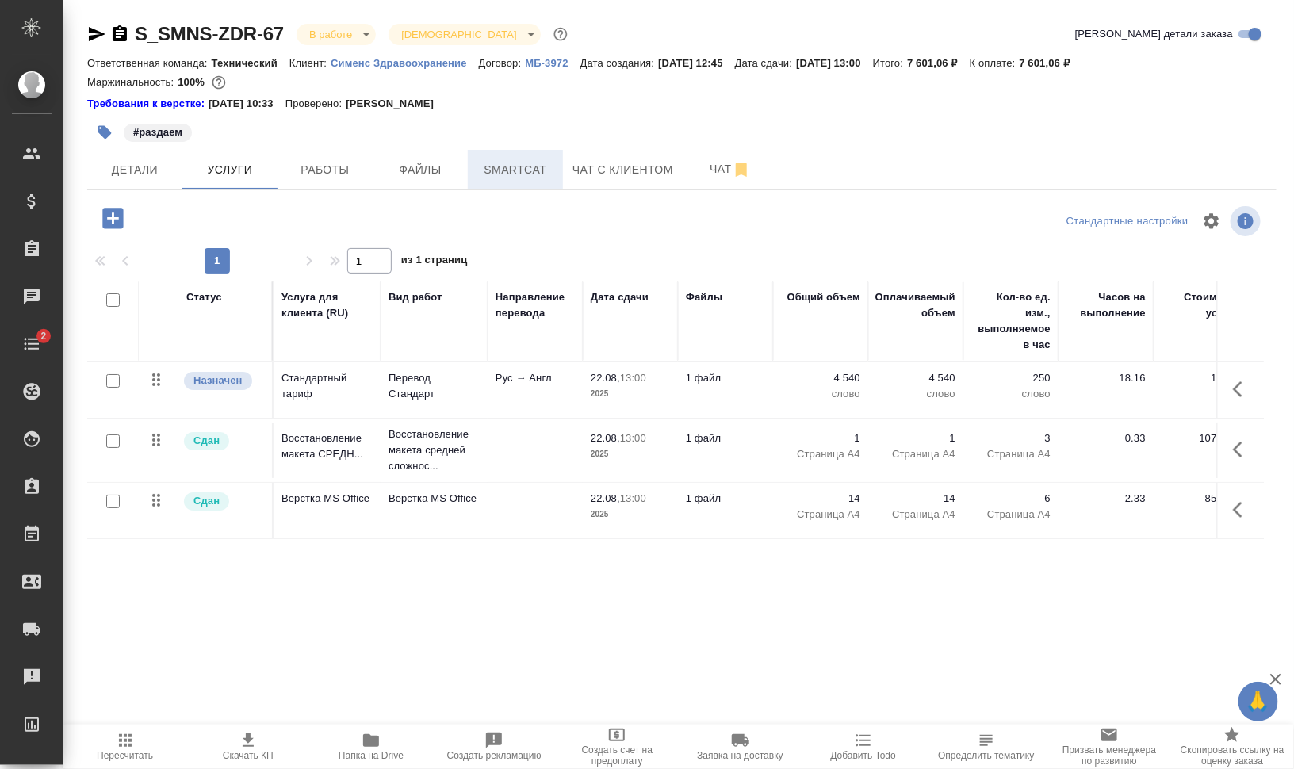
click at [541, 164] on span "Smartcat" at bounding box center [515, 170] width 76 height 20
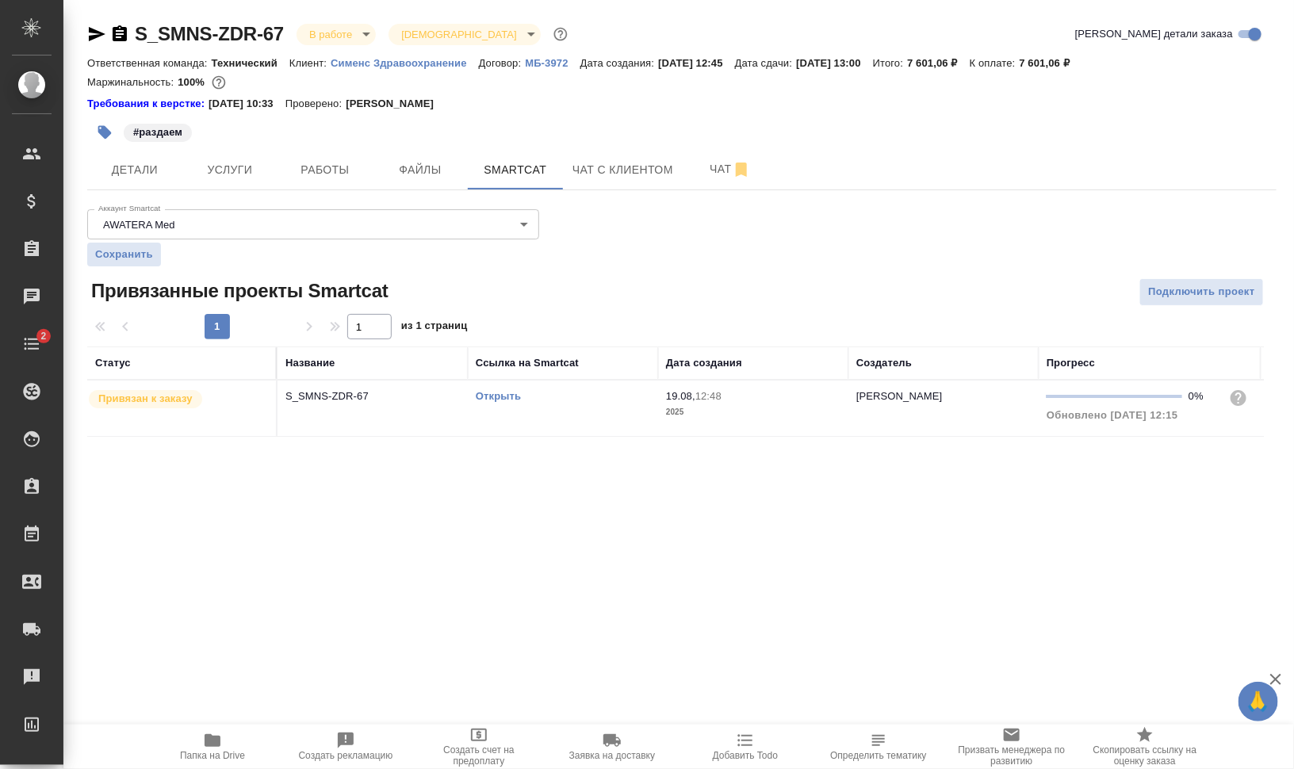
click at [518, 419] on td "Открыть" at bounding box center [563, 407] width 190 height 55
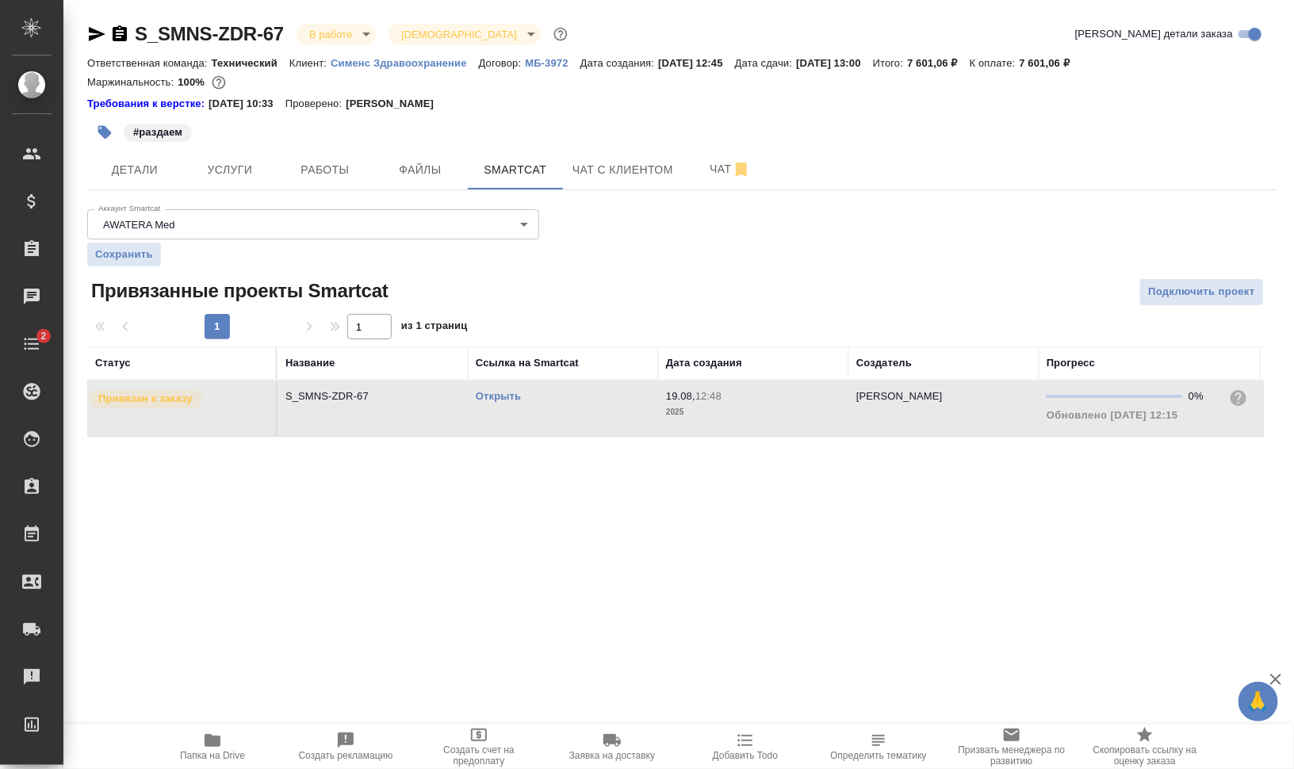
click at [518, 419] on td "Открыть" at bounding box center [563, 407] width 190 height 55
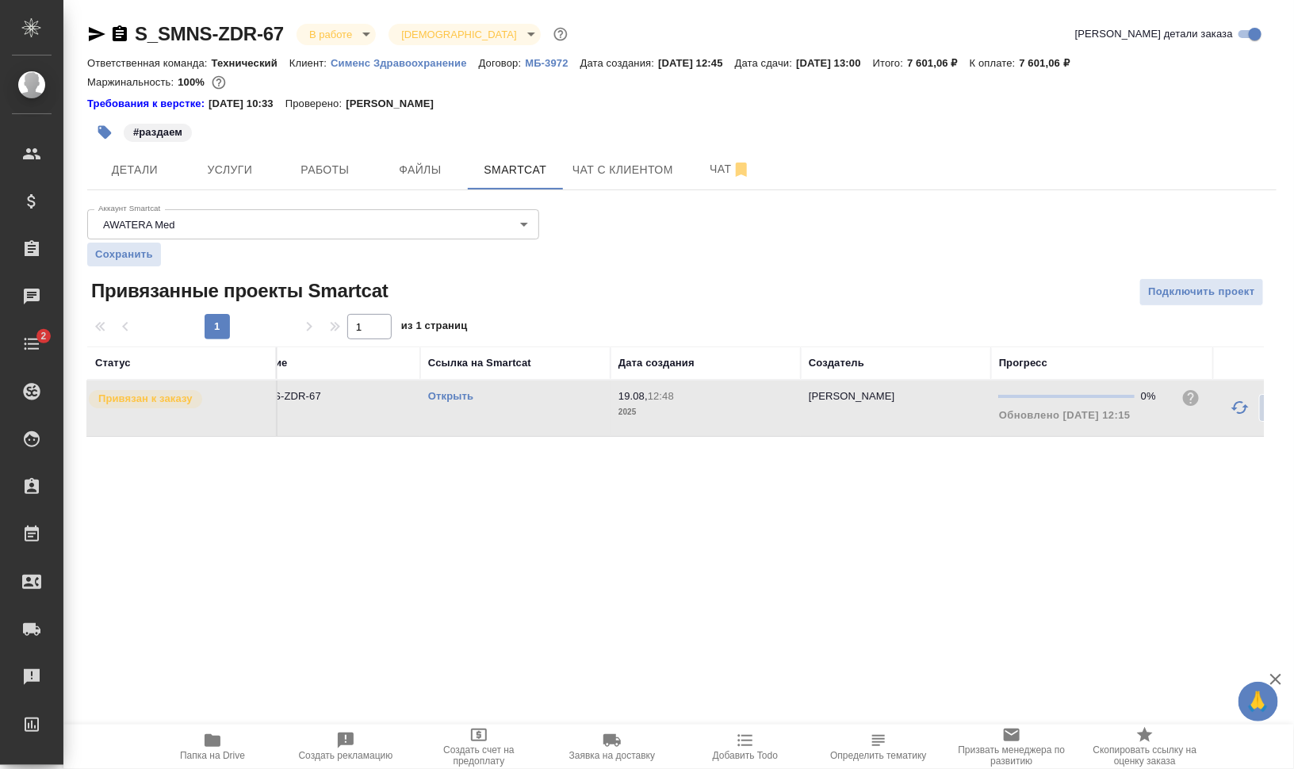
scroll to position [0, 186]
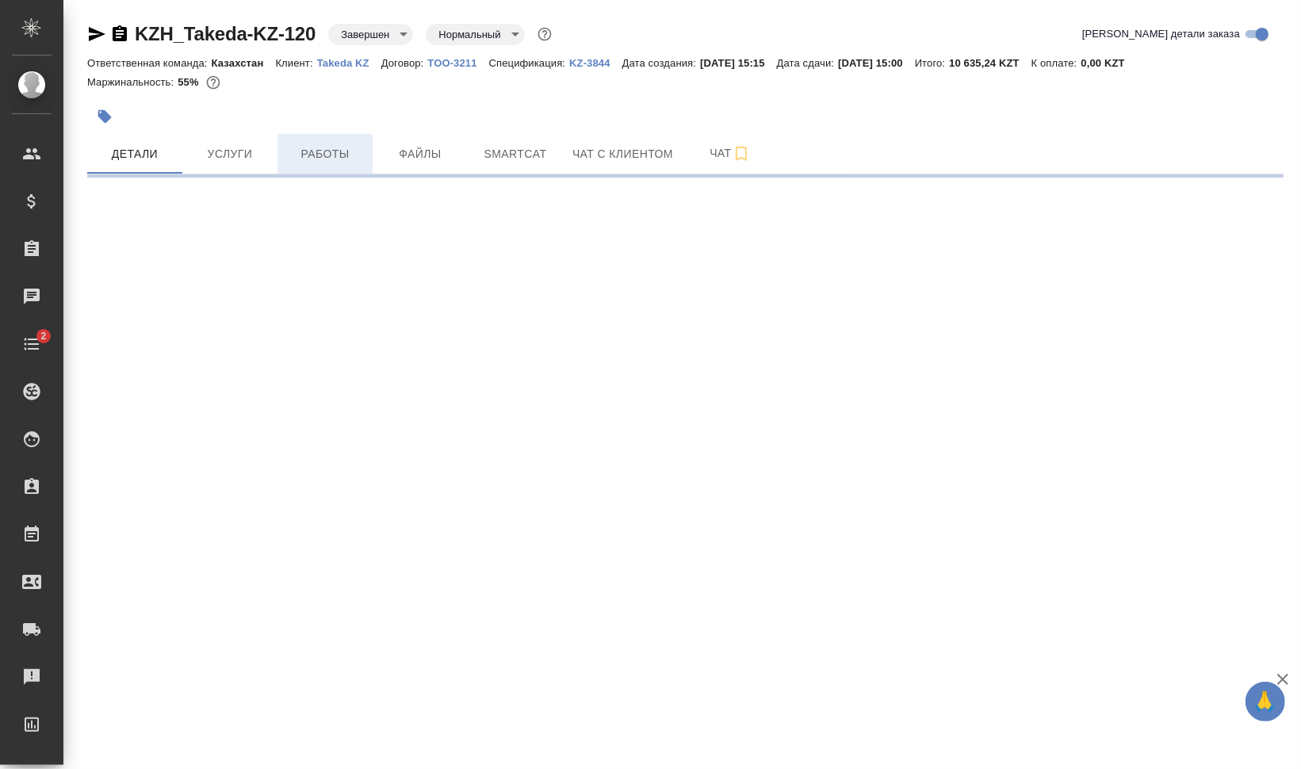
select select "RU"
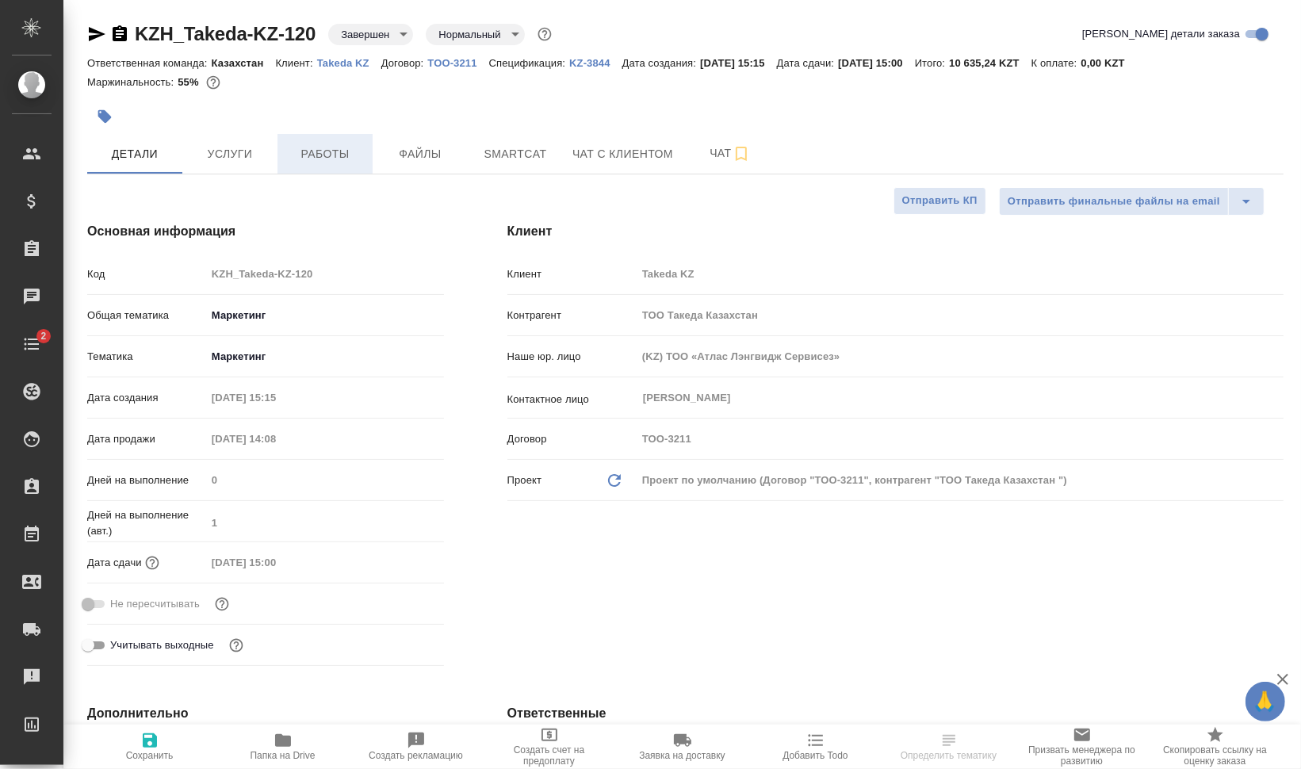
click at [330, 162] on span "Работы" at bounding box center [325, 154] width 76 height 20
type textarea "x"
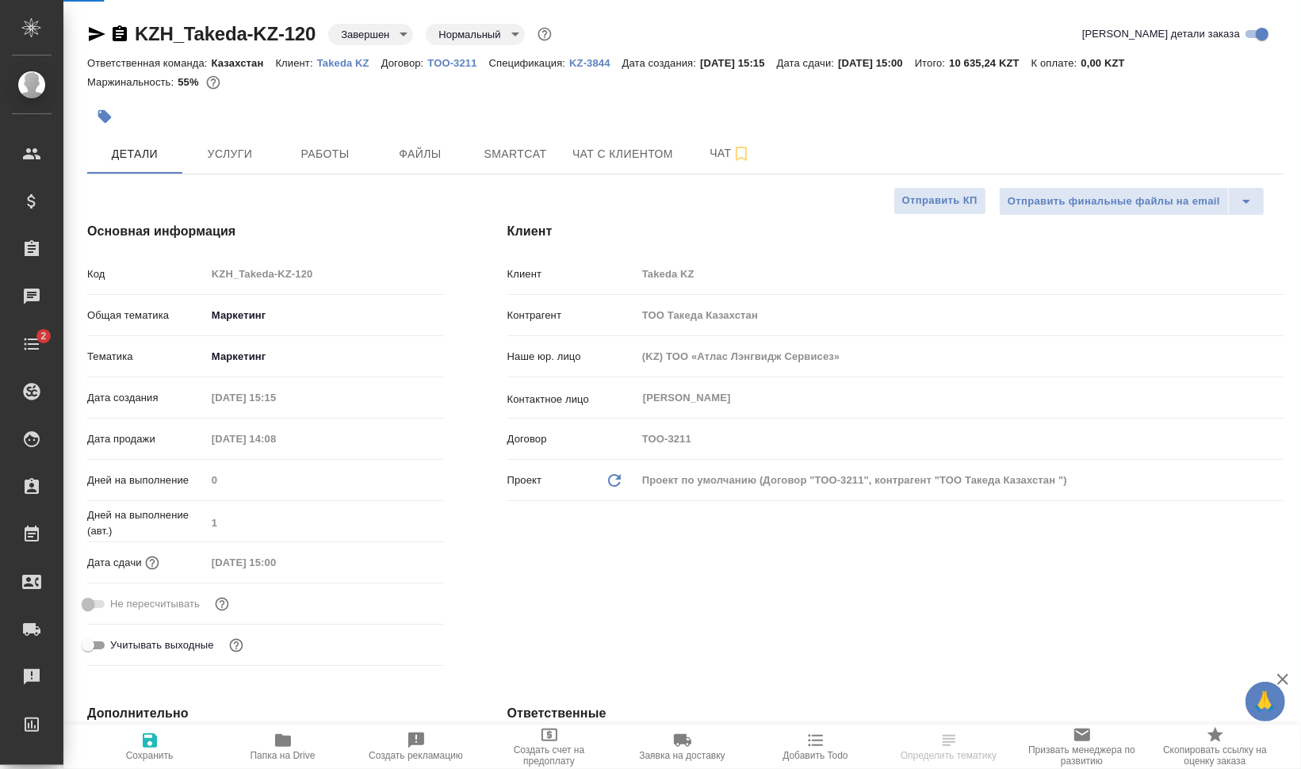
type textarea "x"
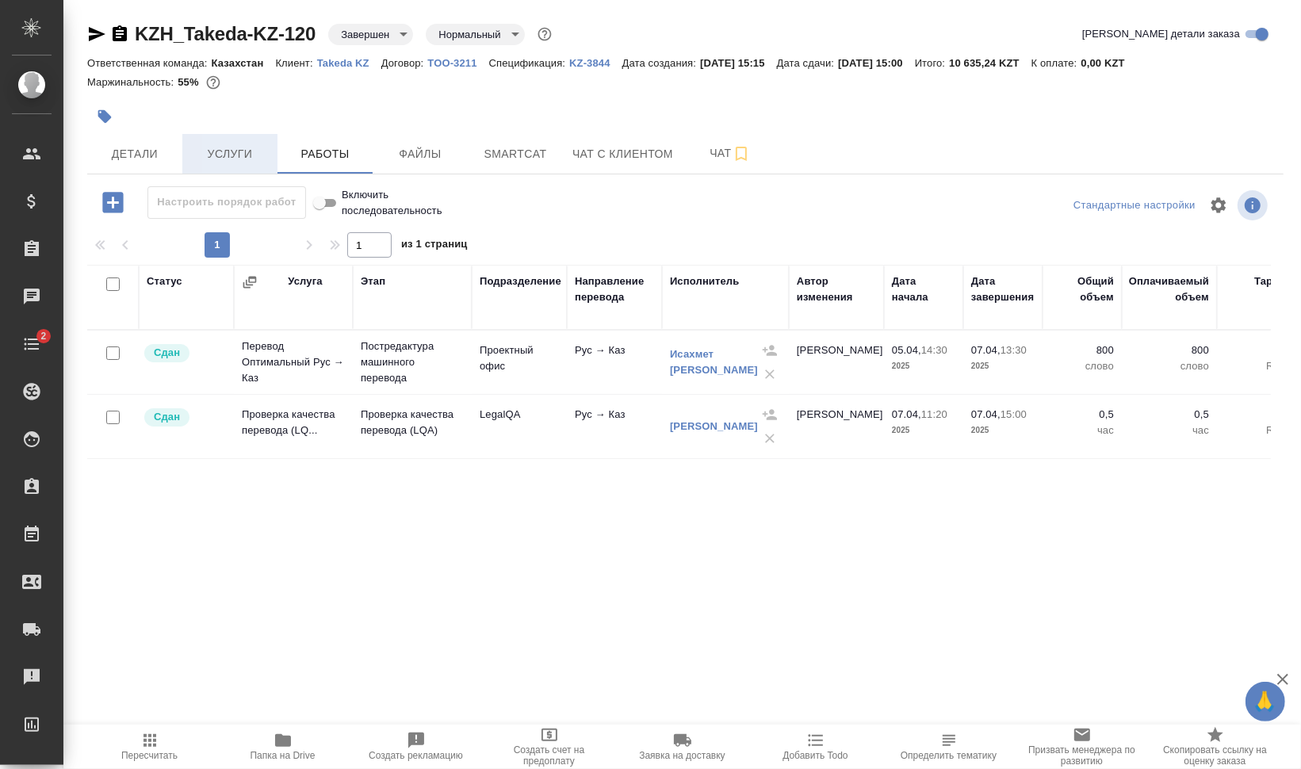
click at [266, 151] on span "Услуги" at bounding box center [230, 154] width 76 height 20
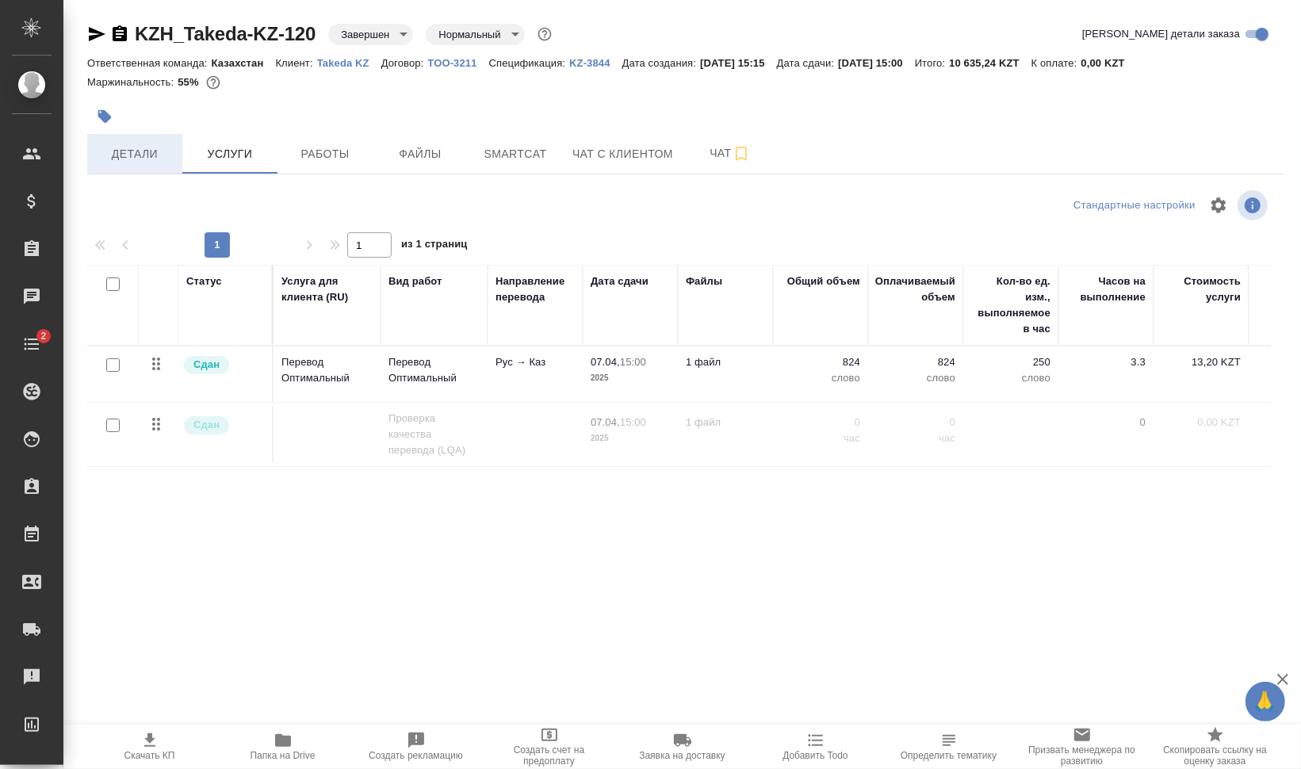
click at [141, 144] on span "Детали" at bounding box center [135, 154] width 76 height 20
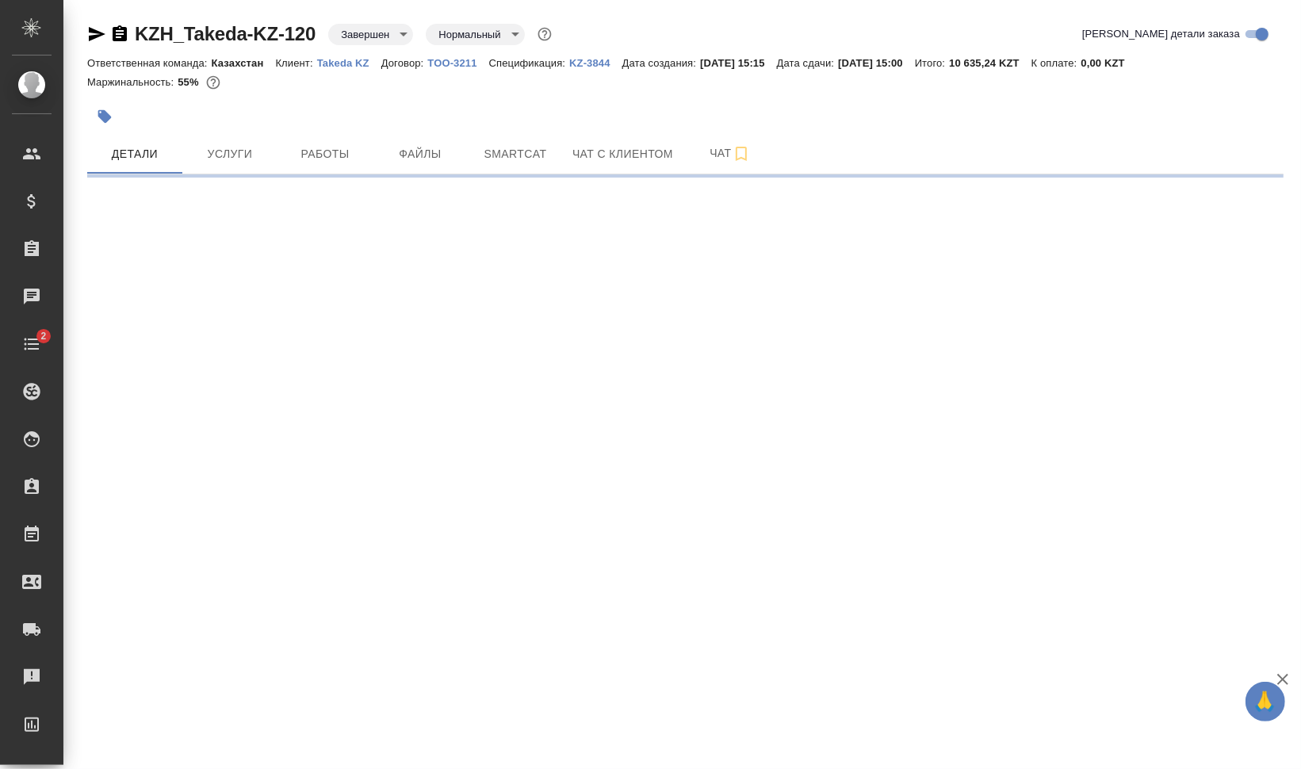
select select "RU"
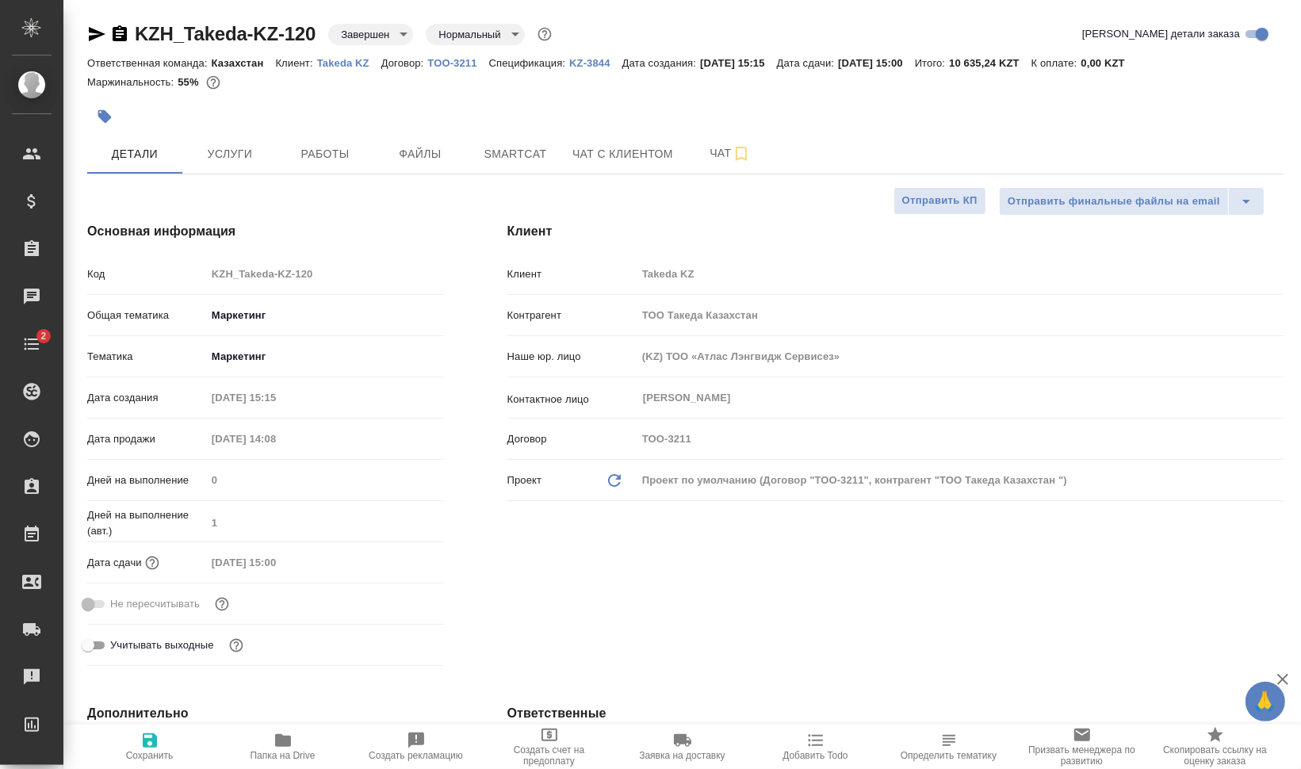
type textarea "x"
click at [308, 149] on span "Работы" at bounding box center [325, 154] width 76 height 20
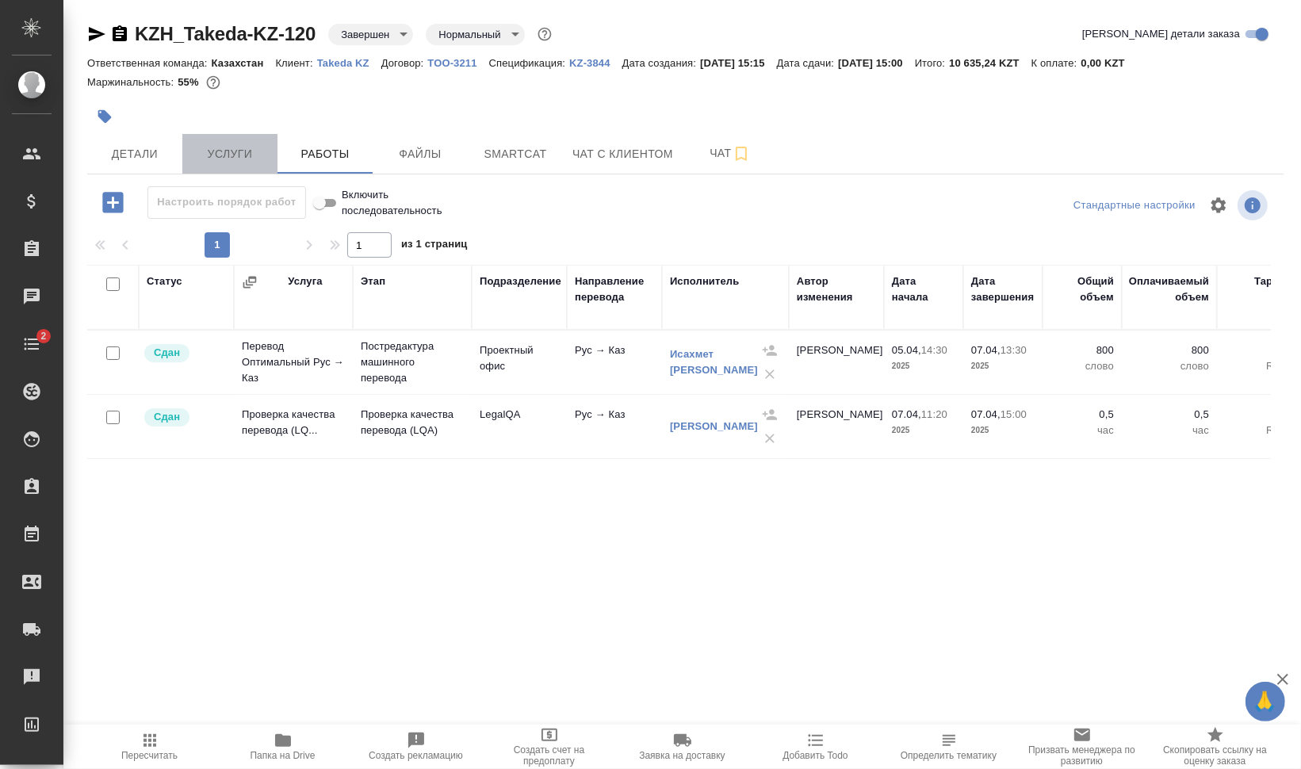
click at [228, 151] on span "Услуги" at bounding box center [230, 154] width 76 height 20
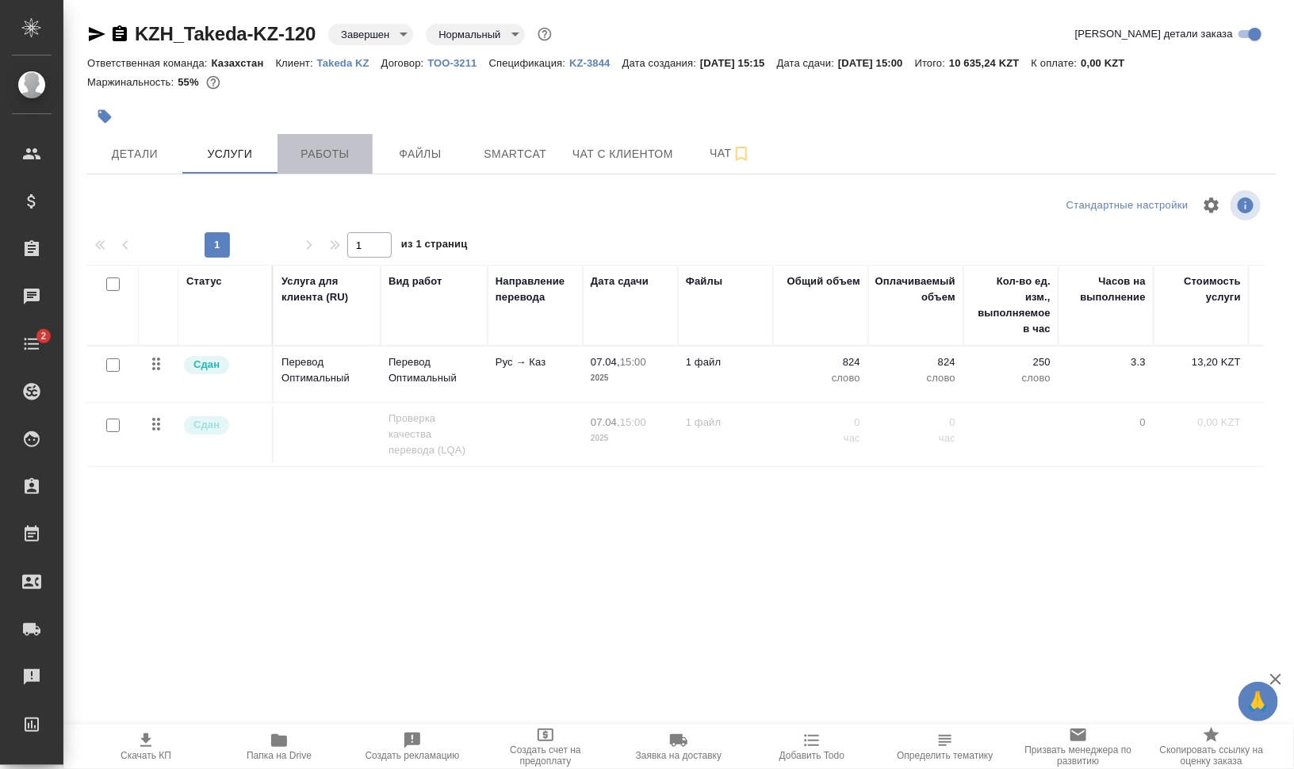
click at [357, 154] on span "Работы" at bounding box center [325, 154] width 76 height 20
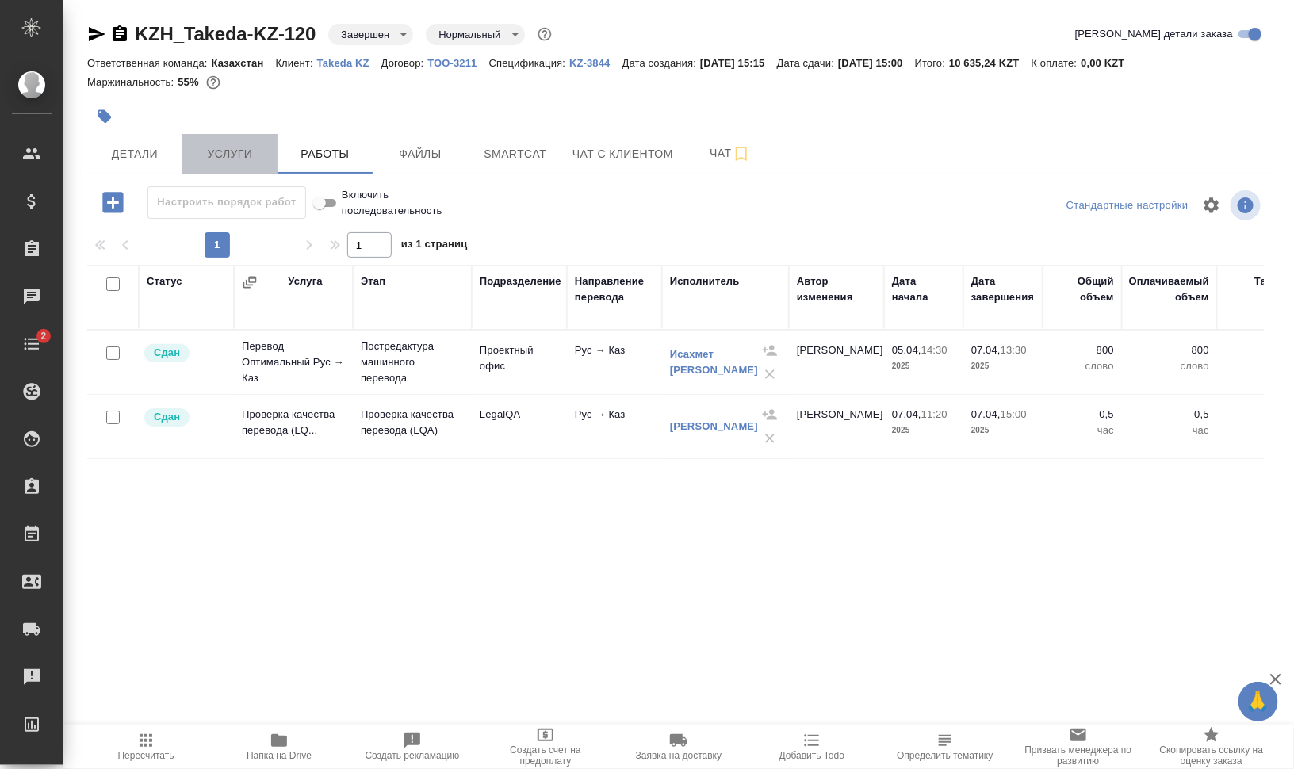
click at [260, 158] on span "Услуги" at bounding box center [230, 154] width 76 height 20
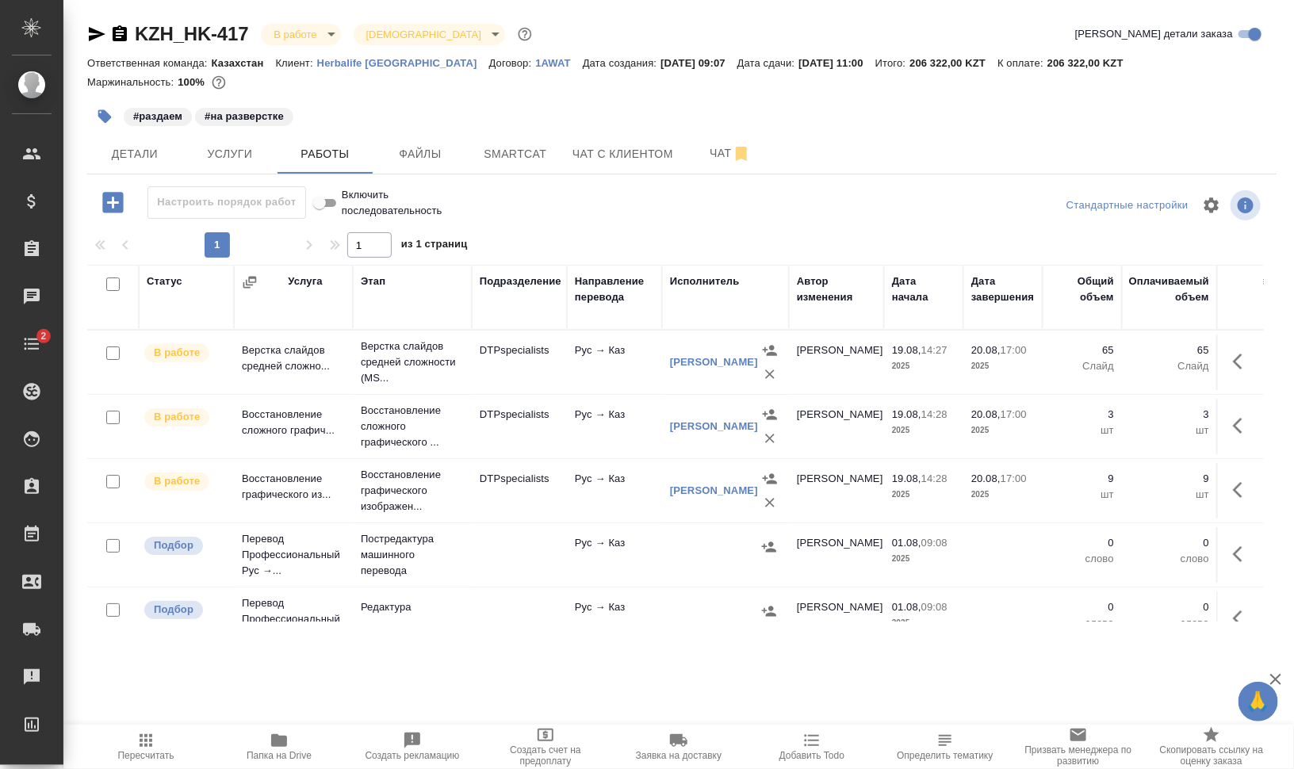
scroll to position [99, 0]
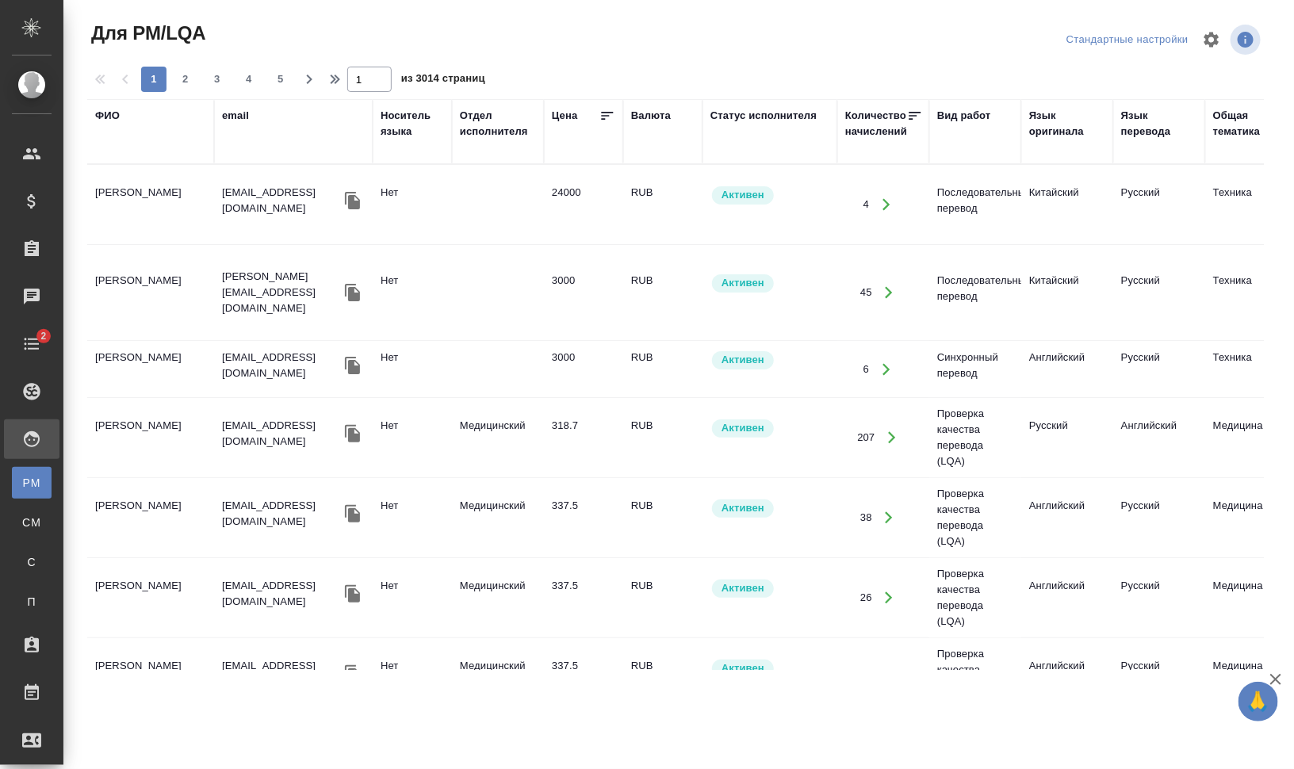
click at [247, 115] on div "email" at bounding box center [235, 116] width 27 height 16
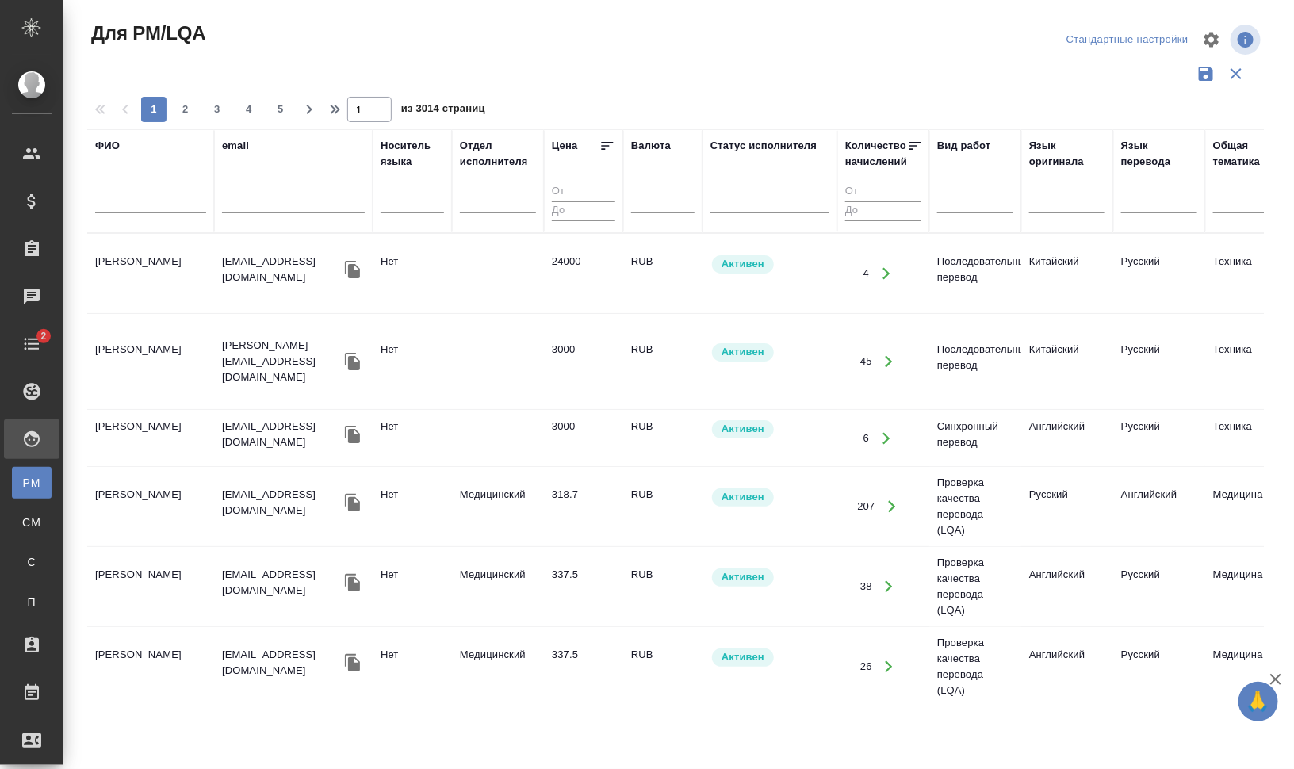
click at [1241, 76] on icon "button" at bounding box center [1235, 73] width 19 height 19
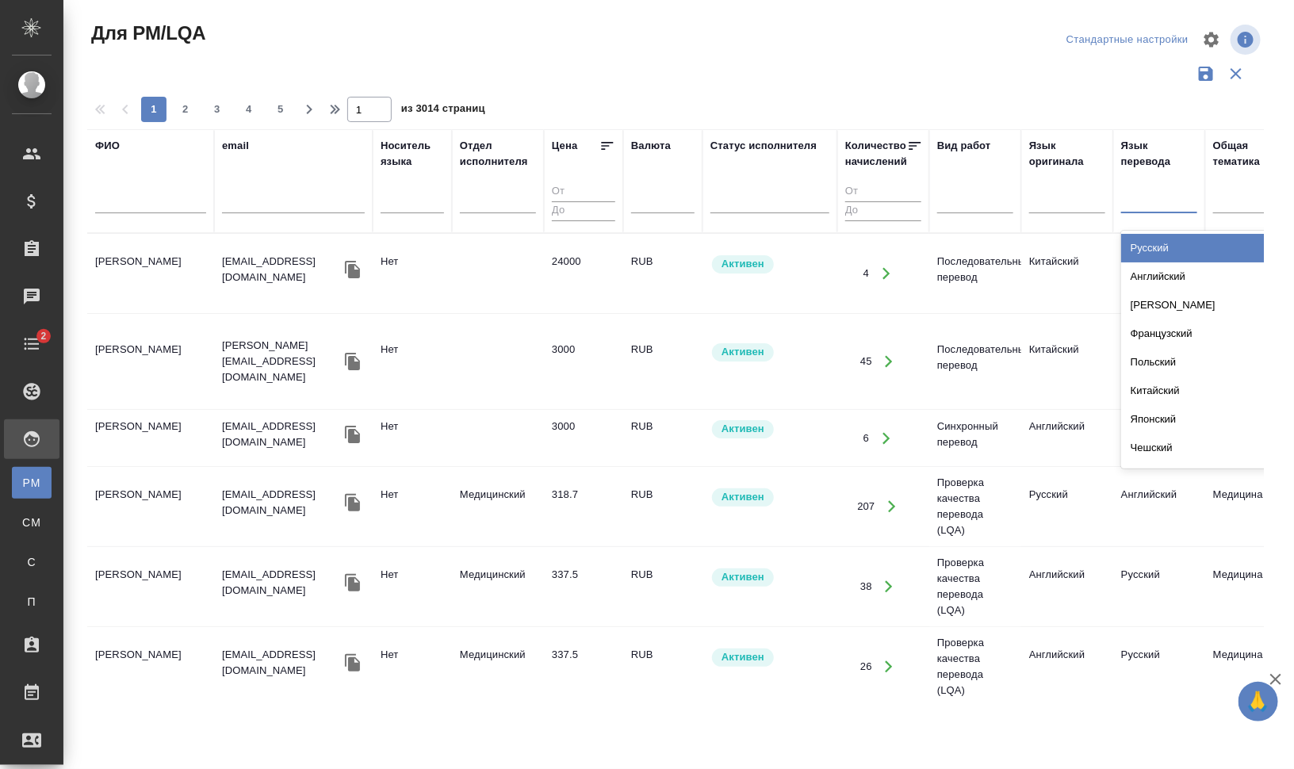
click at [1170, 205] on div at bounding box center [1159, 197] width 76 height 23
type input "казах"
click at [1158, 239] on div "Казахский" at bounding box center [1240, 248] width 238 height 29
click at [1053, 207] on div at bounding box center [1067, 197] width 76 height 23
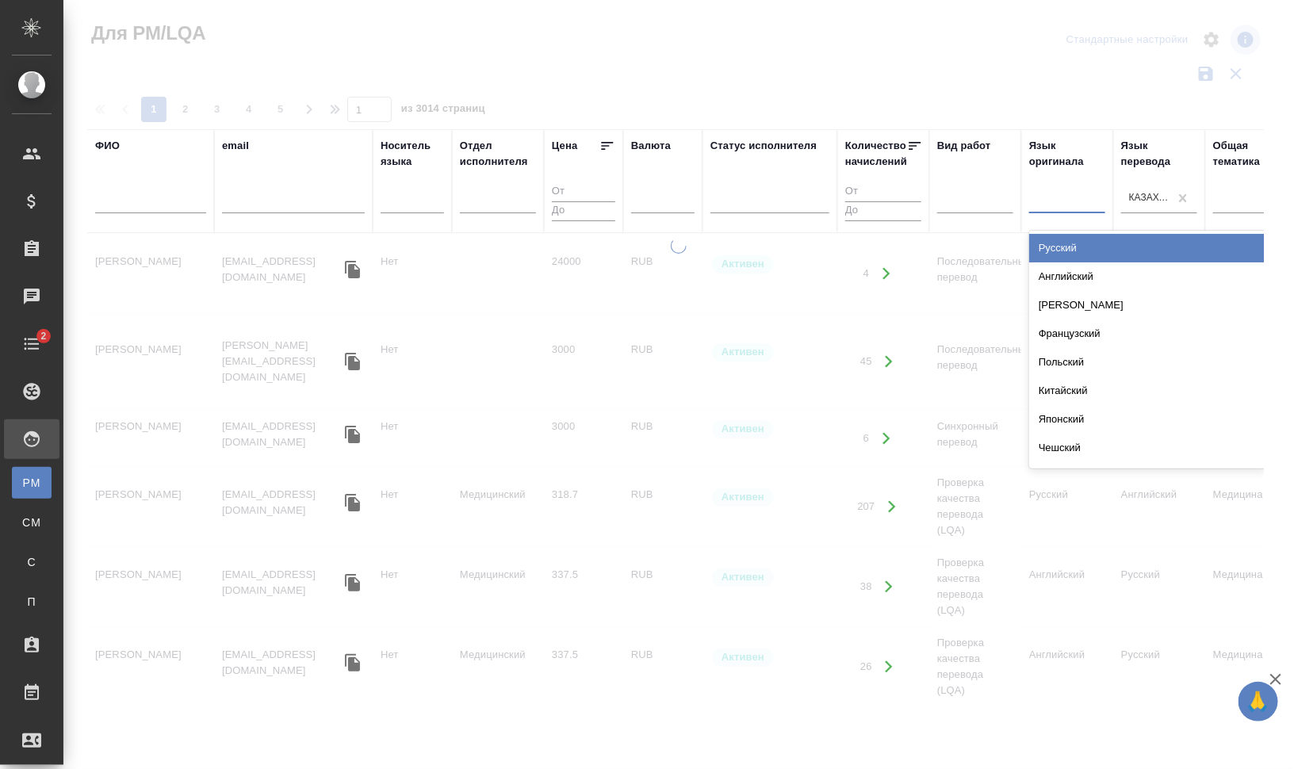
click at [1099, 247] on div "Русский" at bounding box center [1148, 248] width 238 height 29
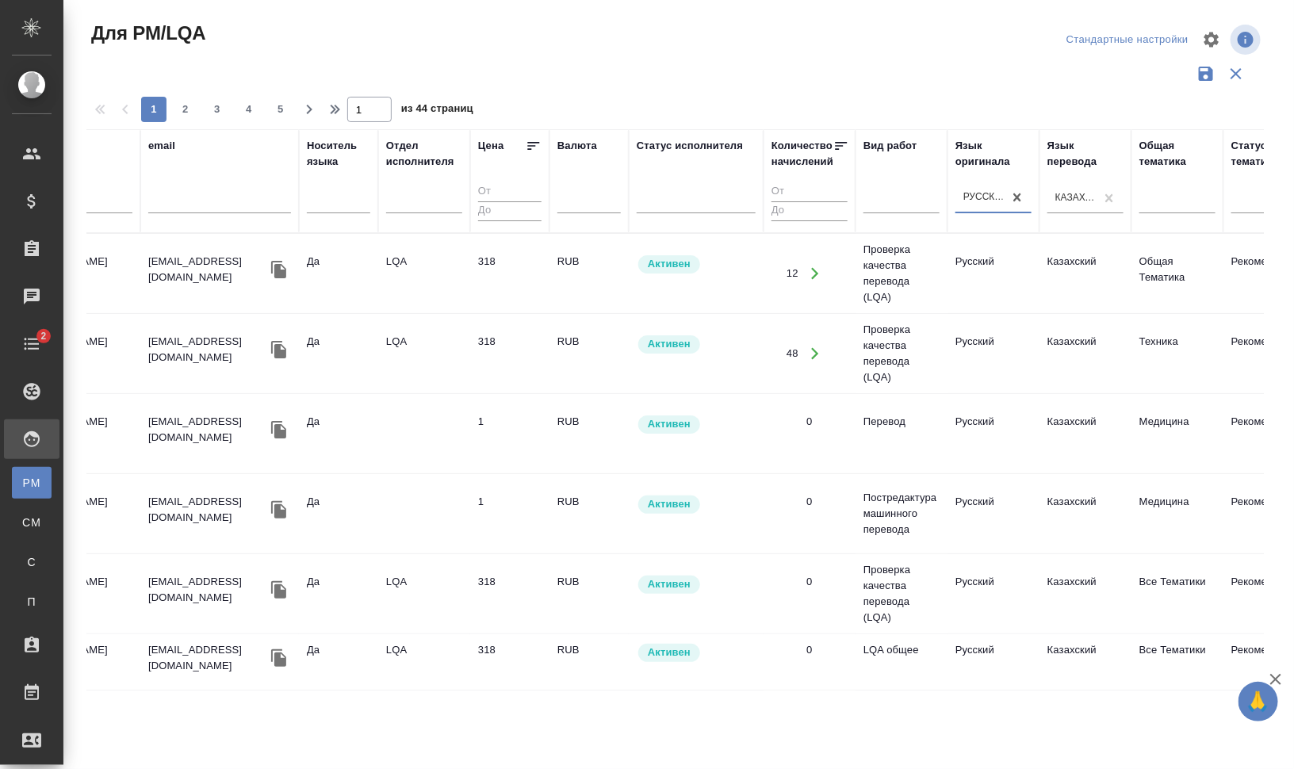
scroll to position [0, 76]
click at [881, 195] on div at bounding box center [899, 197] width 76 height 23
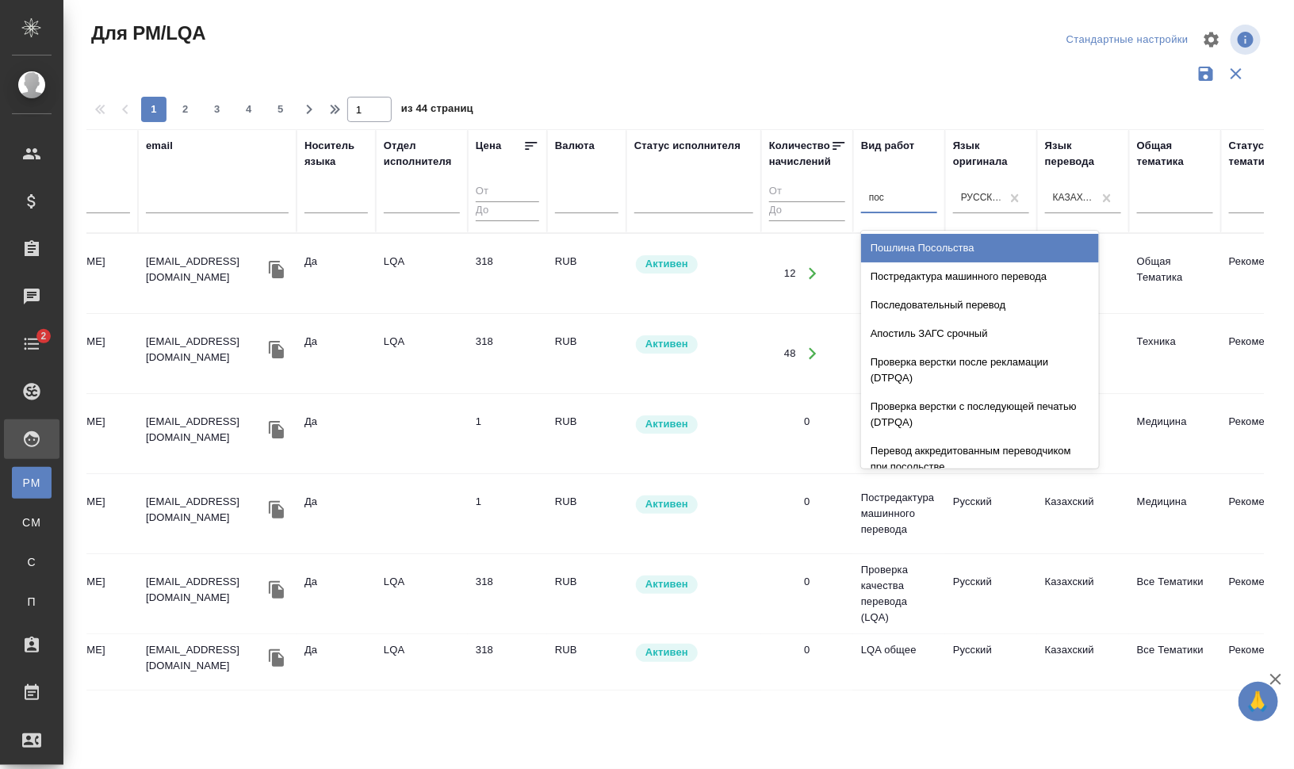
type input "пост"
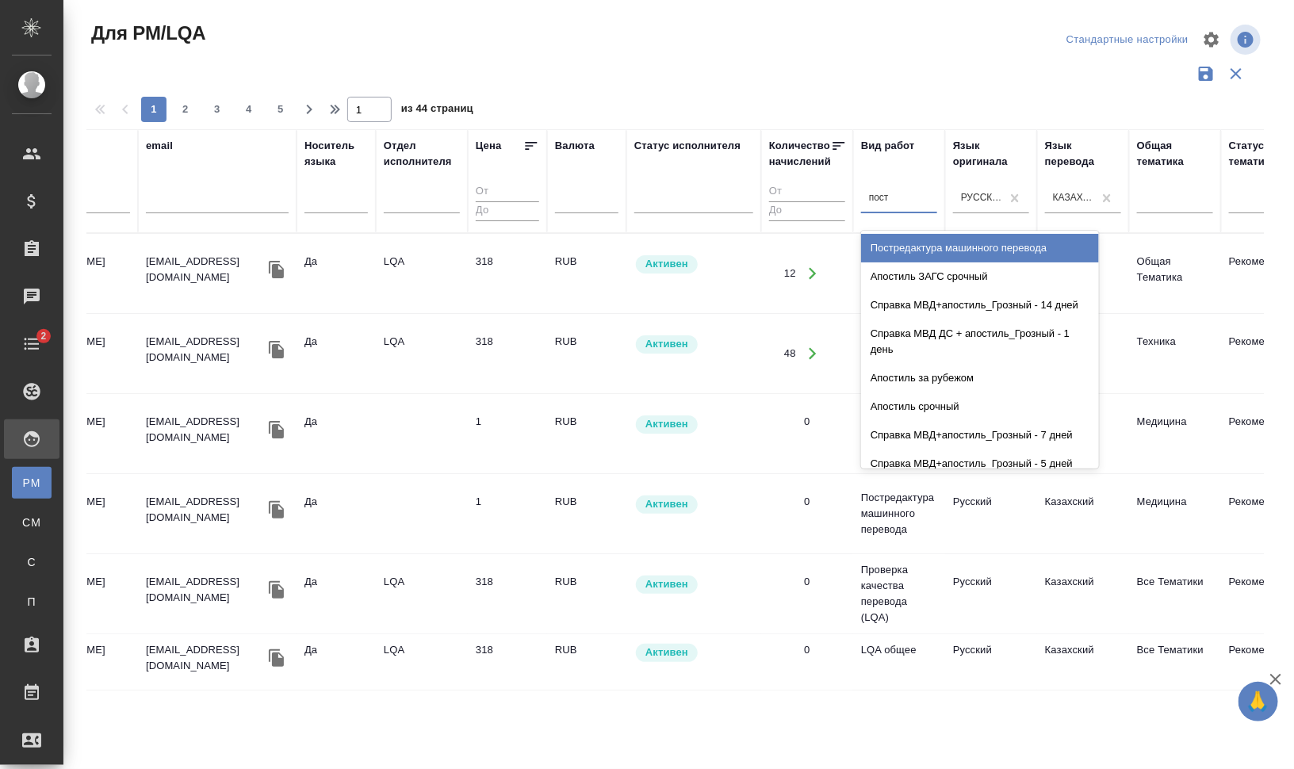
click at [981, 251] on div "Постредактура машинного перевода" at bounding box center [980, 248] width 238 height 29
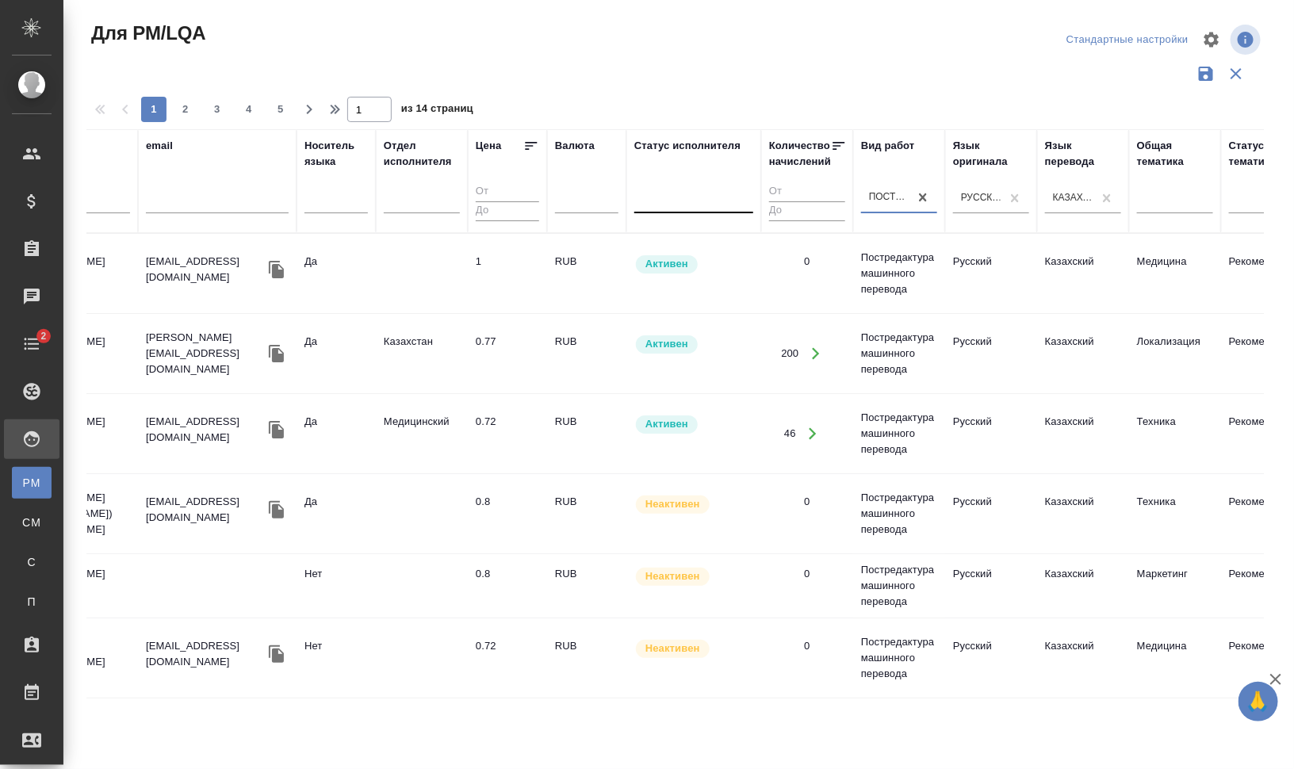
click at [688, 201] on div at bounding box center [693, 197] width 119 height 23
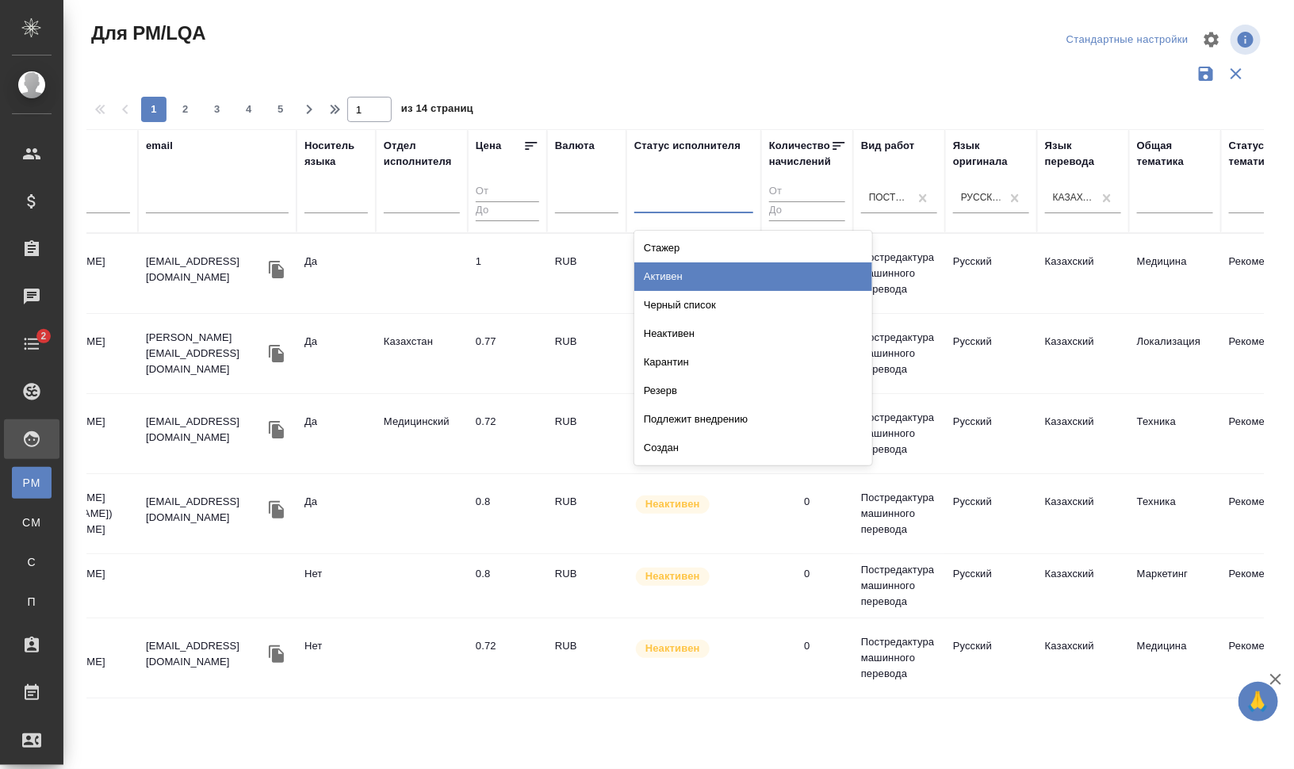
click at [694, 270] on div "Активен" at bounding box center [753, 276] width 238 height 29
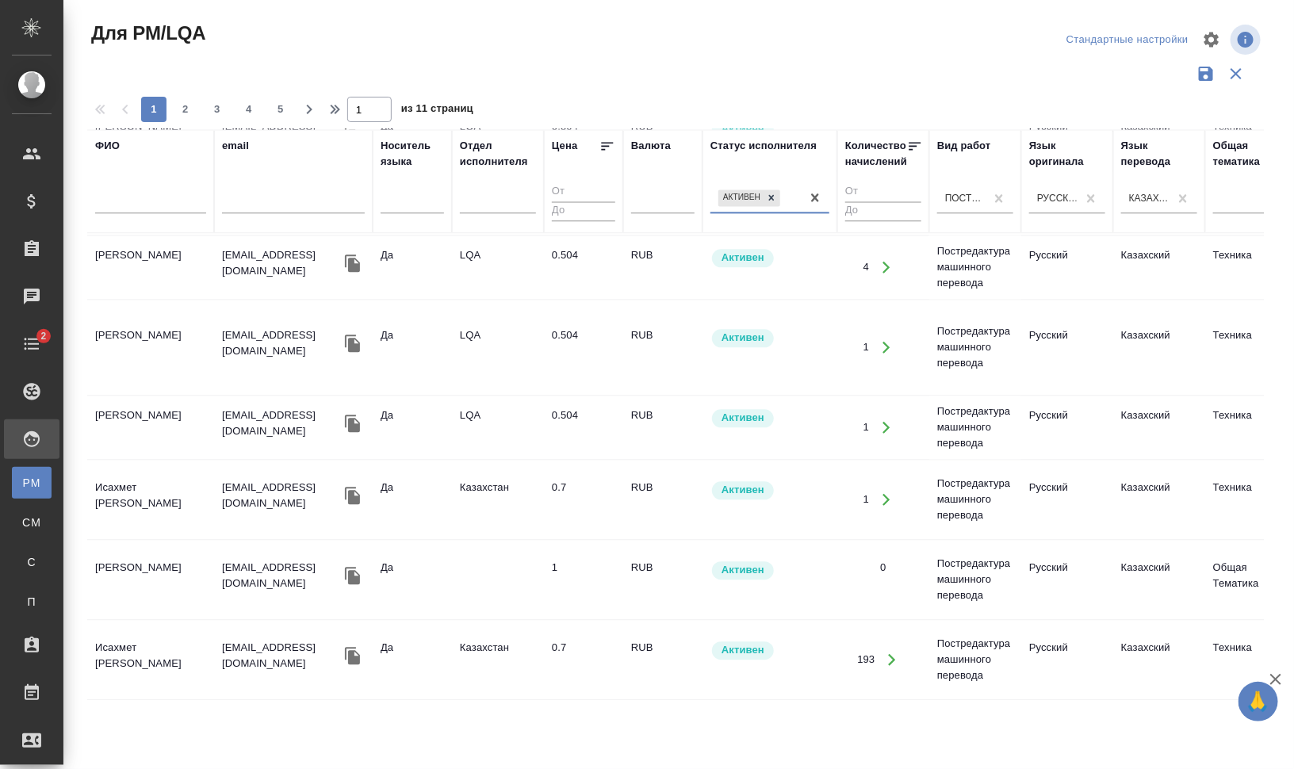
scroll to position [1542, 0]
click at [197, 105] on span "2" at bounding box center [185, 109] width 25 height 16
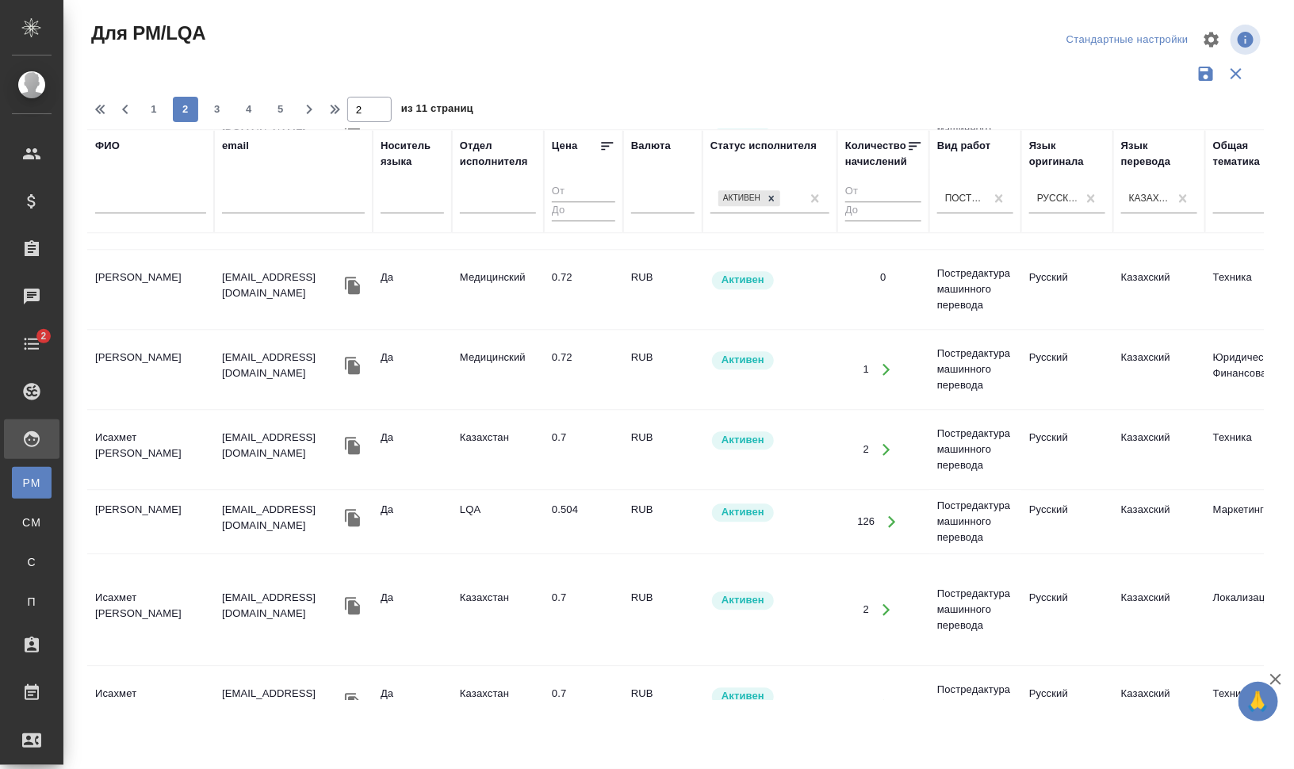
scroll to position [1732, 0]
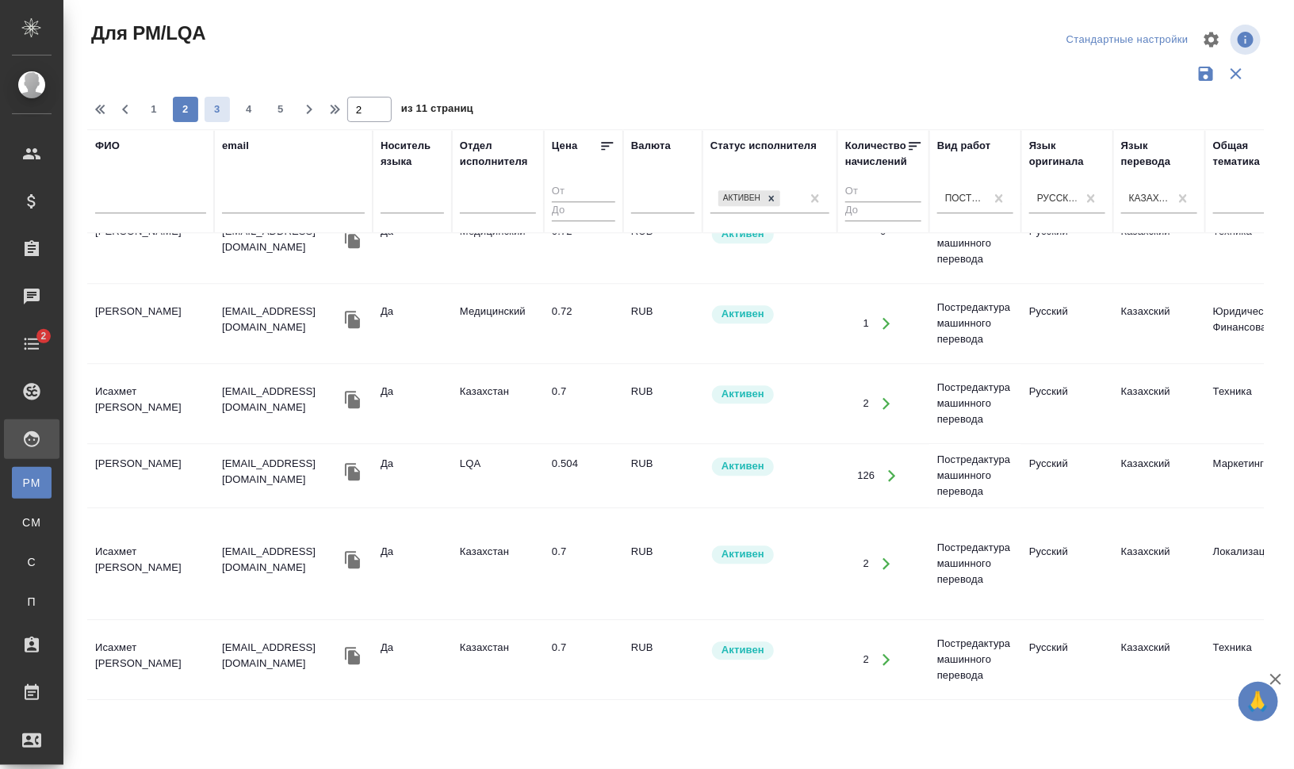
click at [208, 108] on span "3" at bounding box center [217, 109] width 25 height 16
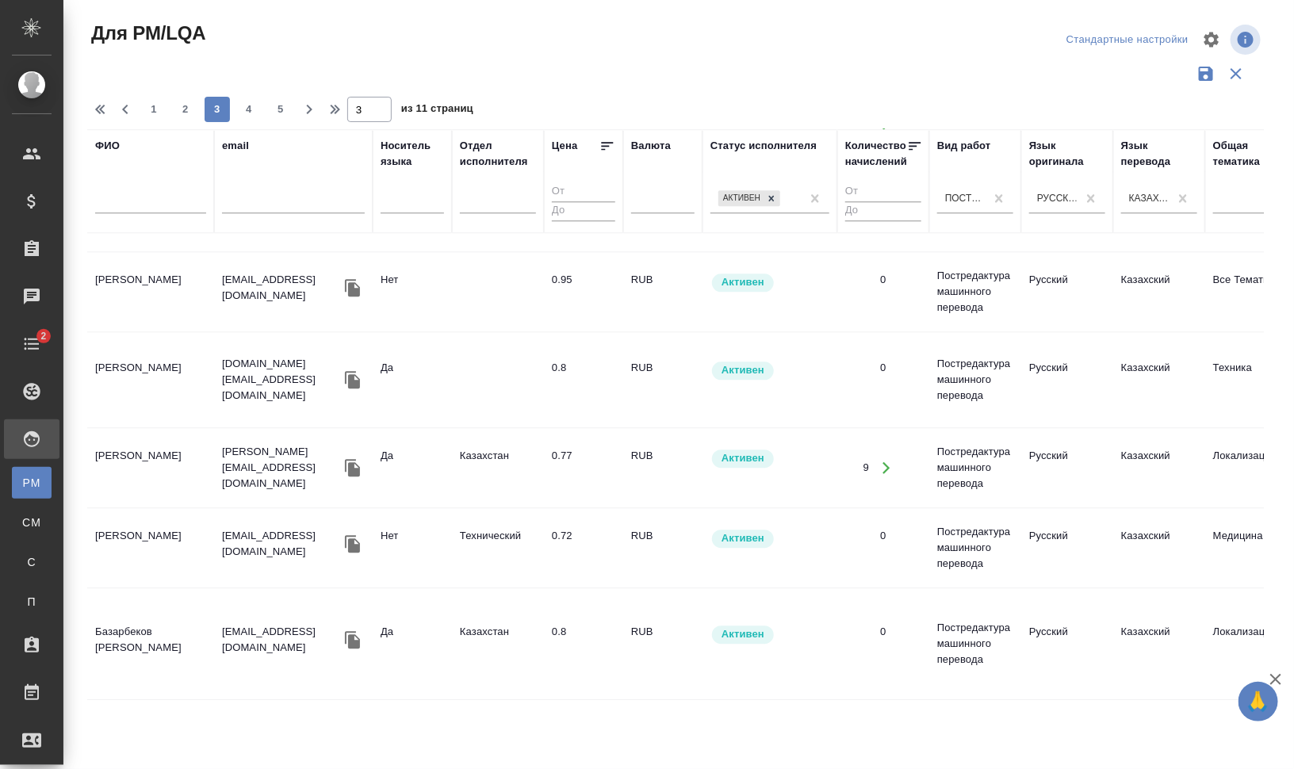
scroll to position [1669, 0]
click at [243, 101] on span "4" at bounding box center [248, 109] width 25 height 16
type input "4"
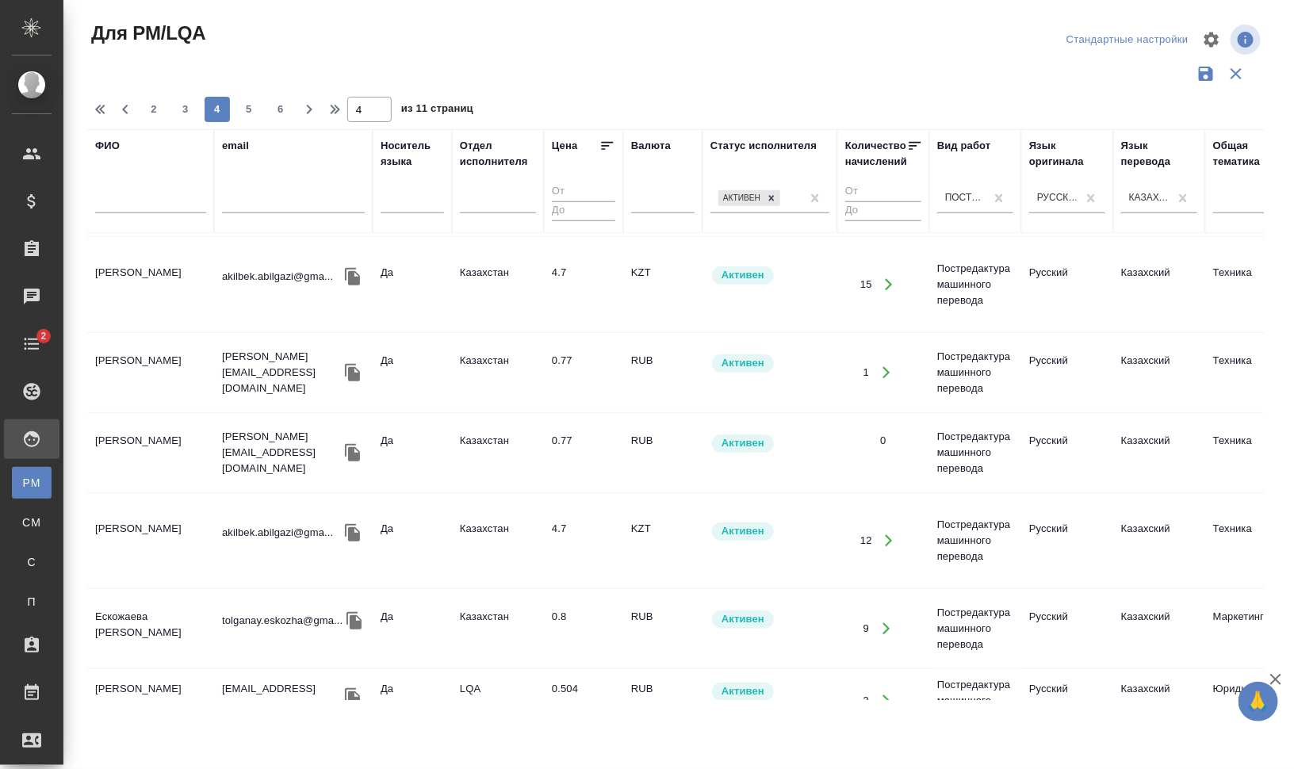
scroll to position [0, 0]
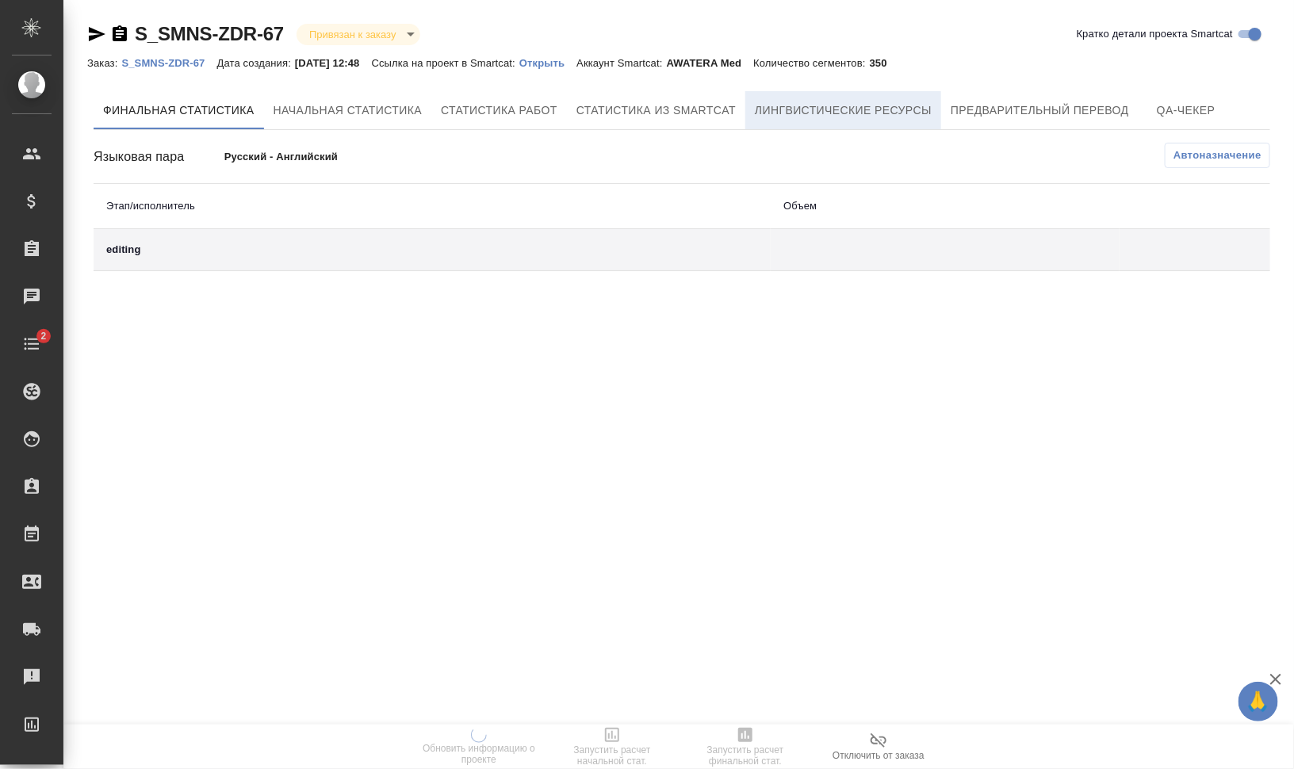
click at [885, 99] on button "Лингвистические ресурсы" at bounding box center [843, 110] width 196 height 38
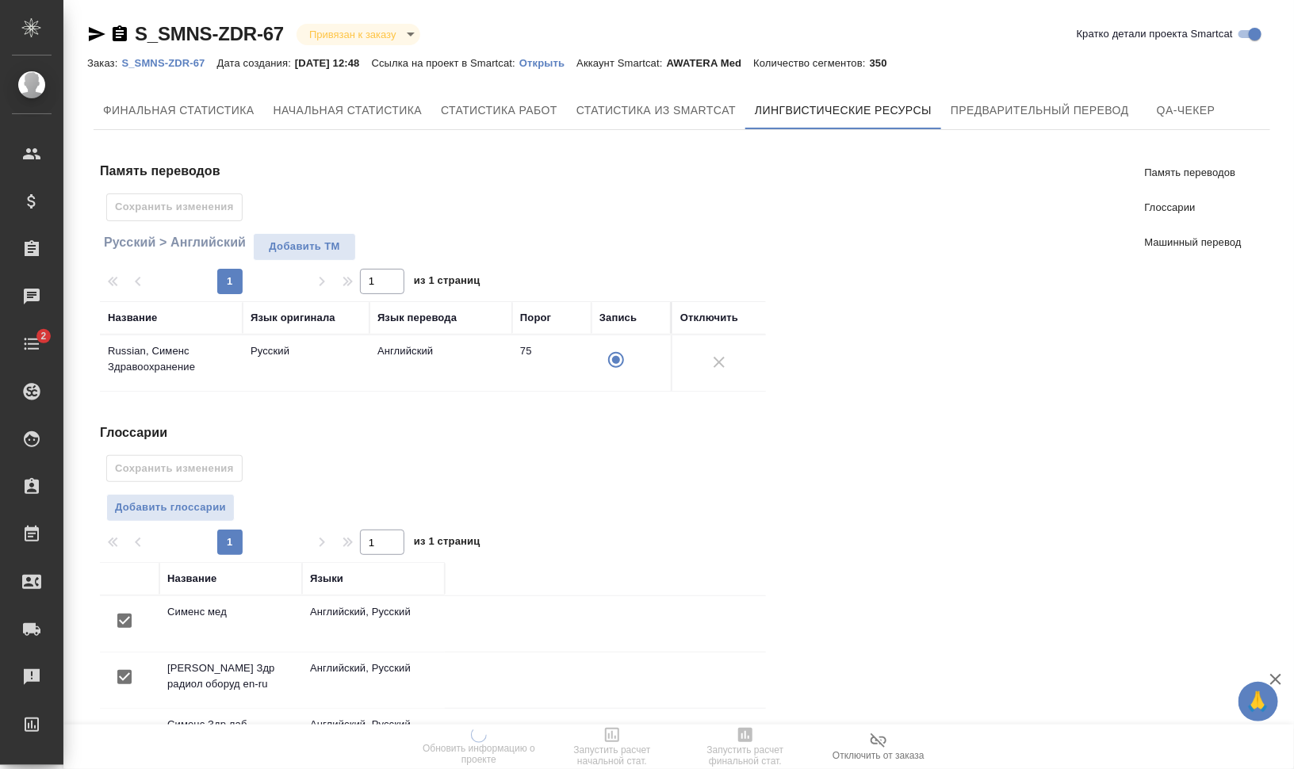
scroll to position [288, 0]
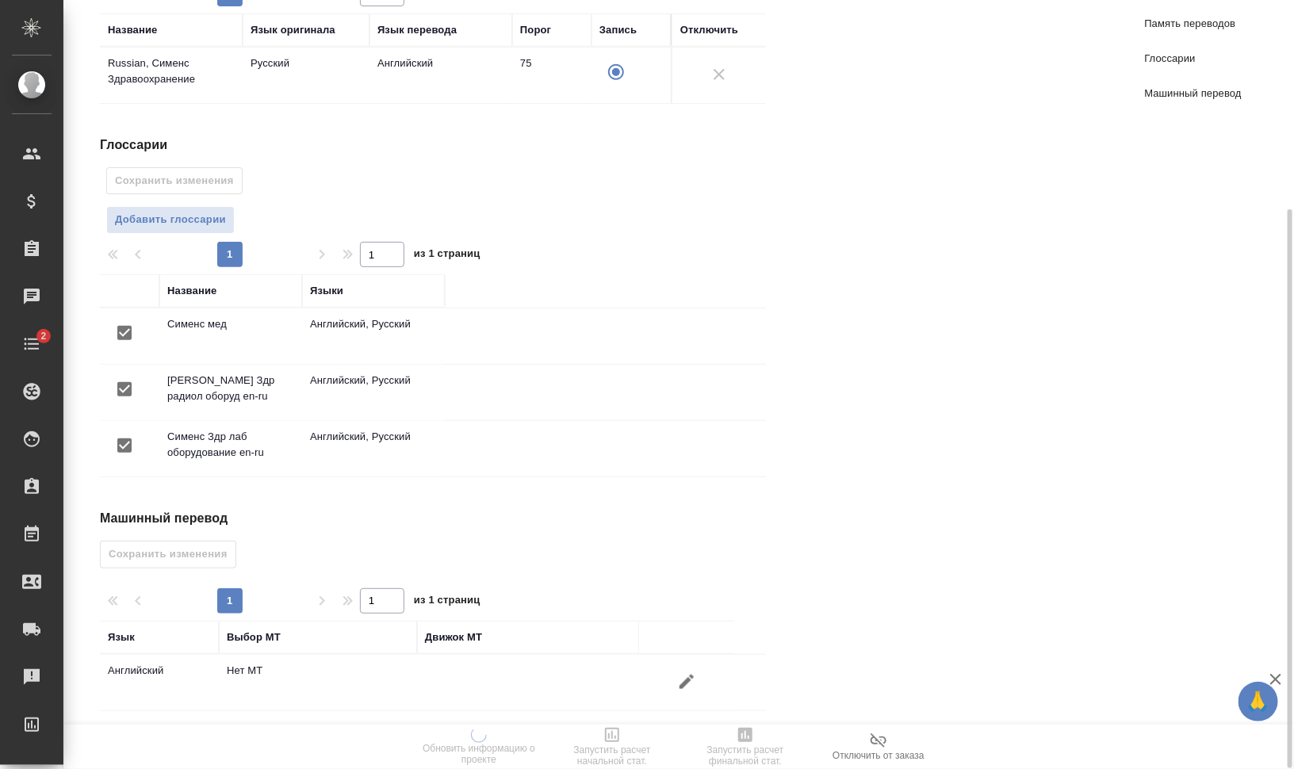
click at [679, 672] on icon "button" at bounding box center [686, 681] width 19 height 19
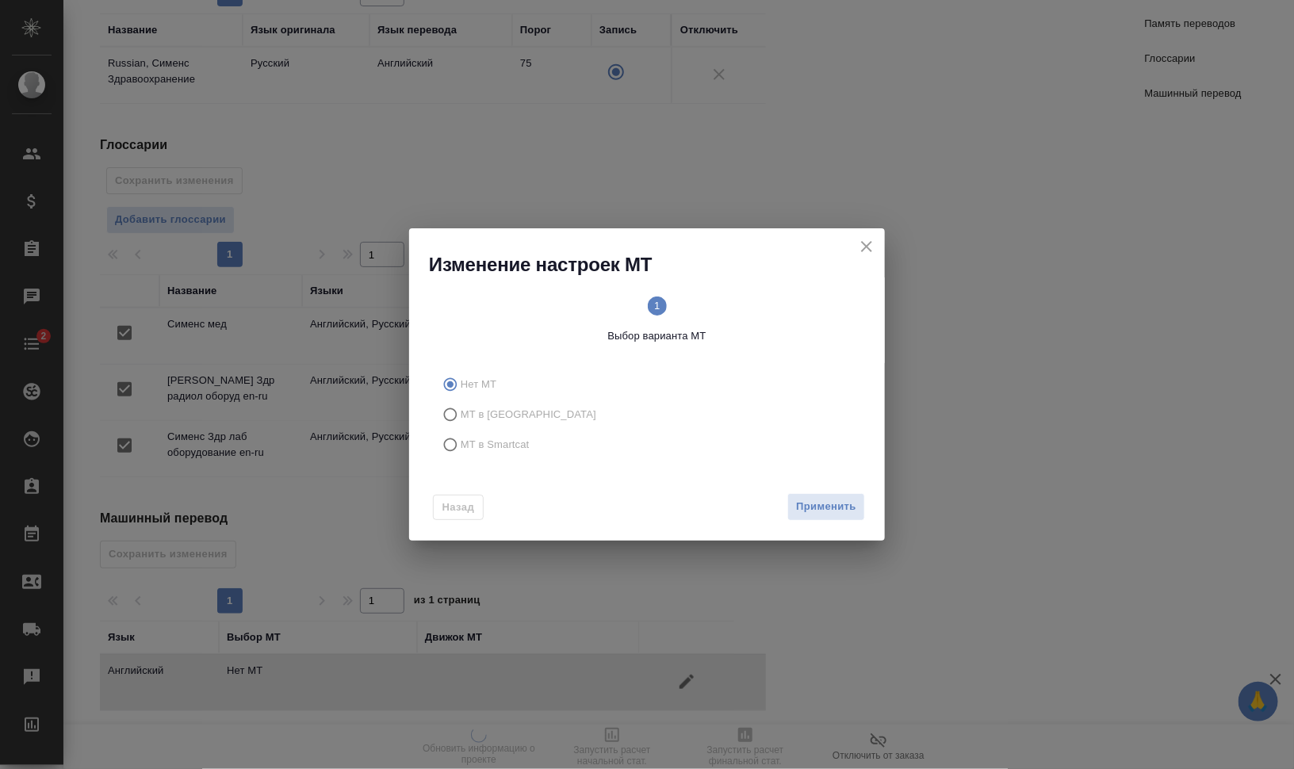
click at [508, 449] on span "МТ в Smartcat" at bounding box center [495, 445] width 69 height 16
click at [461, 449] on input "МТ в Smartcat" at bounding box center [447, 445] width 25 height 30
radio input "true"
click at [767, 301] on circle at bounding box center [760, 305] width 19 height 19
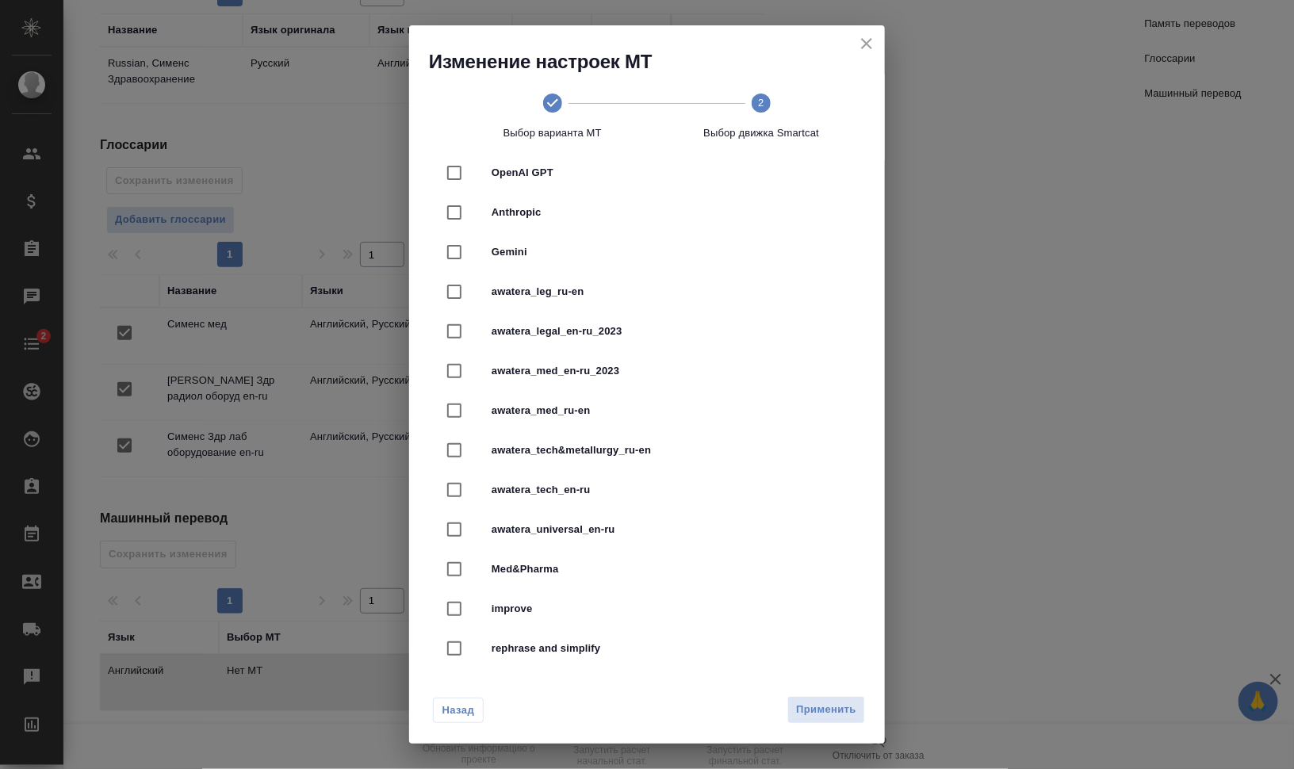
scroll to position [439, 0]
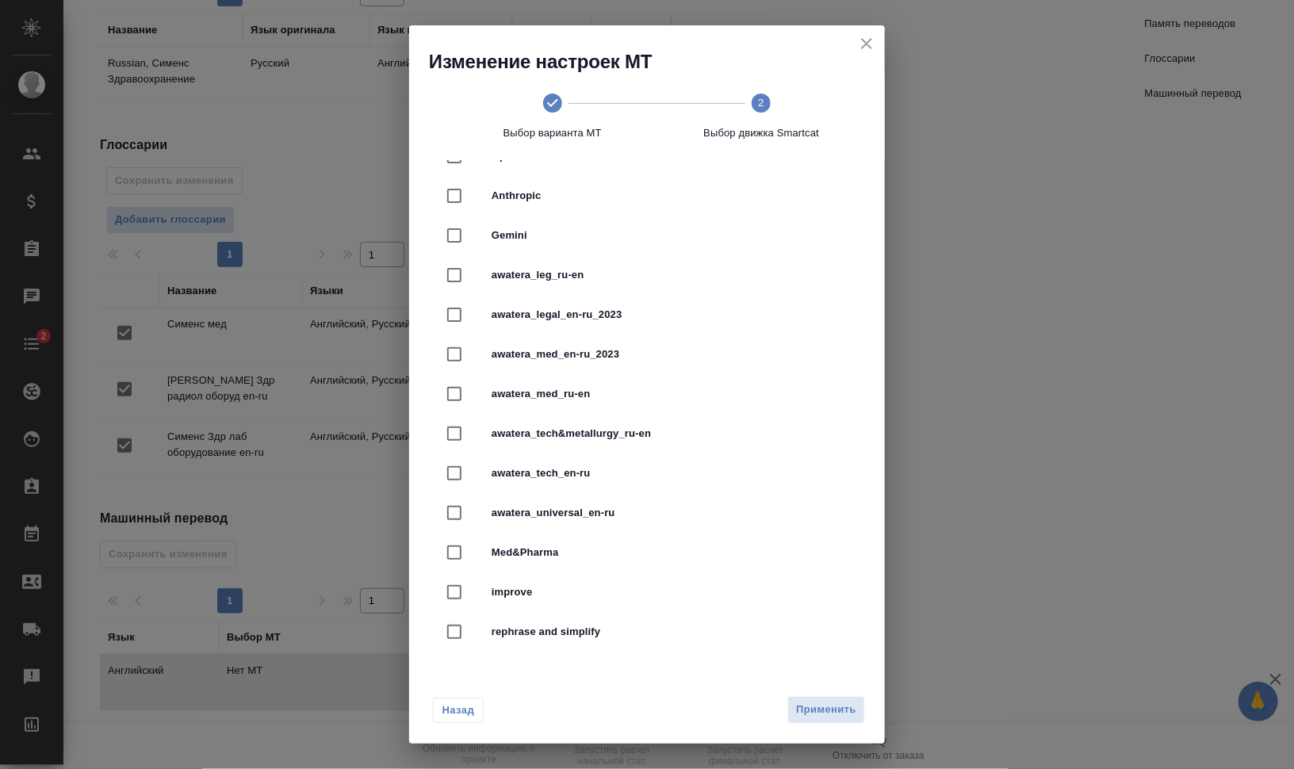
click at [610, 312] on span "awatera_legal_en-ru_2023" at bounding box center [668, 315] width 355 height 16
checkbox input "true"
click at [610, 276] on span "awatera_leg_ru-en" at bounding box center [668, 275] width 355 height 16
checkbox input "true"
checkbox input "false"
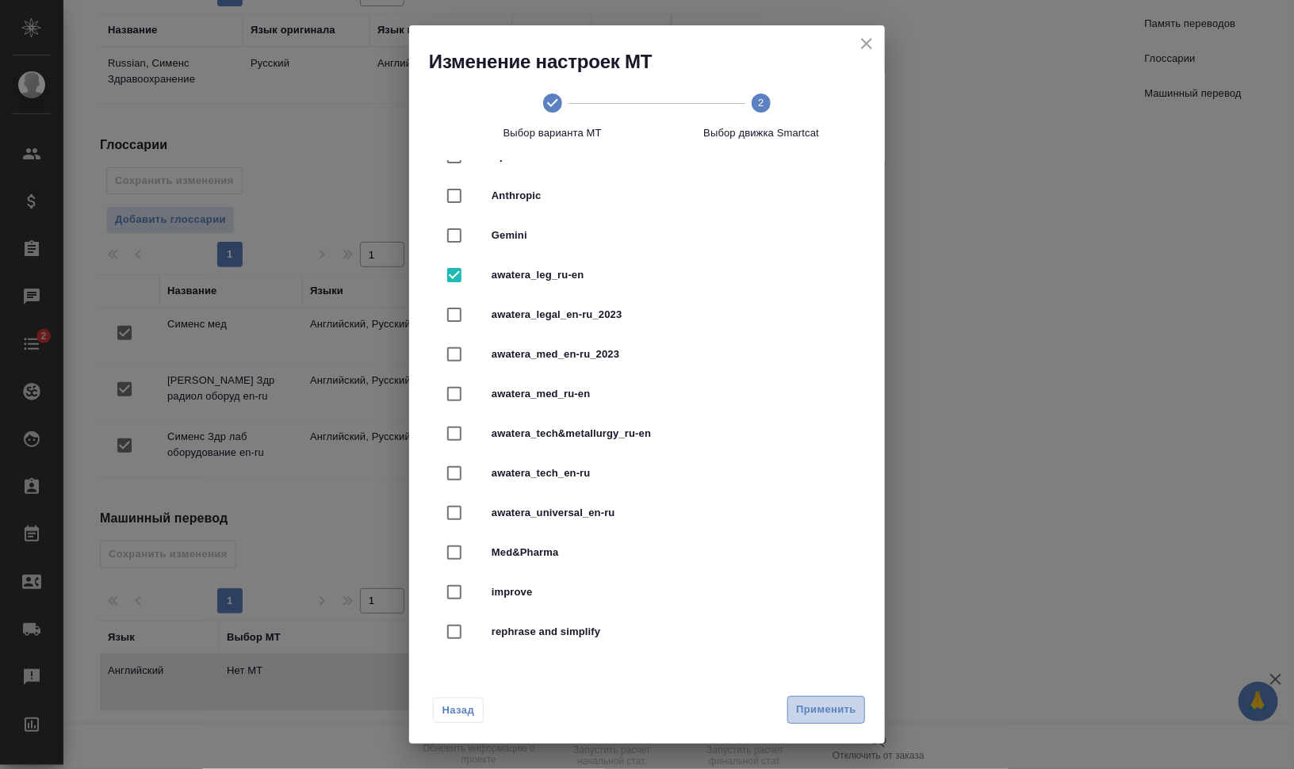
click at [821, 706] on span "Применить" at bounding box center [826, 710] width 60 height 18
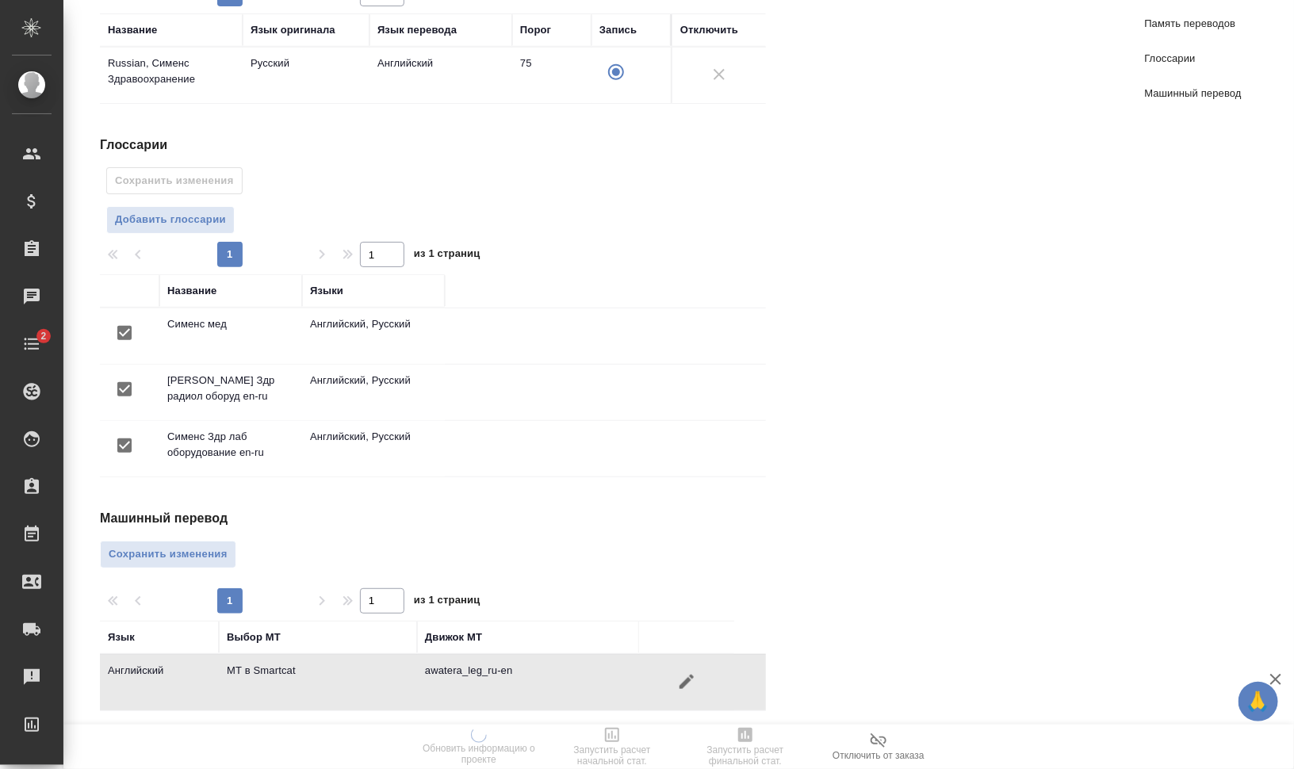
click at [151, 530] on div "Машинный перевод Сохранить изменения 1 1 из 1 страниц Язык Выбор МТ Движок МТ А…" at bounding box center [439, 610] width 679 height 202
click at [164, 545] on span "Сохранить изменения" at bounding box center [168, 554] width 119 height 18
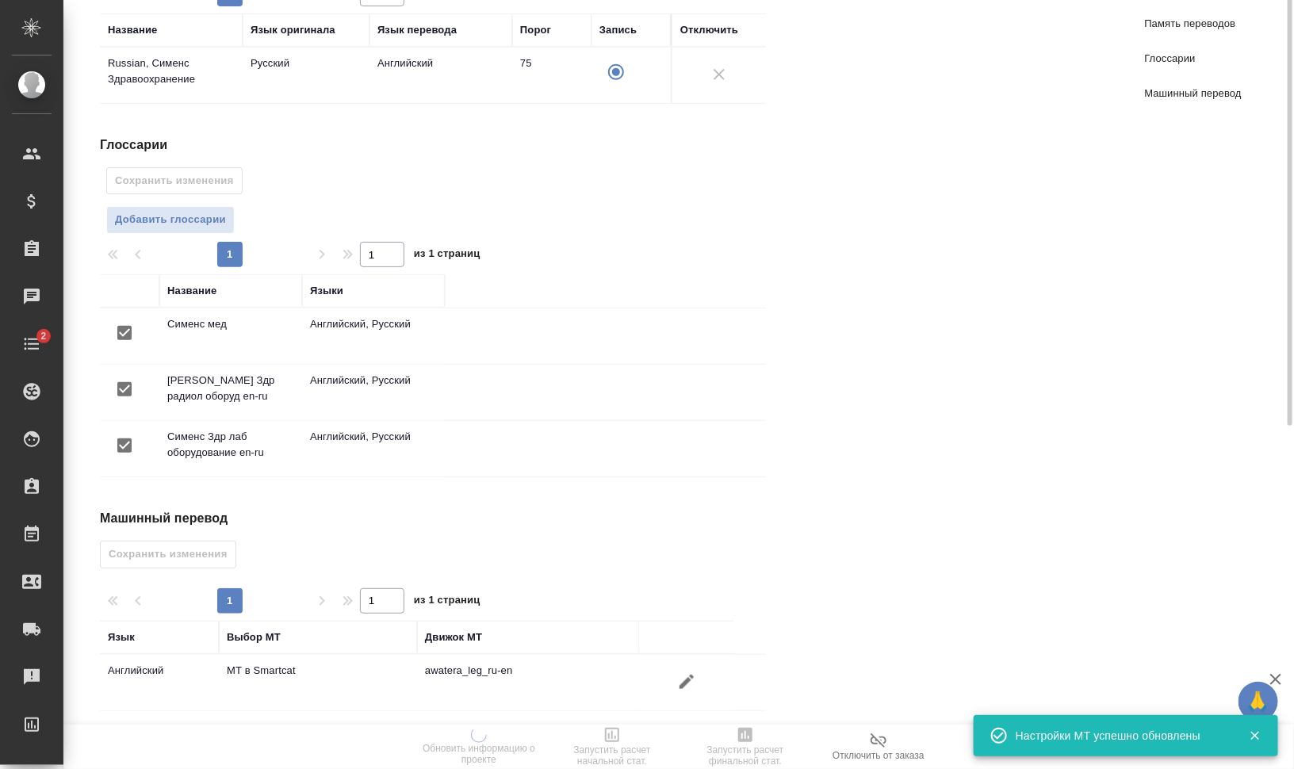
scroll to position [0, 0]
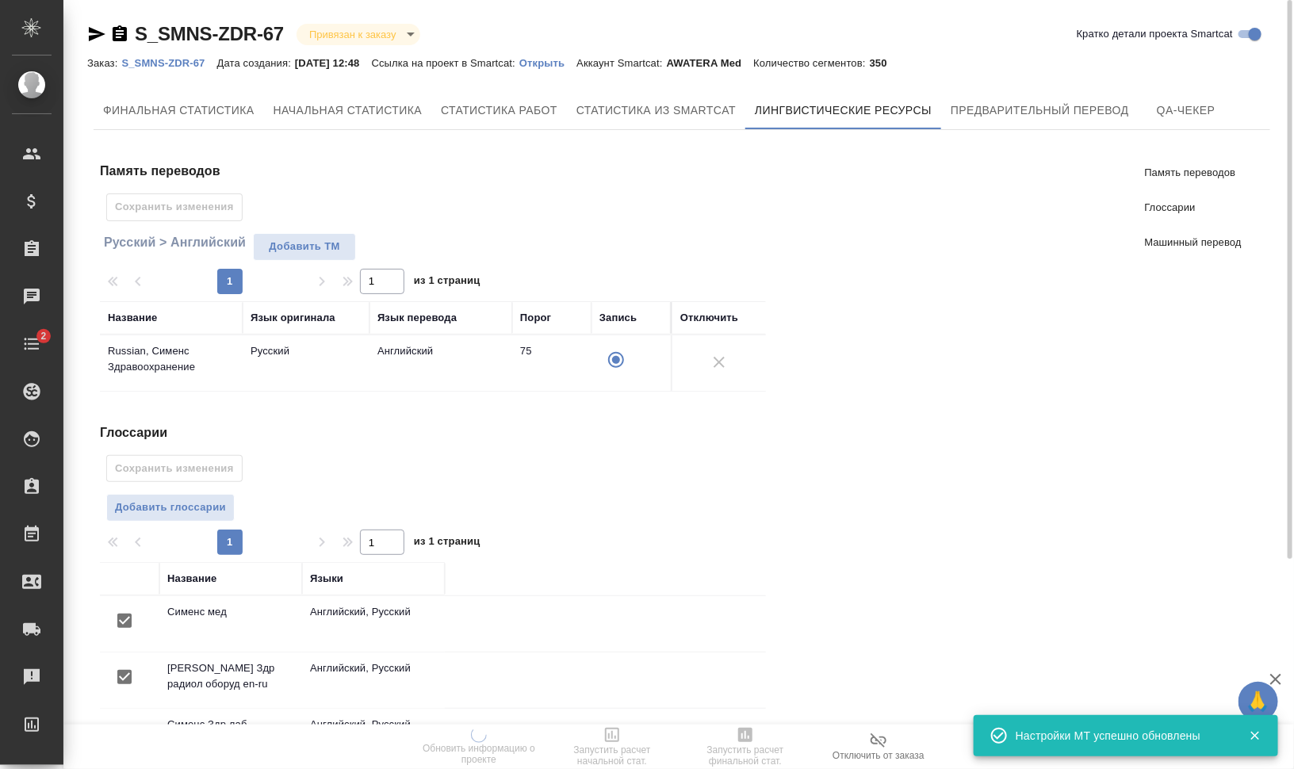
click at [954, 134] on div "Финальная статистика Начальная статистика Статистика работ Статистика из Smartc…" at bounding box center [682, 564] width 1176 height 946
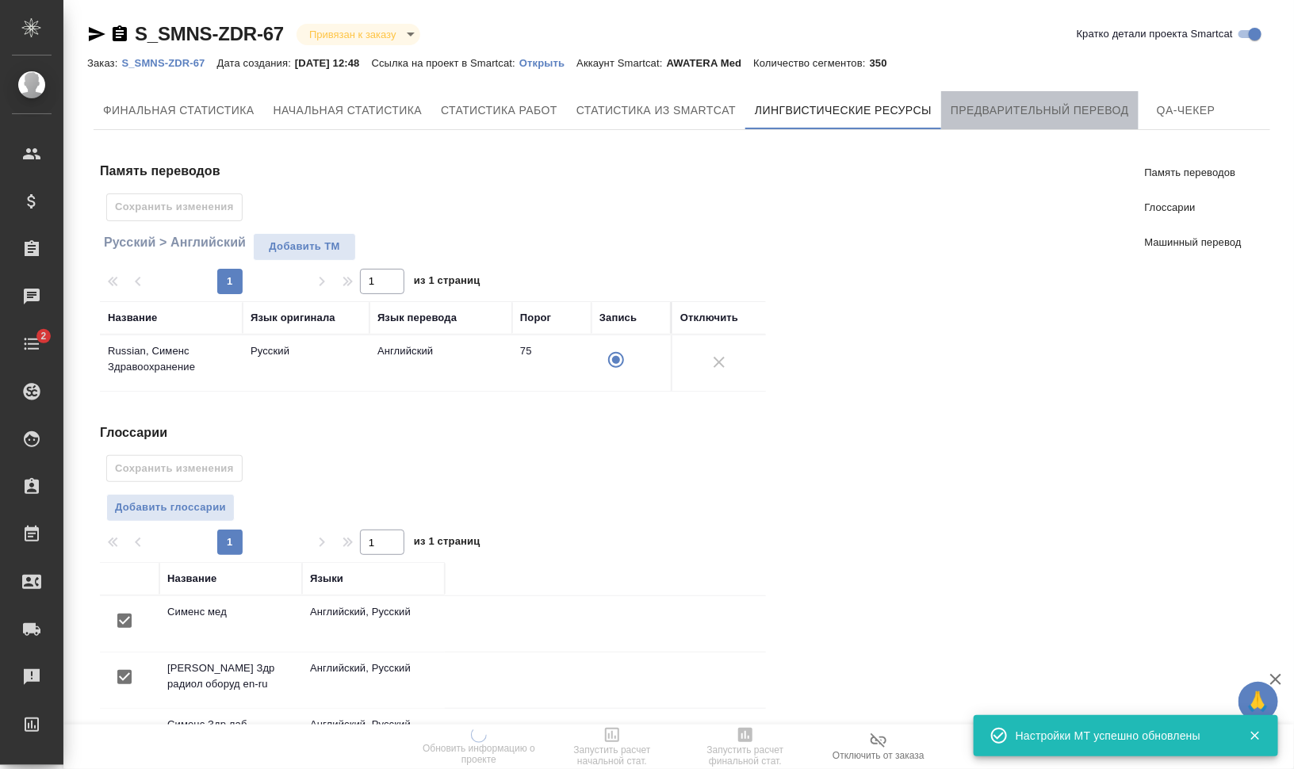
click at [967, 128] on button "Предварительный перевод" at bounding box center [1039, 110] width 197 height 38
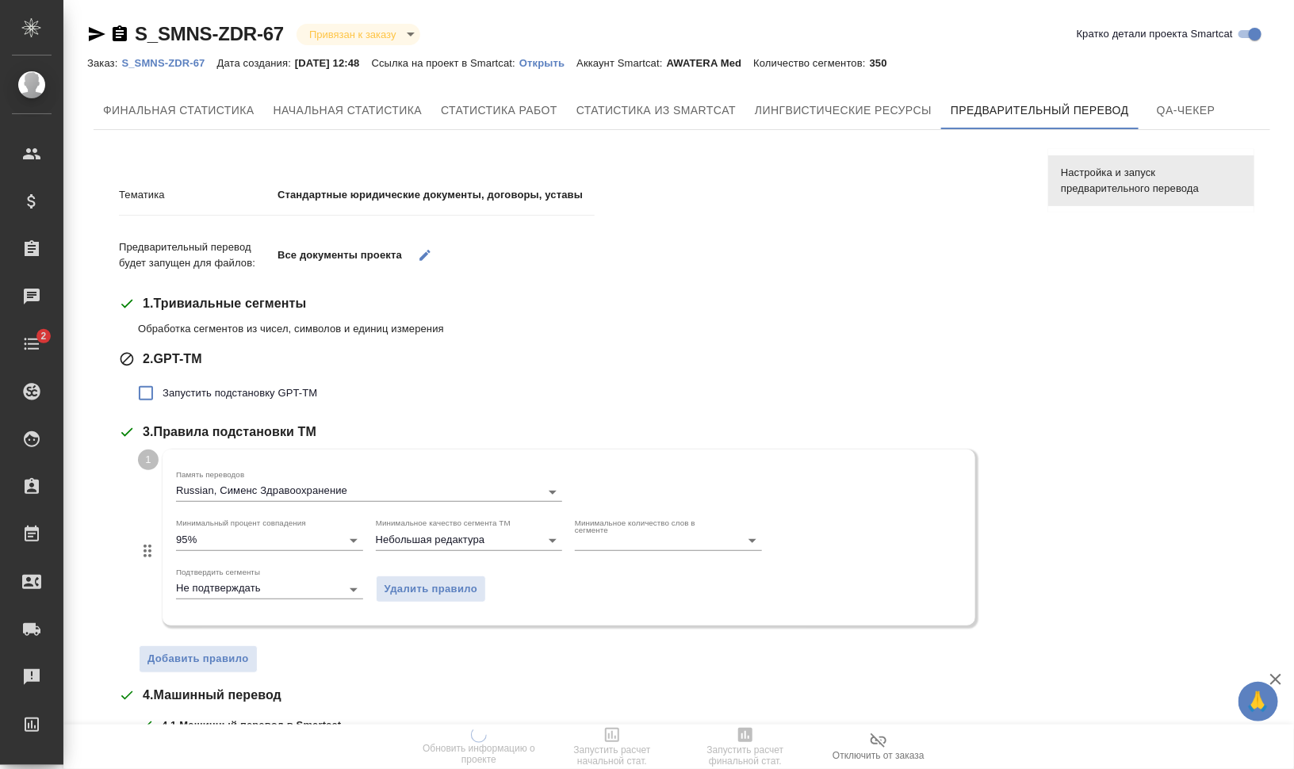
click at [270, 396] on span "Запустить подстановку GPT-TM" at bounding box center [240, 393] width 155 height 16
click at [163, 396] on input "Запустить подстановку GPT-TM" at bounding box center [145, 393] width 33 height 33
checkbox input "true"
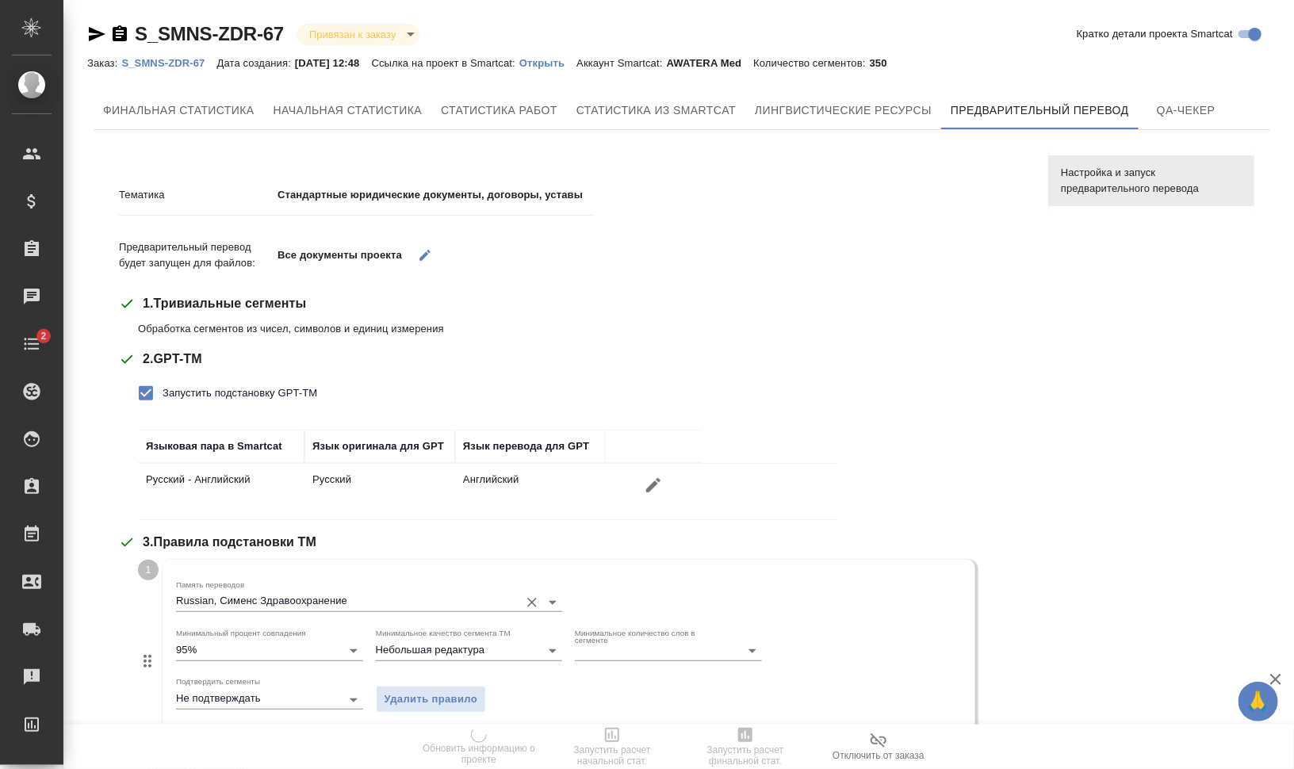
scroll to position [198, 0]
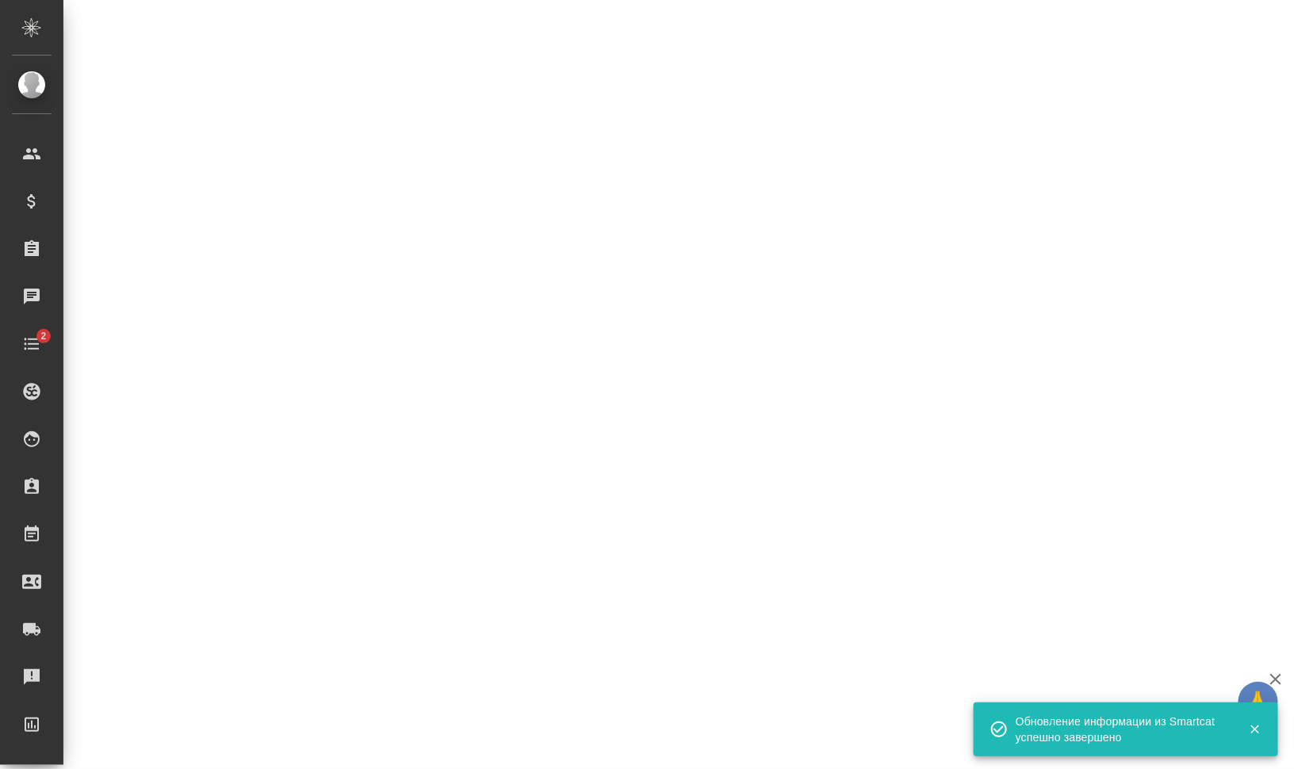
click at [216, 573] on div ".cls-1 fill:#fff; AWATERA [PERSON_NAME] [PERSON_NAME] Спецификации Заказы 0 Чат…" at bounding box center [647, 384] width 1294 height 769
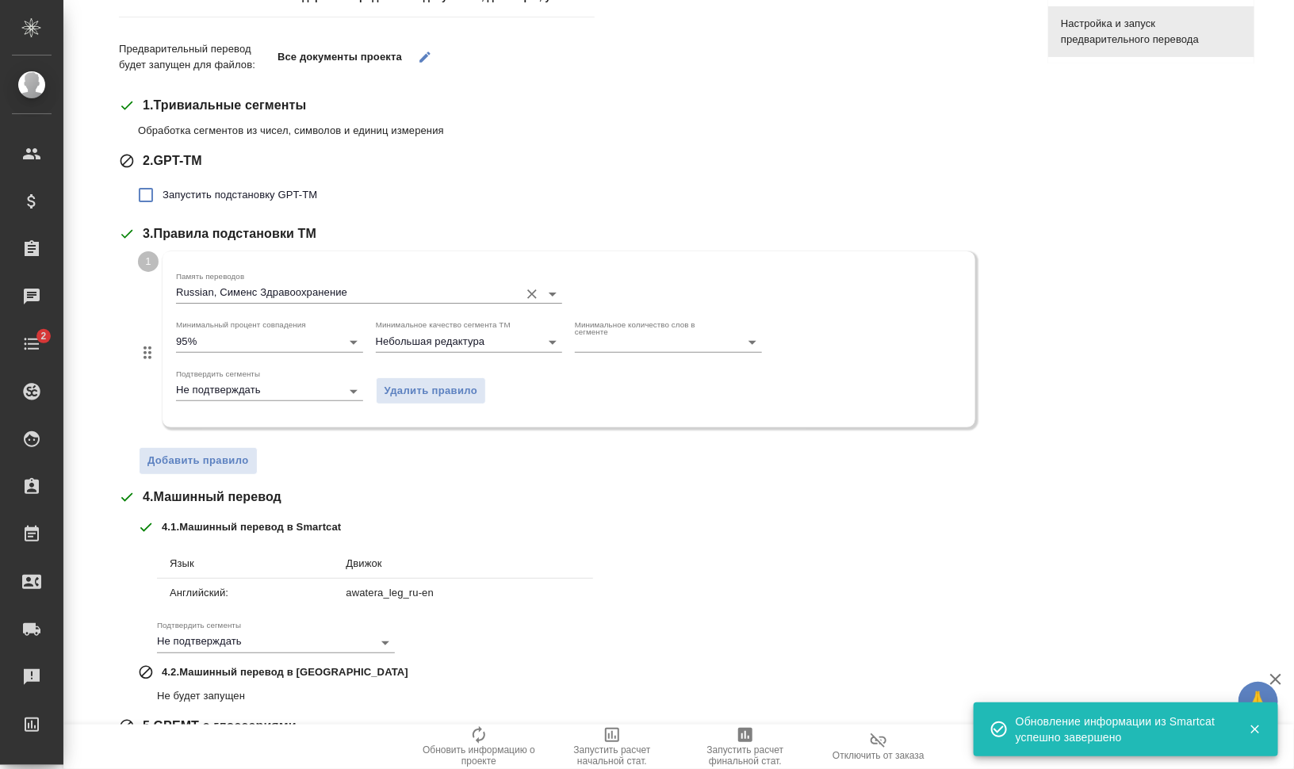
scroll to position [0, 0]
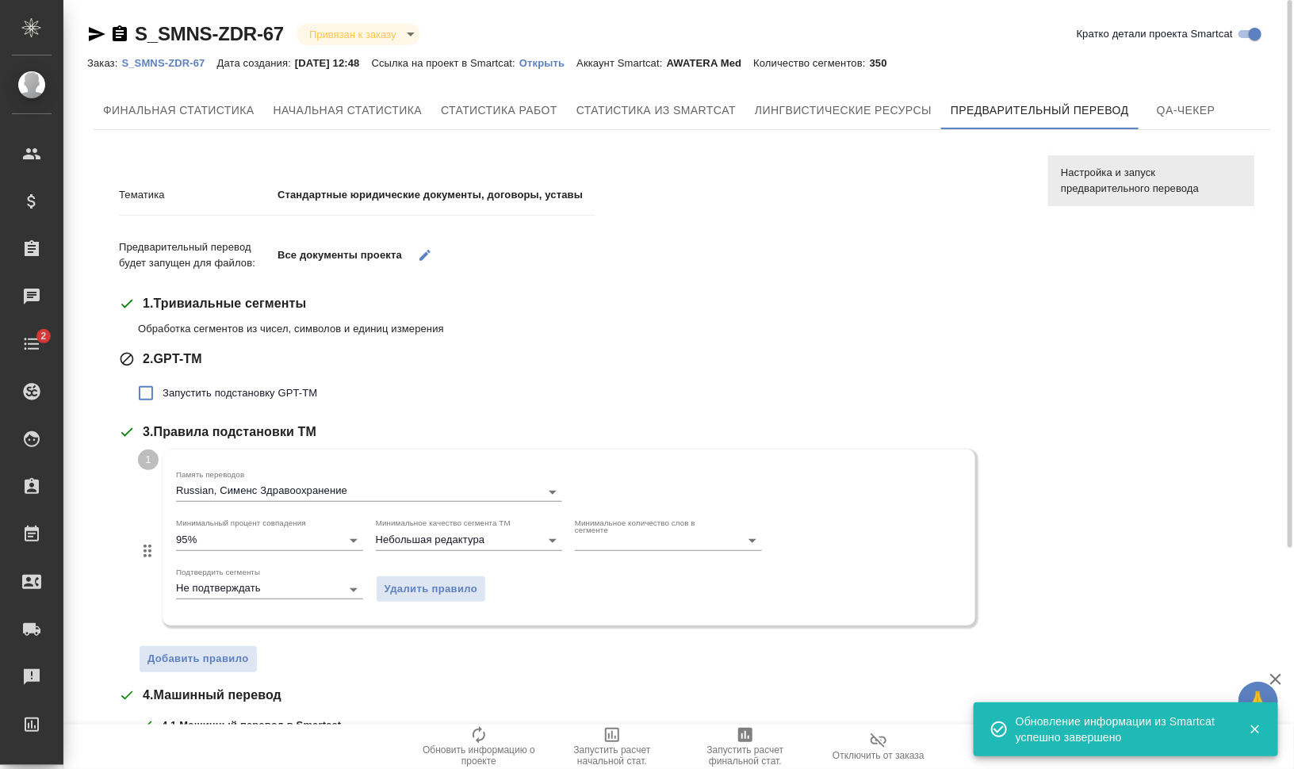
click at [228, 396] on span "Запустить подстановку GPT-TM" at bounding box center [240, 393] width 155 height 16
click at [163, 396] on input "Запустить подстановку GPT-TM" at bounding box center [145, 393] width 33 height 33
checkbox input "true"
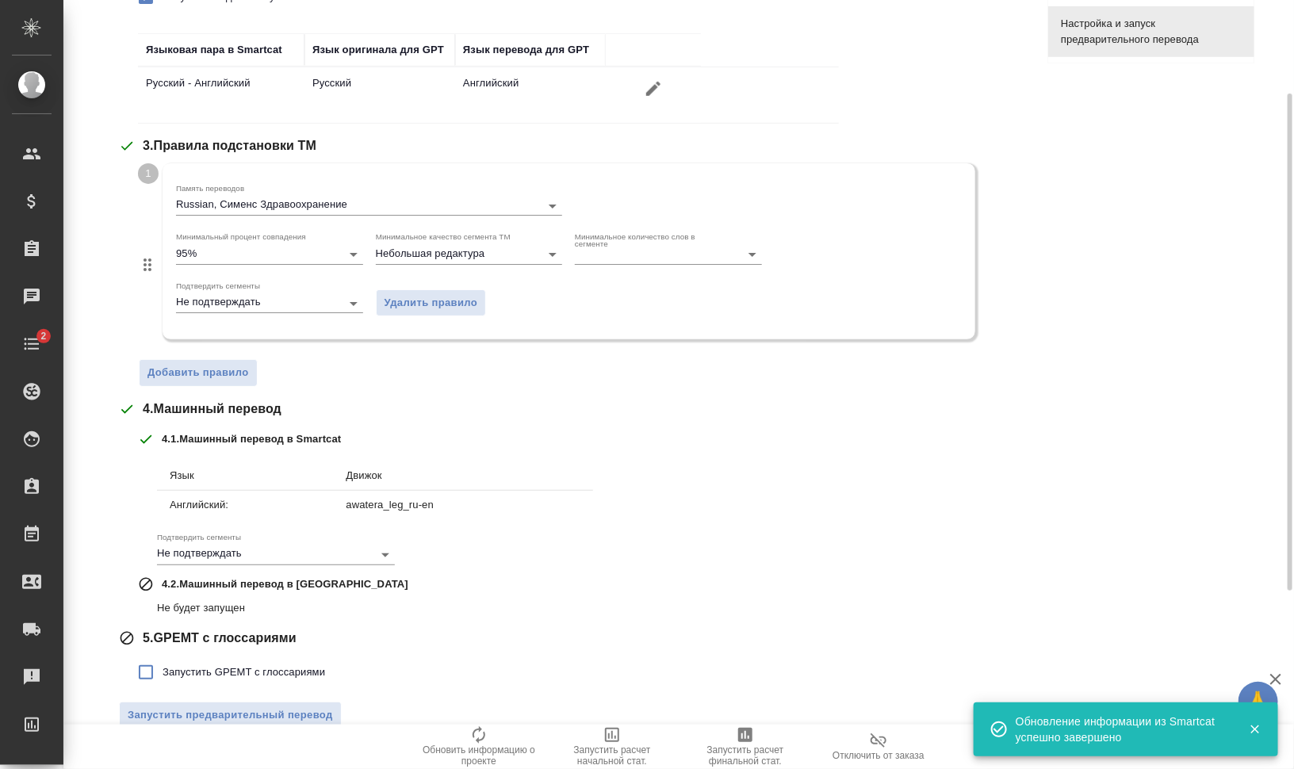
scroll to position [419, 0]
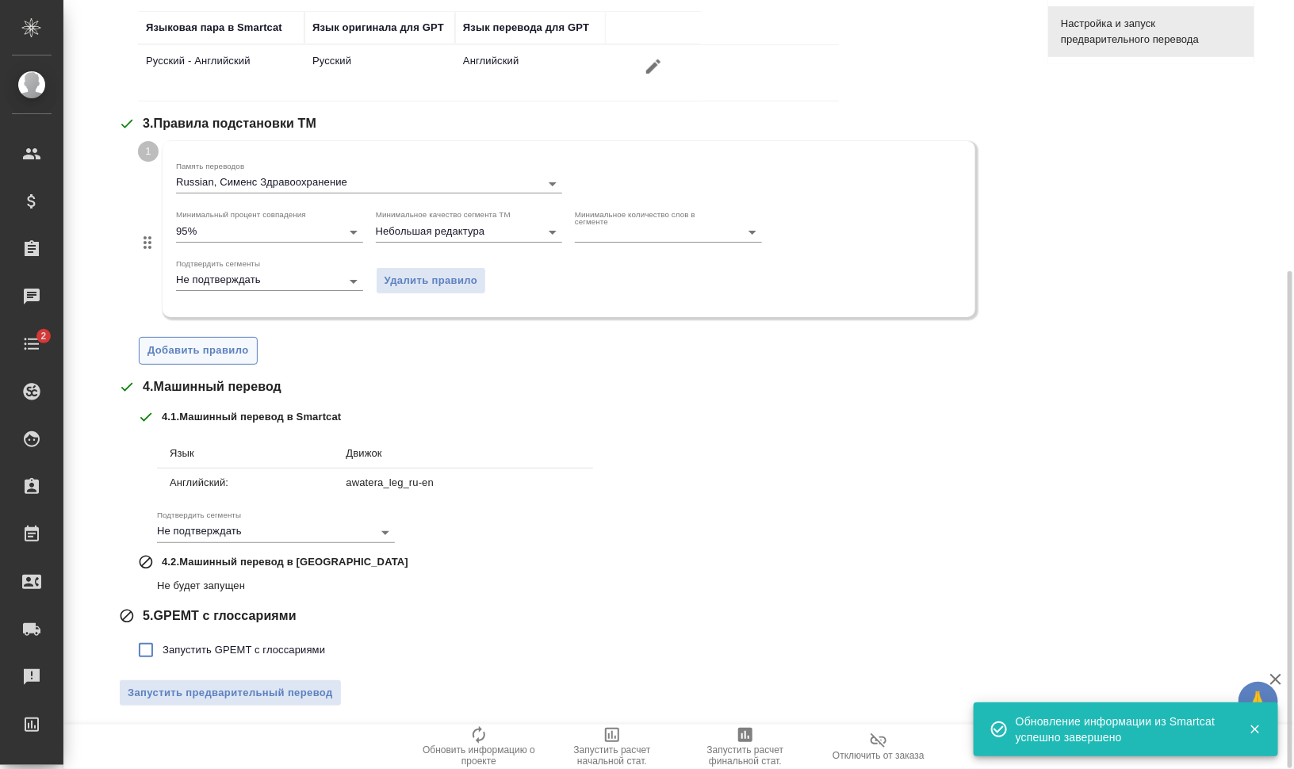
click at [208, 354] on span "Добавить правило" at bounding box center [197, 351] width 101 height 18
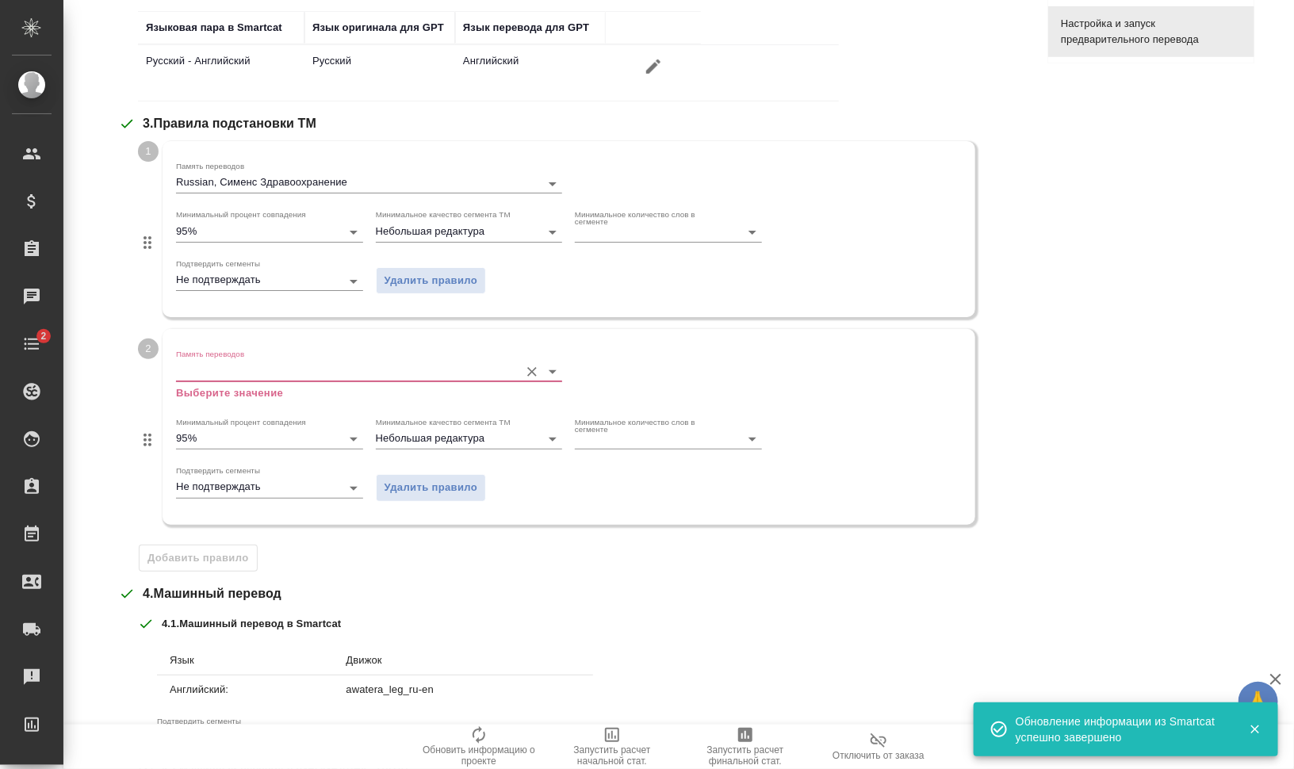
click at [231, 367] on input "Память переводов" at bounding box center [343, 370] width 335 height 19
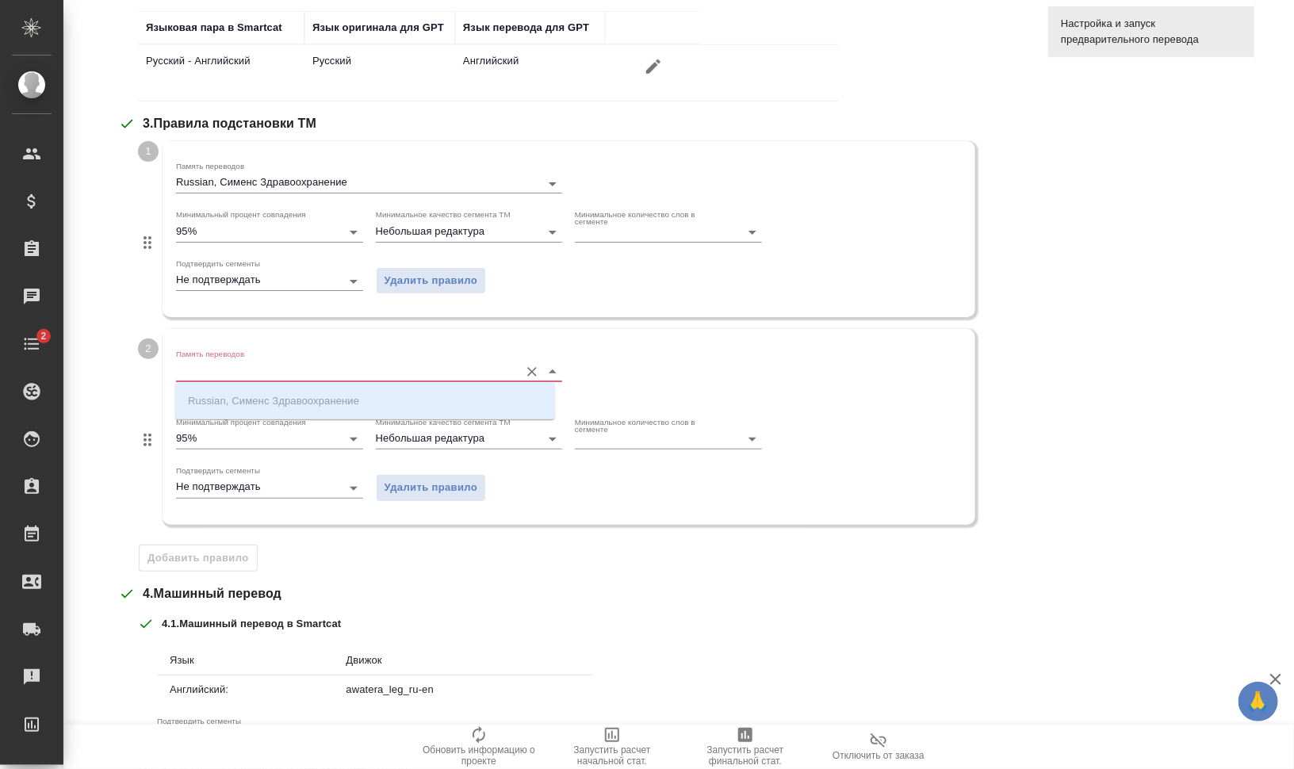
click at [886, 587] on div "4 . Машинный перевод" at bounding box center [571, 593] width 905 height 19
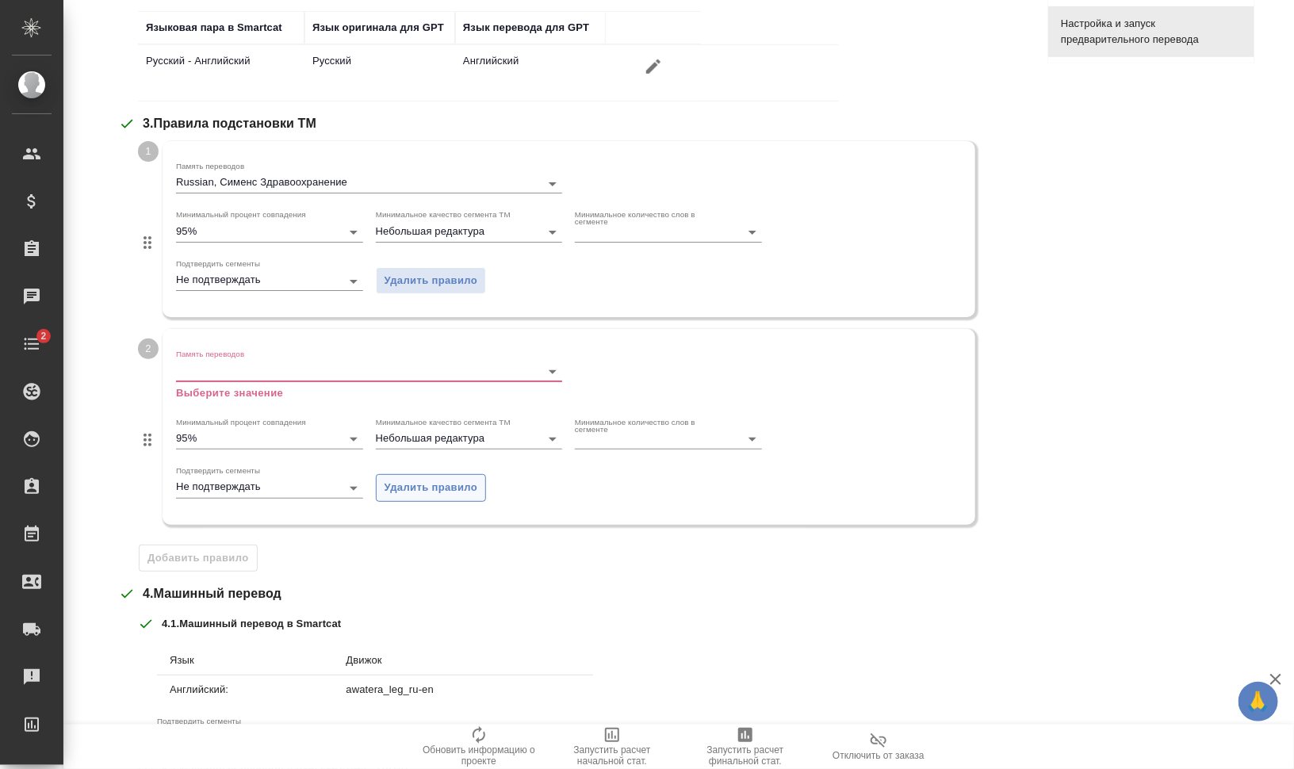
click at [421, 479] on span "Удалить правило" at bounding box center [431, 488] width 94 height 18
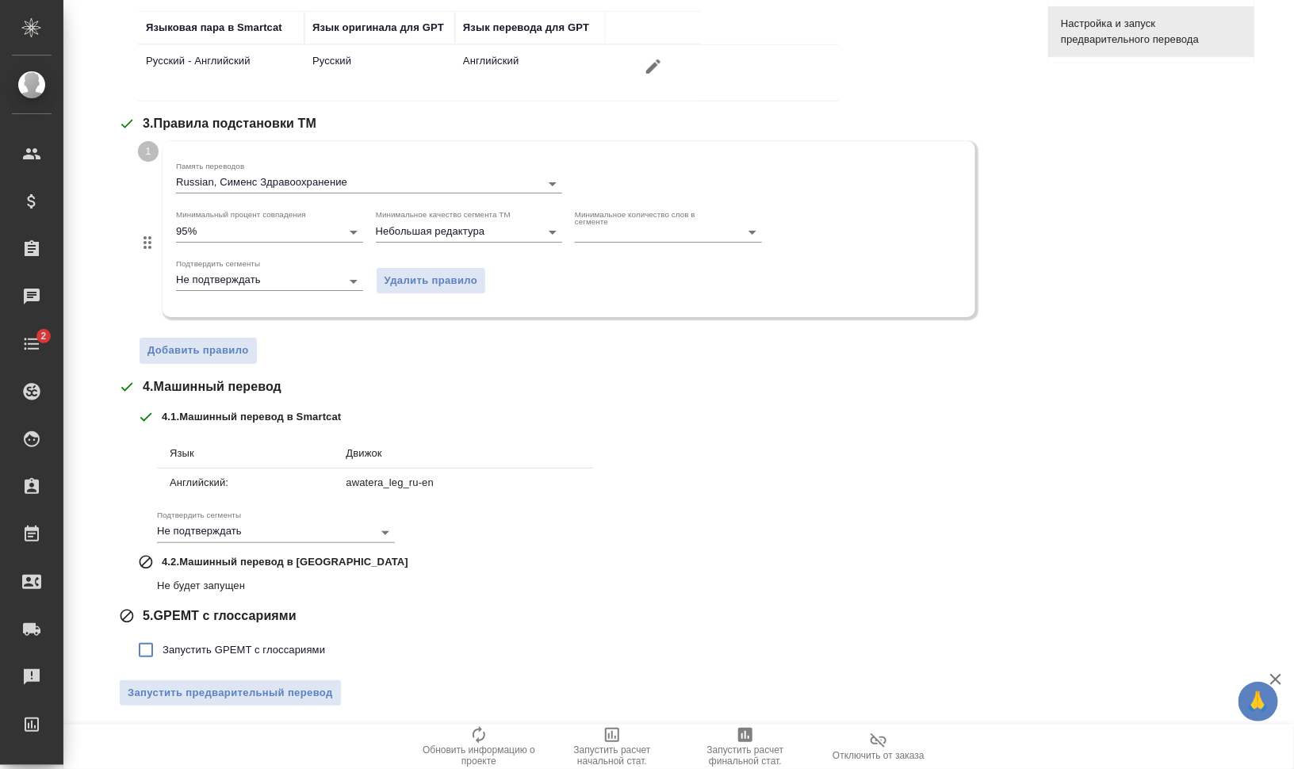
click at [237, 643] on span "Запустить GPEMT с глоссариями" at bounding box center [244, 650] width 163 height 16
click at [163, 643] on input "Запустить GPEMT с глоссариями" at bounding box center [145, 649] width 33 height 33
checkbox input "true"
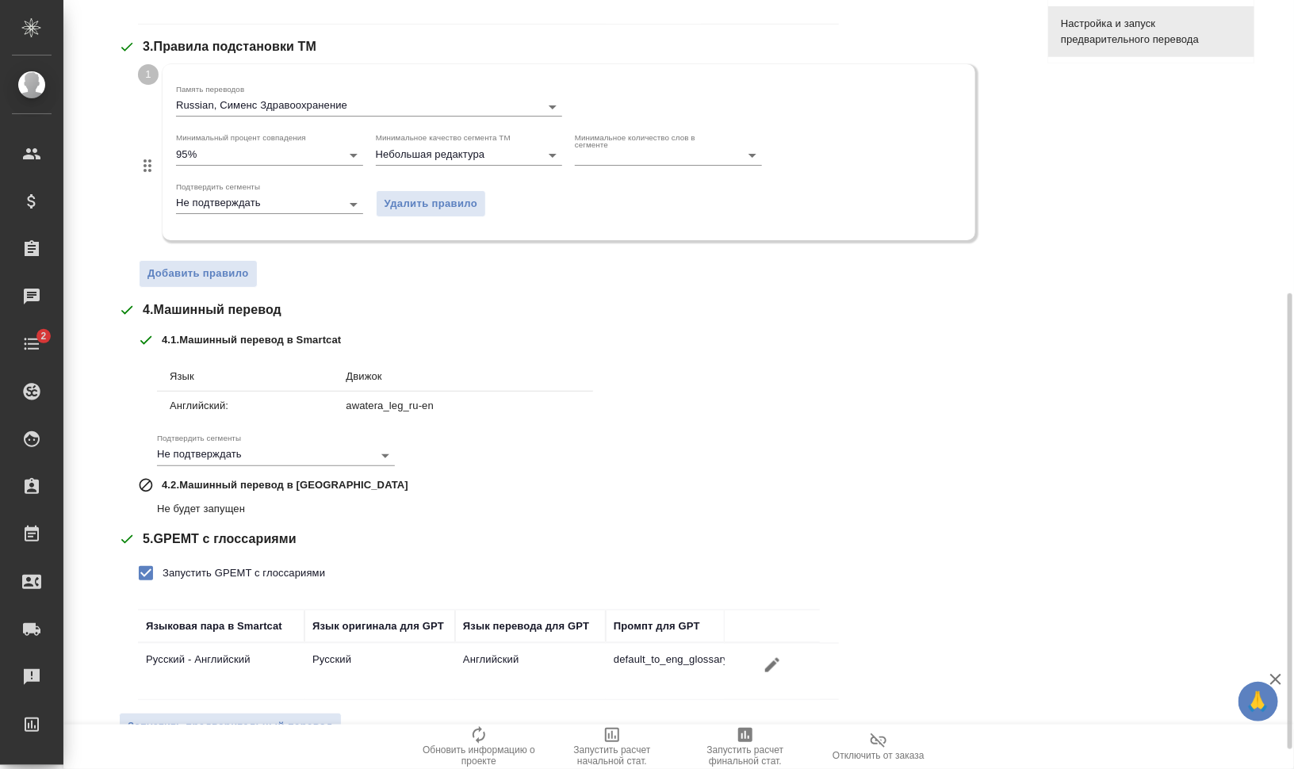
scroll to position [528, 0]
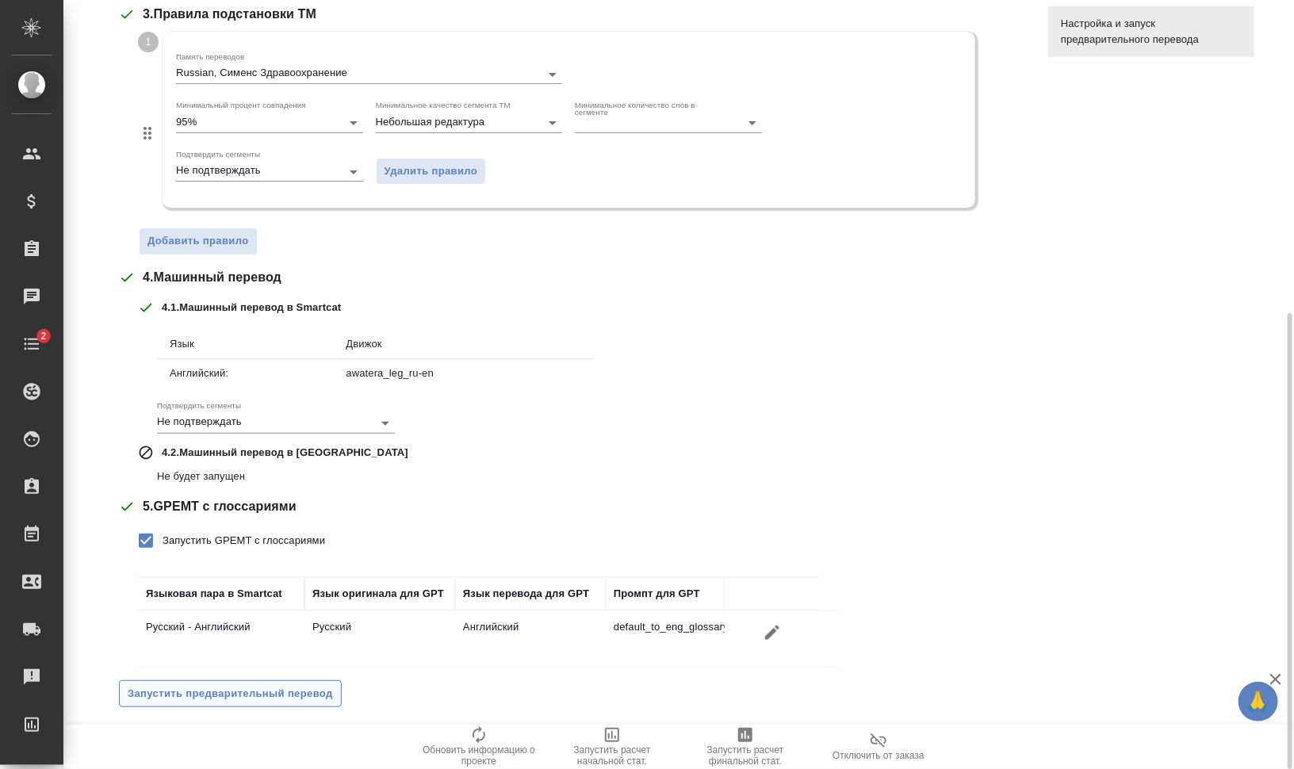
click at [241, 696] on span "Запустить предварительный перевод" at bounding box center [230, 694] width 205 height 18
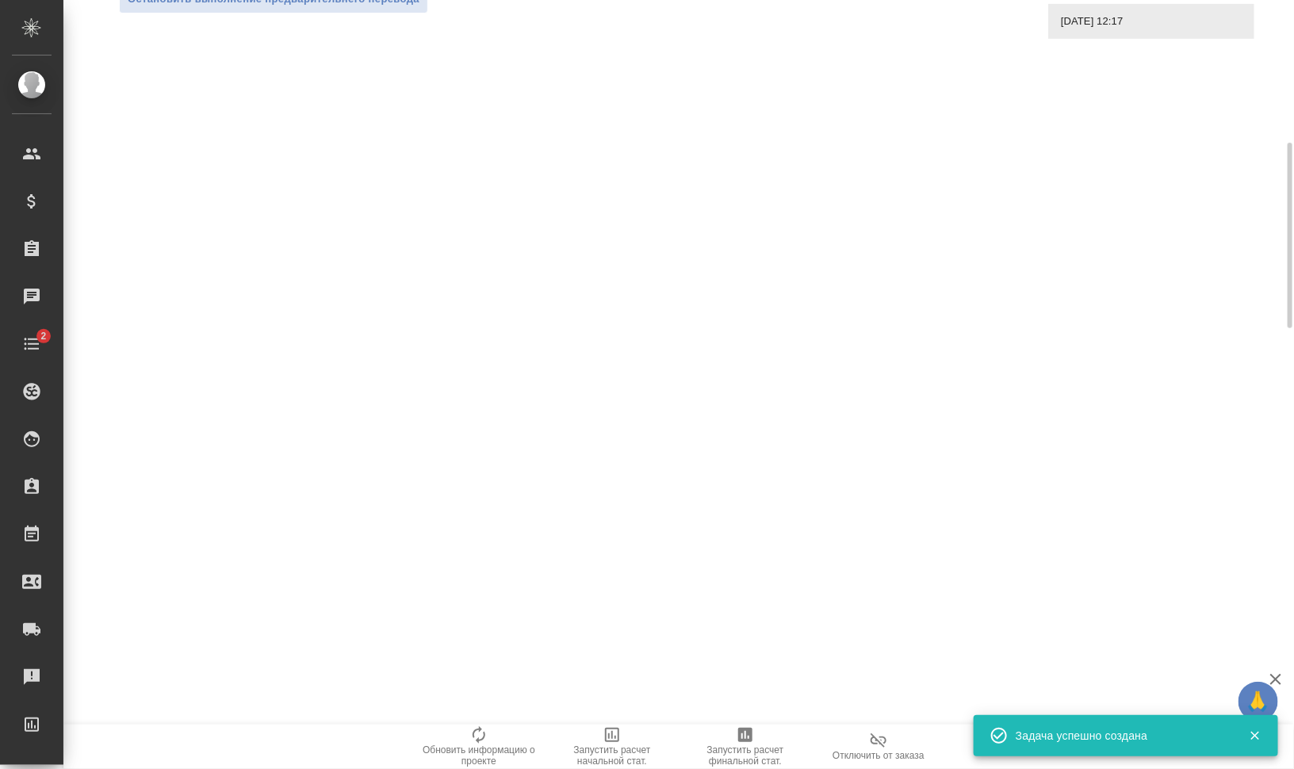
scroll to position [0, 0]
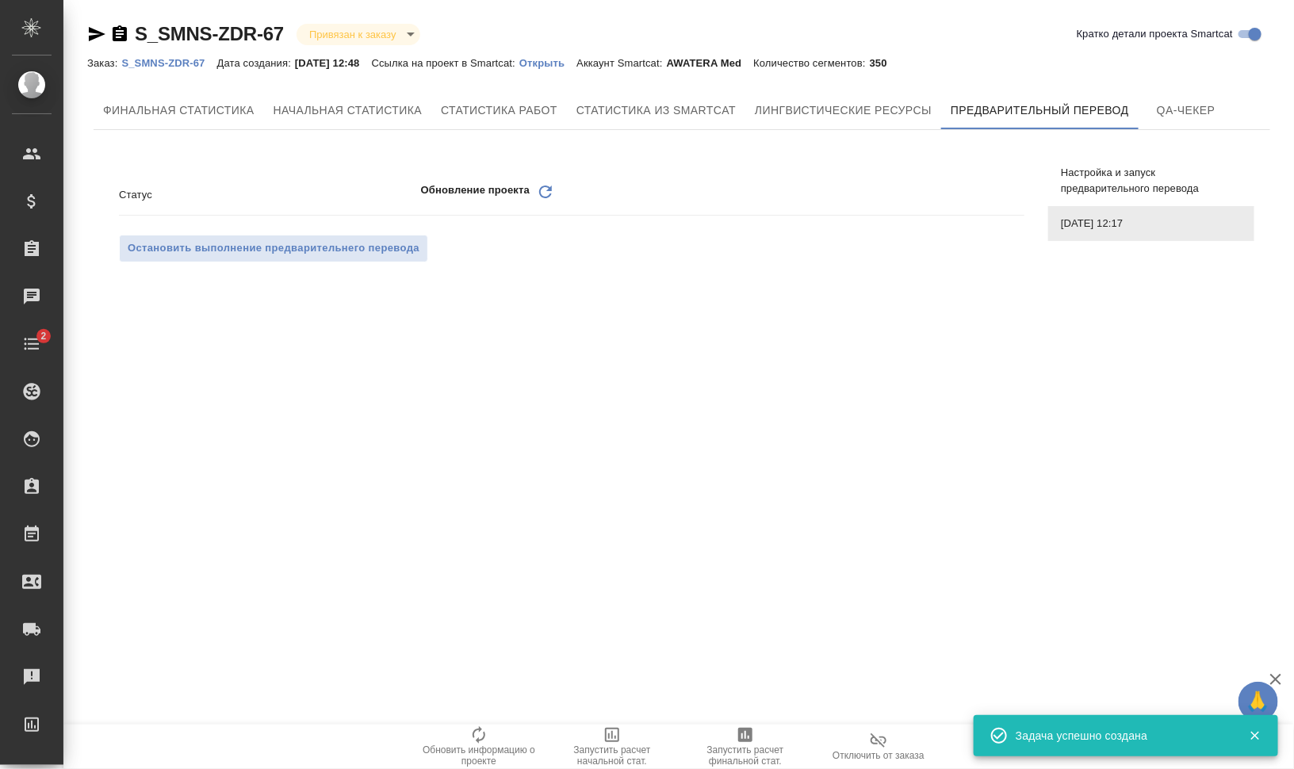
click at [544, 188] on icon "Обновить" at bounding box center [545, 191] width 19 height 19
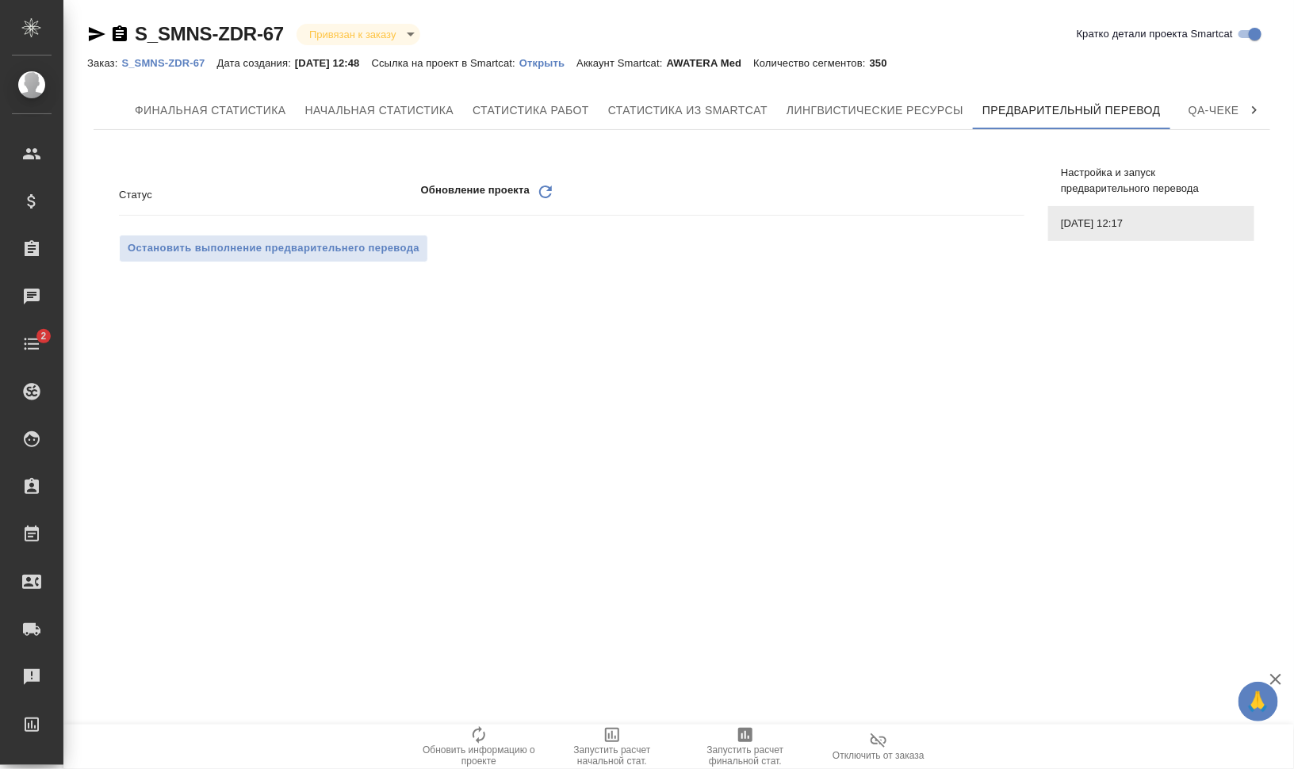
click at [549, 177] on div "Статус Обновление проекта Обновить Остановить выполнение предварительнего перев…" at bounding box center [571, 221] width 905 height 107
click at [544, 200] on icon "Обновить" at bounding box center [545, 191] width 19 height 19
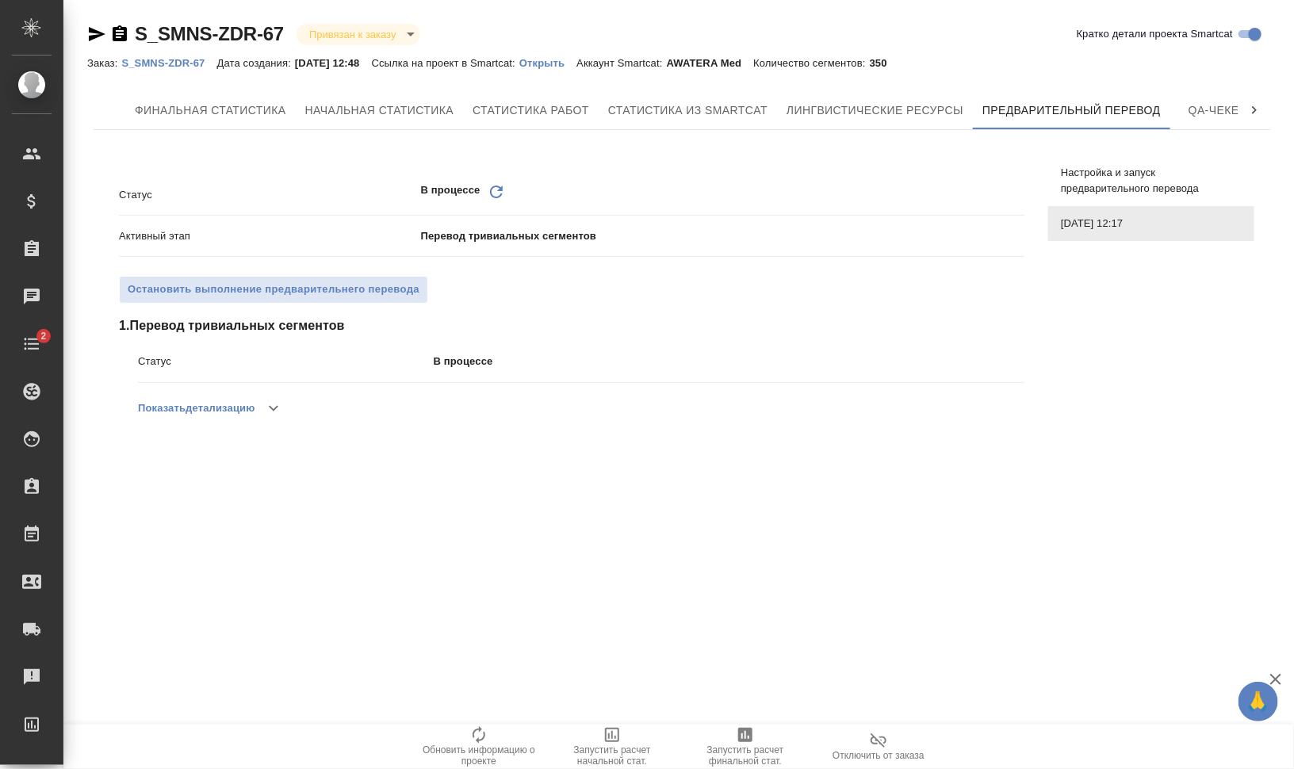
click at [498, 189] on icon "Обновить" at bounding box center [496, 191] width 19 height 19
